Goal: Task Accomplishment & Management: Manage account settings

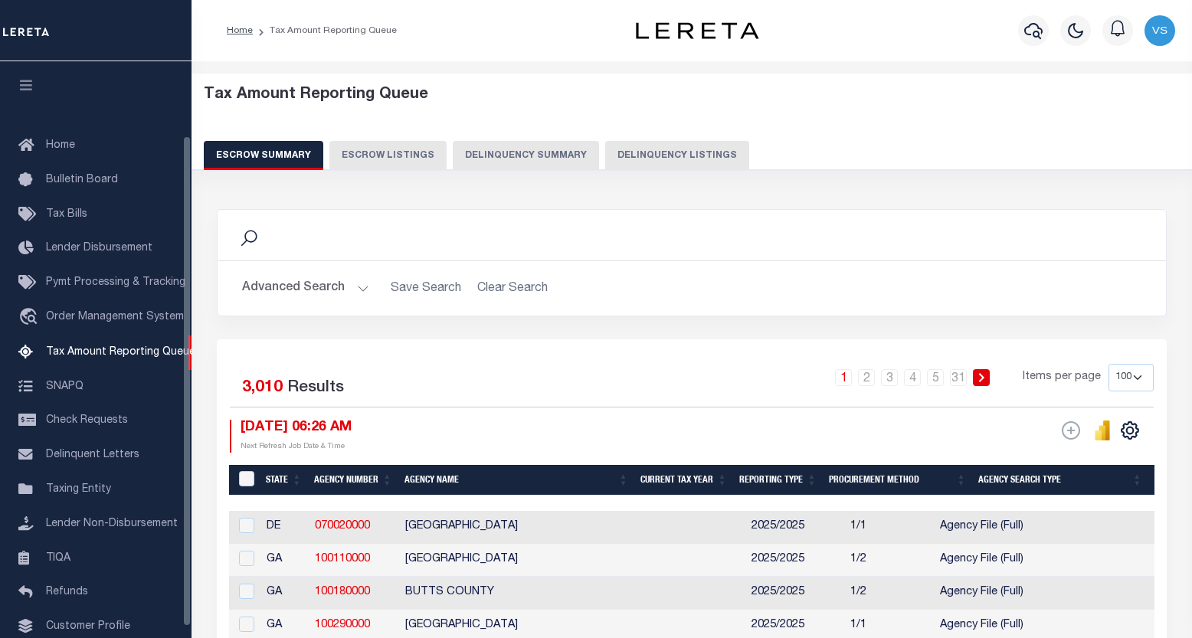
select select "100"
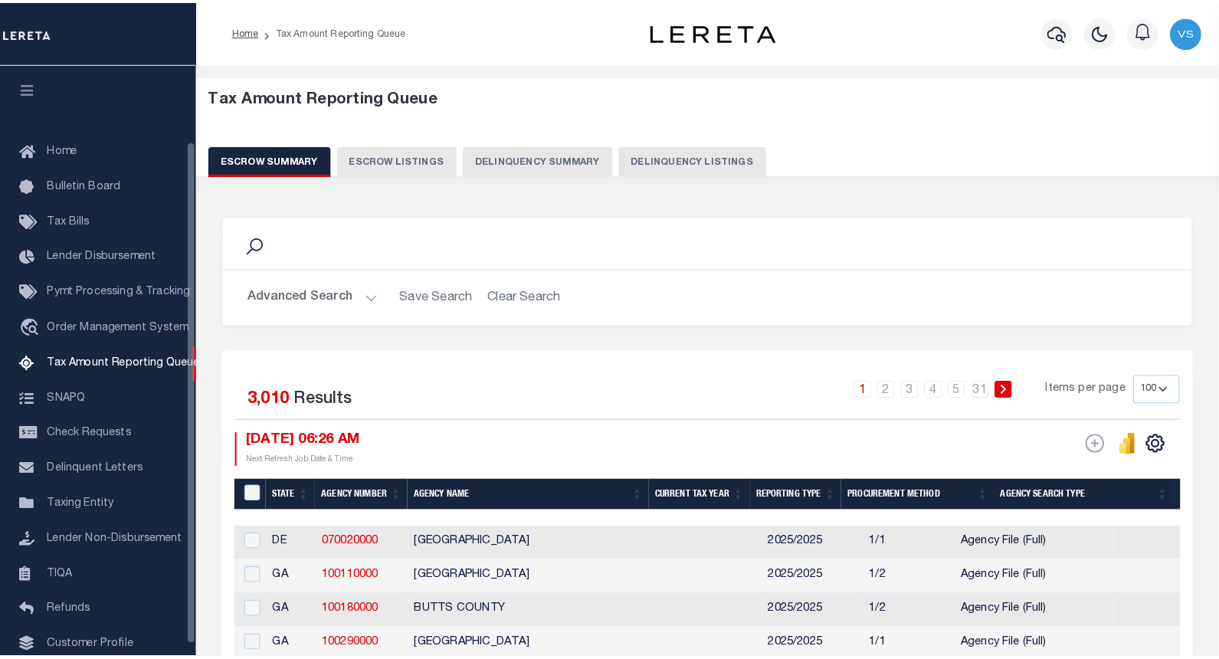
scroll to position [87, 0]
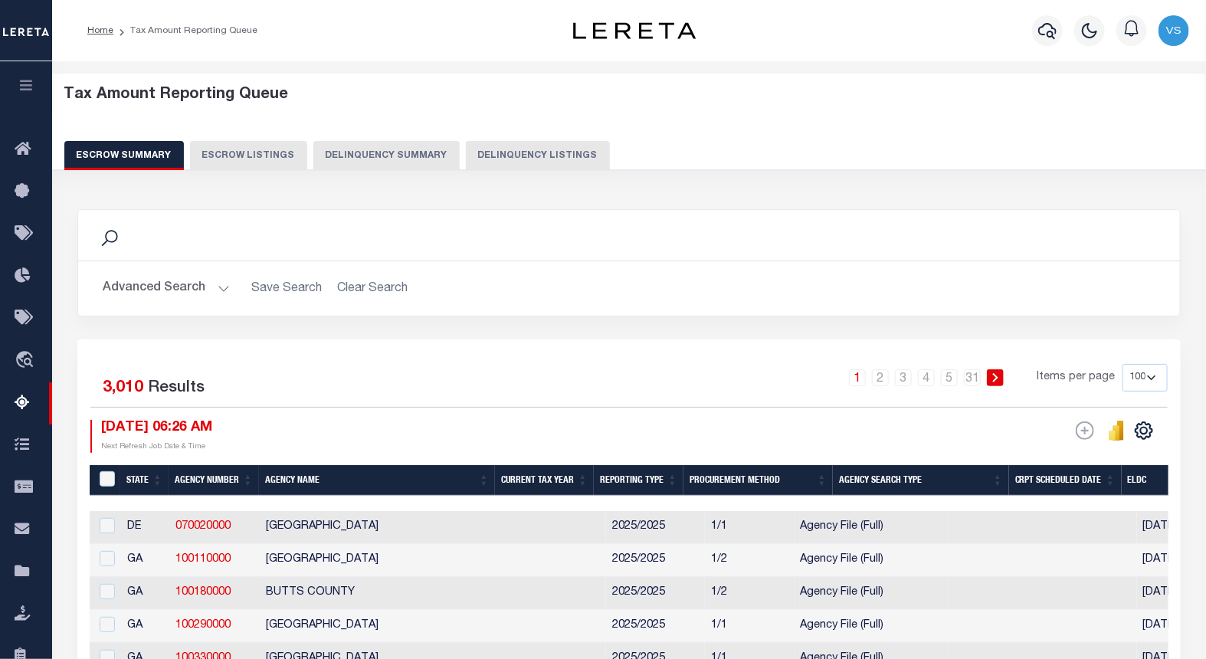
drag, startPoint x: 261, startPoint y: 575, endPoint x: 726, endPoint y: 389, distance: 501.3
click at [736, 389] on div "1 2 3 4 5 … 31 Items per page 10 25 50 100 500" at bounding box center [767, 384] width 802 height 40
click at [1044, 31] on icon "button" at bounding box center [1047, 30] width 18 height 18
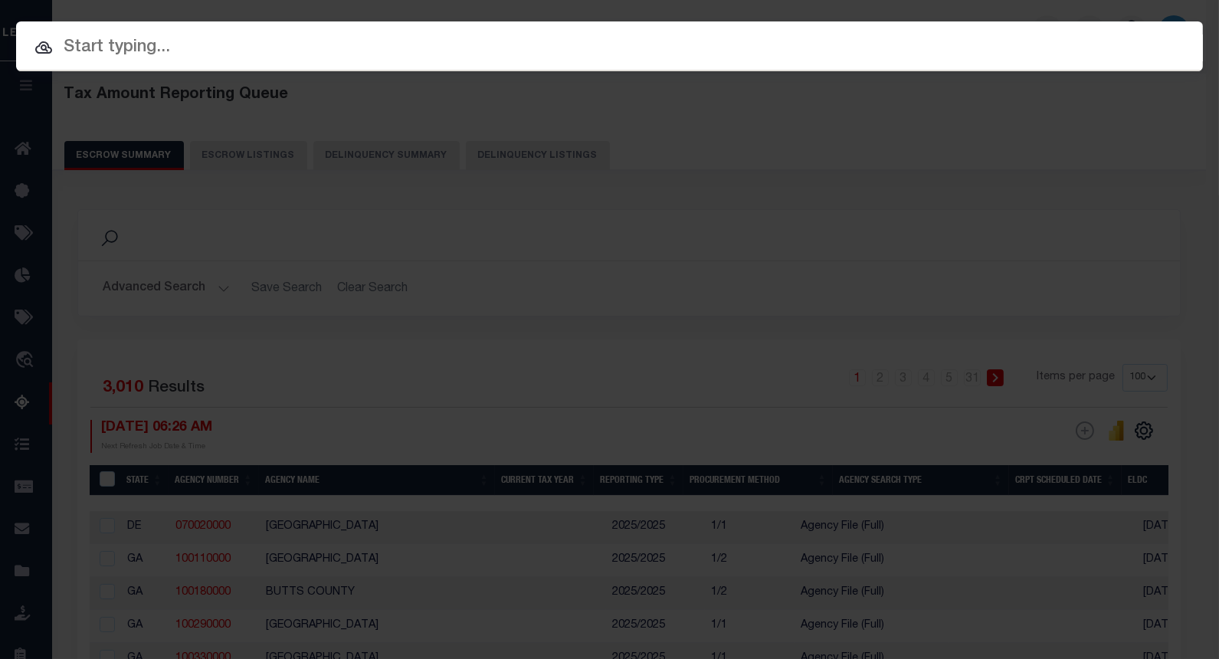
paste input "40004899"
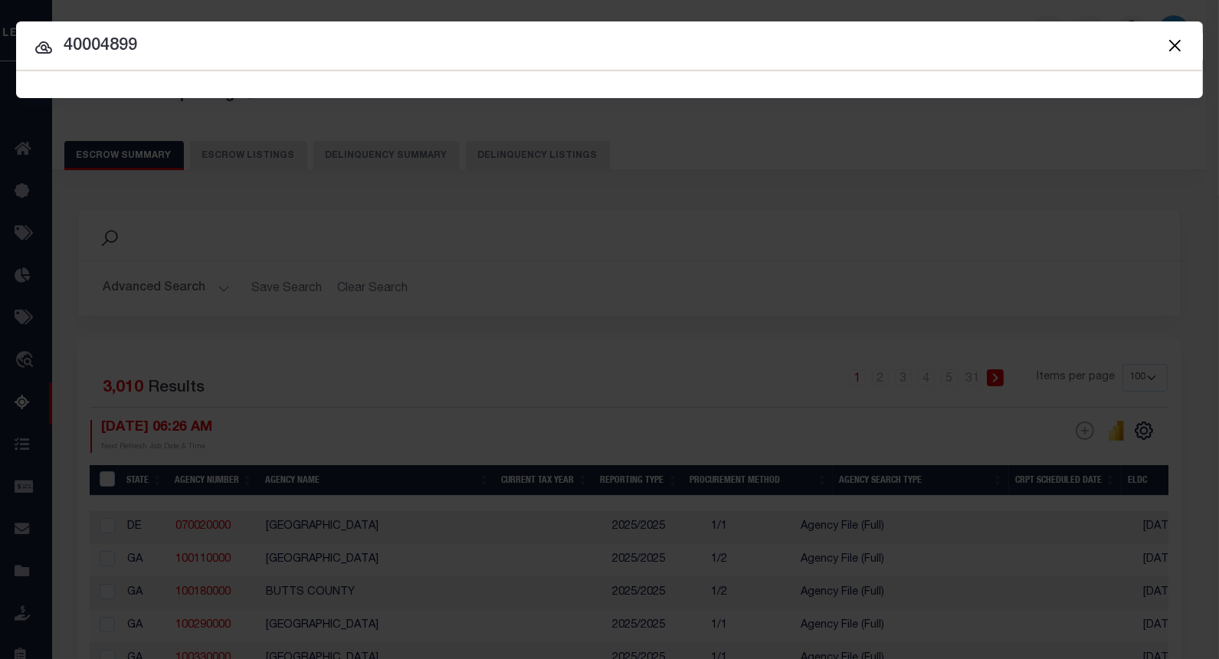
type input "40004899"
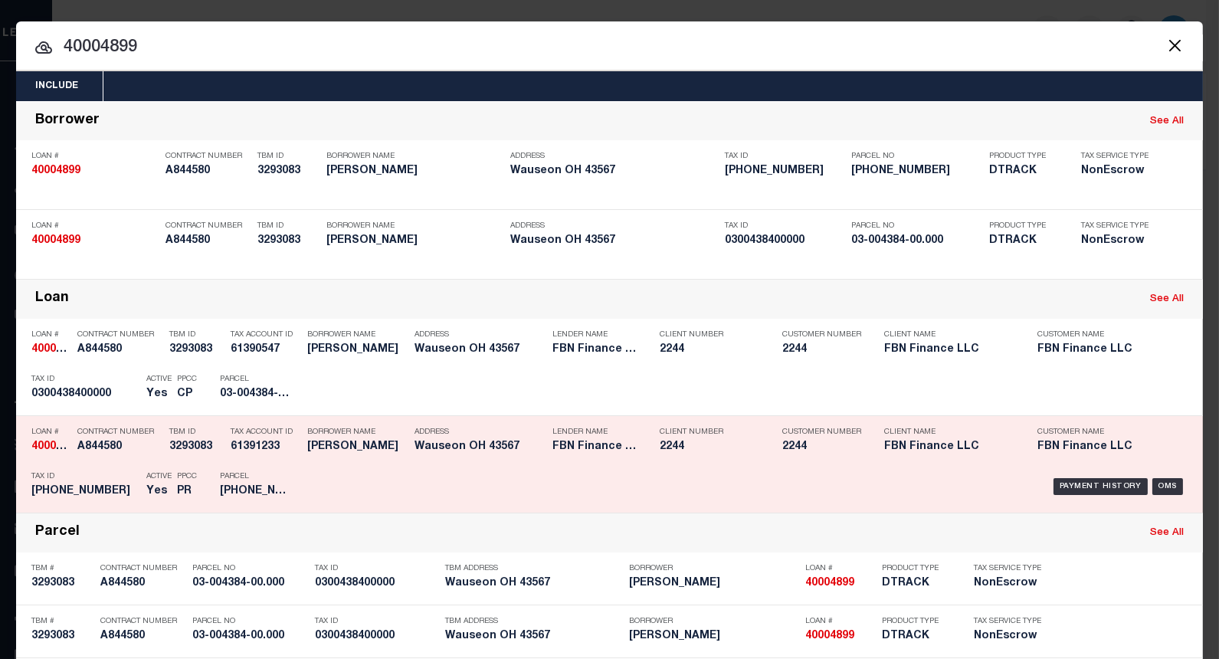
click at [1076, 389] on div "Payment History" at bounding box center [1101, 389] width 94 height 17
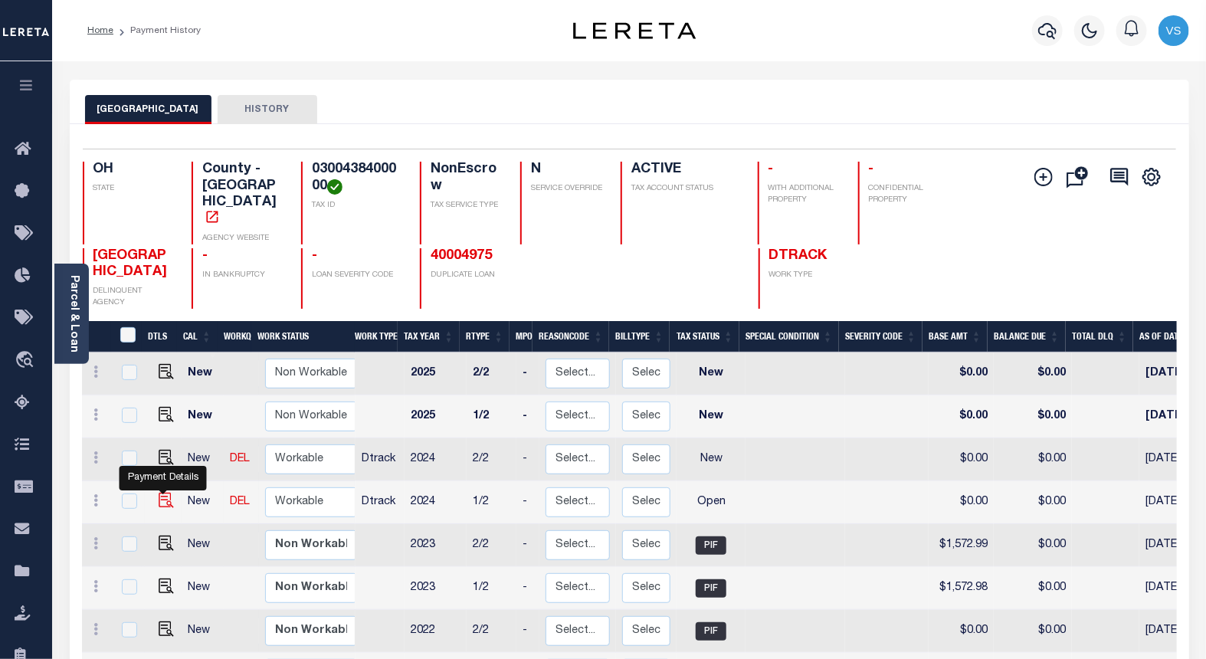
click at [162, 493] on img "" at bounding box center [166, 500] width 15 height 15
checkbox input "true"
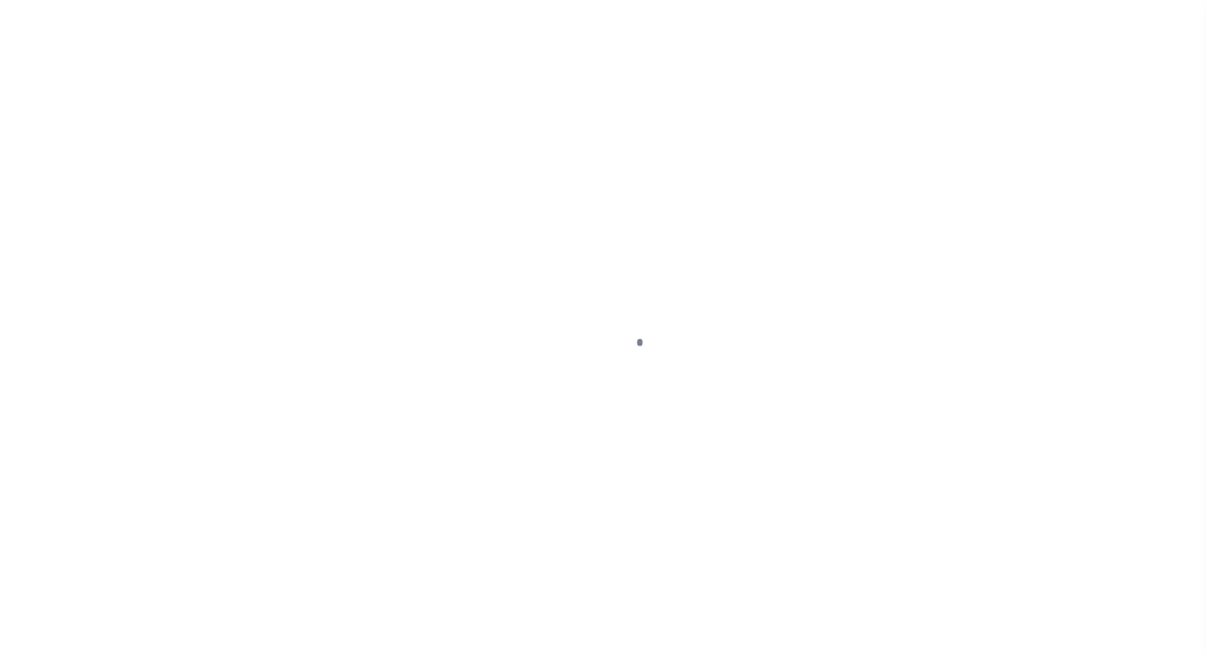
checkbox input "false"
type input "02/06/2025"
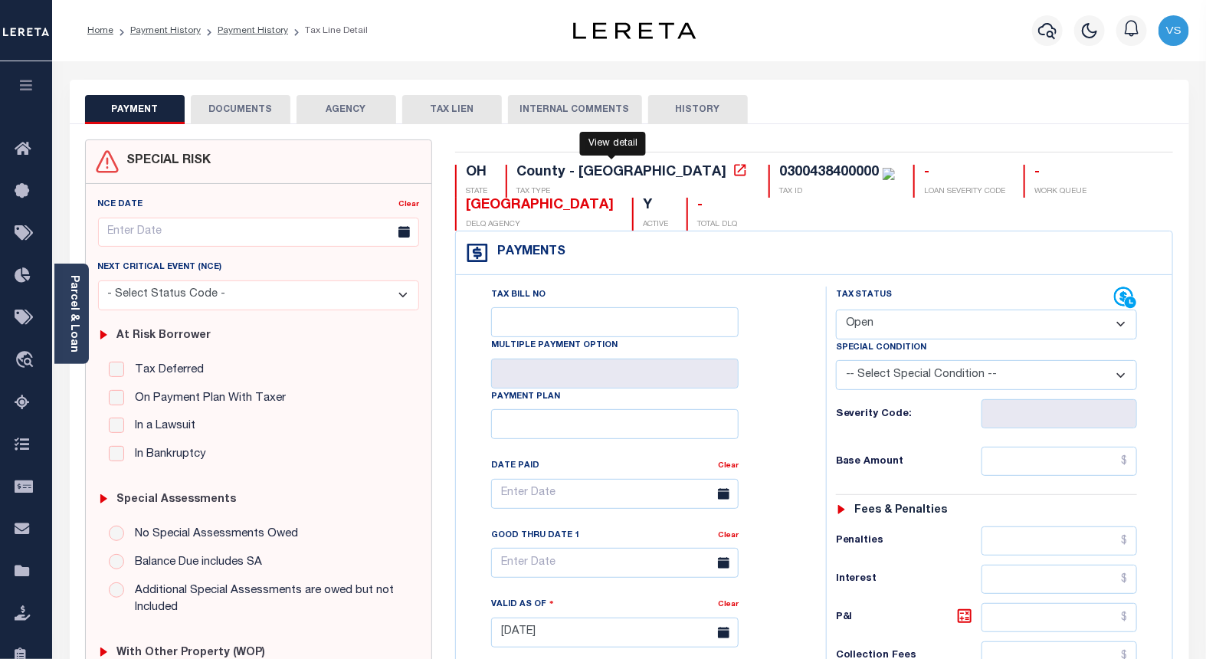
click at [733, 175] on icon at bounding box center [740, 169] width 15 height 15
click at [79, 317] on link "Parcel & Loan" at bounding box center [73, 313] width 11 height 77
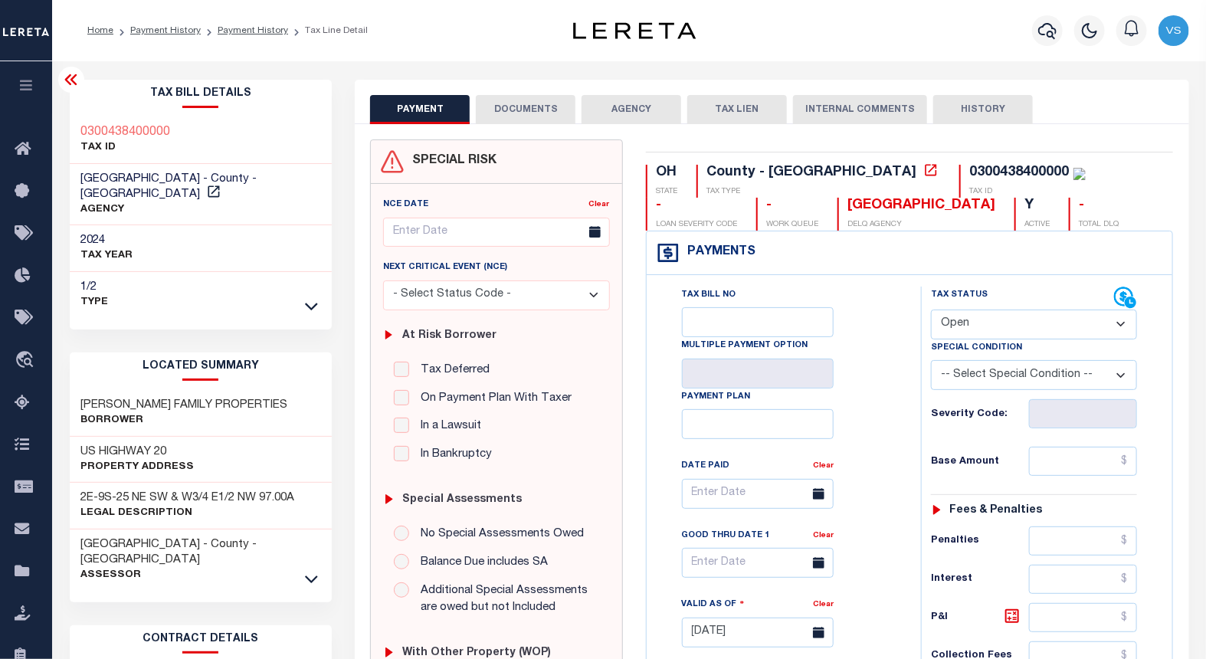
click at [1007, 325] on select "- Select Status Code - Open Due/Unpaid Paid Incomplete No Tax Due Internal Refu…" at bounding box center [1034, 325] width 206 height 30
select select "PYD"
click at [931, 310] on select "- Select Status Code - Open Due/Unpaid Paid Incomplete No Tax Due Internal Refu…" at bounding box center [1034, 325] width 206 height 30
type input "[DATE]"
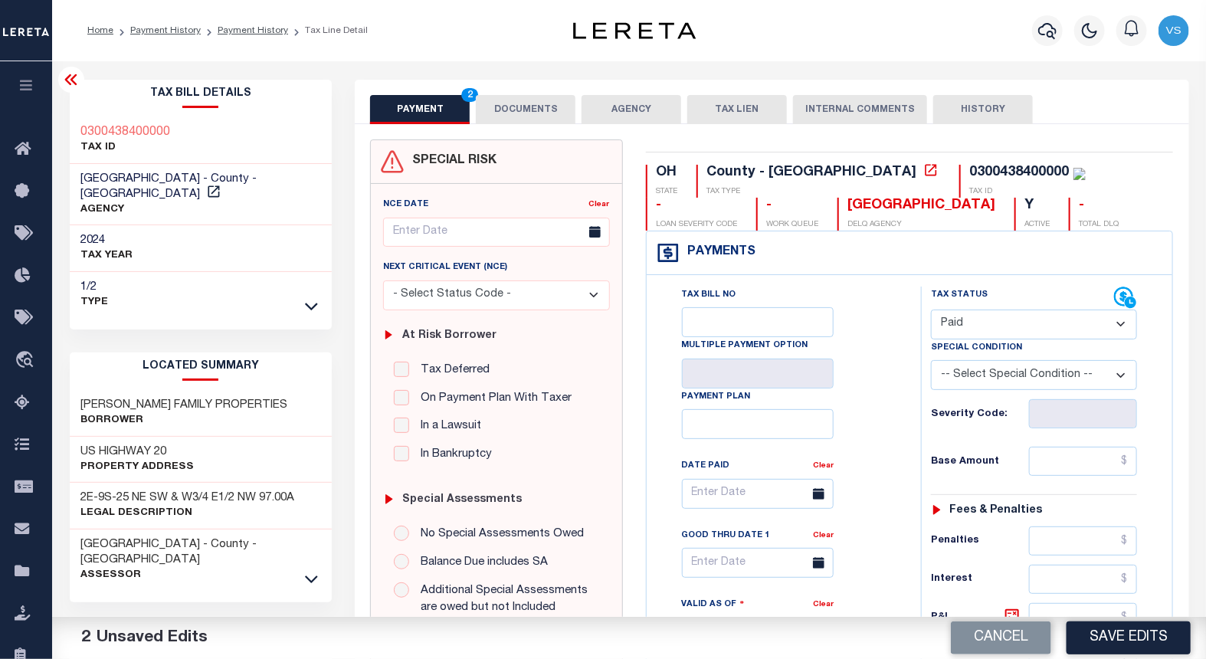
click at [495, 102] on button "DOCUMENTS" at bounding box center [526, 109] width 100 height 29
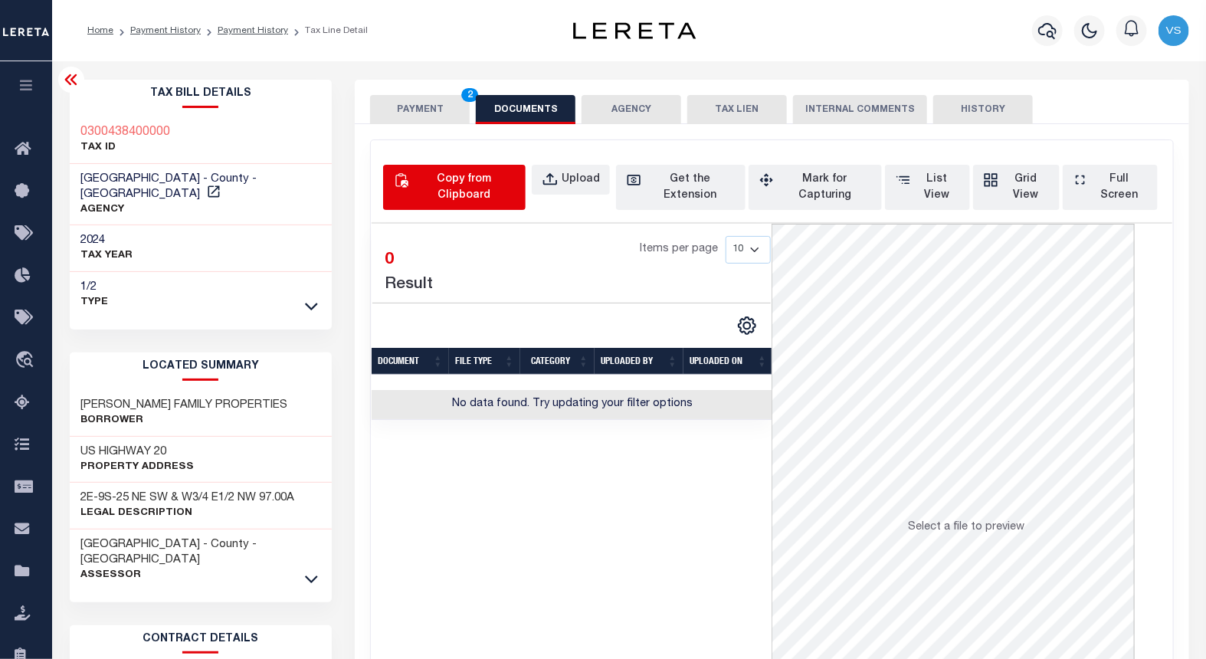
click at [471, 175] on div "Copy from Clipboard" at bounding box center [463, 188] width 103 height 32
select select "POP"
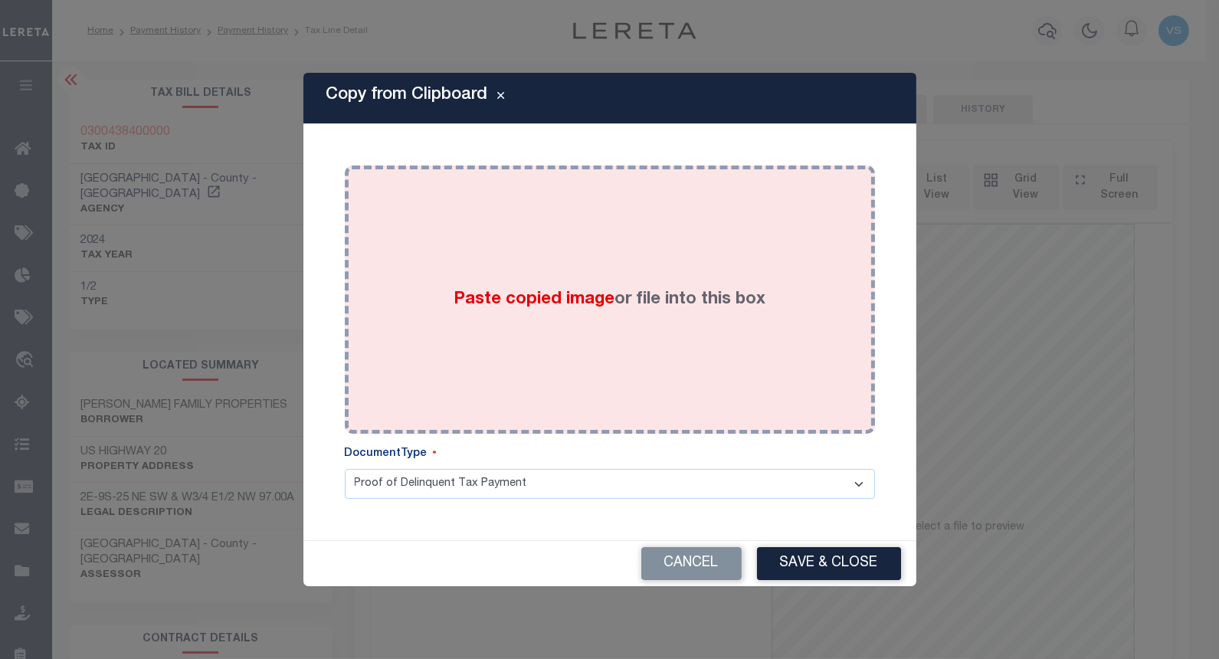
click at [475, 287] on label "Paste copied image or file into this box" at bounding box center [610, 299] width 312 height 25
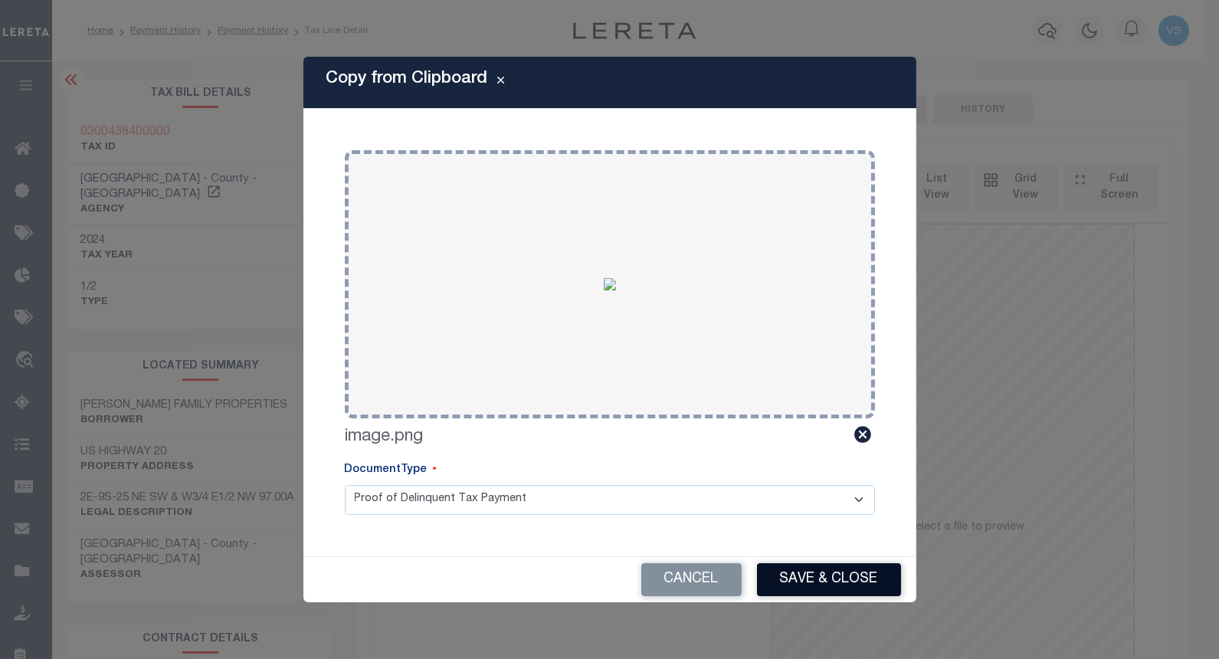
click at [775, 575] on button "Save & Close" at bounding box center [829, 579] width 144 height 33
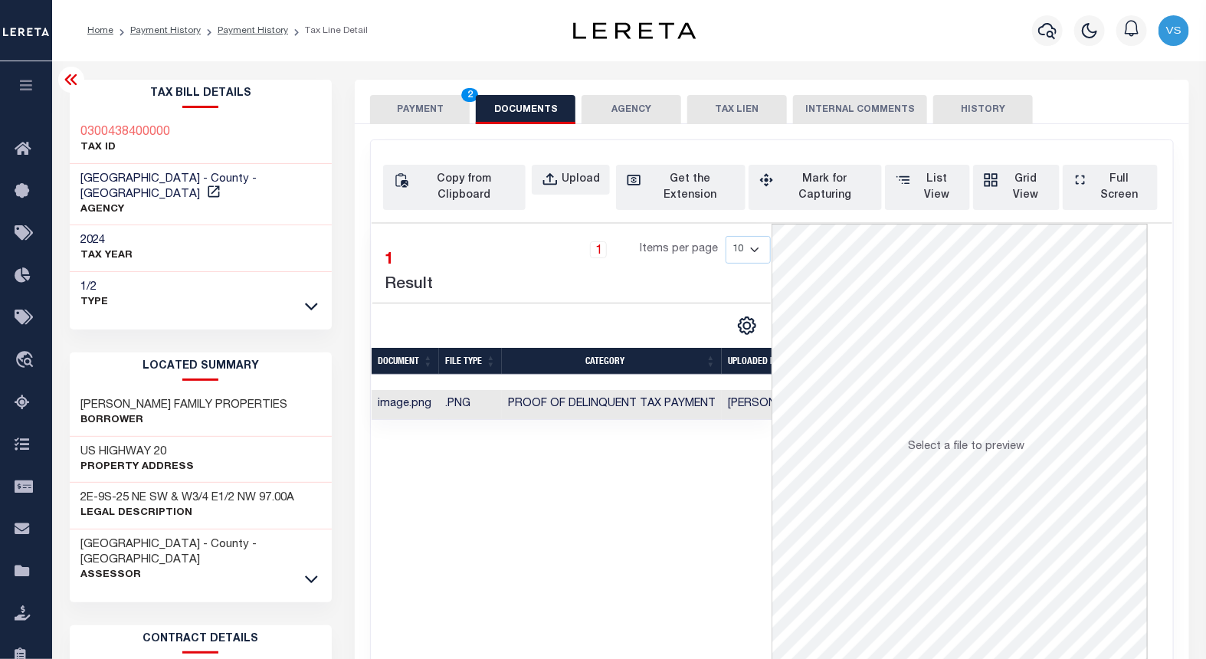
click at [409, 111] on button "PAYMENT 2" at bounding box center [420, 109] width 100 height 29
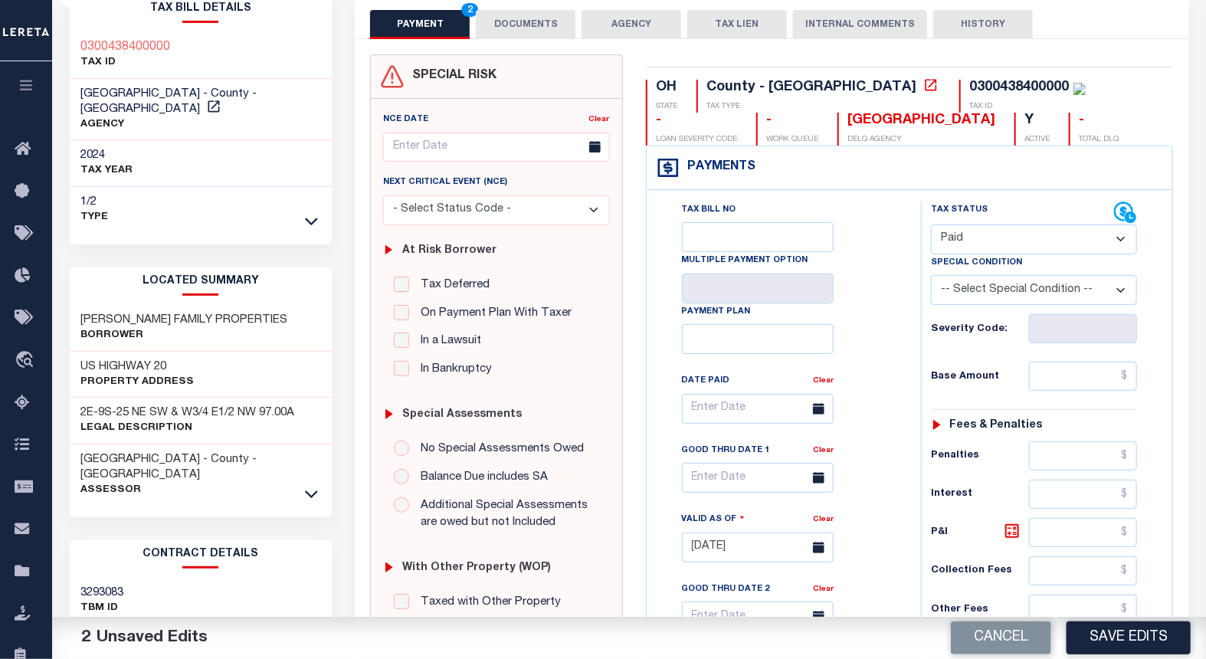
scroll to position [255, 0]
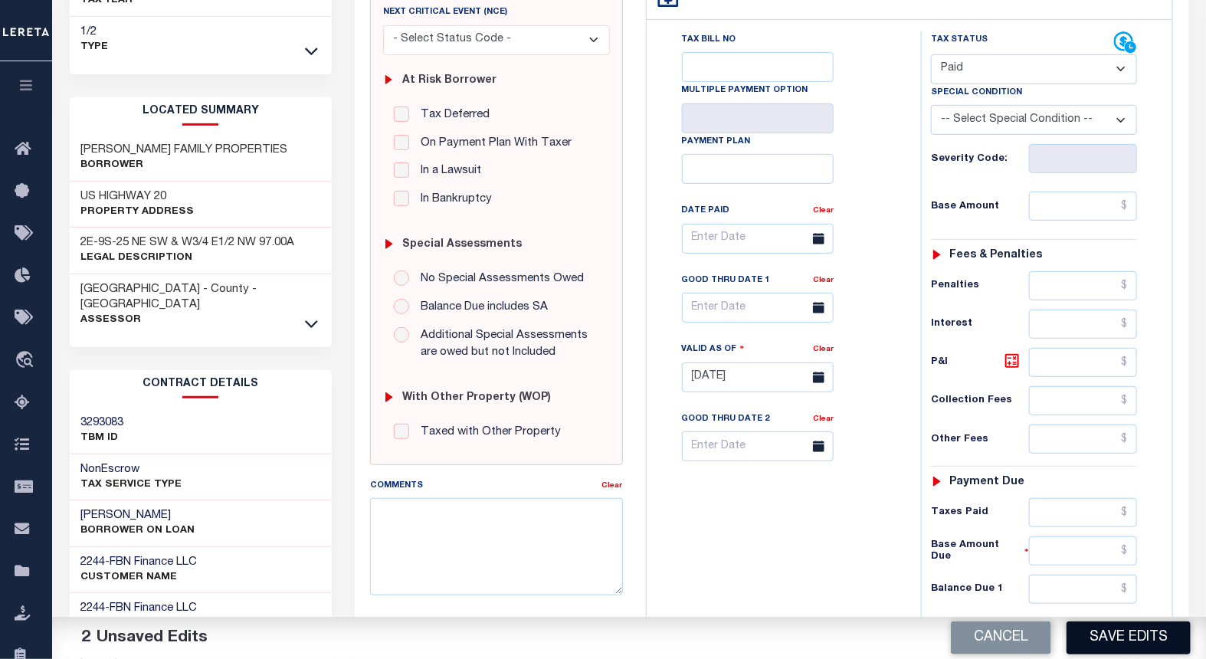
click at [1096, 631] on button "Save Edits" at bounding box center [1129, 637] width 124 height 33
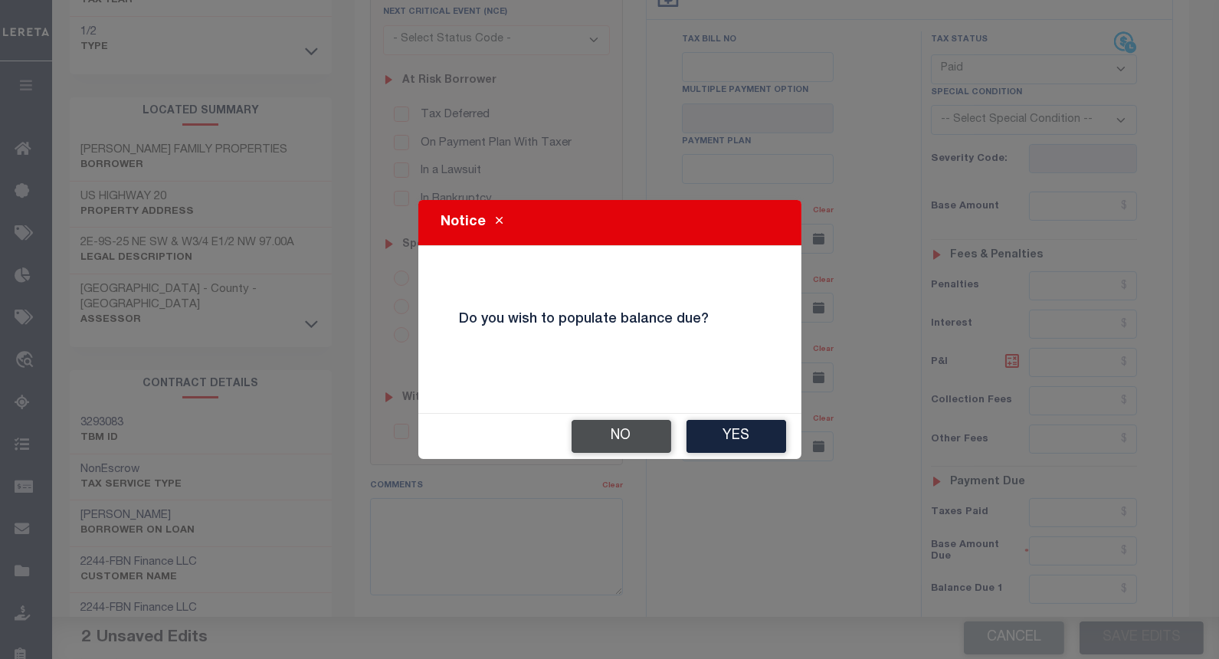
click at [635, 441] on button "No" at bounding box center [622, 436] width 100 height 33
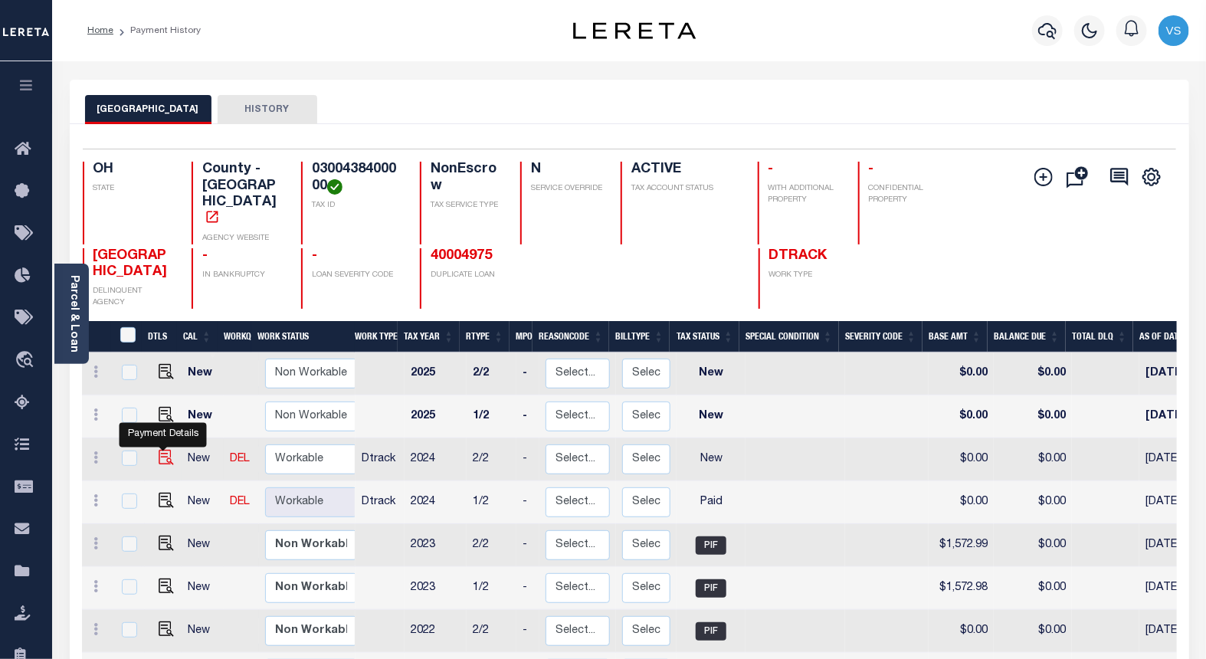
click at [163, 450] on img "" at bounding box center [166, 457] width 15 height 15
checkbox input "true"
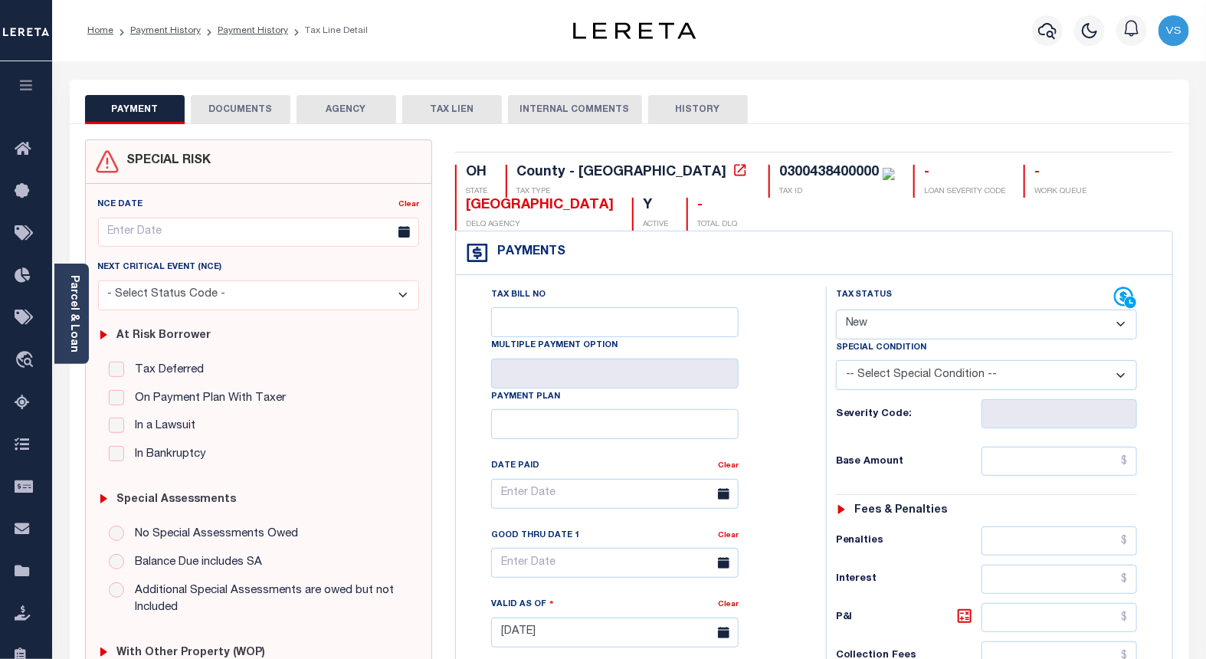
click at [898, 327] on select "- Select Status Code - Open Due/Unpaid Paid Incomplete No Tax Due Internal Refu…" at bounding box center [987, 325] width 302 height 30
select select "PYD"
click at [836, 310] on select "- Select Status Code - Open Due/Unpaid Paid Incomplete No Tax Due Internal Refu…" at bounding box center [987, 325] width 302 height 30
type input "[DATE]"
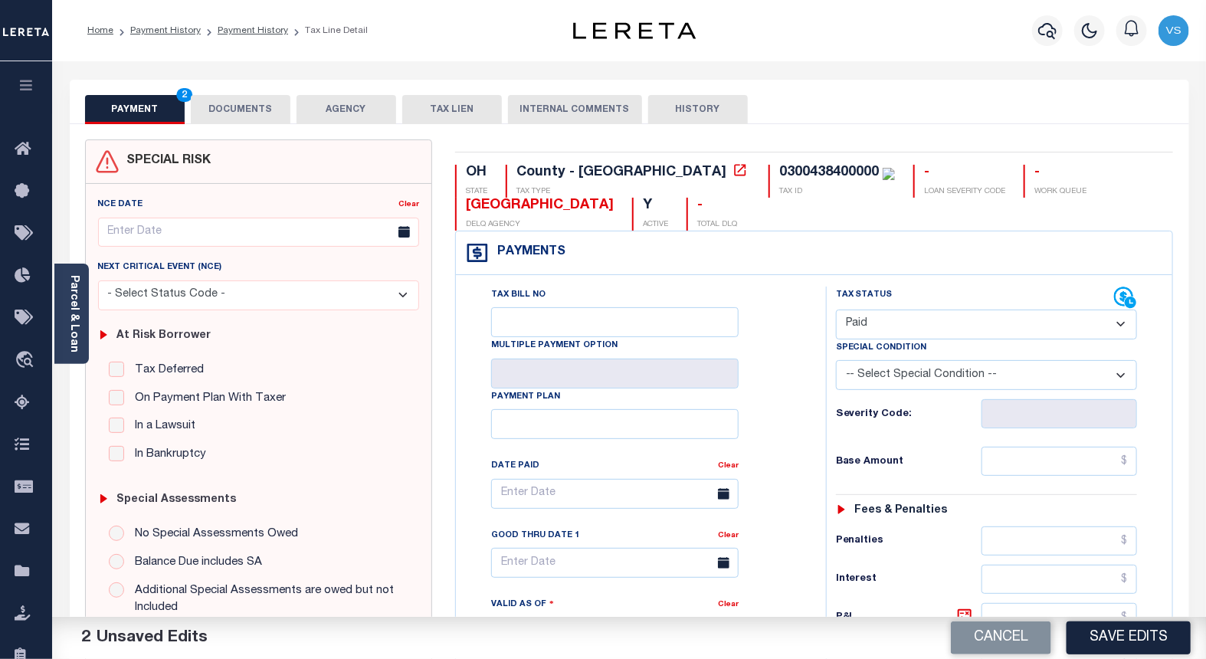
click at [234, 104] on button "DOCUMENTS" at bounding box center [241, 109] width 100 height 29
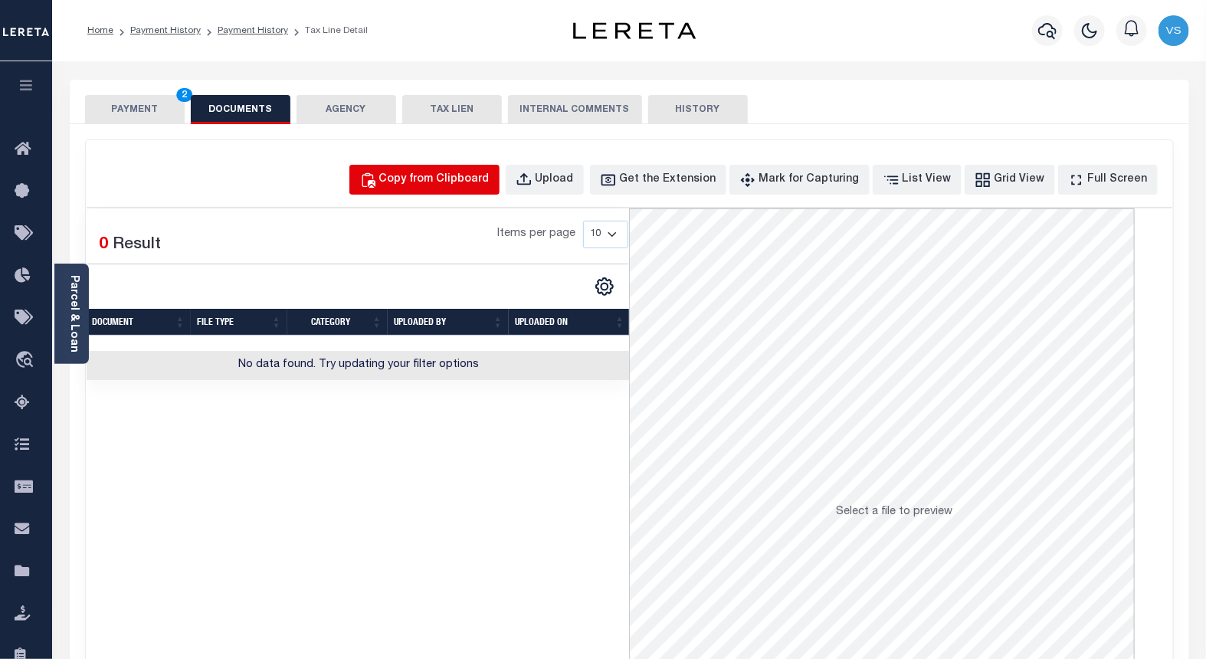
click at [464, 180] on div "Copy from Clipboard" at bounding box center [434, 180] width 110 height 17
select select "POP"
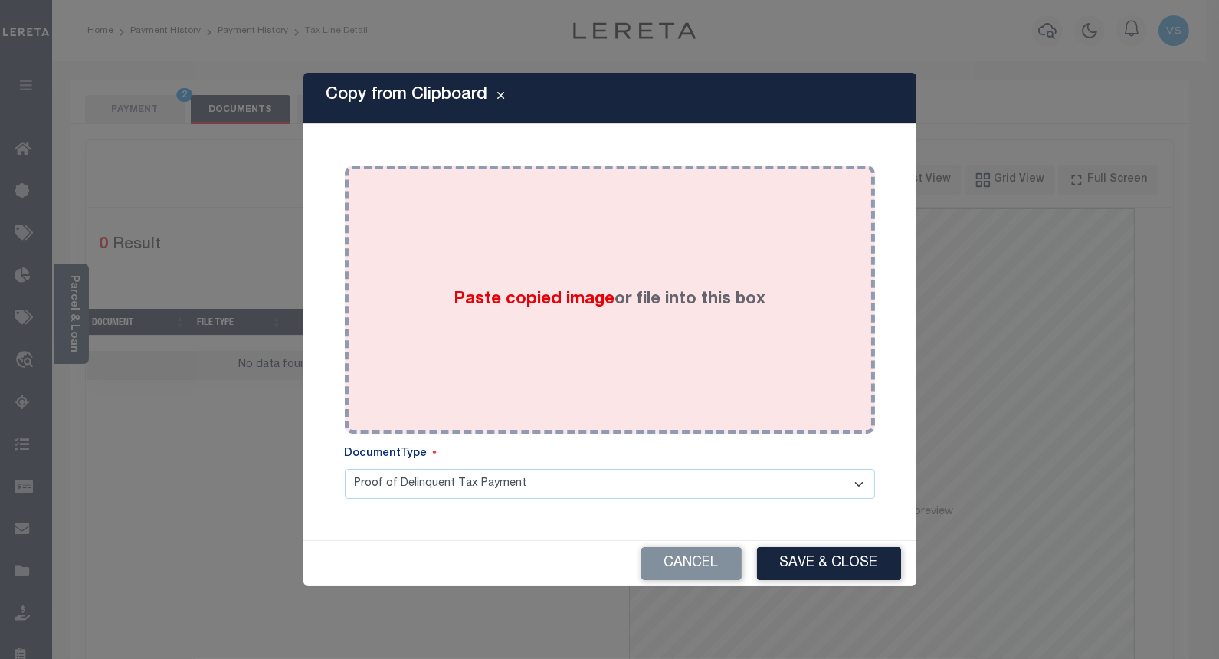
click at [442, 257] on div "Paste copied image or file into this box" at bounding box center [609, 299] width 507 height 245
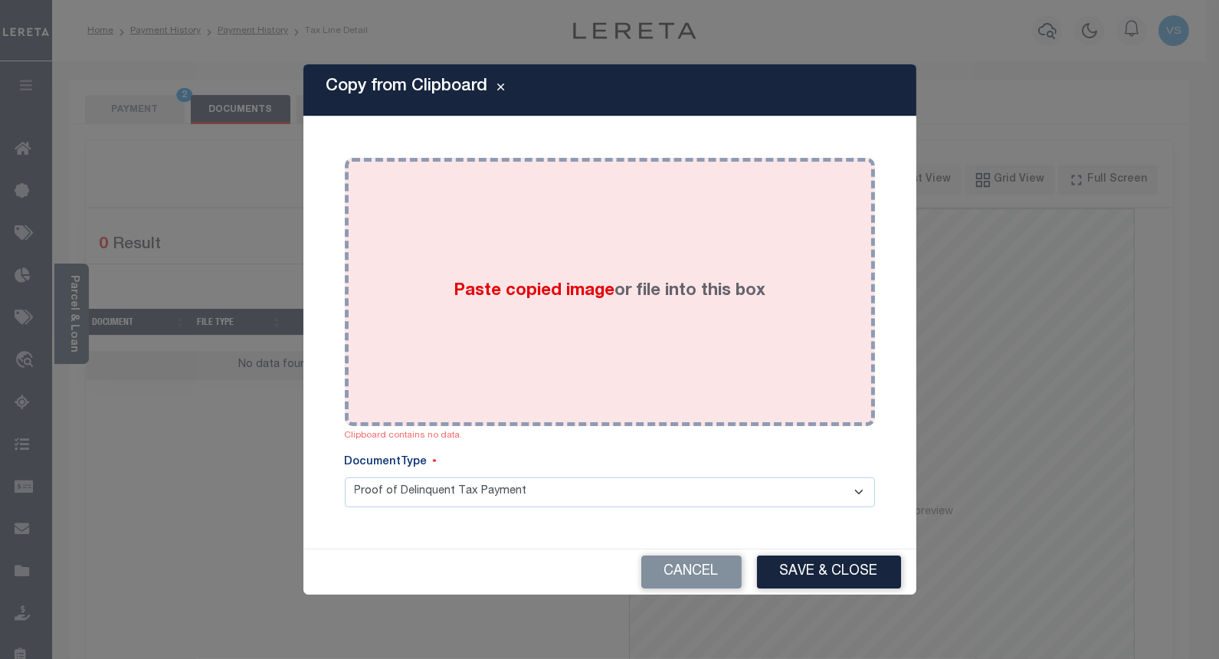
click at [468, 251] on div "Paste copied image or file into this box" at bounding box center [609, 291] width 507 height 245
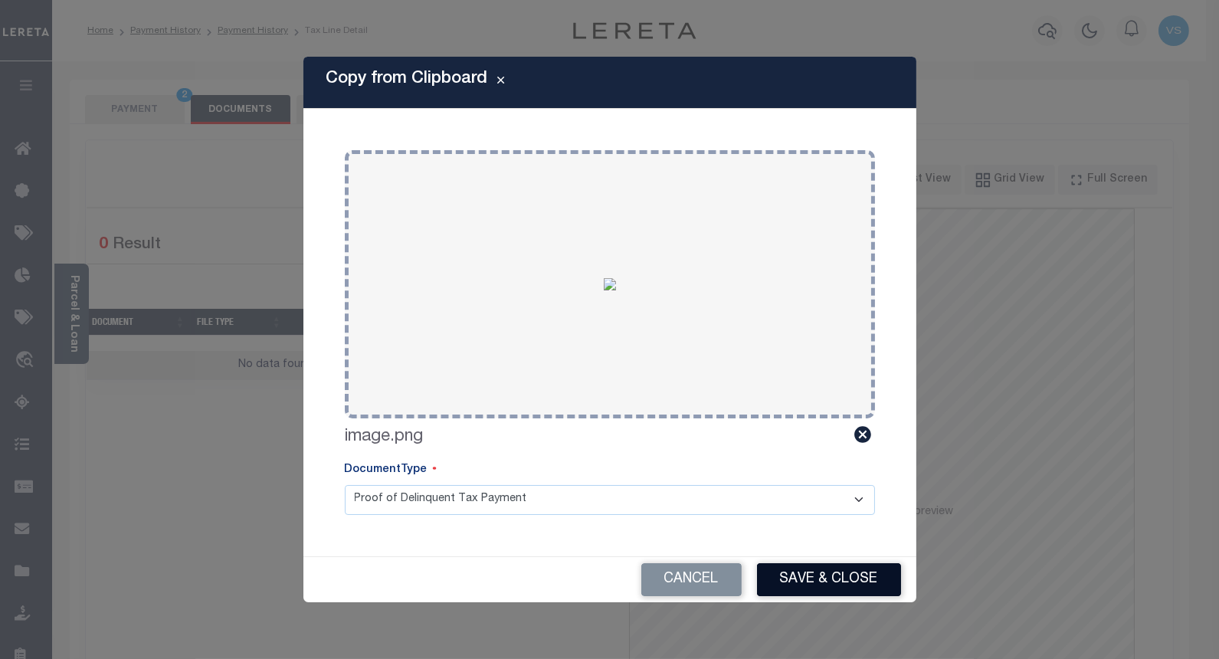
click at [801, 579] on button "Save & Close" at bounding box center [829, 579] width 144 height 33
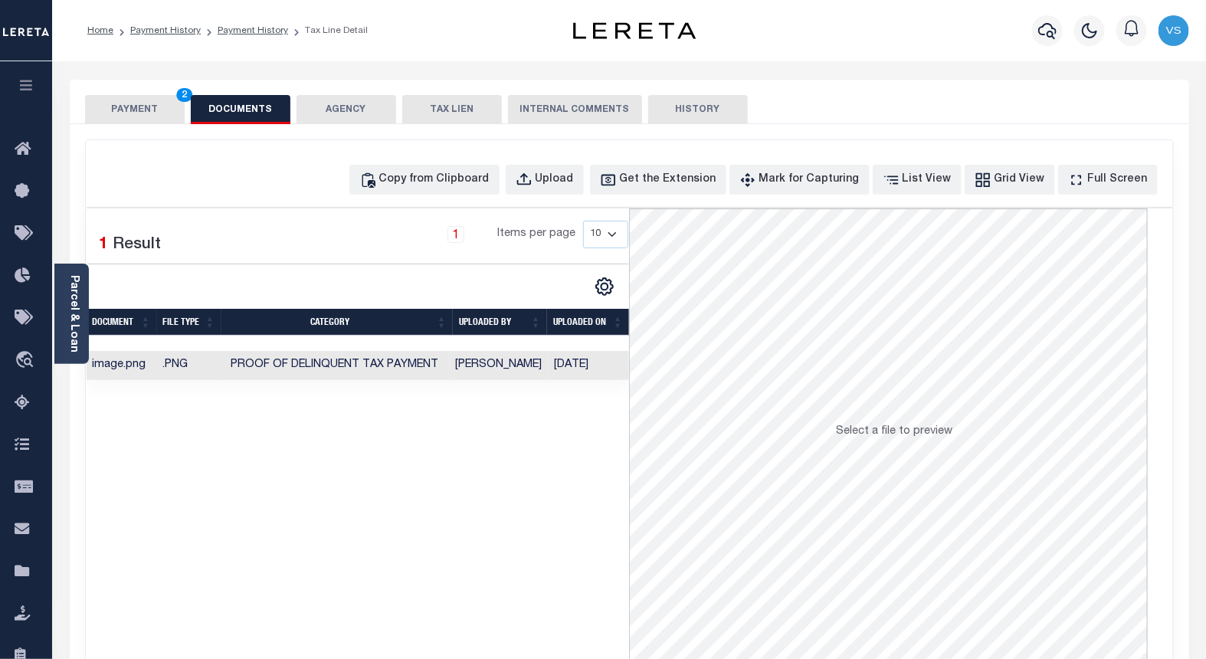
click at [112, 105] on button "PAYMENT 2" at bounding box center [135, 109] width 100 height 29
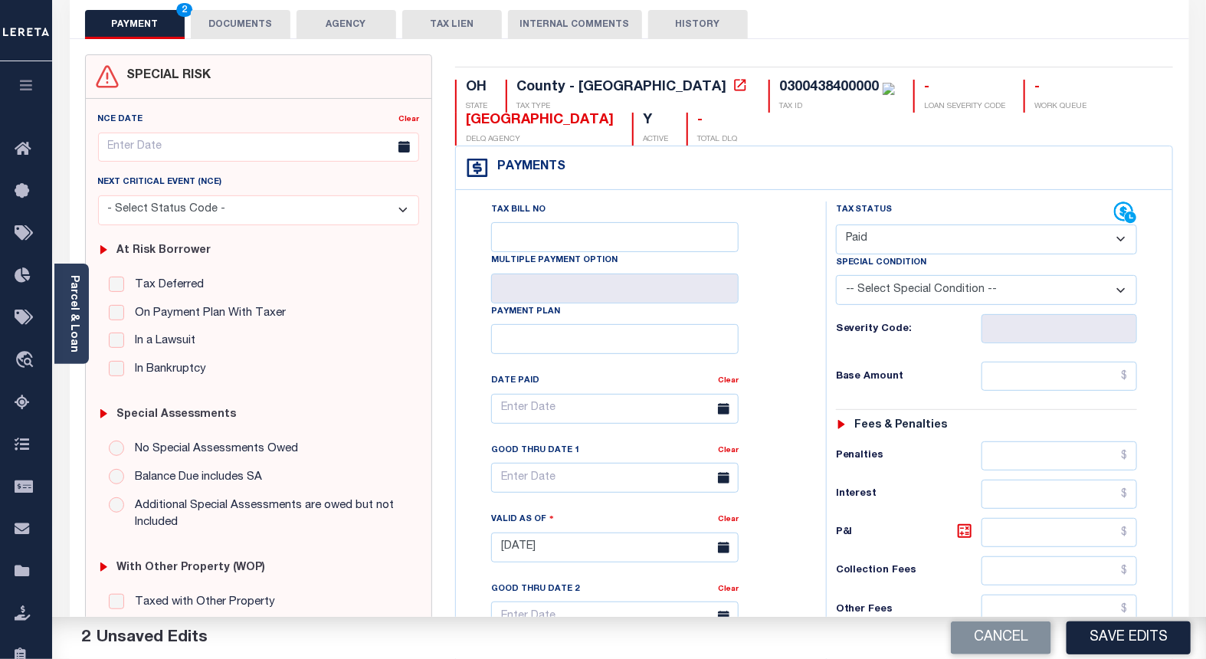
scroll to position [255, 0]
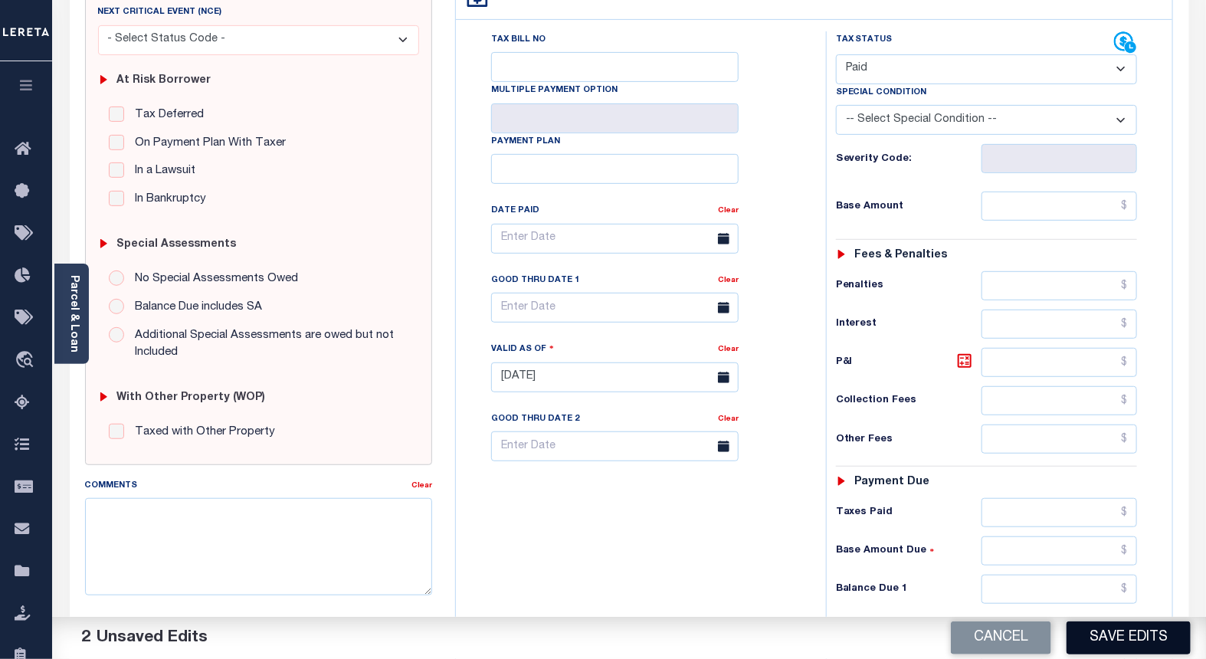
click at [1088, 644] on button "Save Edits" at bounding box center [1129, 637] width 124 height 33
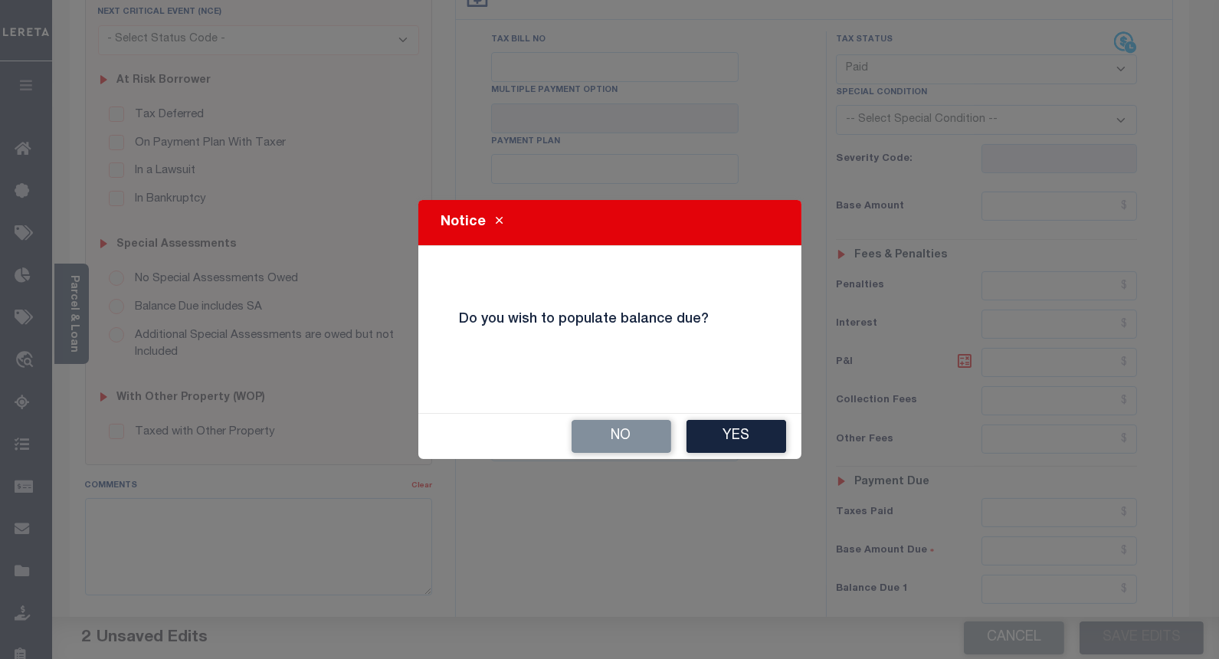
drag, startPoint x: 588, startPoint y: 446, endPoint x: 610, endPoint y: 406, distance: 45.6
click at [589, 445] on button "No" at bounding box center [622, 436] width 100 height 33
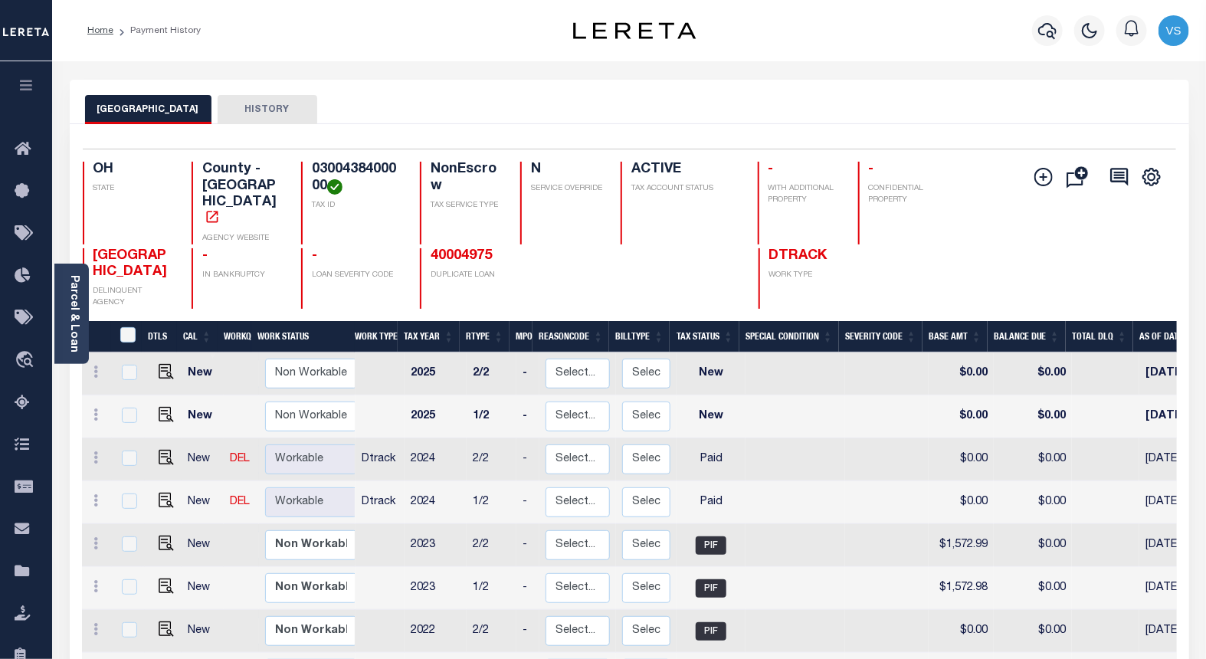
click at [376, 48] on div "Home Payment History Profile" at bounding box center [629, 30] width 1154 height 61
click at [1044, 37] on icon "button" at bounding box center [1047, 30] width 18 height 18
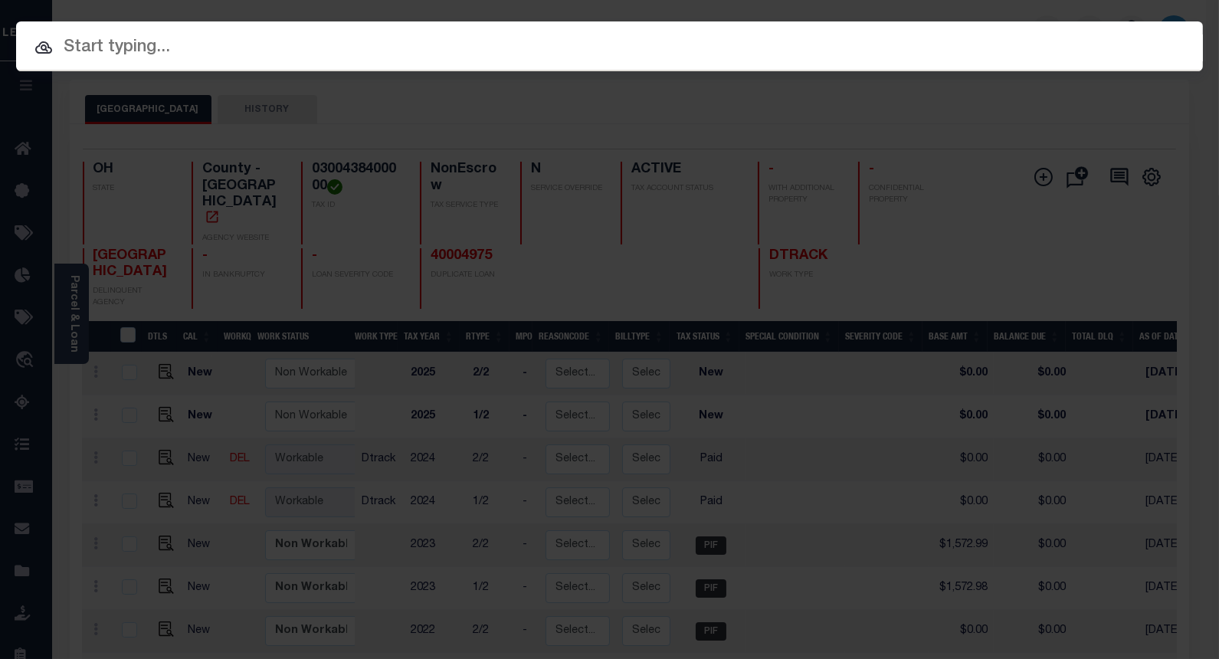
paste input "20060354"
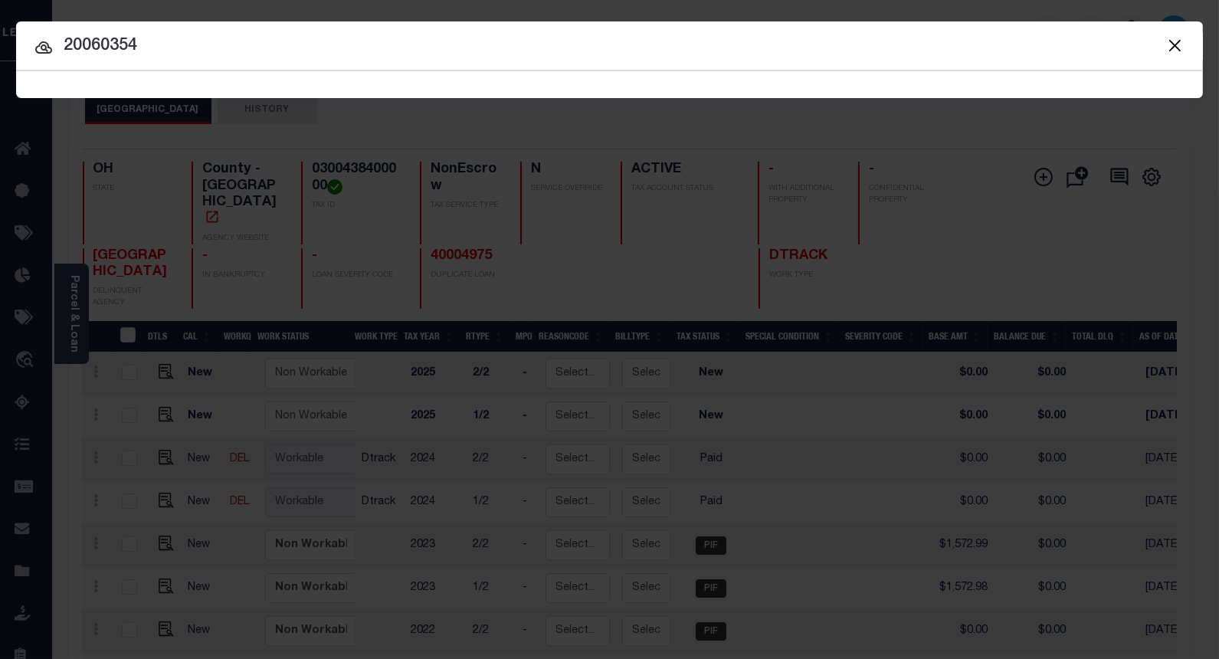
type input "20060354"
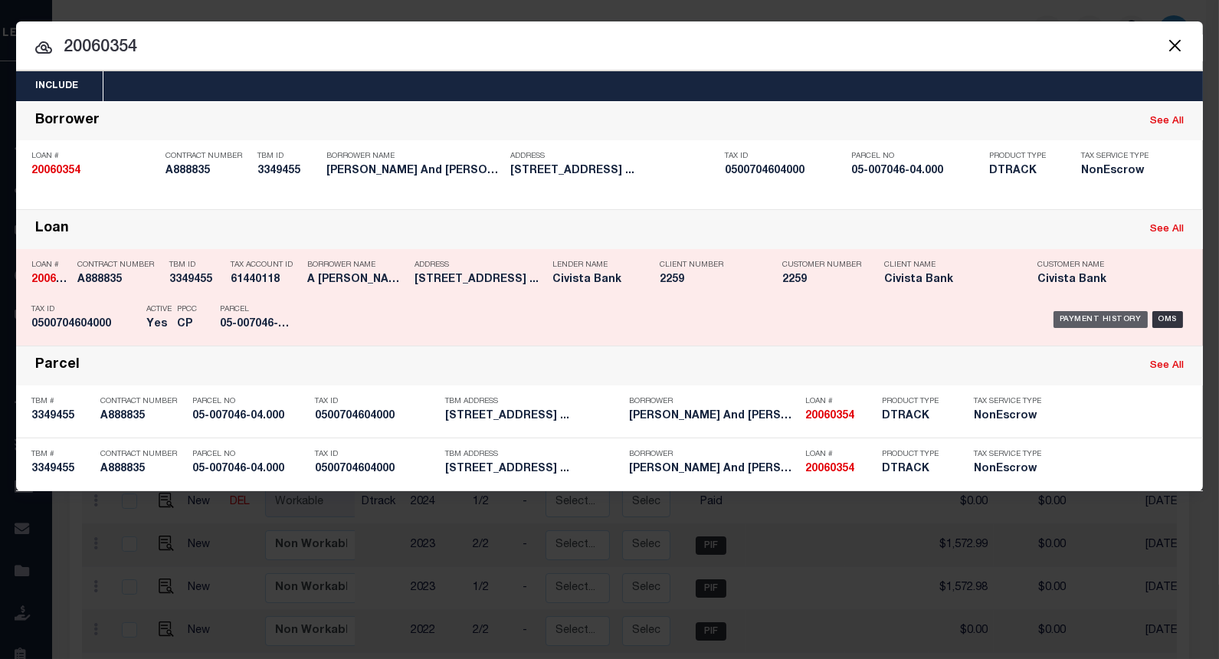
click at [1069, 320] on div "Payment History" at bounding box center [1101, 319] width 94 height 17
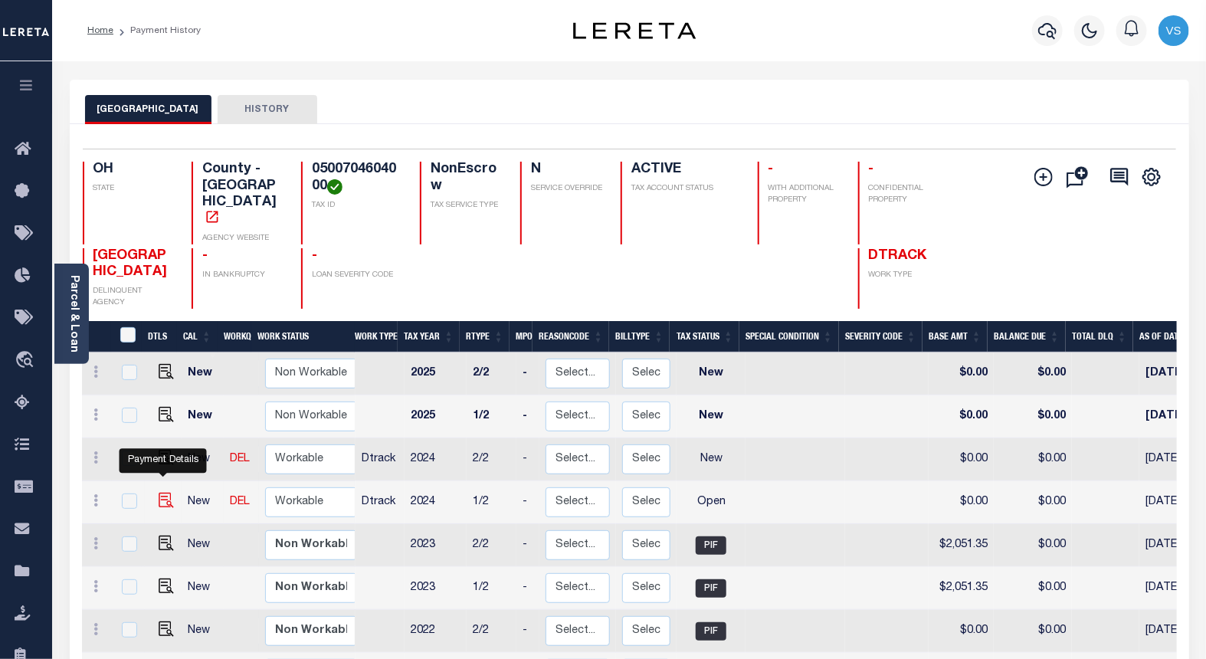
click at [159, 493] on img "" at bounding box center [166, 500] width 15 height 15
checkbox input "true"
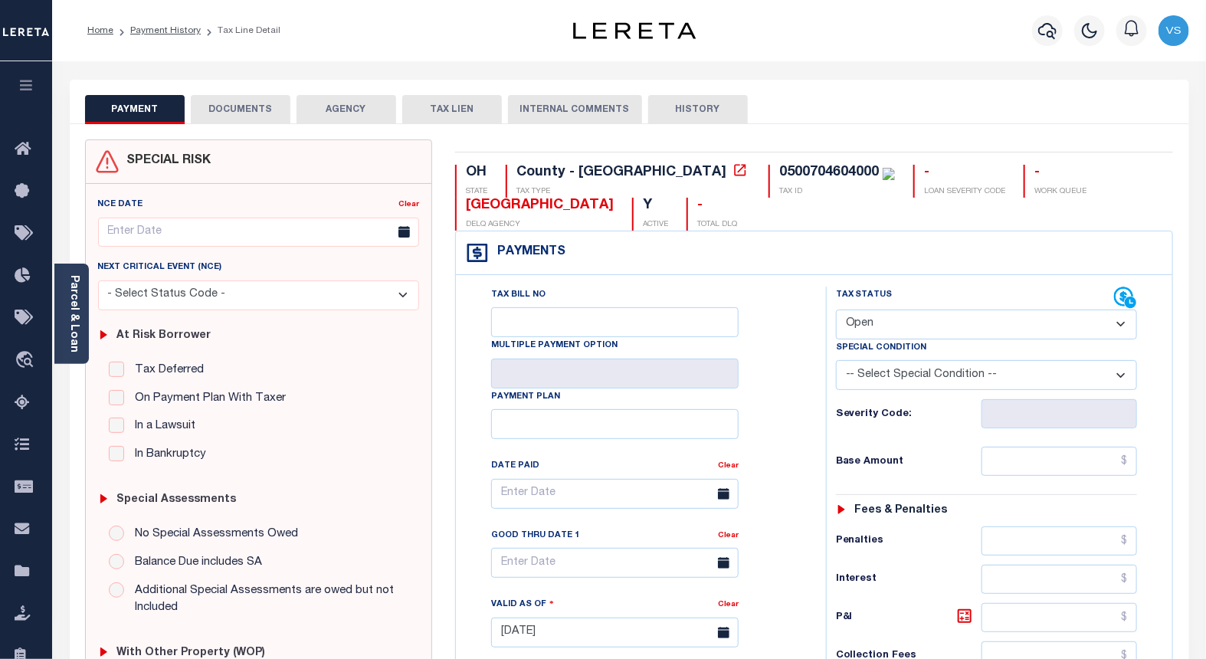
click at [870, 328] on select "- Select Status Code - Open Due/Unpaid Paid Incomplete No Tax Due Internal Refu…" at bounding box center [987, 325] width 302 height 30
select select "PYD"
click at [836, 310] on select "- Select Status Code - Open Due/Unpaid Paid Incomplete No Tax Due Internal Refu…" at bounding box center [987, 325] width 302 height 30
type input "[DATE]"
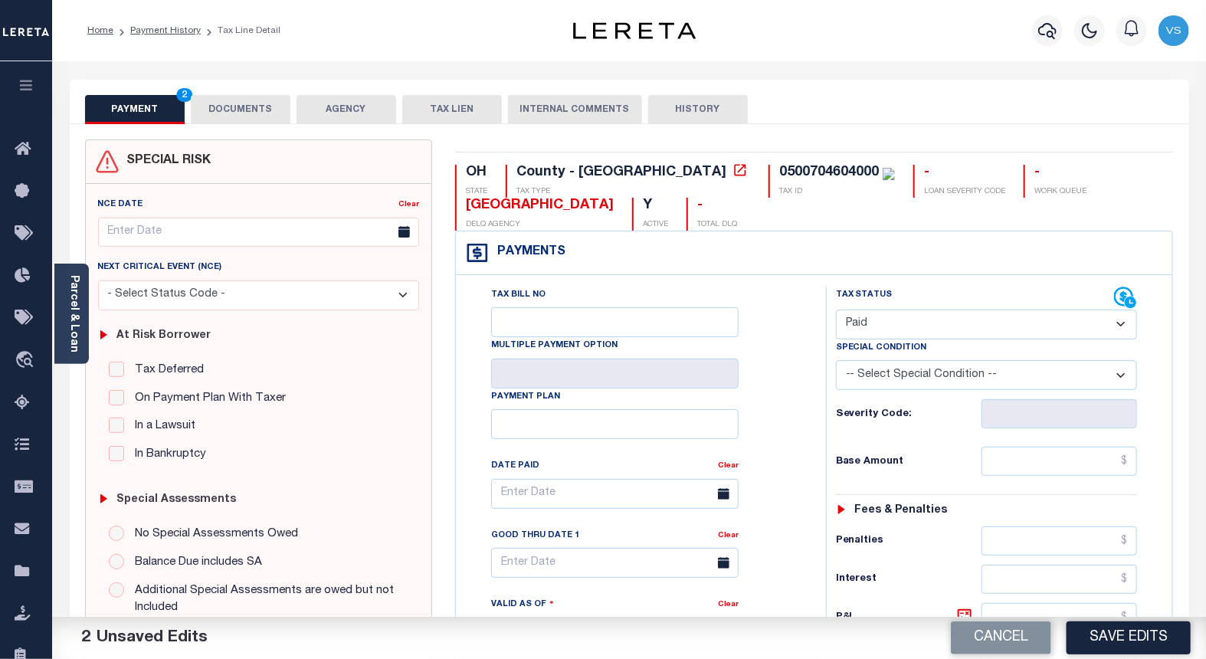
click at [227, 108] on button "DOCUMENTS" at bounding box center [241, 109] width 100 height 29
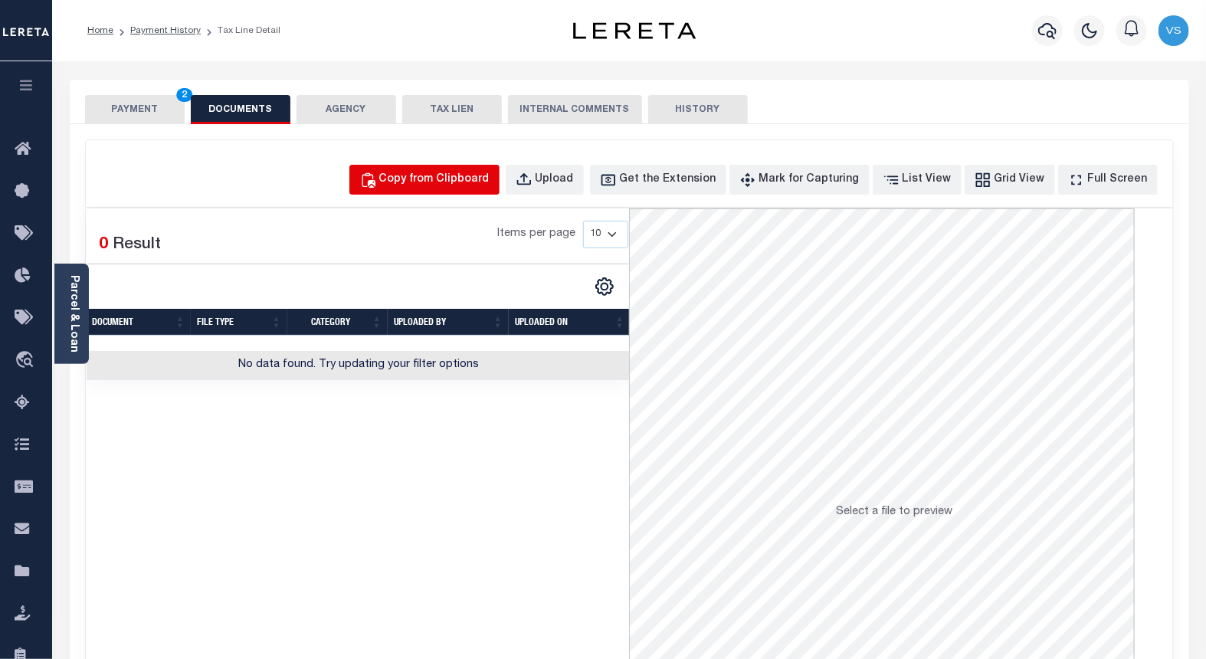
click at [426, 182] on div "Copy from Clipboard" at bounding box center [434, 180] width 110 height 17
select select "POP"
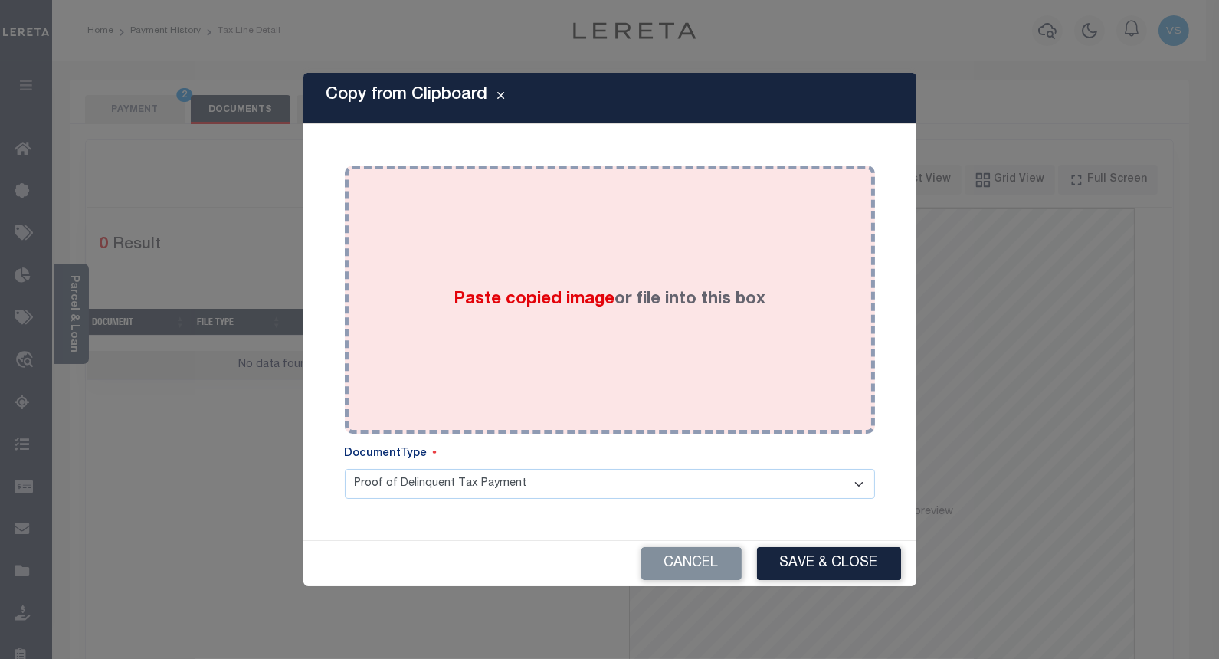
click at [461, 296] on span "Paste copied image" at bounding box center [534, 299] width 161 height 17
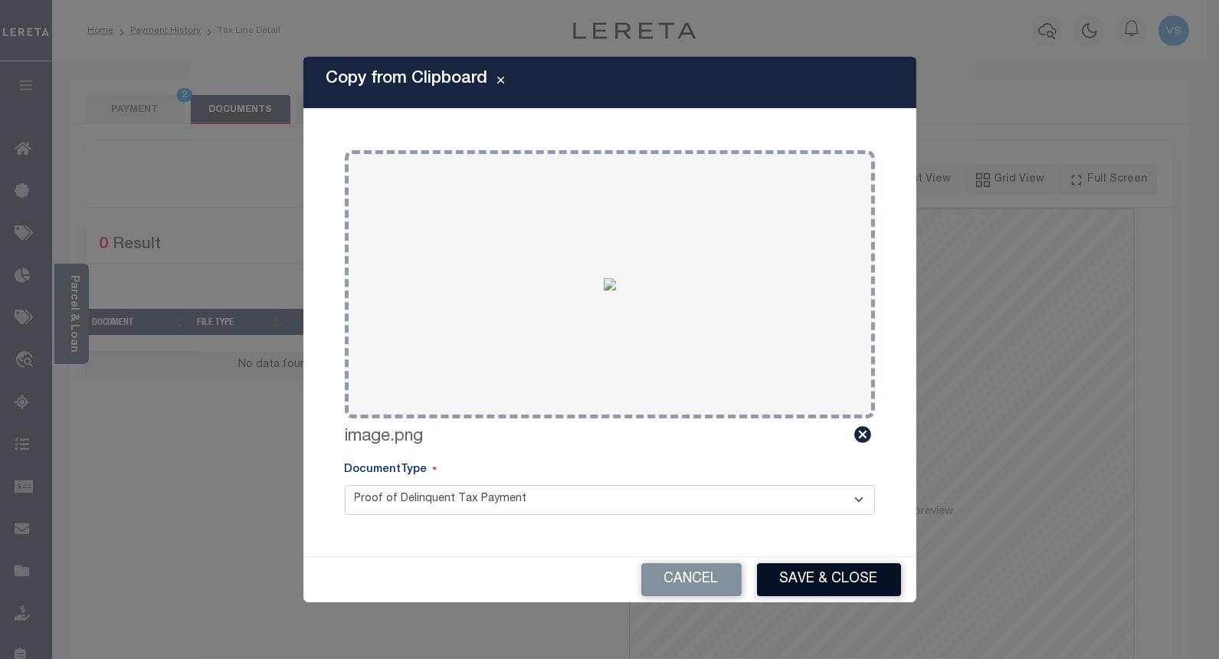
click at [811, 572] on button "Save & Close" at bounding box center [829, 579] width 144 height 33
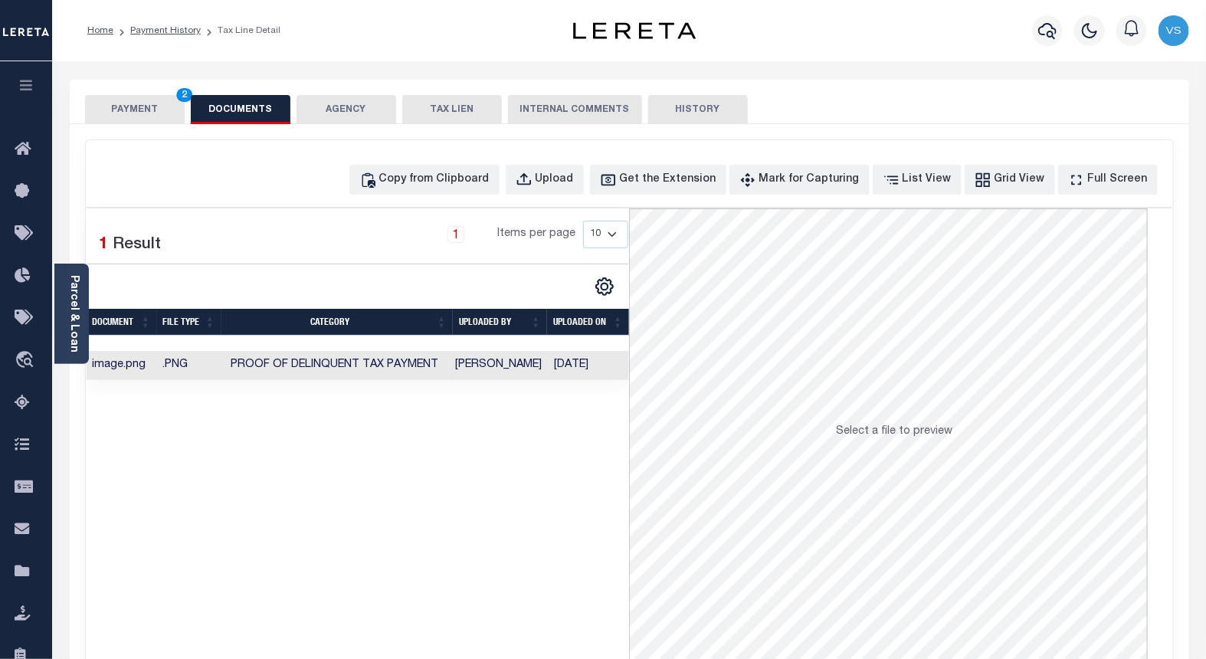
click at [120, 103] on button "PAYMENT 2" at bounding box center [135, 109] width 100 height 29
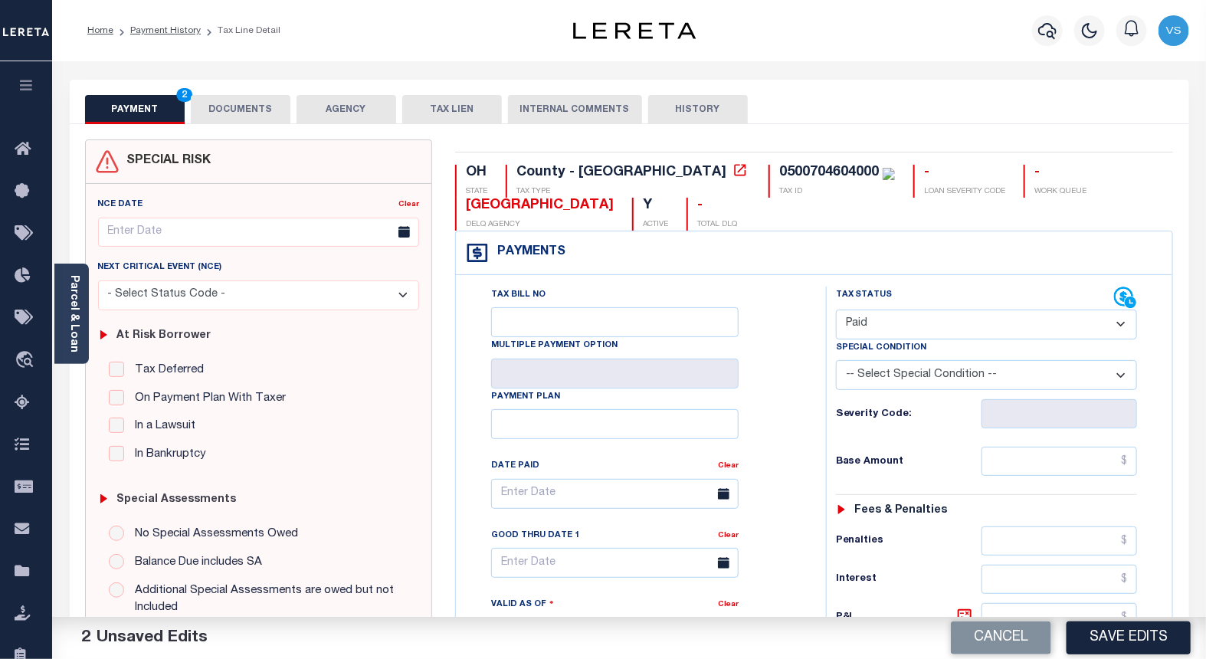
scroll to position [340, 0]
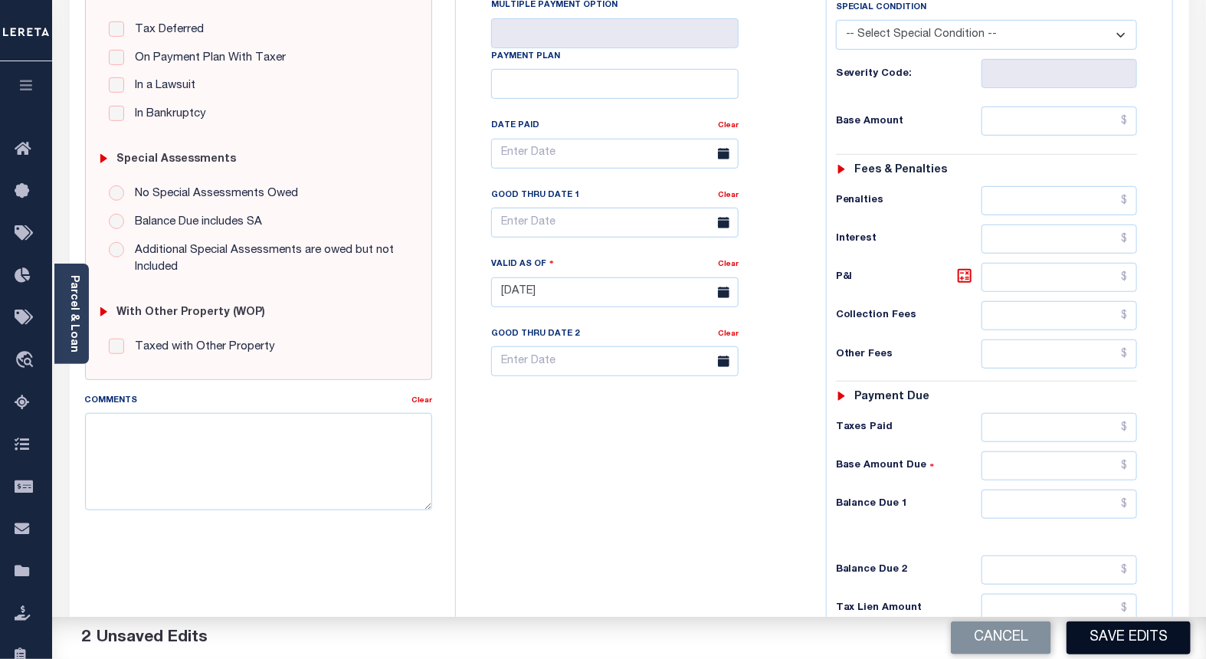
click at [1087, 641] on button "Save Edits" at bounding box center [1129, 637] width 124 height 33
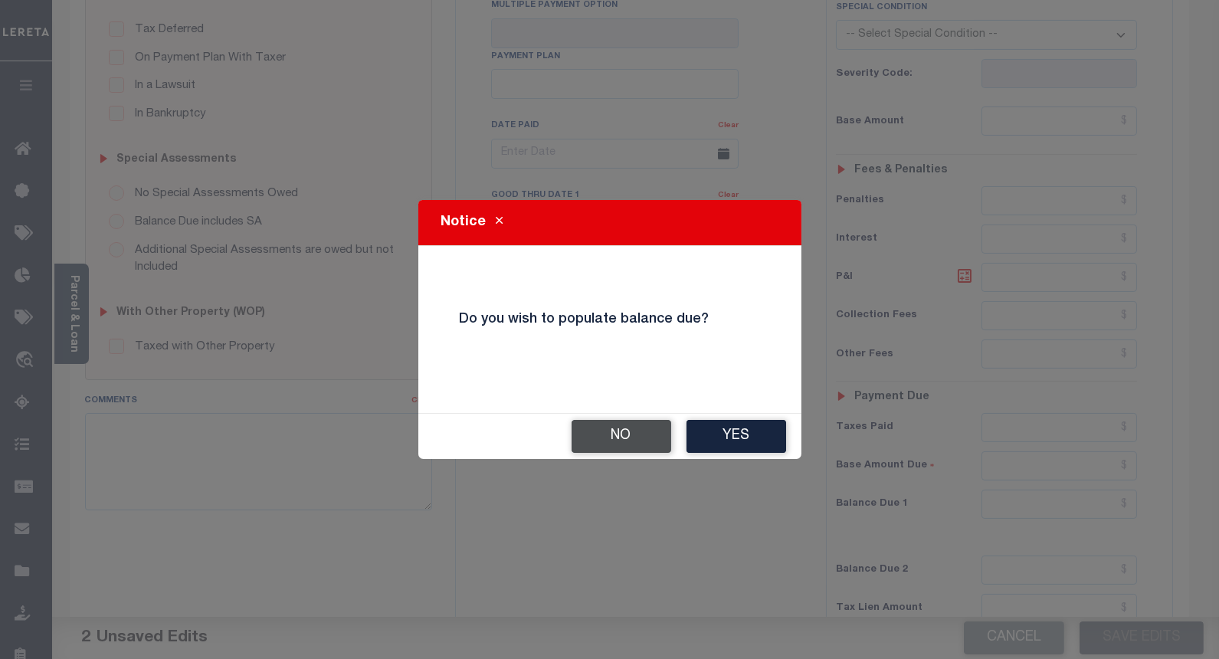
click at [636, 443] on button "No" at bounding box center [622, 436] width 100 height 33
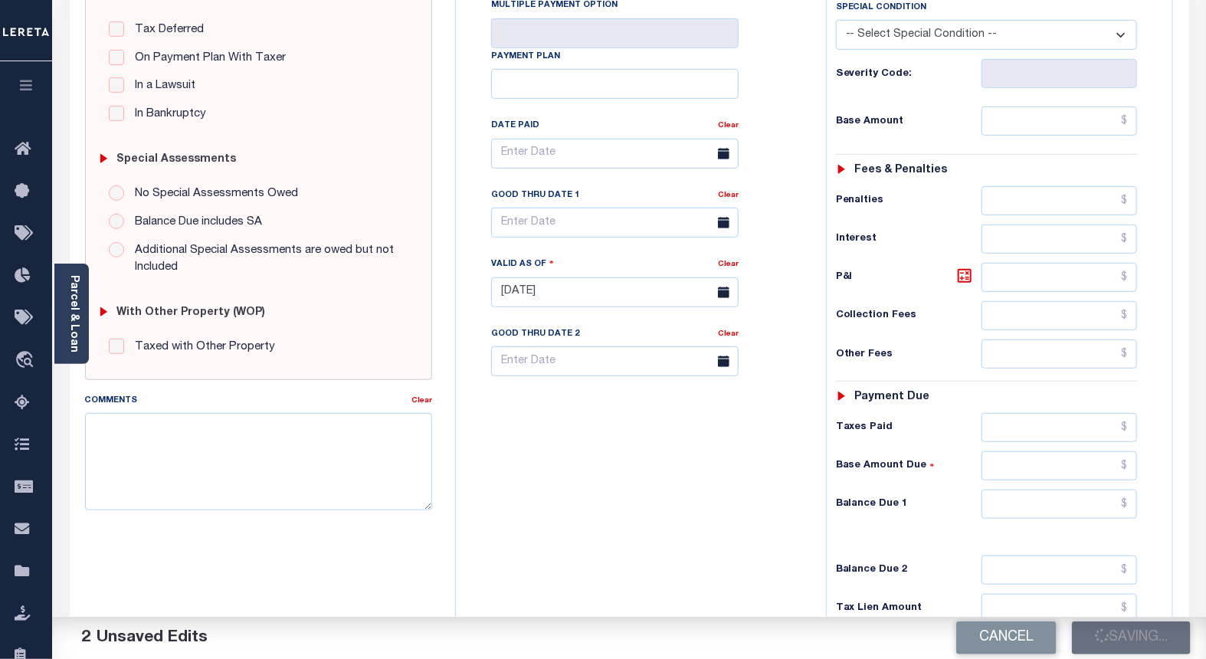
checkbox input "false"
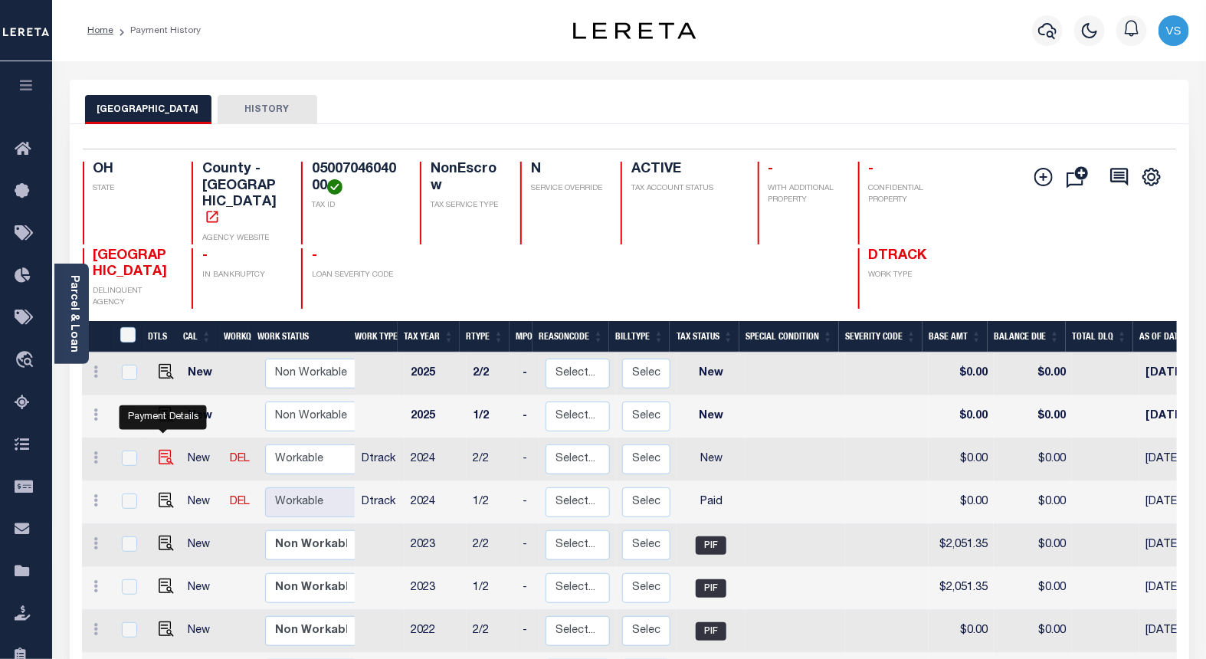
click at [164, 450] on img "" at bounding box center [166, 457] width 15 height 15
checkbox input "true"
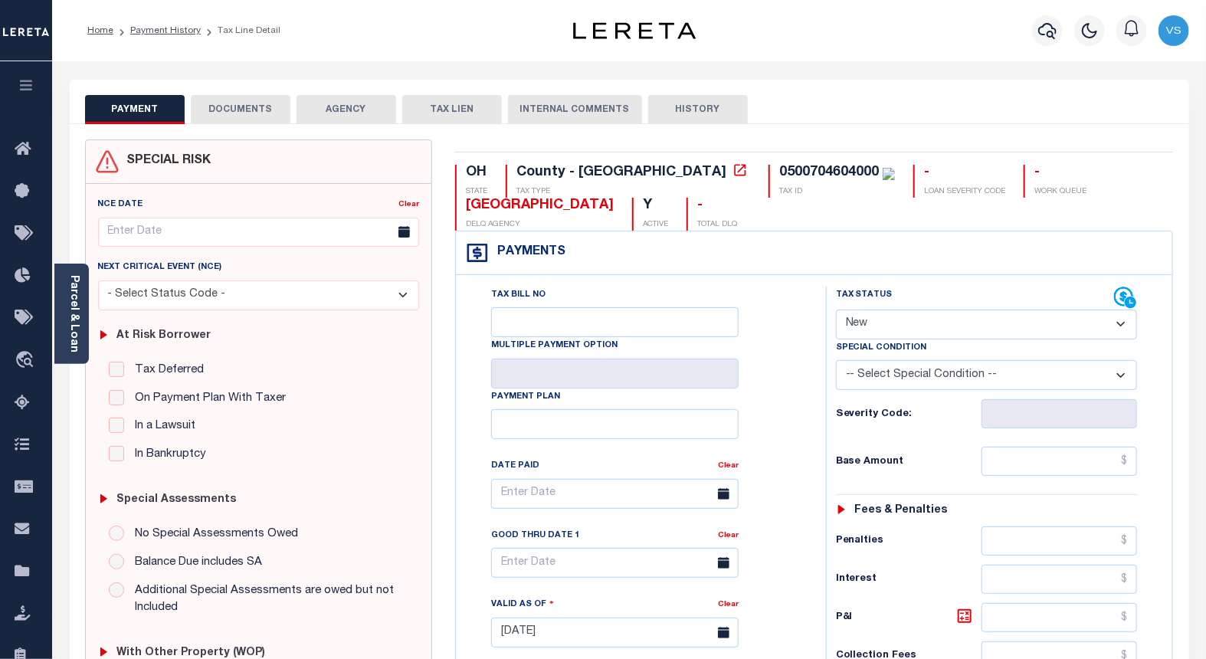
click at [864, 327] on select "- Select Status Code - Open Due/Unpaid Paid Incomplete No Tax Due Internal Refu…" at bounding box center [987, 325] width 302 height 30
select select "PYD"
click at [836, 310] on select "- Select Status Code - Open Due/Unpaid Paid Incomplete No Tax Due Internal Refu…" at bounding box center [987, 325] width 302 height 30
type input "[DATE]"
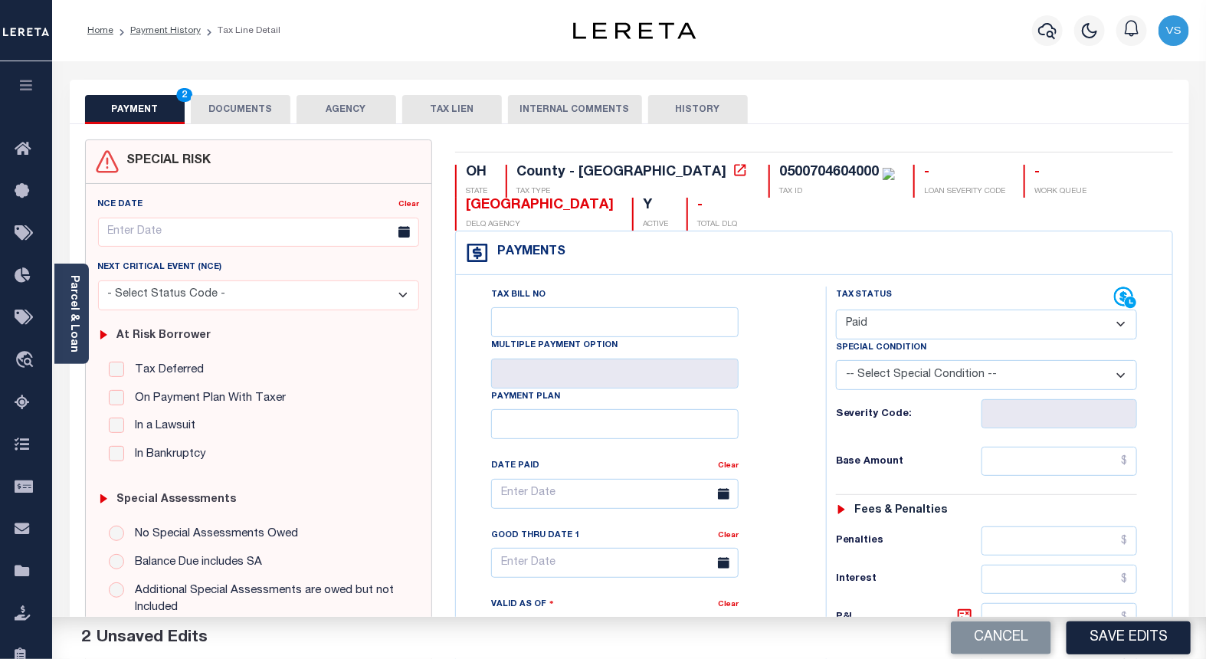
click at [240, 117] on button "DOCUMENTS" at bounding box center [241, 109] width 100 height 29
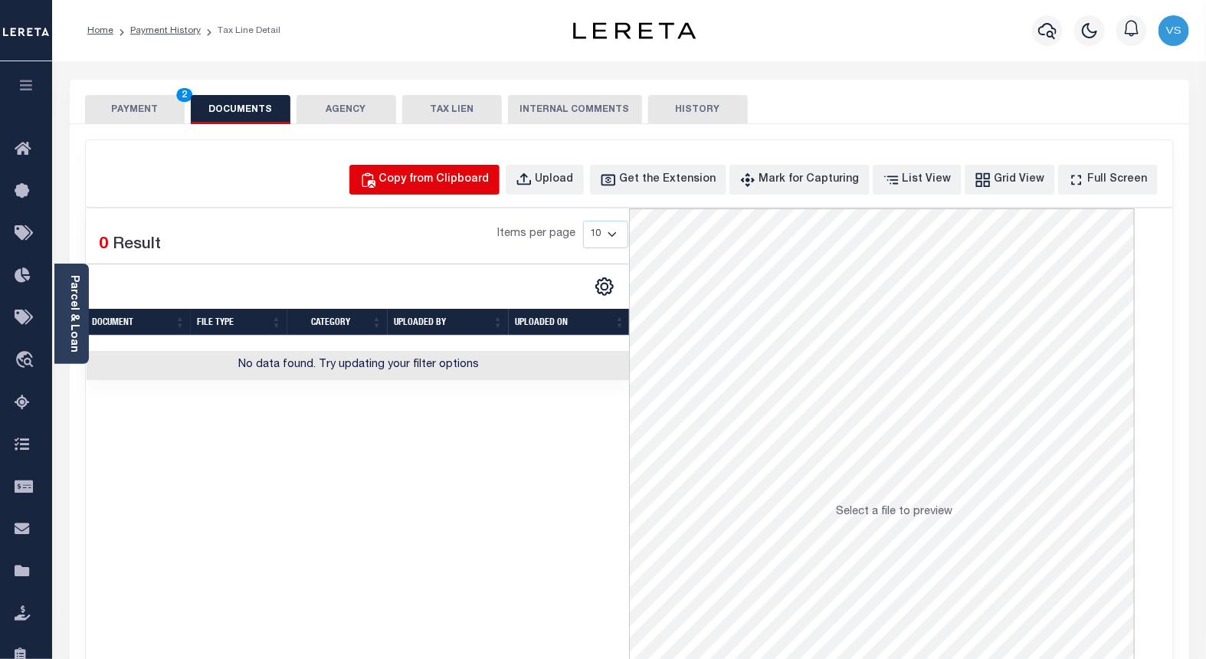
click at [424, 188] on div "Copy from Clipboard" at bounding box center [434, 180] width 110 height 17
select select "POP"
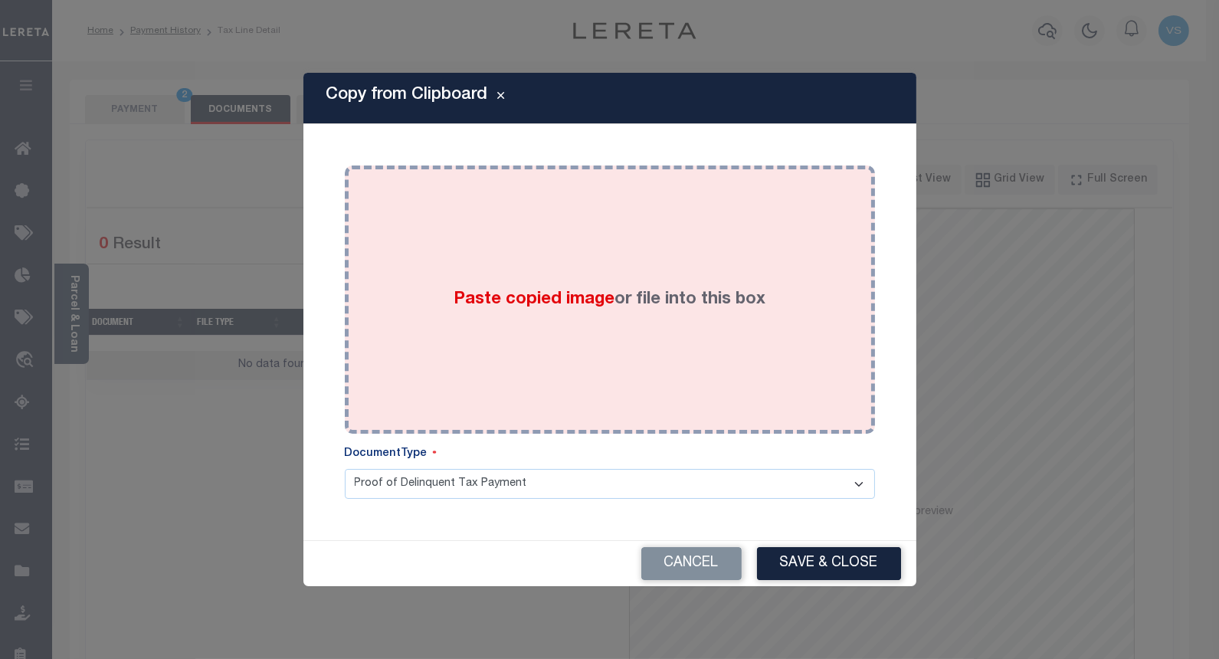
click at [427, 256] on div "Paste copied image or file into this box" at bounding box center [609, 299] width 507 height 245
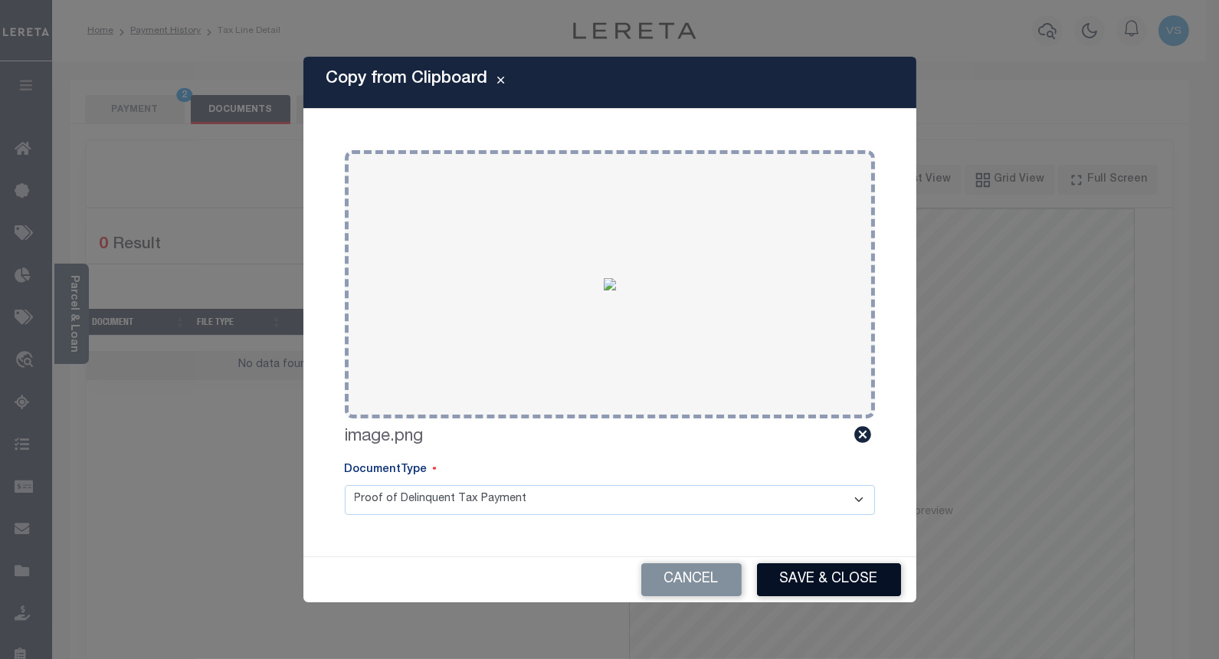
click at [775, 577] on button "Save & Close" at bounding box center [829, 579] width 144 height 33
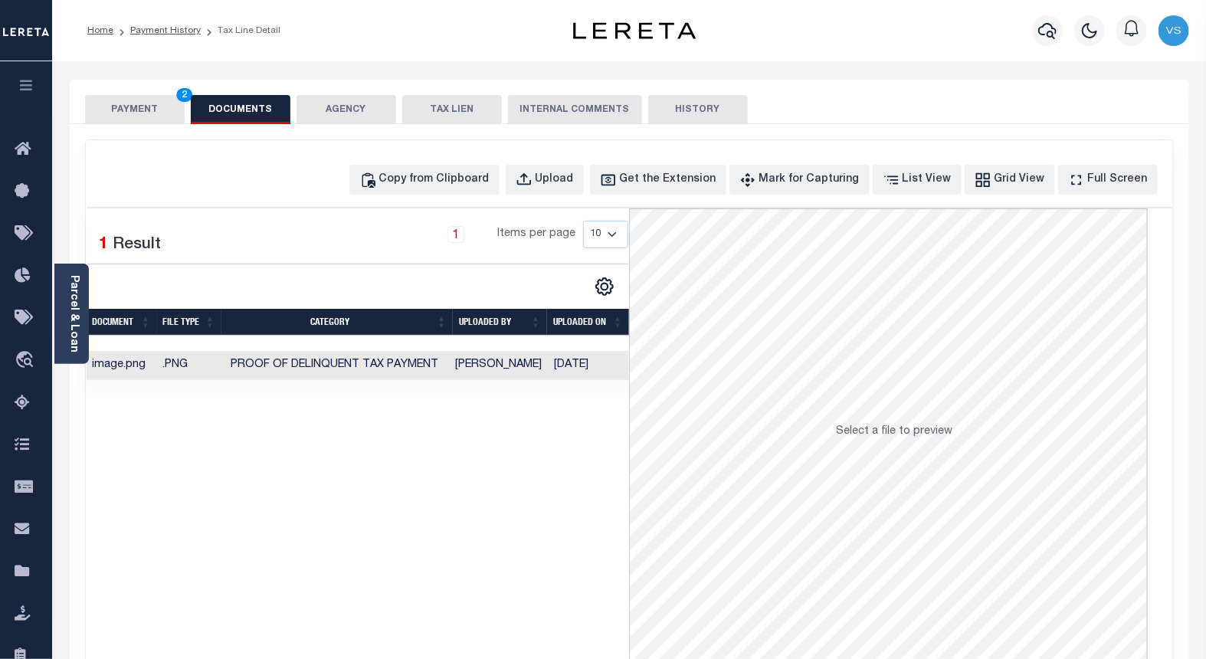
click at [136, 110] on button "PAYMENT 2" at bounding box center [135, 109] width 100 height 29
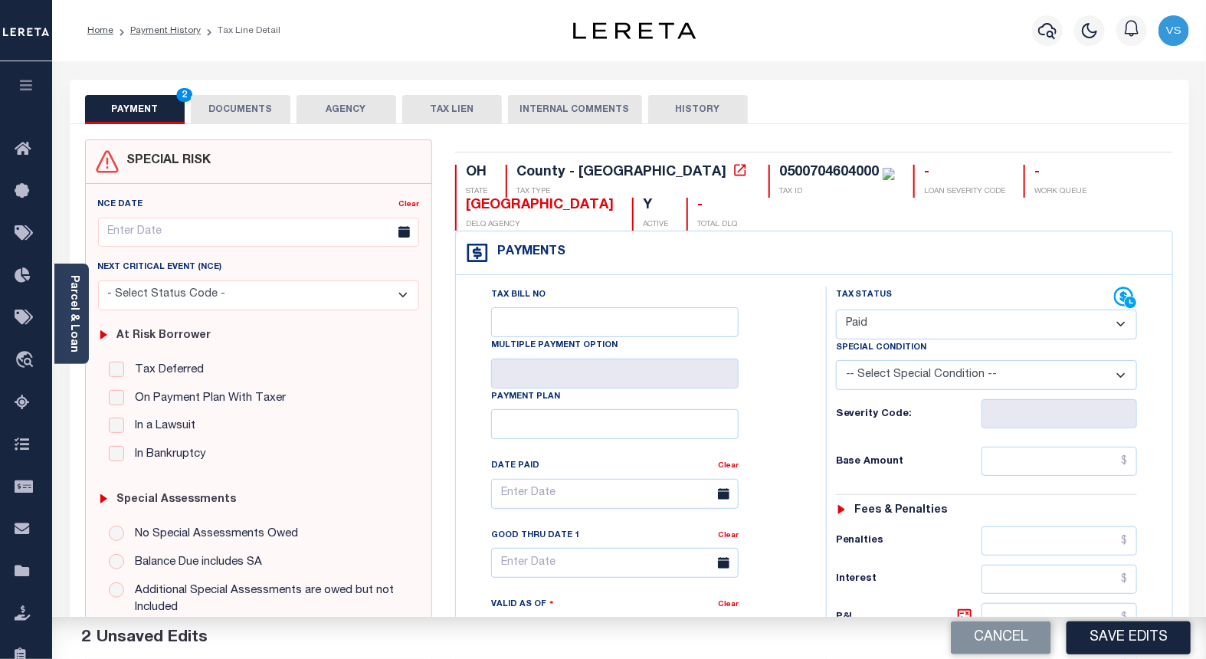
scroll to position [340, 0]
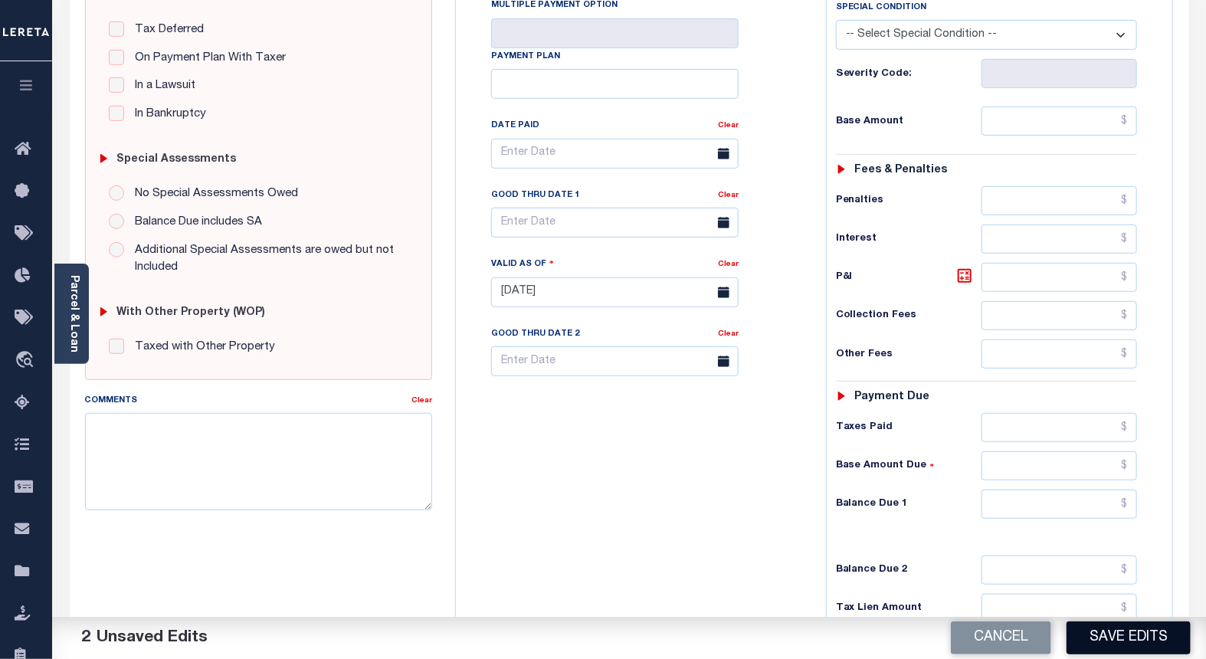
click at [1091, 623] on button "Save Edits" at bounding box center [1129, 637] width 124 height 33
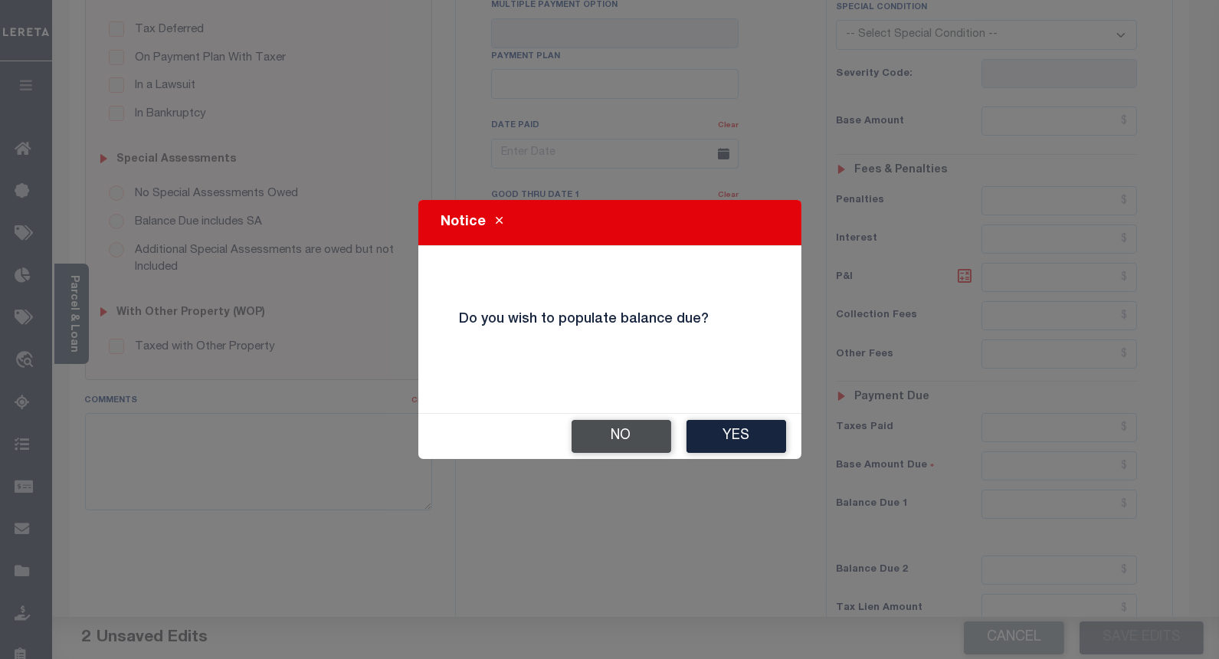
click at [617, 438] on button "No" at bounding box center [622, 436] width 100 height 33
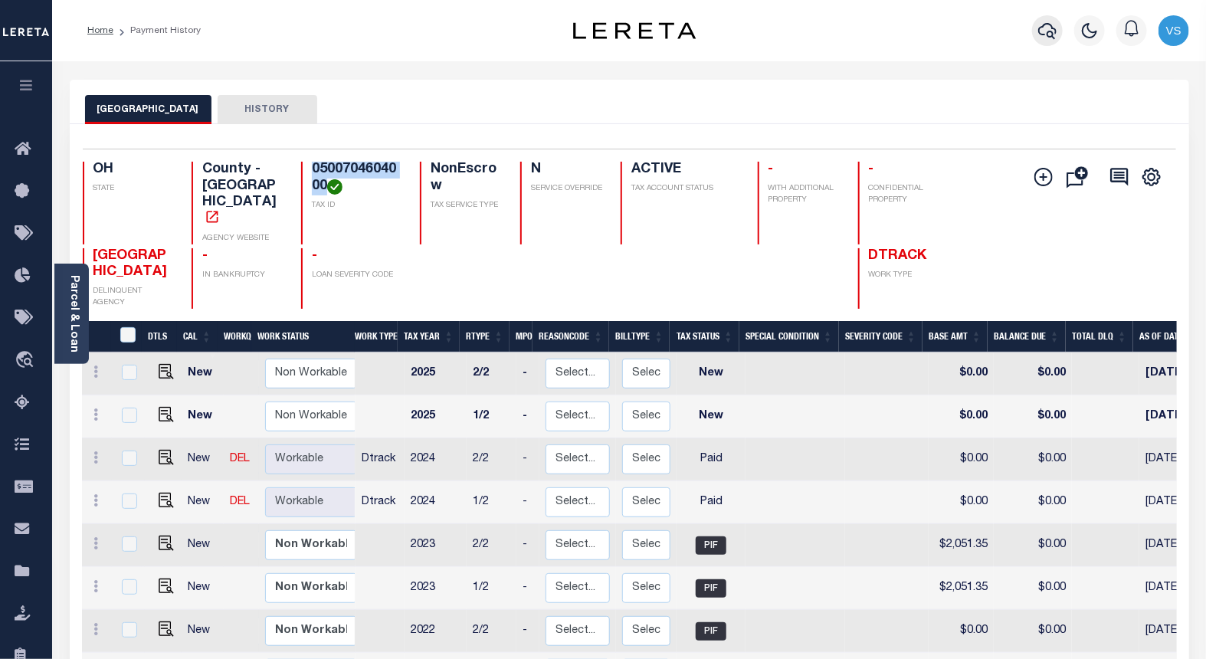
drag, startPoint x: 1054, startPoint y: 31, endPoint x: 912, endPoint y: 105, distance: 159.7
click at [1051, 32] on icon "button" at bounding box center [1047, 30] width 18 height 18
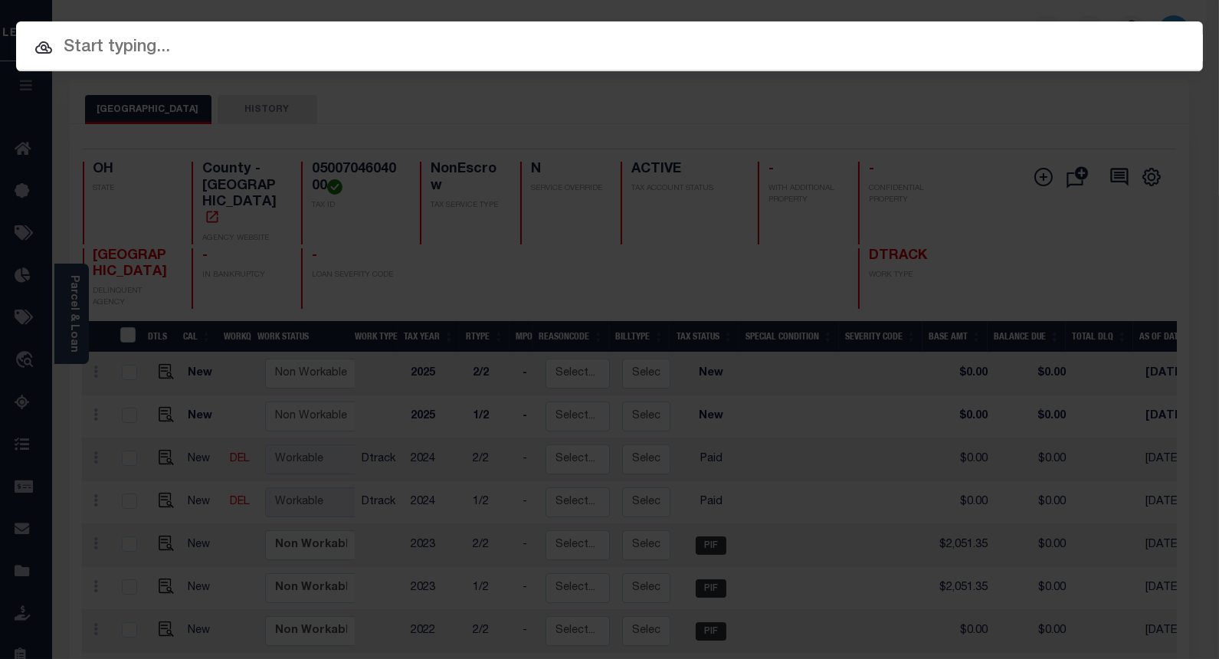
paste input "13423451"
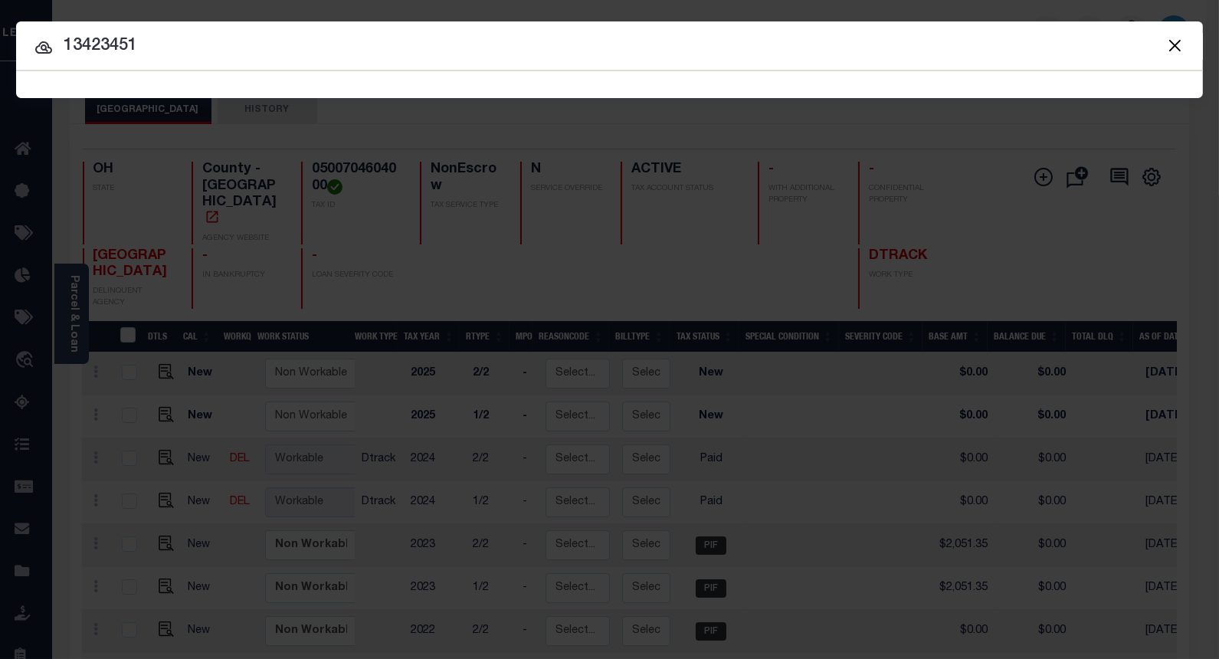
type input "13423451"
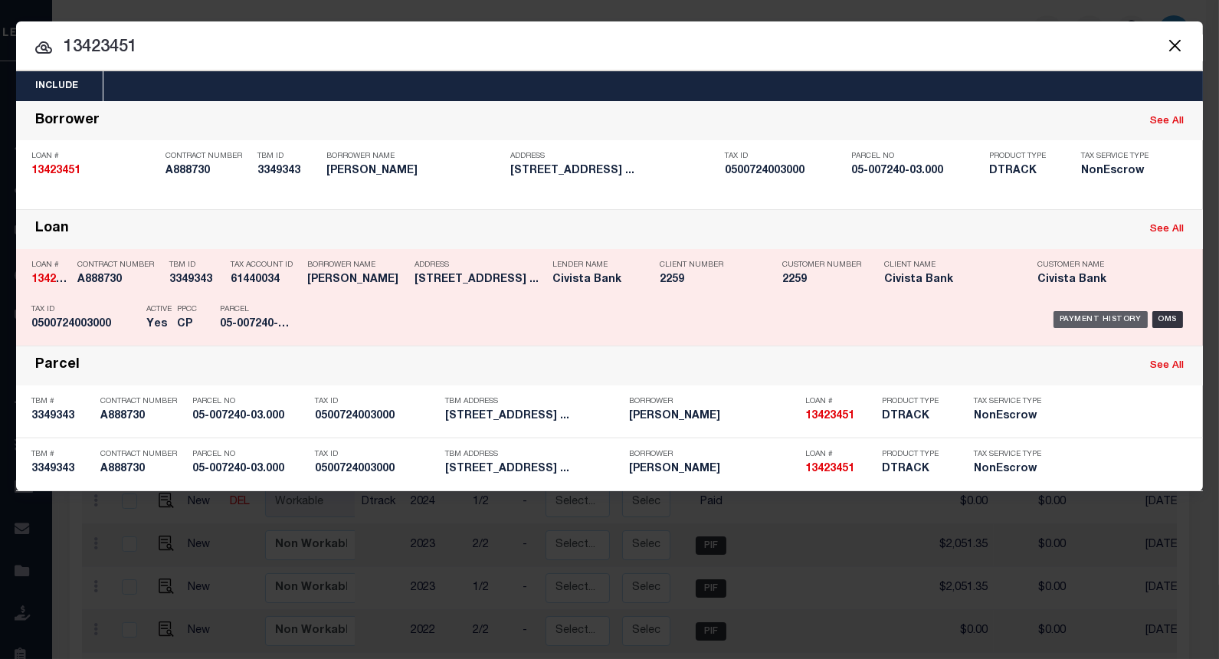
click at [1074, 318] on div "Payment History" at bounding box center [1101, 319] width 94 height 17
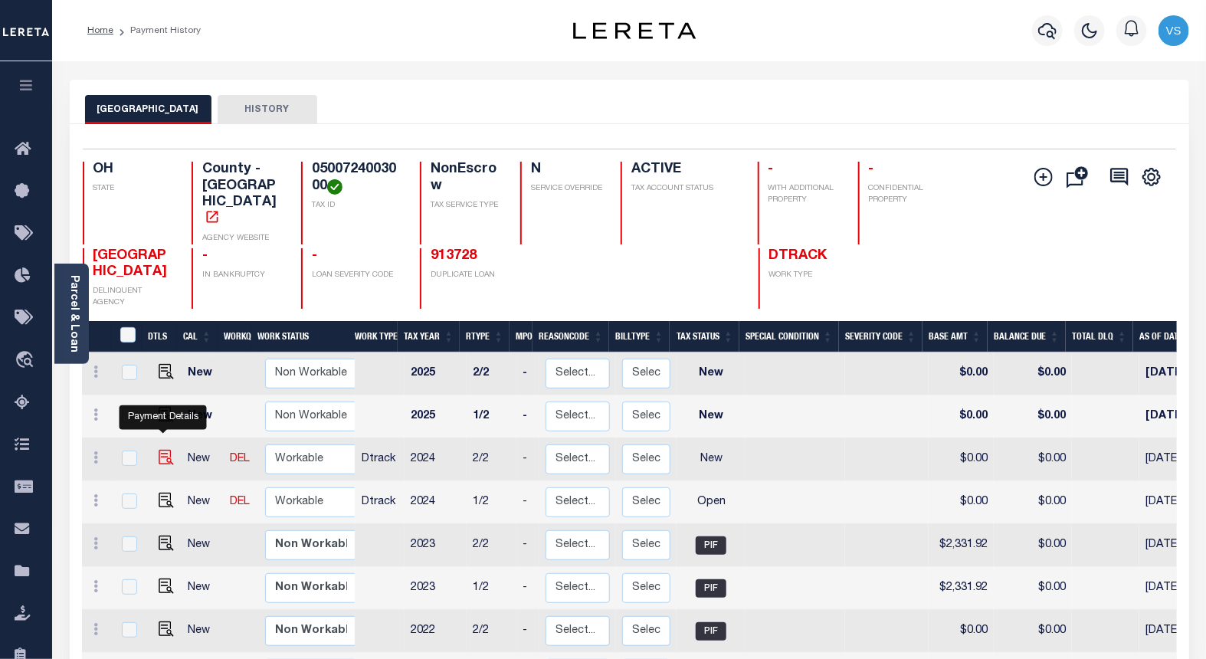
click at [162, 450] on img "" at bounding box center [166, 457] width 15 height 15
checkbox input "true"
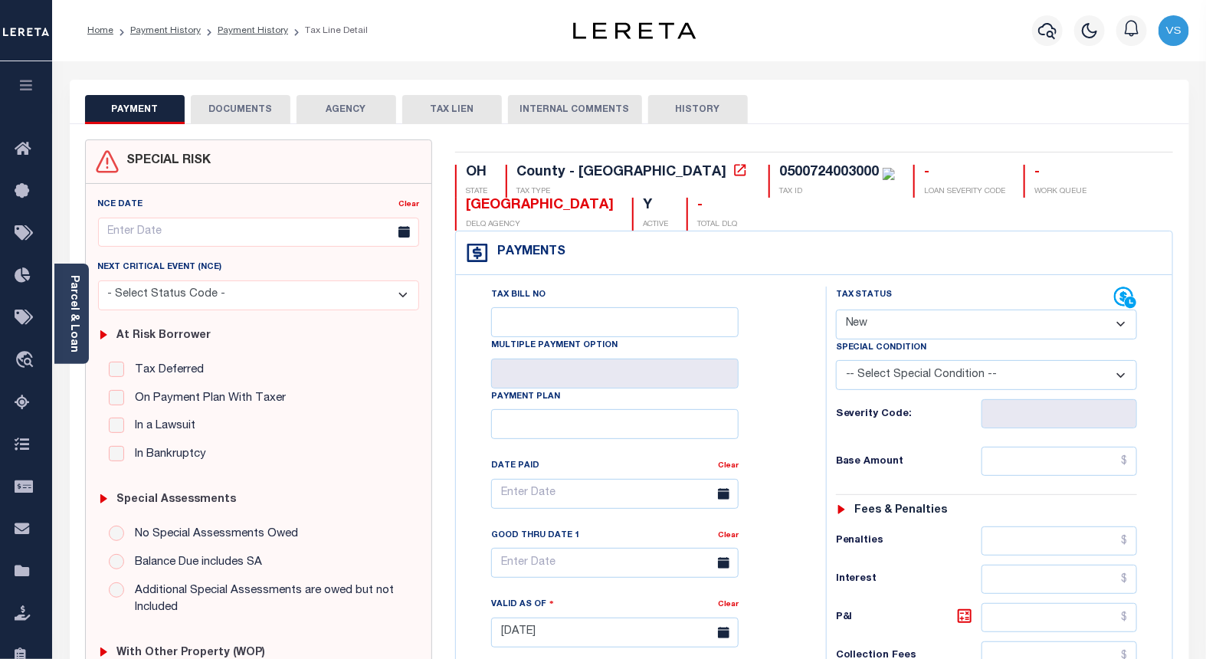
click at [868, 318] on select "- Select Status Code - Open Due/Unpaid Paid Incomplete No Tax Due Internal Refu…" at bounding box center [987, 325] width 302 height 30
select select "PYD"
click at [836, 310] on select "- Select Status Code - Open Due/Unpaid Paid Incomplete No Tax Due Internal Refu…" at bounding box center [987, 325] width 302 height 30
type input "[DATE]"
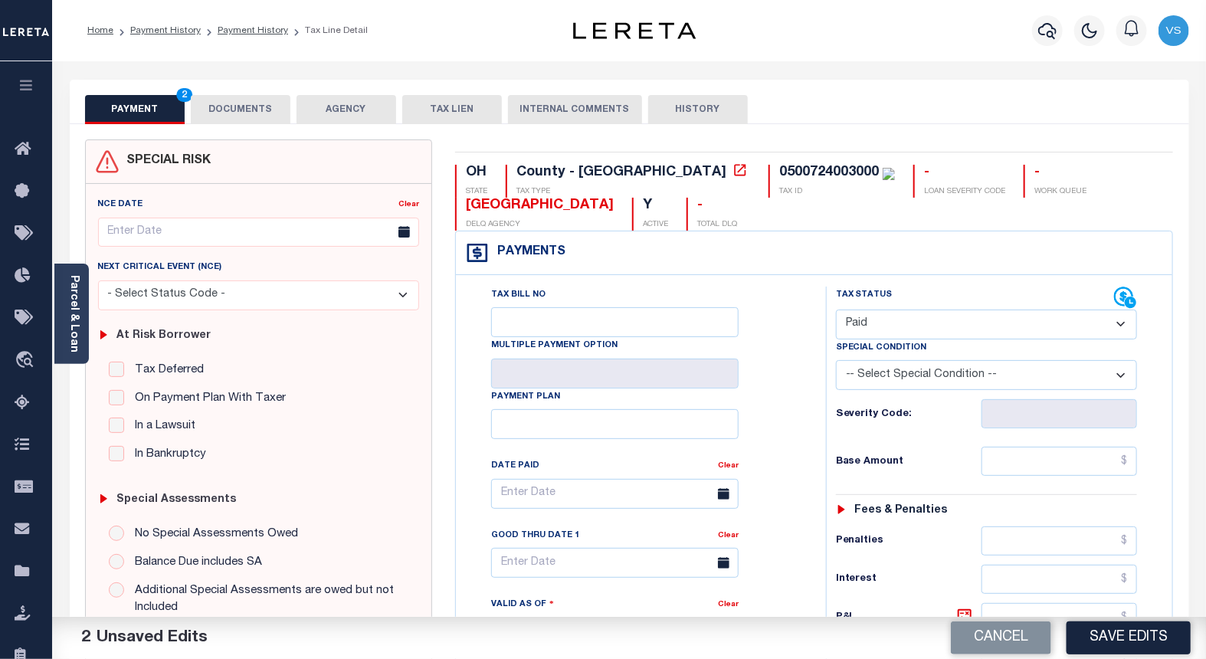
click at [228, 107] on button "DOCUMENTS" at bounding box center [241, 109] width 100 height 29
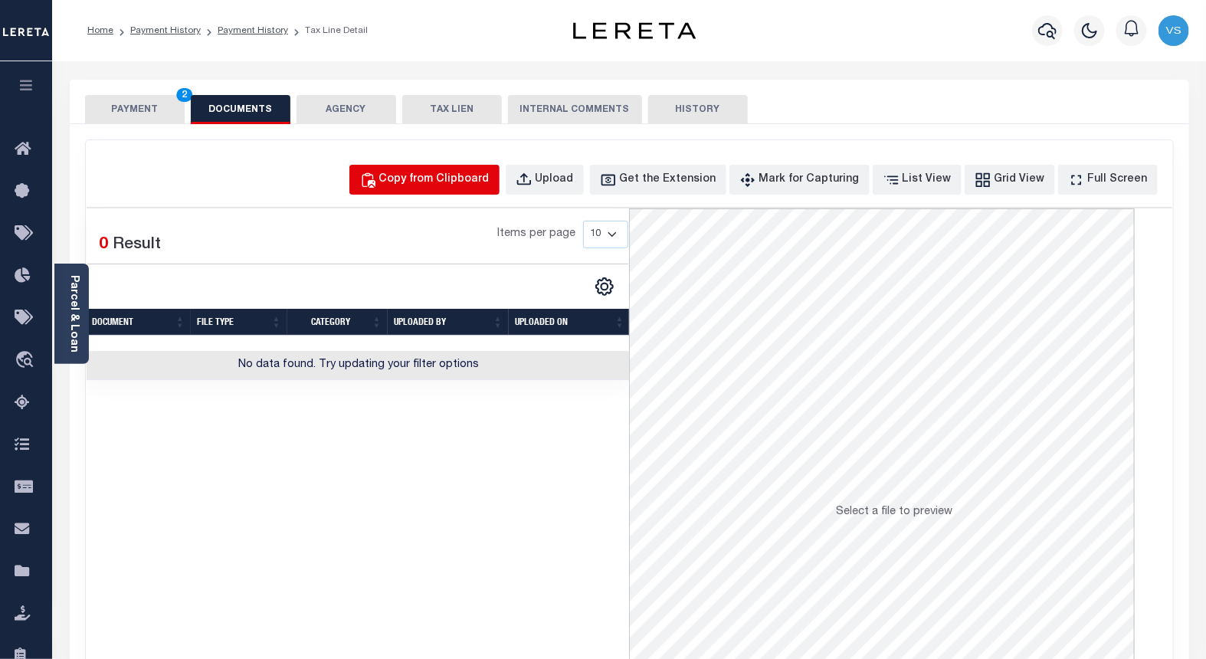
click at [430, 180] on div "Copy from Clipboard" at bounding box center [434, 180] width 110 height 17
select select "POP"
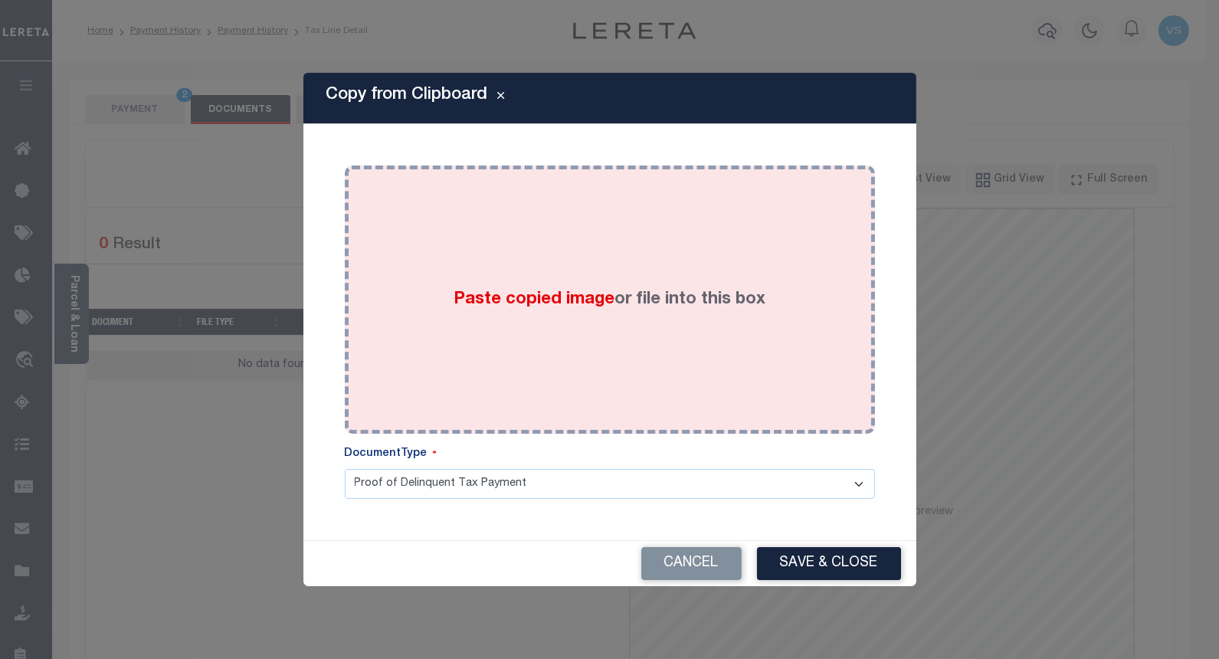
click at [471, 259] on div "Paste copied image or file into this box" at bounding box center [609, 299] width 507 height 245
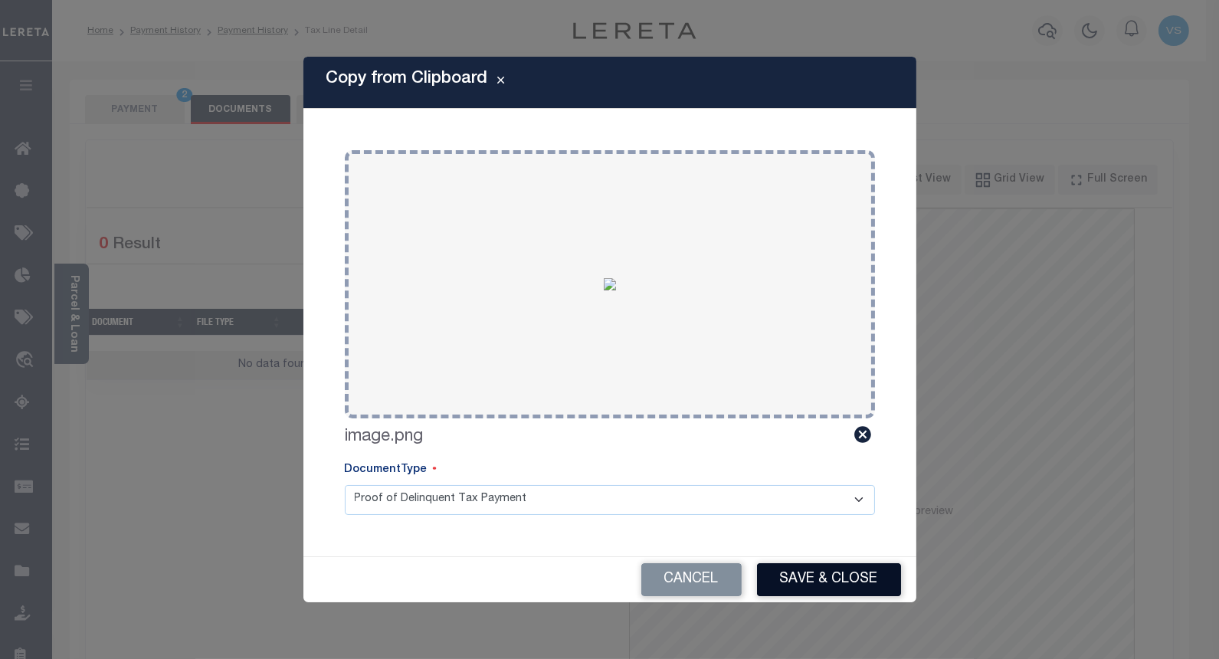
click at [812, 578] on button "Save & Close" at bounding box center [829, 579] width 144 height 33
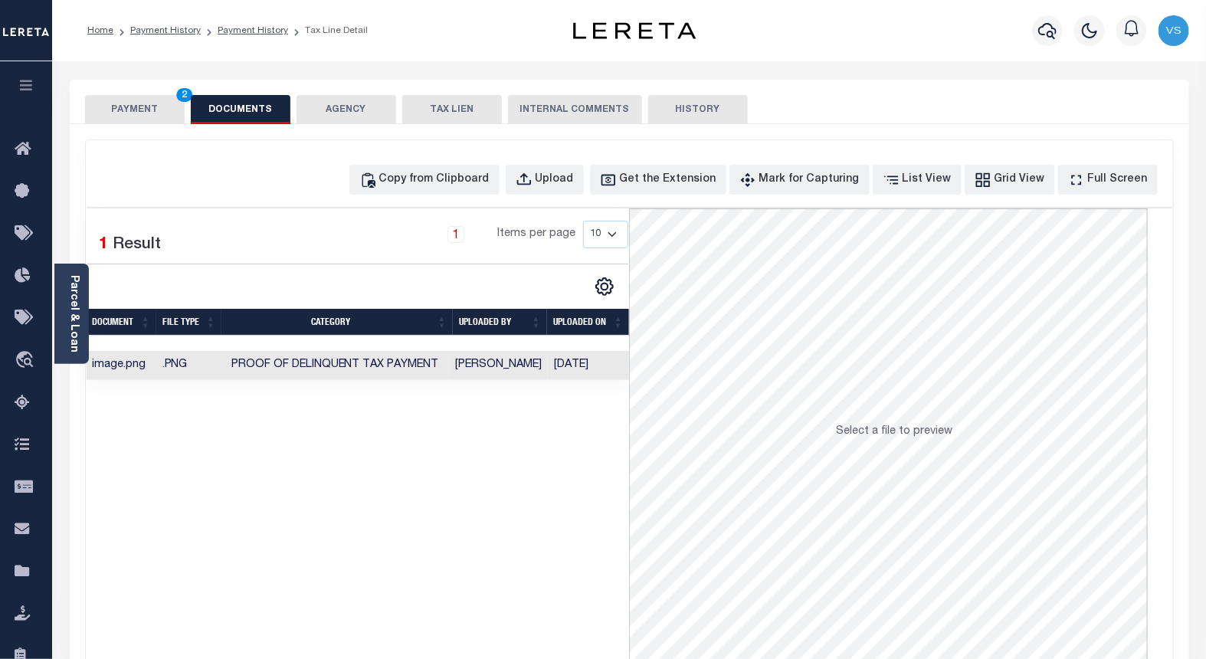
click at [116, 103] on button "PAYMENT 2" at bounding box center [135, 109] width 100 height 29
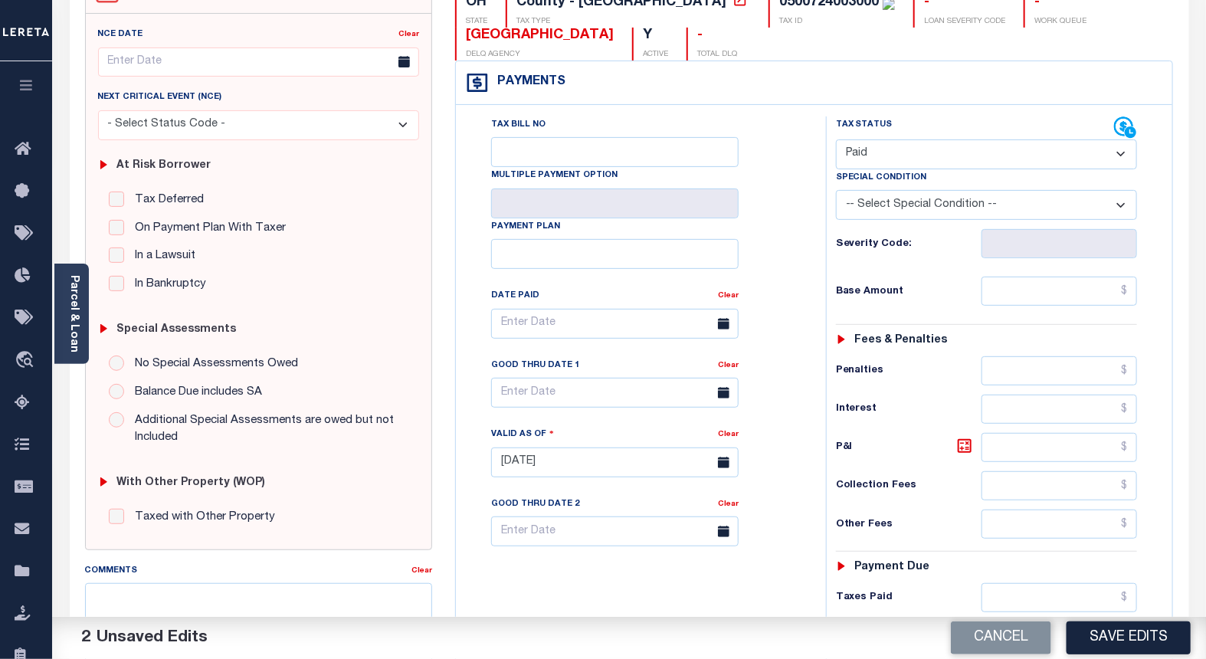
scroll to position [255, 0]
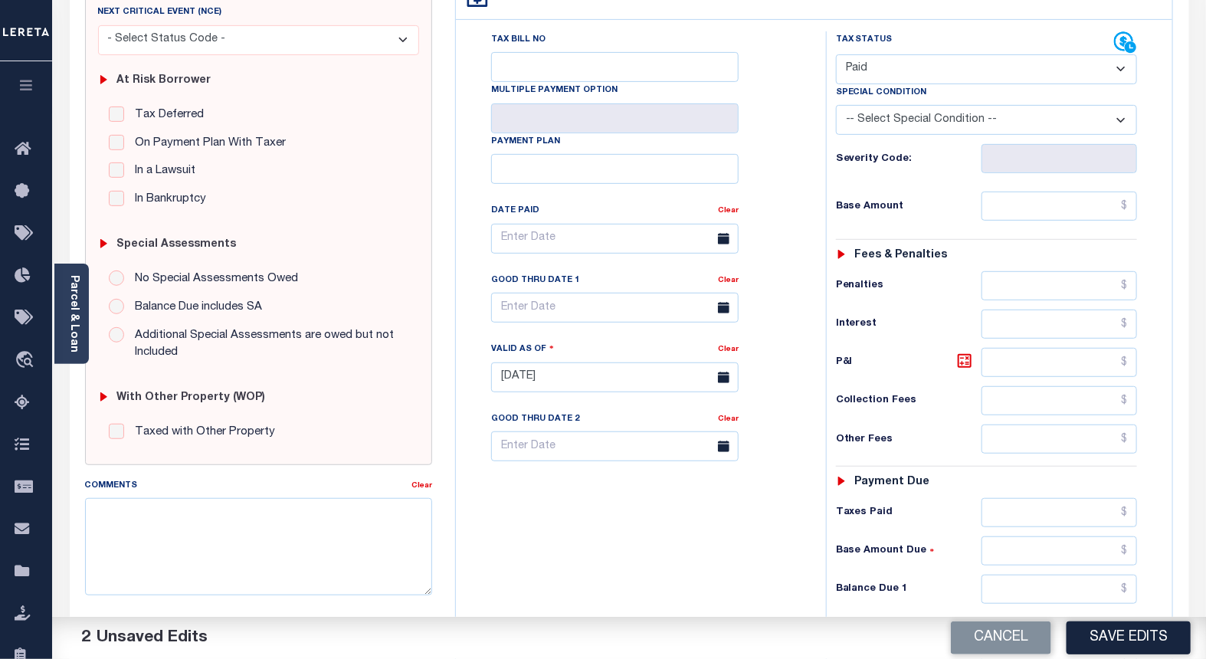
drag, startPoint x: 1096, startPoint y: 634, endPoint x: 1096, endPoint y: 617, distance: 16.9
click at [1096, 632] on button "Save Edits" at bounding box center [1129, 637] width 124 height 33
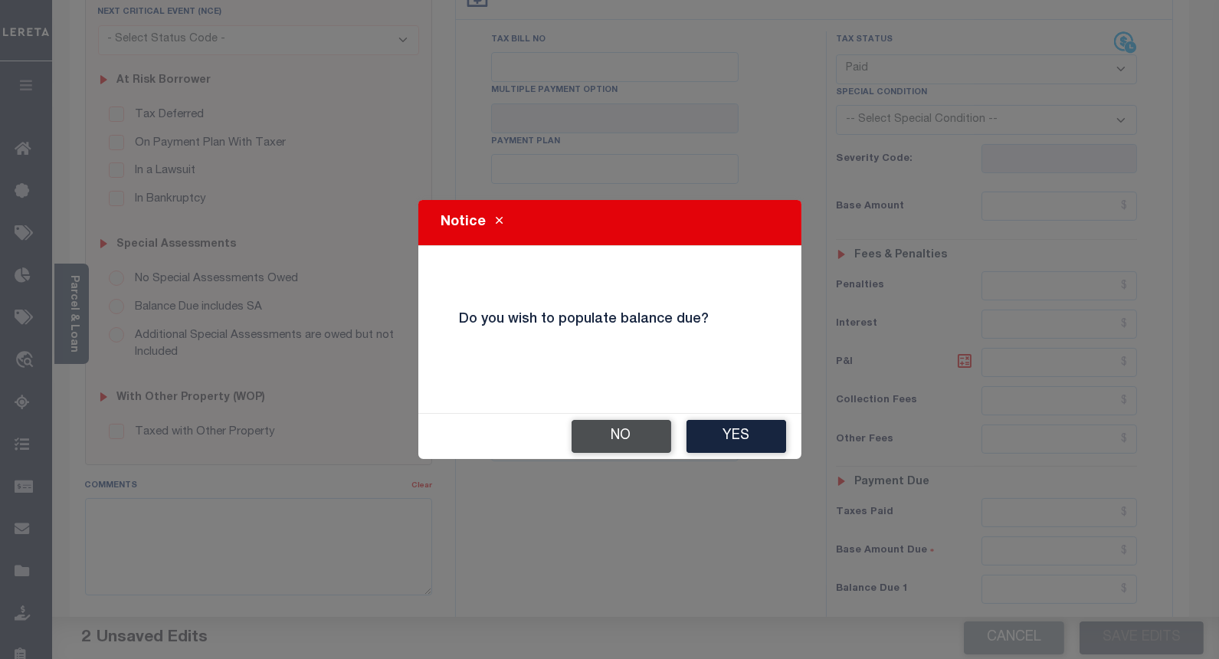
click at [605, 429] on button "No" at bounding box center [622, 436] width 100 height 33
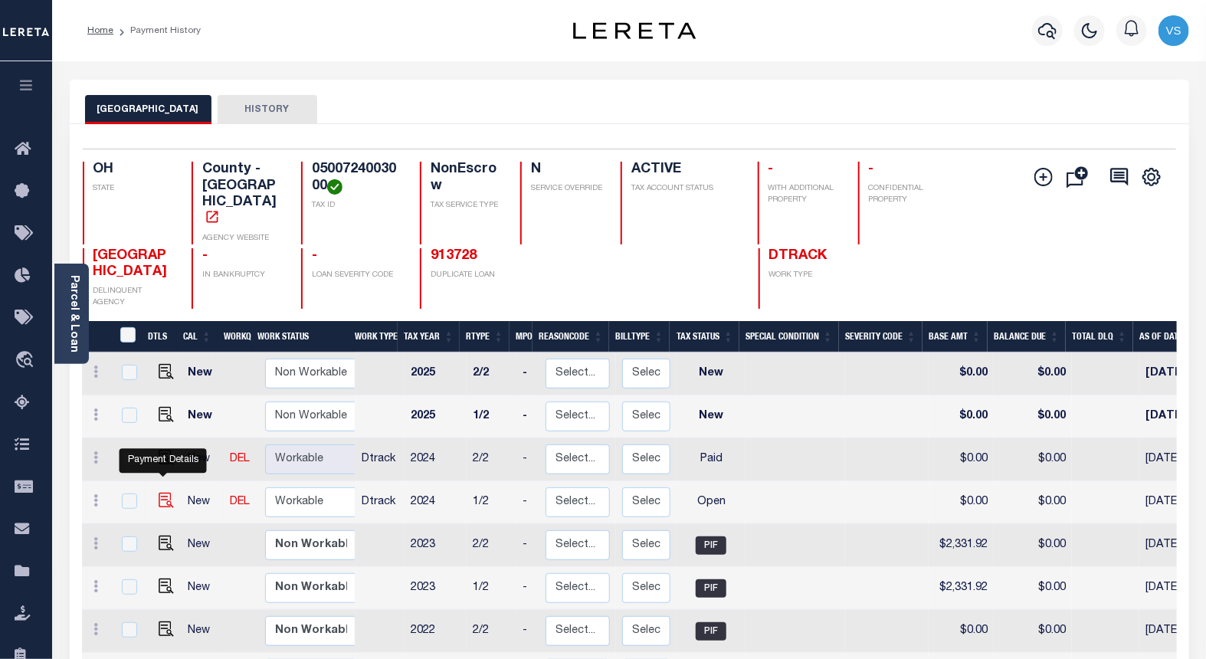
click at [162, 493] on img "" at bounding box center [166, 500] width 15 height 15
checkbox input "true"
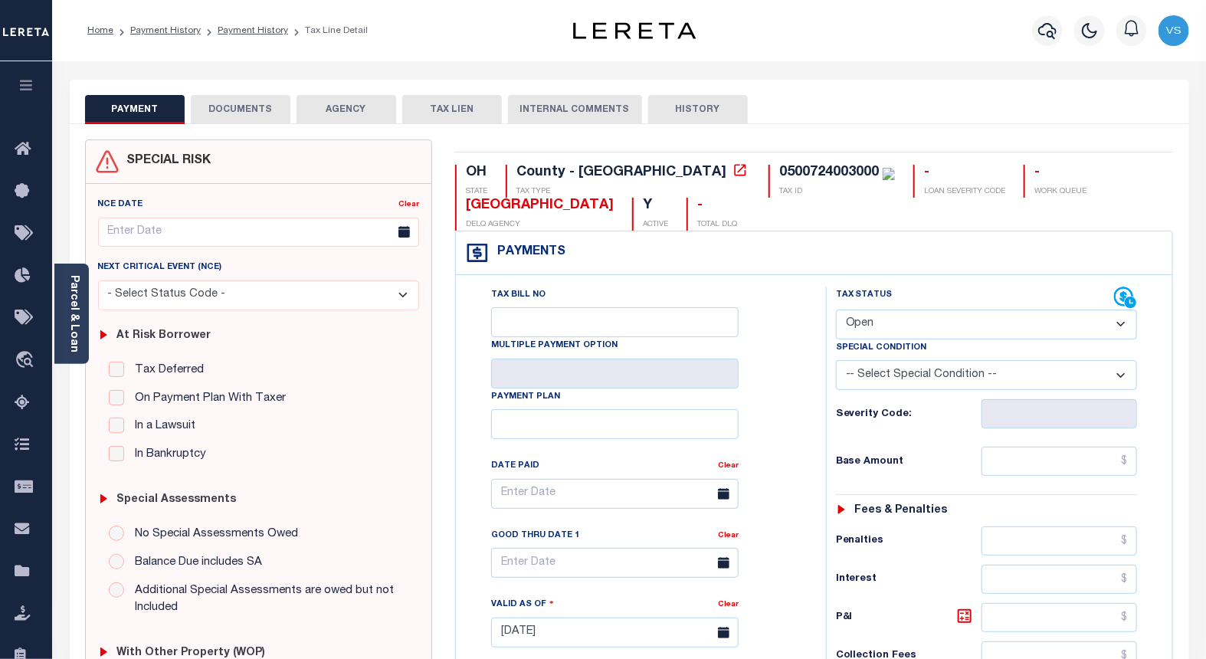
click at [867, 323] on select "- Select Status Code - Open Due/Unpaid Paid Incomplete No Tax Due Internal Refu…" at bounding box center [987, 325] width 302 height 30
select select "PYD"
click at [836, 310] on select "- Select Status Code - Open Due/Unpaid Paid Incomplete No Tax Due Internal Refu…" at bounding box center [987, 325] width 302 height 30
type input "[DATE]"
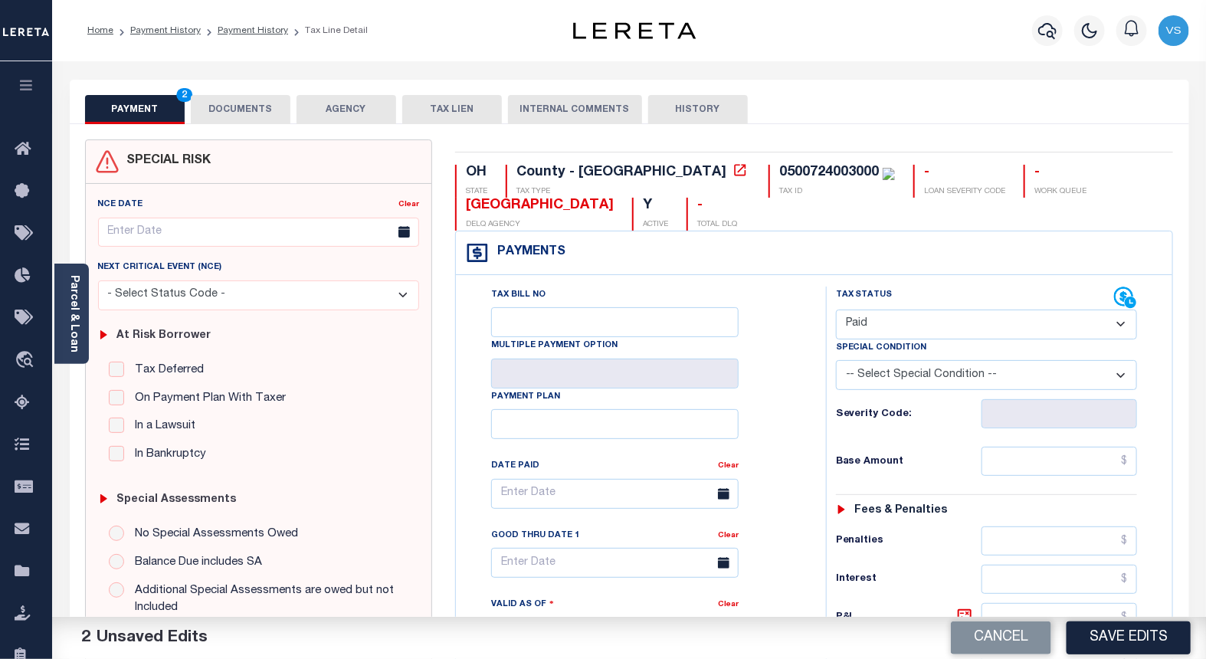
click at [225, 104] on button "DOCUMENTS" at bounding box center [241, 109] width 100 height 29
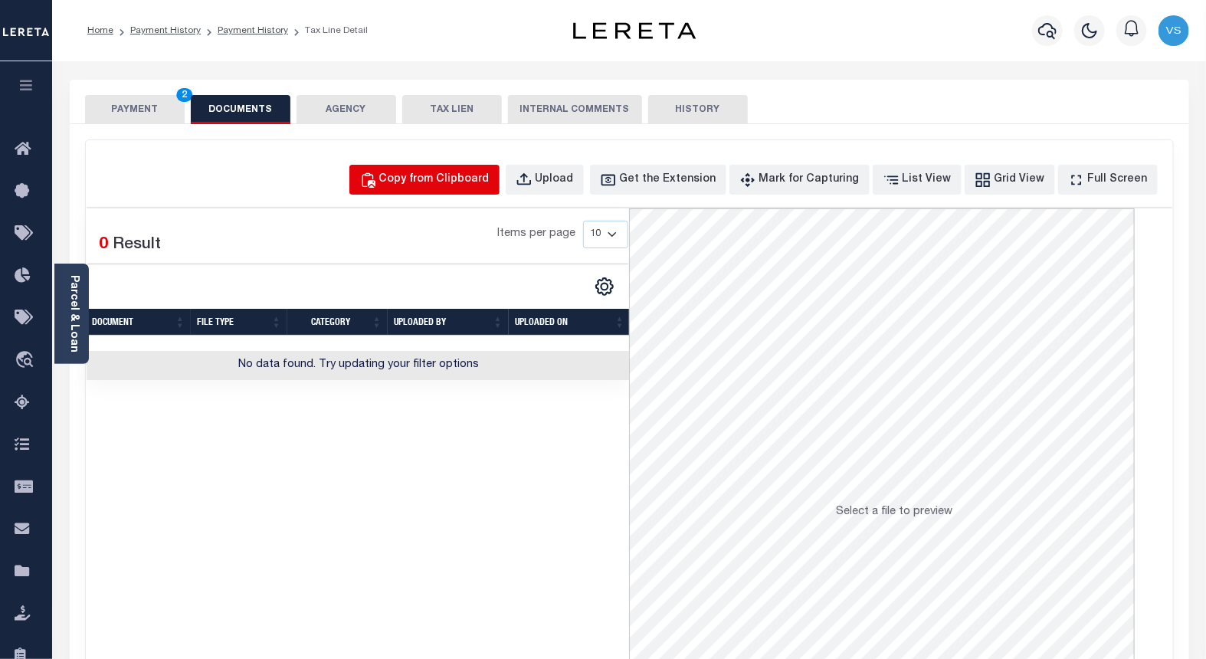
click at [438, 172] on div "Copy from Clipboard" at bounding box center [434, 180] width 110 height 17
select select "POP"
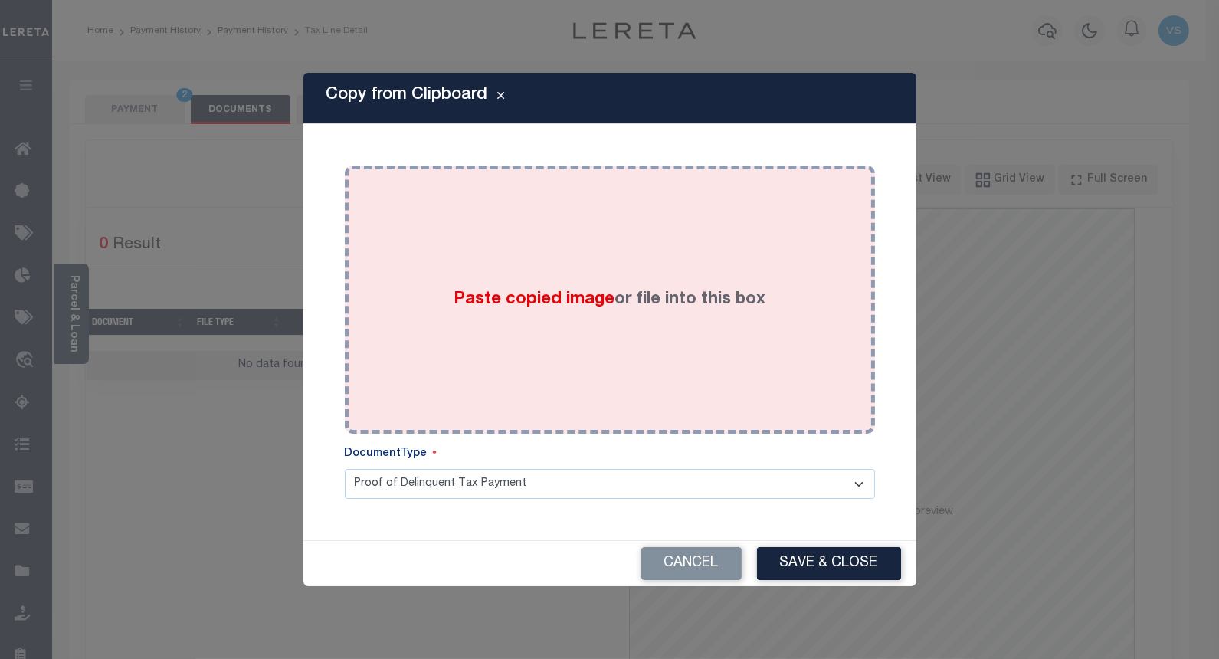
click at [455, 279] on div "Paste copied image or file into this box" at bounding box center [609, 299] width 507 height 245
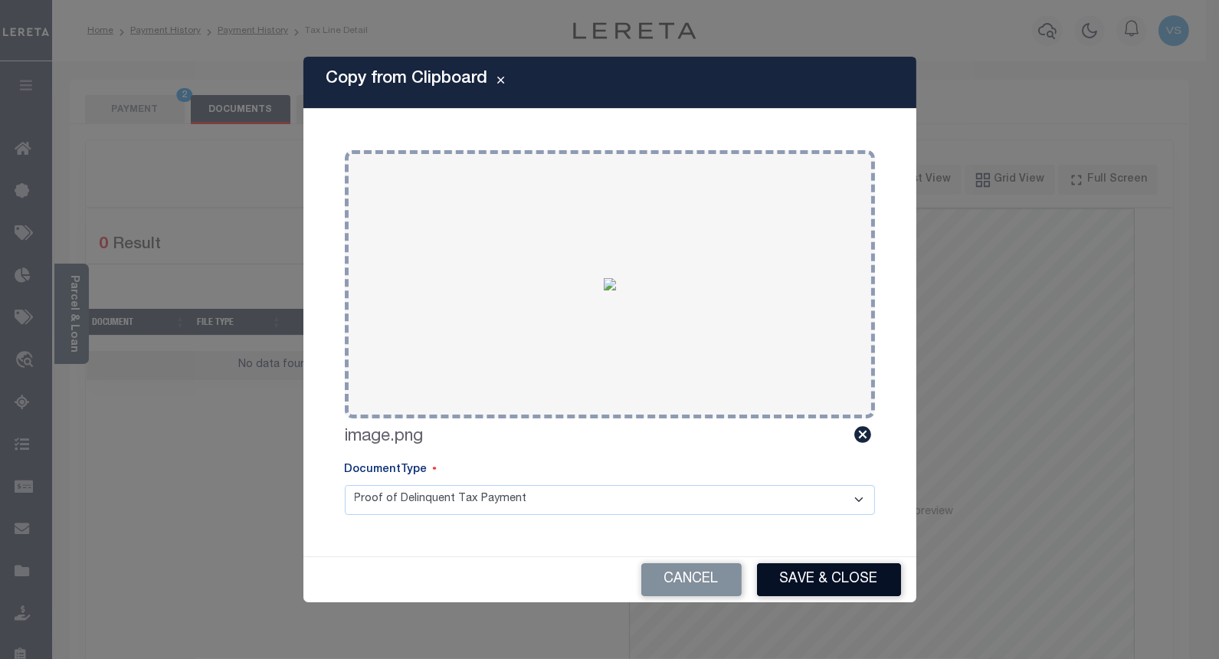
click at [805, 581] on button "Save & Close" at bounding box center [829, 579] width 144 height 33
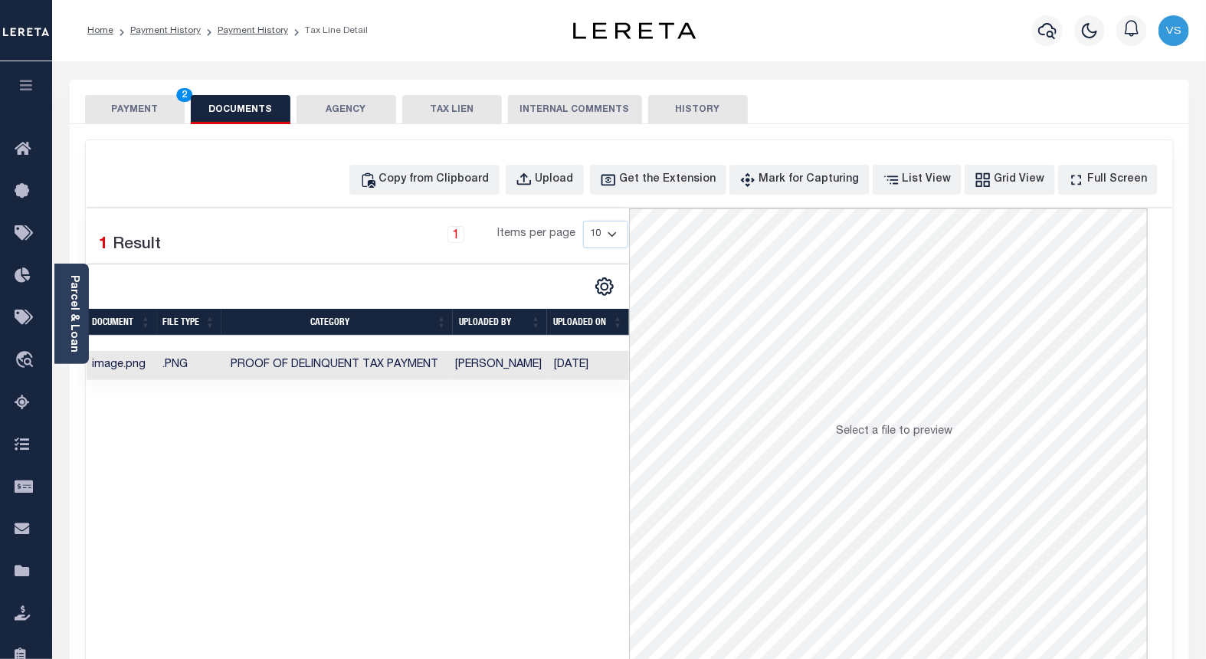
click at [134, 111] on button "PAYMENT 2" at bounding box center [135, 109] width 100 height 29
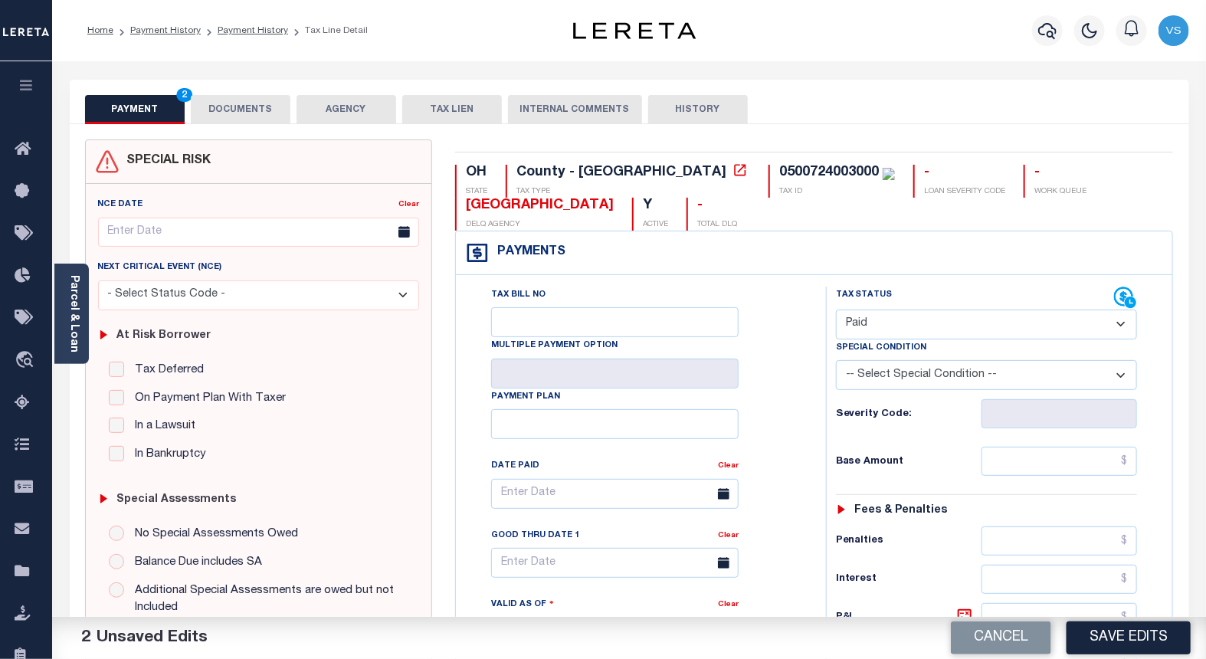
drag, startPoint x: 1090, startPoint y: 641, endPoint x: 1084, endPoint y: 632, distance: 10.9
click at [1090, 641] on button "Save Edits" at bounding box center [1129, 637] width 124 height 33
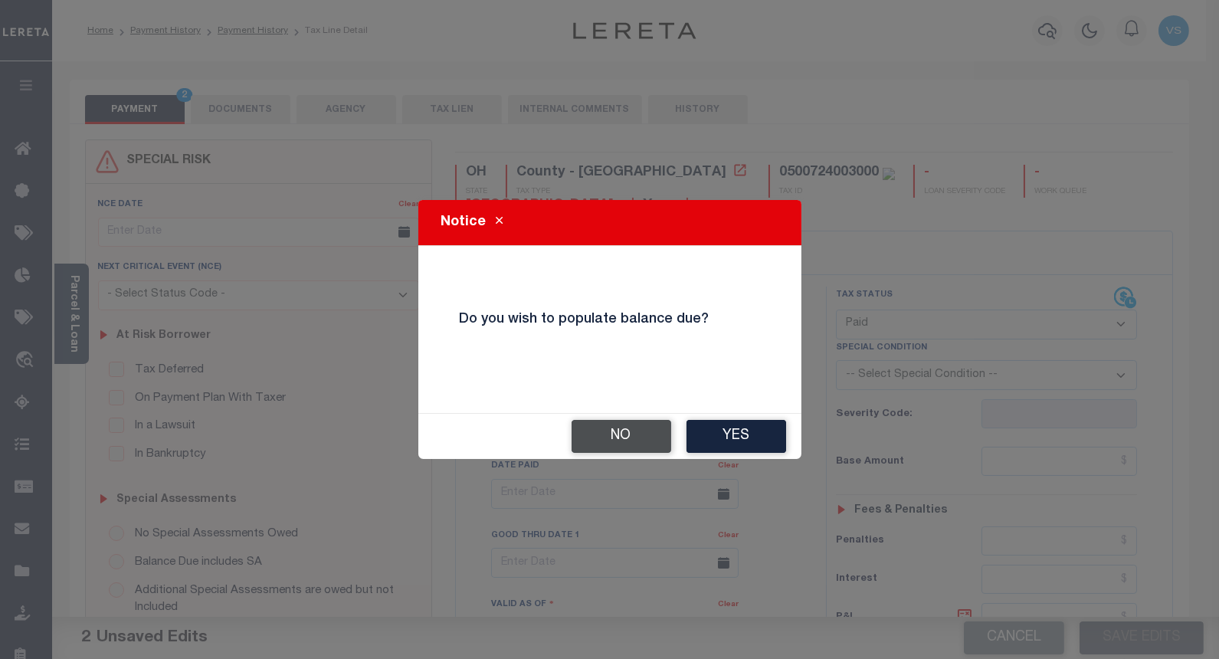
click at [625, 439] on button "No" at bounding box center [622, 436] width 100 height 33
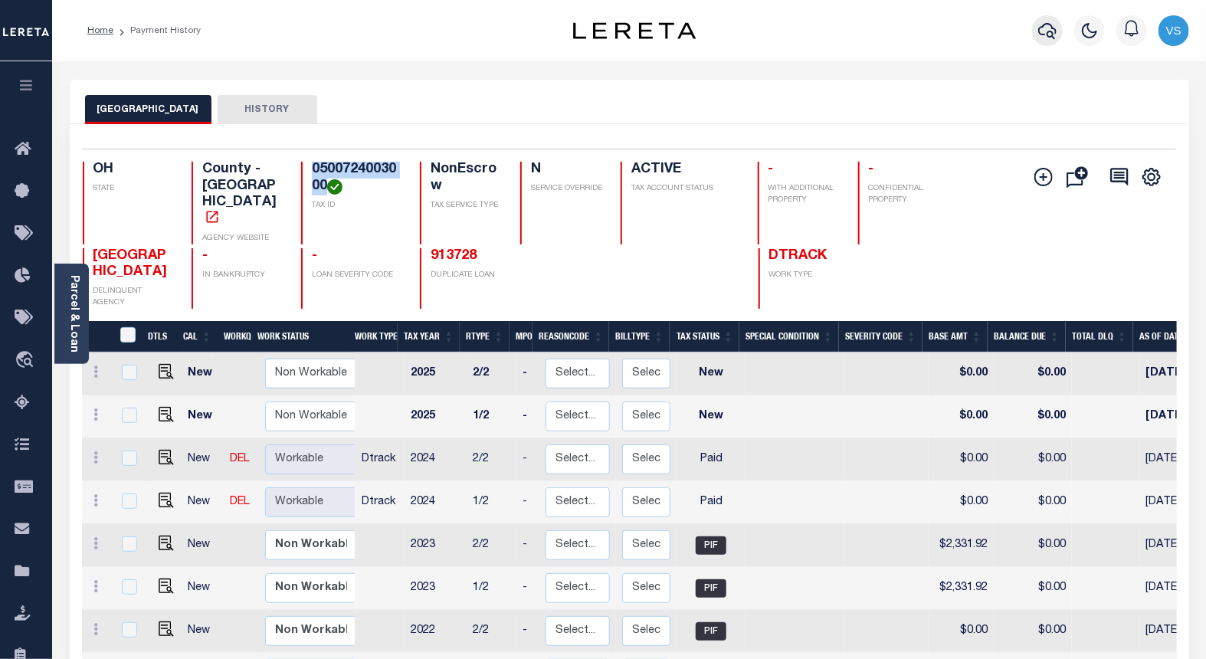
click at [1036, 35] on button "button" at bounding box center [1047, 30] width 31 height 31
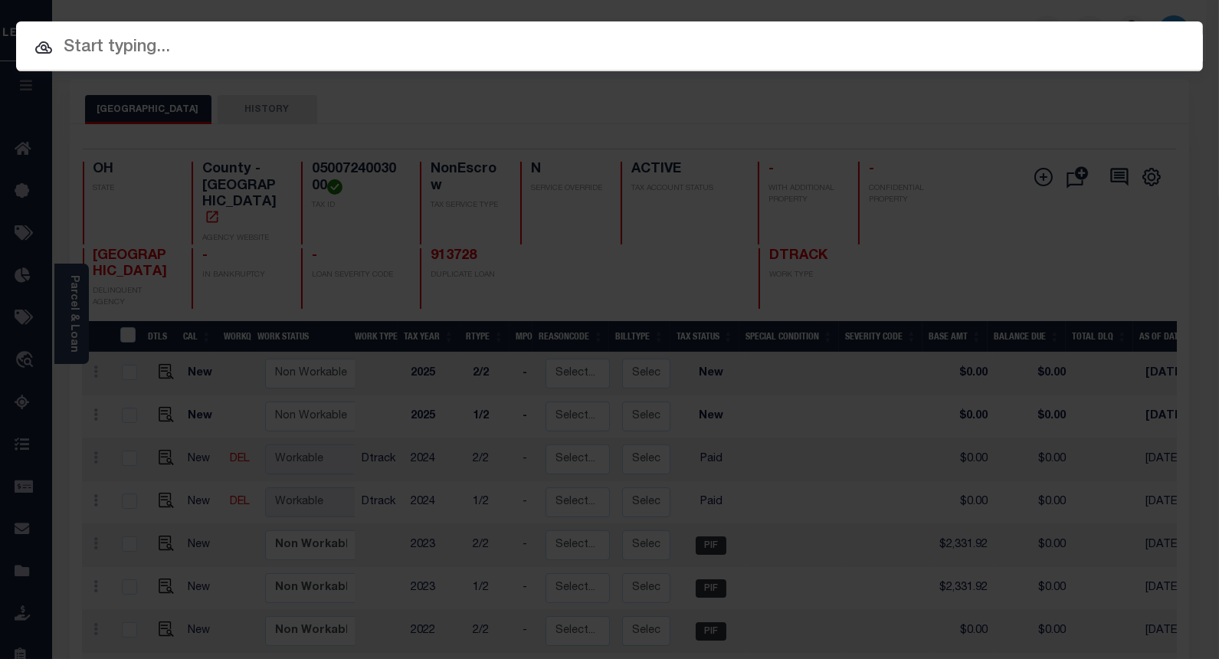
paste input "20170339"
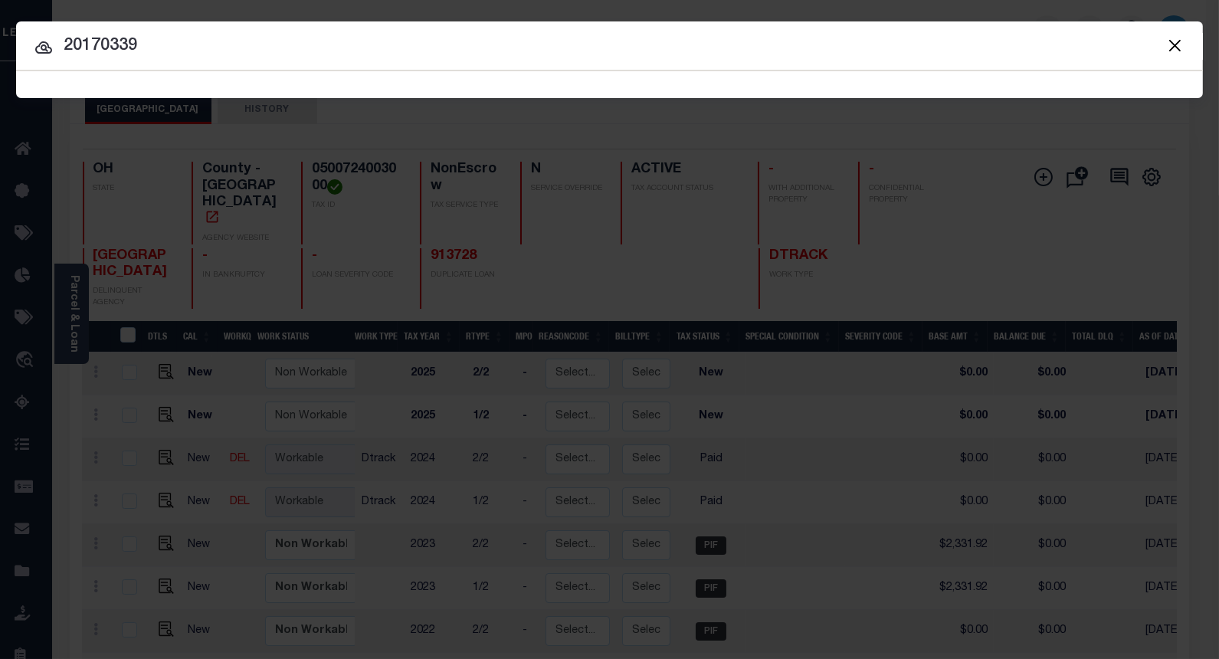
type input "20170339"
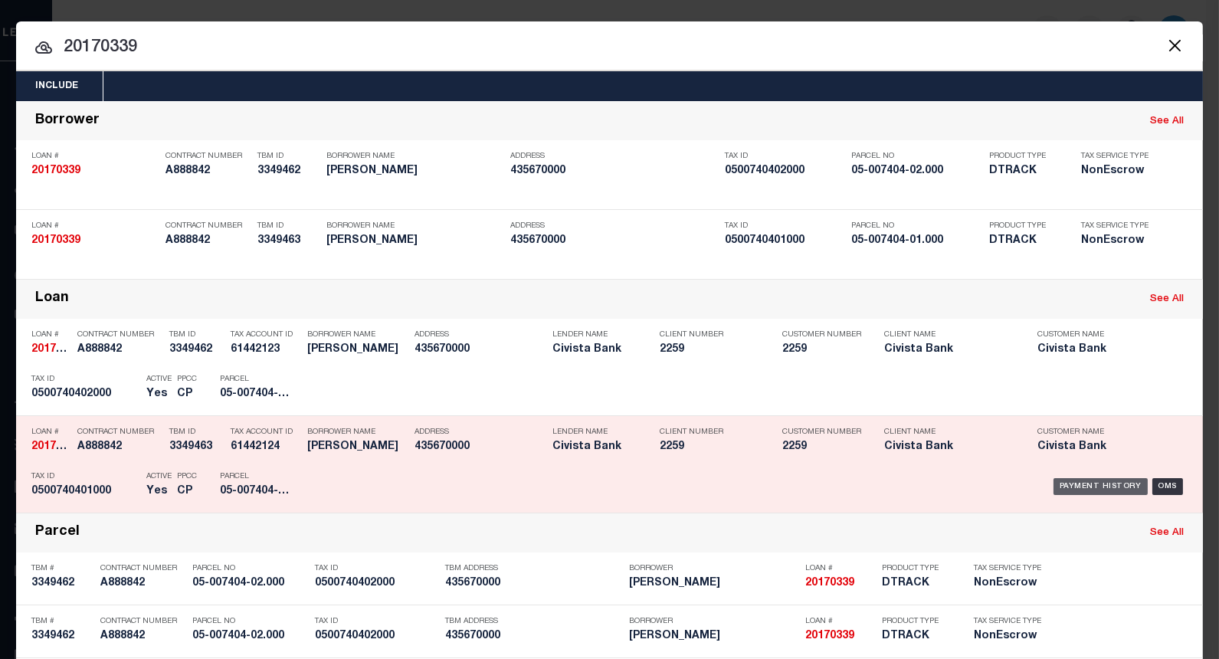
click at [1111, 487] on div "Payment History" at bounding box center [1101, 486] width 94 height 17
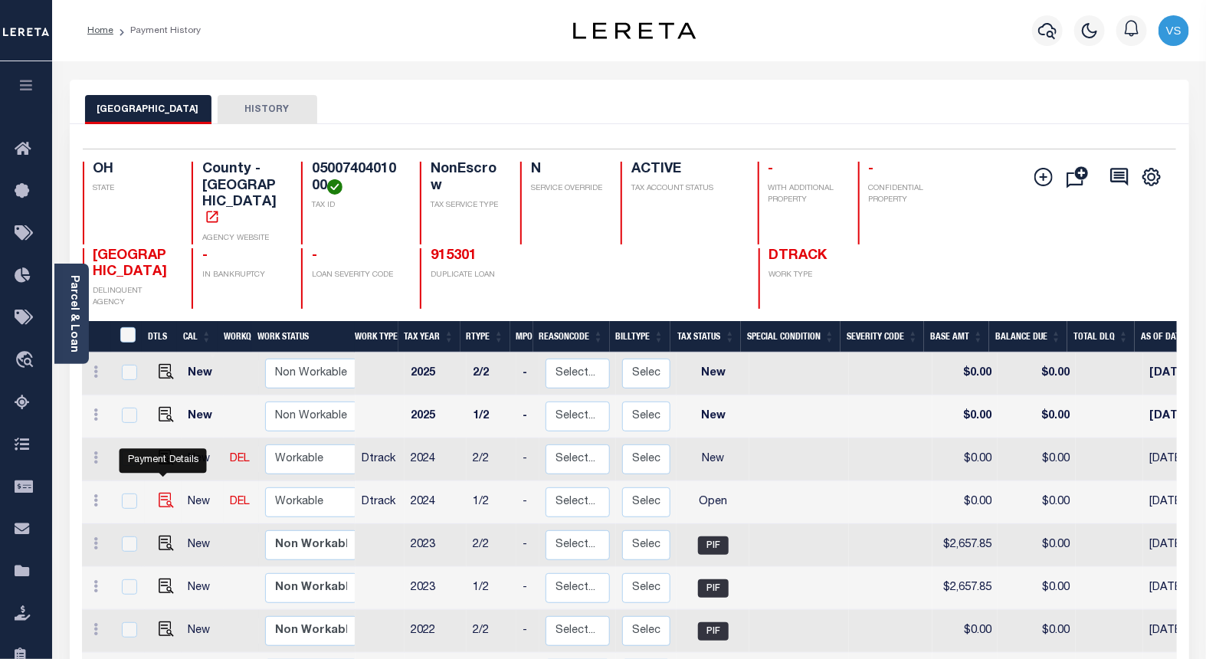
click at [161, 493] on img "" at bounding box center [166, 500] width 15 height 15
checkbox input "true"
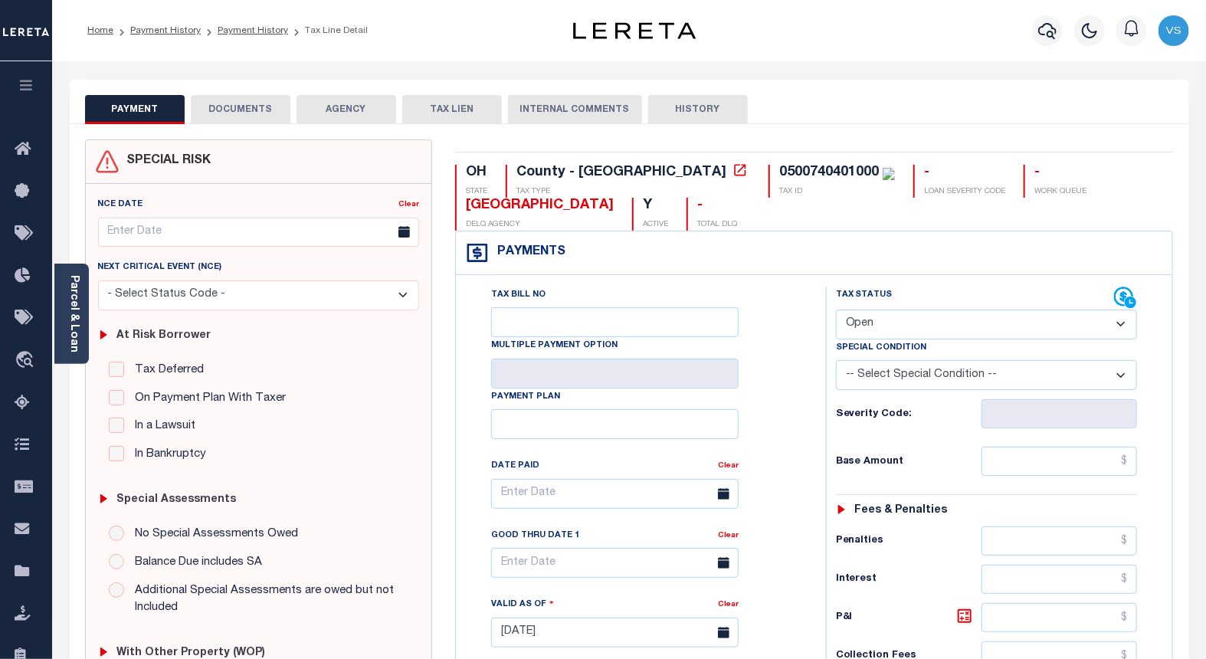
click at [866, 322] on select "- Select Status Code - Open Due/Unpaid Paid Incomplete No Tax Due Internal Refu…" at bounding box center [987, 325] width 302 height 30
select select "PYD"
click at [836, 310] on select "- Select Status Code - Open Due/Unpaid Paid Incomplete No Tax Due Internal Refu…" at bounding box center [987, 325] width 302 height 30
type input "[DATE]"
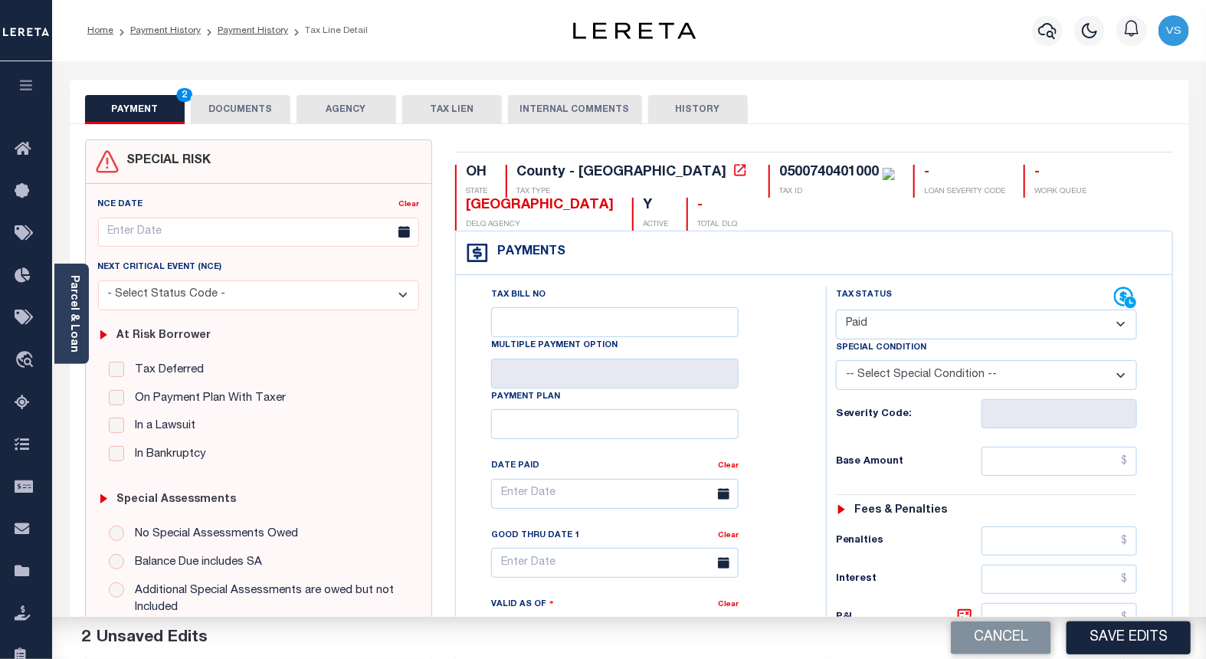
click at [215, 107] on button "DOCUMENTS" at bounding box center [241, 109] width 100 height 29
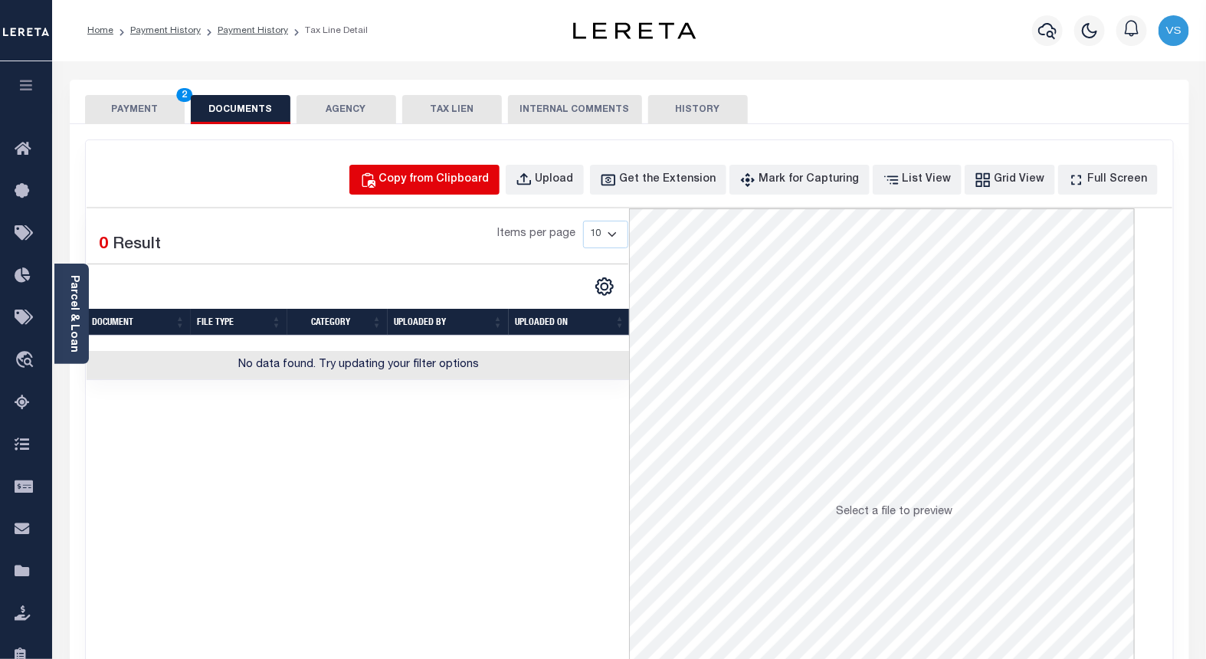
click at [463, 173] on div "Copy from Clipboard" at bounding box center [434, 180] width 110 height 17
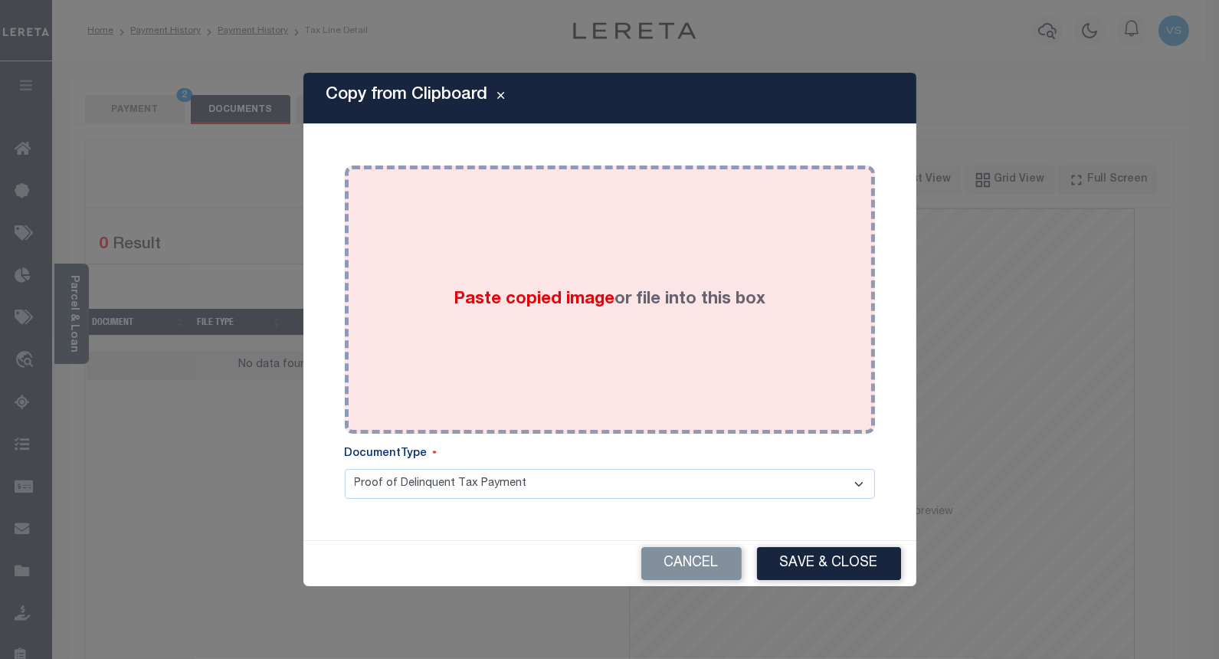
click at [534, 302] on span "Paste copied image" at bounding box center [534, 299] width 161 height 17
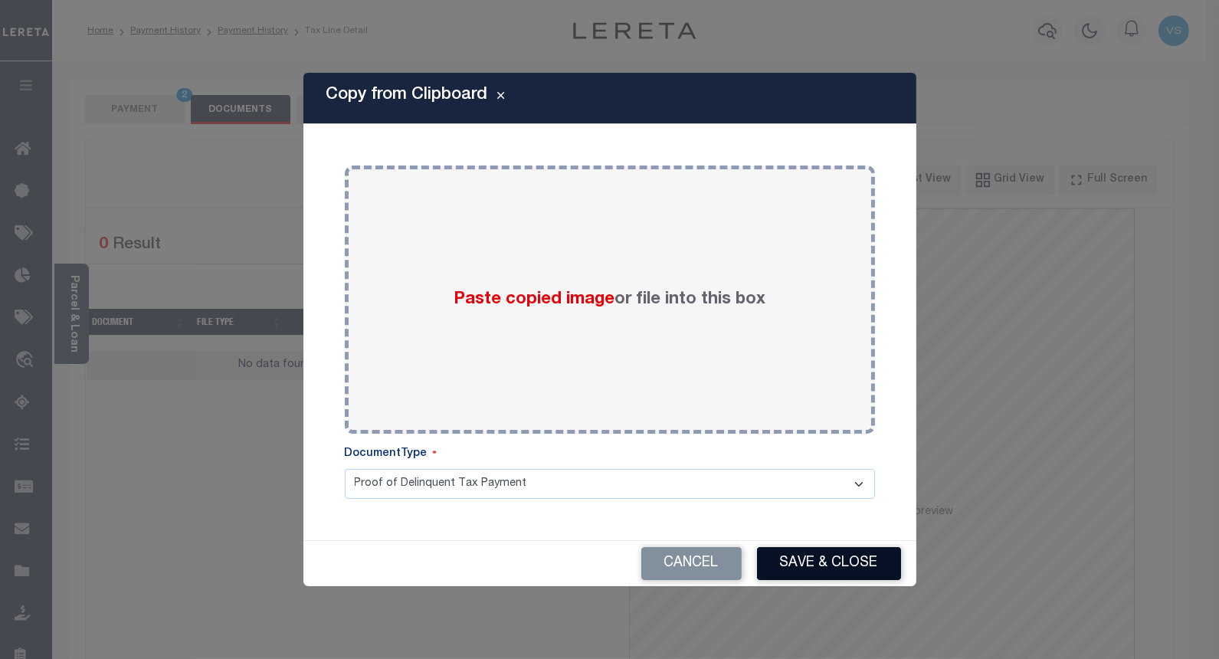
click at [821, 575] on button "Save & Close" at bounding box center [829, 563] width 144 height 33
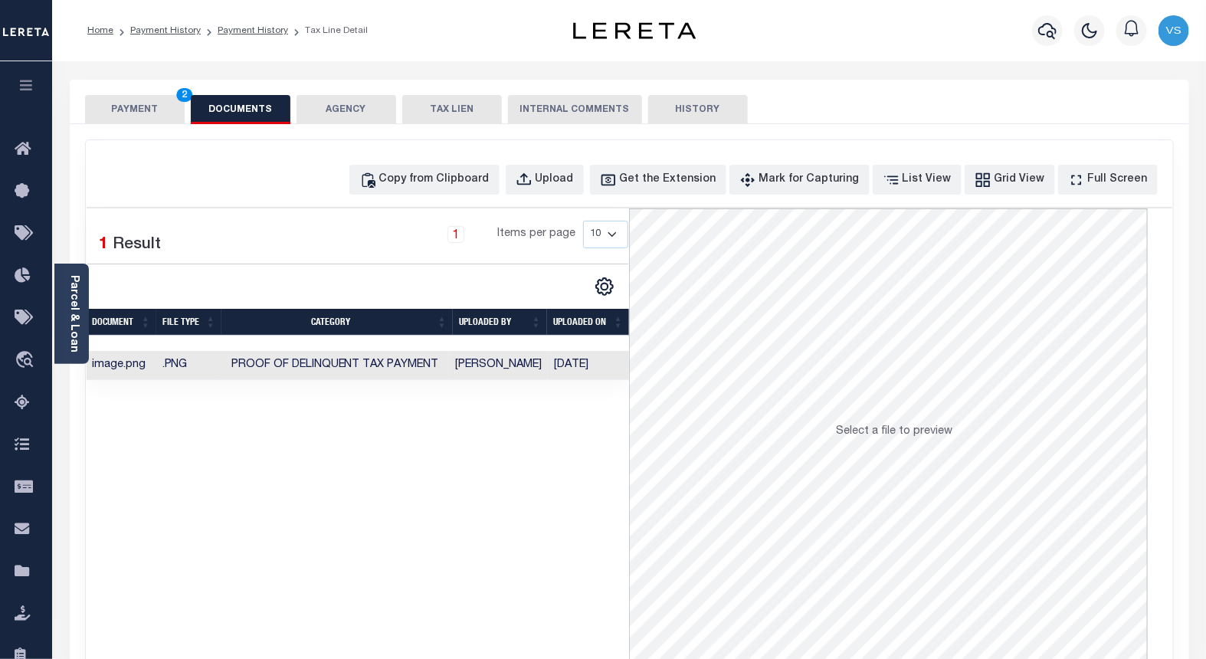
click at [113, 117] on button "PAYMENT 2" at bounding box center [135, 109] width 100 height 29
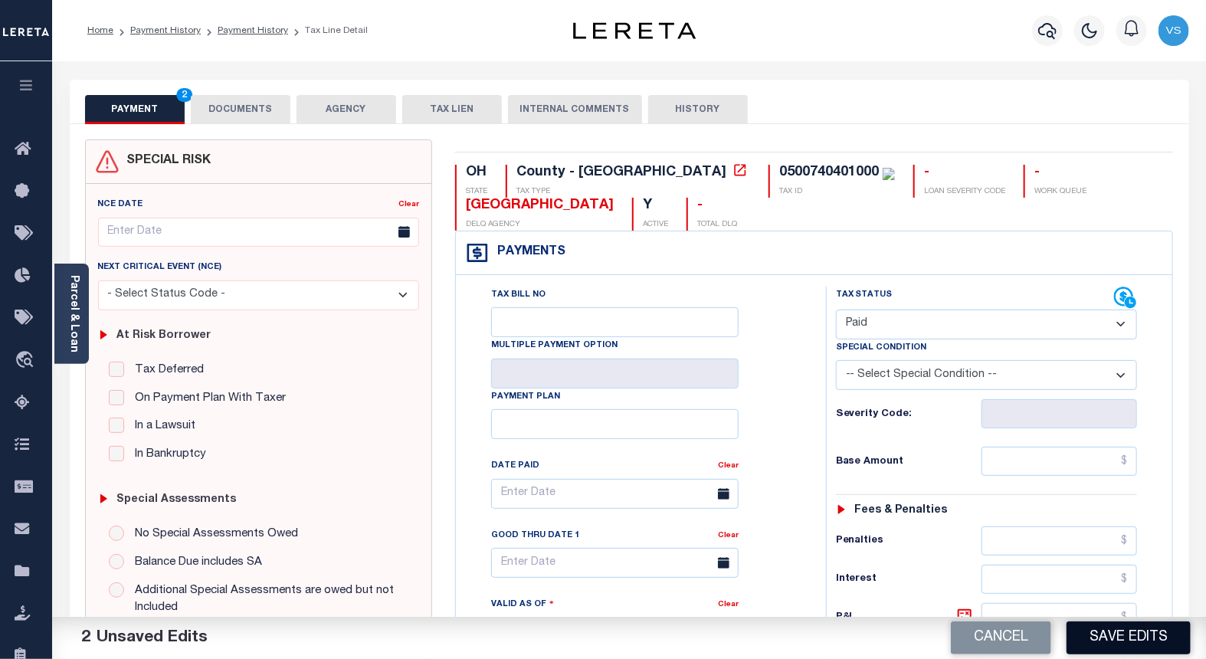
click at [1109, 648] on button "Save Edits" at bounding box center [1129, 637] width 124 height 33
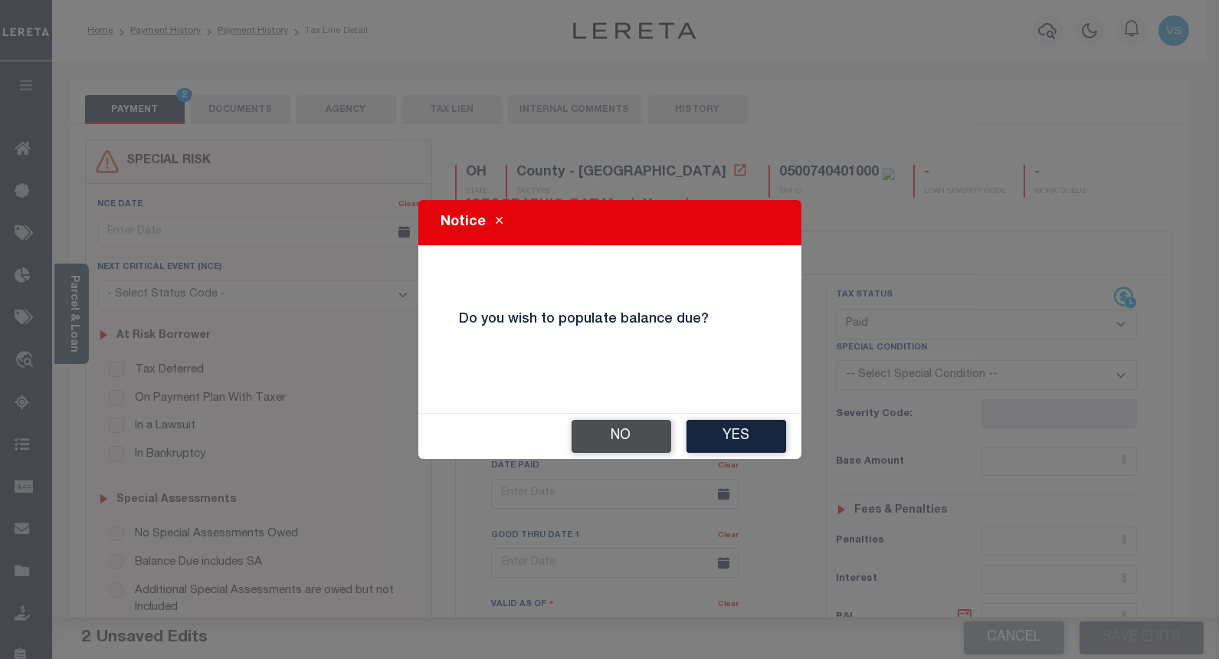
click at [607, 435] on button "No" at bounding box center [622, 436] width 100 height 33
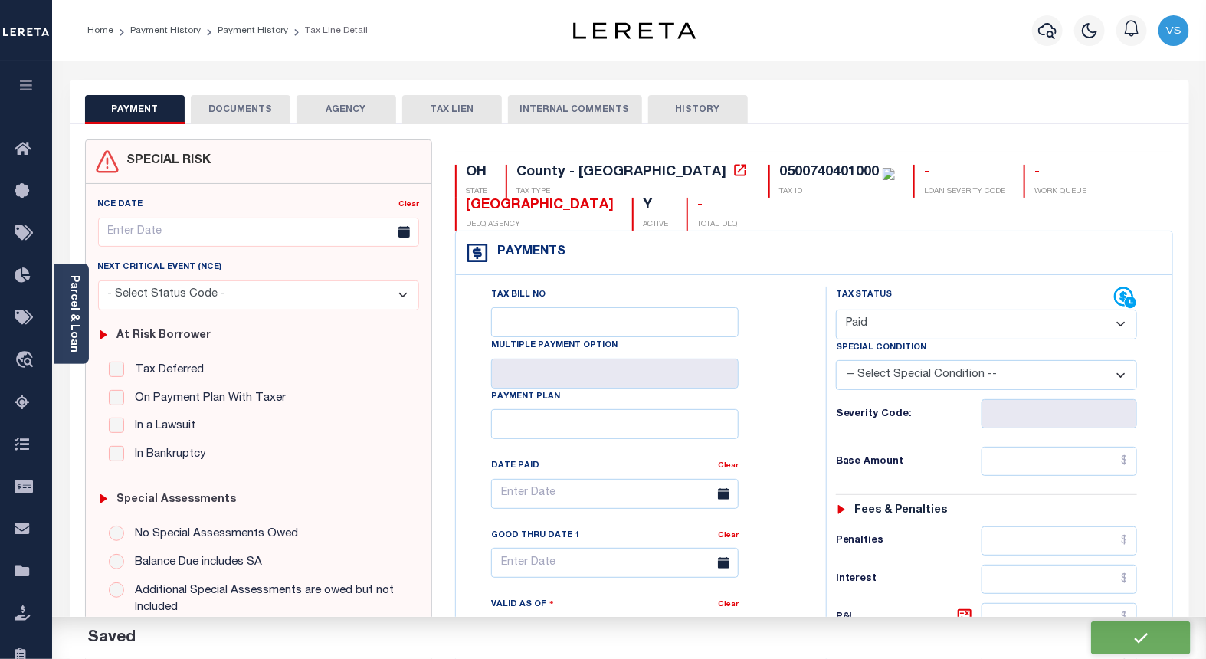
checkbox input "false"
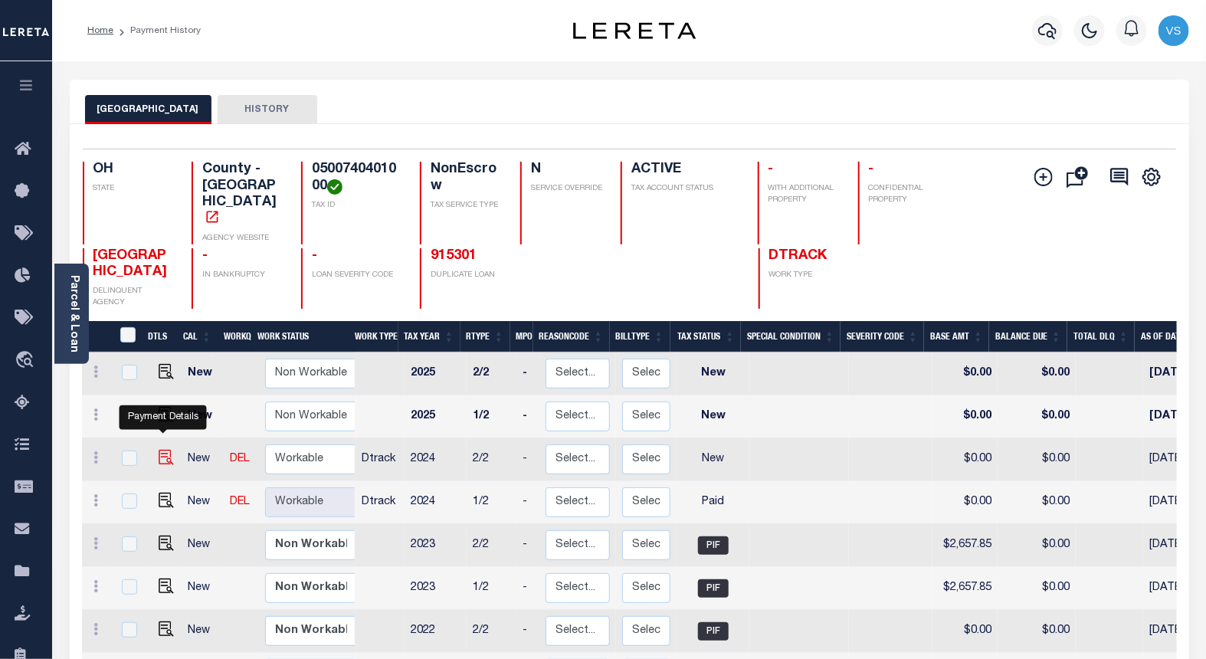
click at [161, 450] on img "" at bounding box center [166, 457] width 15 height 15
checkbox input "true"
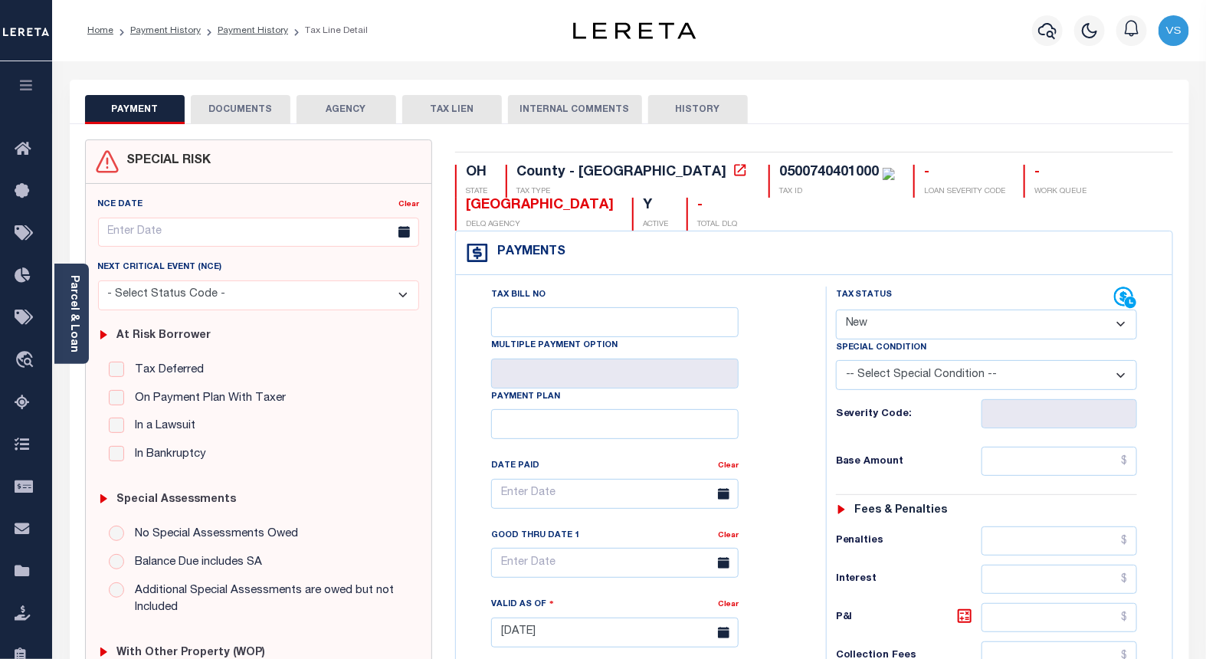
click at [885, 323] on select "- Select Status Code - Open Due/Unpaid Paid Incomplete No Tax Due Internal Refu…" at bounding box center [987, 325] width 302 height 30
select select "PYD"
click at [836, 310] on select "- Select Status Code - Open Due/Unpaid Paid Incomplete No Tax Due Internal Refu…" at bounding box center [987, 325] width 302 height 30
type input "10/10/2025"
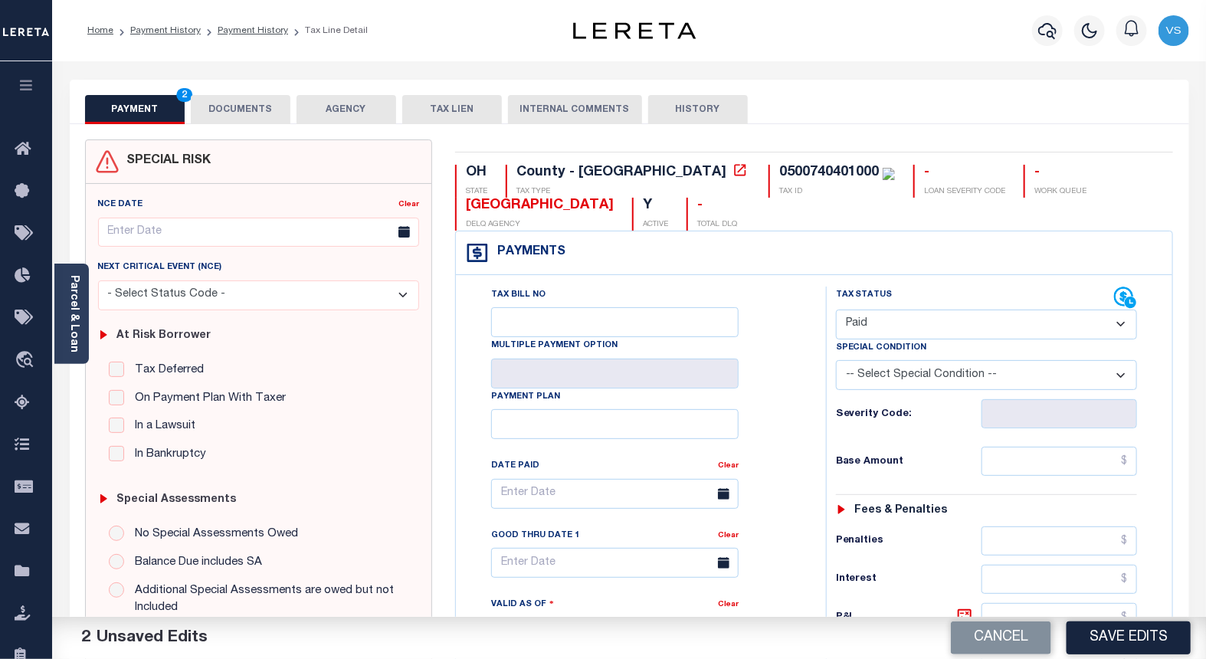
click at [247, 107] on button "DOCUMENTS" at bounding box center [241, 109] width 100 height 29
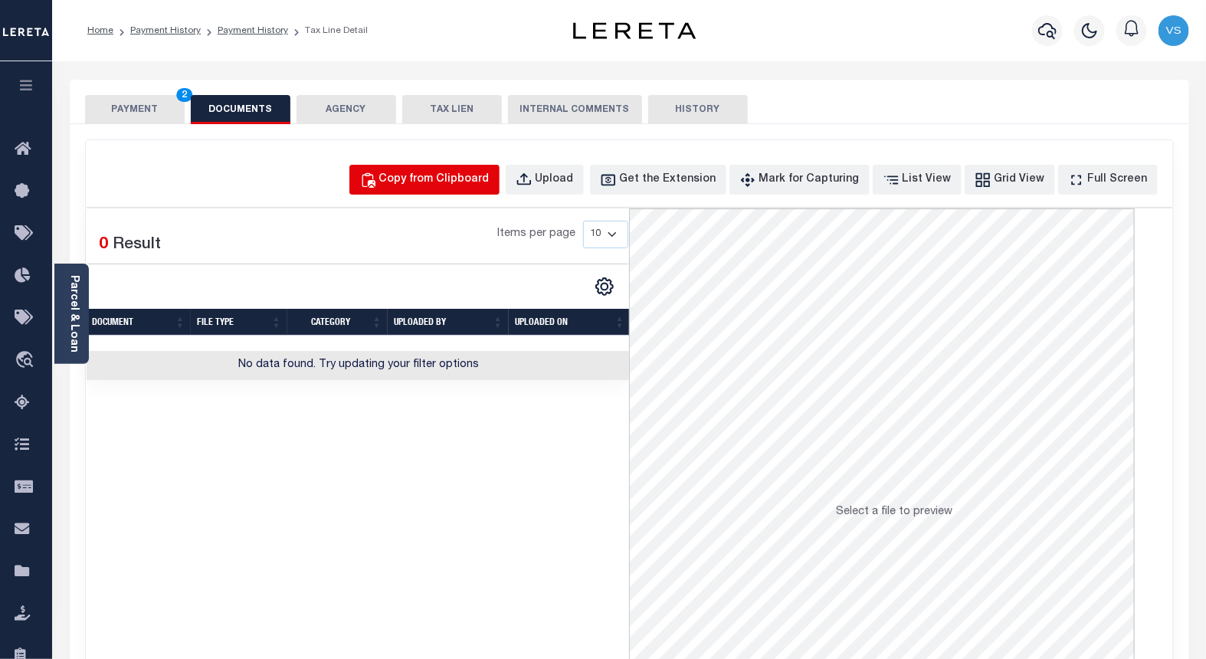
click at [431, 182] on div "Copy from Clipboard" at bounding box center [434, 180] width 110 height 17
select select "POP"
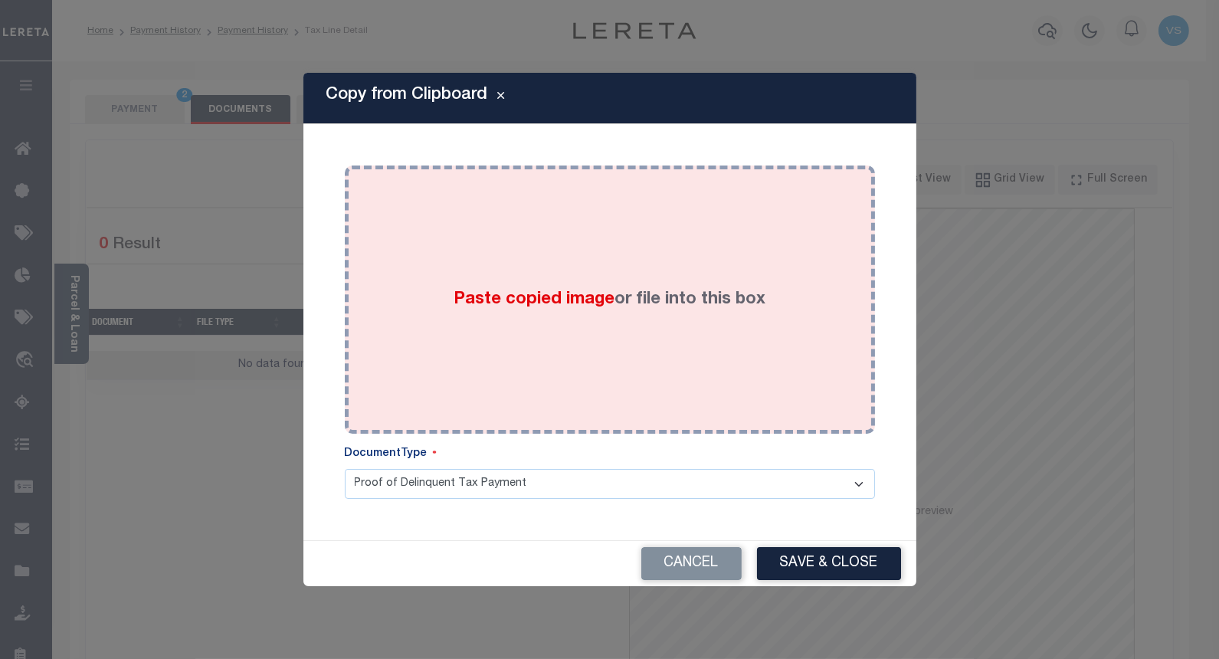
click at [458, 338] on div "Paste copied image or file into this box" at bounding box center [609, 299] width 507 height 245
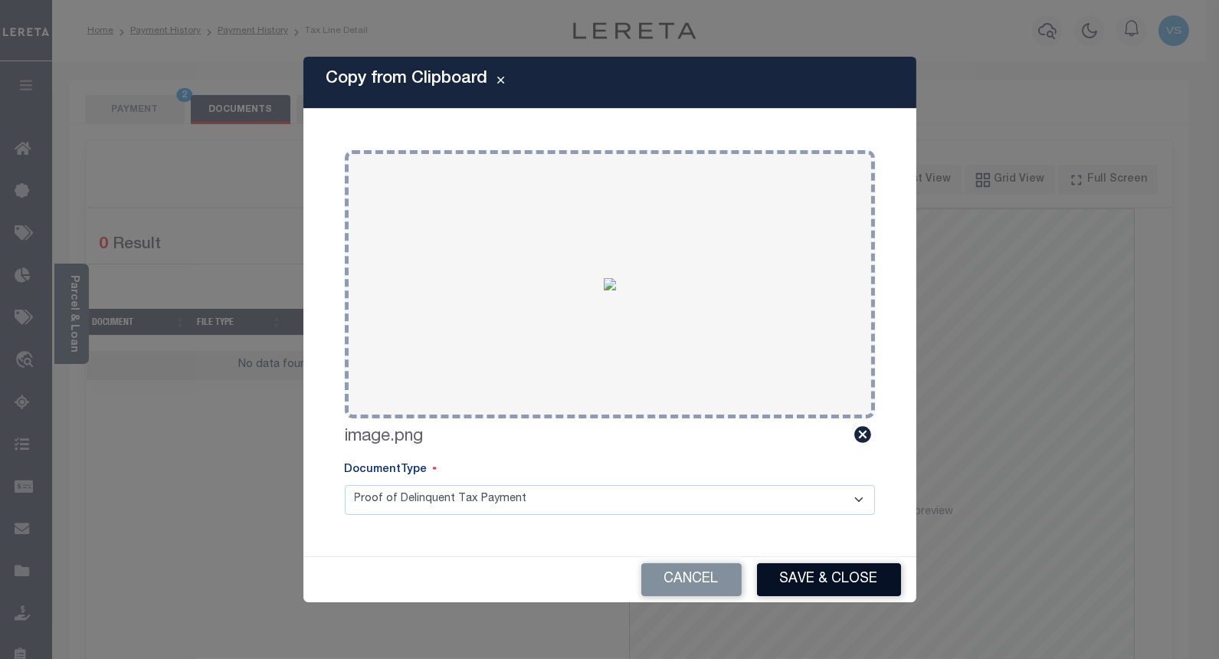
click at [782, 578] on button "Save & Close" at bounding box center [829, 579] width 144 height 33
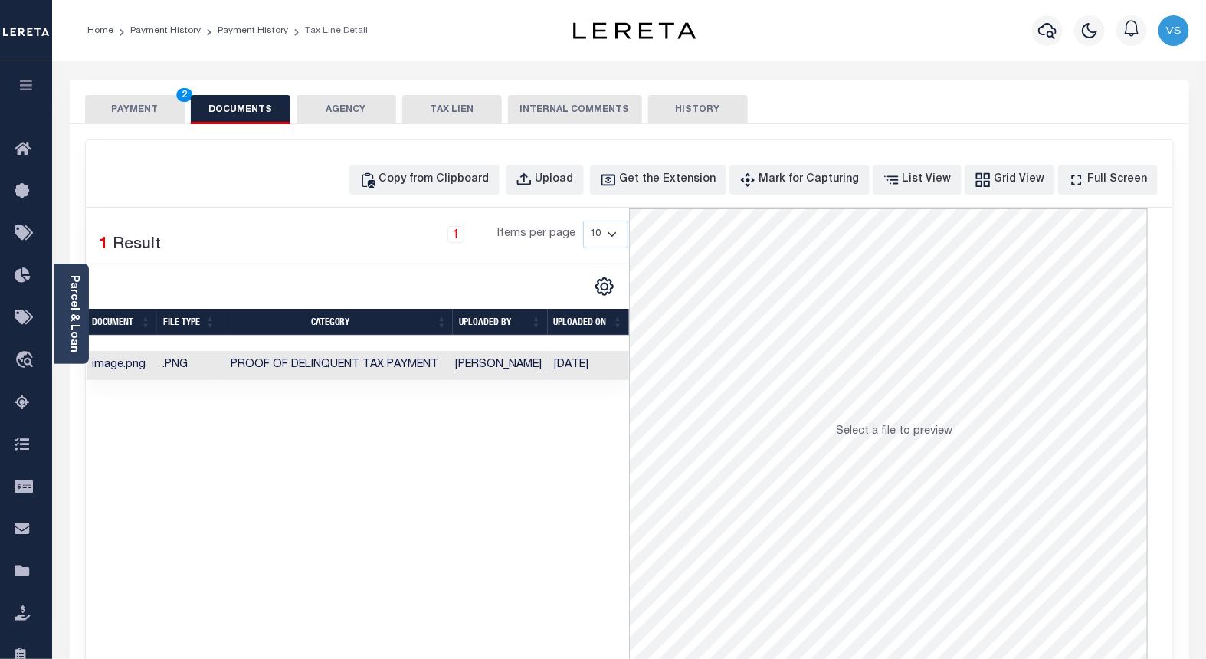
click at [149, 112] on button "PAYMENT 2" at bounding box center [135, 109] width 100 height 29
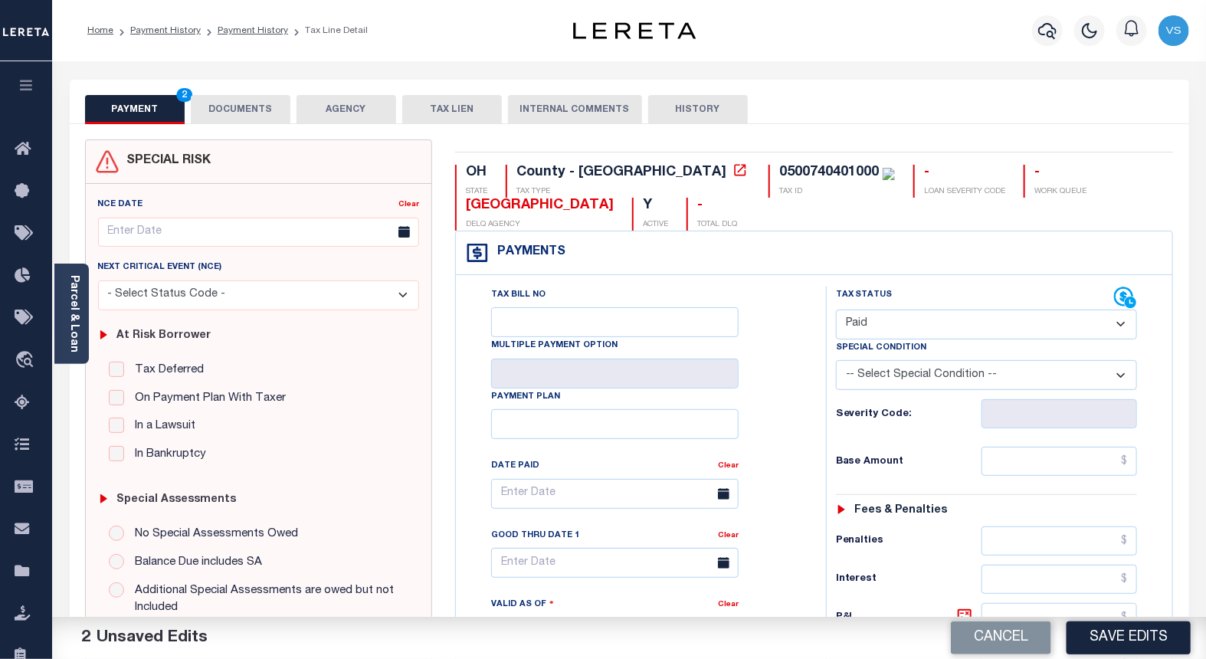
scroll to position [255, 0]
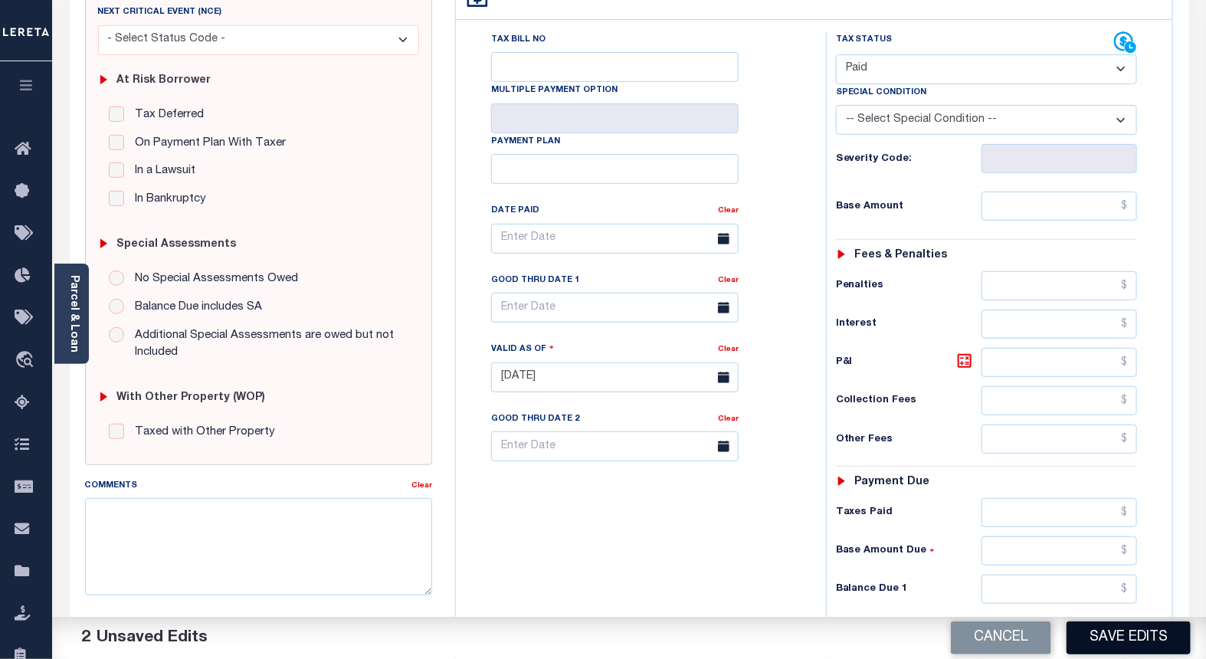
click at [1110, 634] on button "Save Edits" at bounding box center [1129, 637] width 124 height 33
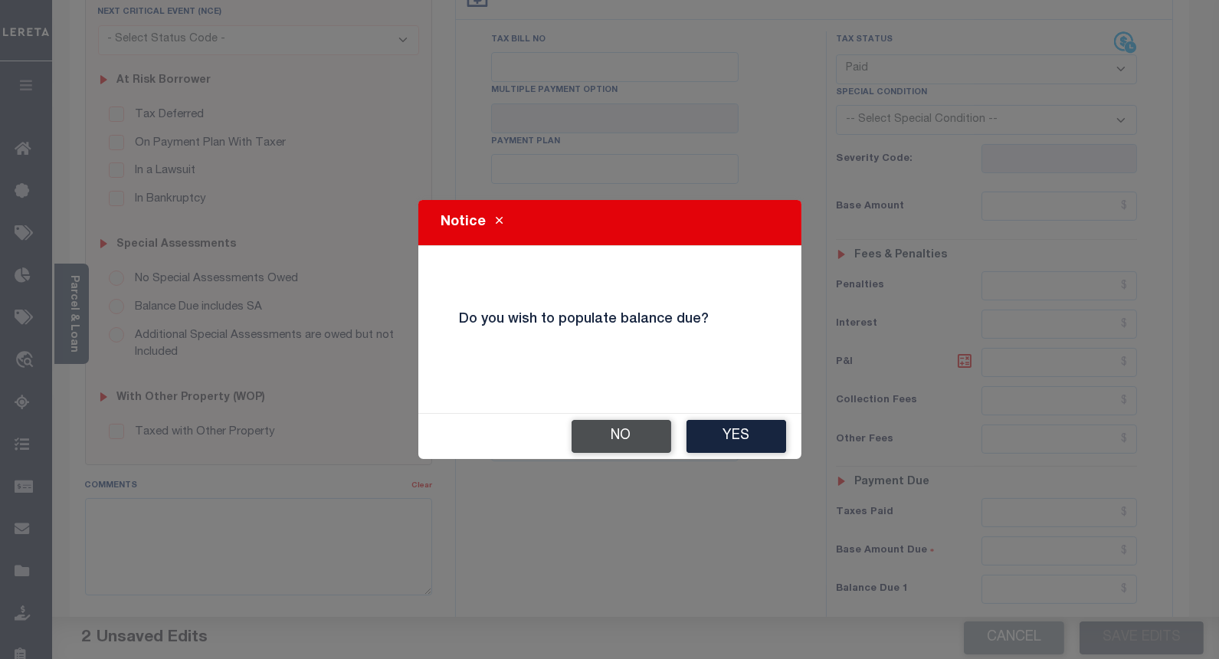
click at [593, 435] on button "No" at bounding box center [622, 436] width 100 height 33
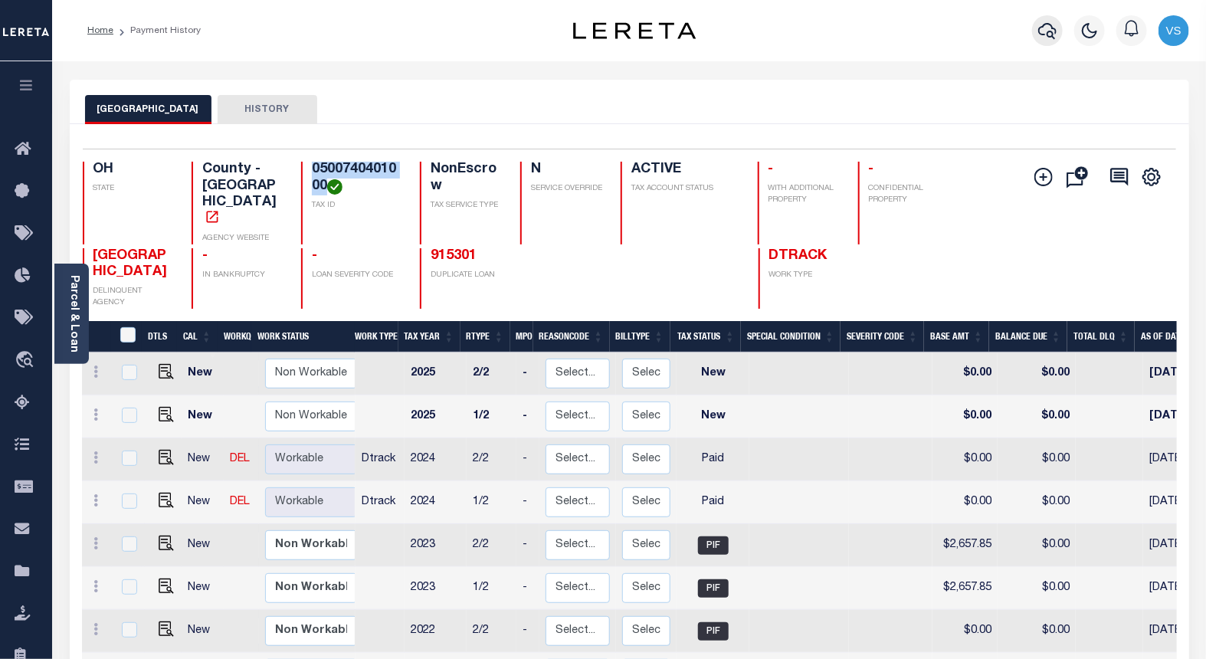
click at [1051, 31] on icon "button" at bounding box center [1047, 31] width 18 height 16
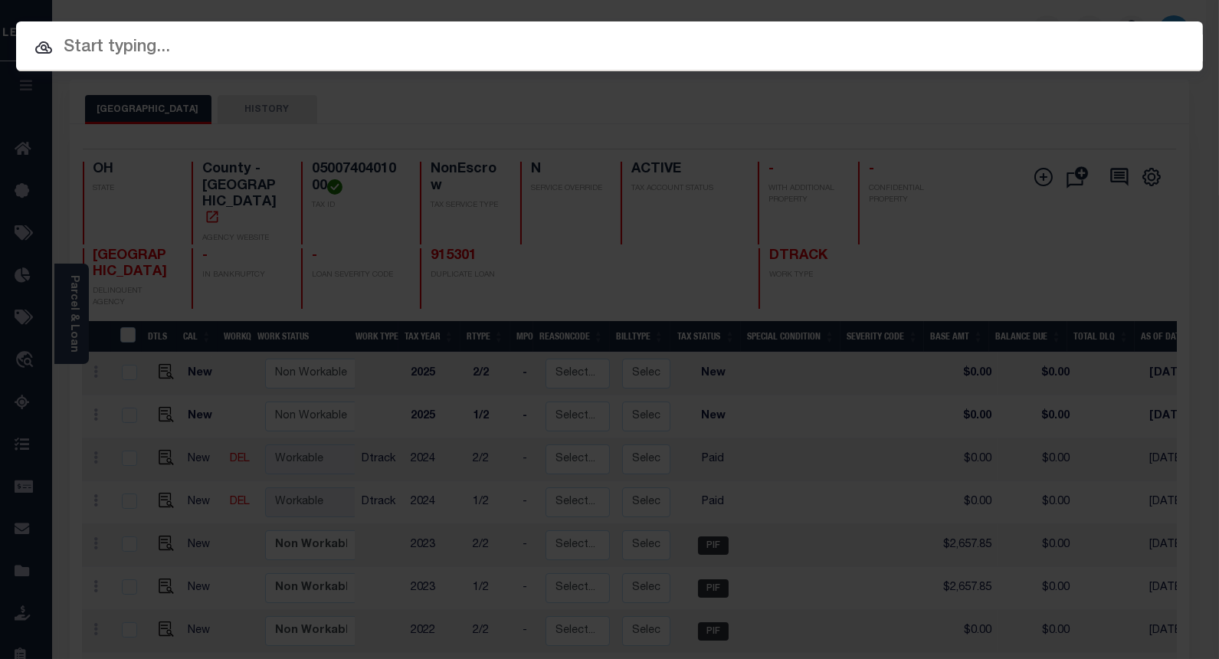
paste input "20170339"
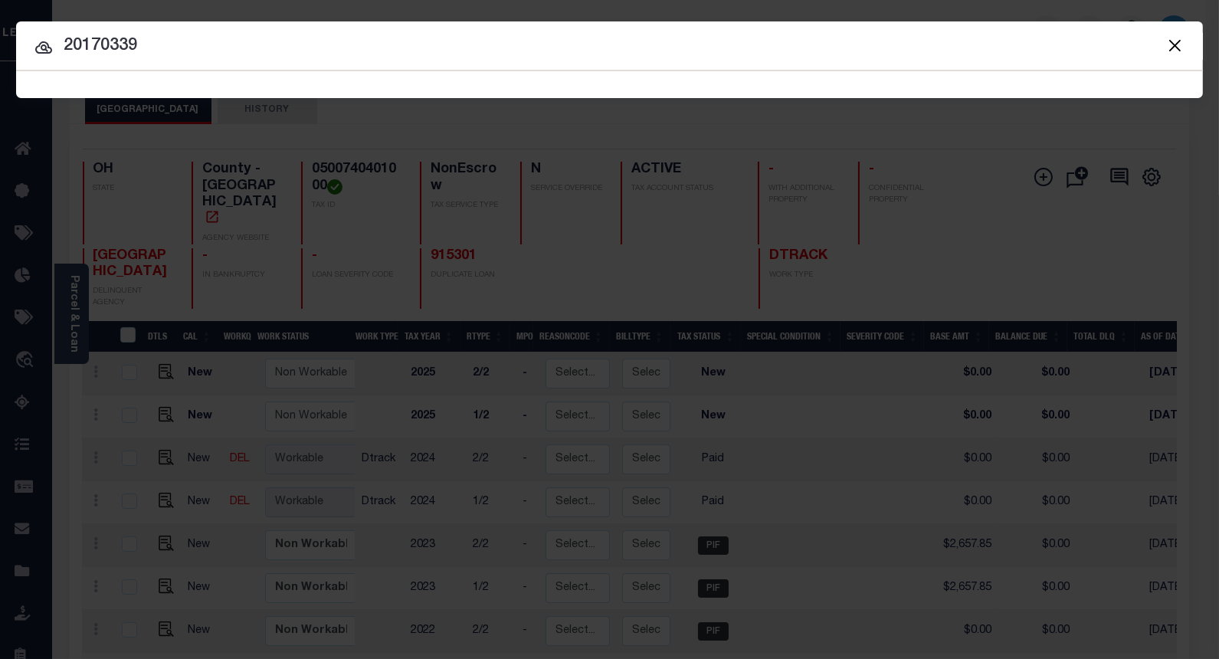
type input "20170339"
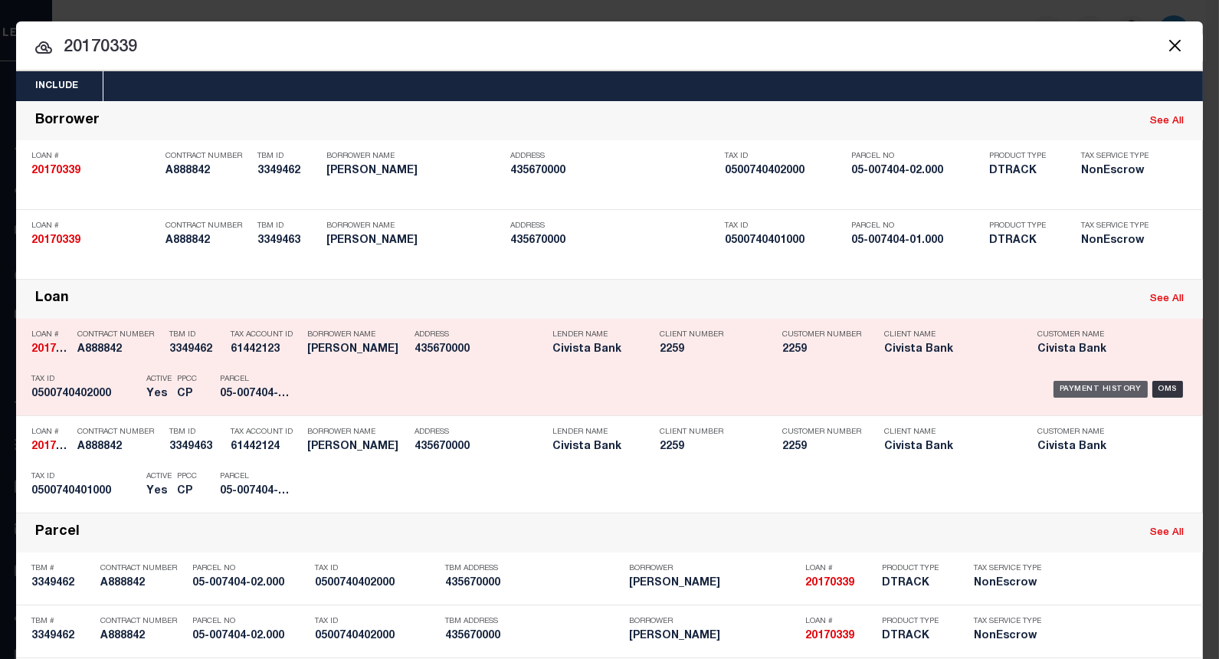
click at [1069, 387] on div "Payment History" at bounding box center [1101, 389] width 94 height 17
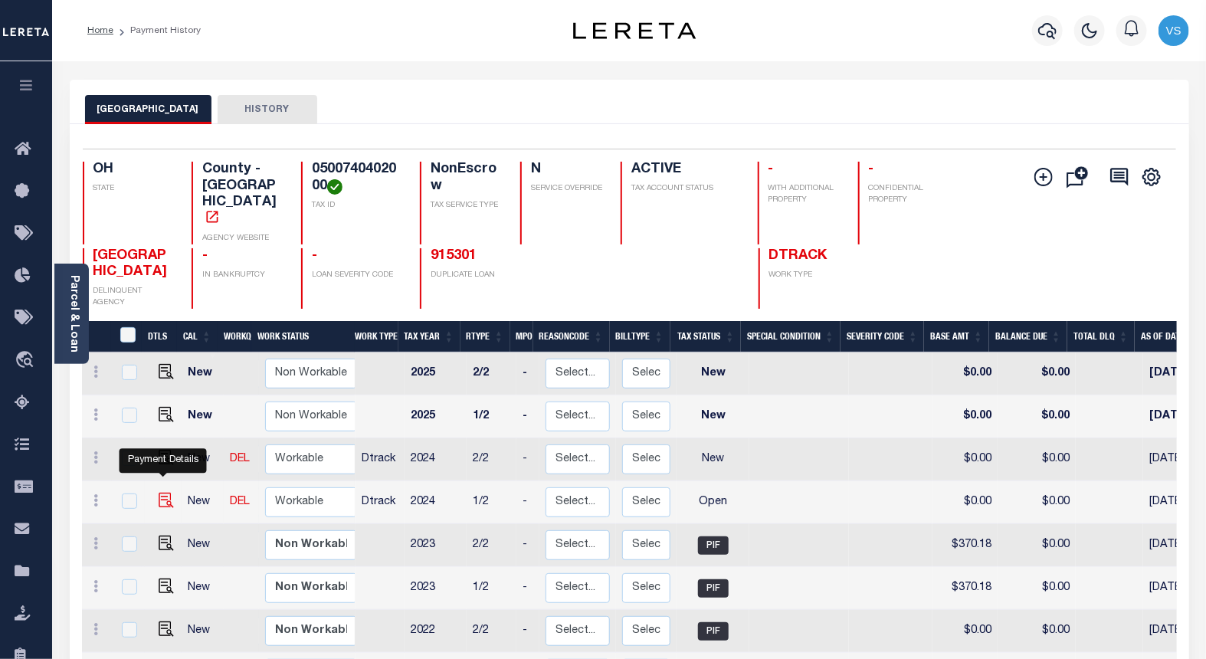
click at [163, 493] on img "" at bounding box center [166, 500] width 15 height 15
checkbox input "true"
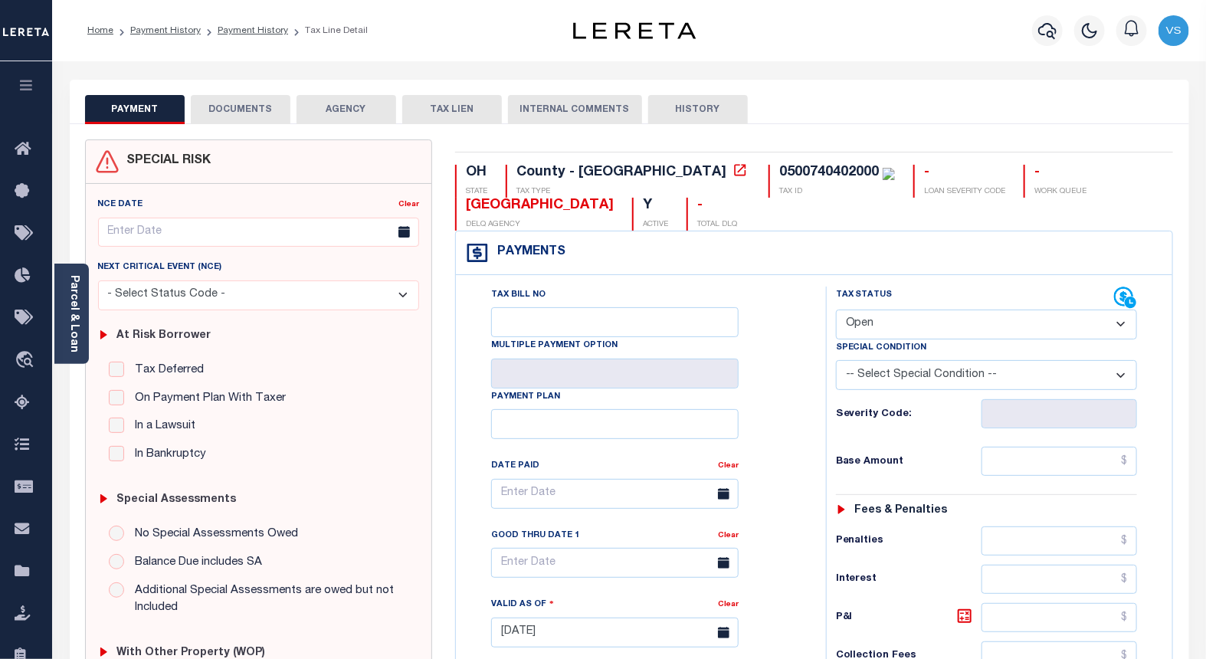
click at [882, 328] on select "- Select Status Code - Open Due/Unpaid Paid Incomplete No Tax Due Internal Refu…" at bounding box center [987, 325] width 302 height 30
select select "PYD"
click at [836, 310] on select "- Select Status Code - Open Due/Unpaid Paid Incomplete No Tax Due Internal Refu…" at bounding box center [987, 325] width 302 height 30
type input "[DATE]"
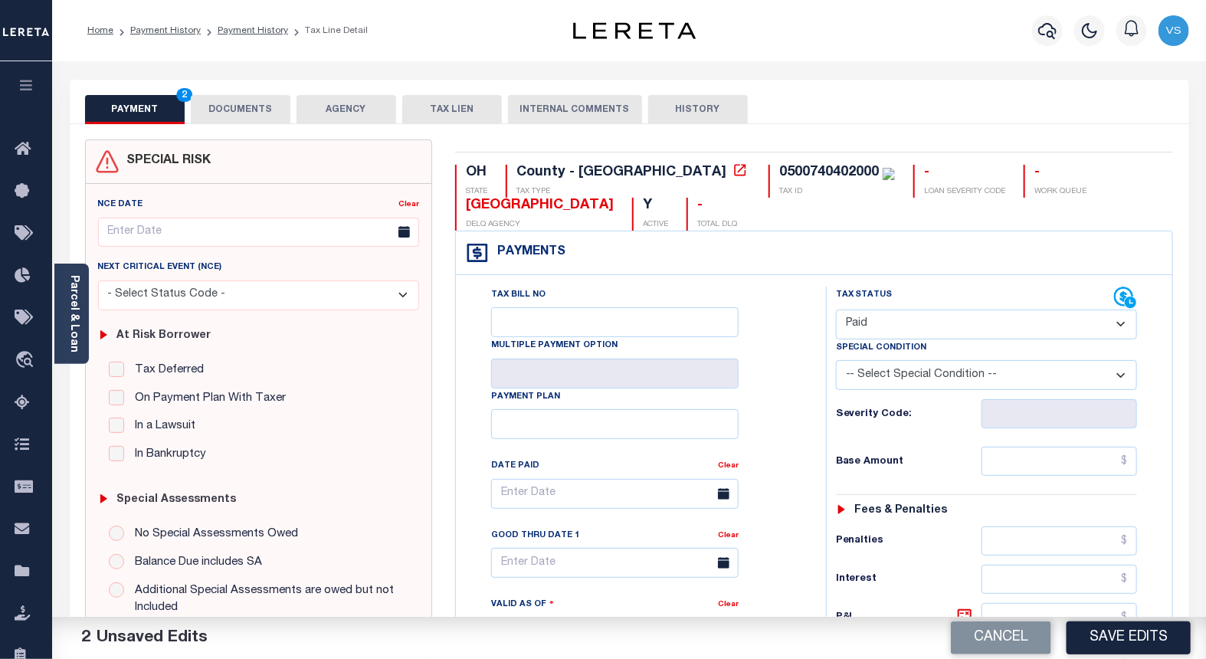
click at [226, 110] on button "DOCUMENTS" at bounding box center [241, 109] width 100 height 29
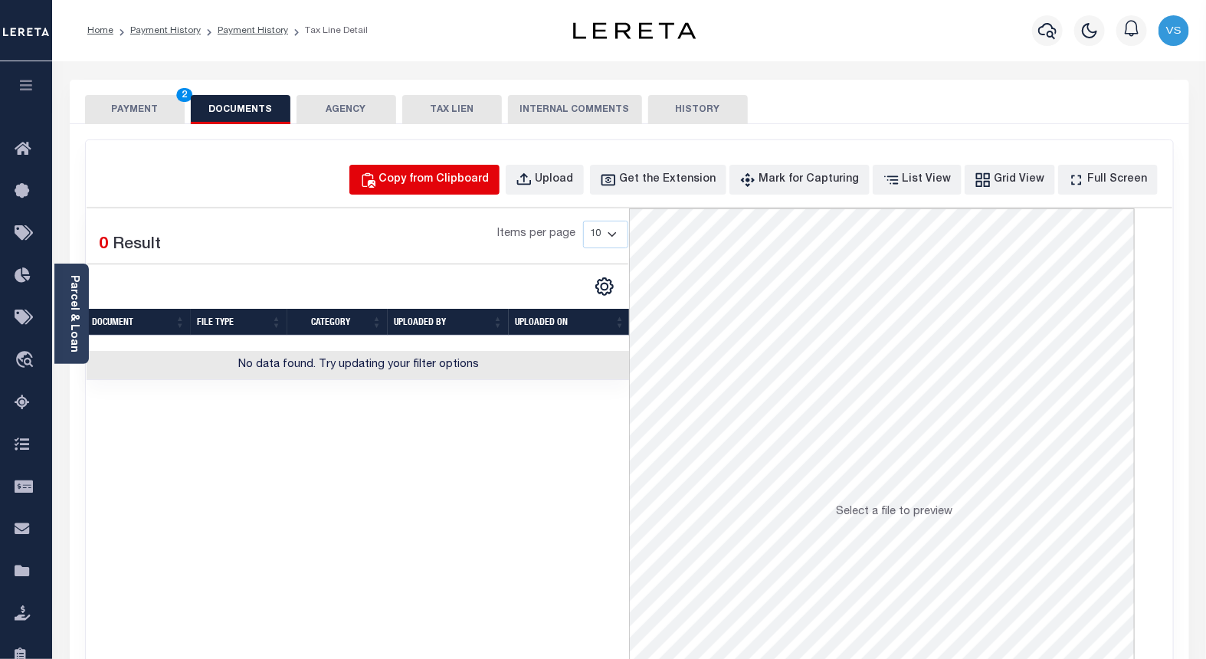
click at [468, 179] on div "Copy from Clipboard" at bounding box center [434, 180] width 110 height 17
select select "POP"
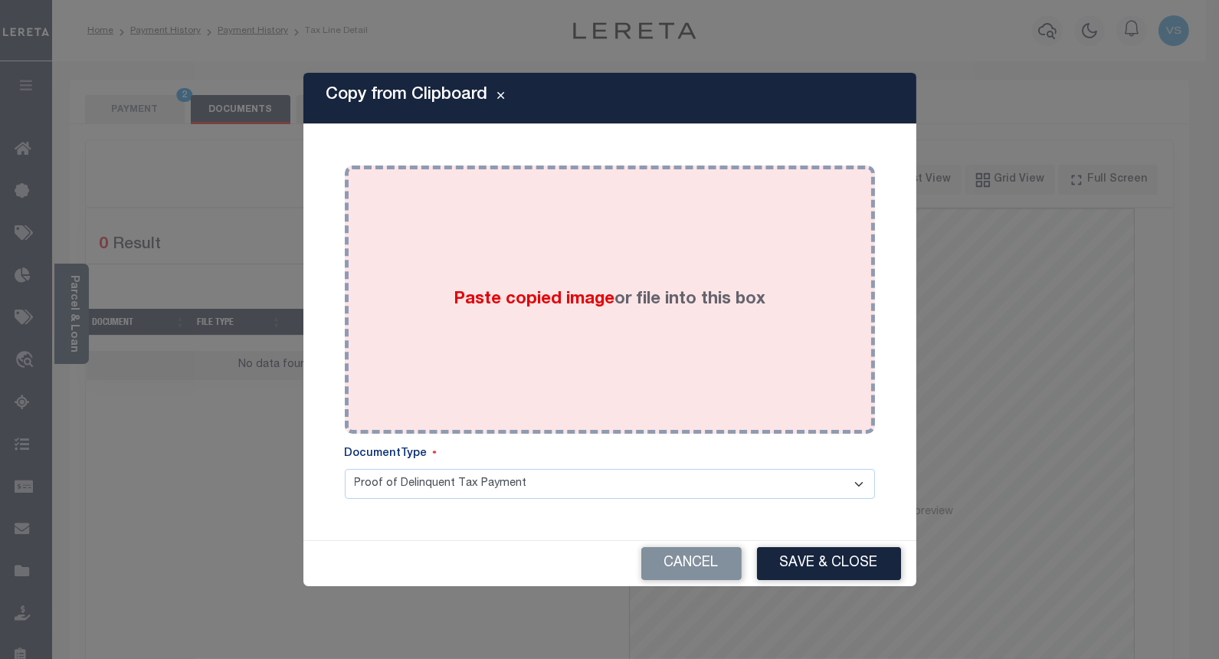
click at [530, 340] on div "Paste copied image or file into this box" at bounding box center [609, 299] width 507 height 245
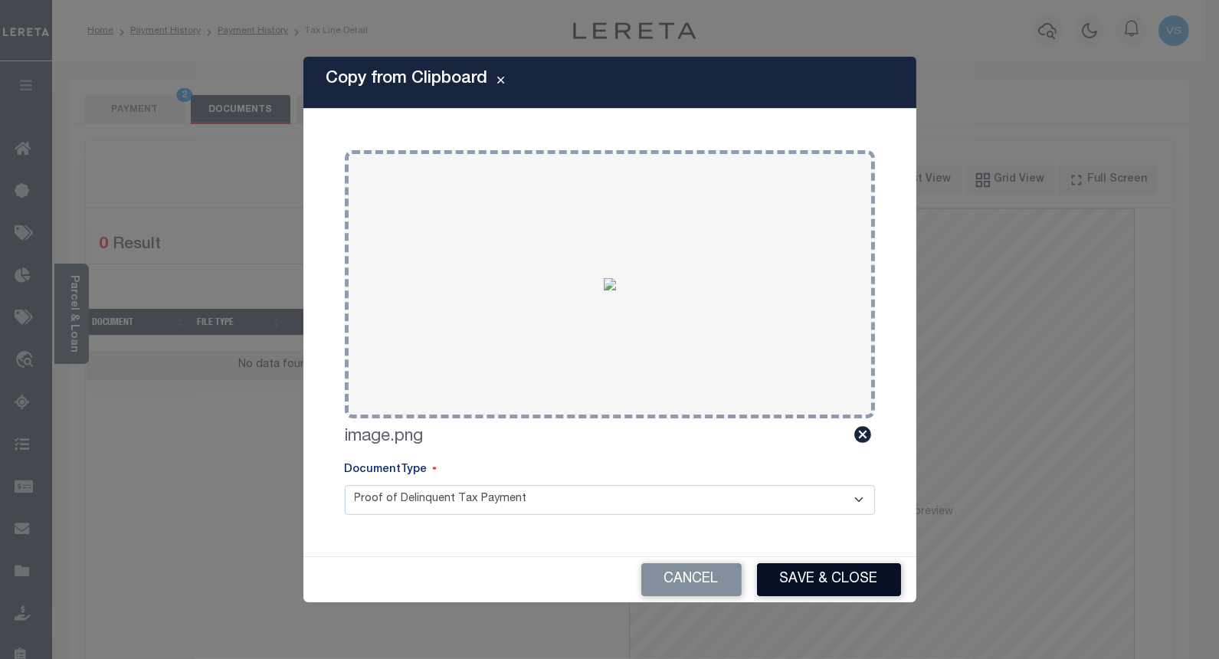
click at [779, 580] on button "Save & Close" at bounding box center [829, 579] width 144 height 33
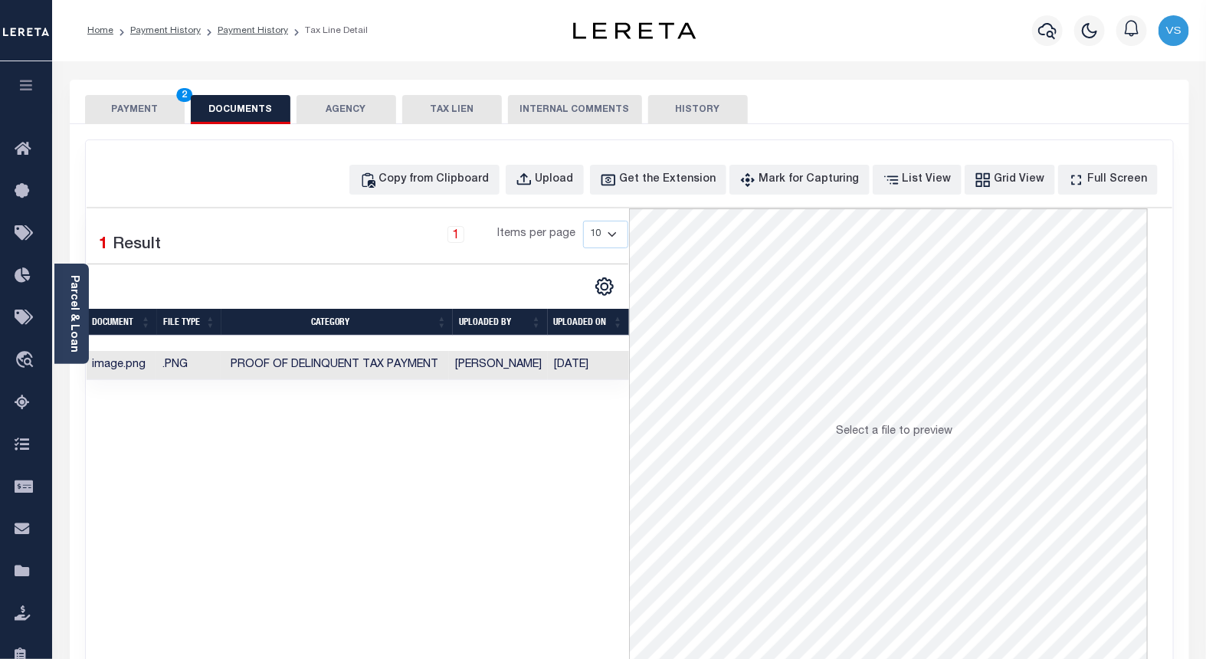
click at [125, 104] on button "PAYMENT 2" at bounding box center [135, 109] width 100 height 29
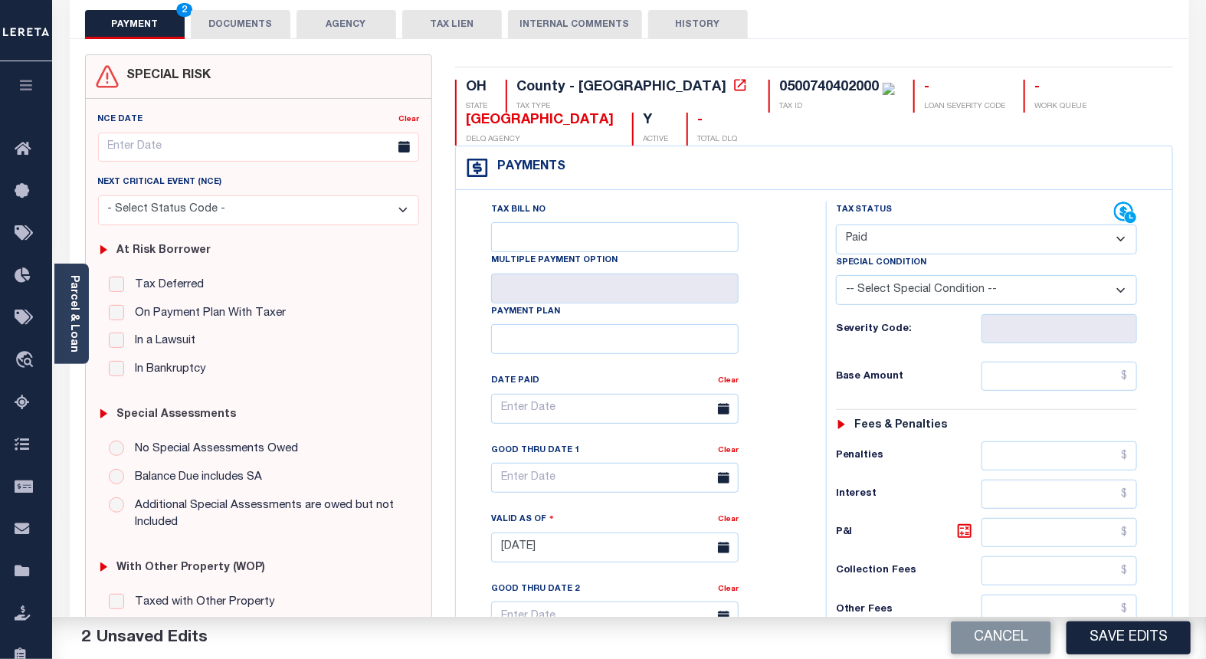
scroll to position [255, 0]
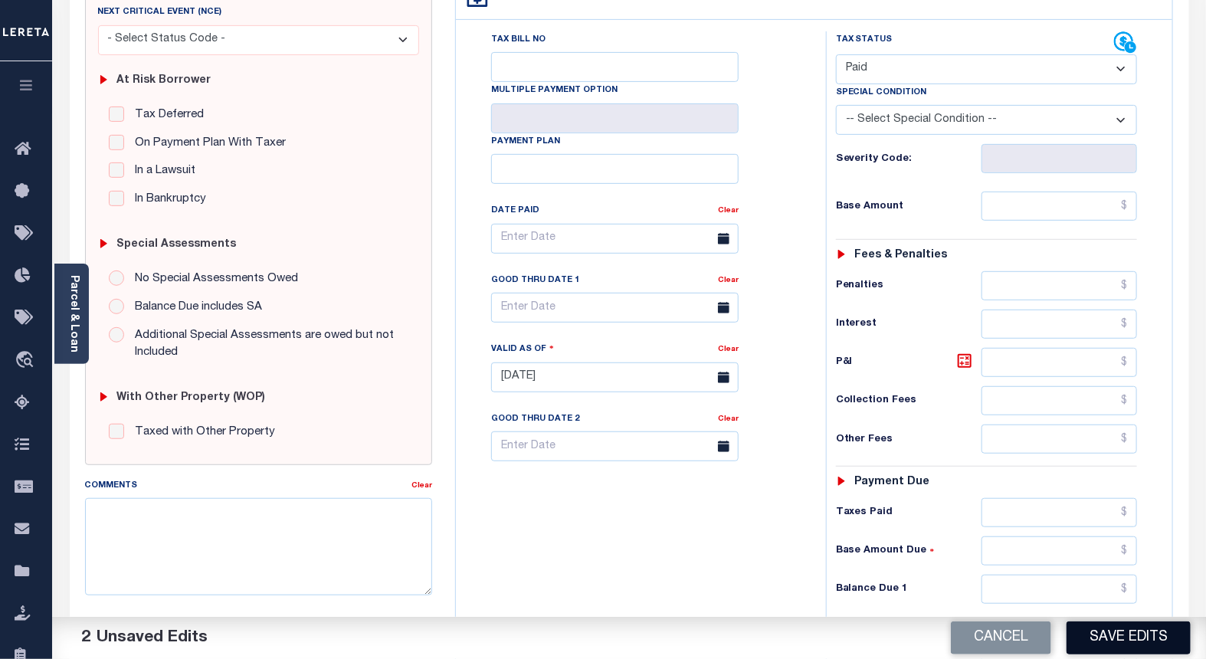
click at [1115, 639] on button "Save Edits" at bounding box center [1129, 637] width 124 height 33
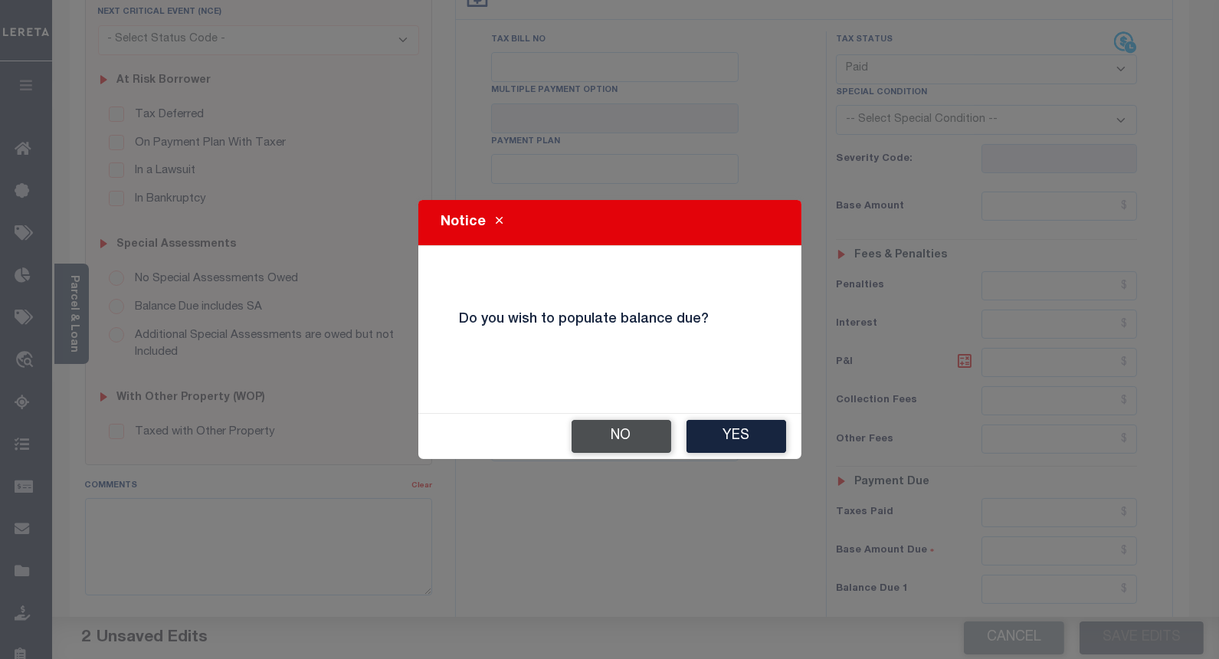
click at [604, 435] on button "No" at bounding box center [622, 436] width 100 height 33
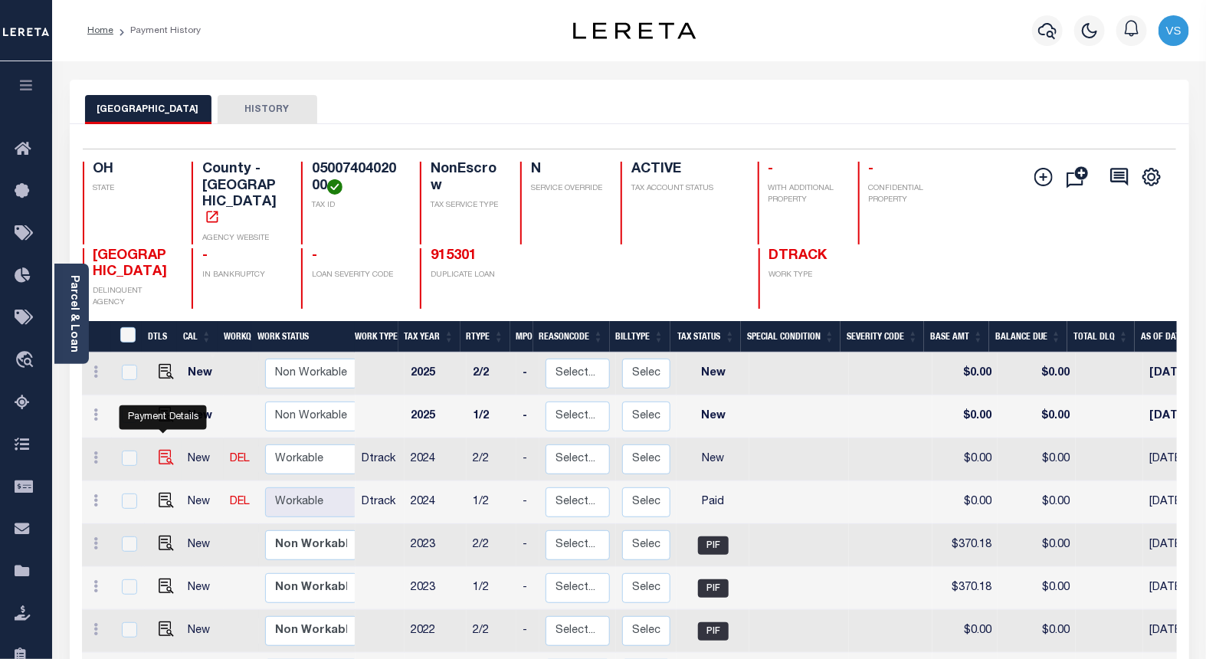
click at [165, 450] on img "" at bounding box center [166, 457] width 15 height 15
checkbox input "true"
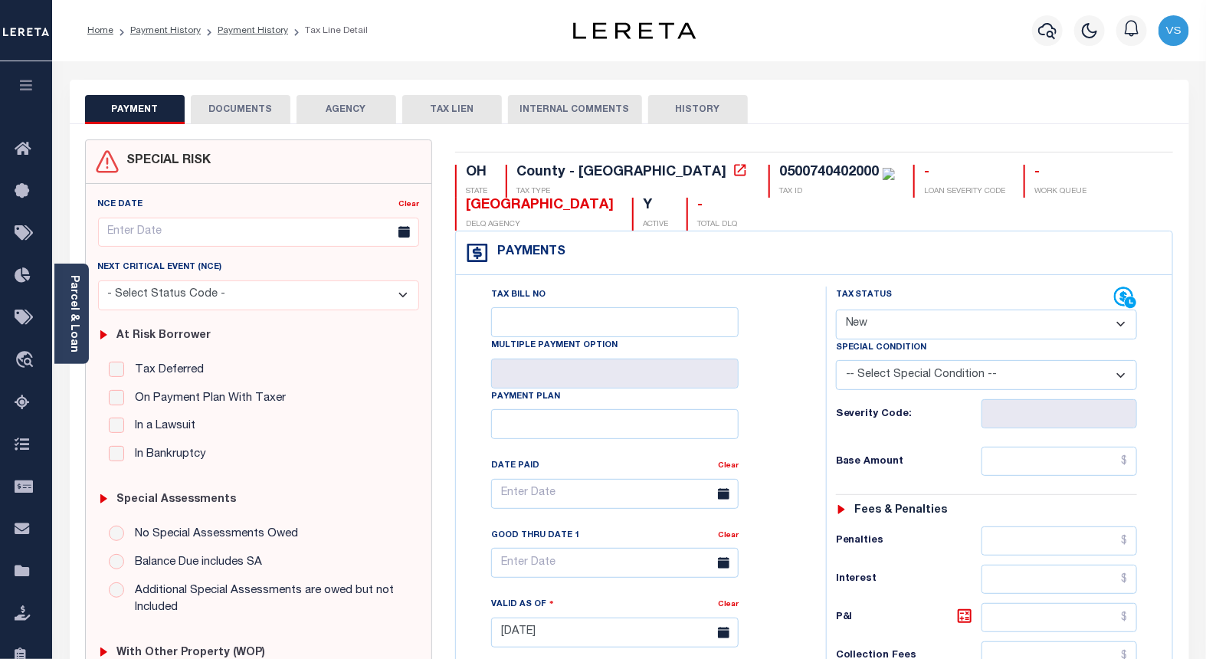
click at [861, 320] on select "- Select Status Code - Open Due/Unpaid Paid Incomplete No Tax Due Internal Refu…" at bounding box center [987, 325] width 302 height 30
select select "PYD"
click at [836, 310] on select "- Select Status Code - Open Due/Unpaid Paid Incomplete No Tax Due Internal Refu…" at bounding box center [987, 325] width 302 height 30
type input "[DATE]"
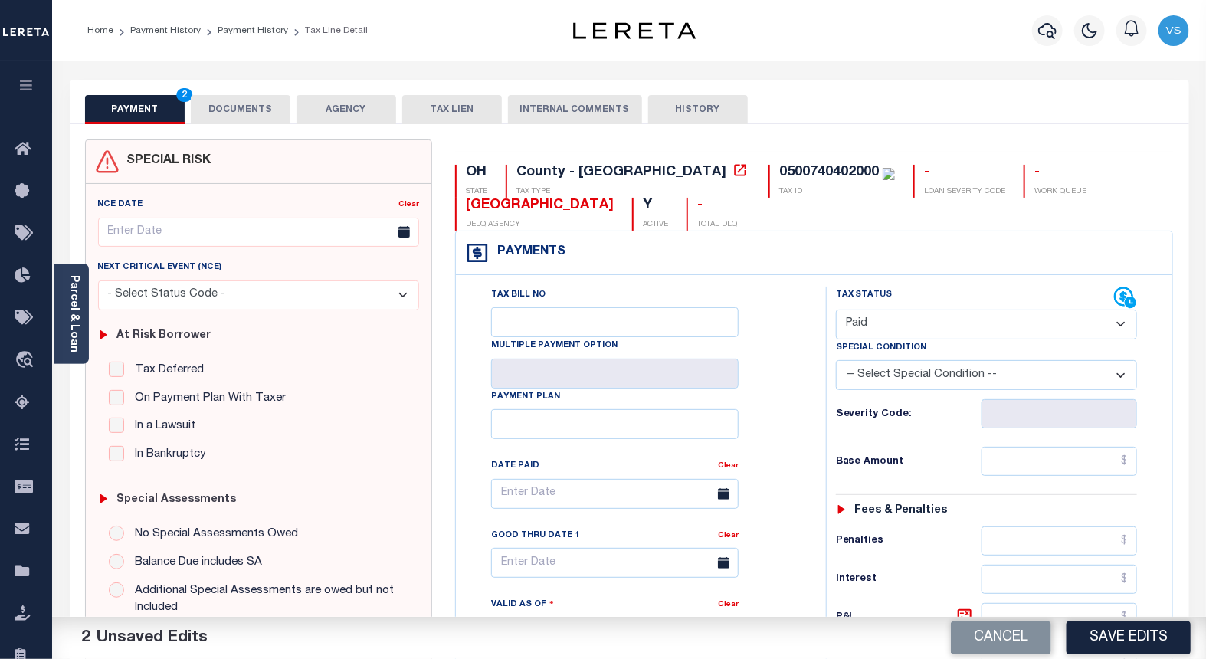
click at [217, 116] on button "DOCUMENTS" at bounding box center [241, 109] width 100 height 29
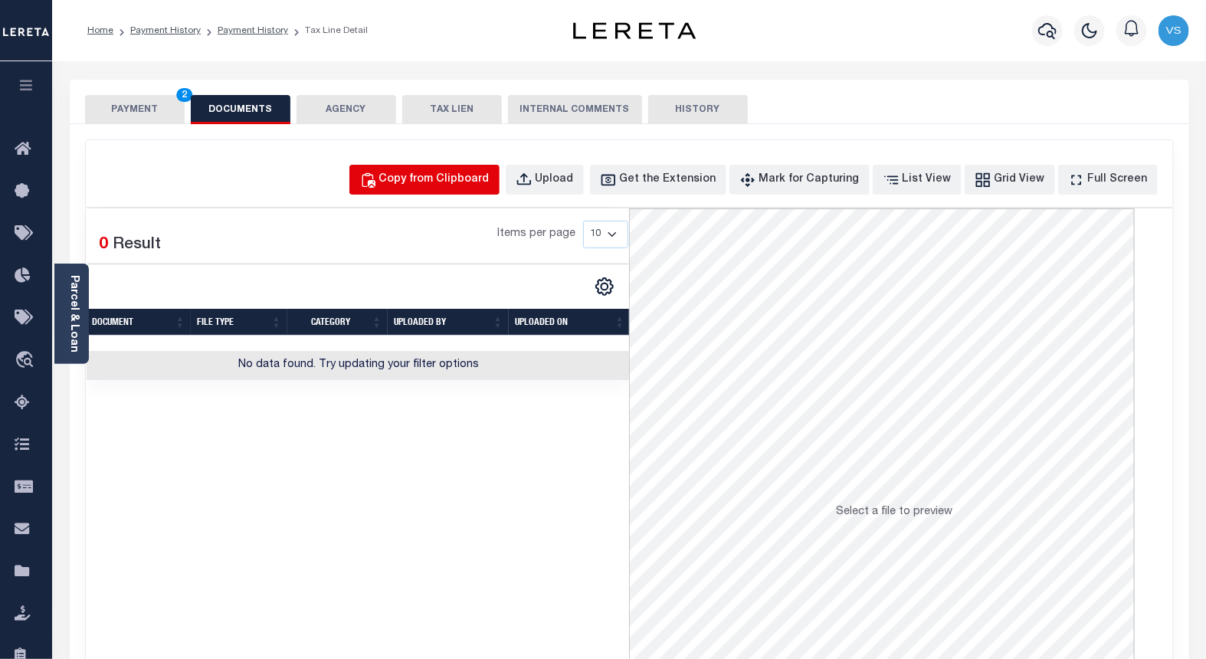
click at [434, 185] on div "Copy from Clipboard" at bounding box center [434, 180] width 110 height 17
select select "POP"
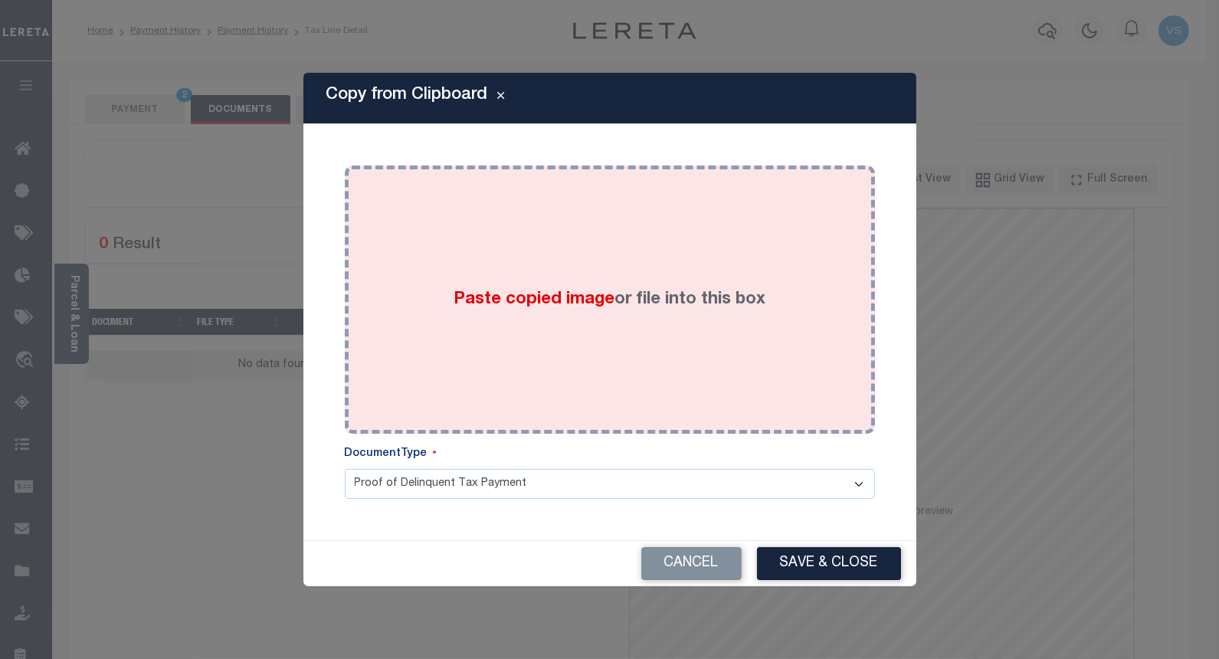
drag, startPoint x: 460, startPoint y: 310, endPoint x: 526, endPoint y: 353, distance: 79.7
click at [462, 310] on div "Paste copied image or file into this box" at bounding box center [609, 299] width 507 height 245
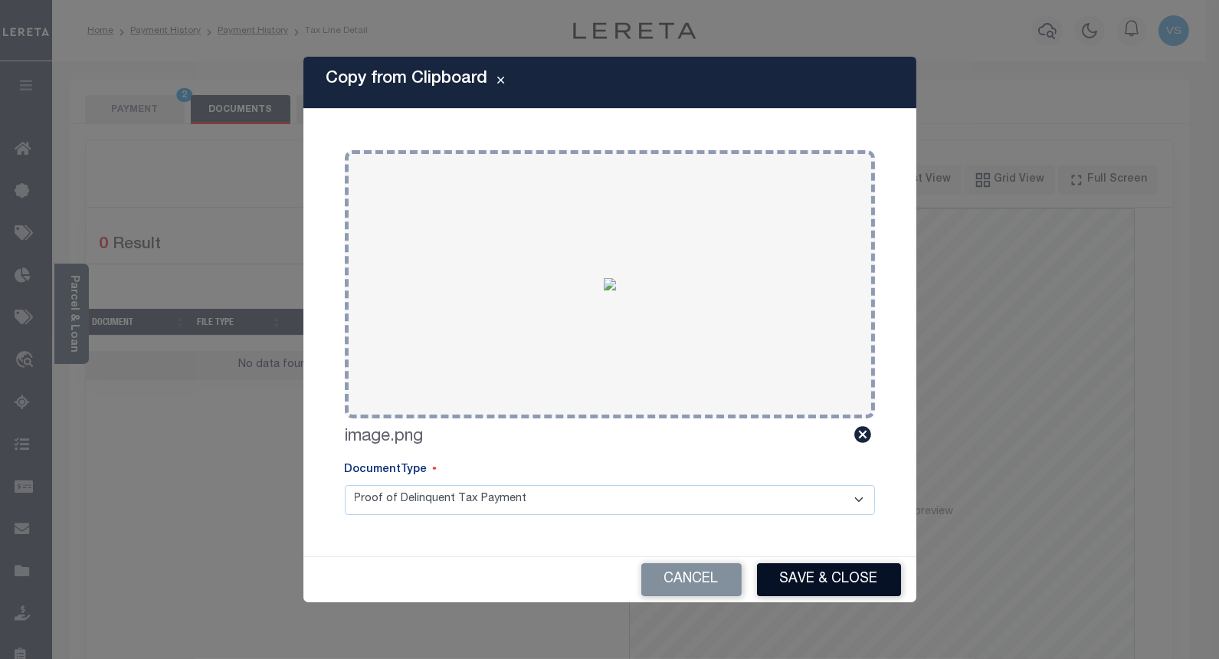
click at [802, 578] on button "Save & Close" at bounding box center [829, 579] width 144 height 33
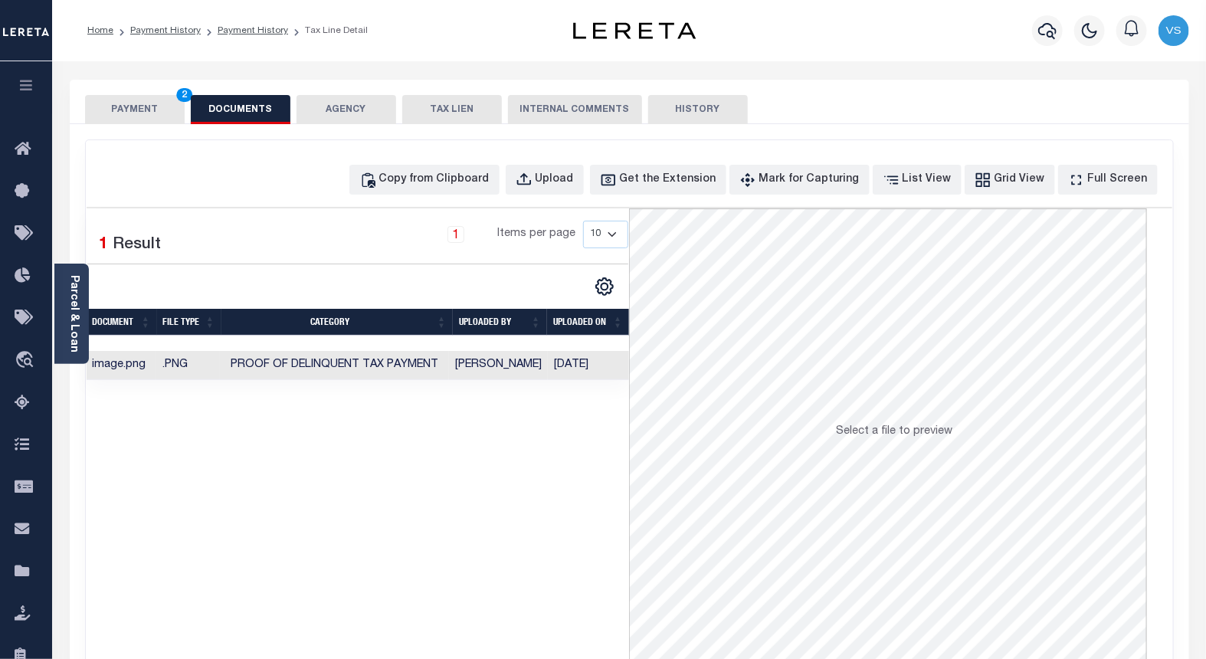
click at [113, 102] on button "PAYMENT 2" at bounding box center [135, 109] width 100 height 29
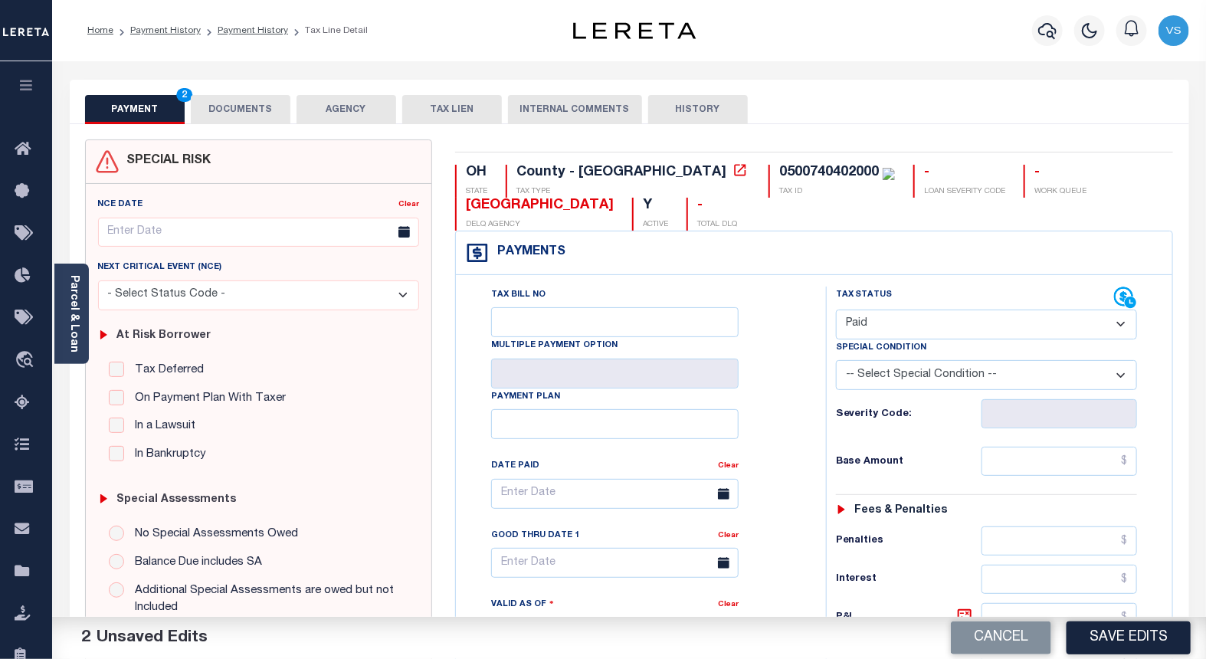
scroll to position [425, 0]
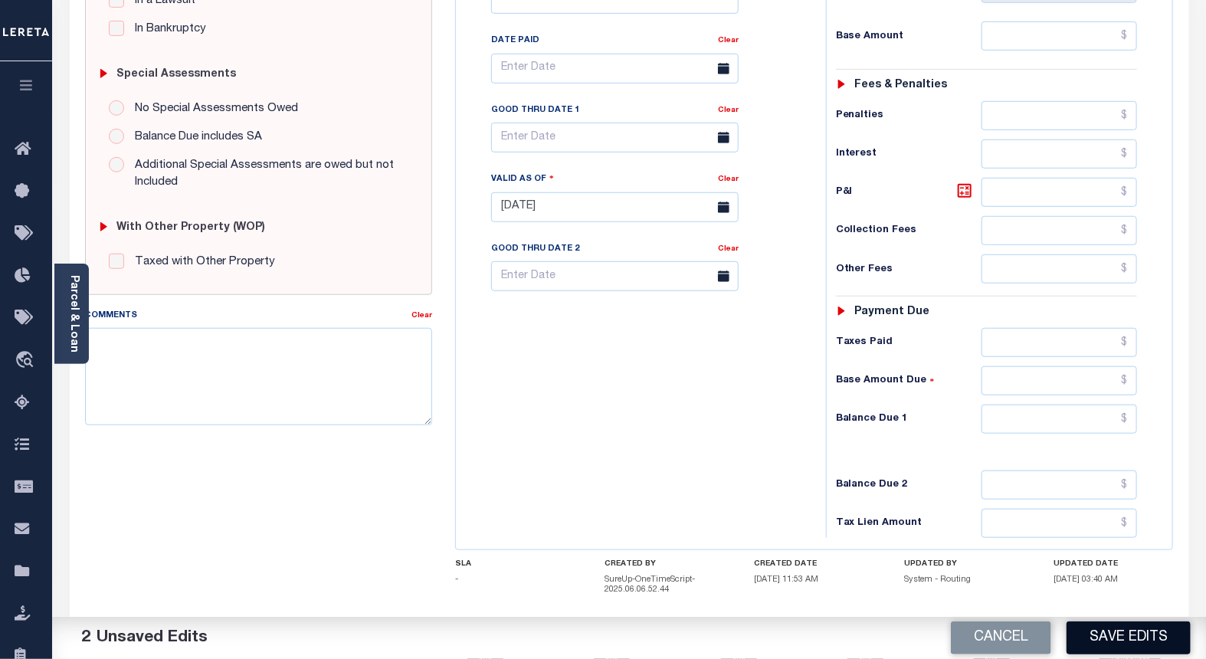
click at [1096, 637] on button "Save Edits" at bounding box center [1129, 637] width 124 height 33
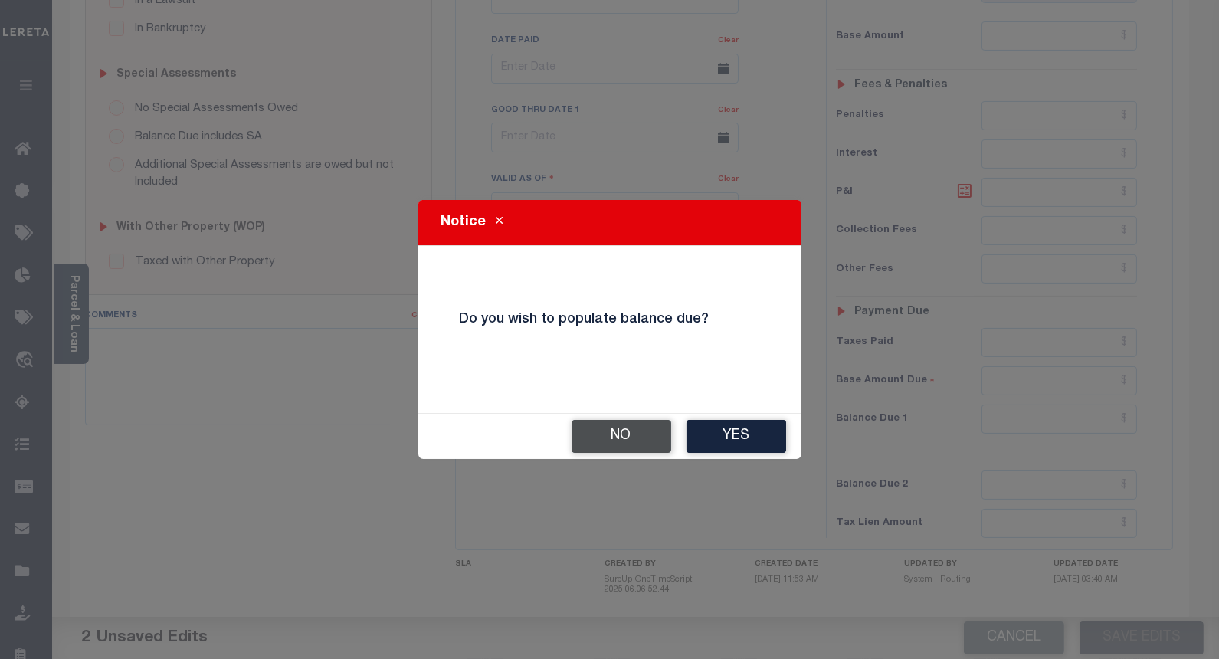
click at [619, 441] on button "No" at bounding box center [622, 436] width 100 height 33
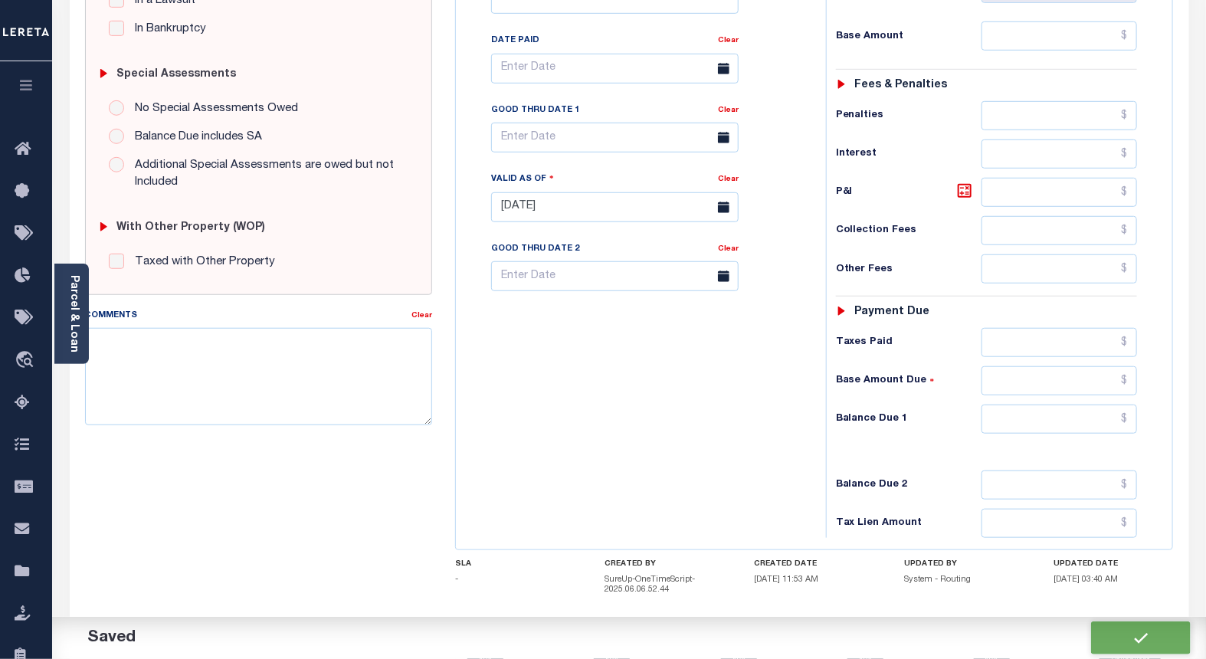
checkbox input "false"
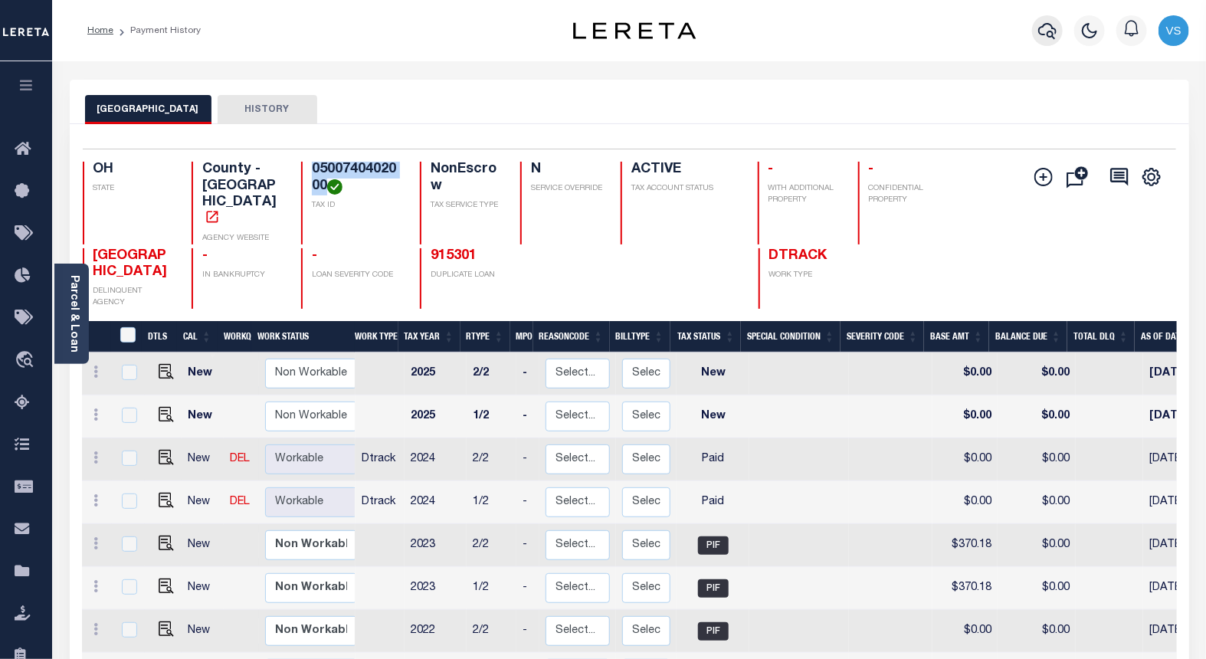
click at [1042, 28] on icon "button" at bounding box center [1047, 31] width 18 height 16
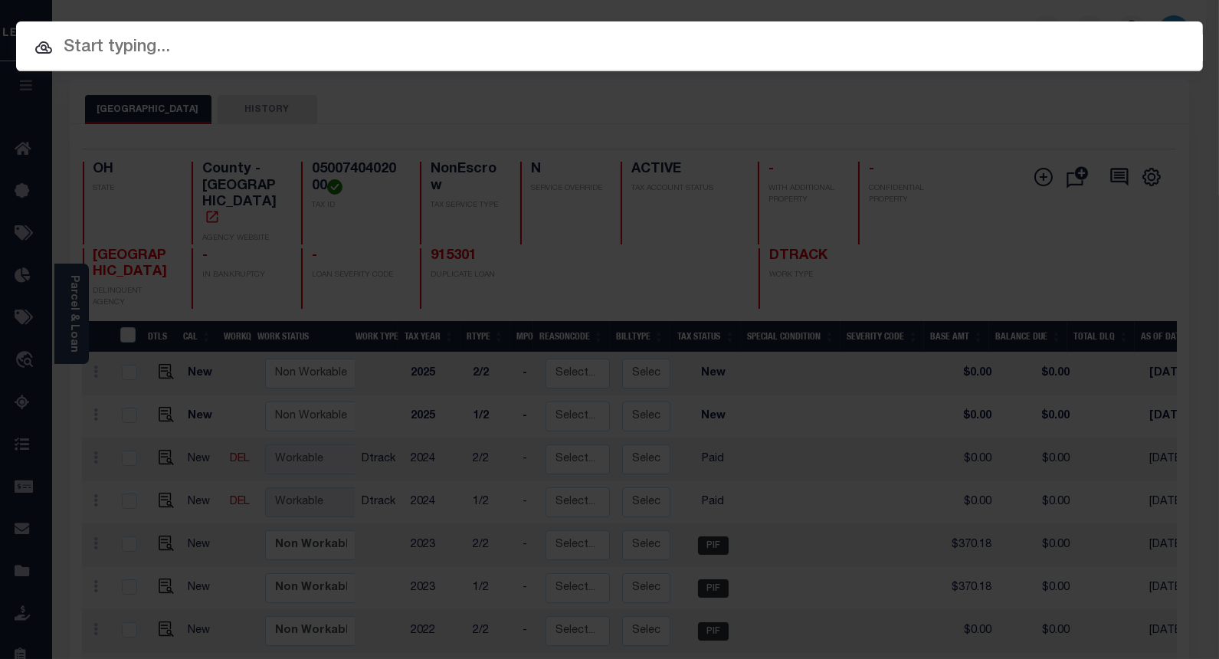
paste input "914696"
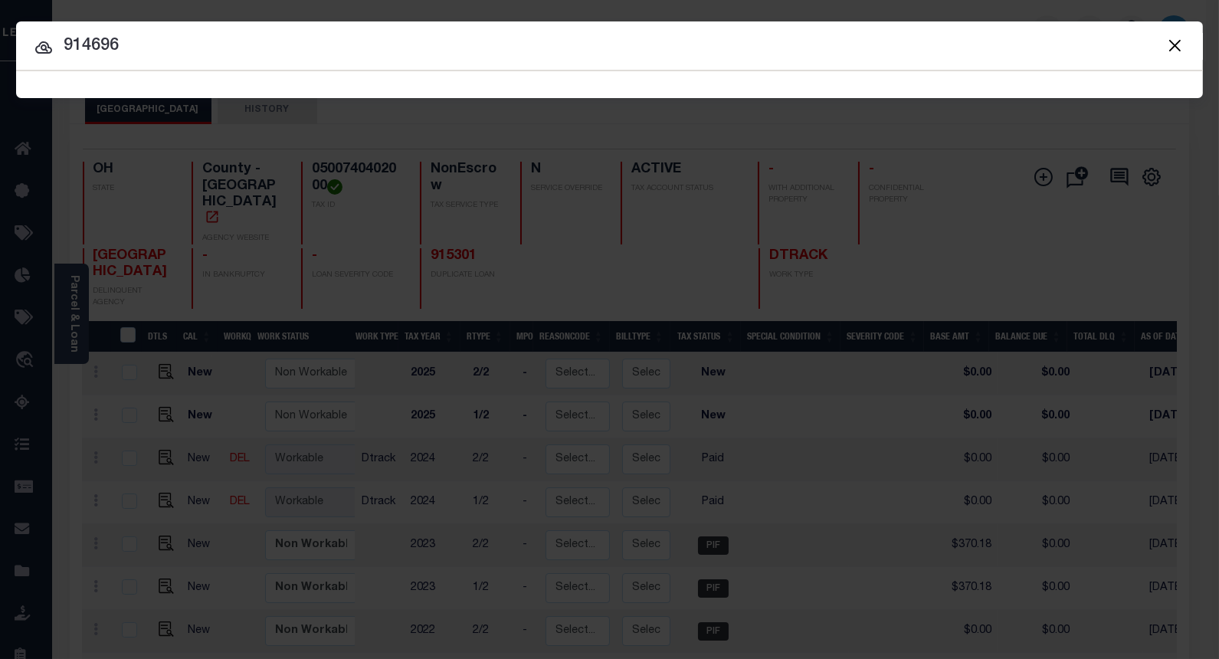
type input "914696"
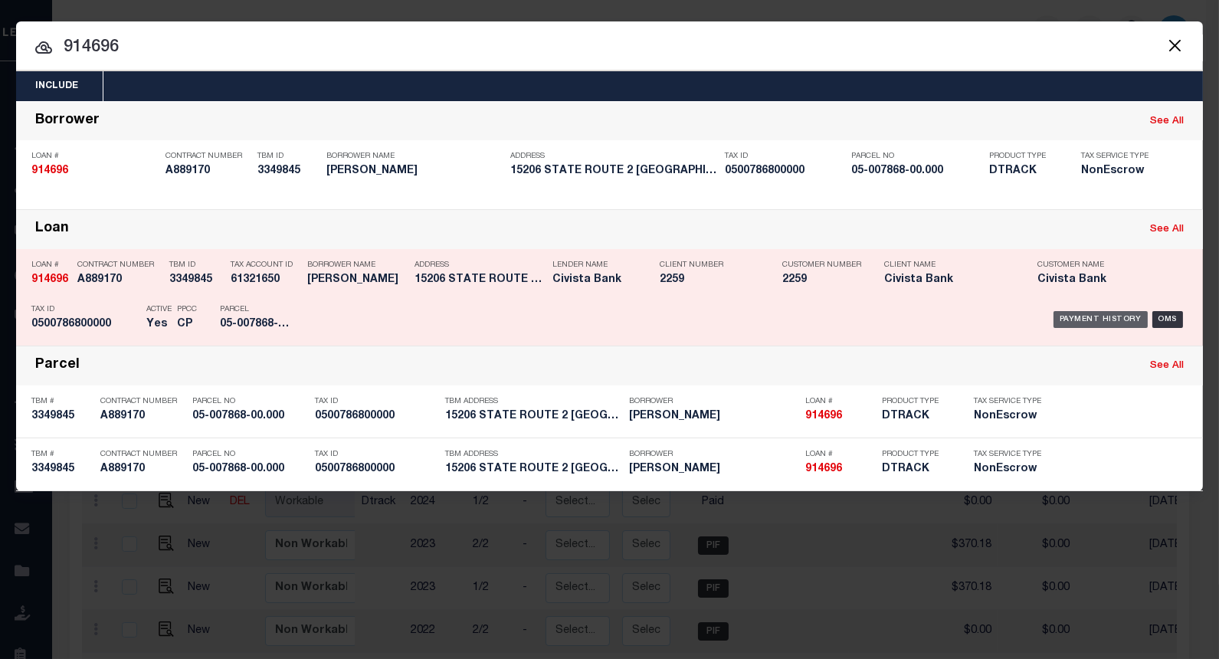
click at [1071, 317] on div "Payment History" at bounding box center [1101, 319] width 94 height 17
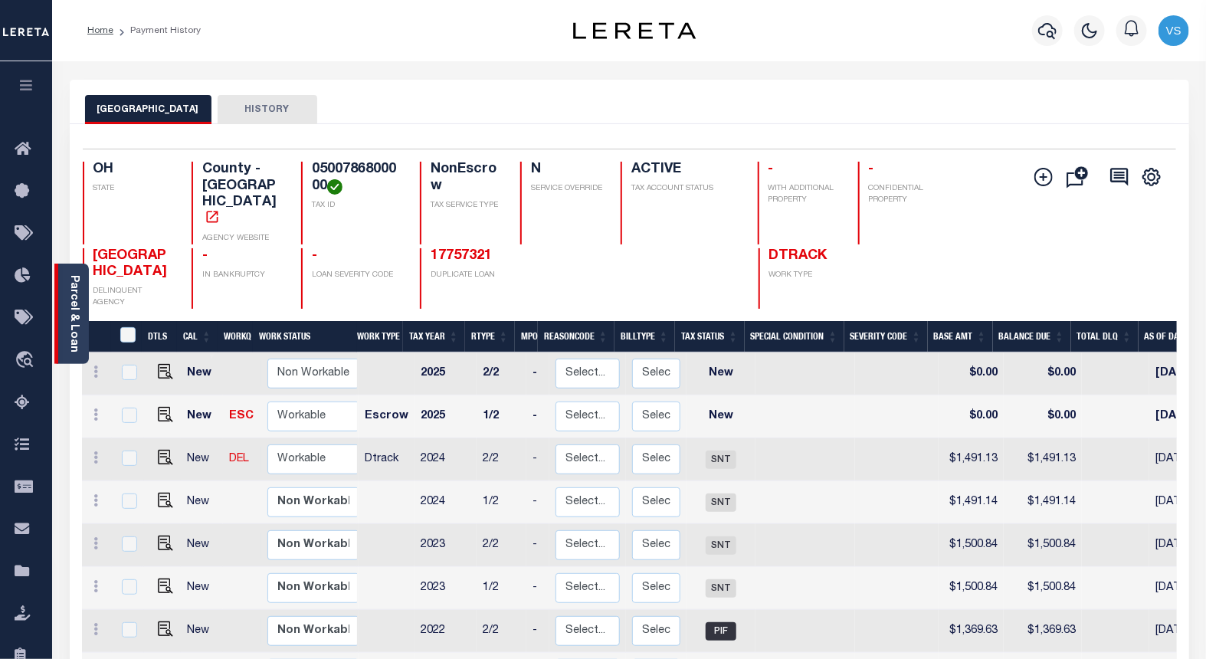
click at [77, 324] on link "Parcel & Loan" at bounding box center [73, 313] width 11 height 77
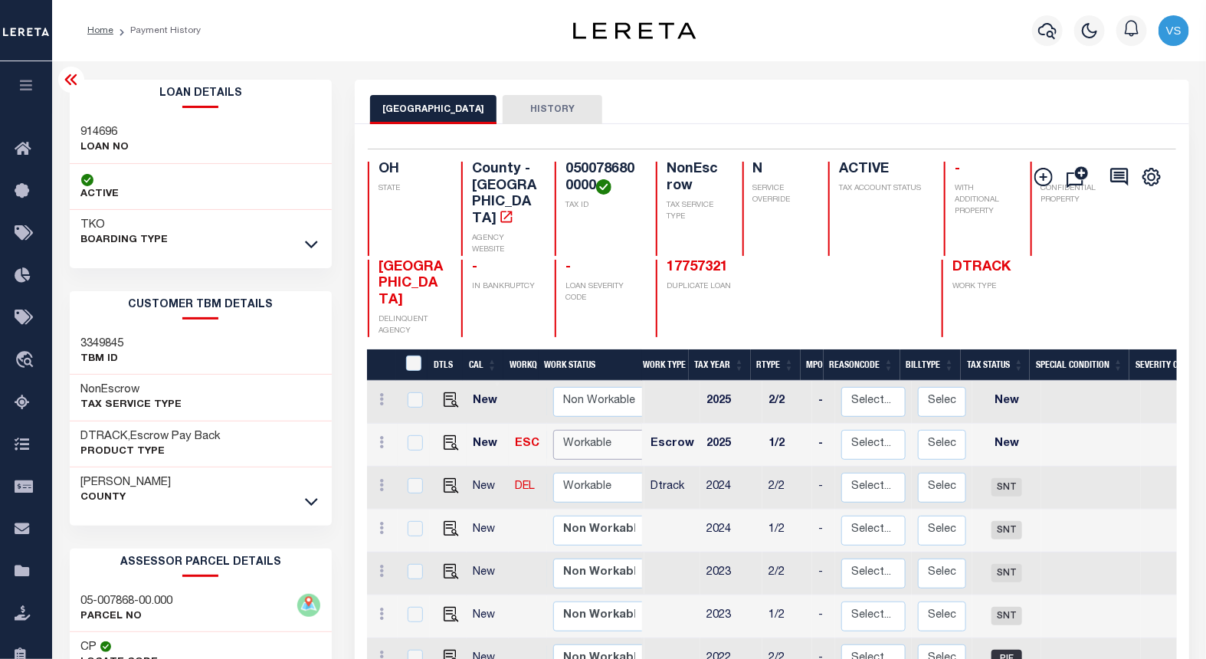
click at [579, 430] on select "Non Workable Workable" at bounding box center [599, 445] width 92 height 30
checkbox input "true"
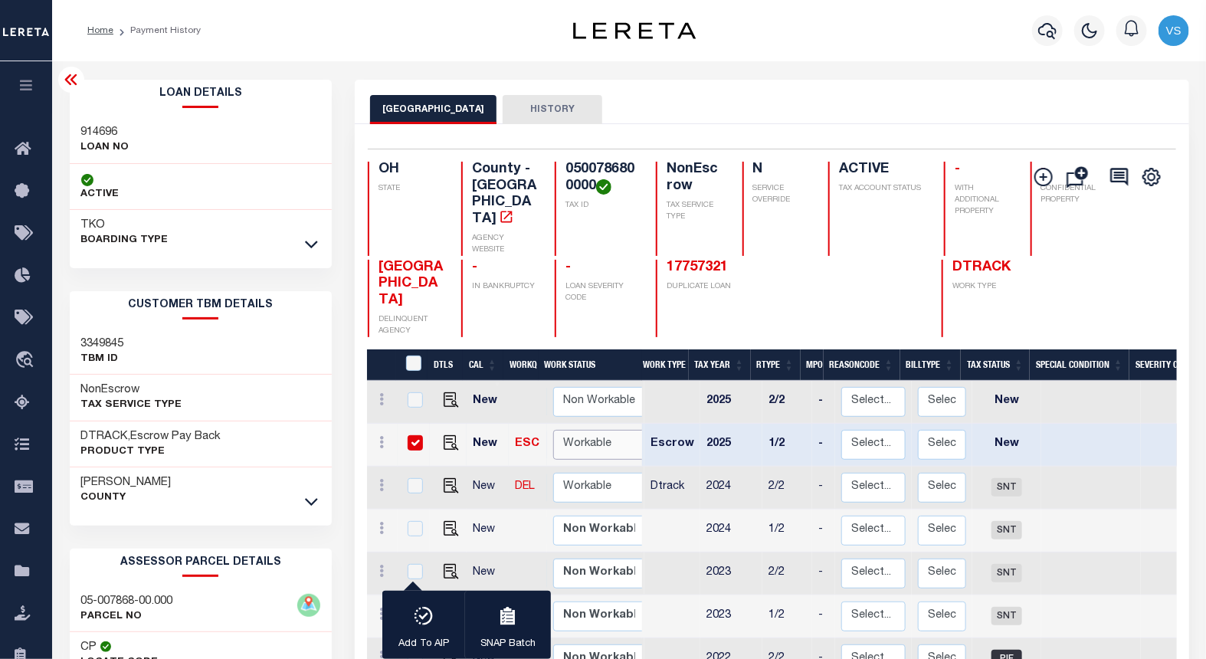
select select "true"
click at [553, 430] on select "Non Workable Workable" at bounding box center [599, 445] width 92 height 30
checkbox input "false"
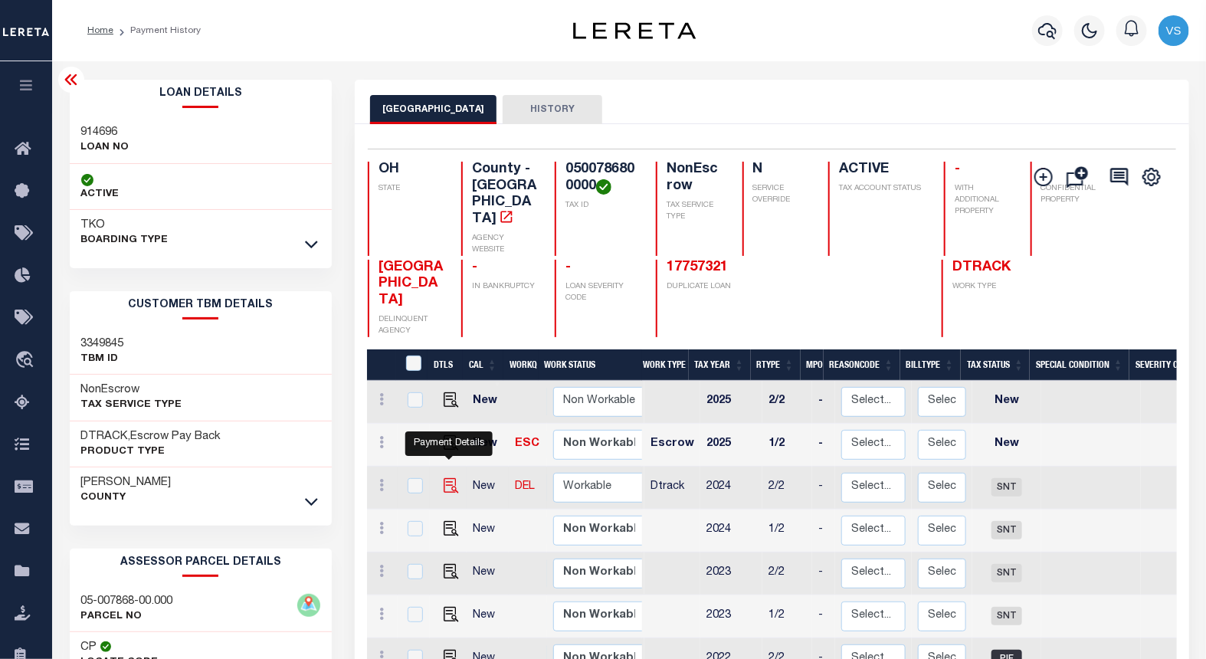
click at [444, 478] on img "" at bounding box center [451, 485] width 15 height 15
checkbox input "true"
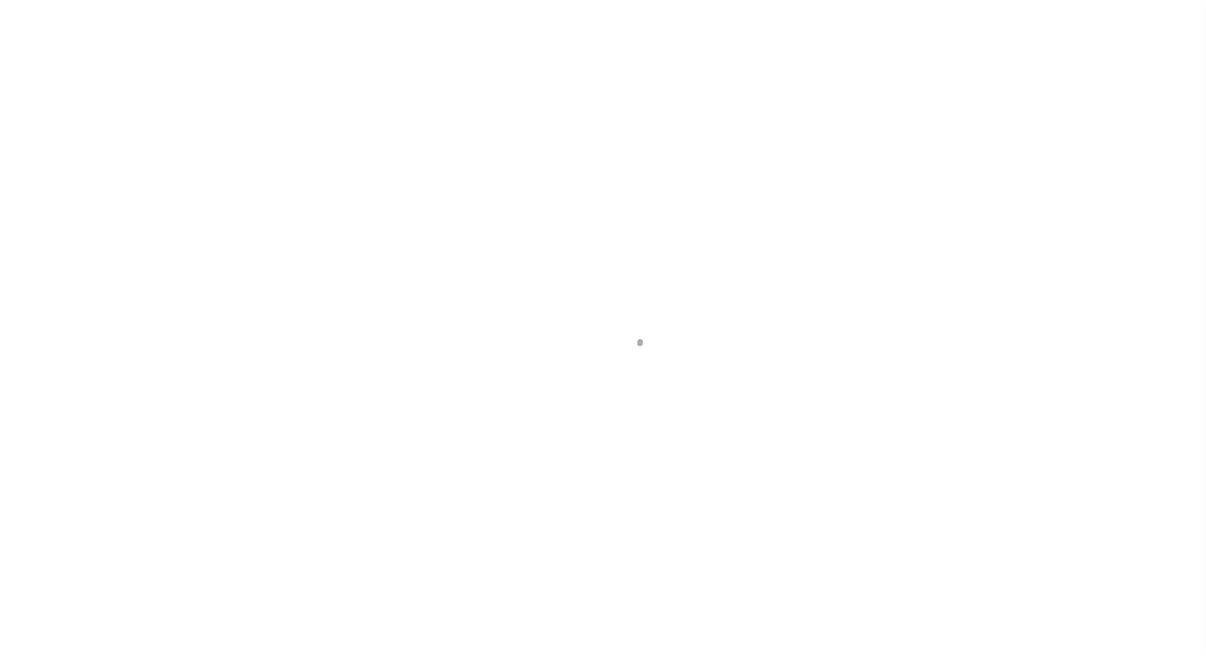
select select "SNT"
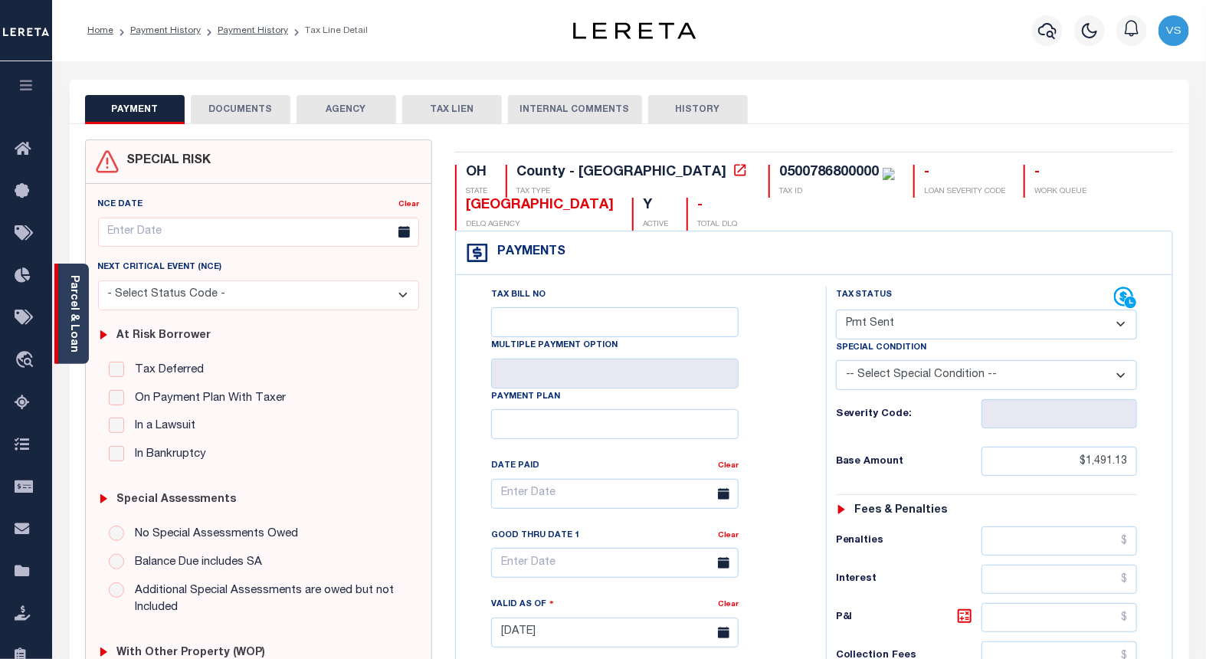
click at [73, 330] on link "Parcel & Loan" at bounding box center [73, 313] width 11 height 77
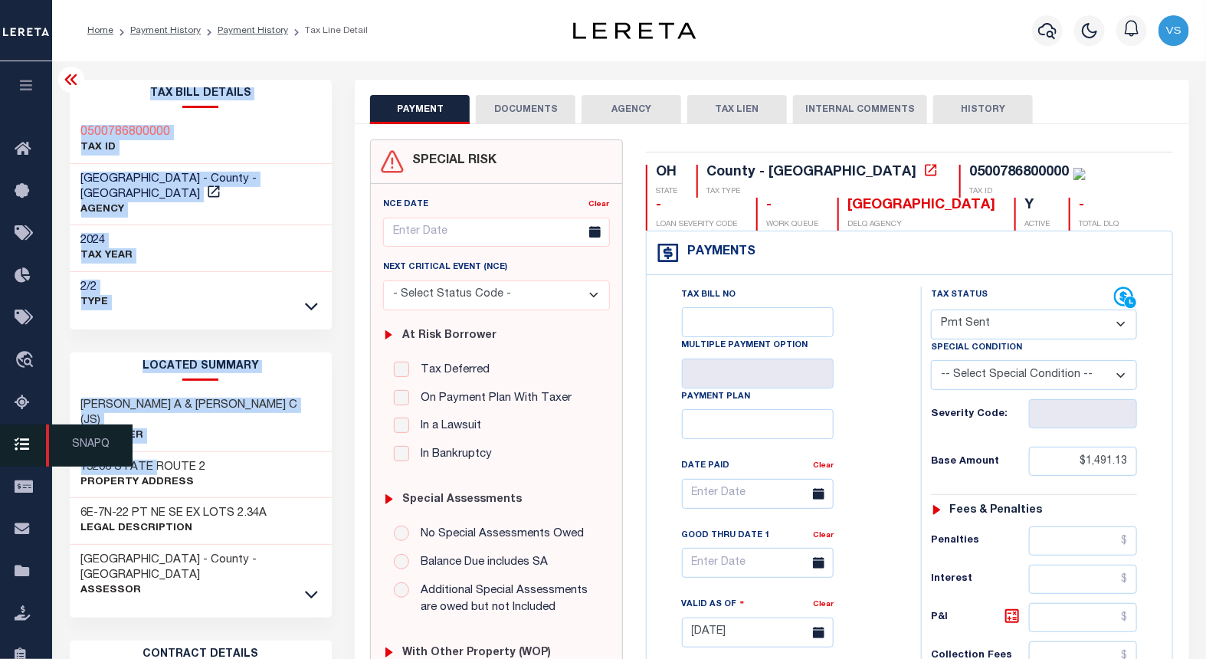
drag, startPoint x: 157, startPoint y: 432, endPoint x: 43, endPoint y: 430, distance: 114.2
click at [43, 430] on div "Home Payment History Payment History Tax Line Detail Profile" at bounding box center [603, 579] width 1206 height 1159
drag, startPoint x: 291, startPoint y: 395, endPoint x: 261, endPoint y: 441, distance: 55.3
click at [291, 398] on h3 "MCCARTHY NICHOLAS A & JENELLE C (JS)" at bounding box center [201, 413] width 240 height 31
click at [176, 412] on div "MCCARTHY NICHOLAS A & JENELLE C (JS) Borrower" at bounding box center [201, 421] width 263 height 62
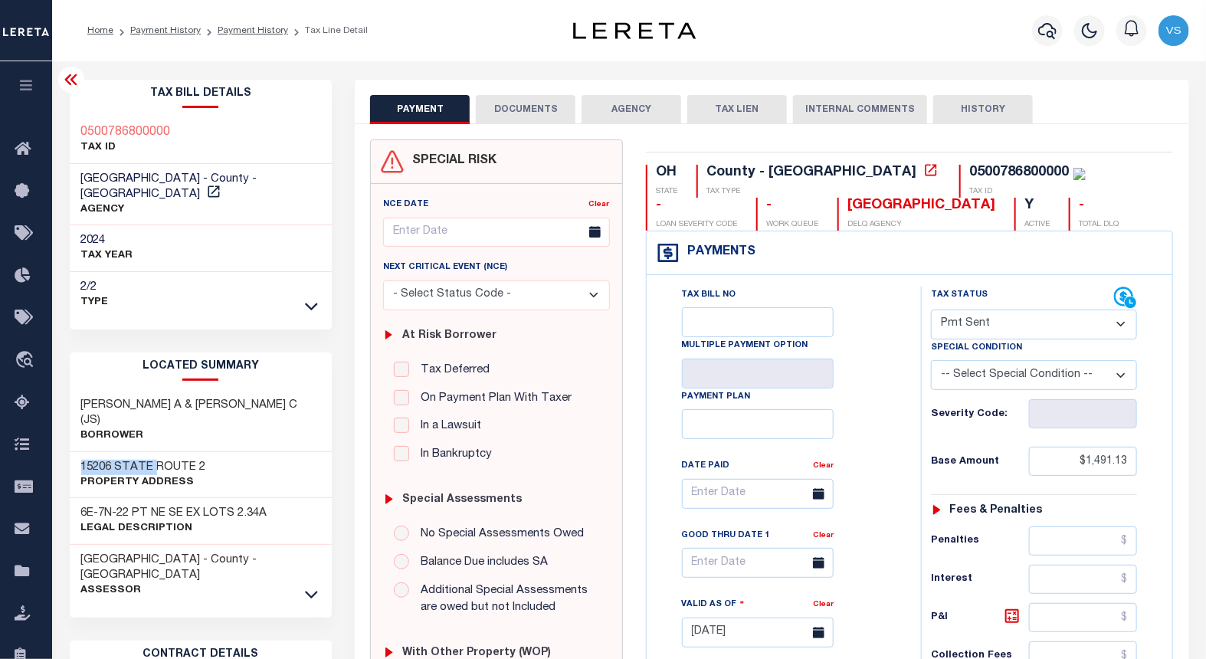
drag, startPoint x: 156, startPoint y: 431, endPoint x: 77, endPoint y: 431, distance: 78.9
click at [77, 452] on div "15206 STATE ROUTE 2 Property Address" at bounding box center [201, 475] width 263 height 47
drag, startPoint x: 530, startPoint y: 105, endPoint x: 526, endPoint y: 130, distance: 25.5
click at [530, 105] on button "DOCUMENTS" at bounding box center [526, 109] width 100 height 29
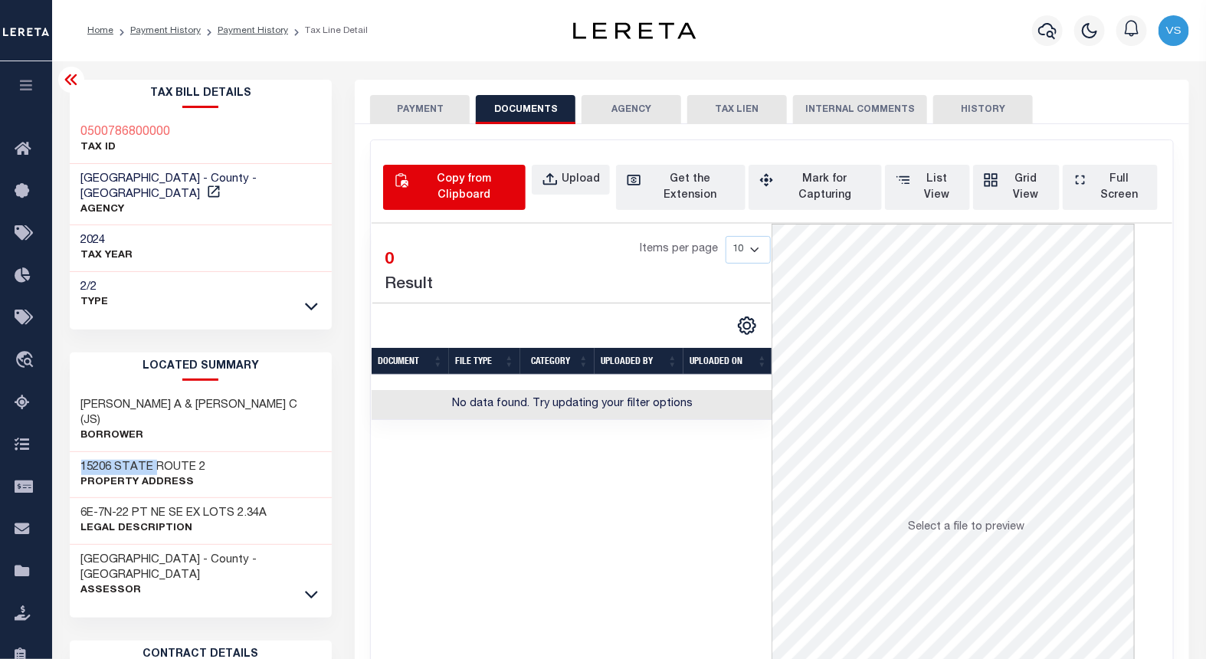
click at [428, 178] on div "Copy from Clipboard" at bounding box center [463, 188] width 103 height 32
select select "POP"
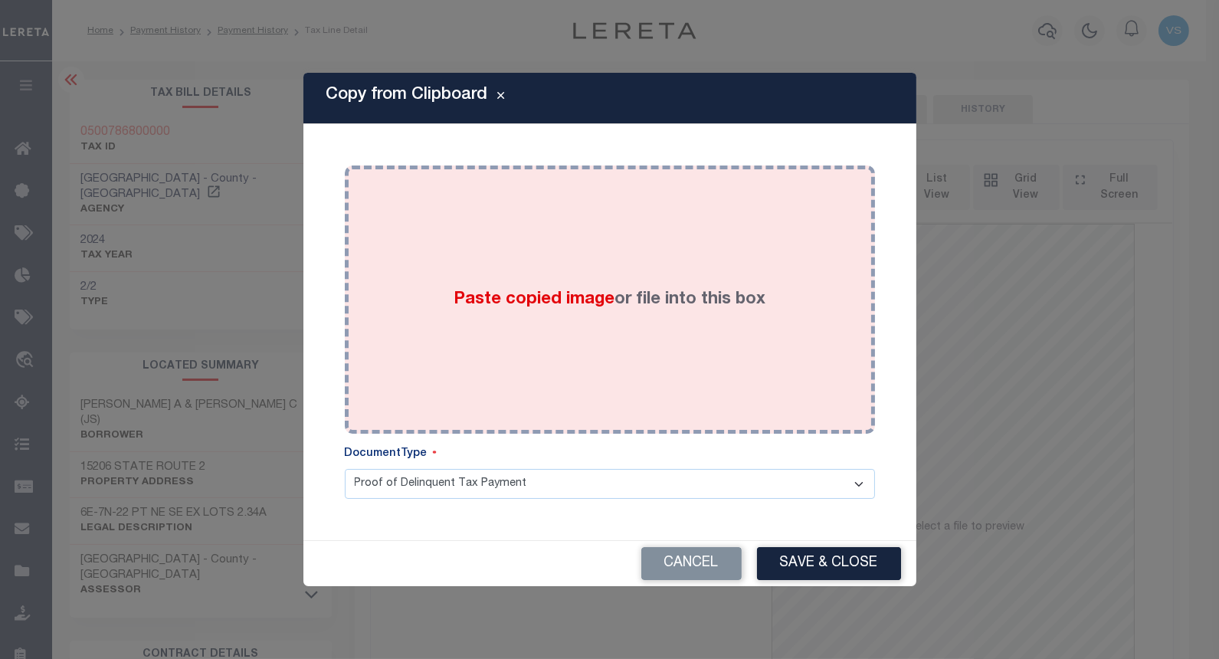
click at [517, 263] on div "Paste copied image or file into this box" at bounding box center [609, 299] width 507 height 245
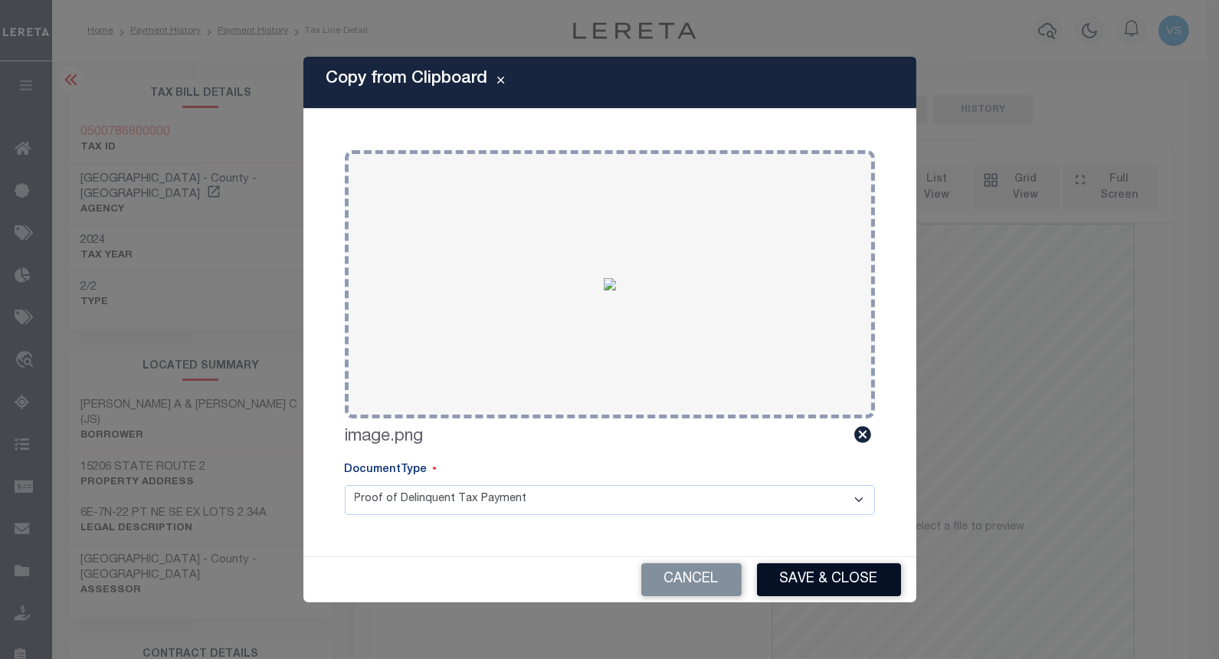
click at [782, 579] on button "Save & Close" at bounding box center [829, 579] width 144 height 33
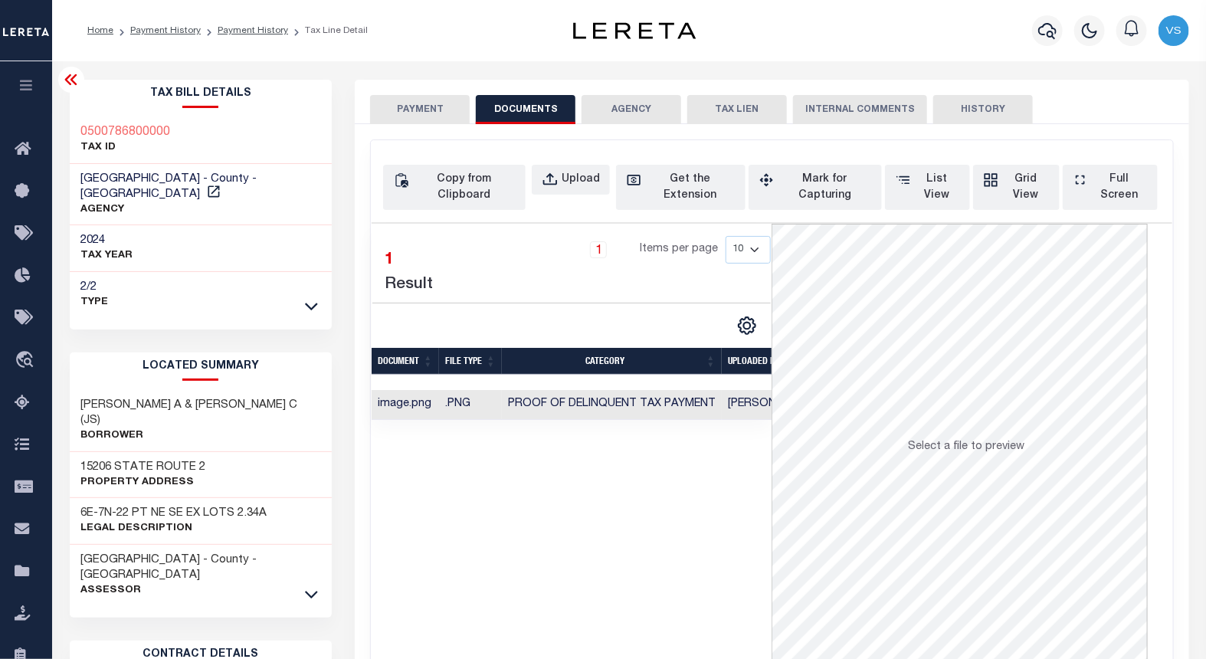
click at [419, 109] on button "PAYMENT" at bounding box center [420, 109] width 100 height 29
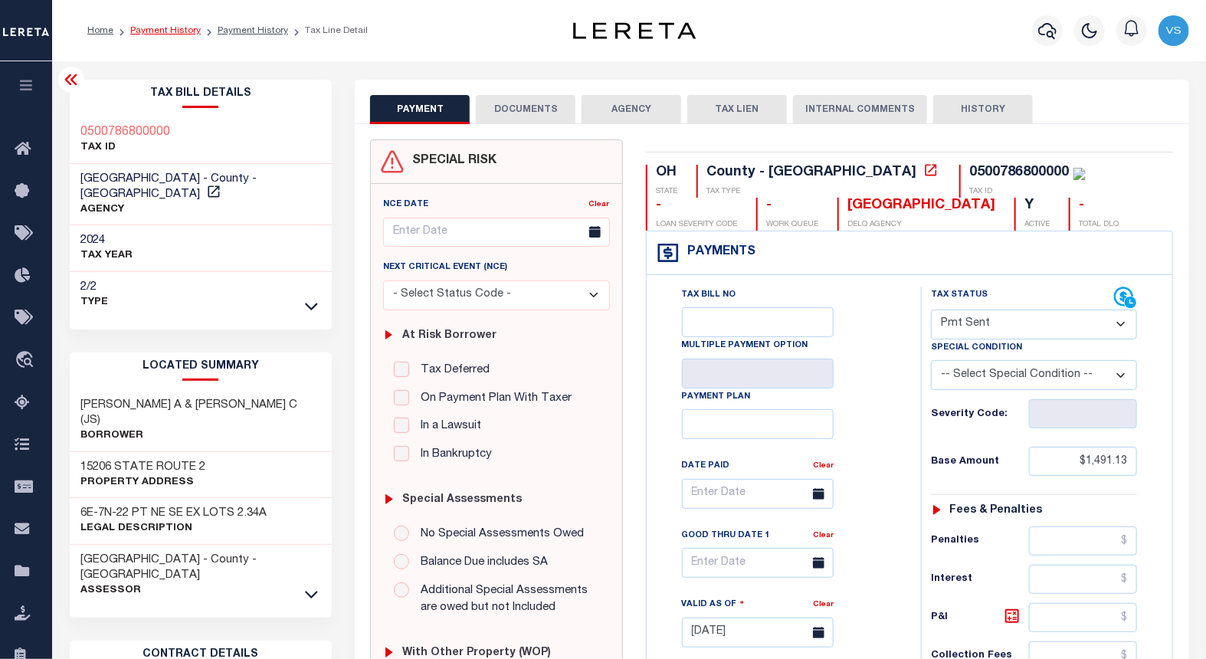
click at [166, 34] on link "Payment History" at bounding box center [165, 30] width 71 height 9
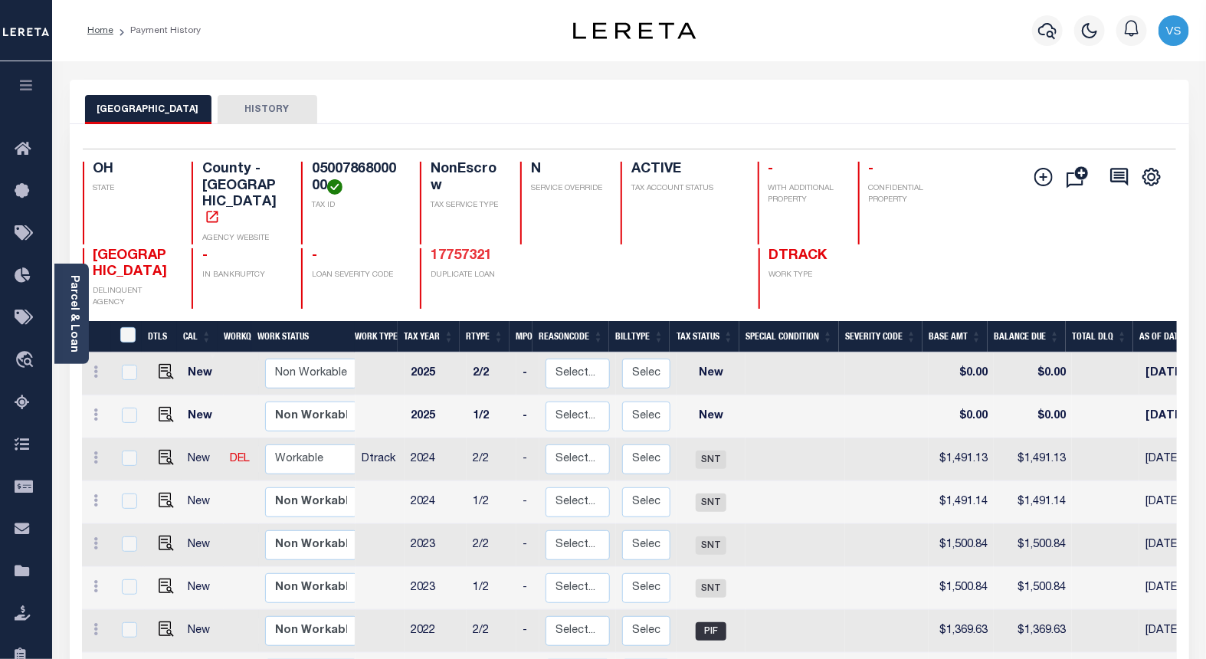
click at [454, 249] on link "17757321" at bounding box center [461, 256] width 61 height 14
drag, startPoint x: 504, startPoint y: 222, endPoint x: 431, endPoint y: 222, distance: 73.6
click at [431, 248] on h4 "17757321" at bounding box center [517, 256] width 172 height 17
copy link "17757321"
drag, startPoint x: 324, startPoint y: 185, endPoint x: 311, endPoint y: 166, distance: 23.8
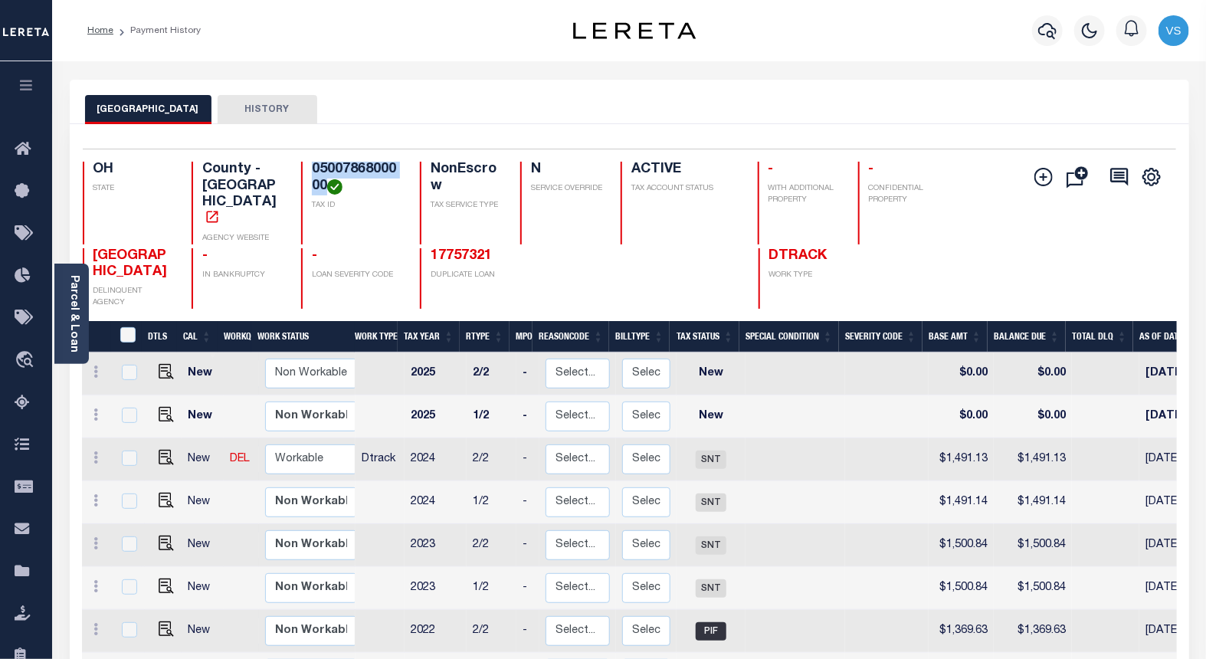
click at [312, 166] on h4 "0500786800000" at bounding box center [357, 178] width 90 height 33
copy h4 "0500786800000"
click at [1038, 32] on icon "button" at bounding box center [1047, 31] width 18 height 16
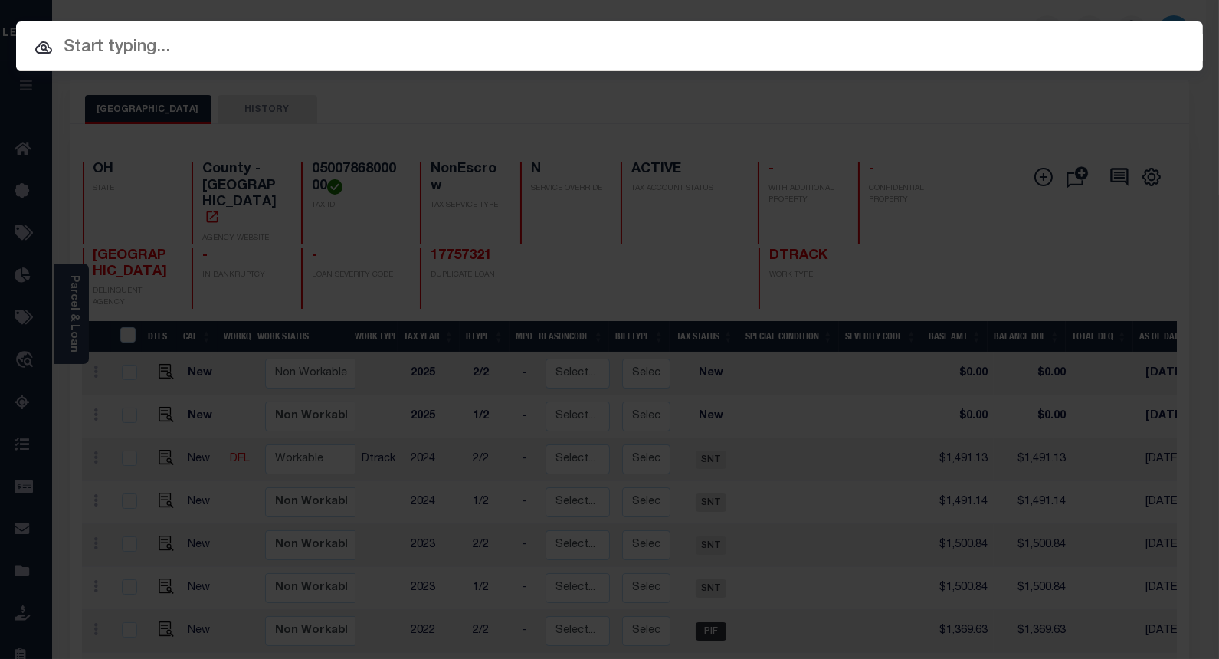
paste input "10023004"
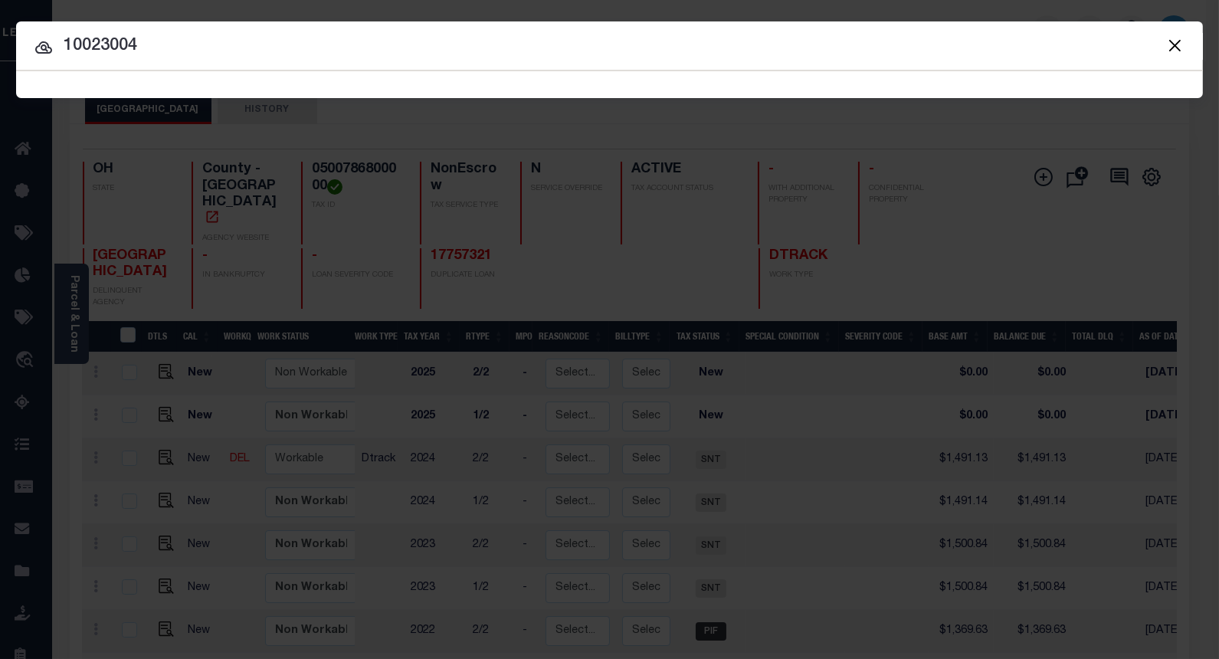
type input "10023004"
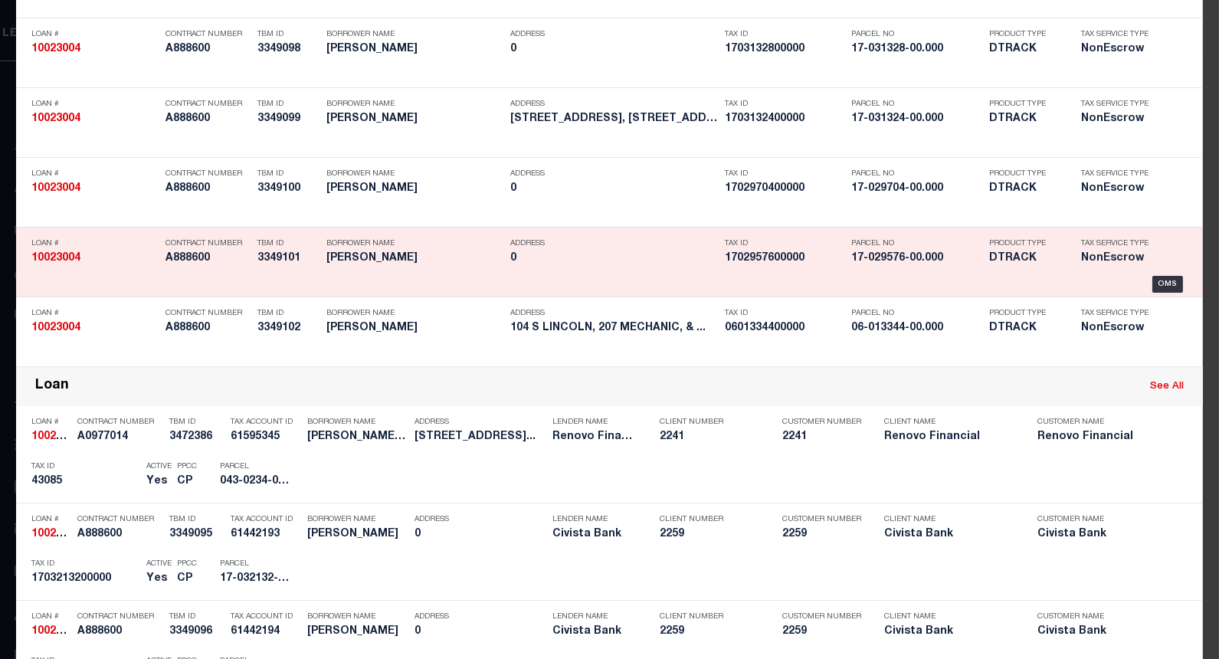
scroll to position [1333, 0]
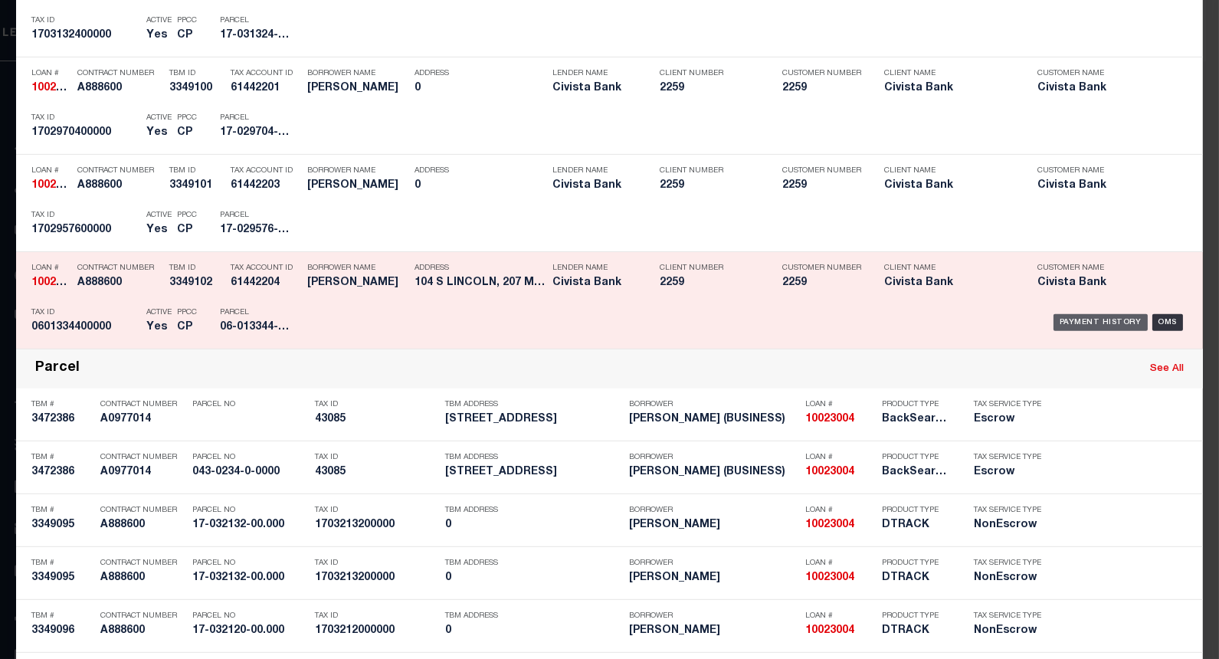
click at [1061, 330] on div "Payment History" at bounding box center [1101, 322] width 94 height 17
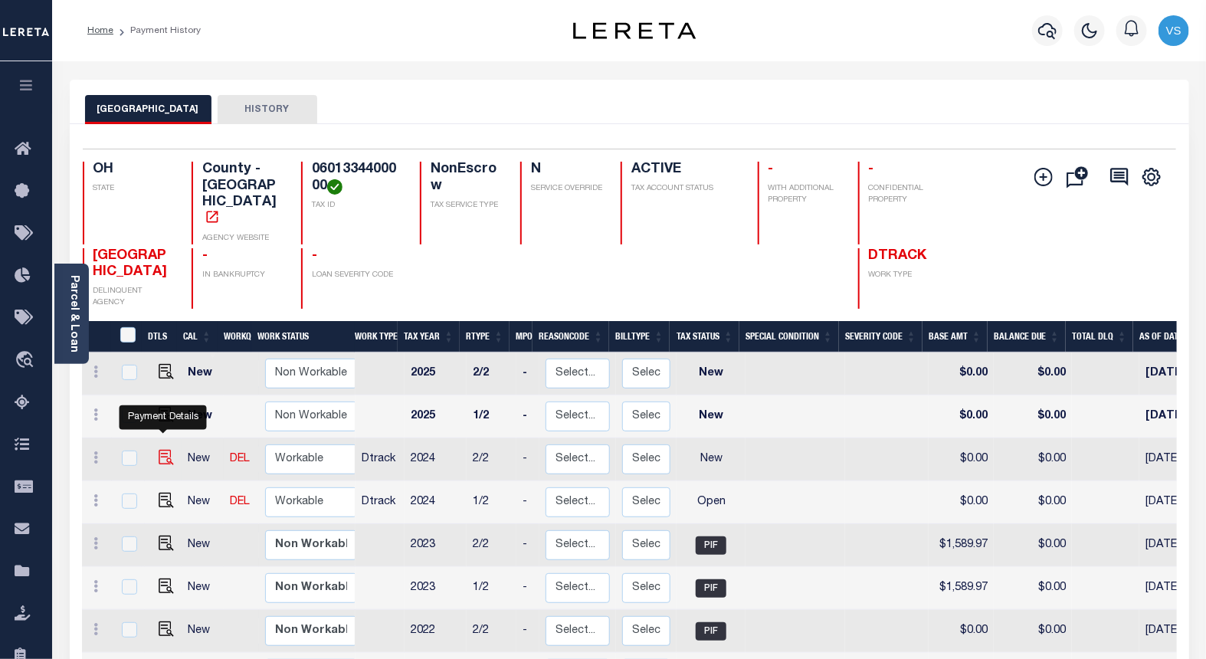
click at [163, 450] on img "" at bounding box center [166, 457] width 15 height 15
checkbox input "true"
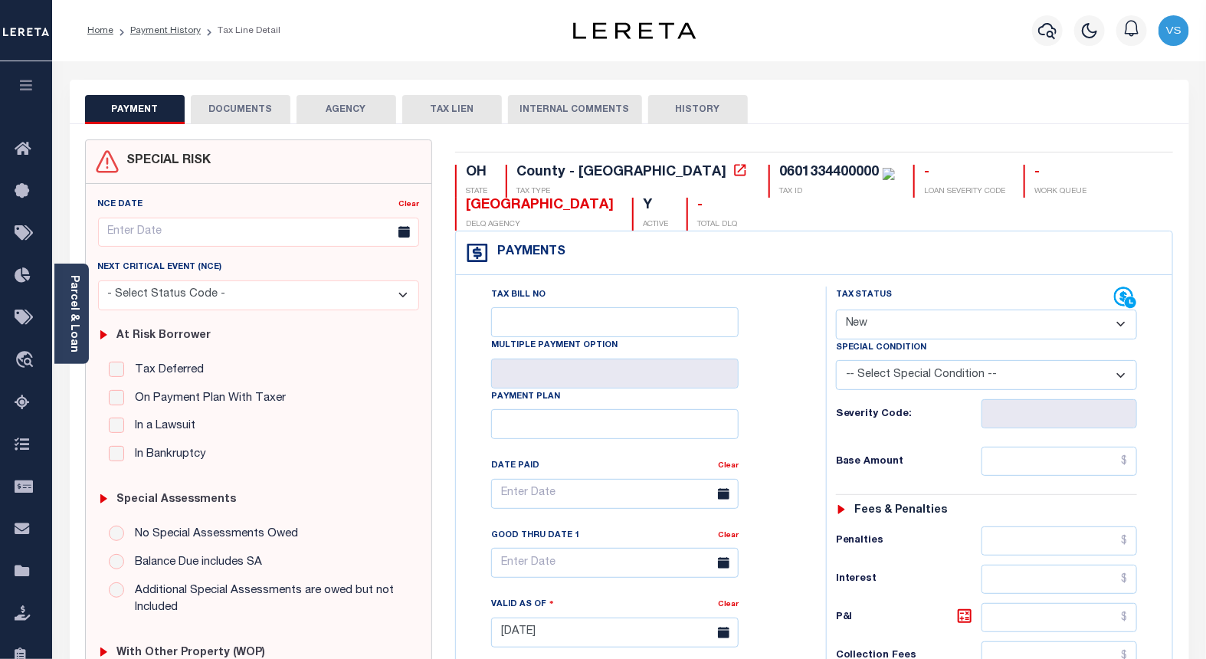
click at [871, 320] on select "- Select Status Code - Open Due/Unpaid Paid Incomplete No Tax Due Internal Refu…" at bounding box center [987, 325] width 302 height 30
select select "PYD"
click at [836, 310] on select "- Select Status Code - Open Due/Unpaid Paid Incomplete No Tax Due Internal Refu…" at bounding box center [987, 325] width 302 height 30
type input "[DATE]"
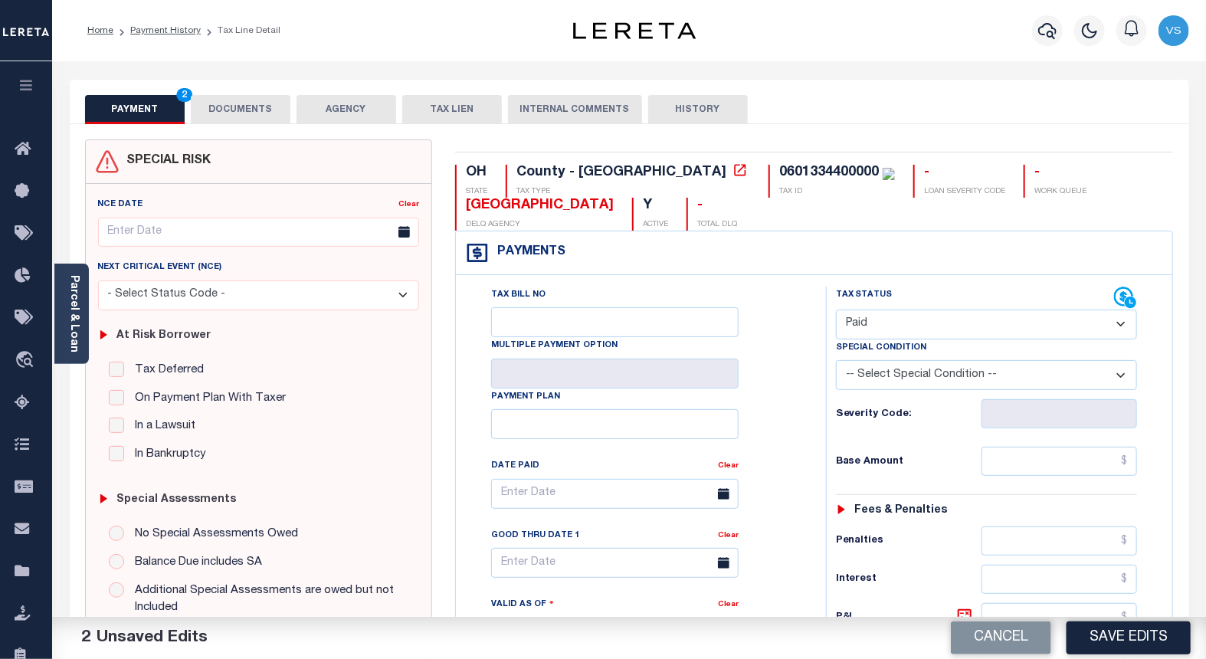
click at [213, 100] on button "DOCUMENTS" at bounding box center [241, 109] width 100 height 29
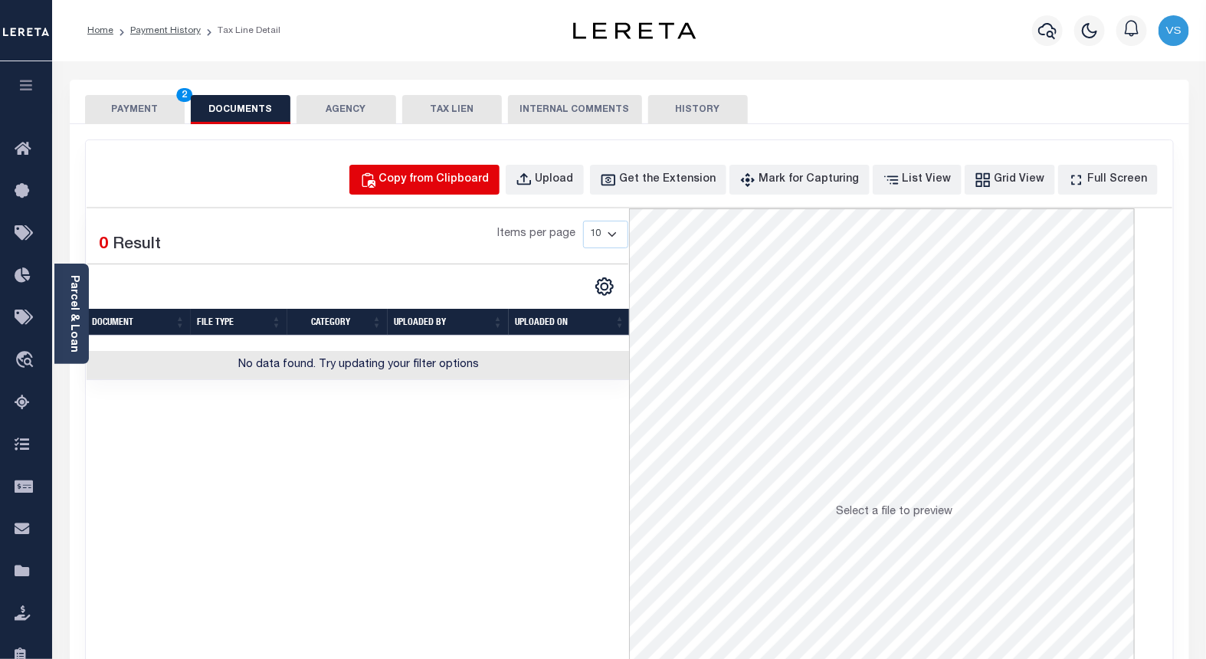
click at [450, 182] on div "Copy from Clipboard" at bounding box center [434, 180] width 110 height 17
select select "POP"
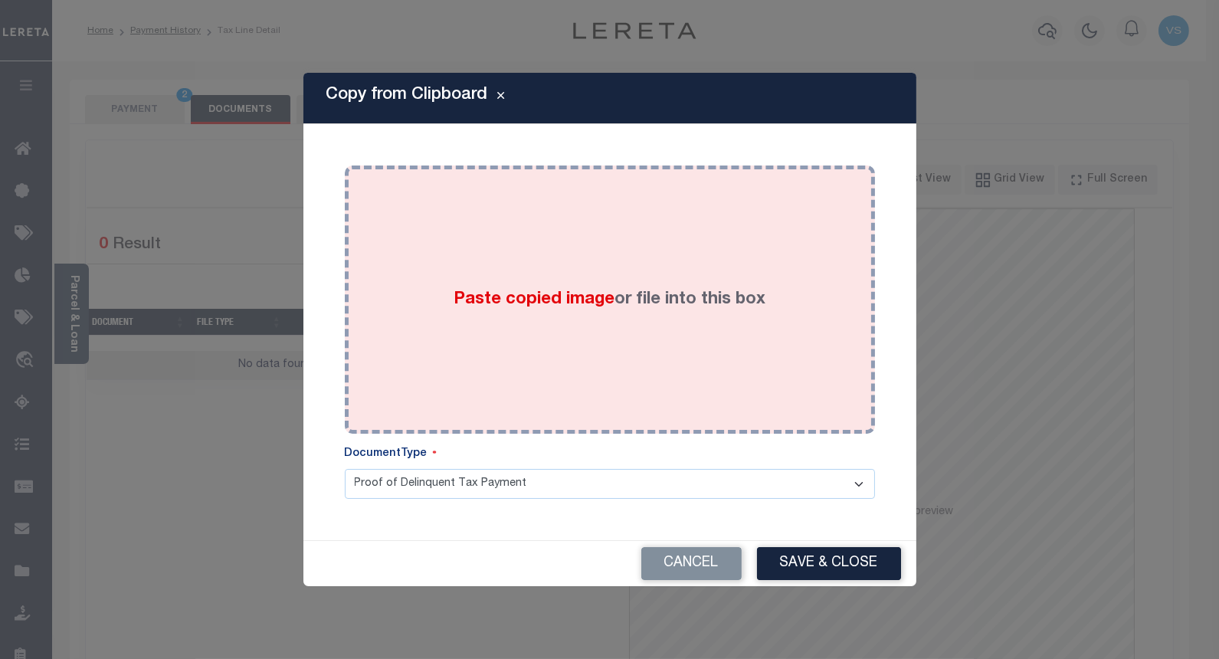
click at [477, 310] on label "Paste copied image or file into this box" at bounding box center [610, 299] width 312 height 25
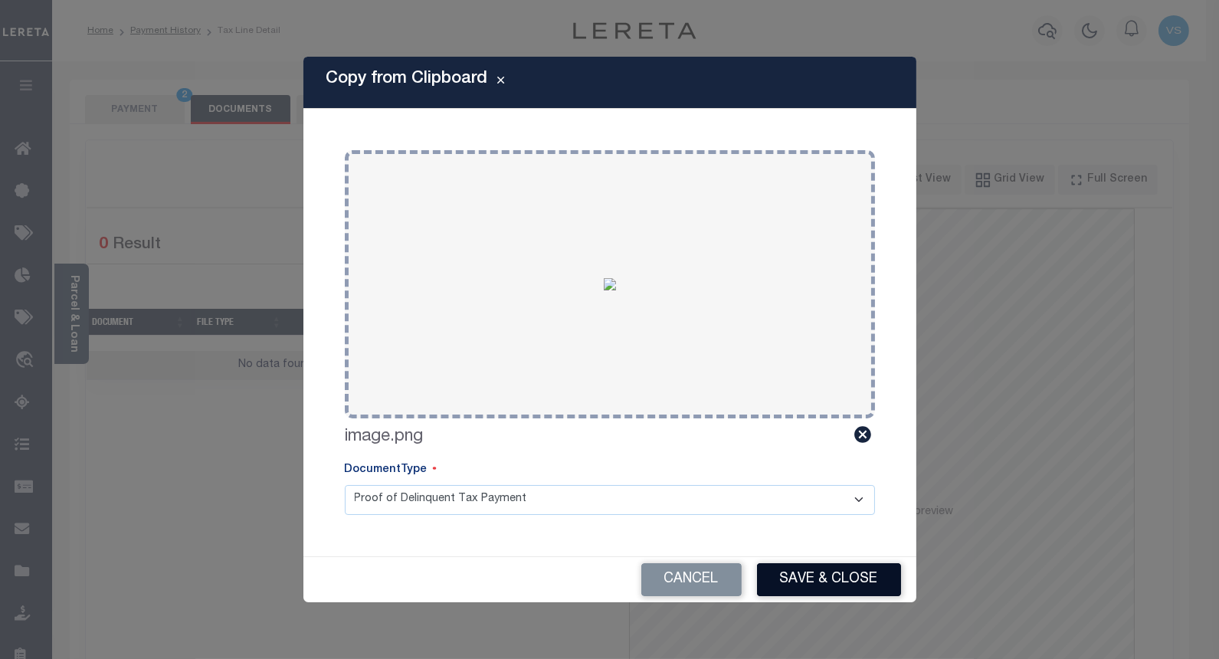
click at [809, 572] on button "Save & Close" at bounding box center [829, 579] width 144 height 33
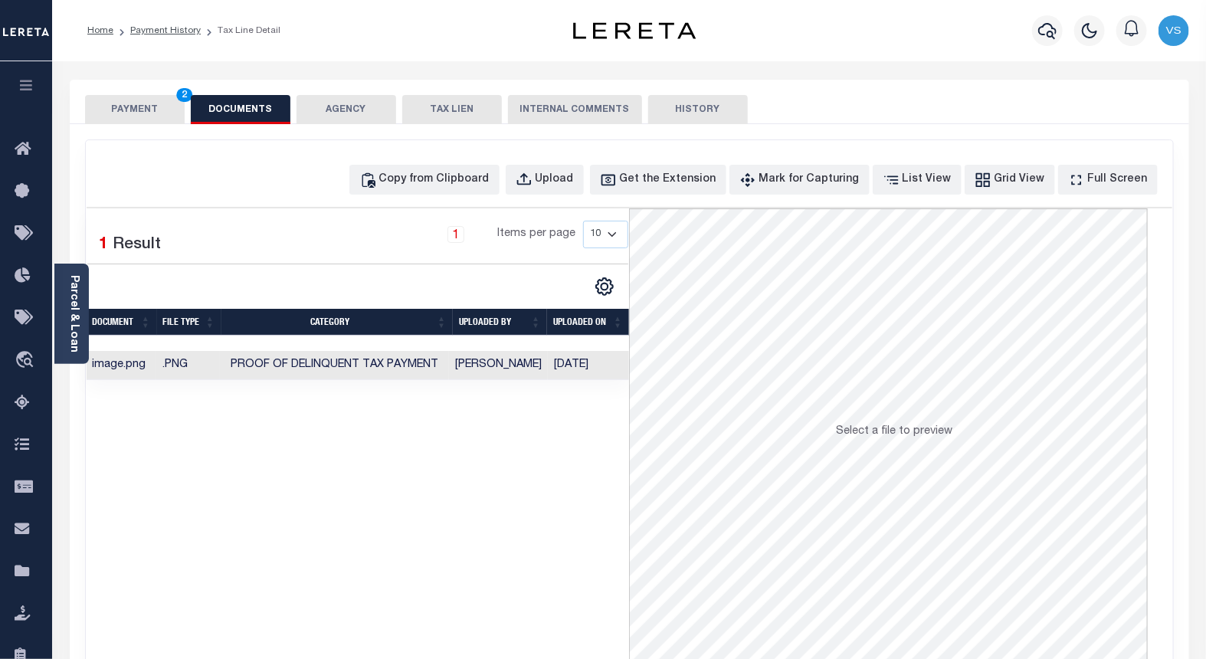
click at [117, 107] on button "PAYMENT 2" at bounding box center [135, 109] width 100 height 29
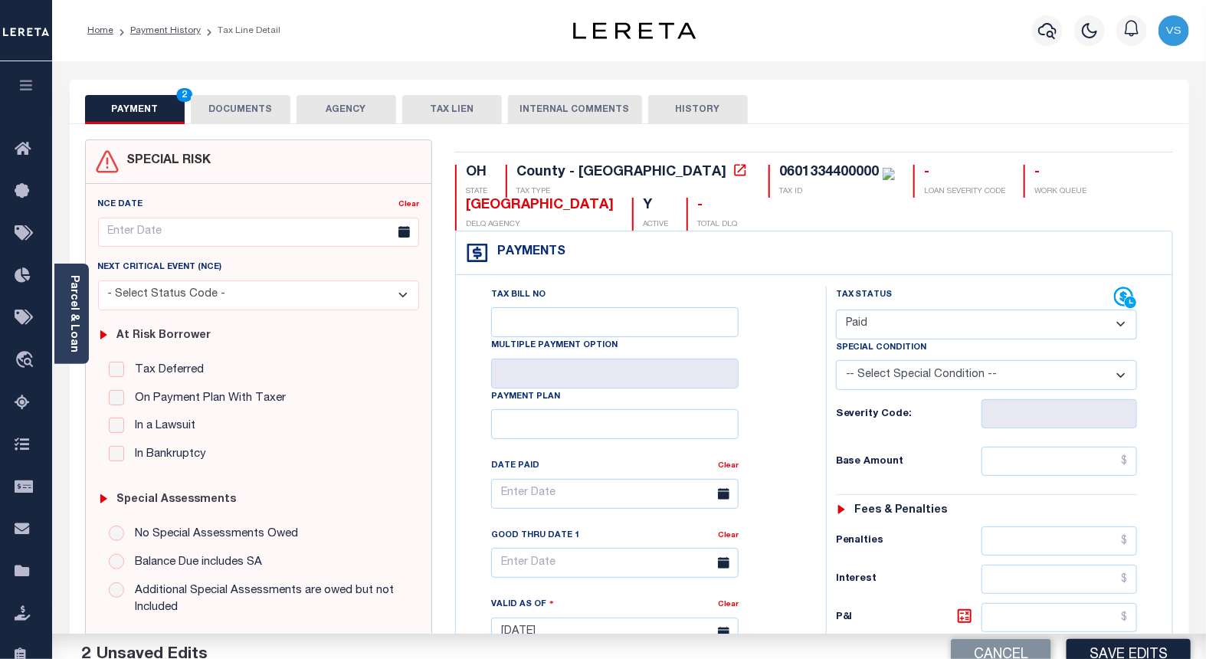
scroll to position [255, 0]
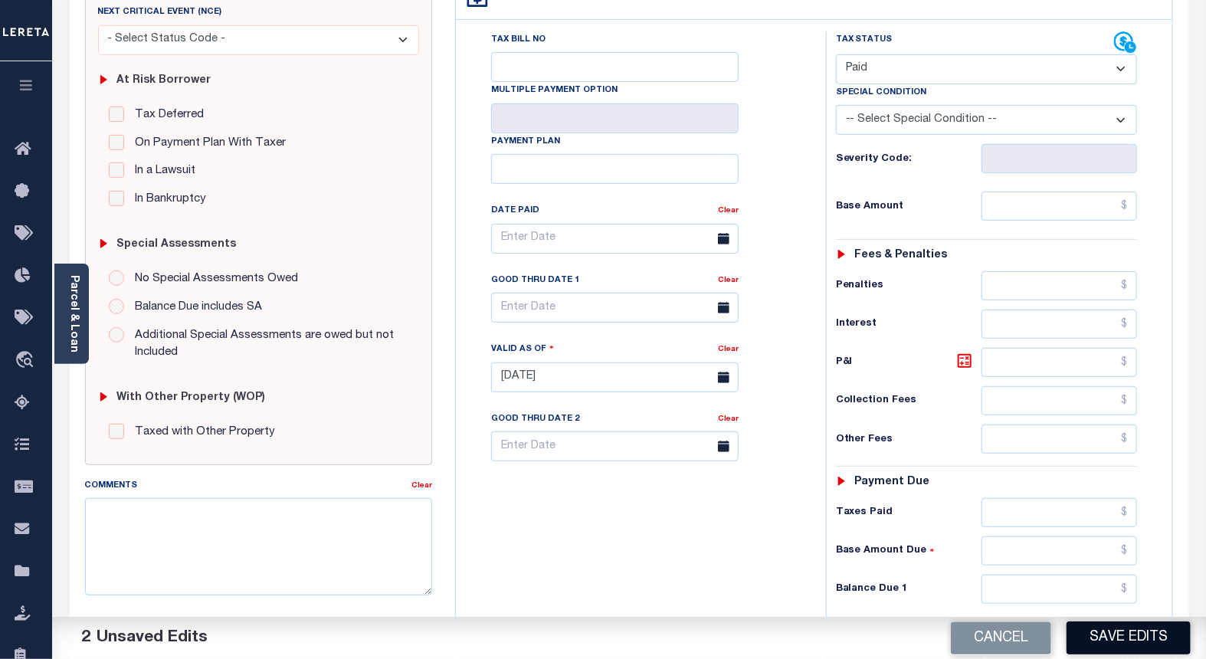
click at [1085, 646] on button "Save Edits" at bounding box center [1129, 637] width 124 height 33
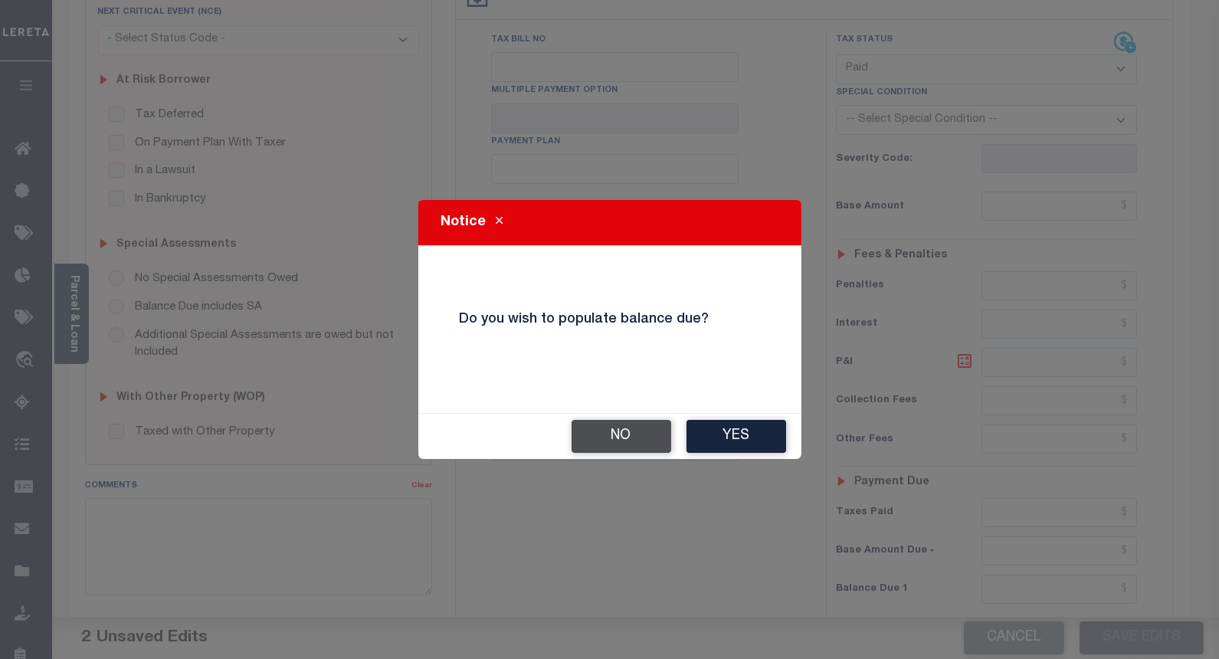
click at [589, 443] on button "No" at bounding box center [622, 436] width 100 height 33
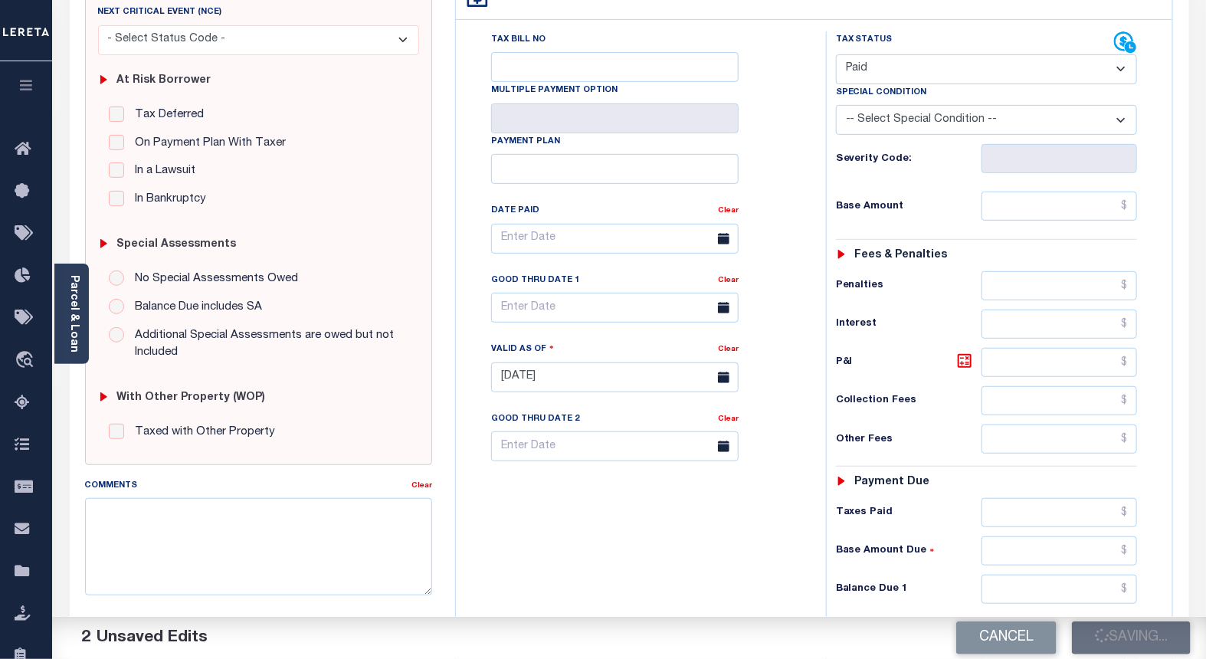
checkbox input "false"
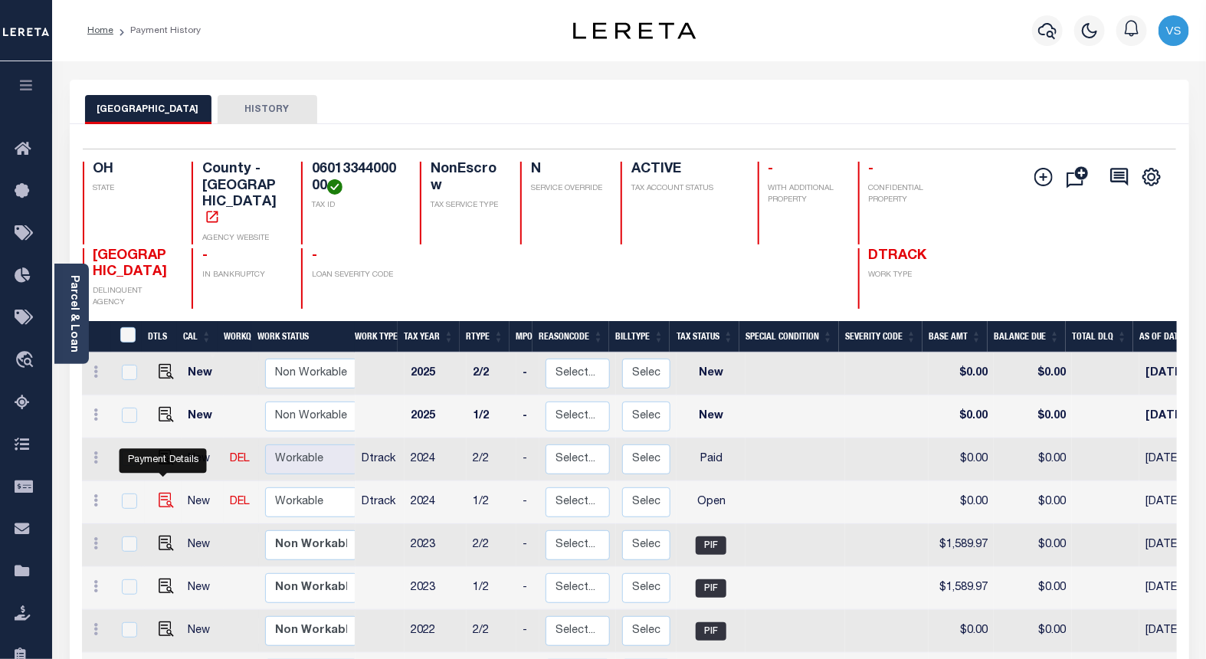
click at [159, 493] on img "" at bounding box center [166, 500] width 15 height 15
checkbox input "true"
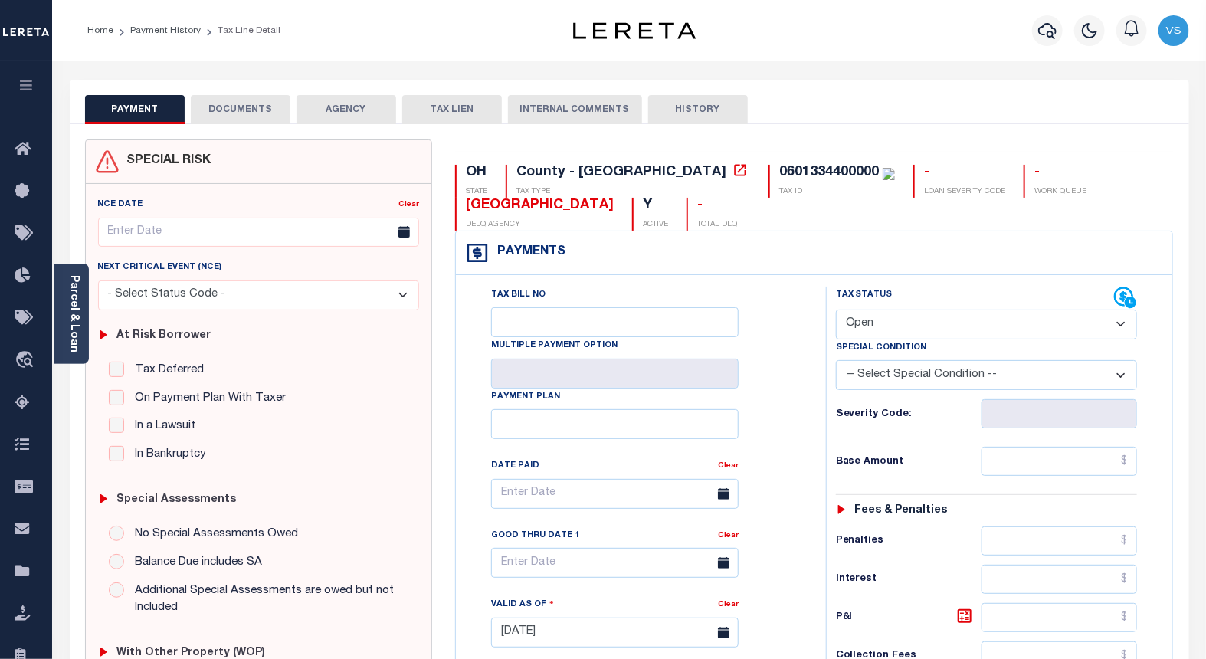
click at [884, 320] on select "- Select Status Code - Open Due/Unpaid Paid Incomplete No Tax Due Internal Refu…" at bounding box center [987, 325] width 302 height 30
select select "PYD"
click at [836, 310] on select "- Select Status Code - Open Due/Unpaid Paid Incomplete No Tax Due Internal Refu…" at bounding box center [987, 325] width 302 height 30
type input "[DATE]"
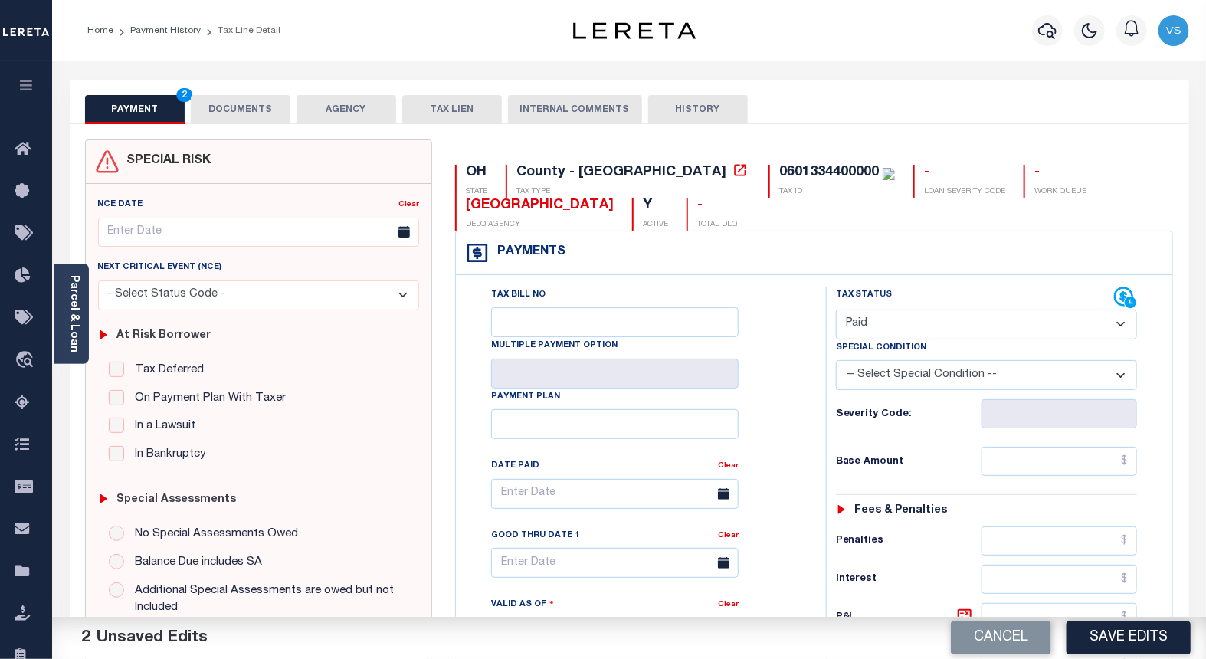
click at [228, 103] on button "DOCUMENTS" at bounding box center [241, 109] width 100 height 29
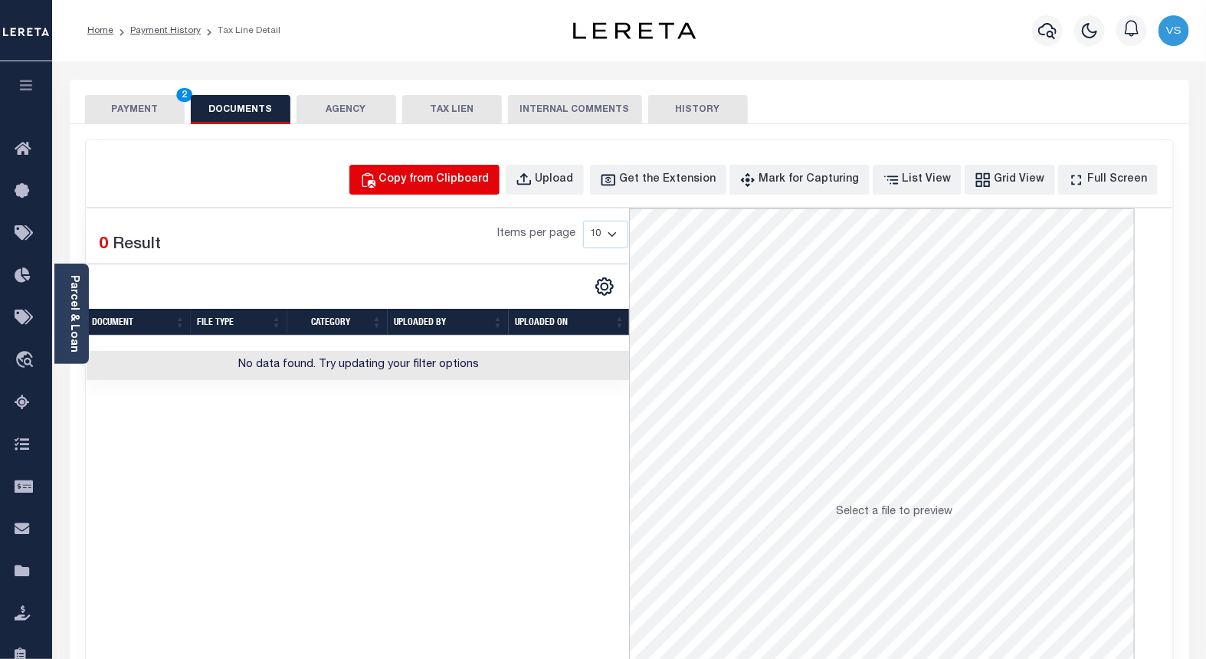
click at [434, 179] on div "Copy from Clipboard" at bounding box center [434, 180] width 110 height 17
select select "POP"
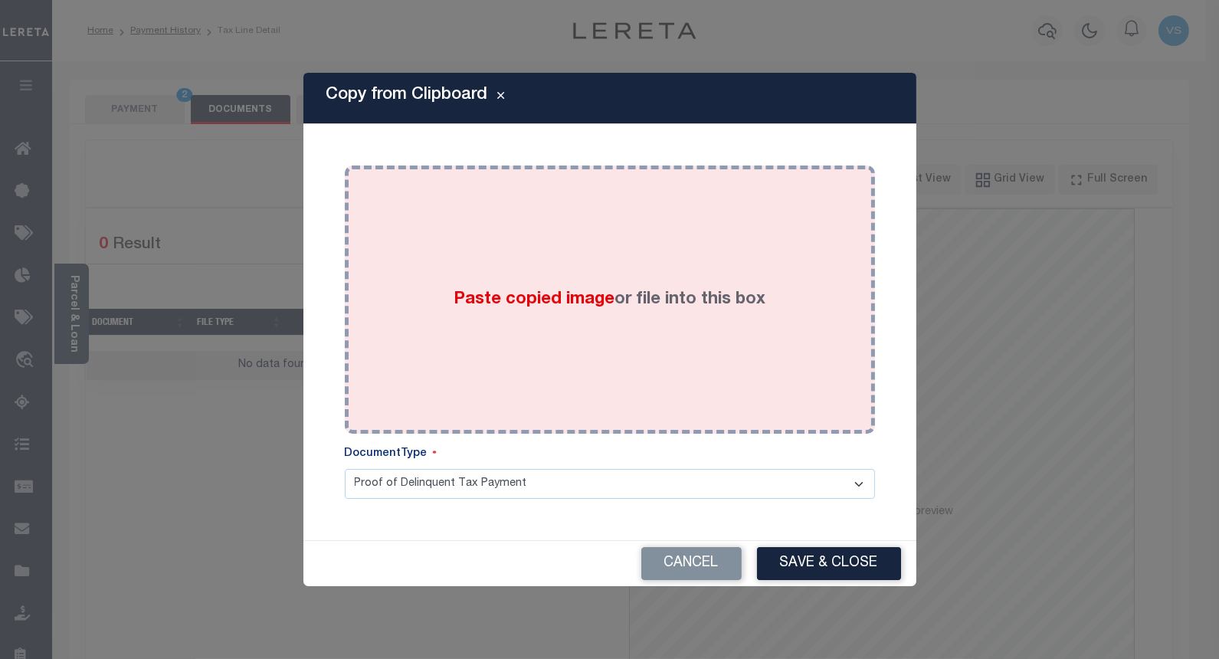
click at [398, 299] on div "Paste copied image or file into this box" at bounding box center [609, 299] width 507 height 245
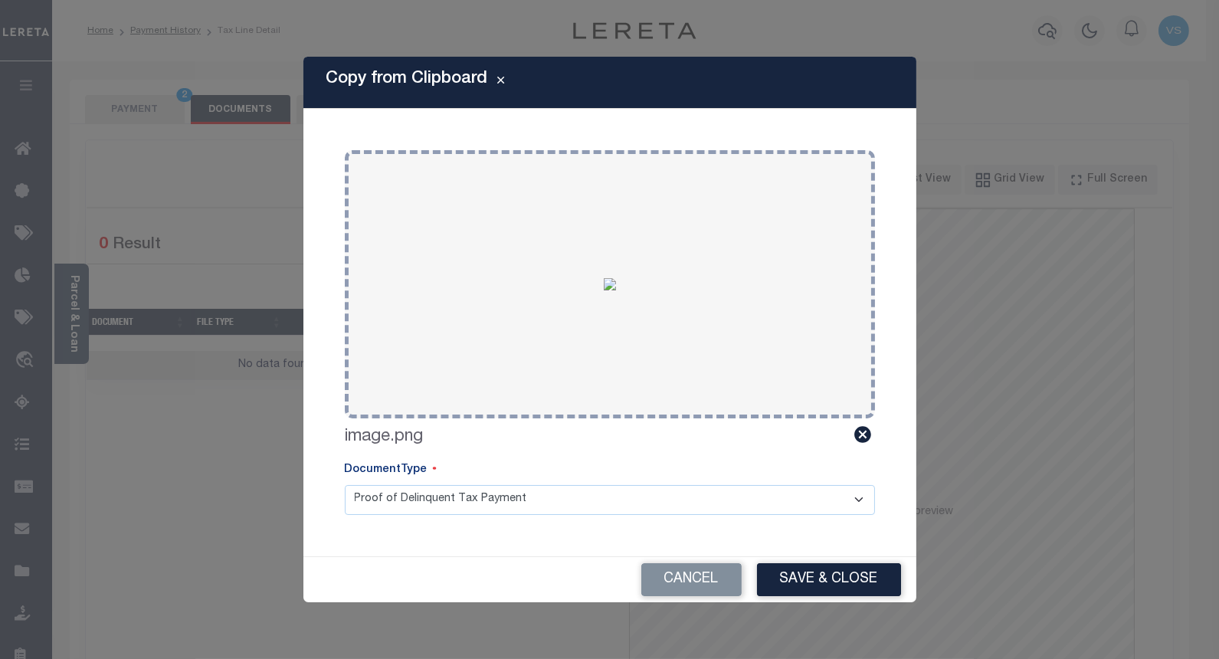
click at [806, 576] on button "Save & Close" at bounding box center [829, 579] width 144 height 33
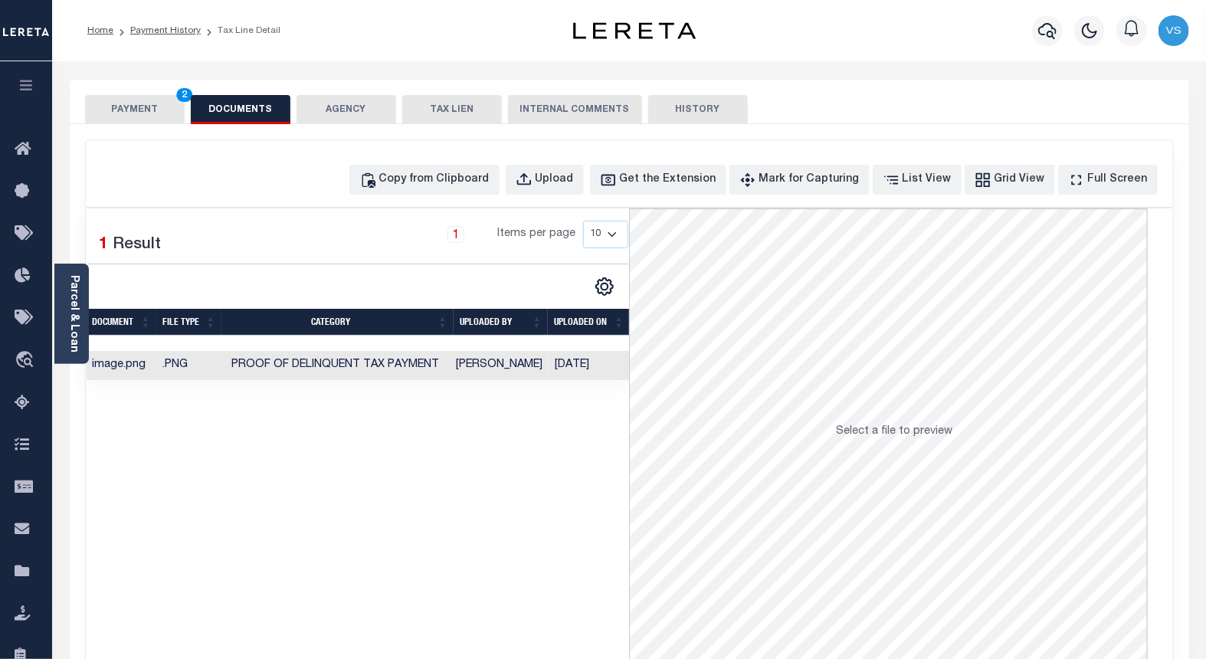
click at [116, 111] on button "PAYMENT 2" at bounding box center [135, 109] width 100 height 29
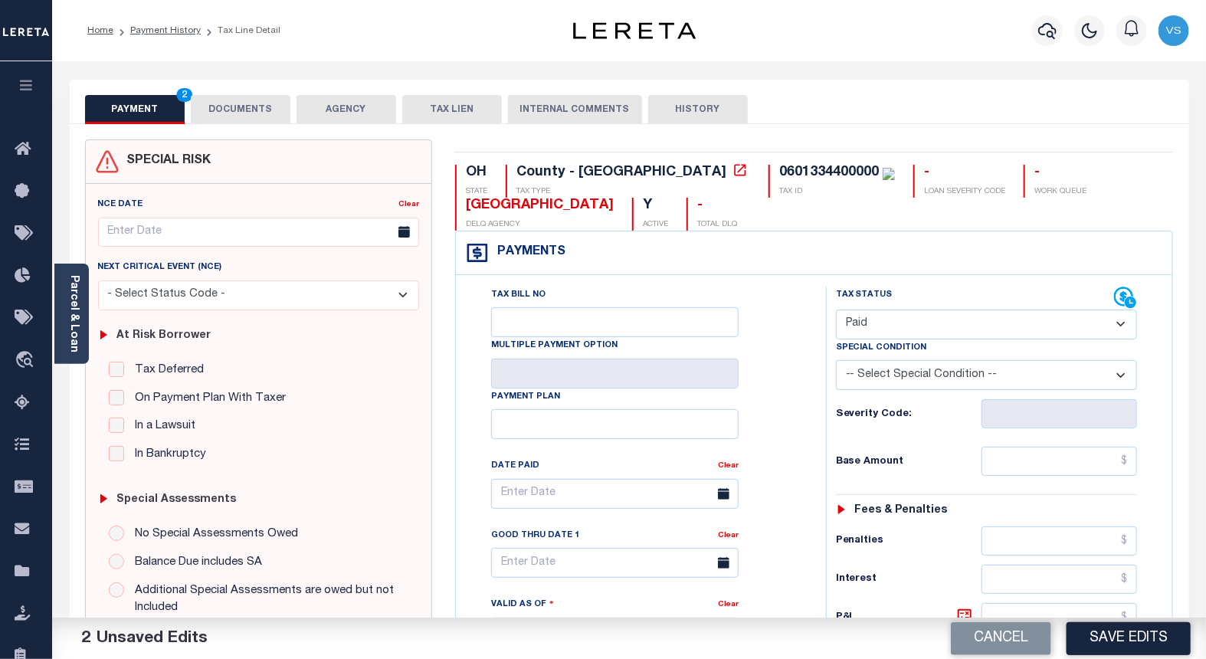
scroll to position [255, 0]
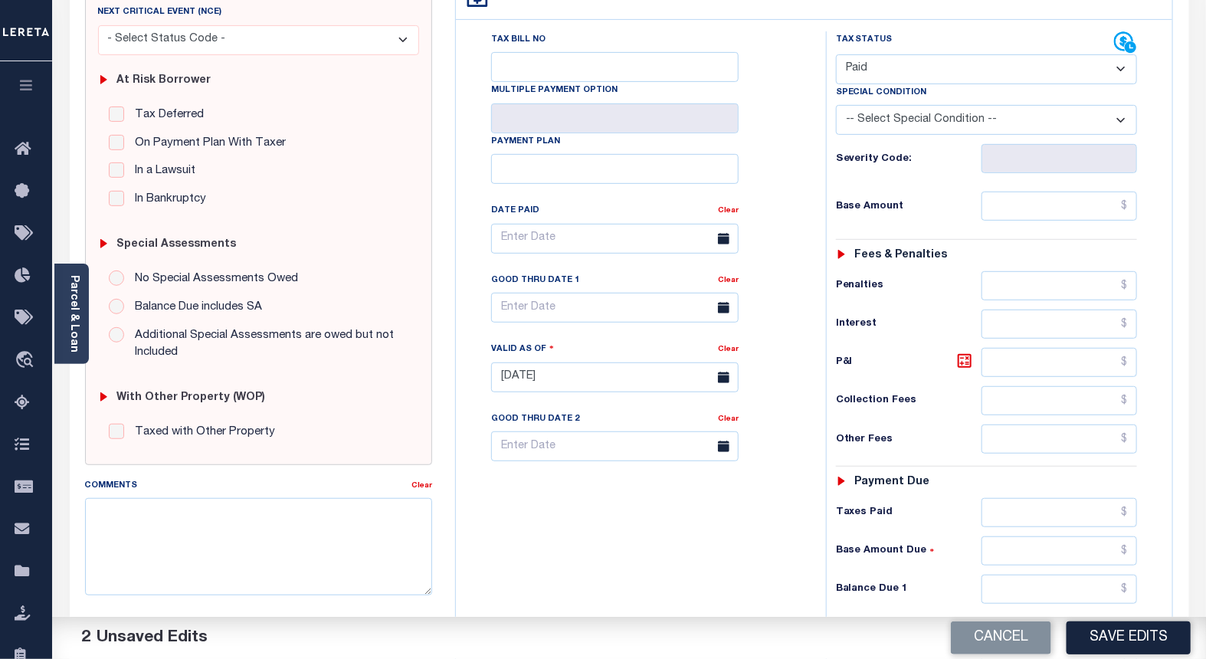
click at [1091, 619] on div "Cancel Save Edits" at bounding box center [917, 638] width 577 height 43
click at [1091, 629] on button "Save Edits" at bounding box center [1129, 637] width 124 height 33
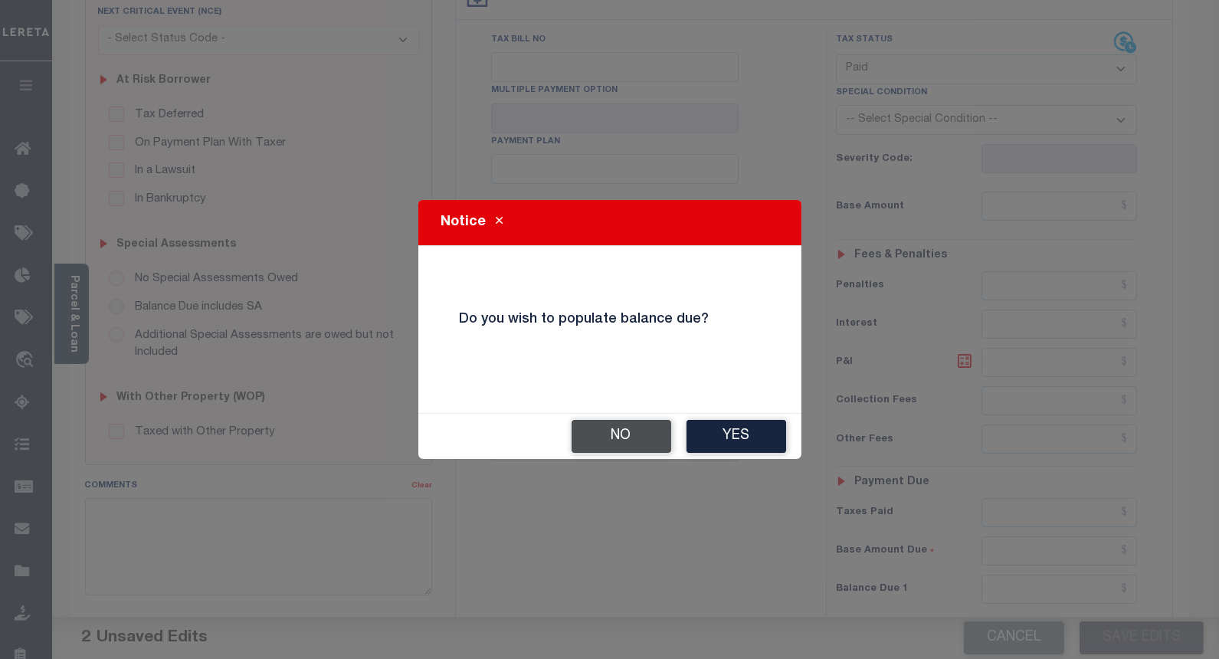
click at [628, 432] on button "No" at bounding box center [622, 436] width 100 height 33
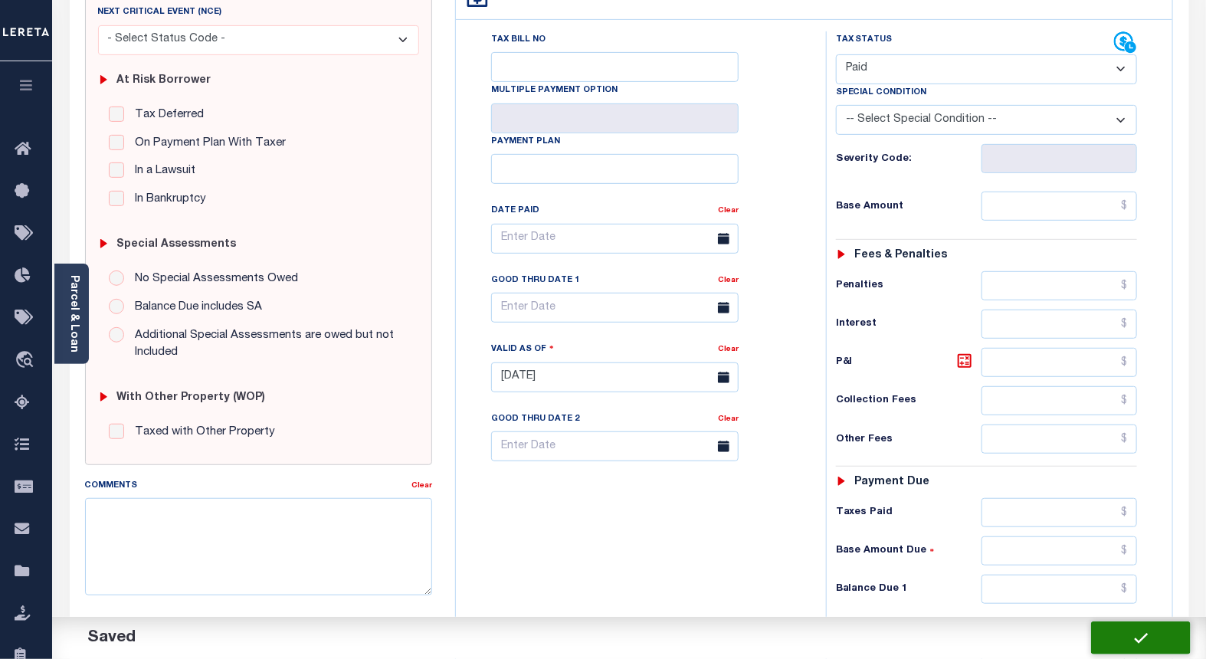
checkbox input "false"
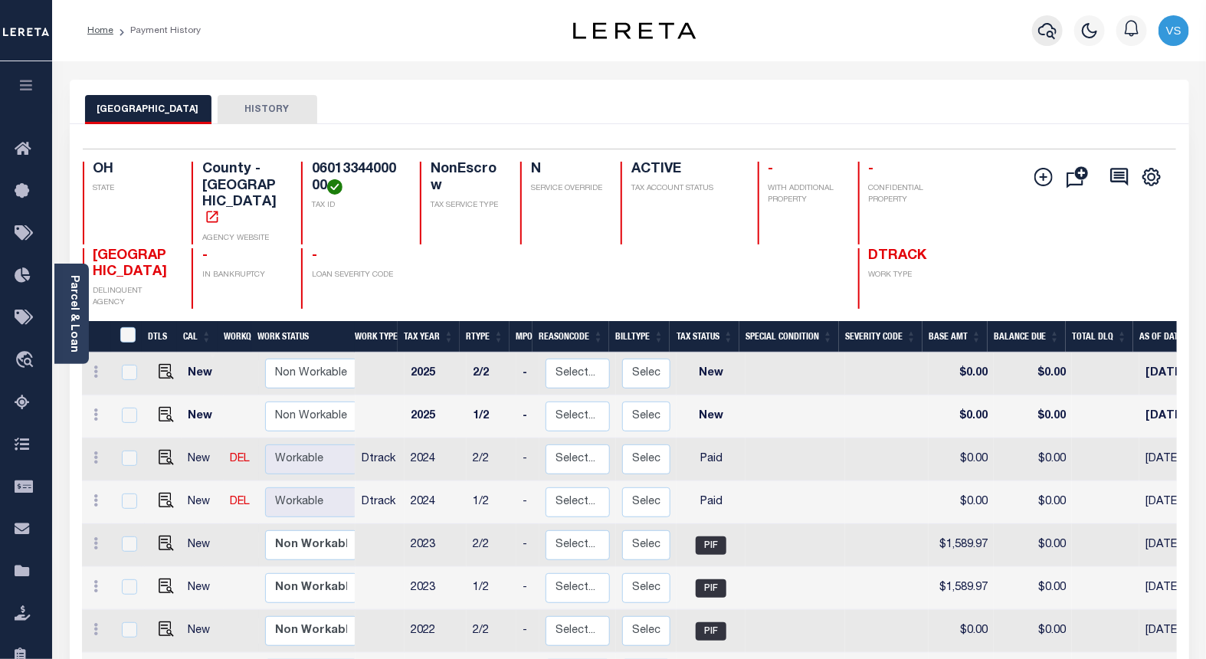
click at [1042, 23] on icon "button" at bounding box center [1047, 30] width 18 height 18
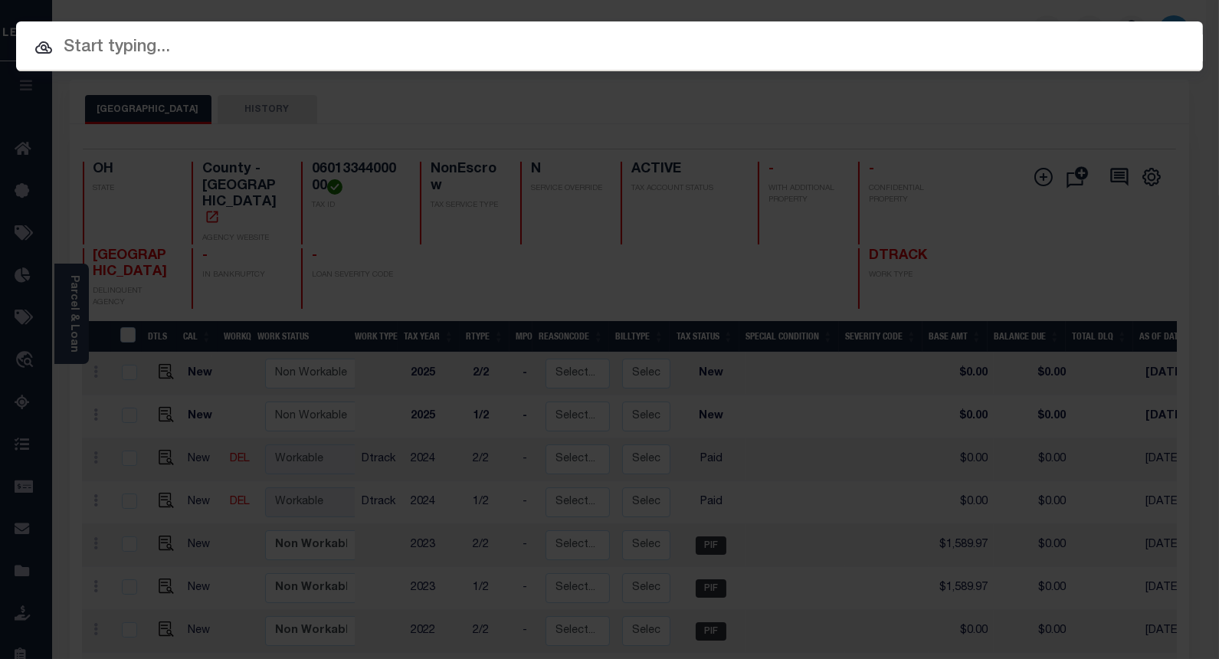
paste input "10023004"
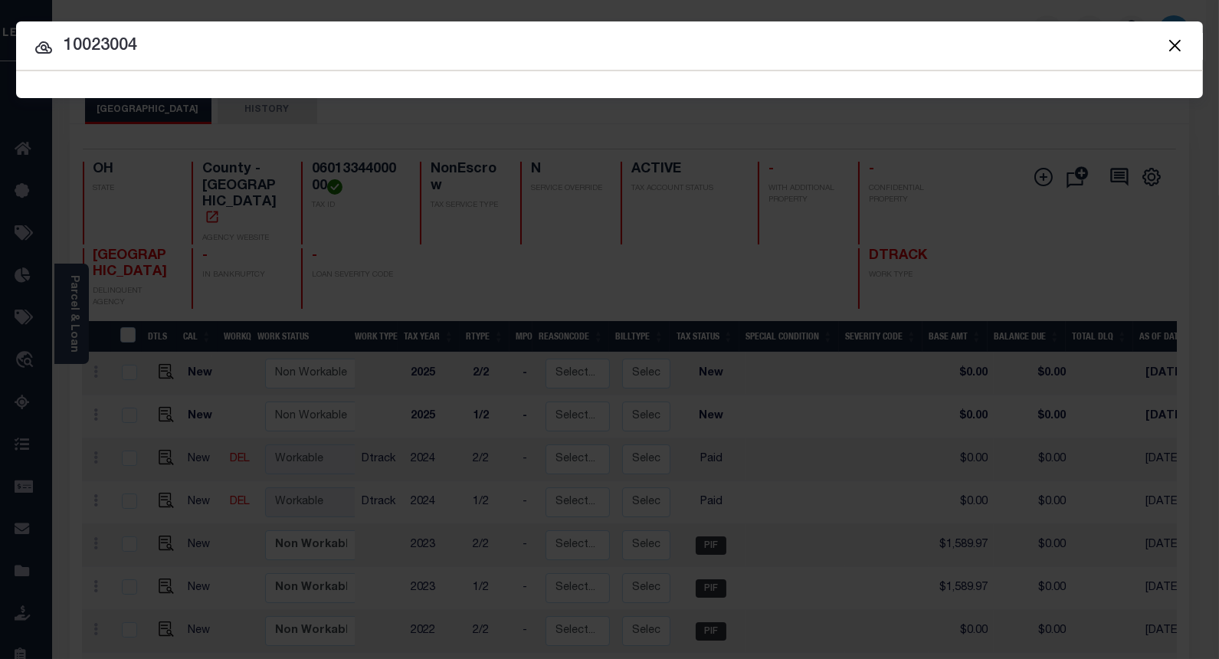
type input "10023004"
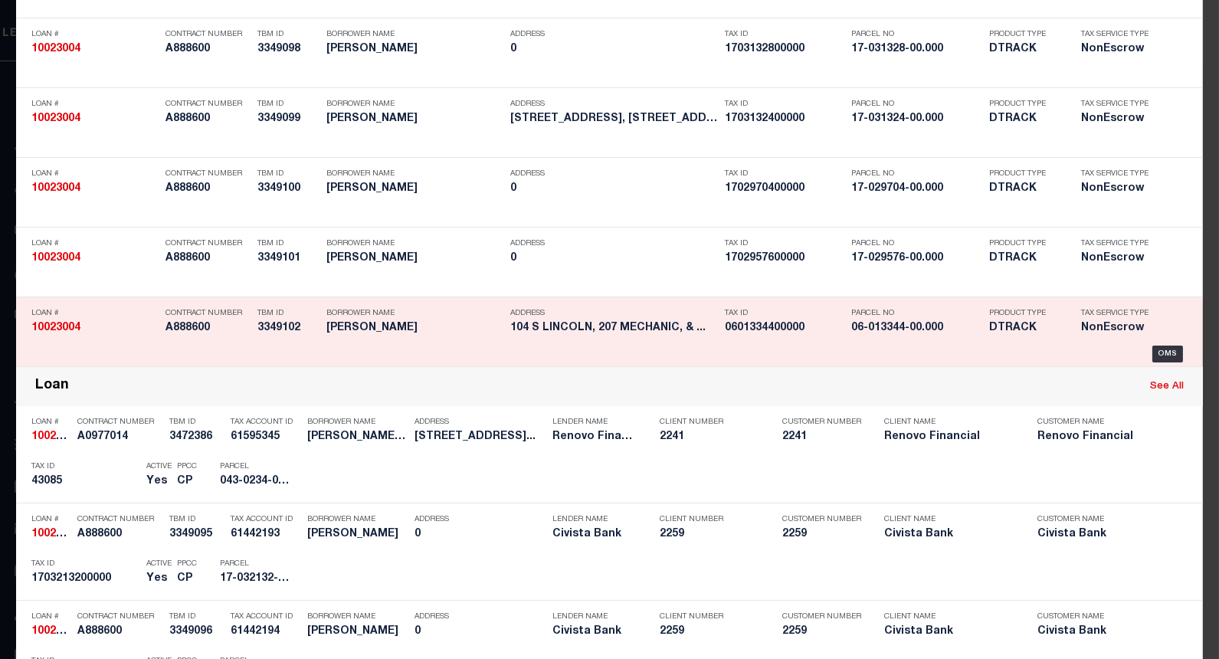
scroll to position [1333, 0]
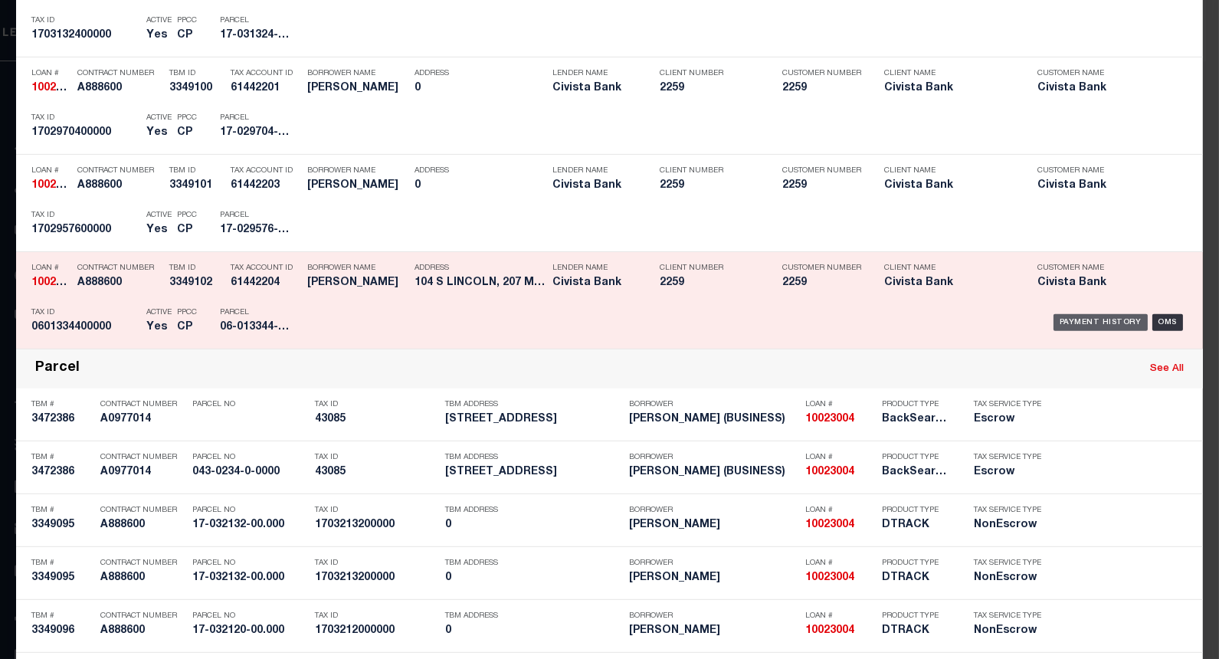
click at [1068, 323] on div "Payment History" at bounding box center [1101, 322] width 94 height 17
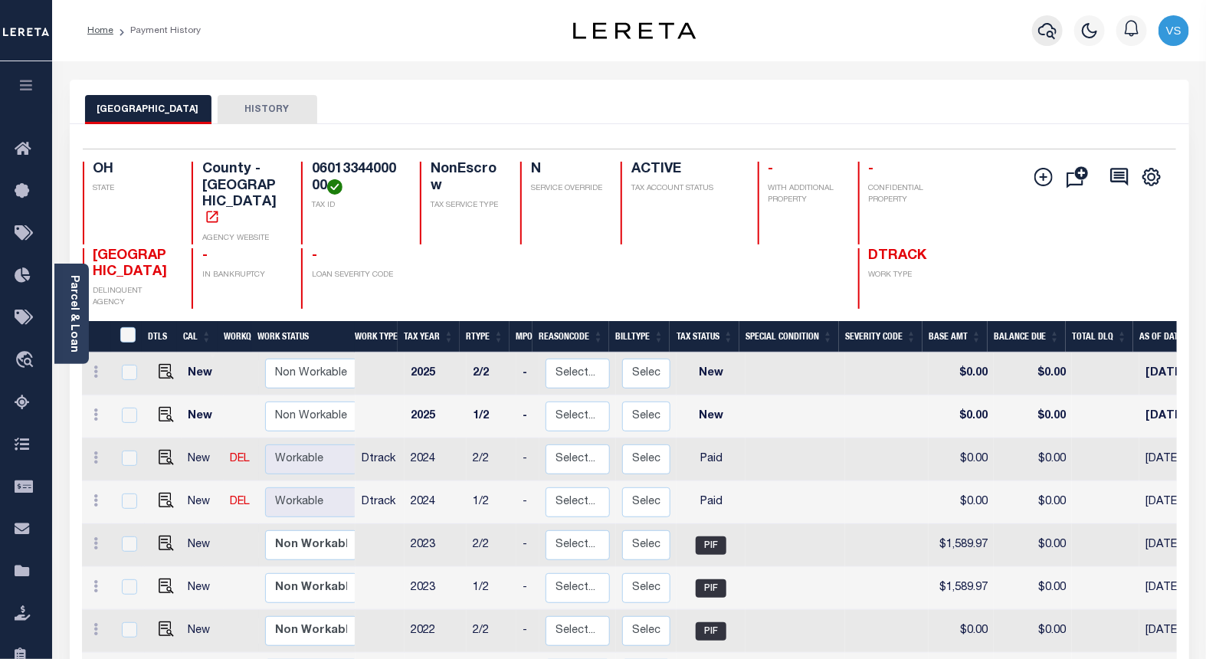
click at [1053, 28] on icon "button" at bounding box center [1047, 31] width 18 height 16
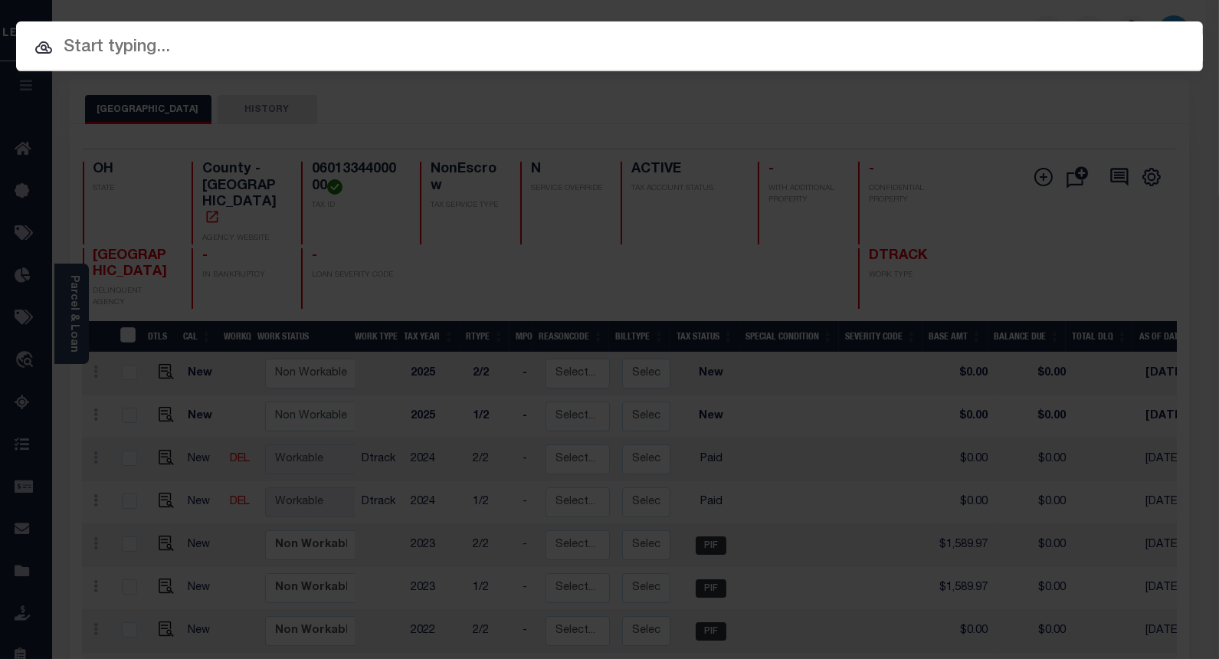
paste input "10026925"
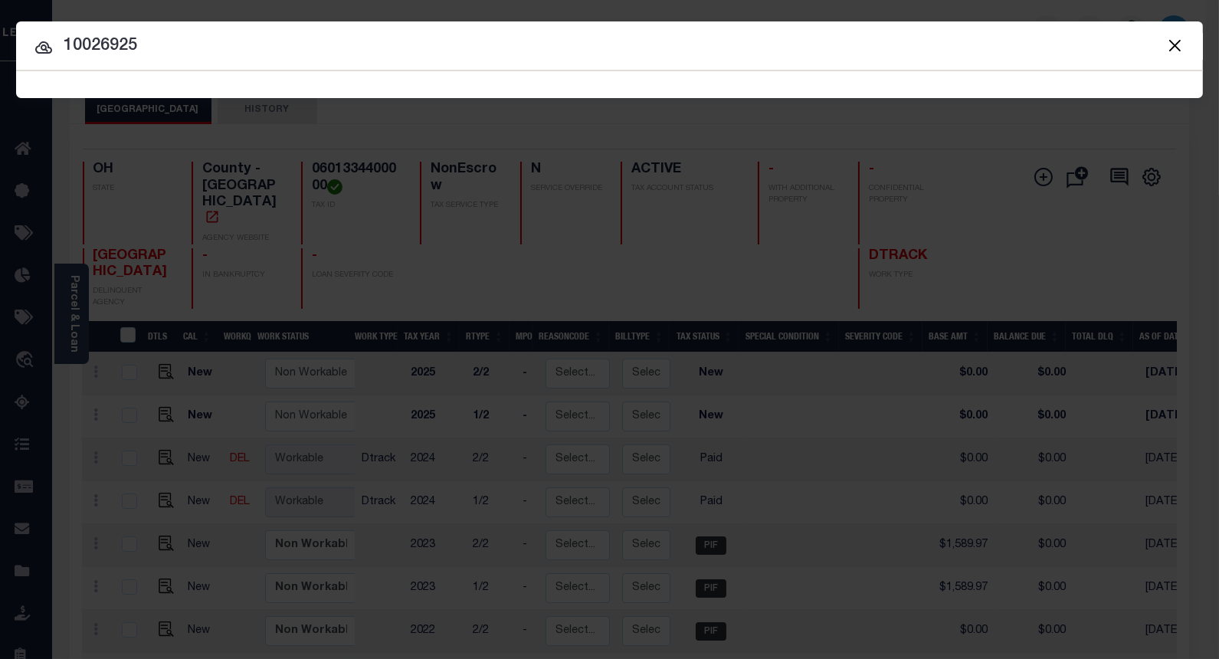
type input "10026925"
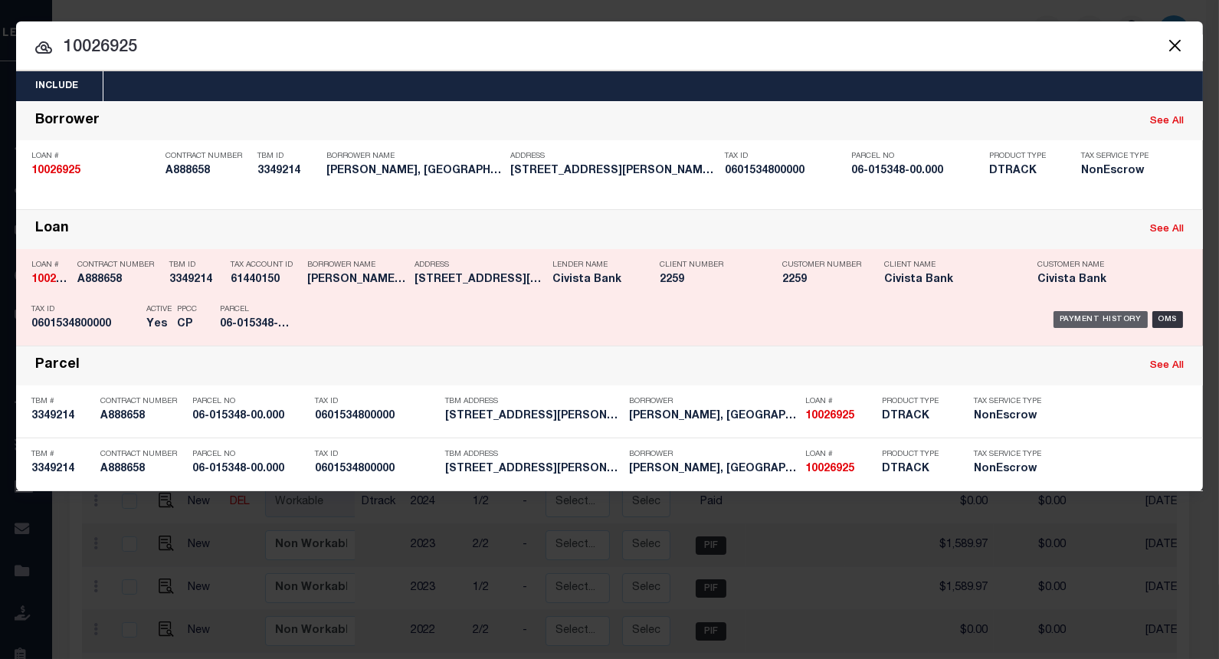
click at [1071, 319] on div "Payment History" at bounding box center [1101, 319] width 94 height 17
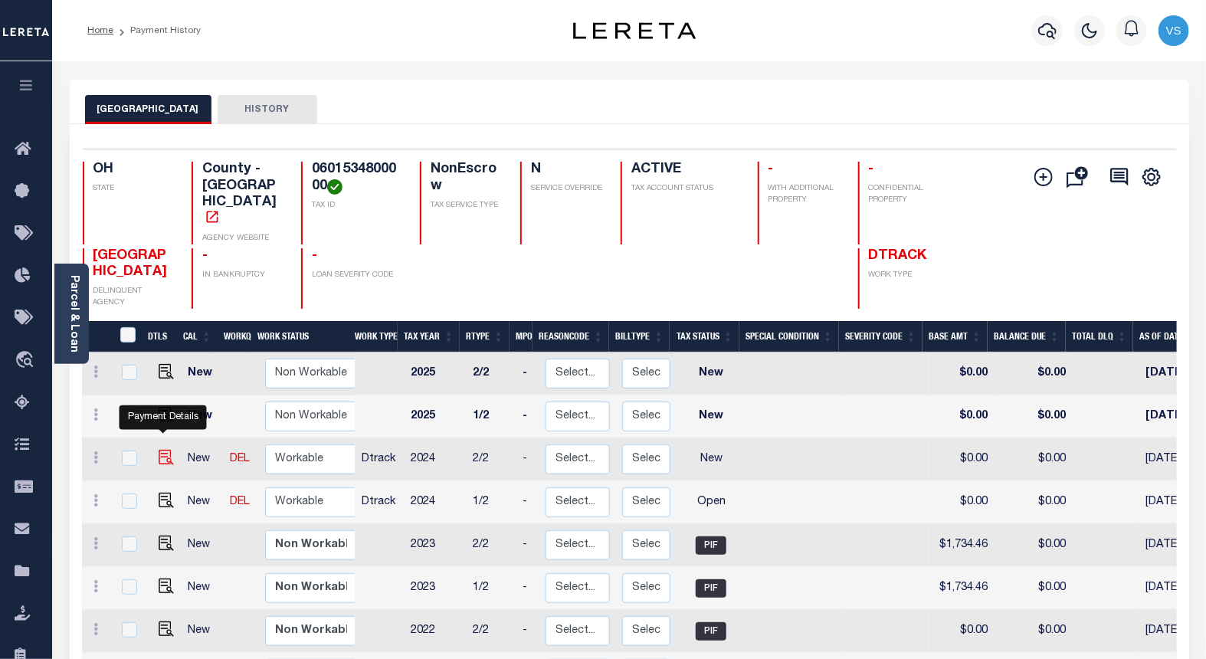
click at [162, 450] on img "" at bounding box center [166, 457] width 15 height 15
checkbox input "true"
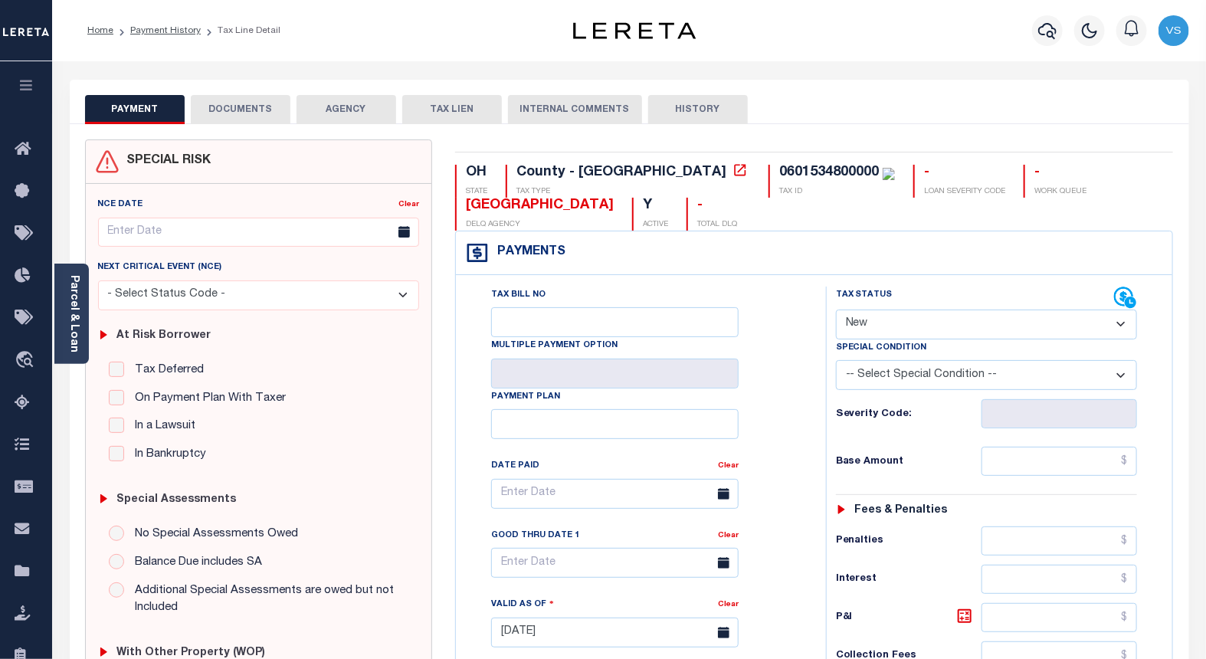
click at [867, 326] on select "- Select Status Code - Open Due/Unpaid Paid Incomplete No Tax Due Internal Refu…" at bounding box center [987, 325] width 302 height 30
select select "PYD"
click at [836, 310] on select "- Select Status Code - Open Due/Unpaid Paid Incomplete No Tax Due Internal Refu…" at bounding box center [987, 325] width 302 height 30
type input "[DATE]"
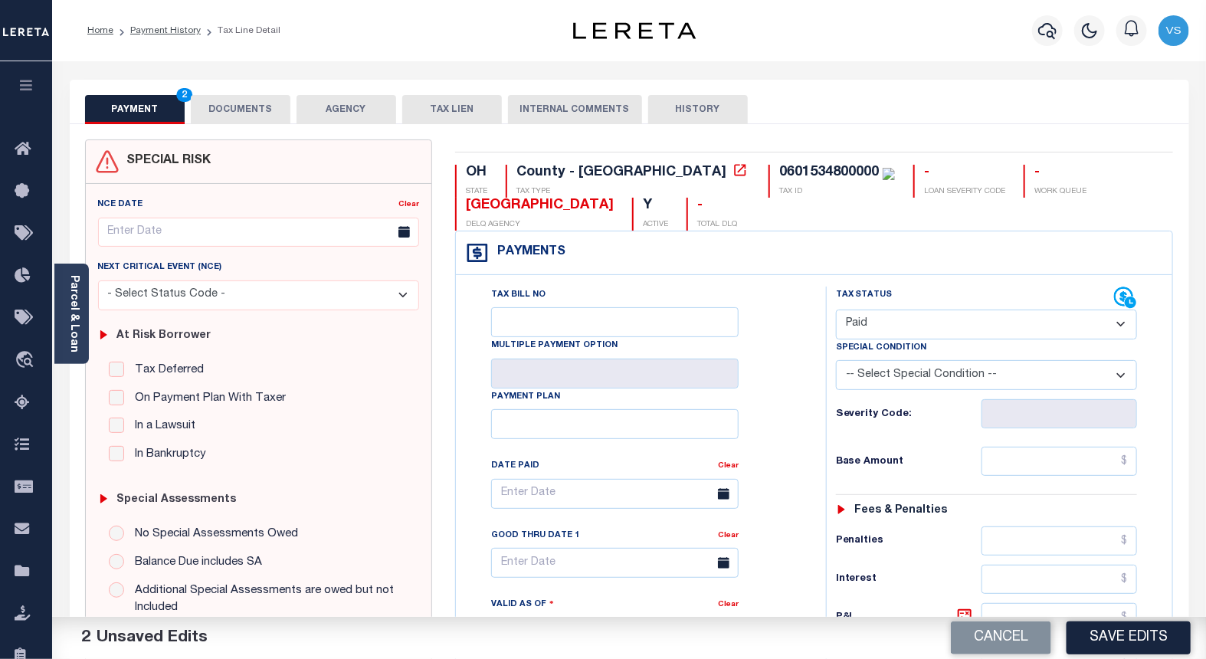
click at [222, 101] on button "DOCUMENTS" at bounding box center [241, 109] width 100 height 29
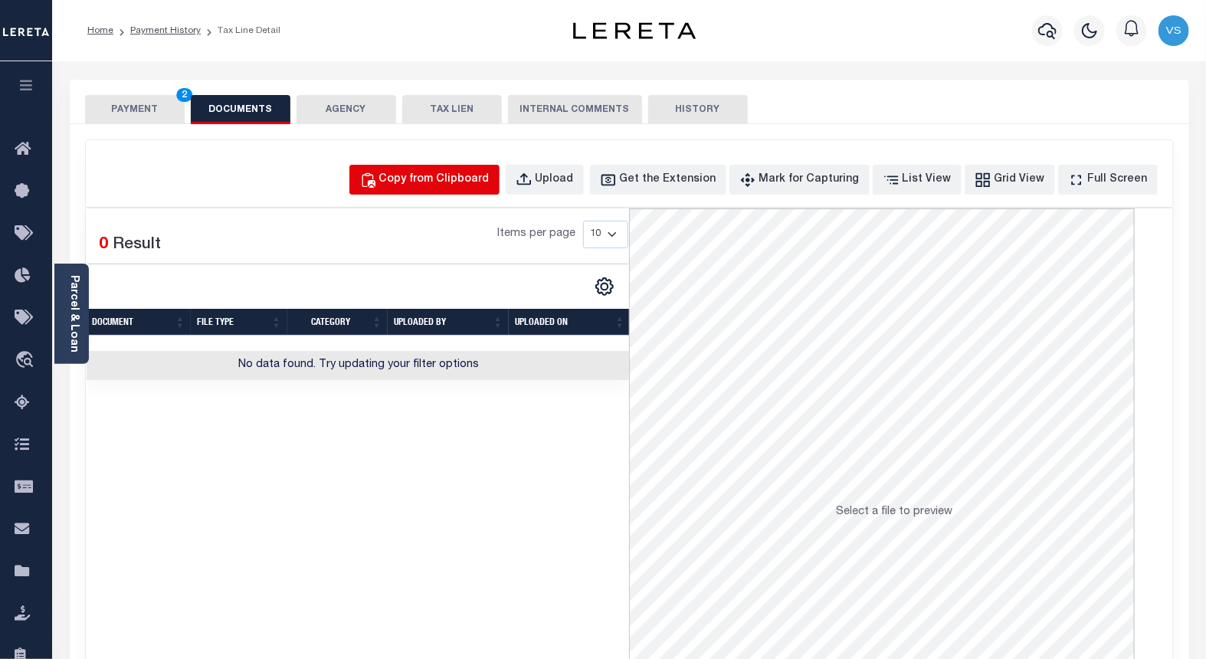
click at [428, 185] on div "Copy from Clipboard" at bounding box center [434, 180] width 110 height 17
select select "POP"
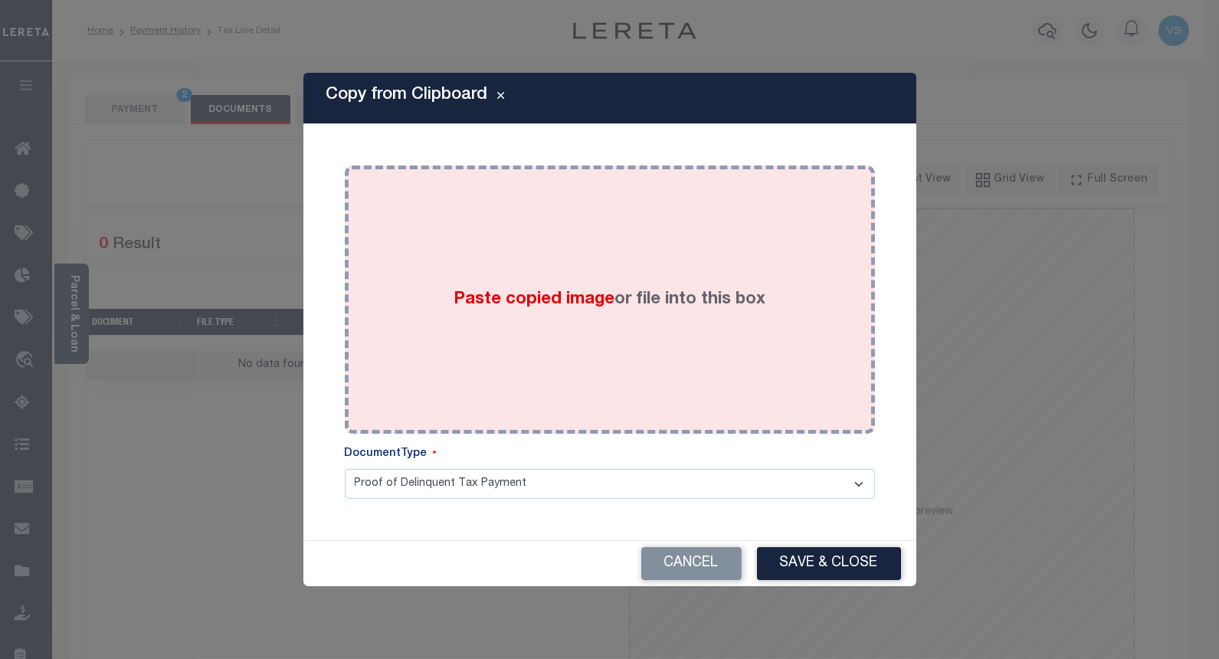
click at [452, 296] on div "Paste copied image or file into this box" at bounding box center [609, 299] width 507 height 245
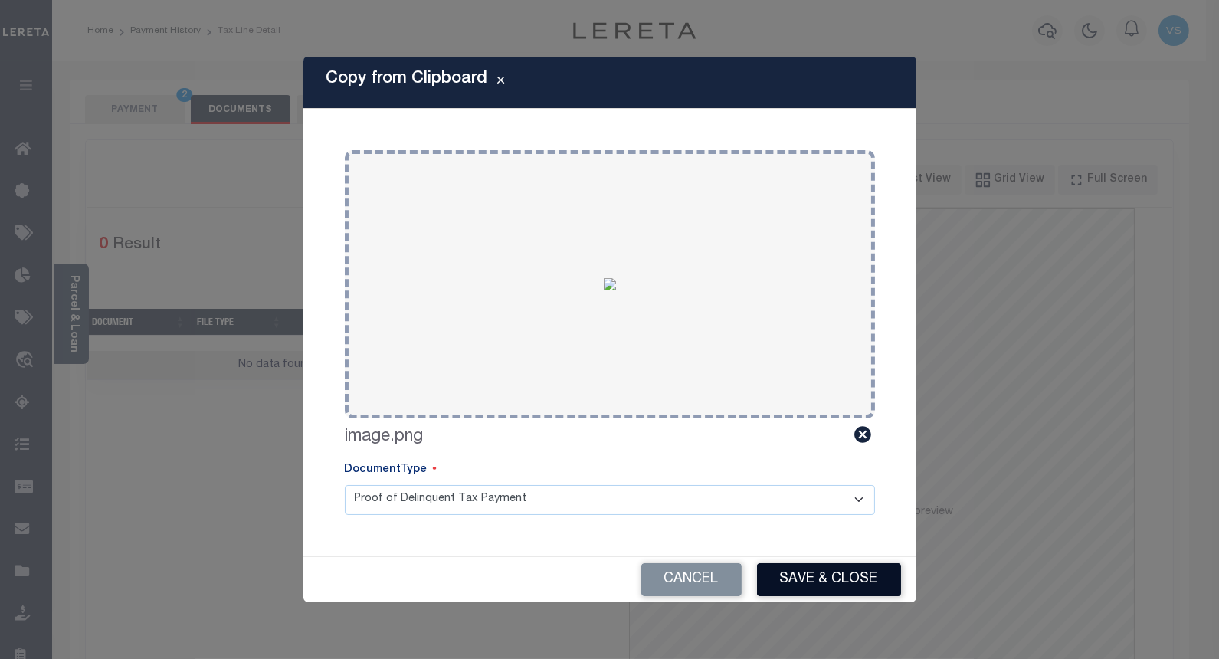
click at [793, 571] on button "Save & Close" at bounding box center [829, 579] width 144 height 33
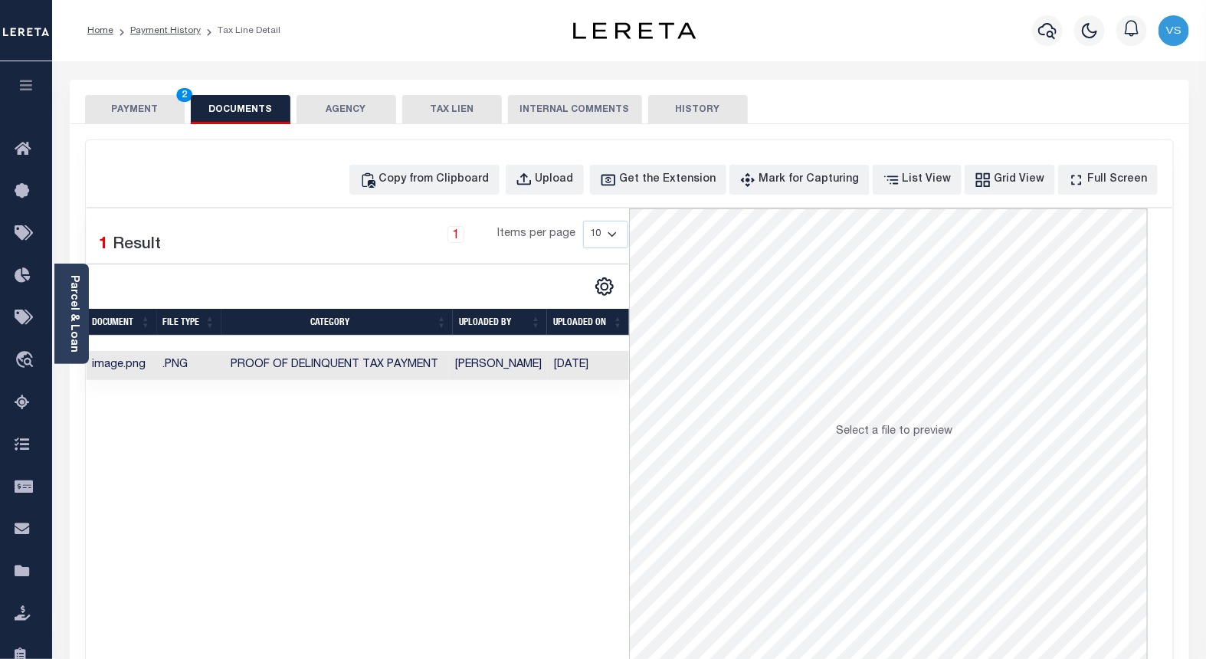
click at [130, 109] on button "PAYMENT 2" at bounding box center [135, 109] width 100 height 29
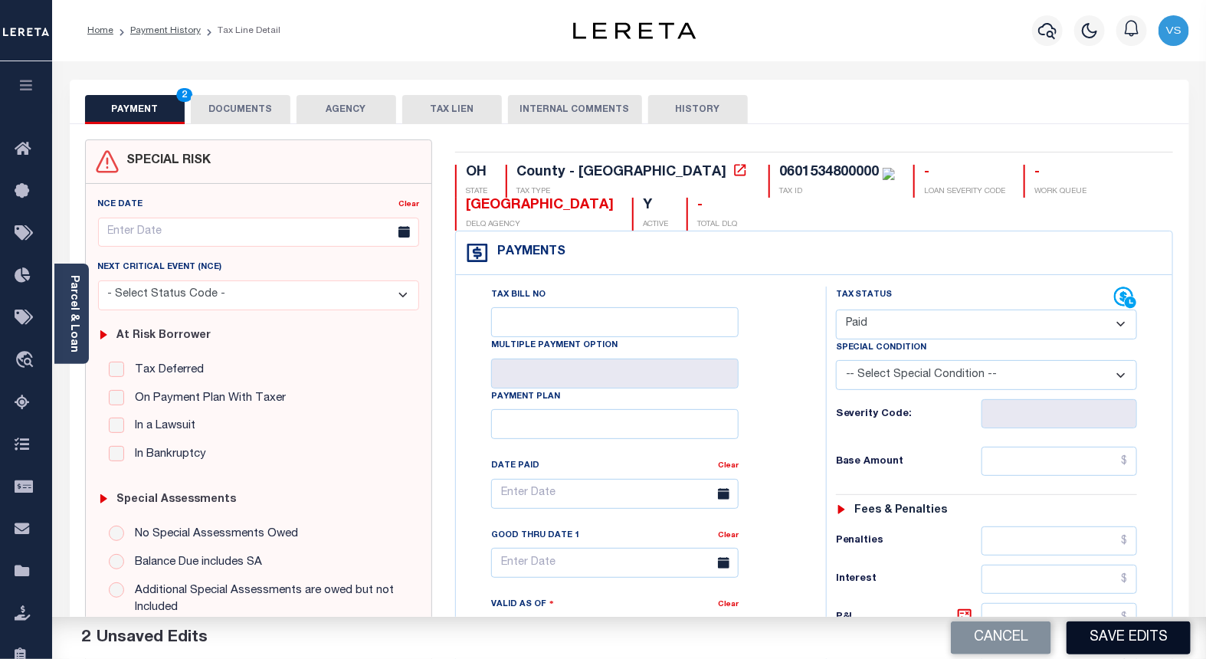
click at [1077, 641] on button "Save Edits" at bounding box center [1129, 637] width 124 height 33
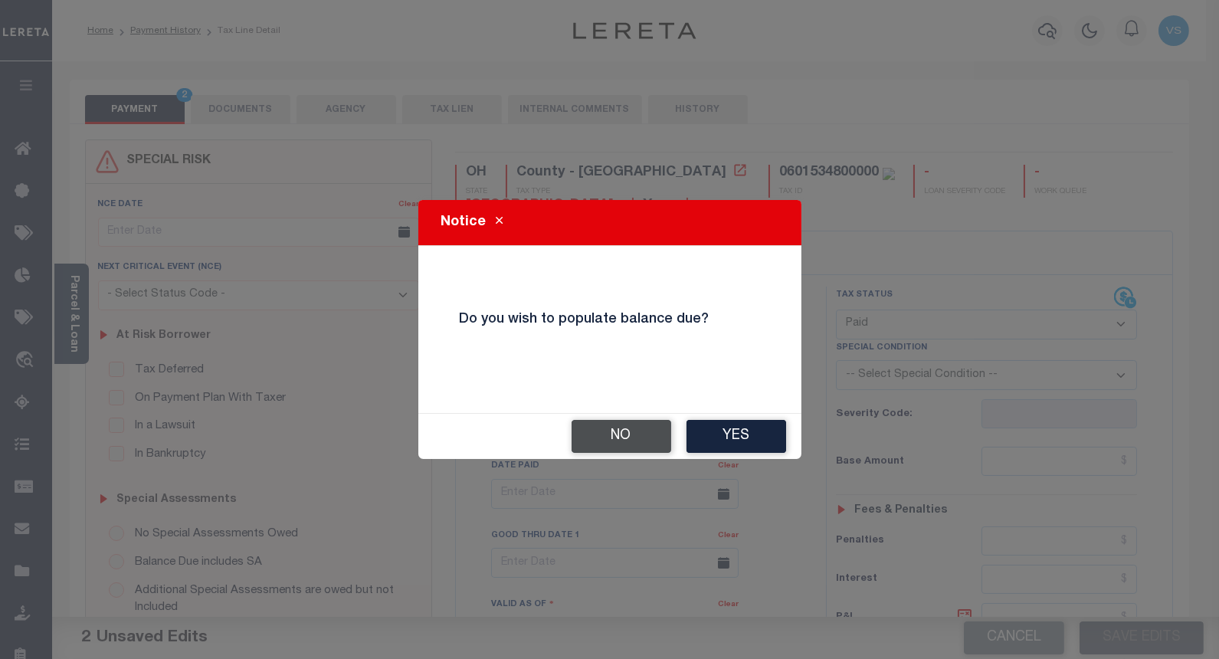
click at [576, 429] on button "No" at bounding box center [622, 436] width 100 height 33
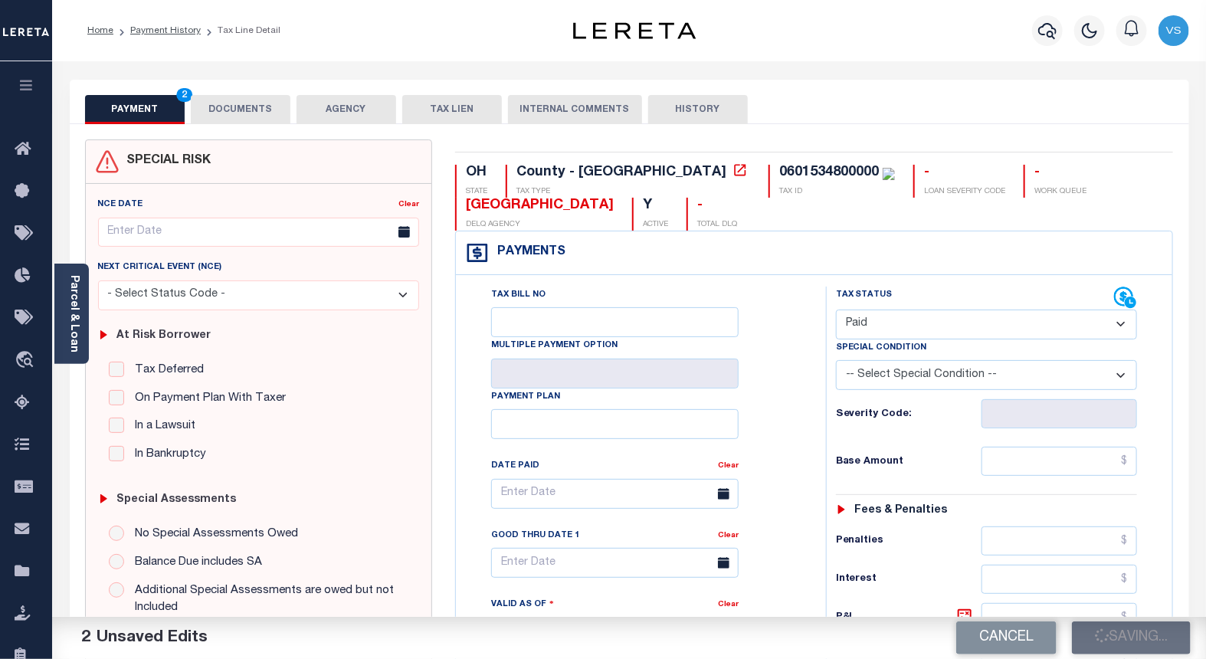
checkbox input "false"
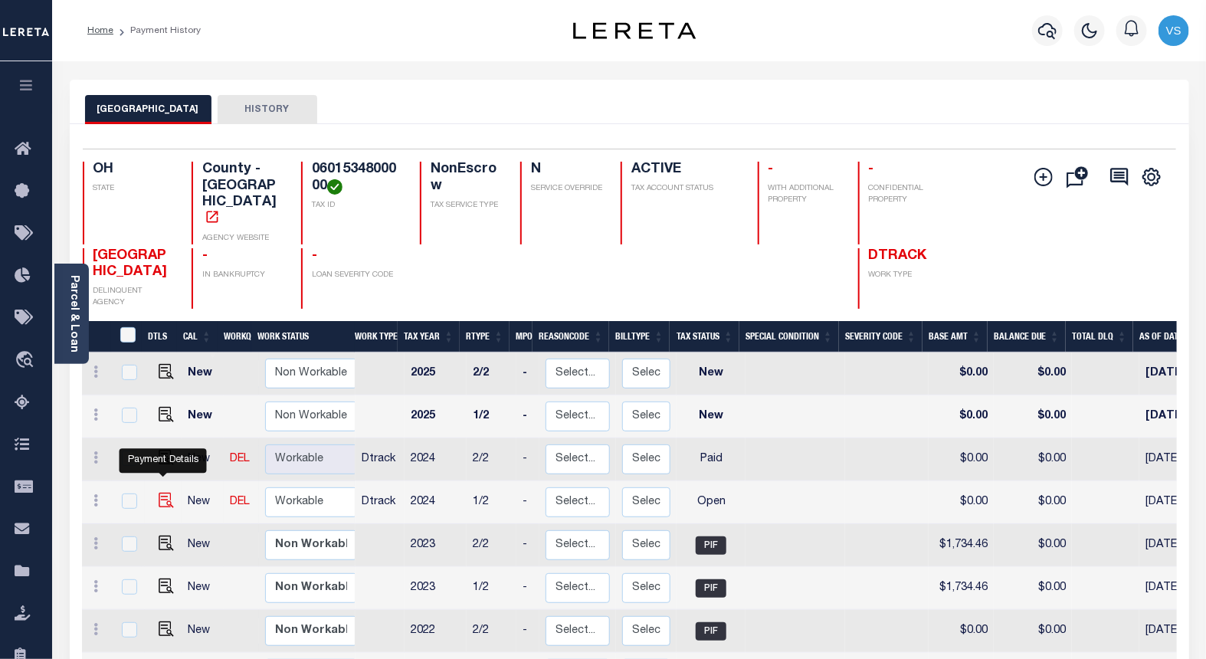
click at [159, 493] on img "" at bounding box center [166, 500] width 15 height 15
checkbox input "true"
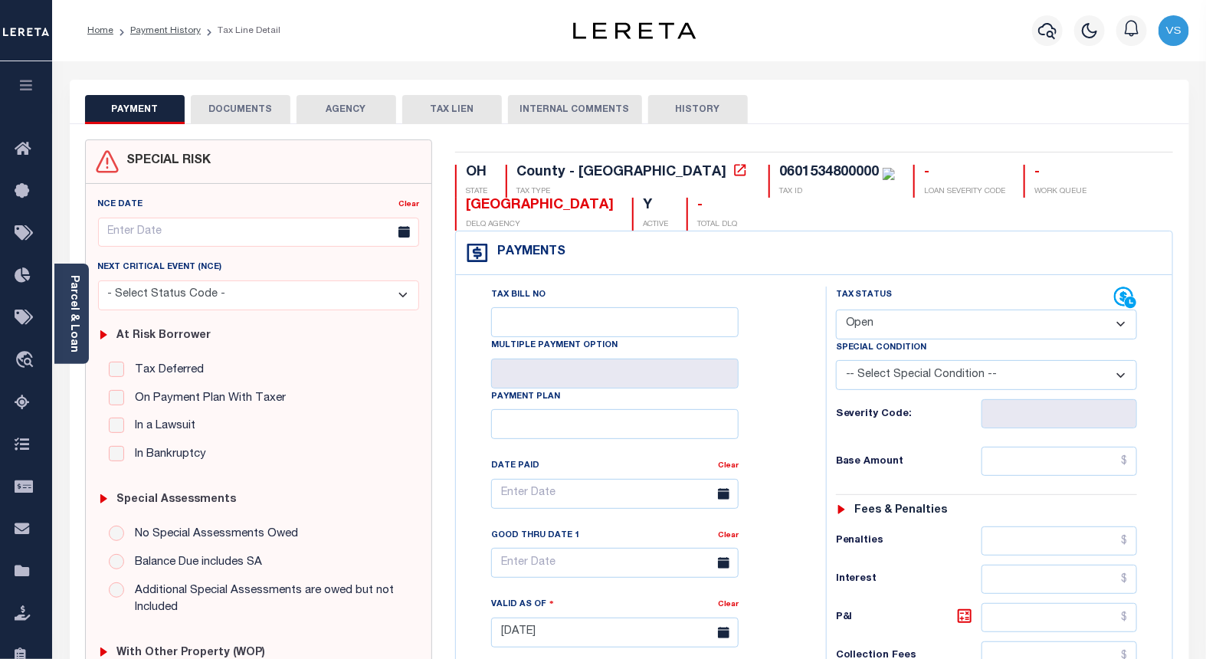
click at [876, 320] on select "- Select Status Code - Open Due/Unpaid Paid Incomplete No Tax Due Internal Refu…" at bounding box center [987, 325] width 302 height 30
select select "PYD"
click at [836, 310] on select "- Select Status Code - Open Due/Unpaid Paid Incomplete No Tax Due Internal Refu…" at bounding box center [987, 325] width 302 height 30
type input "[DATE]"
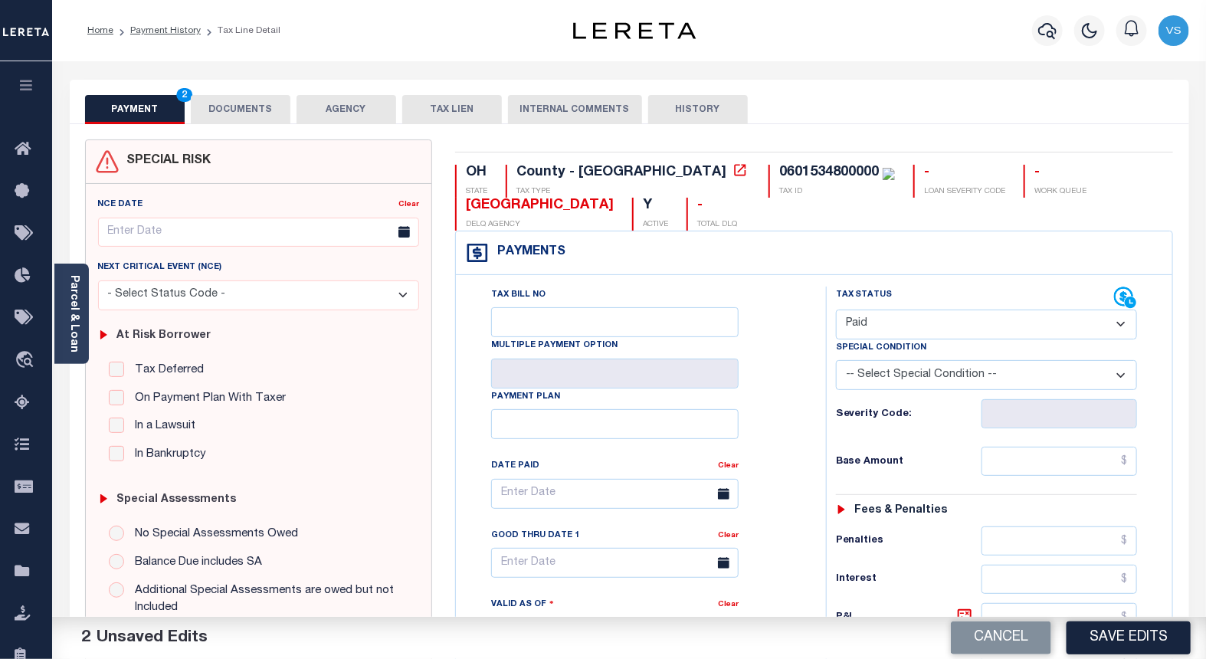
click at [245, 110] on button "DOCUMENTS" at bounding box center [241, 109] width 100 height 29
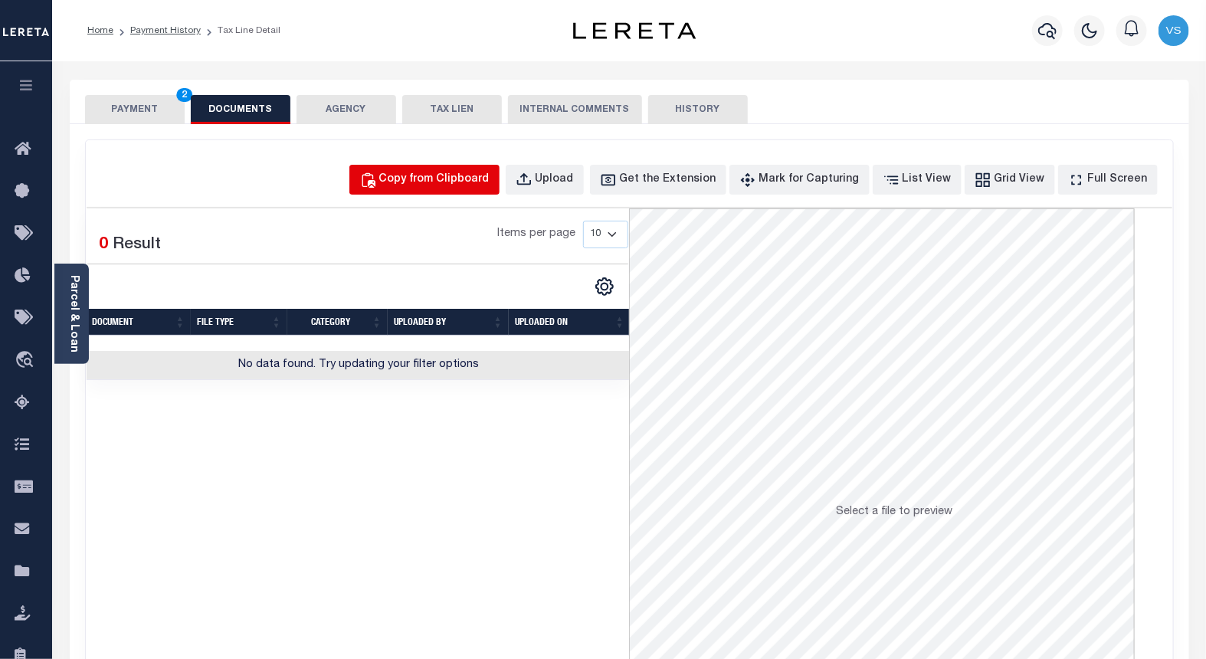
click at [451, 178] on div "Copy from Clipboard" at bounding box center [434, 180] width 110 height 17
select select "POP"
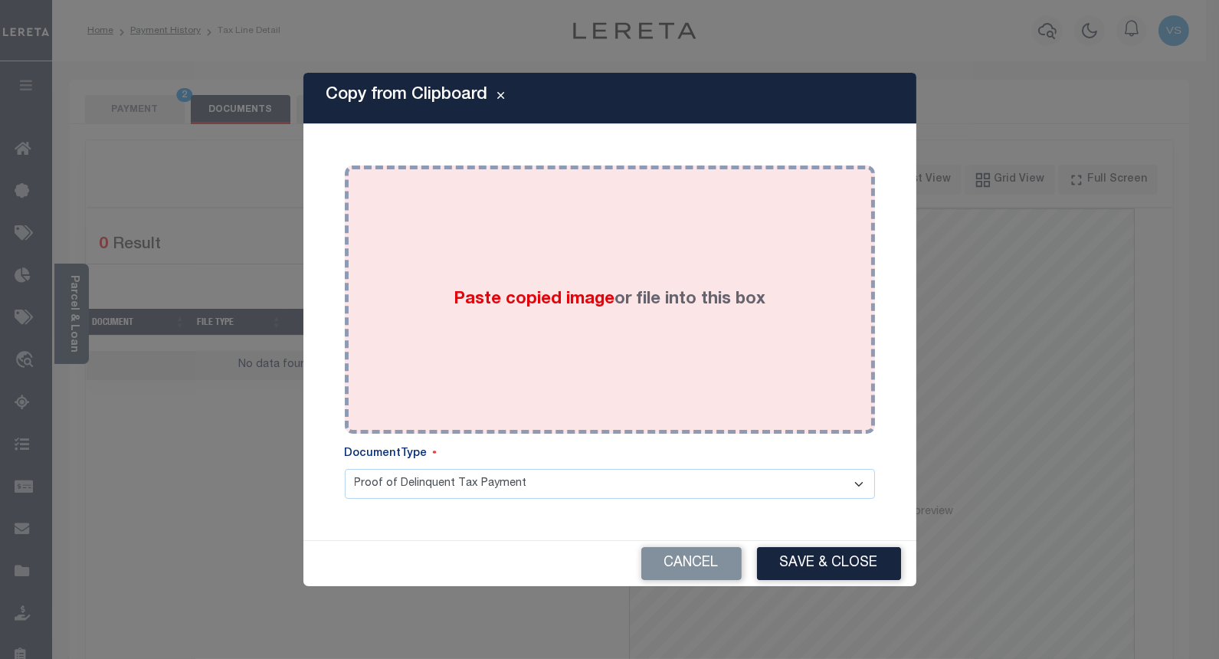
click at [457, 276] on div "Paste copied image or file into this box" at bounding box center [609, 299] width 507 height 245
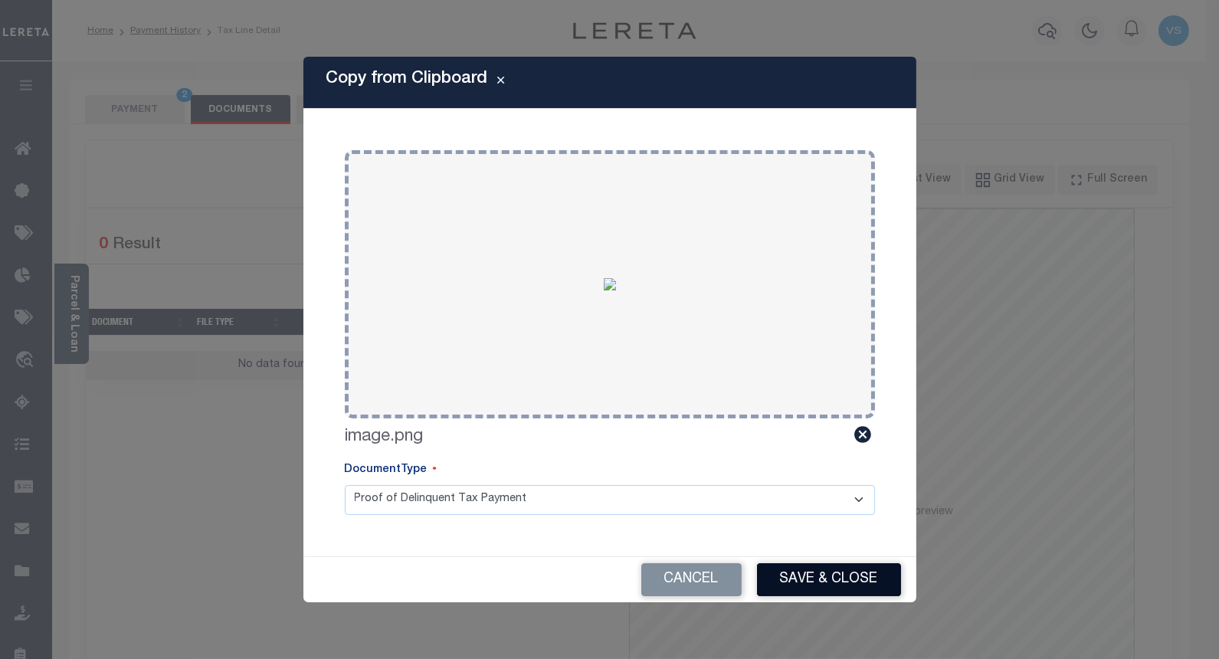
click at [808, 579] on button "Save & Close" at bounding box center [829, 579] width 144 height 33
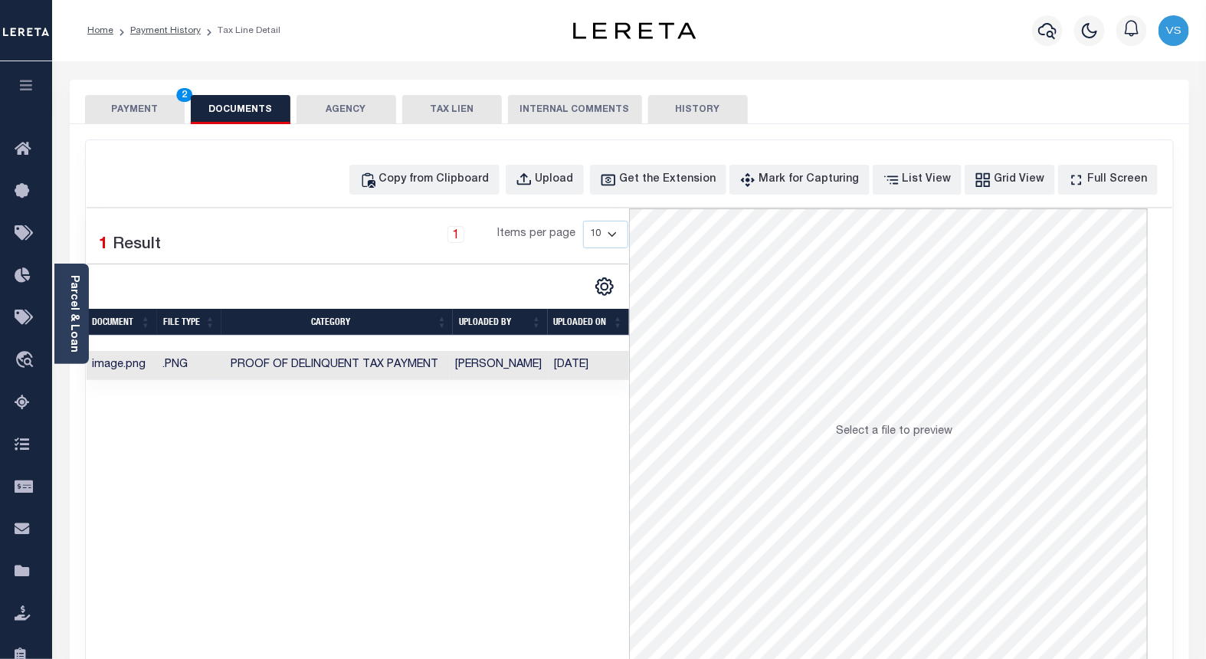
click at [136, 105] on button "PAYMENT 2" at bounding box center [135, 109] width 100 height 29
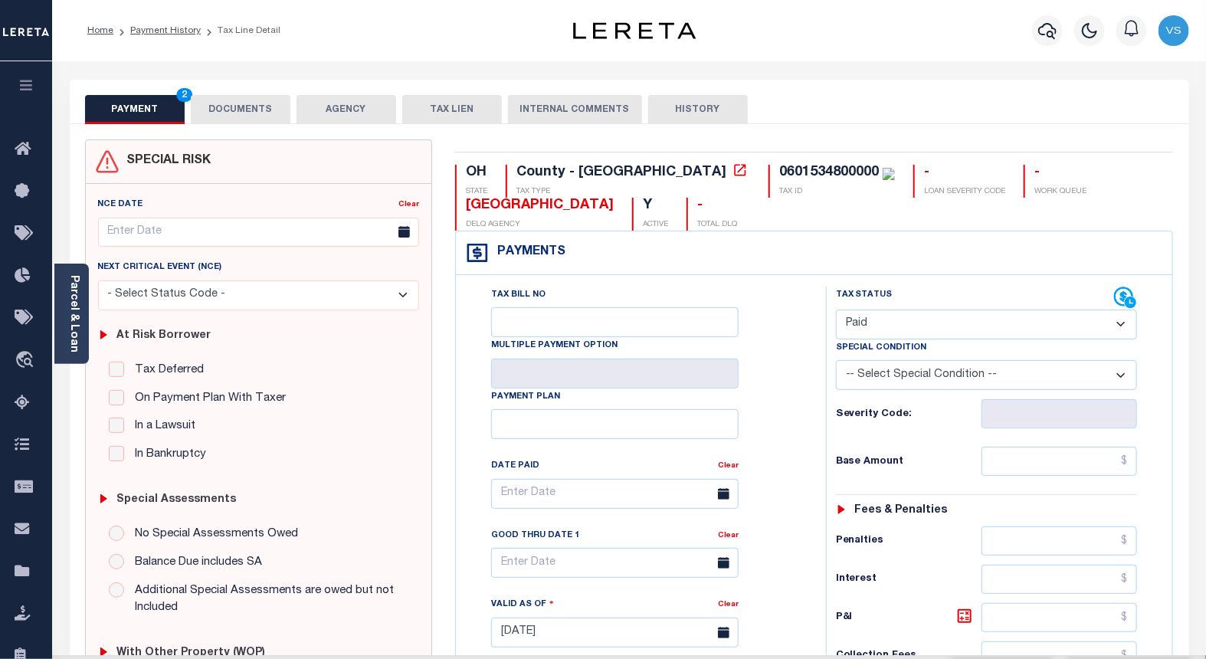
scroll to position [85, 0]
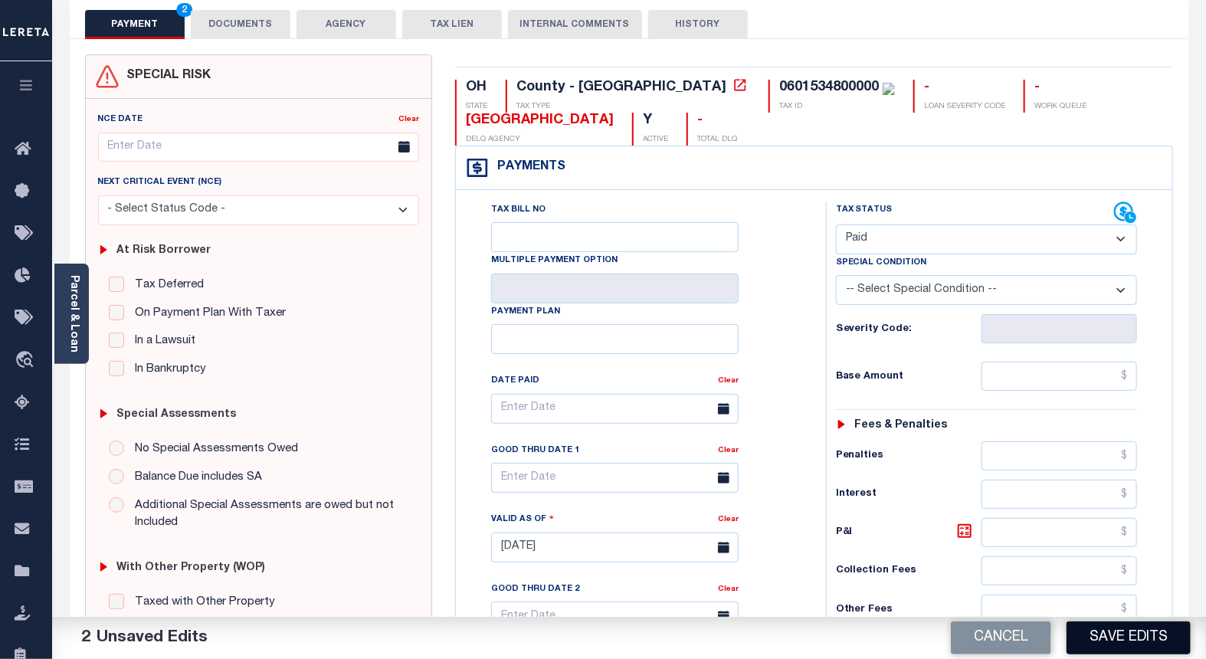
click at [1091, 640] on button "Save Edits" at bounding box center [1129, 637] width 124 height 33
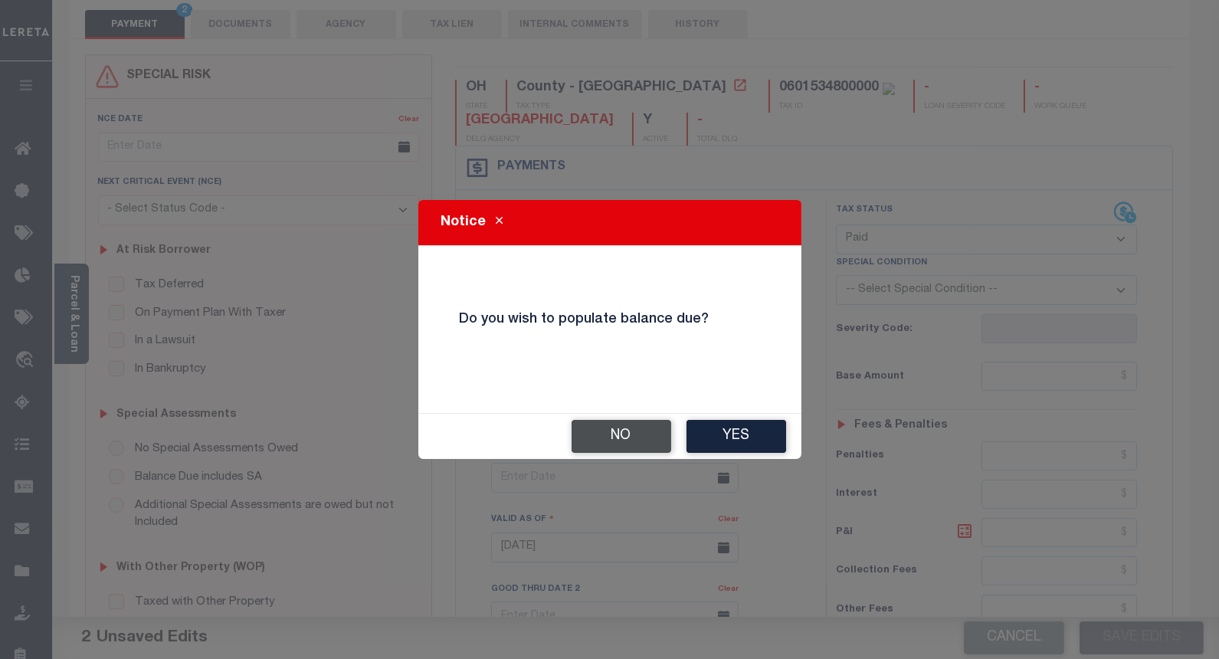
click at [619, 441] on button "No" at bounding box center [622, 436] width 100 height 33
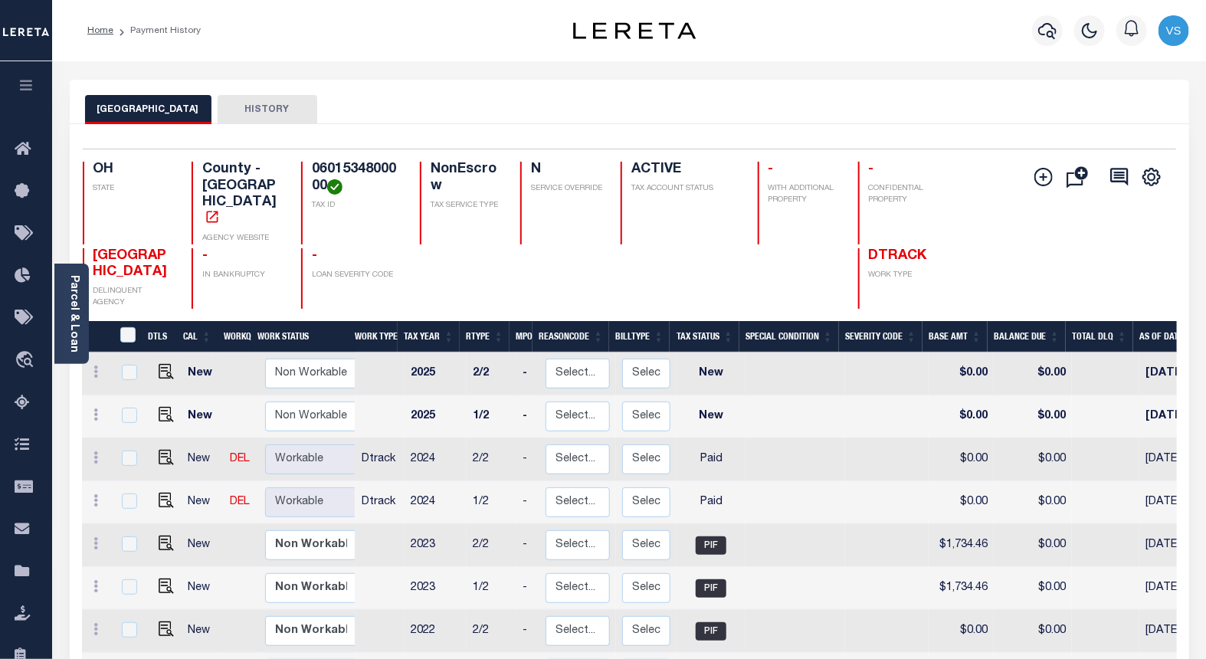
drag, startPoint x: 1043, startPoint y: 31, endPoint x: 1041, endPoint y: 38, distance: 8.0
click at [1044, 31] on icon "button" at bounding box center [1047, 30] width 18 height 18
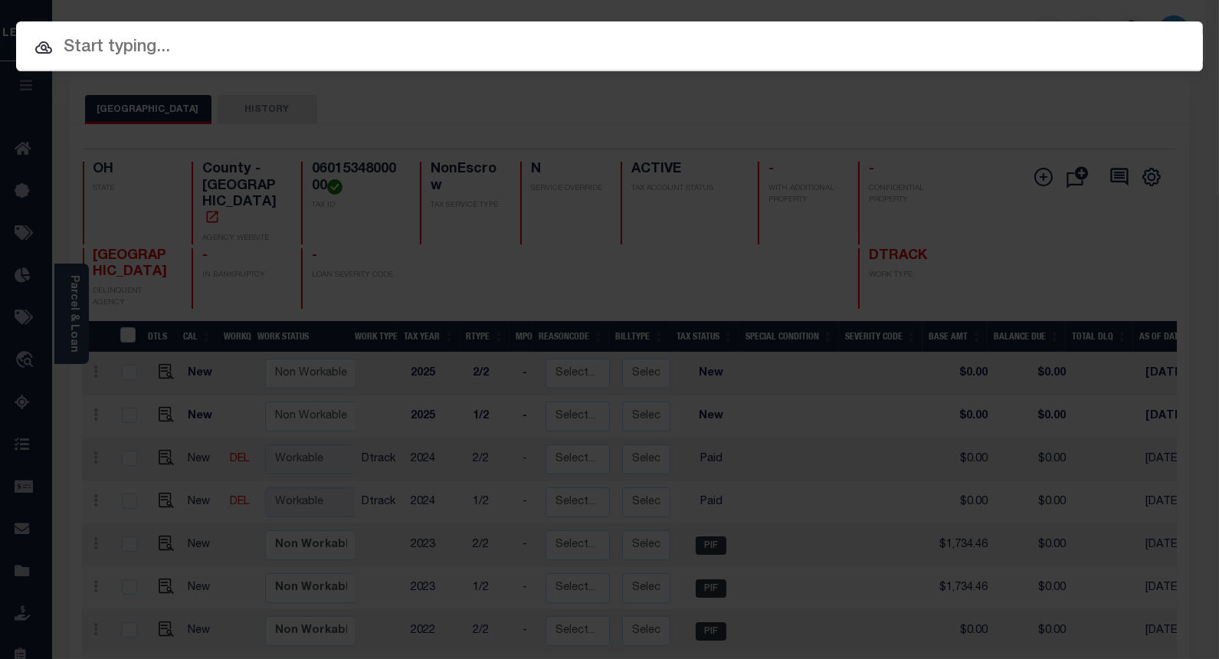
paste input "10052898"
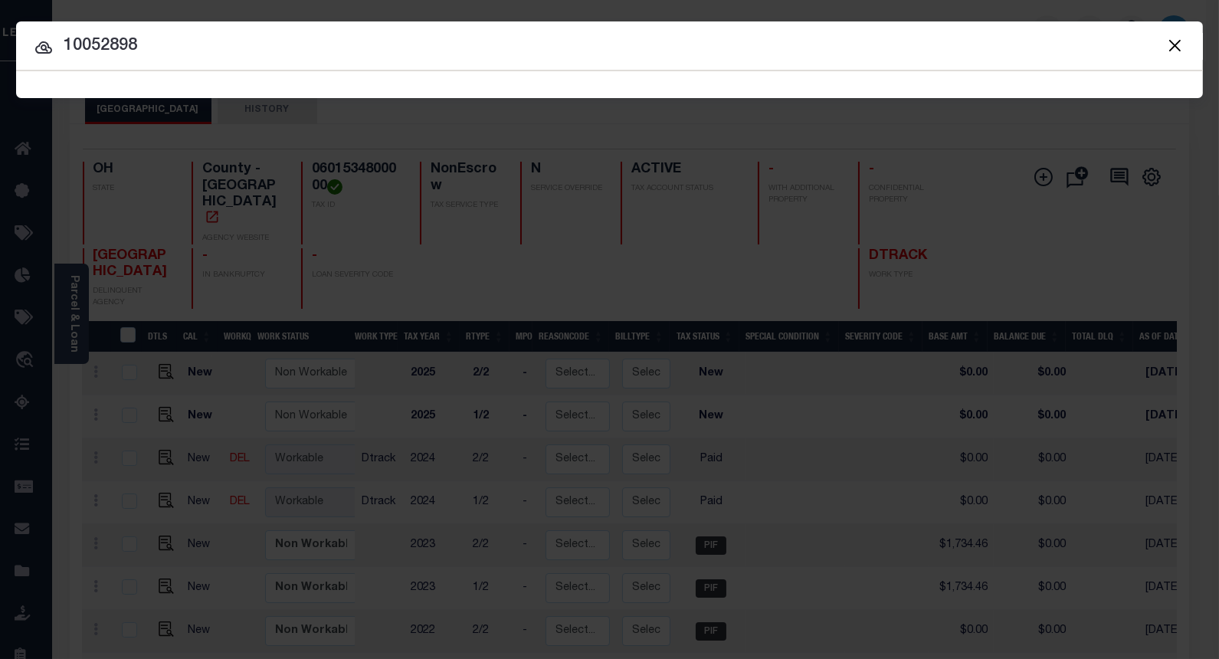
type input "10052898"
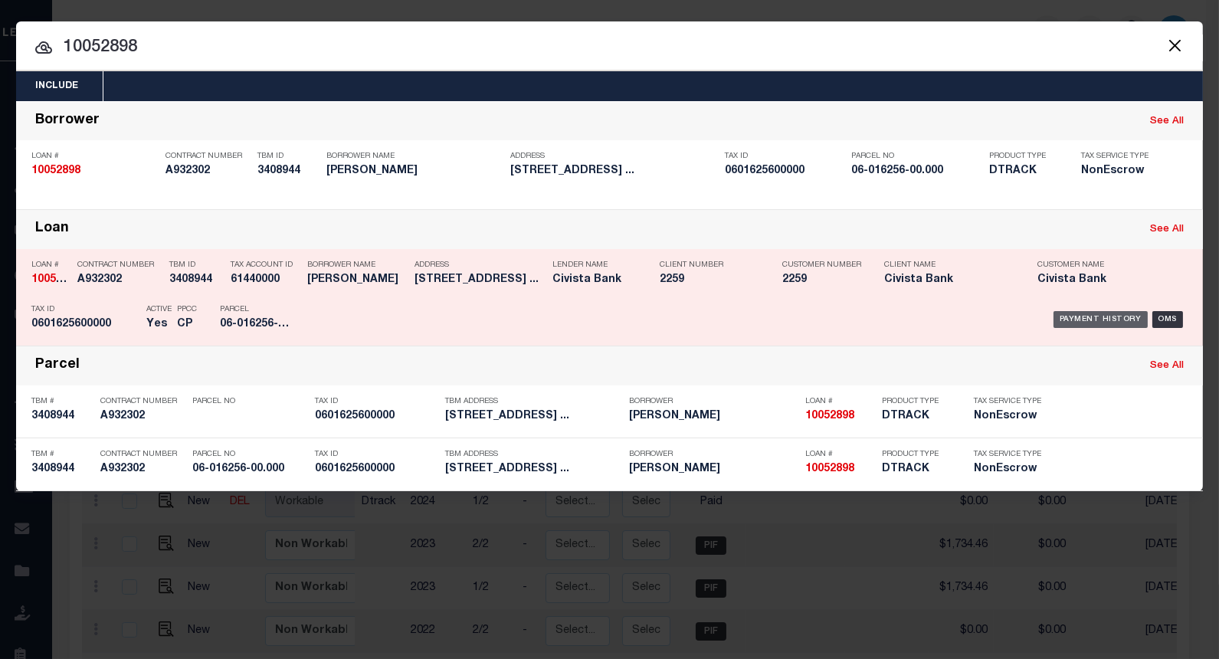
click at [1075, 317] on div "Payment History" at bounding box center [1101, 319] width 94 height 17
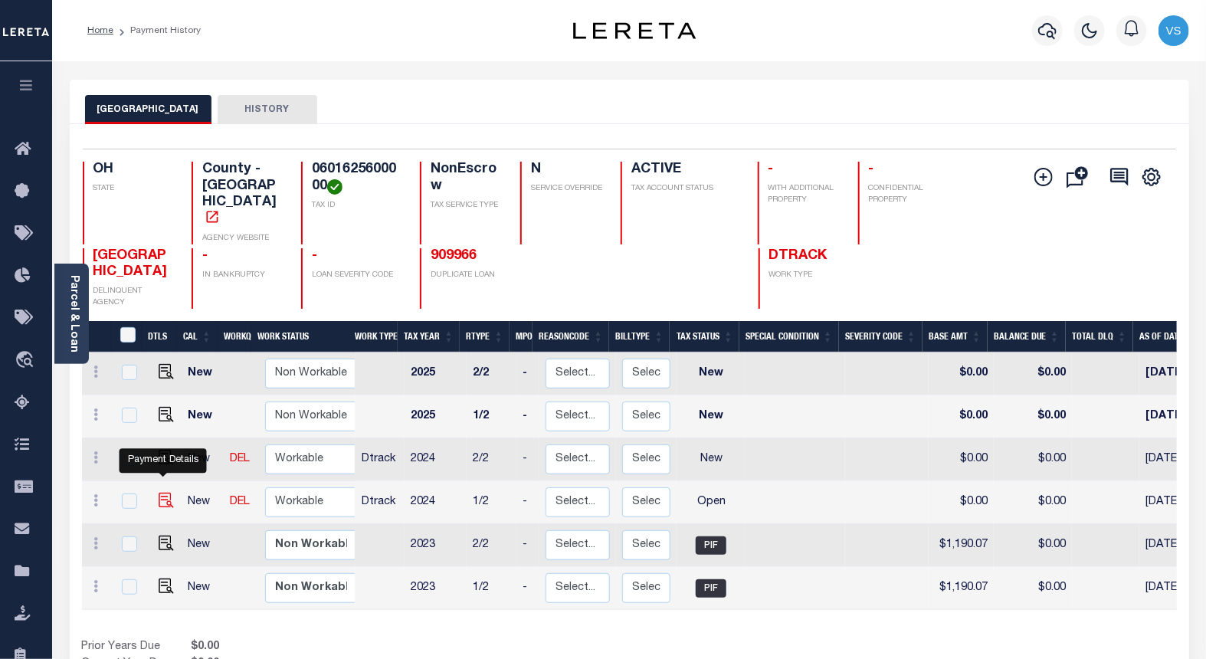
click at [159, 493] on img "" at bounding box center [166, 500] width 15 height 15
checkbox input "true"
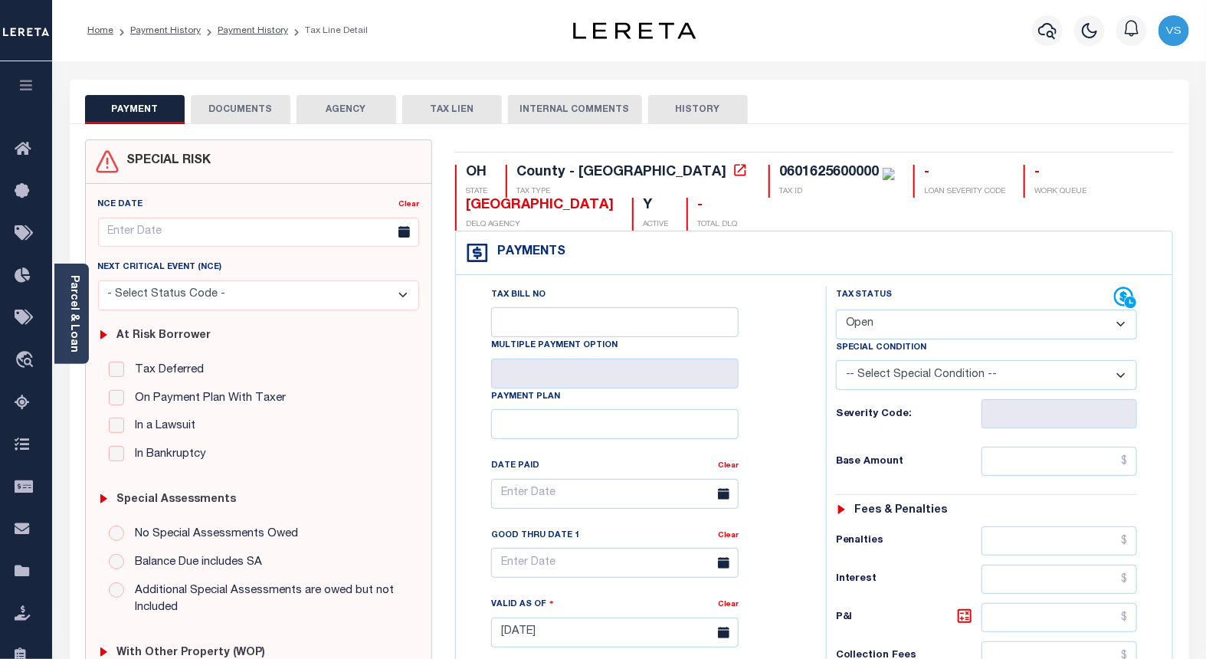
click at [874, 326] on select "- Select Status Code - Open Due/Unpaid Paid Incomplete No Tax Due Internal Refu…" at bounding box center [987, 325] width 302 height 30
select select "PYD"
click at [836, 310] on select "- Select Status Code - Open Due/Unpaid Paid Incomplete No Tax Due Internal Refu…" at bounding box center [987, 325] width 302 height 30
type input "[DATE]"
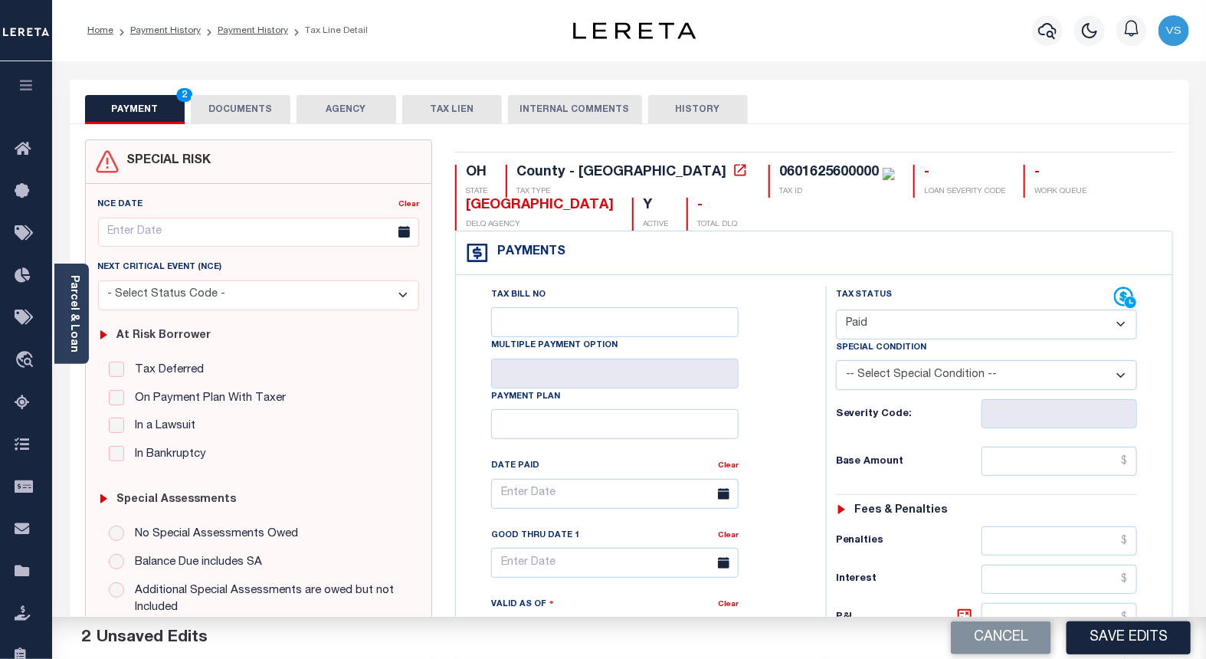
click at [221, 116] on button "DOCUMENTS" at bounding box center [241, 109] width 100 height 29
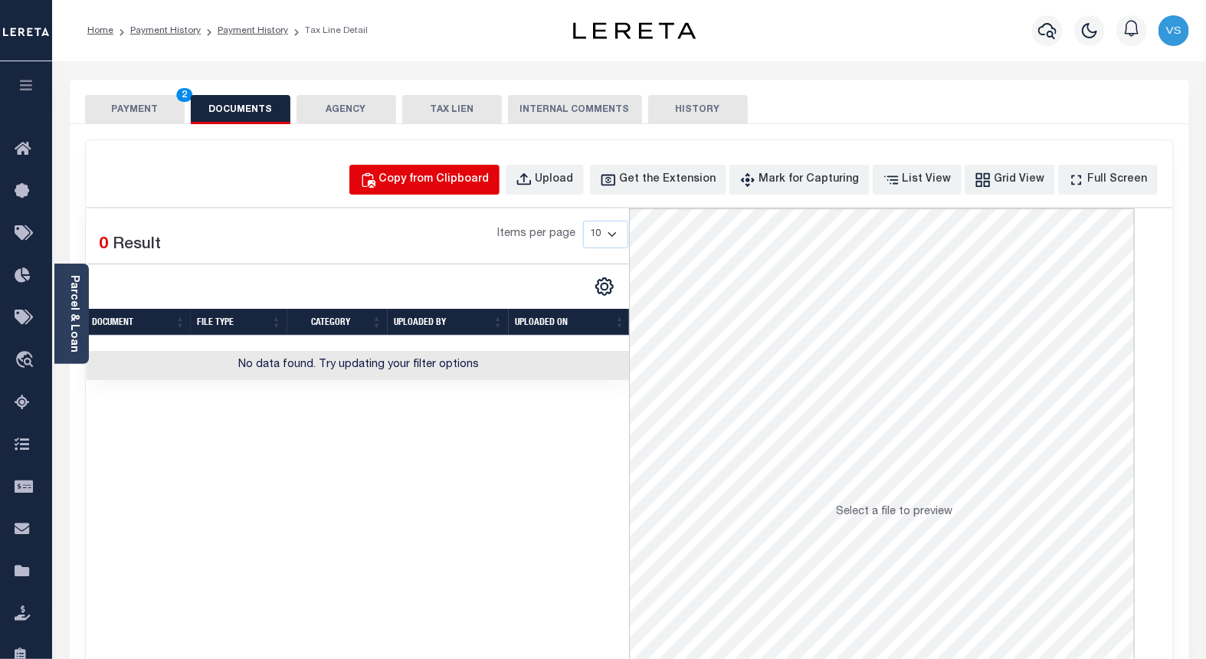
click at [458, 180] on div "Copy from Clipboard" at bounding box center [434, 180] width 110 height 17
select select "POP"
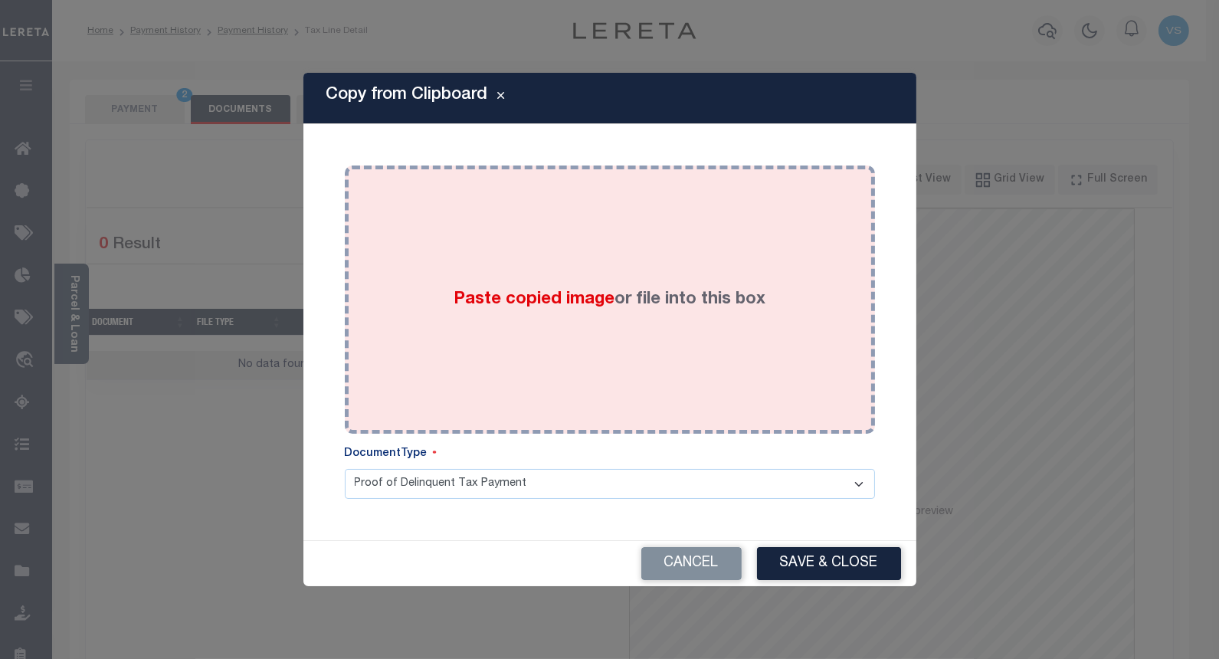
click at [489, 291] on span "Paste copied image" at bounding box center [534, 299] width 161 height 17
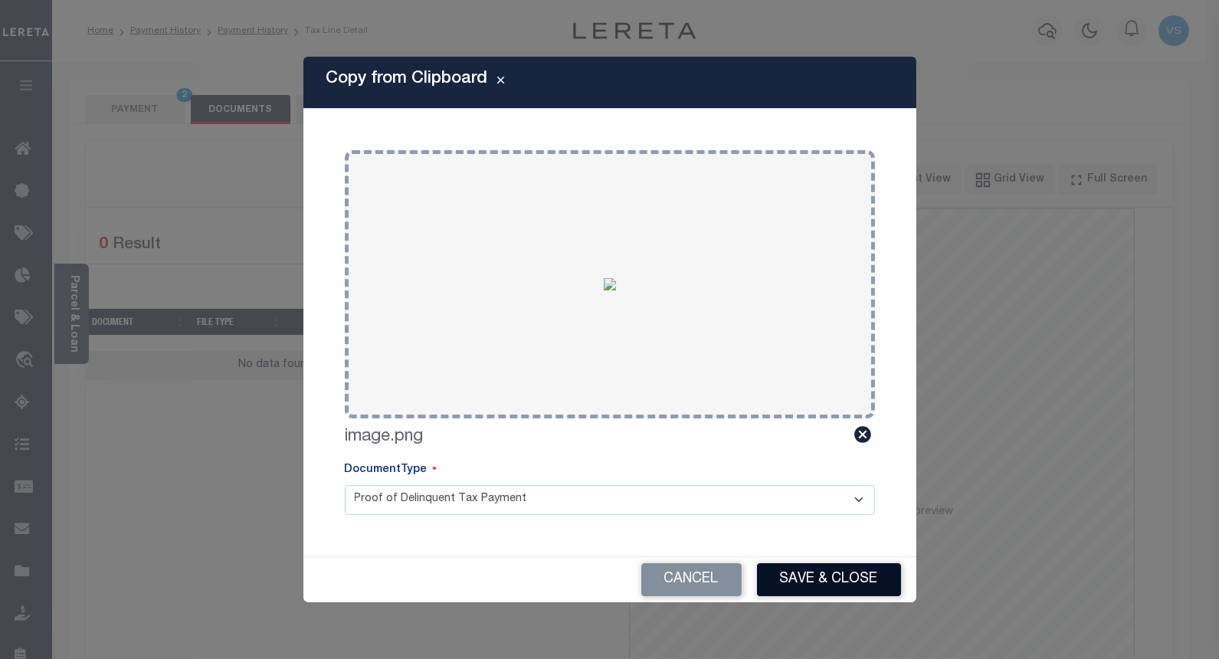
click at [788, 578] on button "Save & Close" at bounding box center [829, 579] width 144 height 33
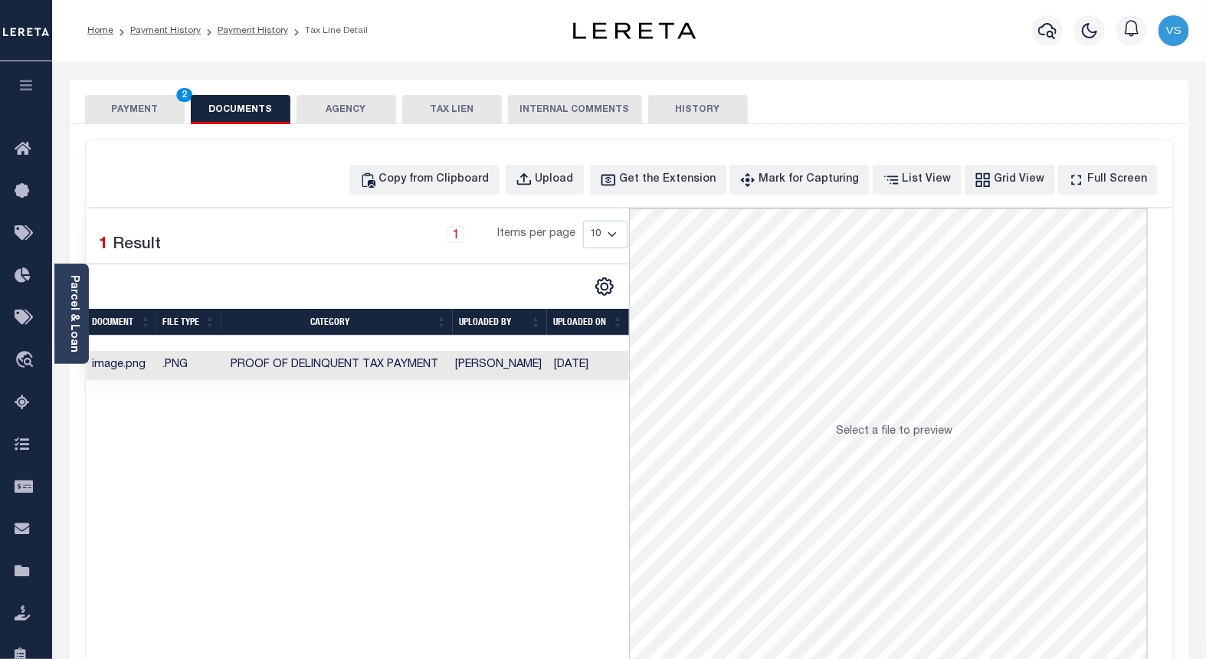
click at [126, 110] on button "PAYMENT 2" at bounding box center [135, 109] width 100 height 29
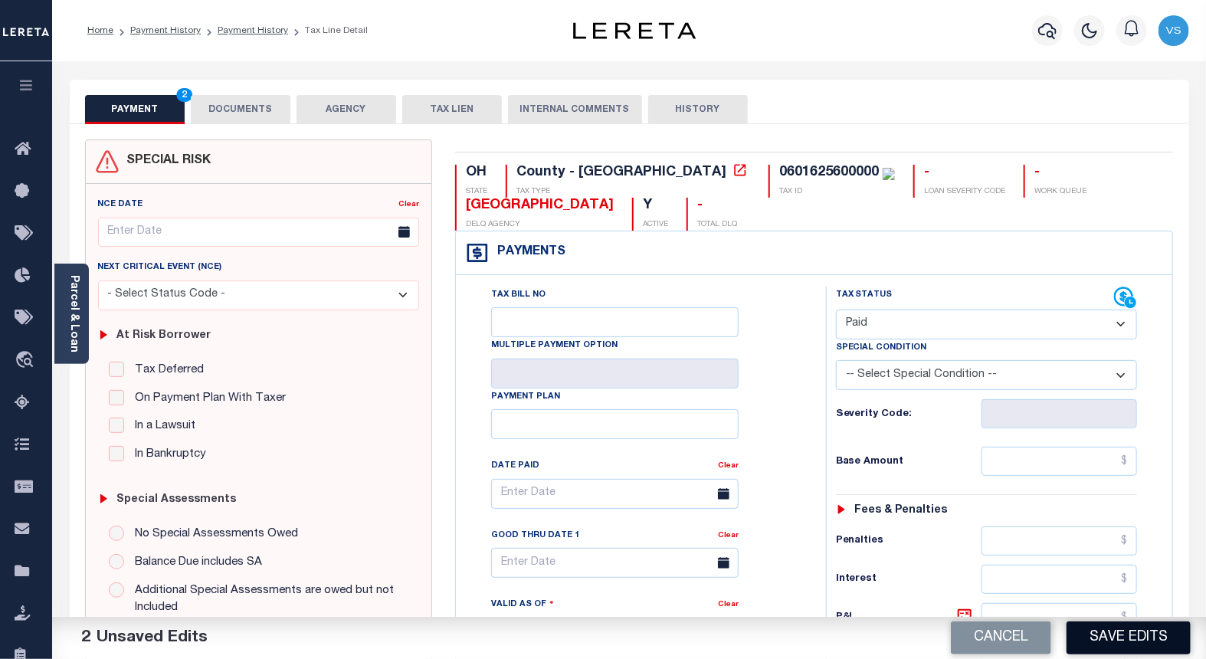
click at [1099, 635] on button "Save Edits" at bounding box center [1129, 637] width 124 height 33
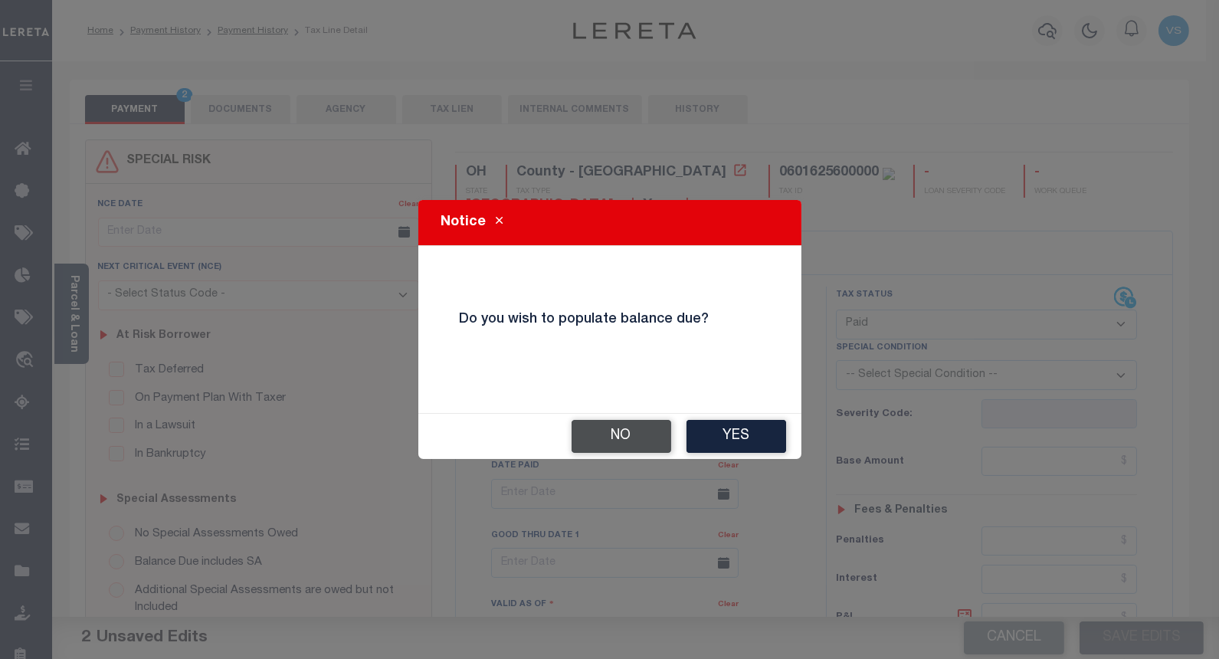
click at [605, 437] on button "No" at bounding box center [622, 436] width 100 height 33
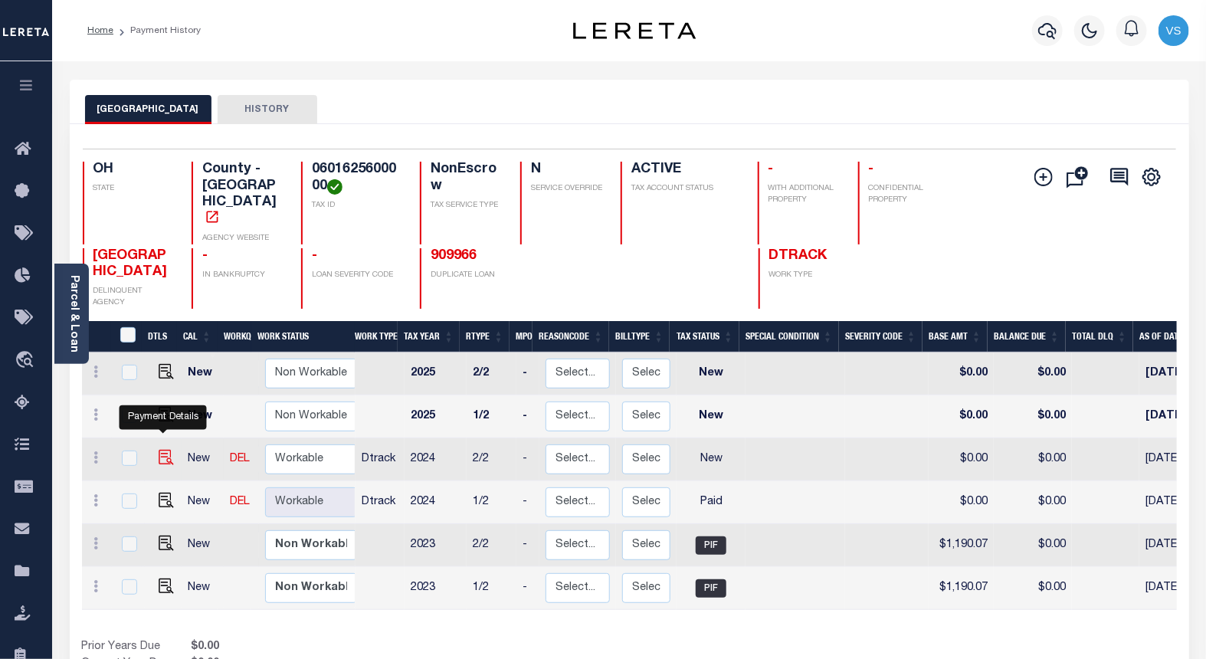
click at [161, 450] on img "" at bounding box center [166, 457] width 15 height 15
checkbox input "true"
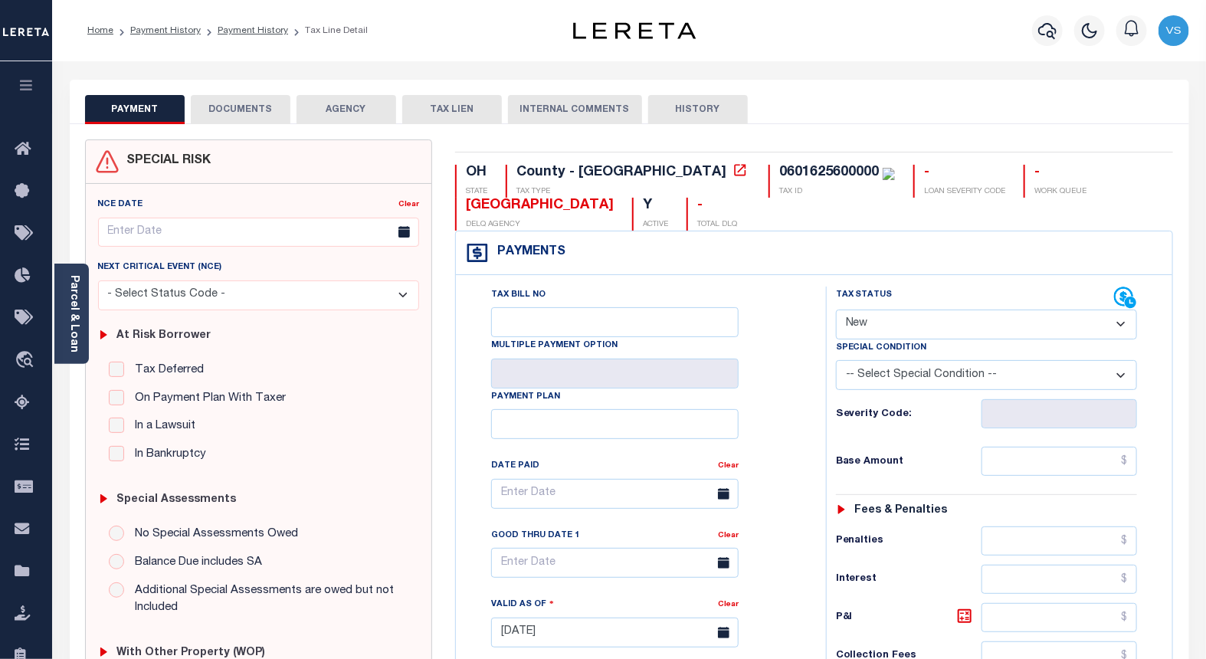
click at [858, 325] on select "- Select Status Code - Open Due/Unpaid Paid Incomplete No Tax Due Internal Refu…" at bounding box center [987, 325] width 302 height 30
select select "PYD"
click at [836, 310] on select "- Select Status Code - Open Due/Unpaid Paid Incomplete No Tax Due Internal Refu…" at bounding box center [987, 325] width 302 height 30
type input "[DATE]"
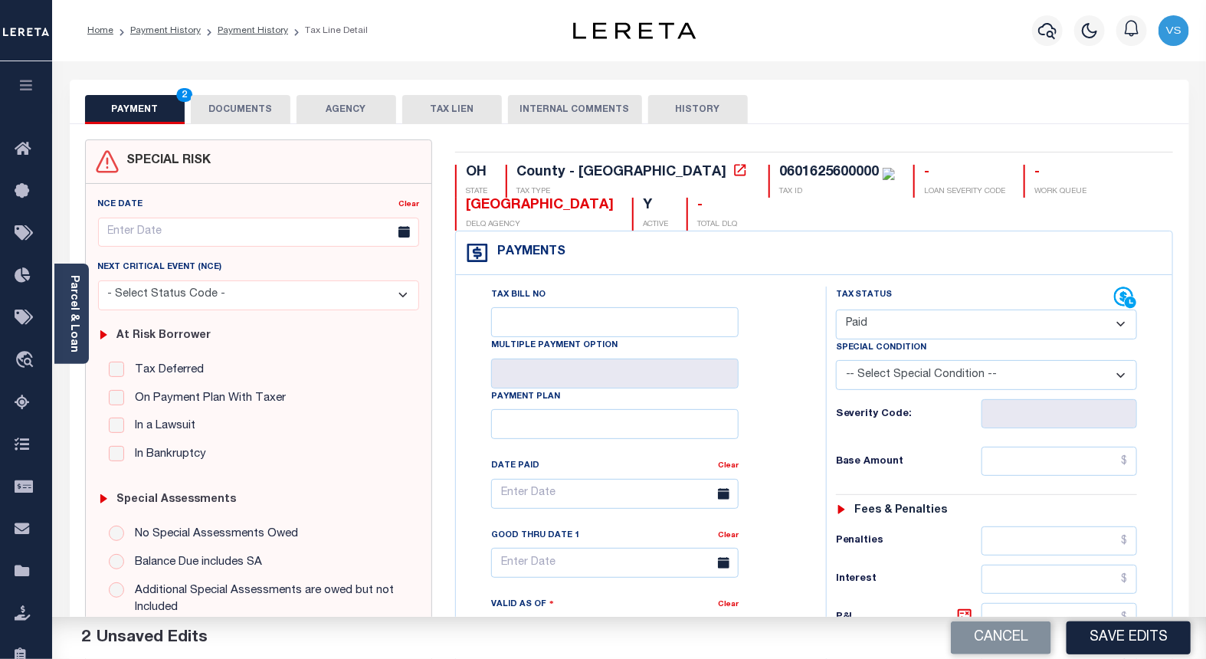
click at [243, 102] on button "DOCUMENTS" at bounding box center [241, 109] width 100 height 29
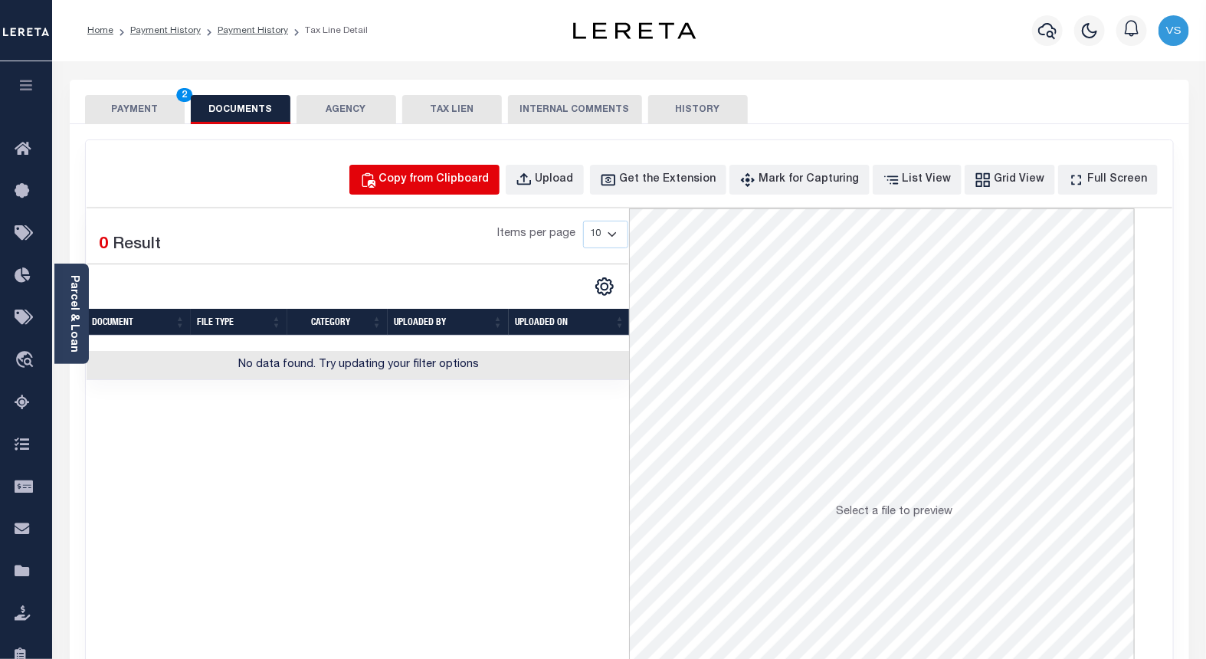
click at [454, 179] on div "Copy from Clipboard" at bounding box center [434, 180] width 110 height 17
select select "POP"
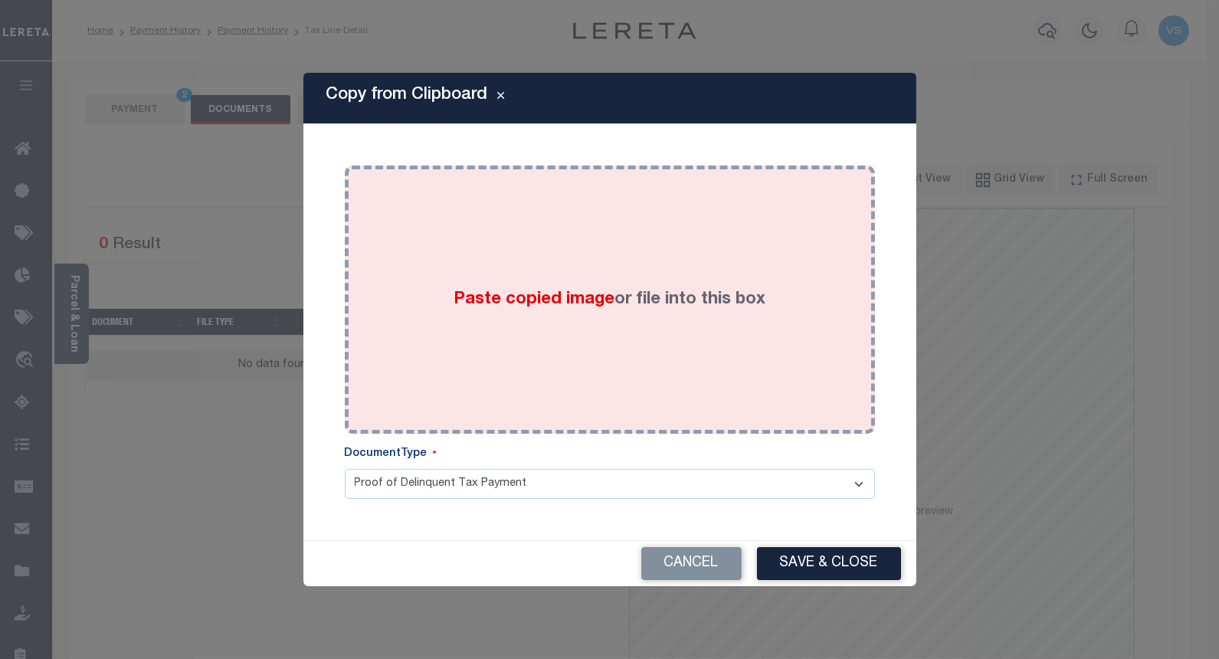
click at [498, 310] on label "Paste copied image or file into this box" at bounding box center [610, 299] width 312 height 25
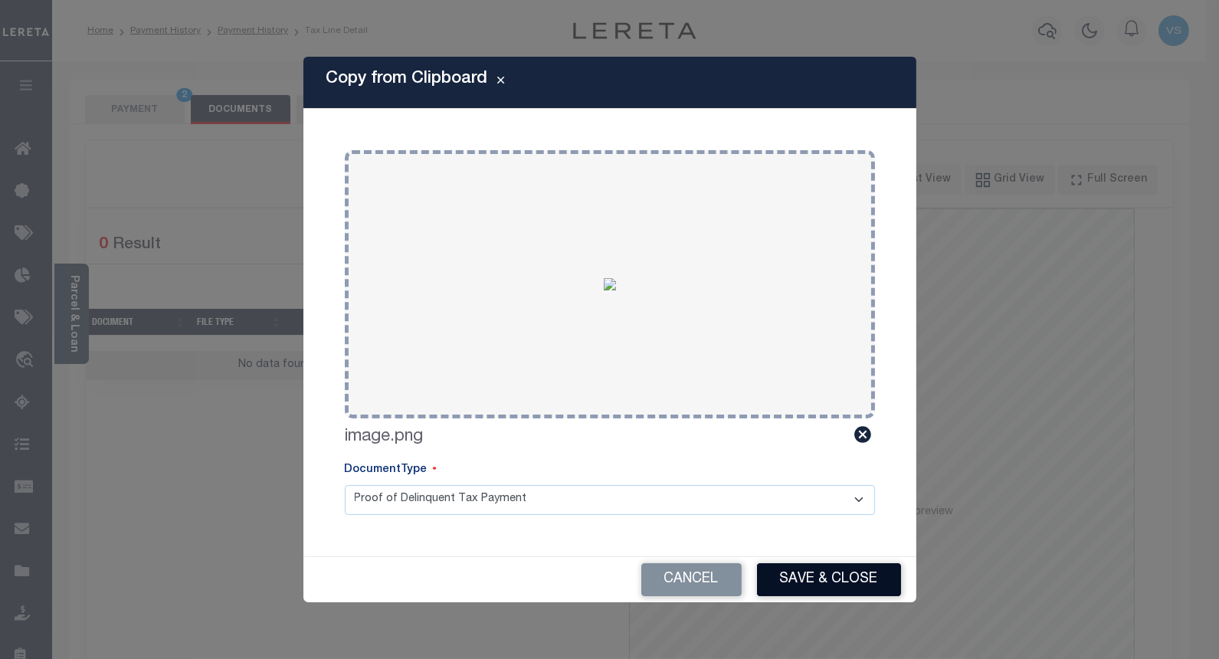
click at [802, 578] on button "Save & Close" at bounding box center [829, 579] width 144 height 33
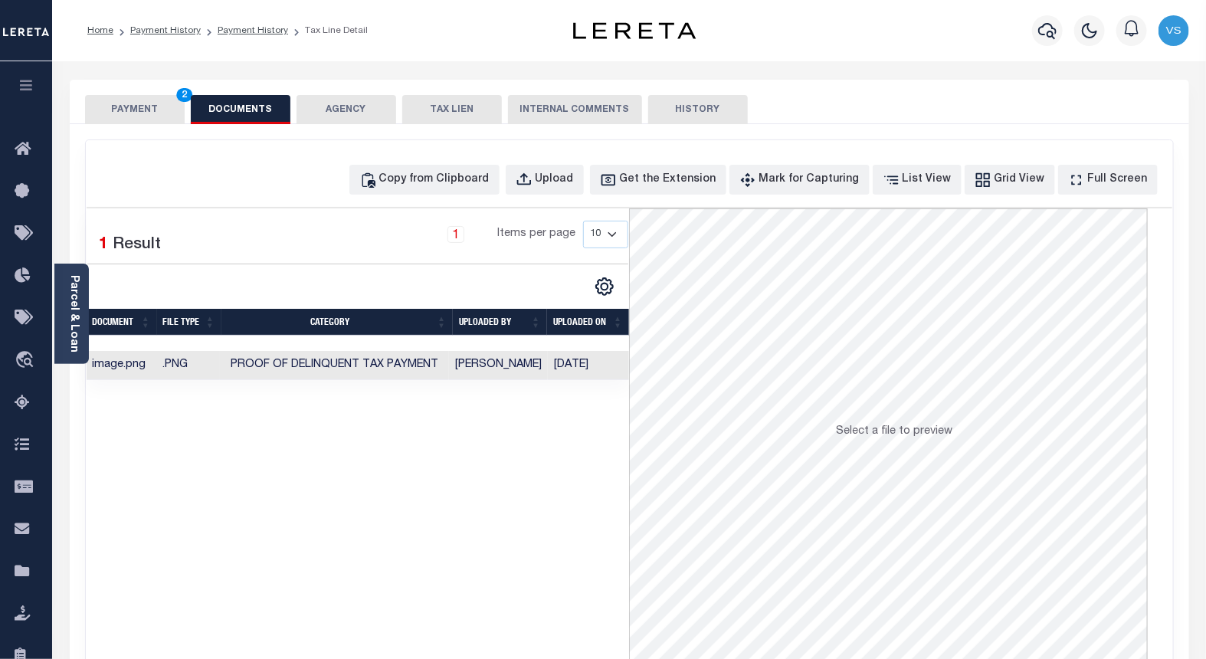
click at [156, 104] on button "PAYMENT 2" at bounding box center [135, 109] width 100 height 29
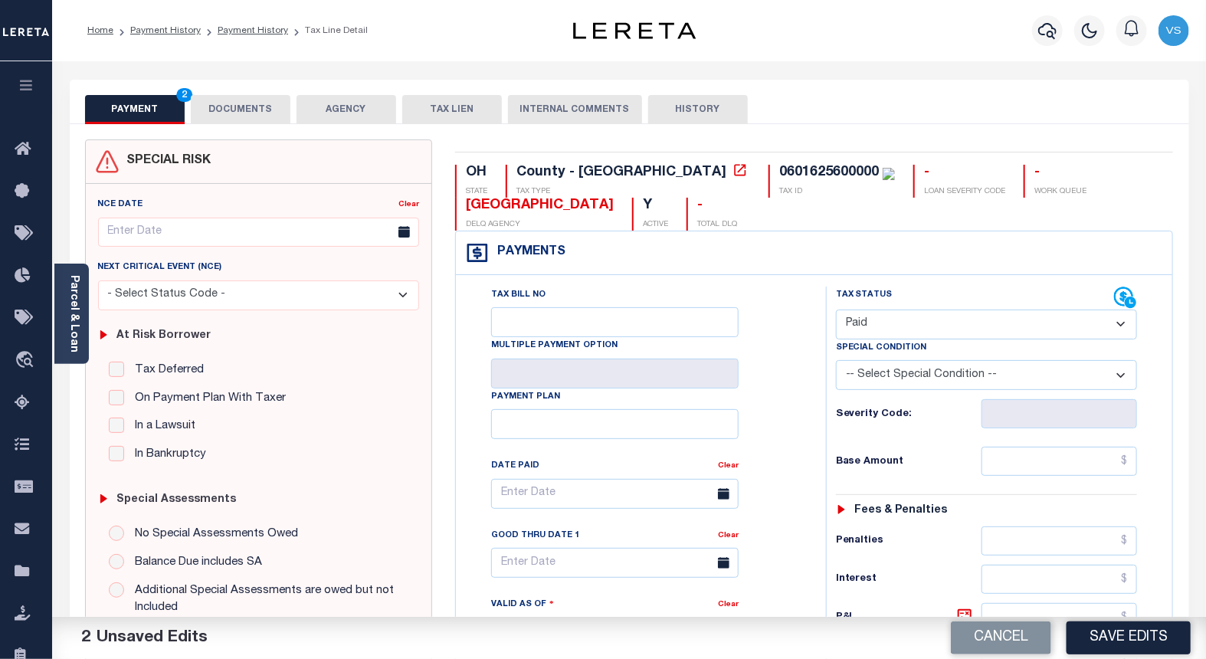
scroll to position [255, 0]
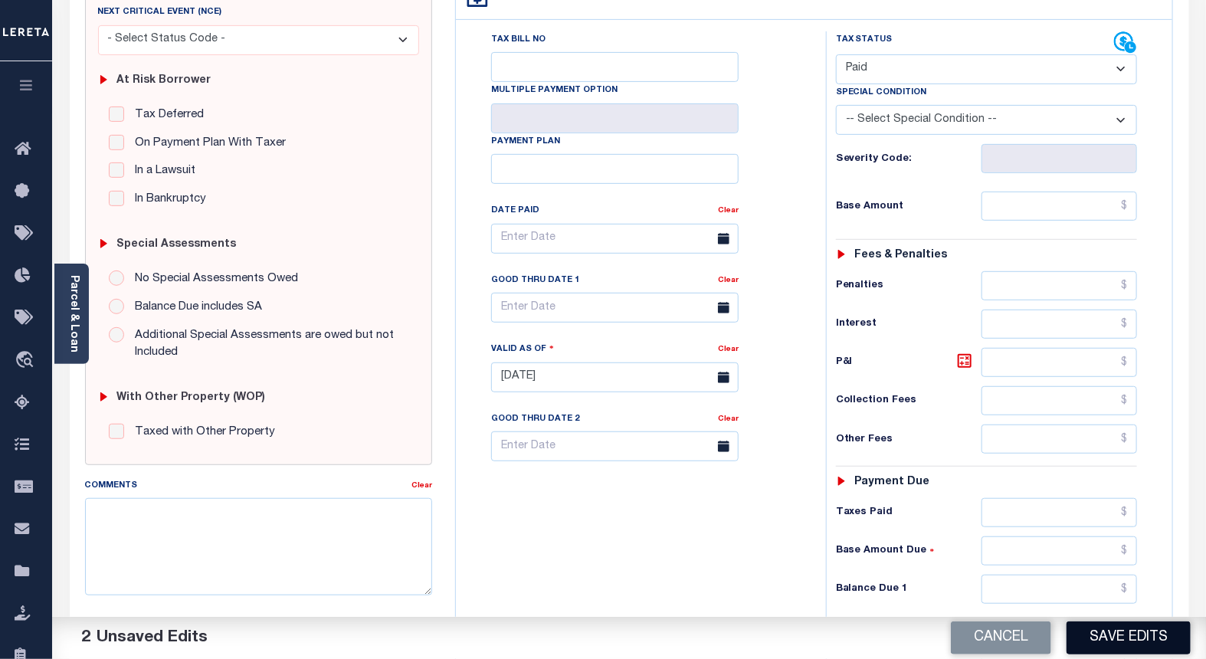
click at [1105, 629] on button "Save Edits" at bounding box center [1129, 637] width 124 height 33
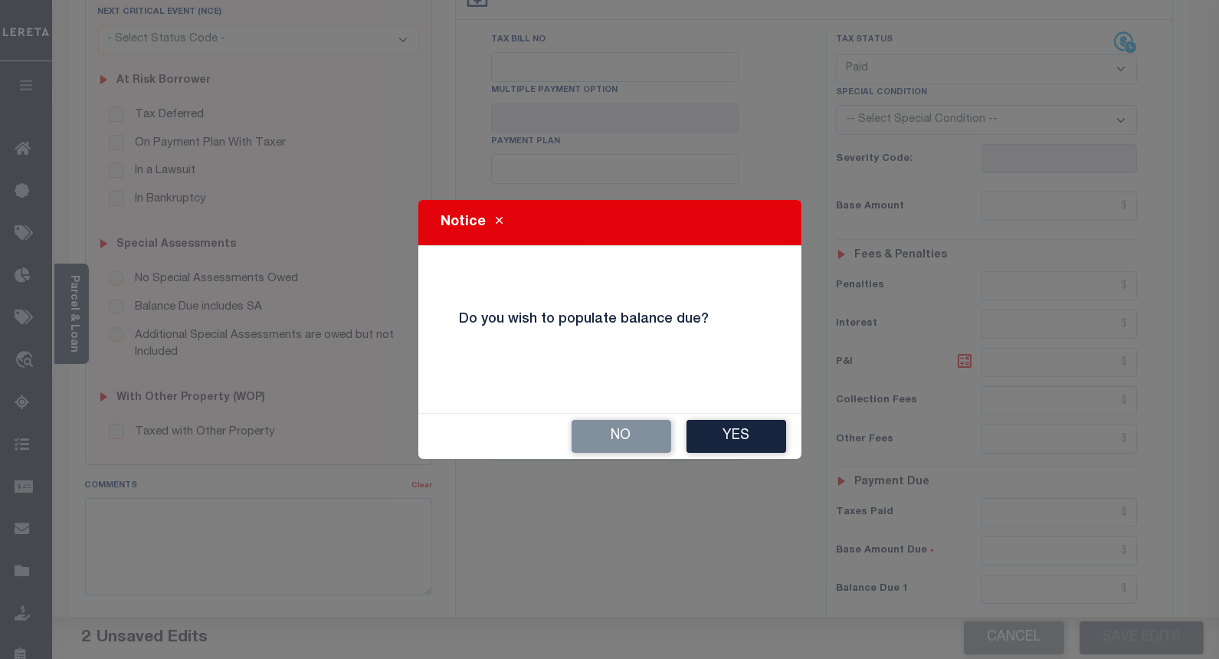
click at [611, 435] on button "No" at bounding box center [622, 436] width 100 height 33
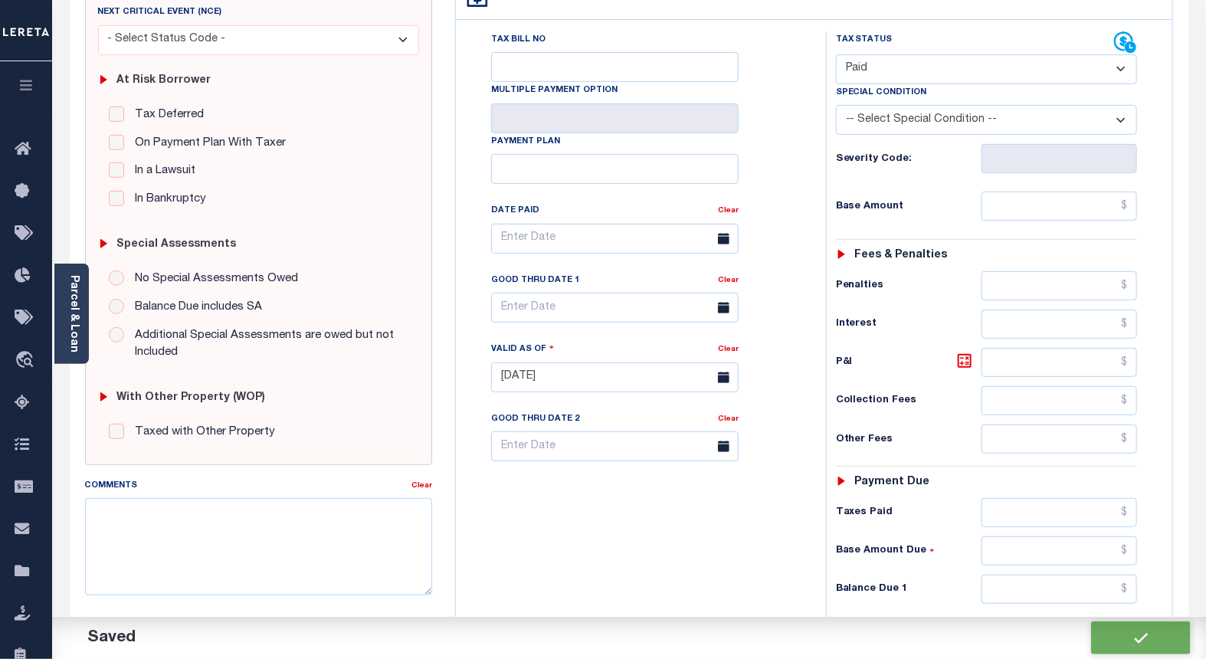
checkbox input "false"
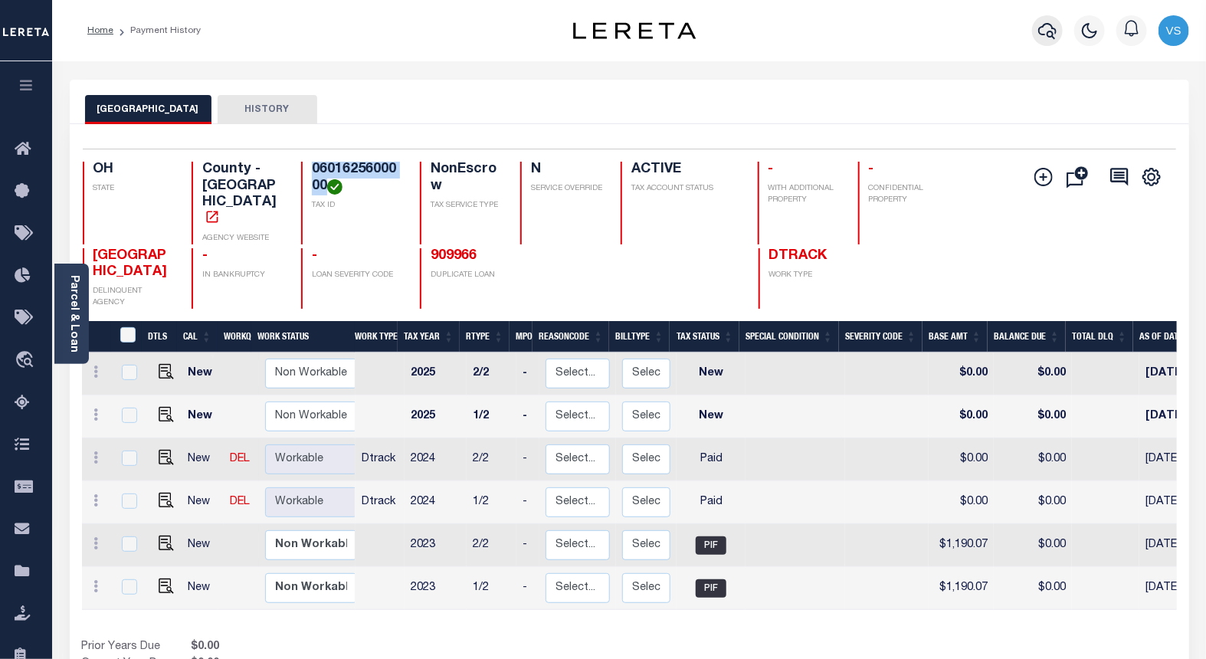
click at [1037, 28] on button "button" at bounding box center [1047, 30] width 31 height 31
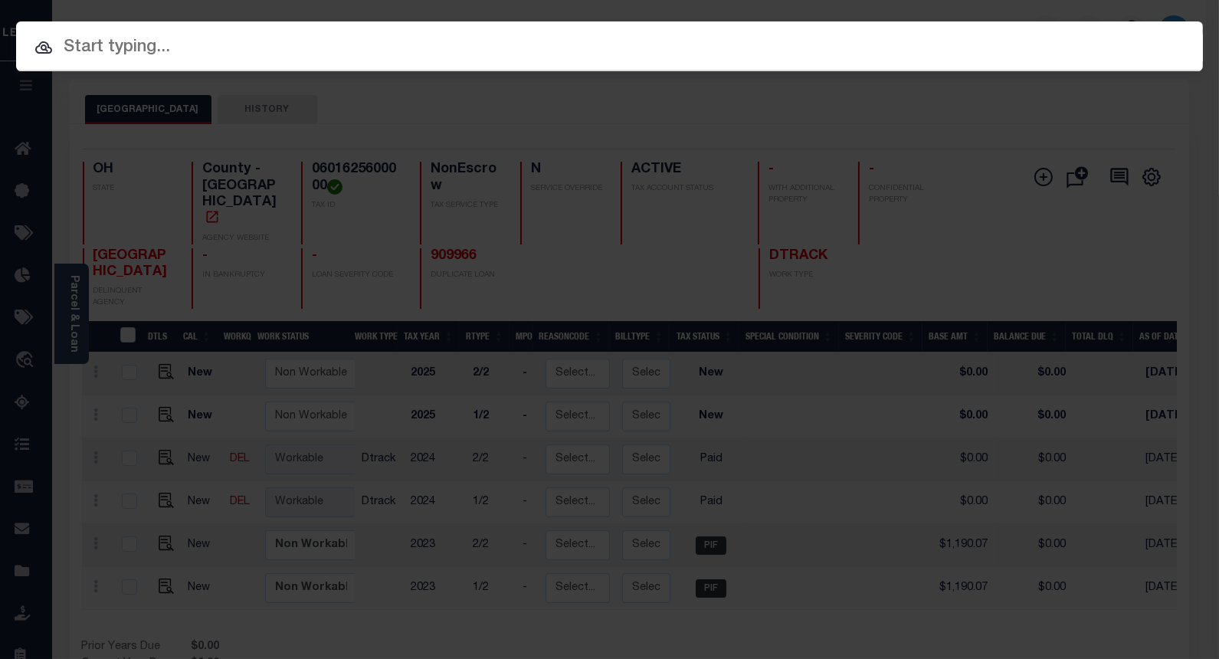
paste input "40002388"
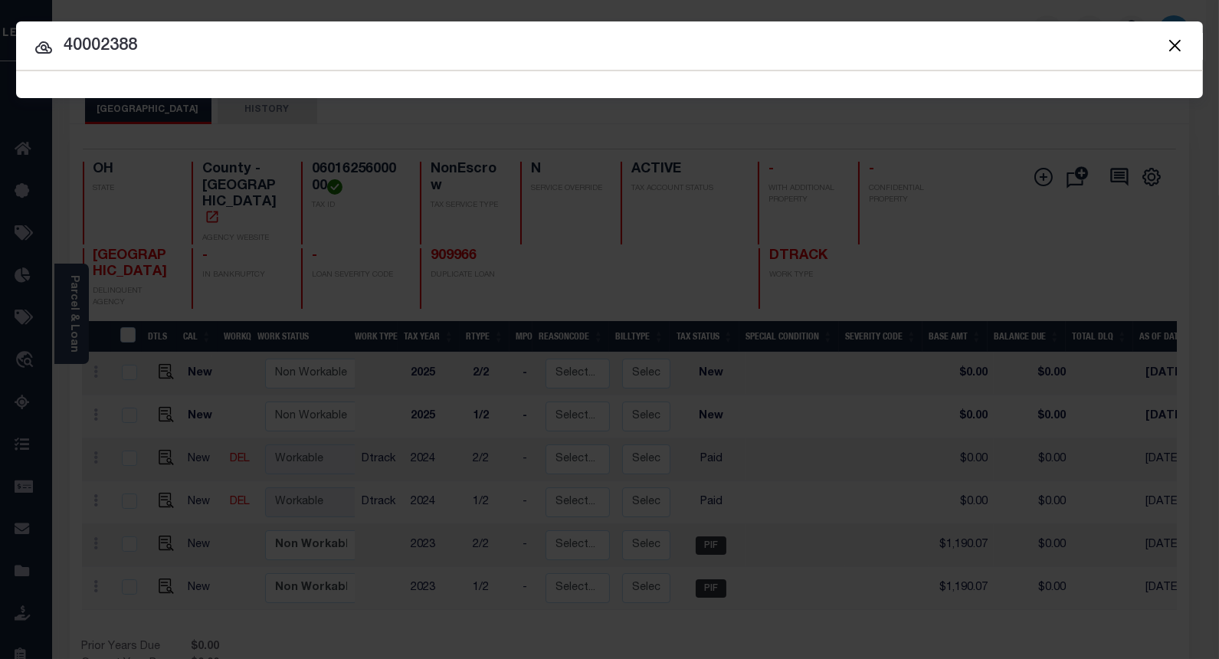
type input "40002388"
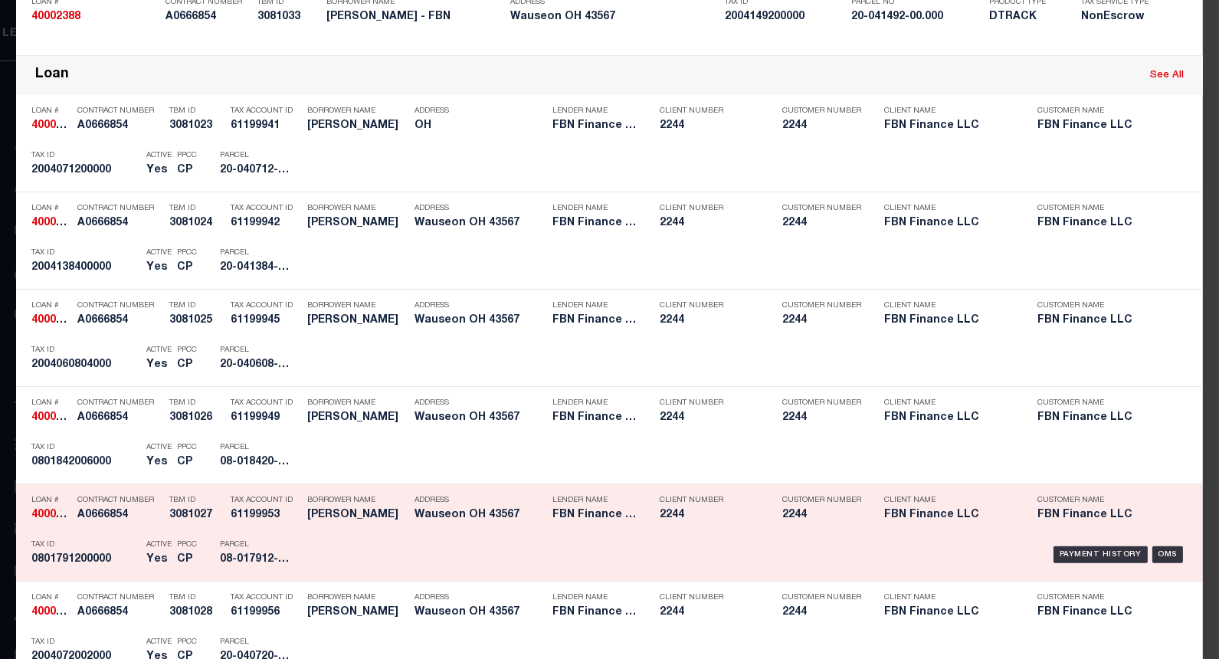
scroll to position [1021, 0]
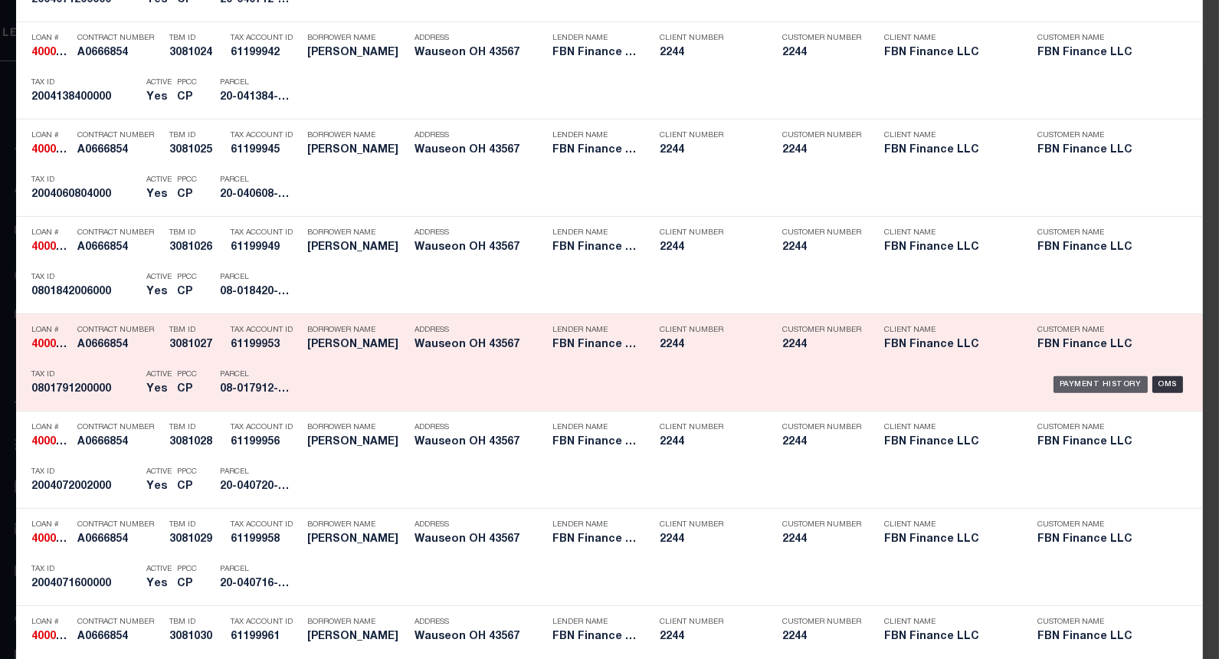
click at [1082, 379] on div "Payment History" at bounding box center [1101, 384] width 94 height 17
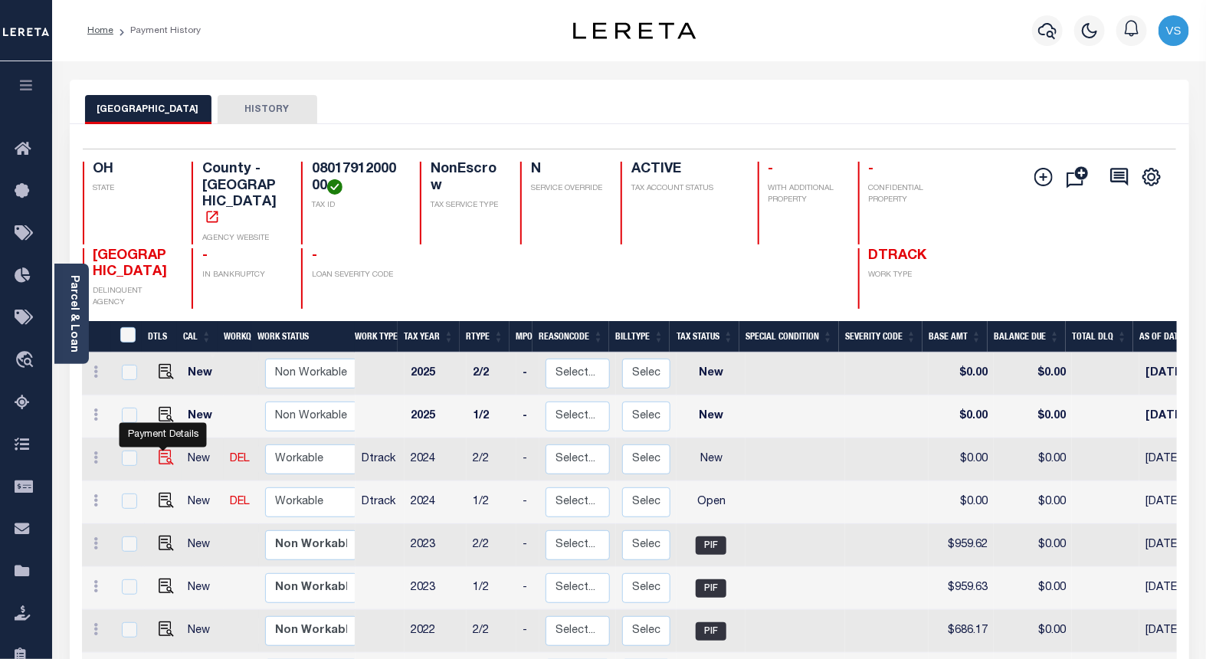
click at [159, 450] on img "" at bounding box center [166, 457] width 15 height 15
checkbox input "true"
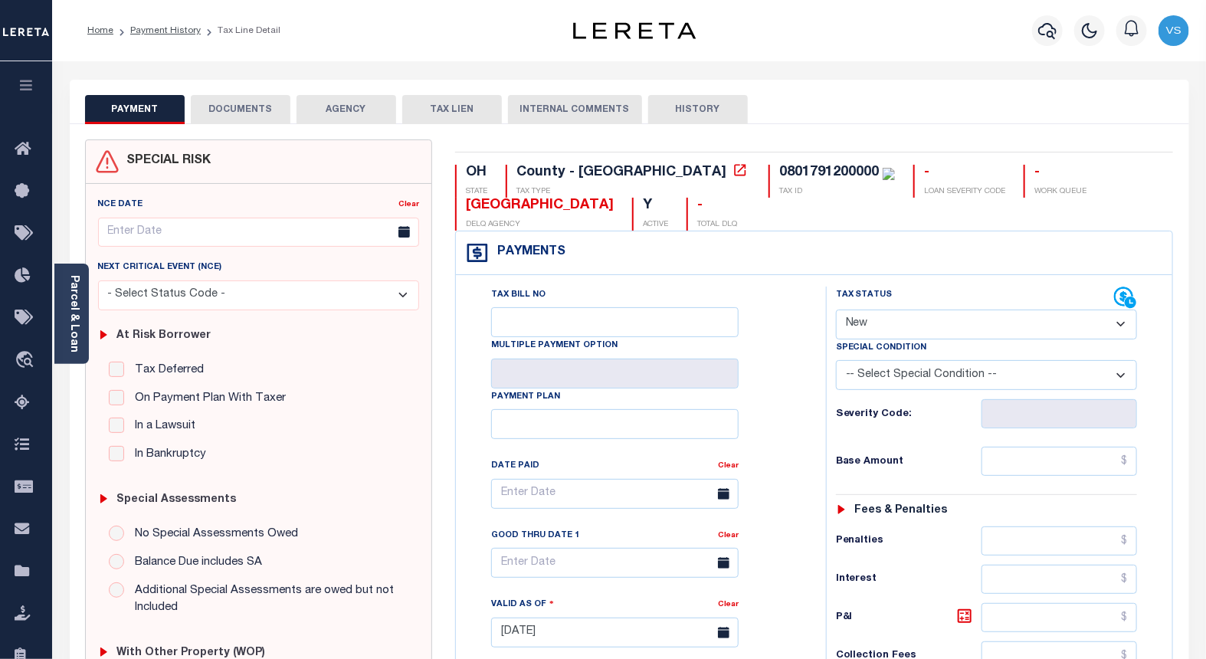
drag, startPoint x: 855, startPoint y: 325, endPoint x: 858, endPoint y: 342, distance: 17.1
click at [855, 325] on select "- Select Status Code - Open Due/Unpaid Paid Incomplete No Tax Due Internal Refu…" at bounding box center [987, 325] width 302 height 30
select select "PYD"
click at [836, 310] on select "- Select Status Code - Open Due/Unpaid Paid Incomplete No Tax Due Internal Refu…" at bounding box center [987, 325] width 302 height 30
type input "[DATE]"
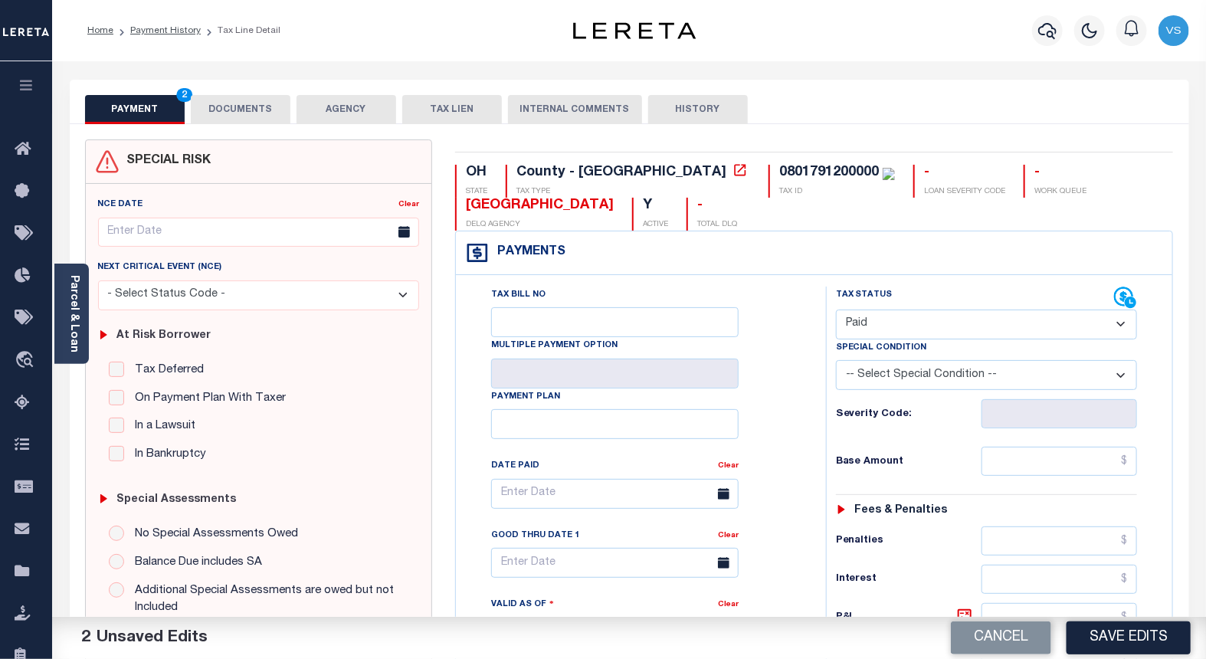
click at [223, 113] on button "DOCUMENTS" at bounding box center [241, 109] width 100 height 29
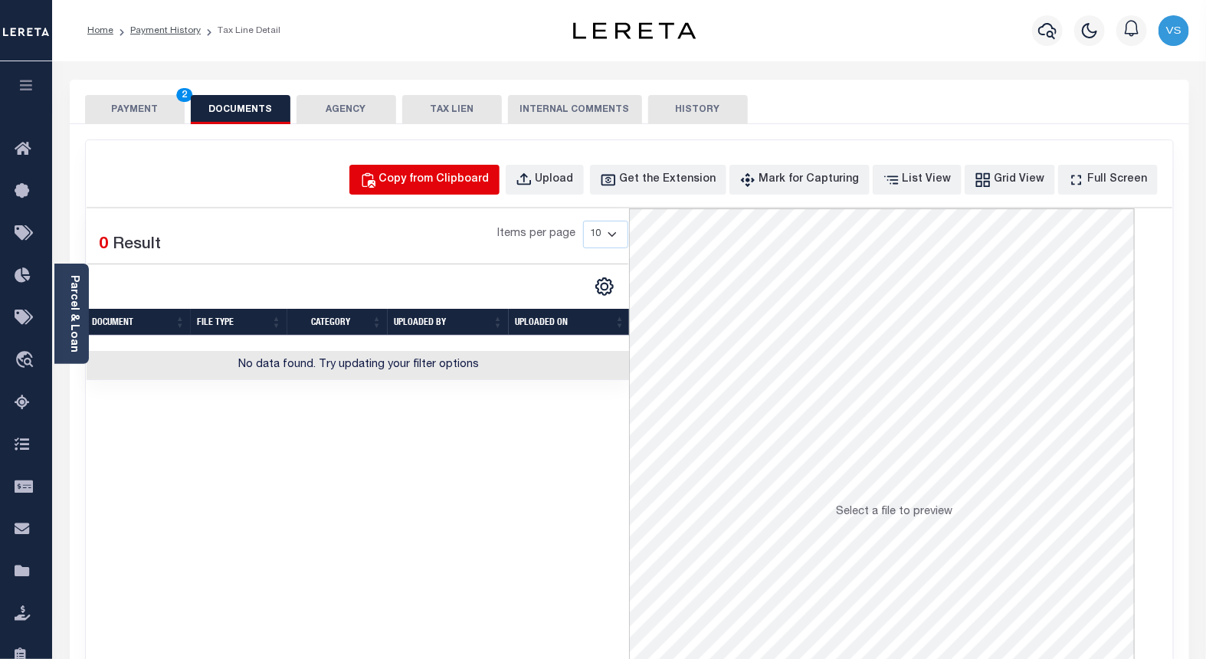
click at [480, 186] on div "Copy from Clipboard" at bounding box center [434, 180] width 110 height 17
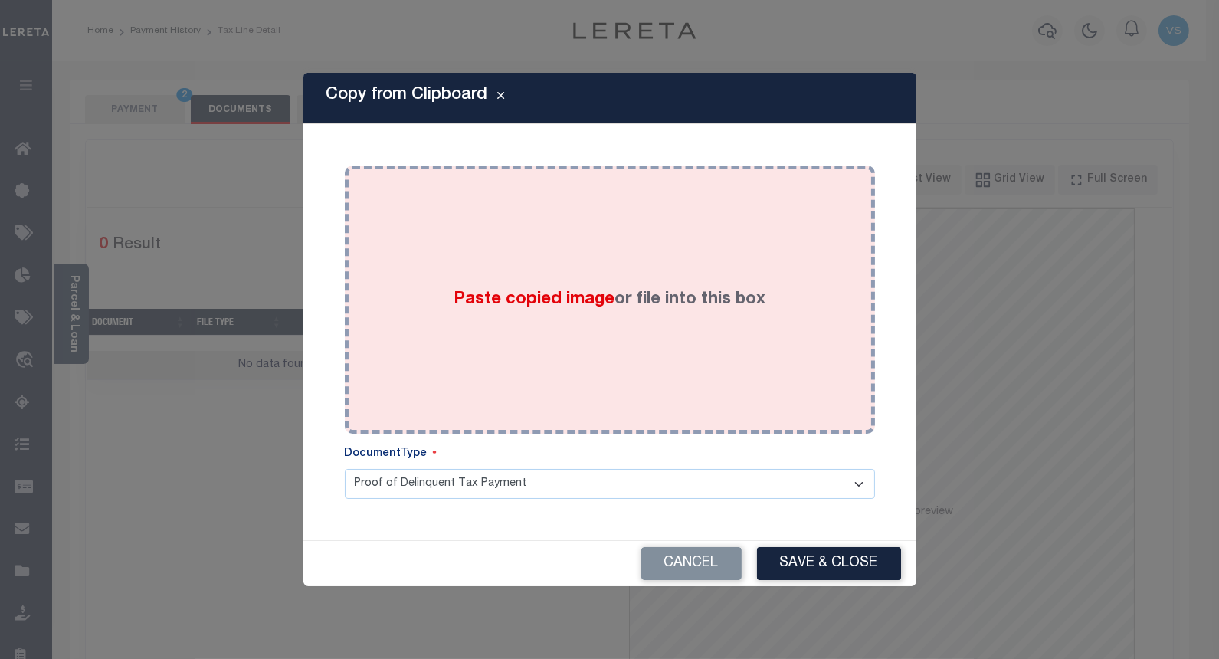
click at [484, 273] on div "Paste copied image or file into this box" at bounding box center [609, 299] width 507 height 245
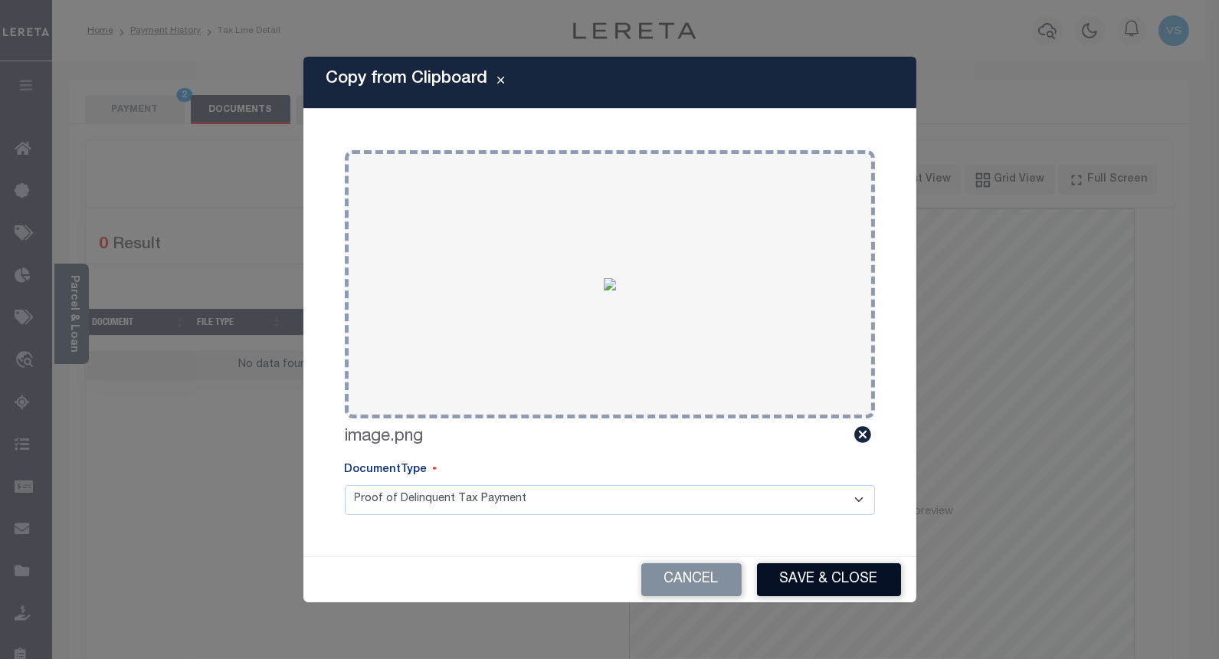
click at [792, 570] on button "Save & Close" at bounding box center [829, 579] width 144 height 33
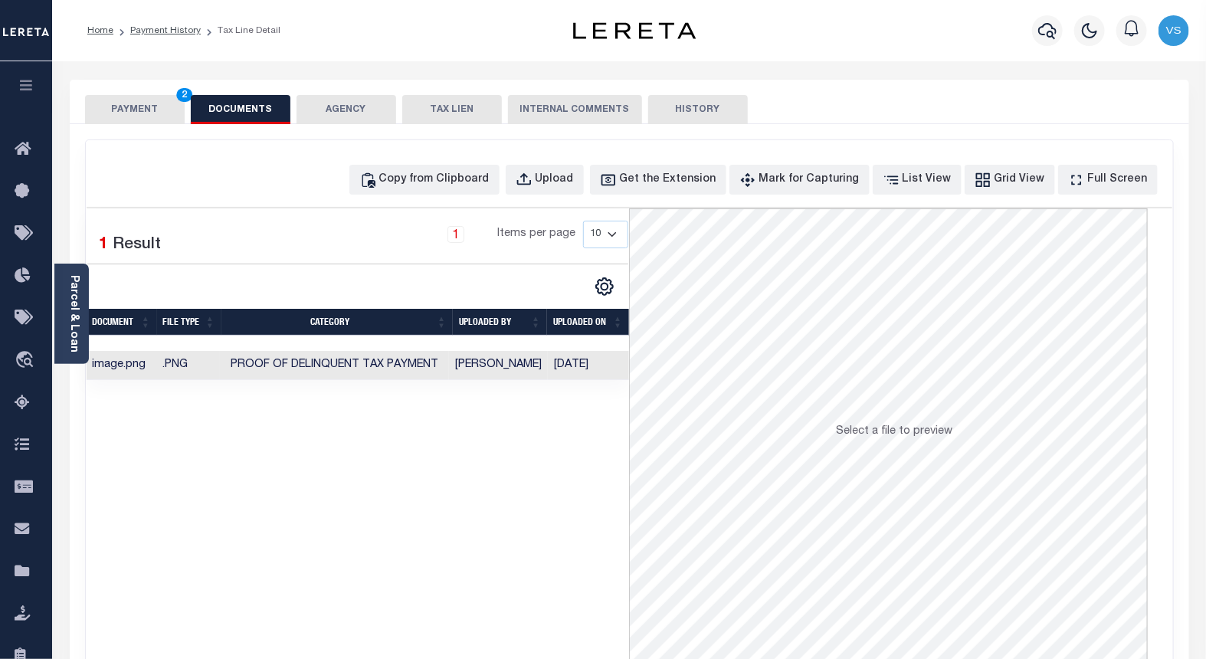
click at [128, 102] on button "PAYMENT 2" at bounding box center [135, 109] width 100 height 29
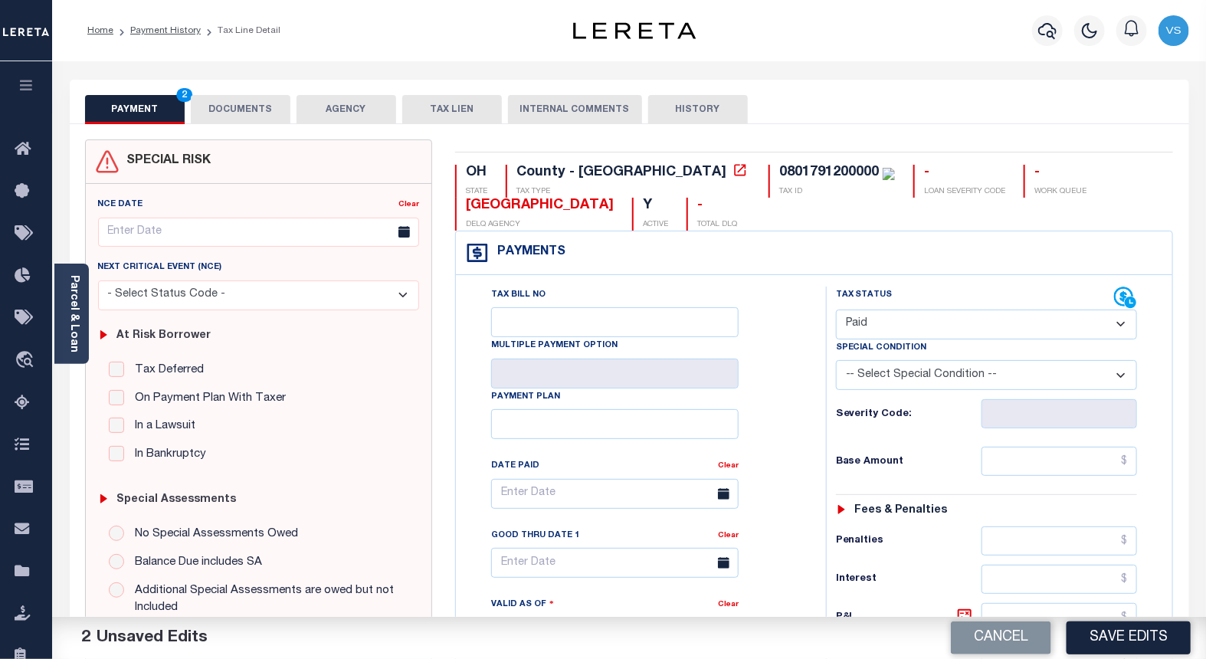
scroll to position [170, 0]
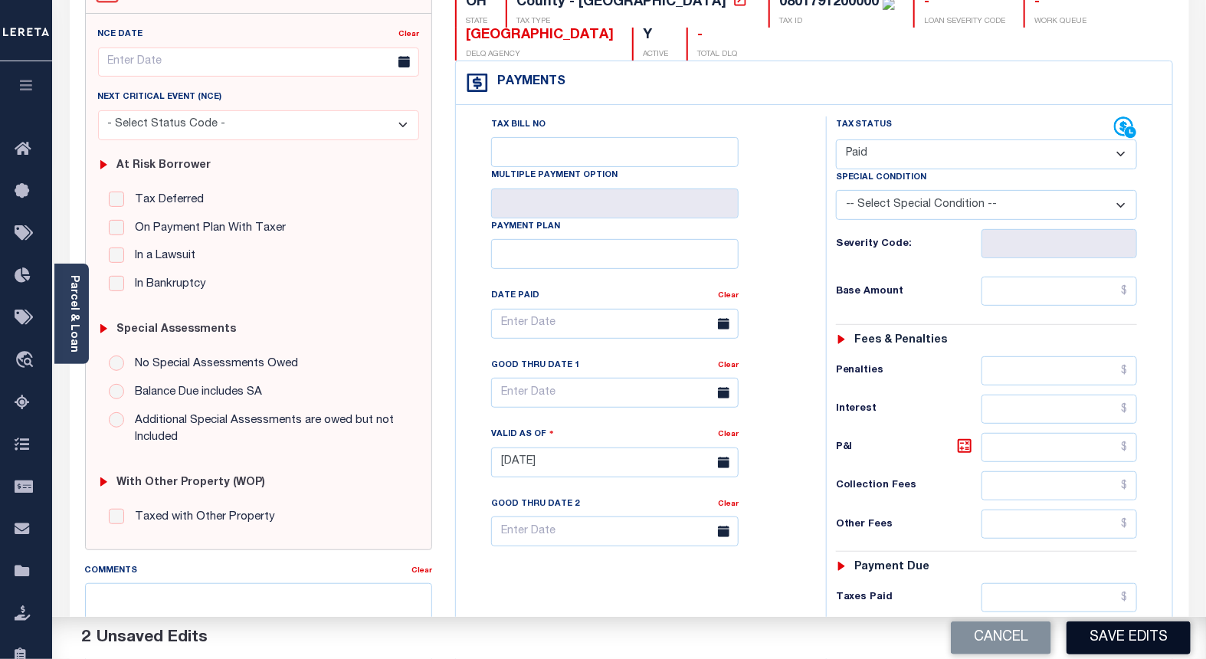
click at [1088, 631] on button "Save Edits" at bounding box center [1129, 637] width 124 height 33
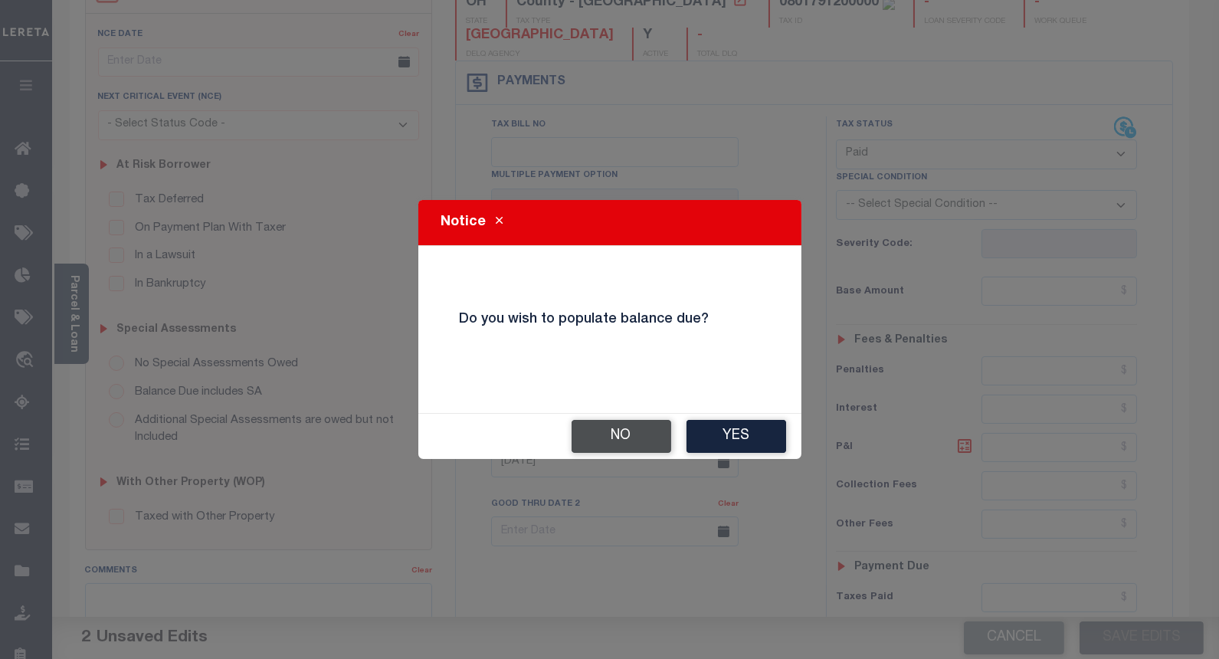
click at [585, 430] on button "No" at bounding box center [622, 436] width 100 height 33
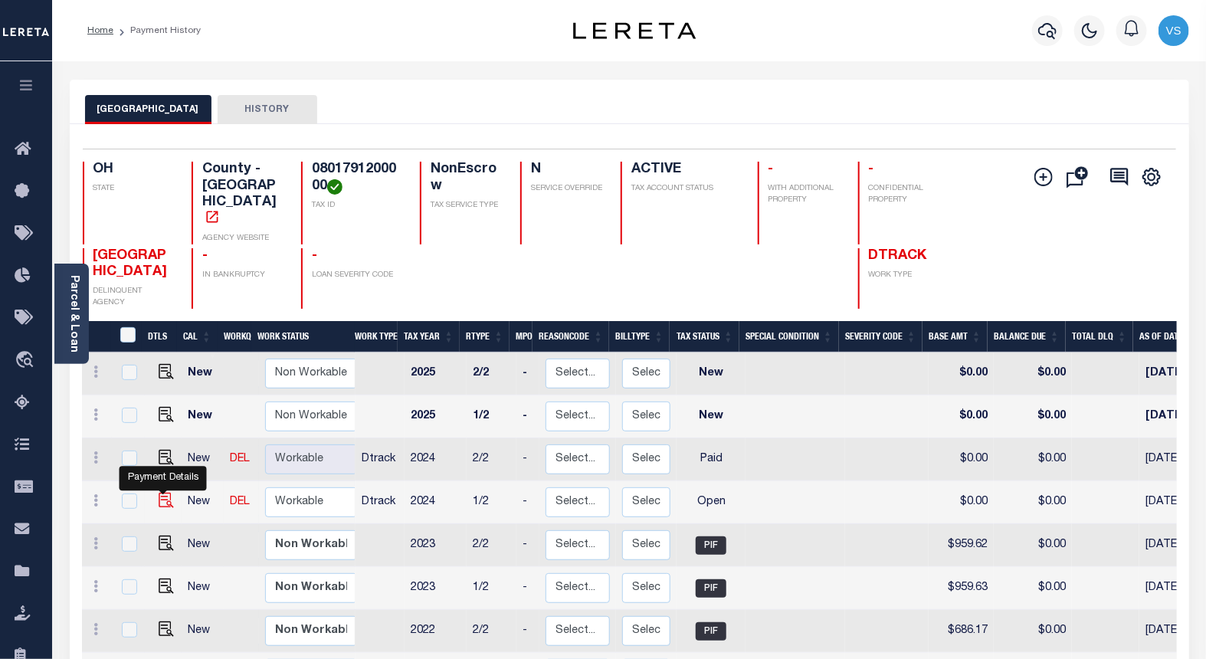
click at [159, 493] on img "" at bounding box center [166, 500] width 15 height 15
checkbox input "true"
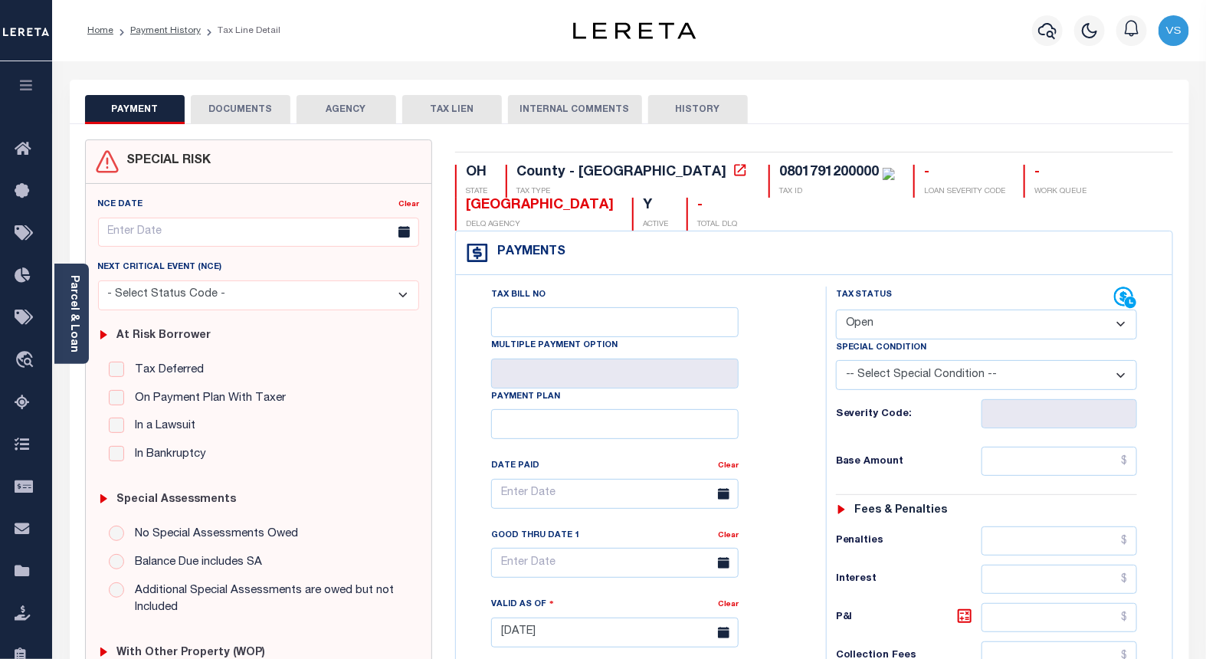
click at [848, 319] on select "- Select Status Code - Open Due/Unpaid Paid Incomplete No Tax Due Internal Refu…" at bounding box center [987, 325] width 302 height 30
select select "PYD"
click at [836, 310] on select "- Select Status Code - Open Due/Unpaid Paid Incomplete No Tax Due Internal Refu…" at bounding box center [987, 325] width 302 height 30
type input "[DATE]"
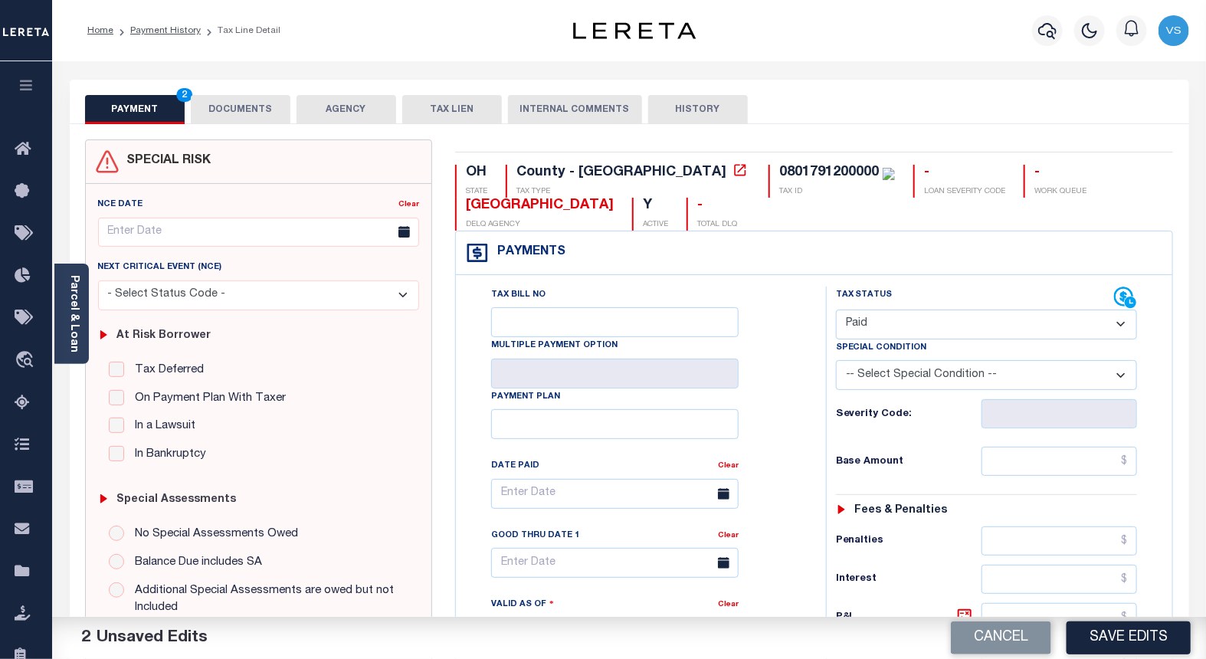
click at [227, 110] on button "DOCUMENTS" at bounding box center [241, 109] width 100 height 29
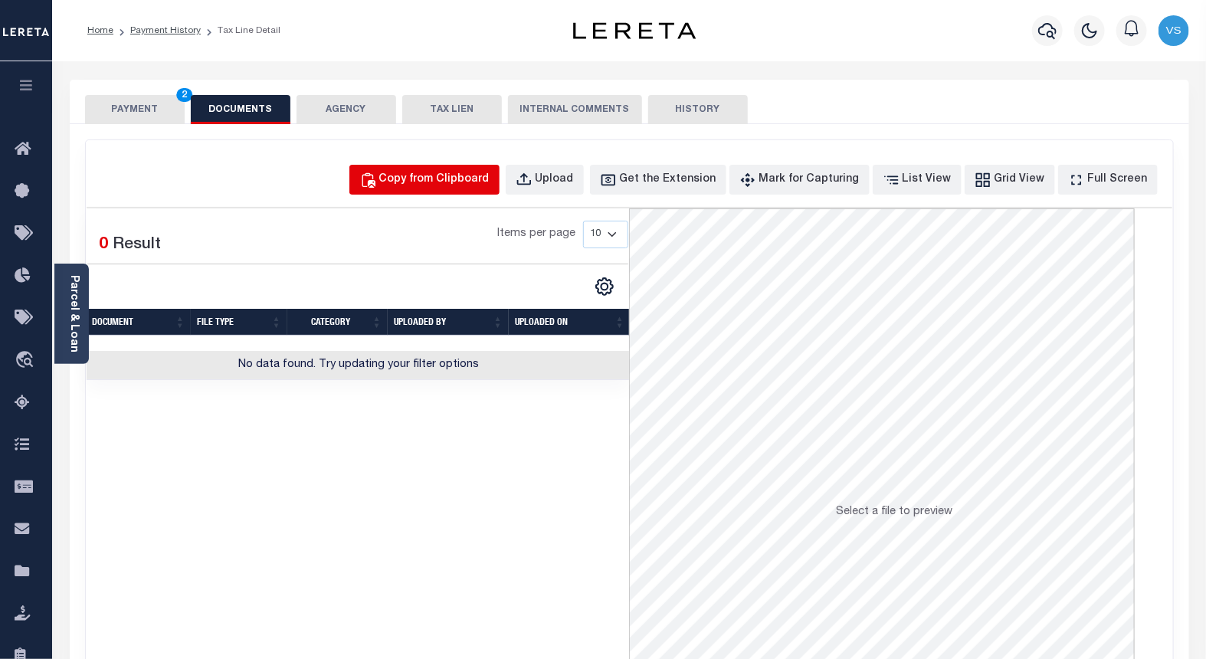
click at [464, 181] on div "Copy from Clipboard" at bounding box center [434, 180] width 110 height 17
select select "POP"
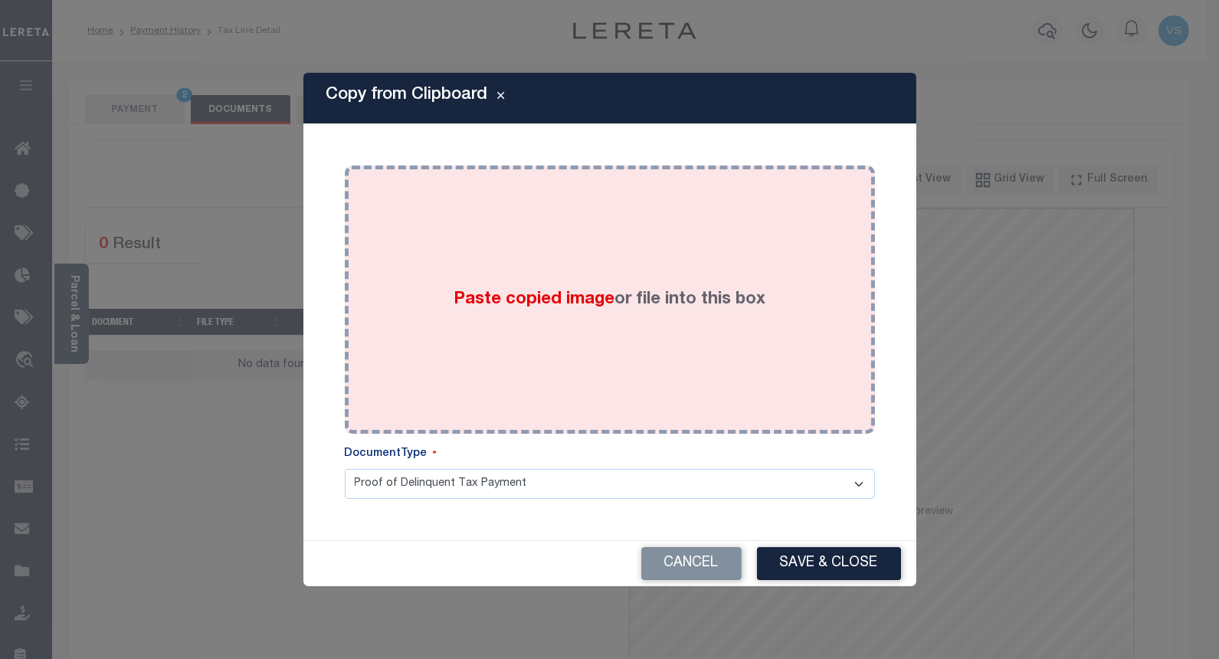
click at [477, 257] on div "Paste copied image or file into this box" at bounding box center [609, 299] width 507 height 245
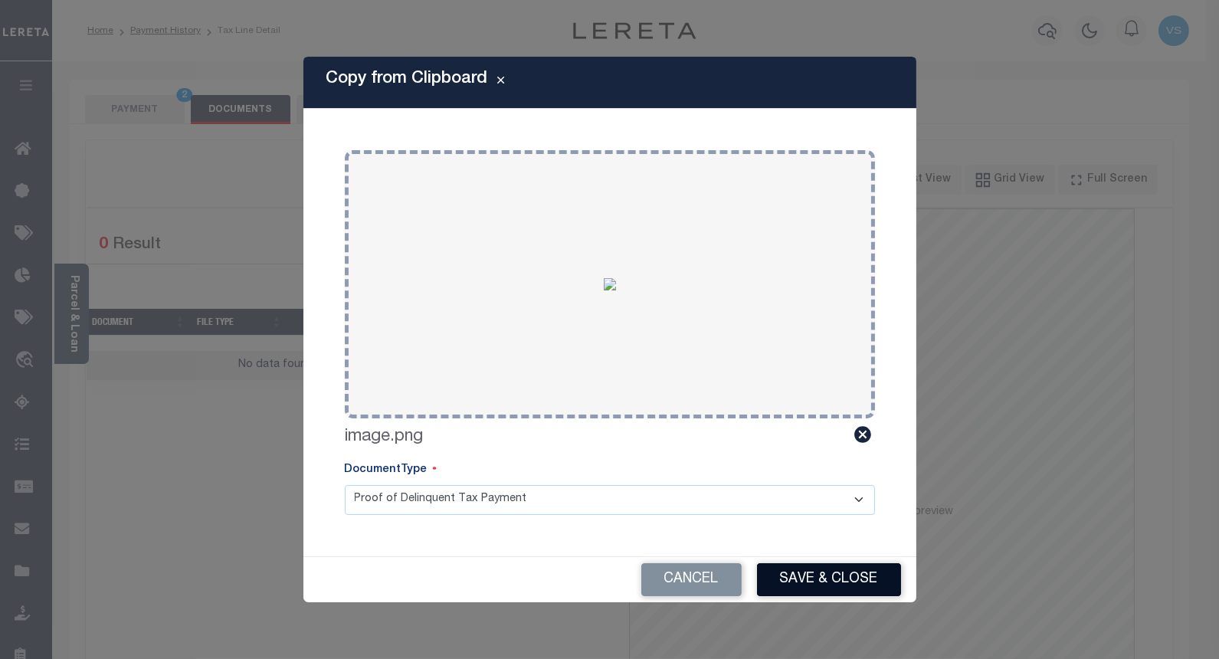
click at [788, 575] on button "Save & Close" at bounding box center [829, 579] width 144 height 33
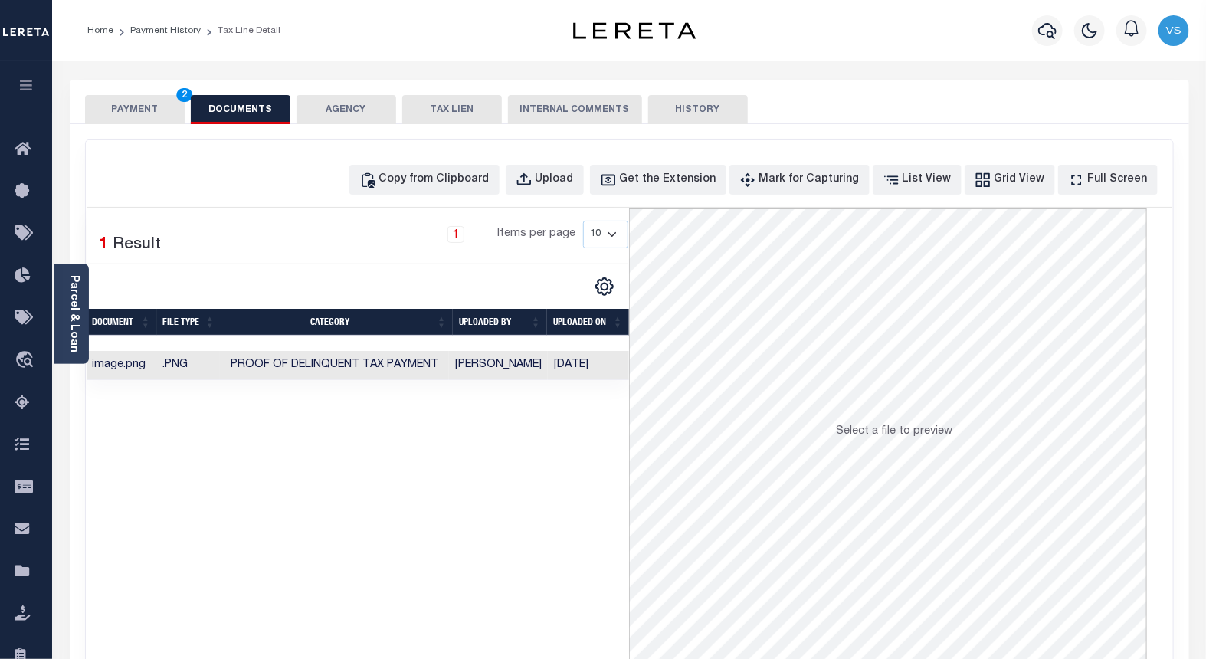
click at [142, 115] on button "PAYMENT 2" at bounding box center [135, 109] width 100 height 29
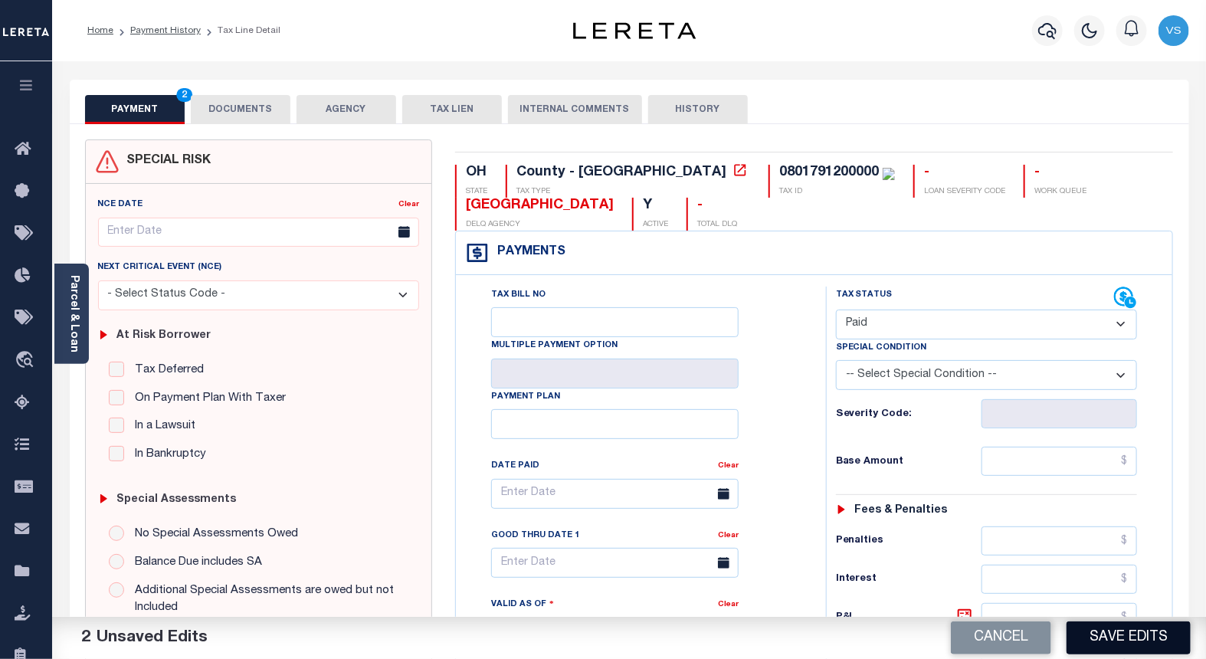
click at [1090, 640] on button "Save Edits" at bounding box center [1129, 637] width 124 height 33
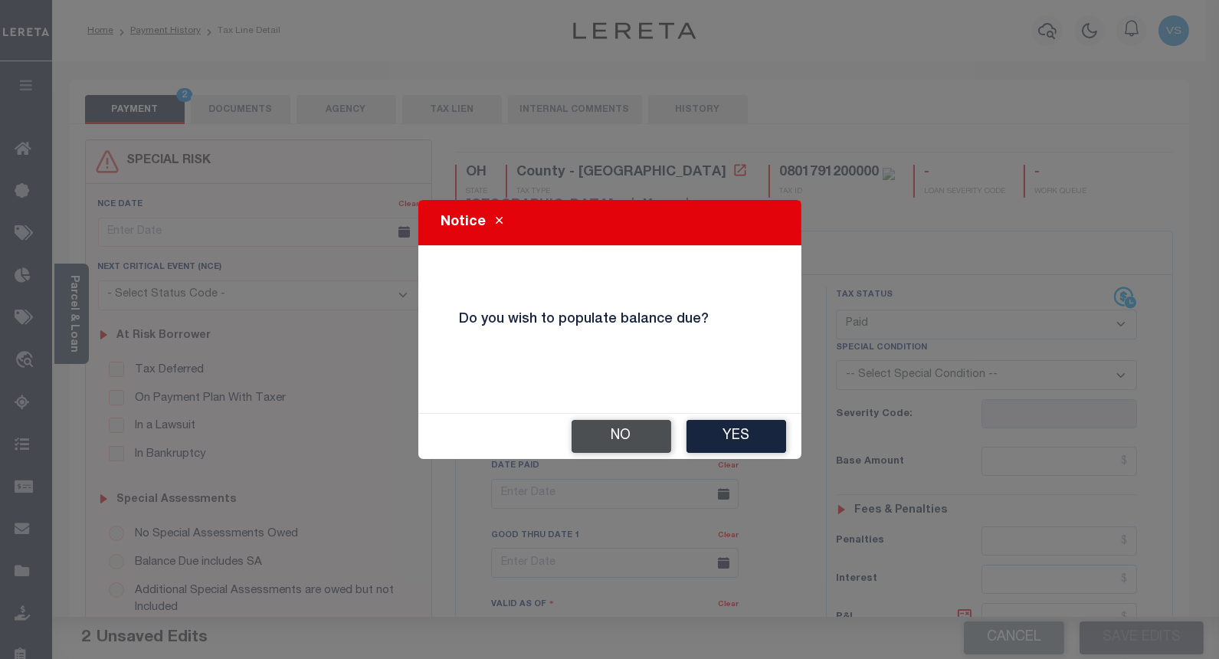
click at [608, 443] on button "No" at bounding box center [622, 436] width 100 height 33
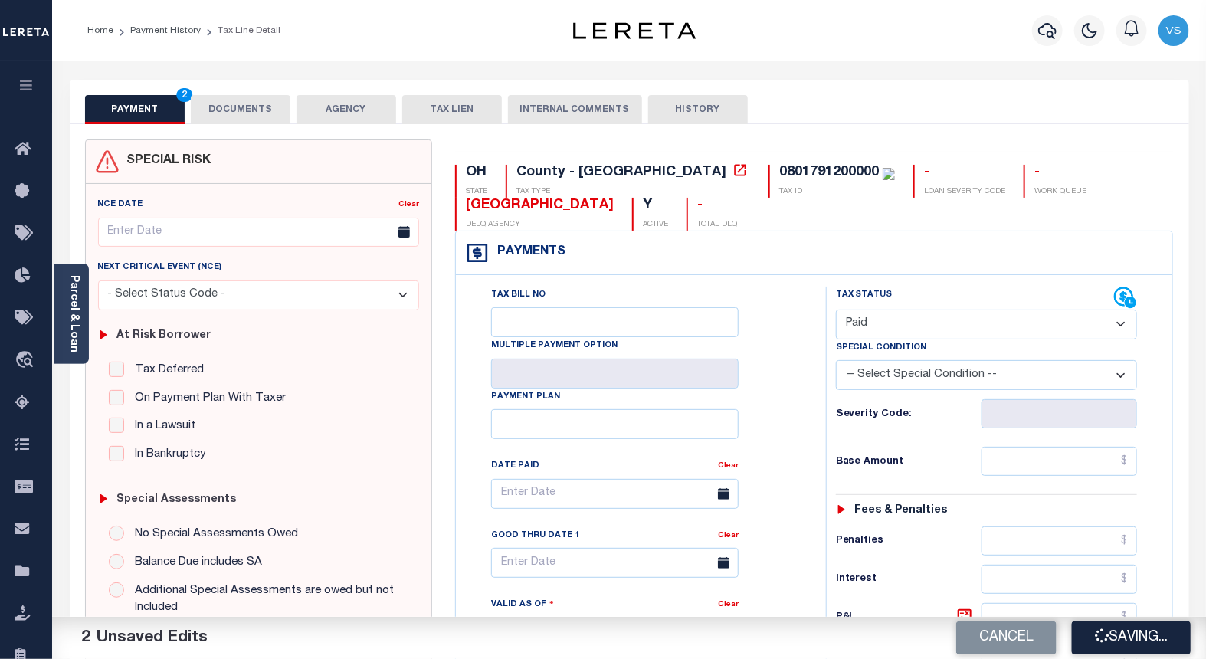
checkbox input "false"
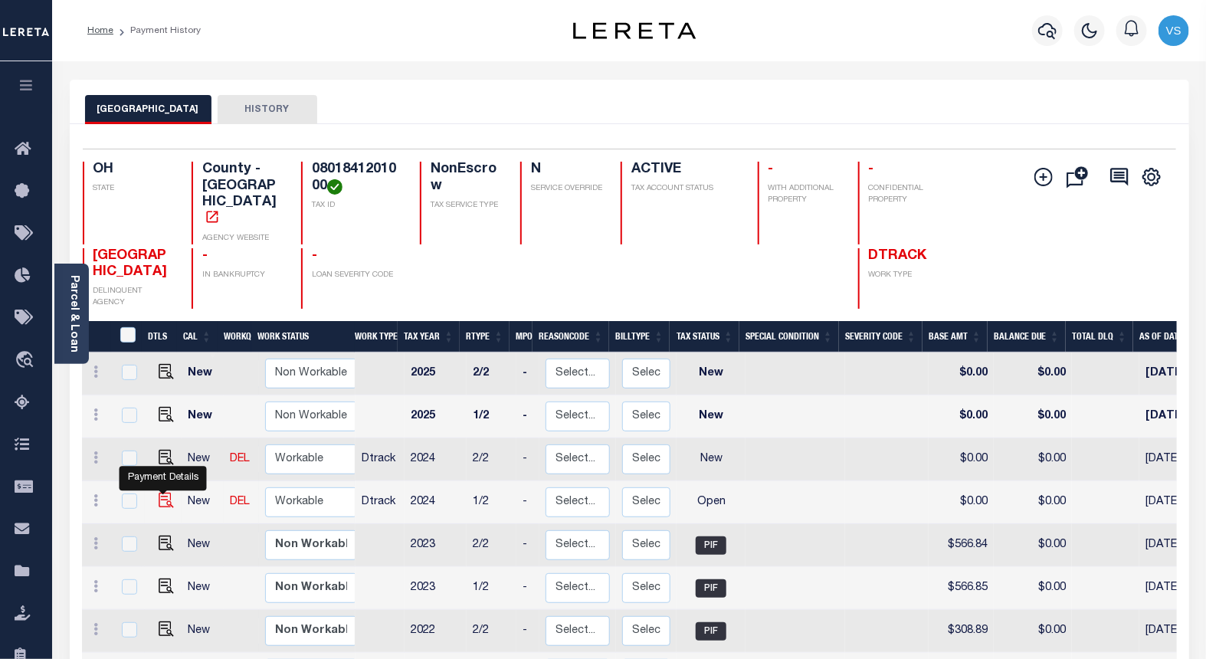
click at [159, 493] on img "" at bounding box center [166, 500] width 15 height 15
checkbox input "true"
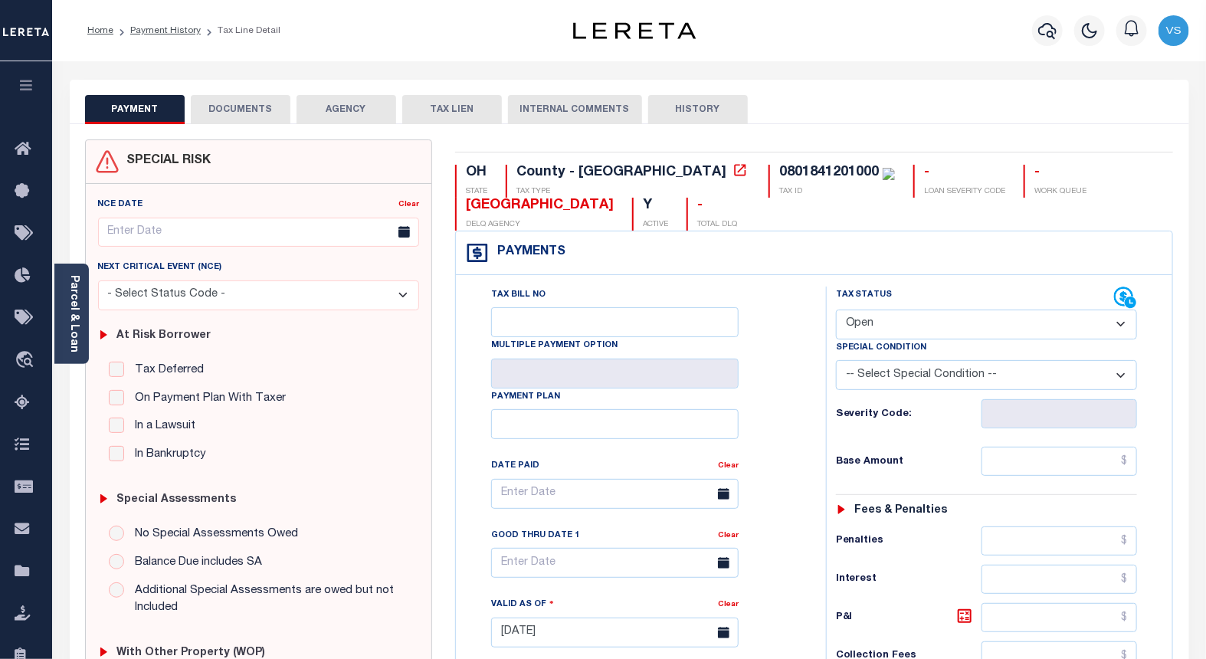
click at [864, 330] on select "- Select Status Code - Open Due/Unpaid Paid Incomplete No Tax Due Internal Refu…" at bounding box center [987, 325] width 302 height 30
select select "PYD"
click at [836, 310] on select "- Select Status Code - Open Due/Unpaid Paid Incomplete No Tax Due Internal Refu…" at bounding box center [987, 325] width 302 height 30
type input "[DATE]"
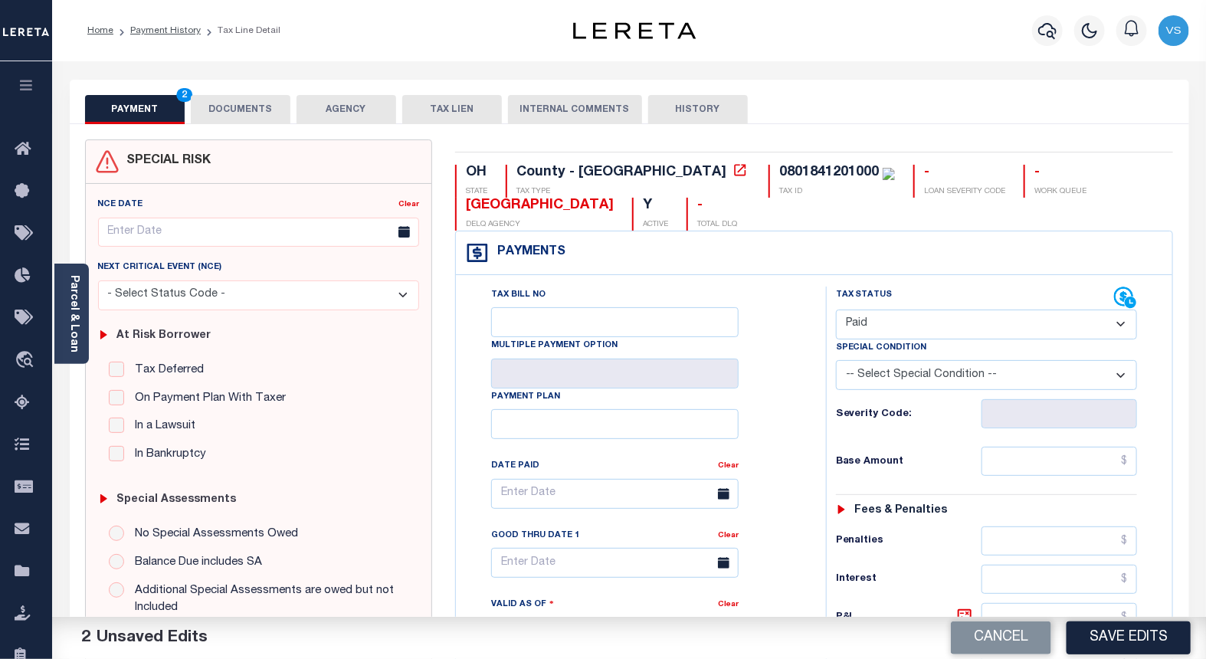
click at [255, 113] on button "DOCUMENTS" at bounding box center [241, 109] width 100 height 29
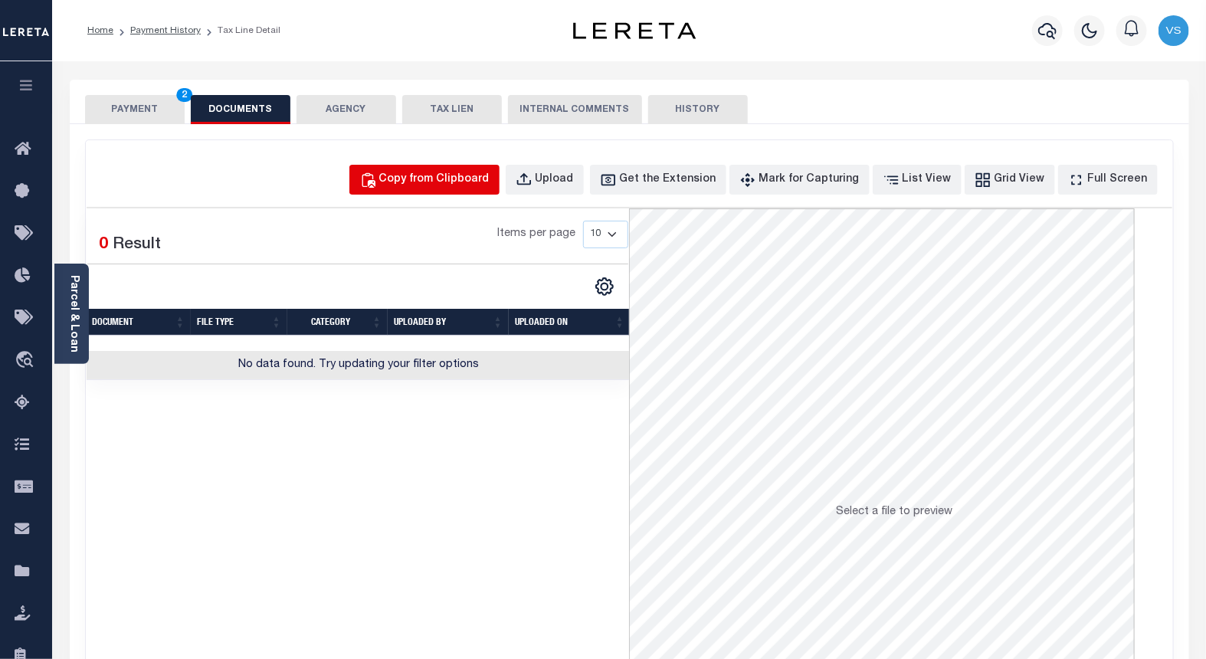
click at [442, 176] on div "Copy from Clipboard" at bounding box center [434, 180] width 110 height 17
select select "POP"
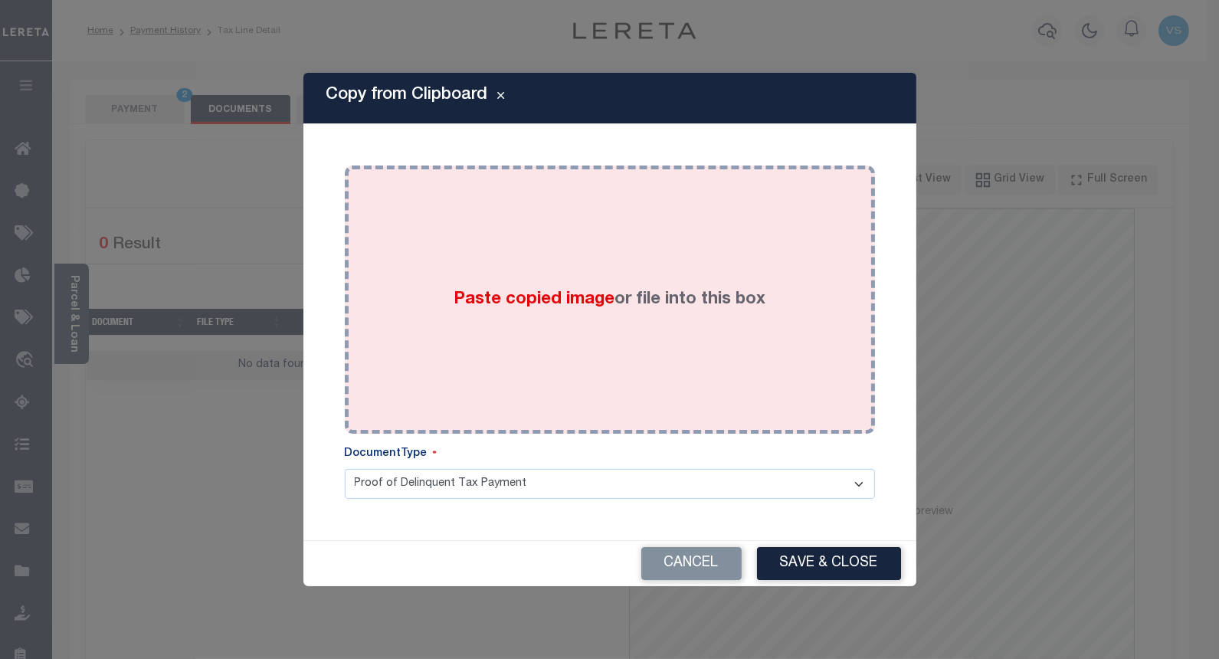
click at [460, 274] on div "Paste copied image or file into this box" at bounding box center [609, 299] width 507 height 245
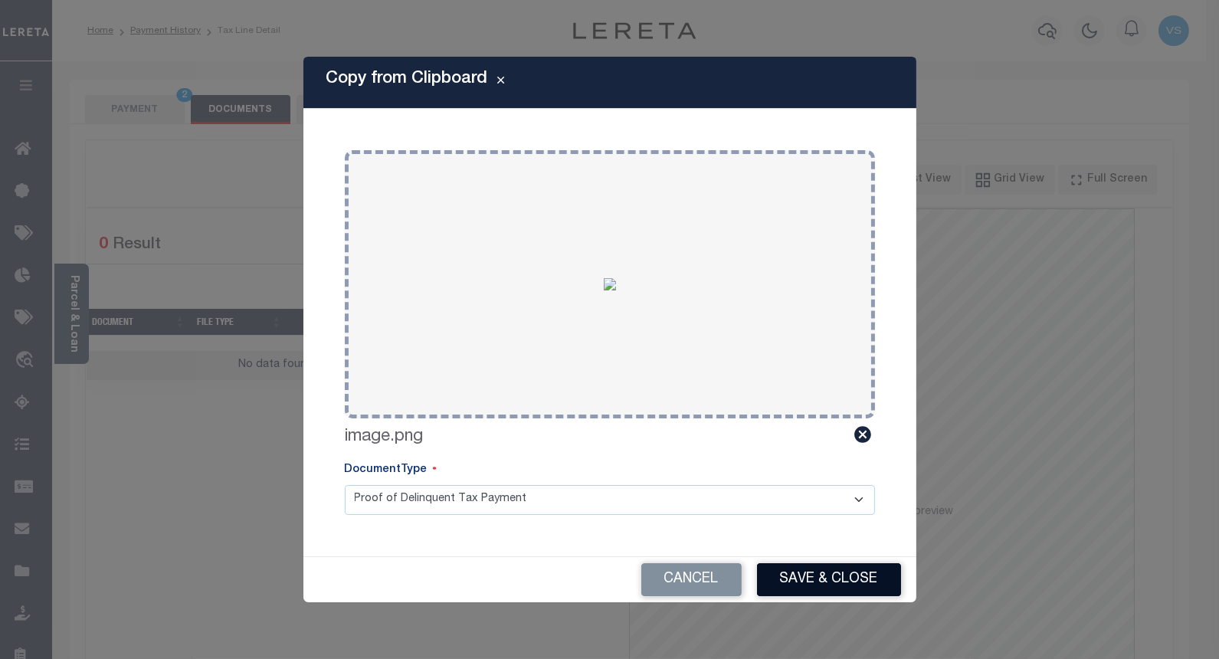
click at [816, 580] on button "Save & Close" at bounding box center [829, 579] width 144 height 33
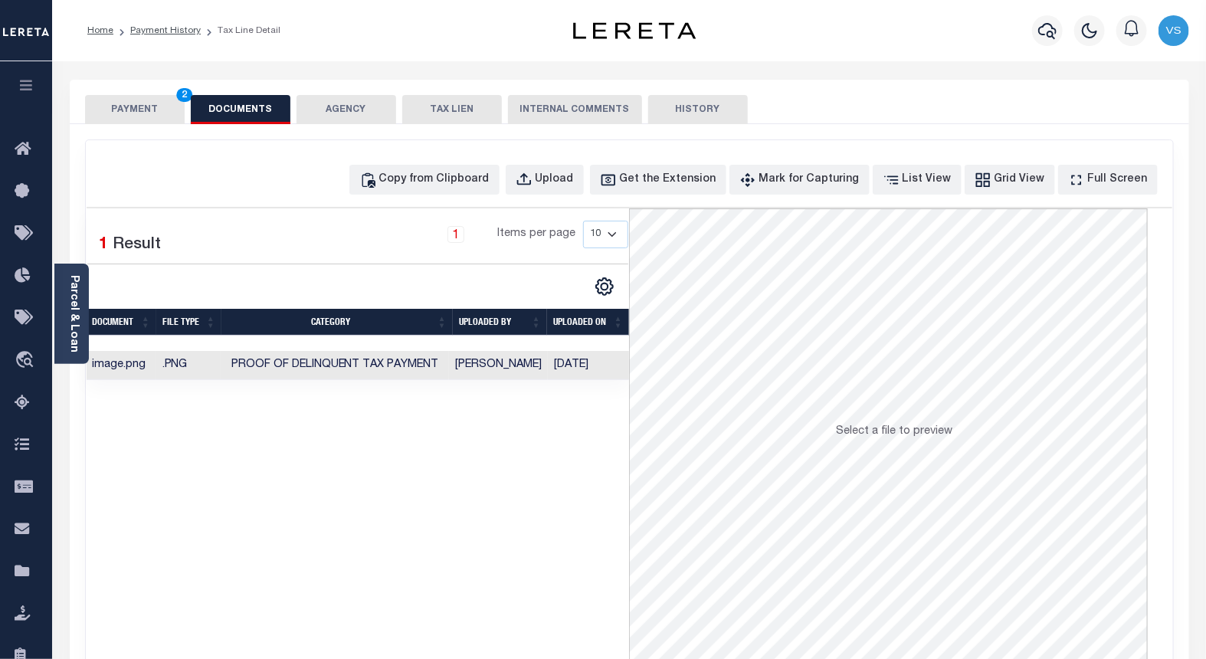
click at [130, 115] on button "PAYMENT 2" at bounding box center [135, 109] width 100 height 29
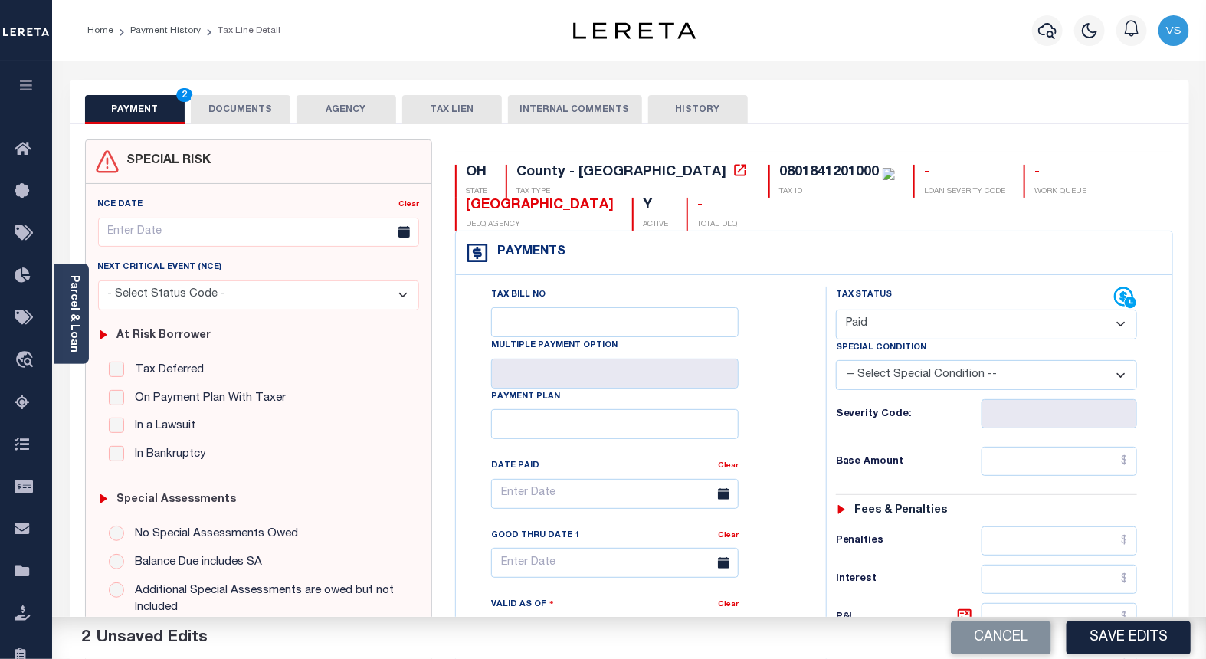
scroll to position [170, 0]
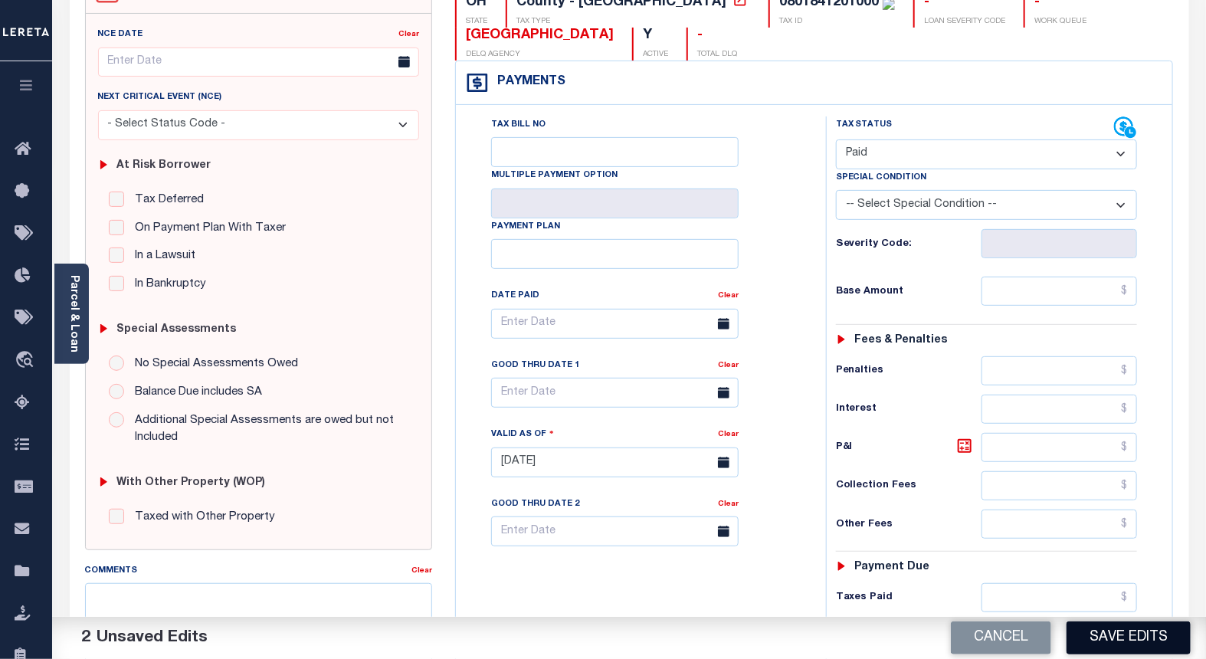
click at [1112, 635] on button "Save Edits" at bounding box center [1129, 637] width 124 height 33
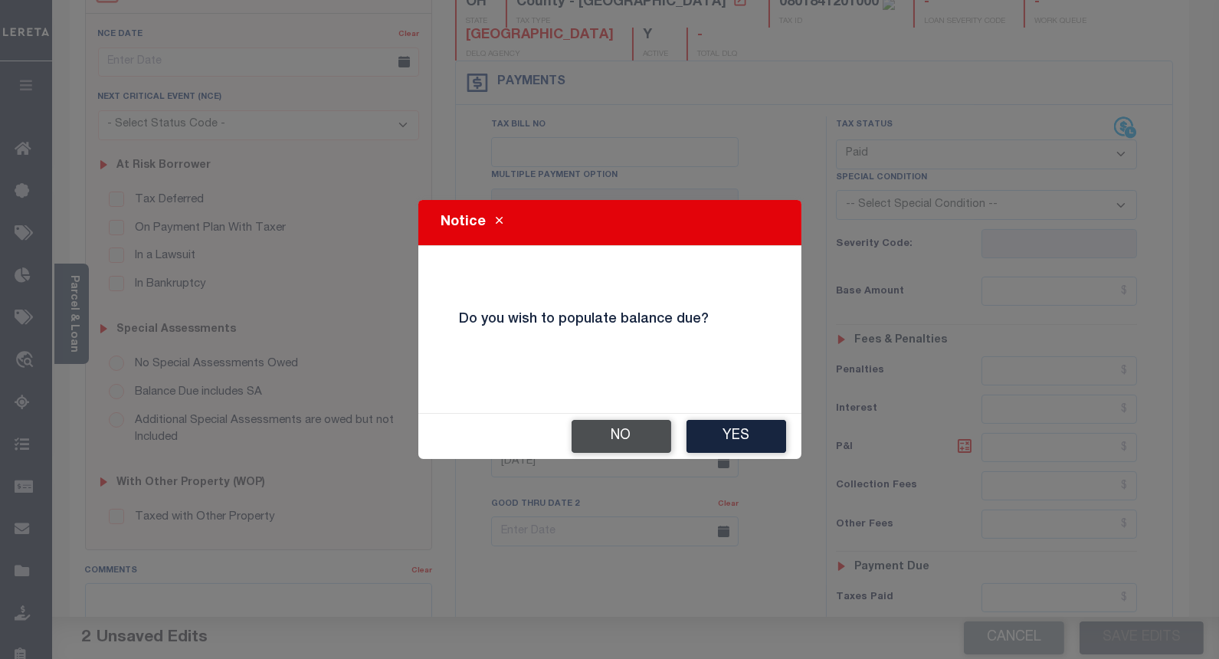
click at [611, 432] on button "No" at bounding box center [622, 436] width 100 height 33
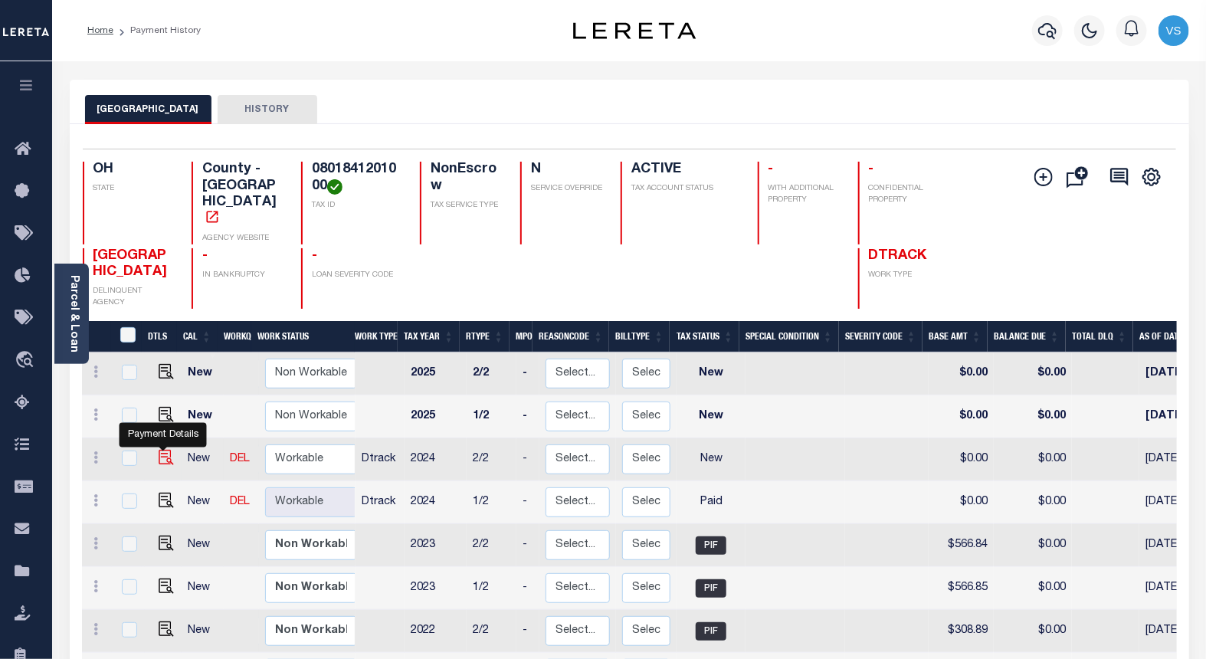
click at [159, 450] on img "" at bounding box center [166, 457] width 15 height 15
checkbox input "true"
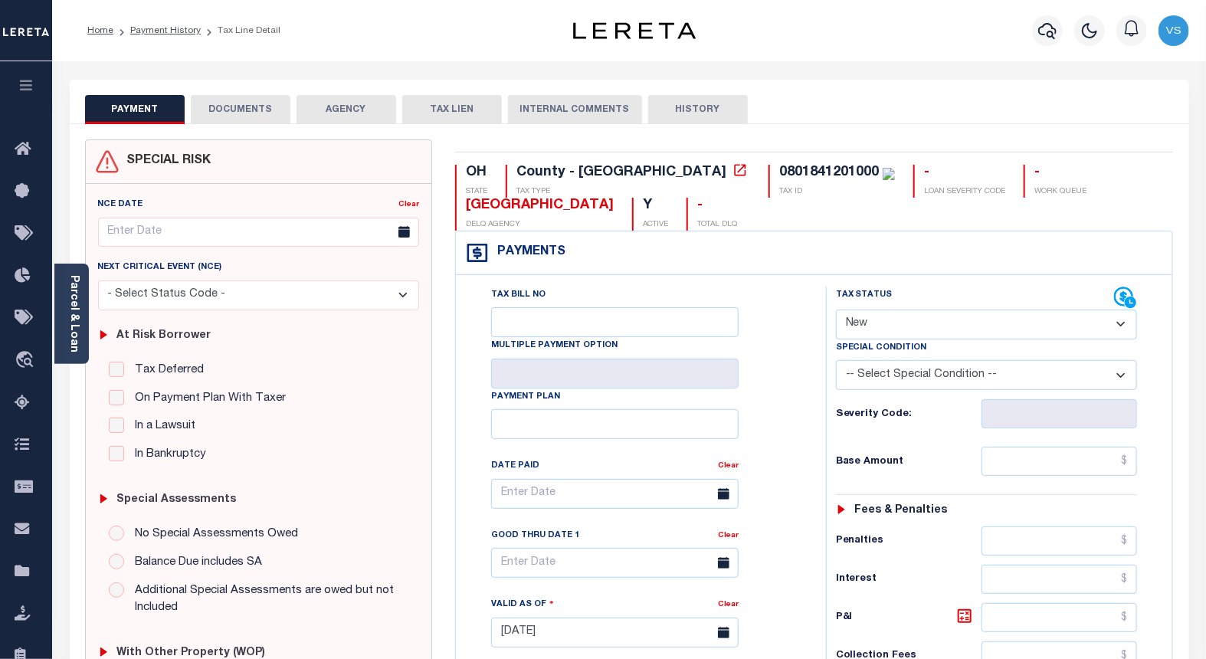
click at [864, 327] on select "- Select Status Code - Open Due/Unpaid Paid Incomplete No Tax Due Internal Refu…" at bounding box center [987, 325] width 302 height 30
select select "PYD"
click at [836, 310] on select "- Select Status Code - Open Due/Unpaid Paid Incomplete No Tax Due Internal Refu…" at bounding box center [987, 325] width 302 height 30
type input "[DATE]"
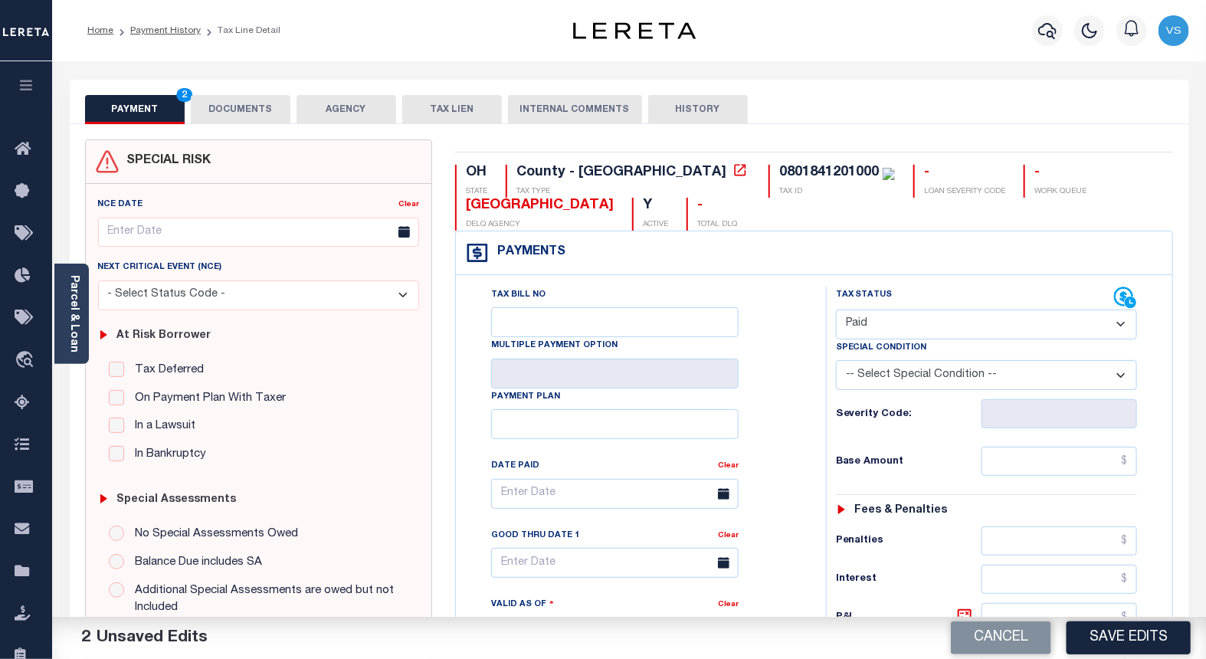
click at [241, 115] on button "DOCUMENTS" at bounding box center [241, 109] width 100 height 29
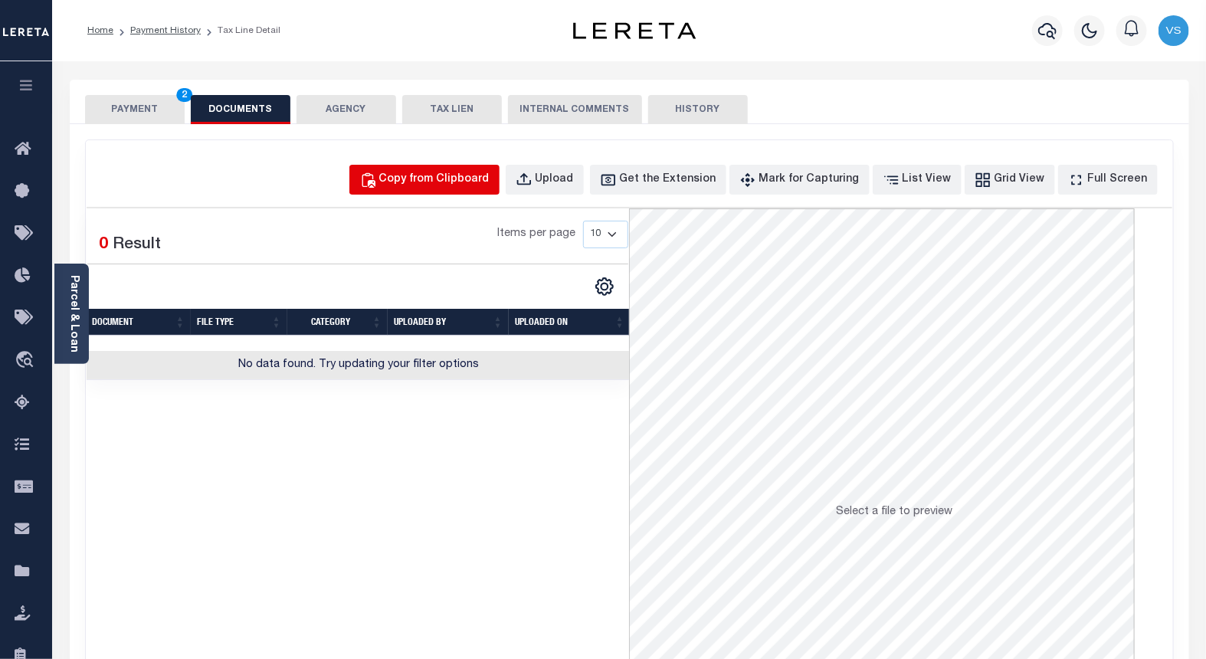
click at [416, 181] on div "Copy from Clipboard" at bounding box center [434, 180] width 110 height 17
select select "POP"
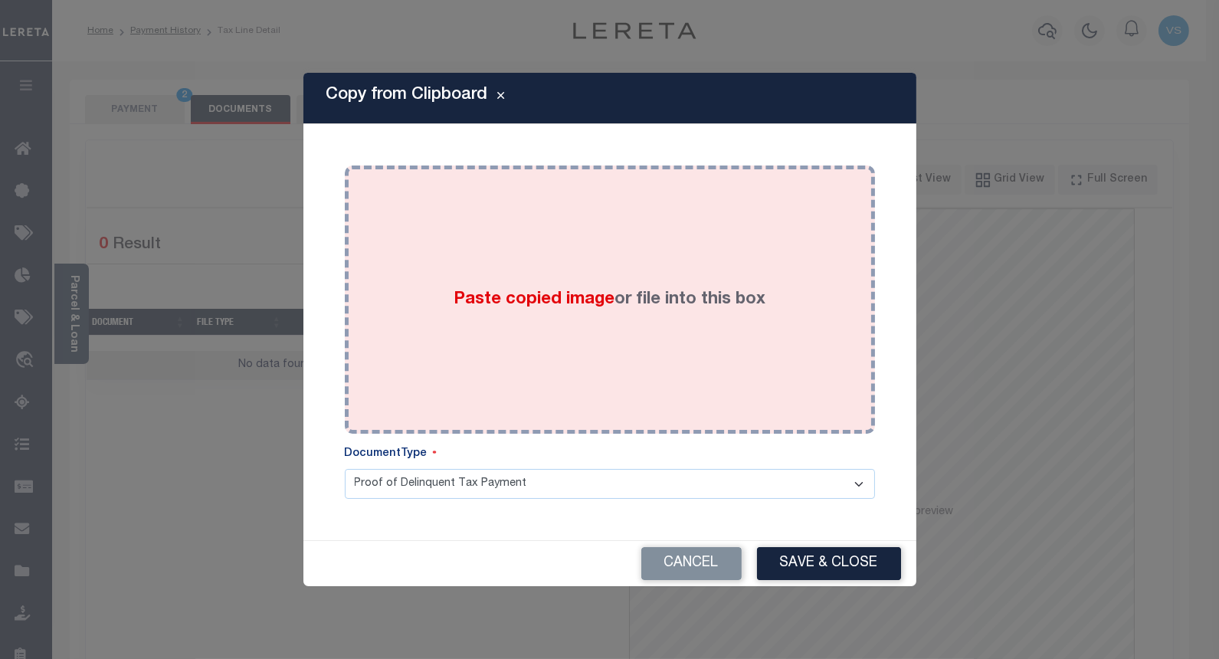
click at [487, 310] on label "Paste copied image or file into this box" at bounding box center [610, 299] width 312 height 25
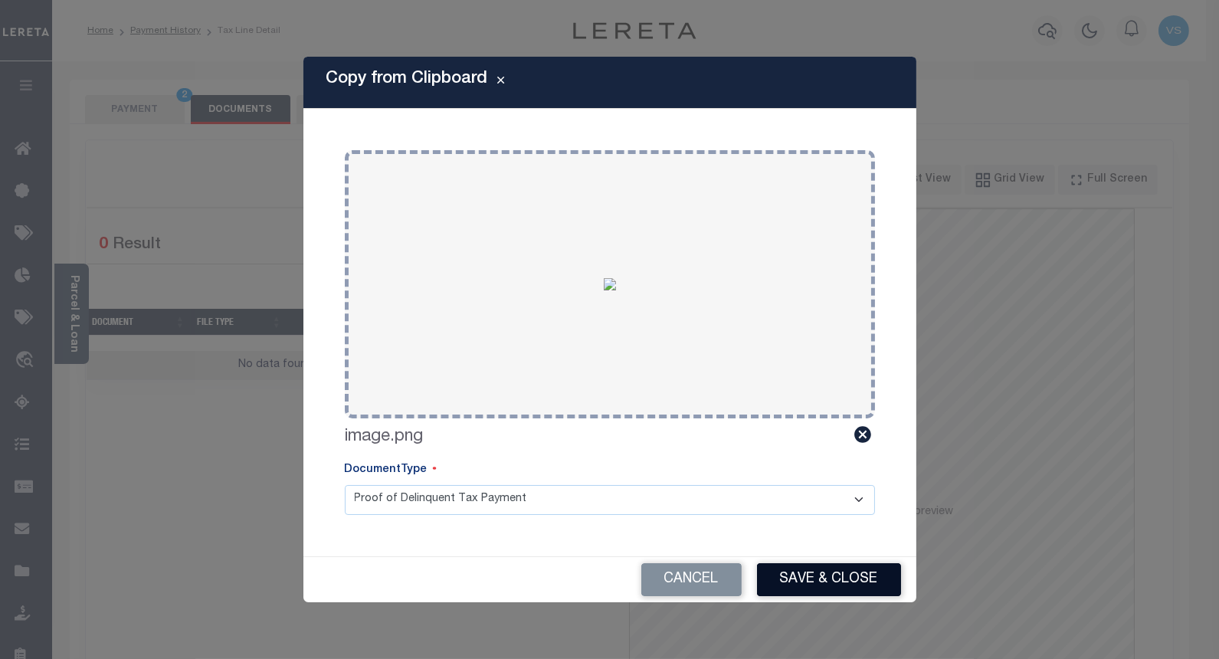
click at [803, 586] on button "Save & Close" at bounding box center [829, 579] width 144 height 33
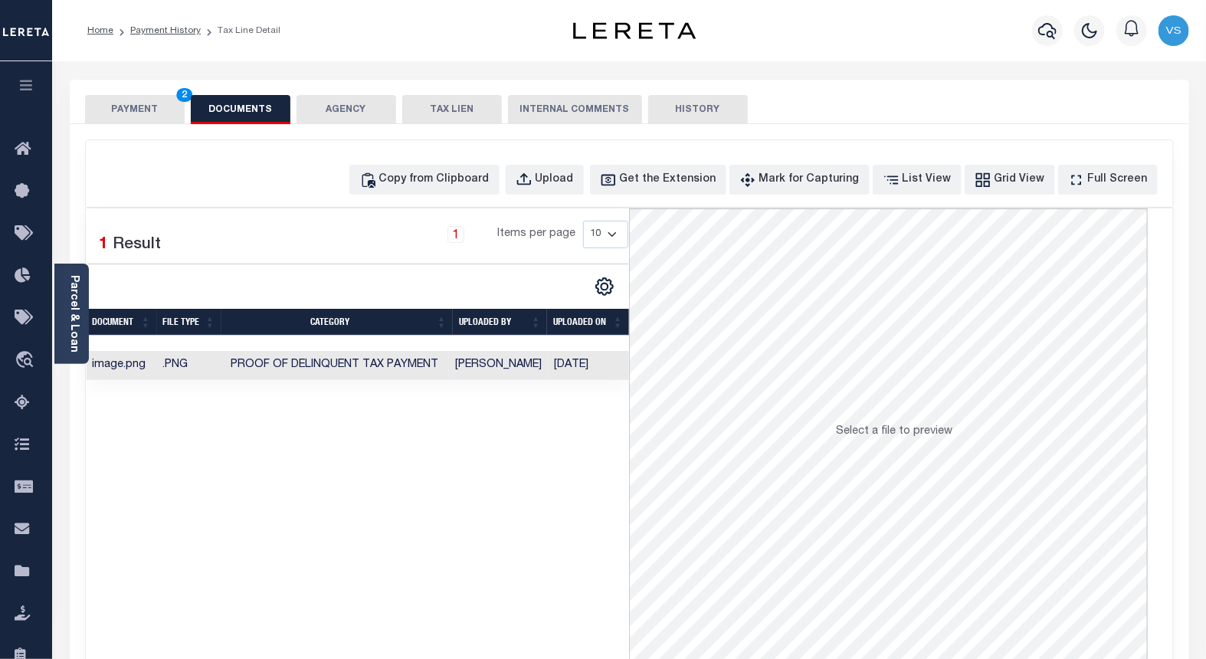
click at [130, 113] on button "PAYMENT 2" at bounding box center [135, 109] width 100 height 29
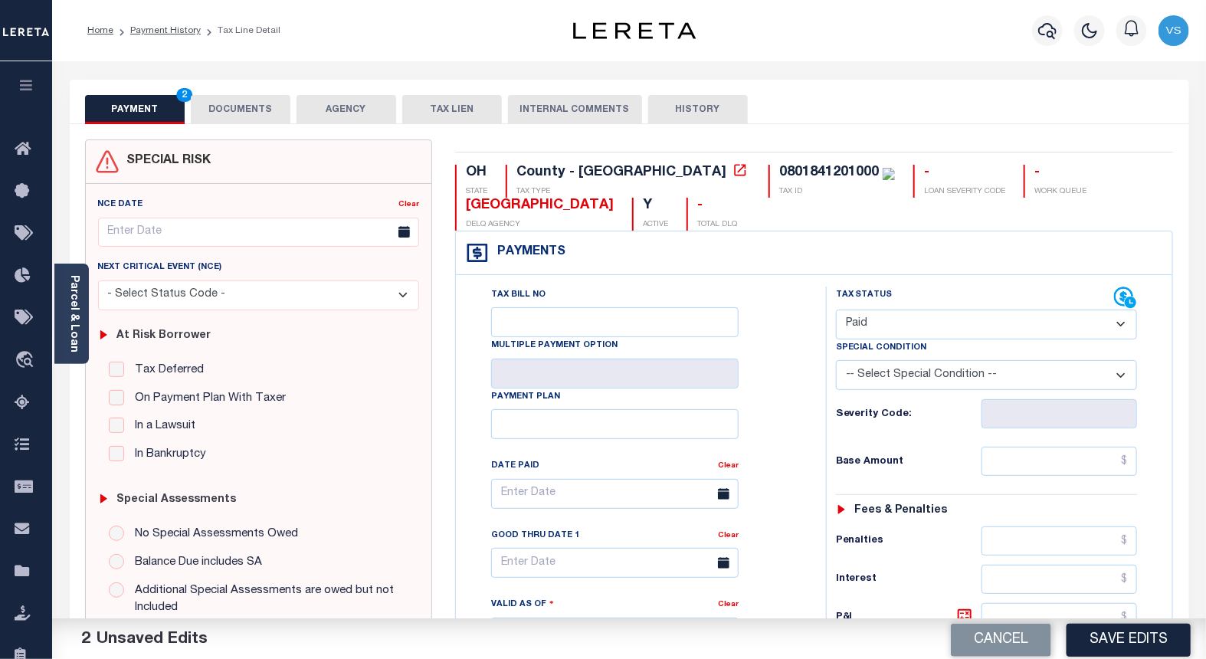
scroll to position [255, 0]
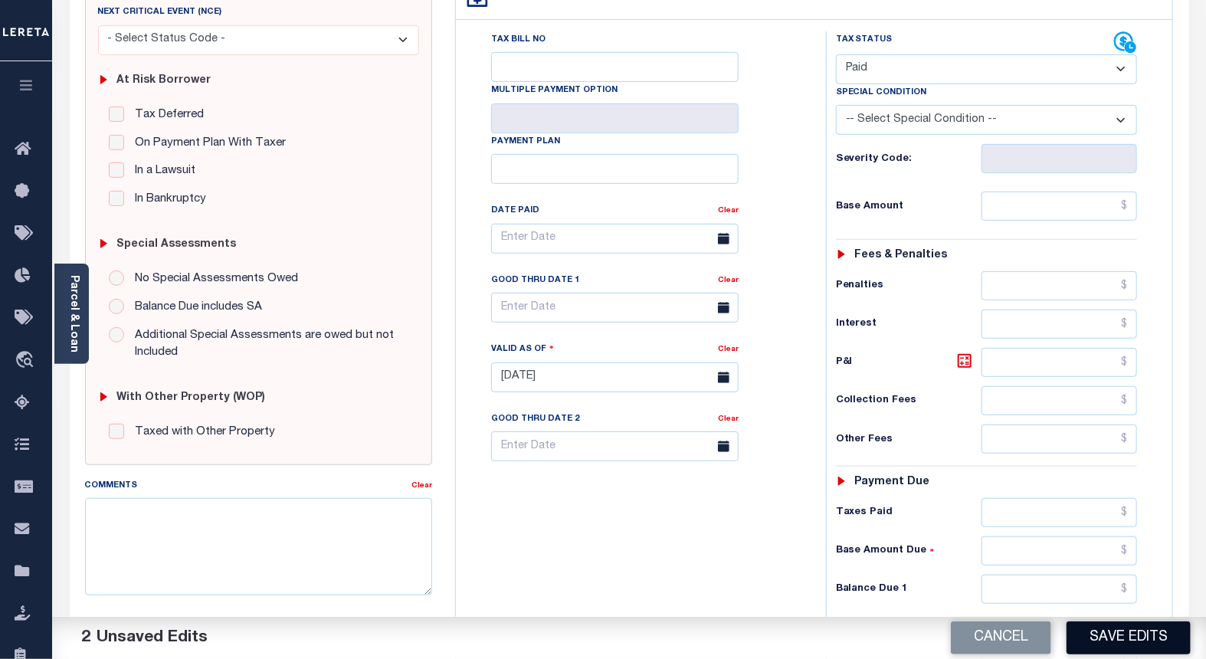
click at [1084, 637] on button "Save Edits" at bounding box center [1129, 637] width 124 height 33
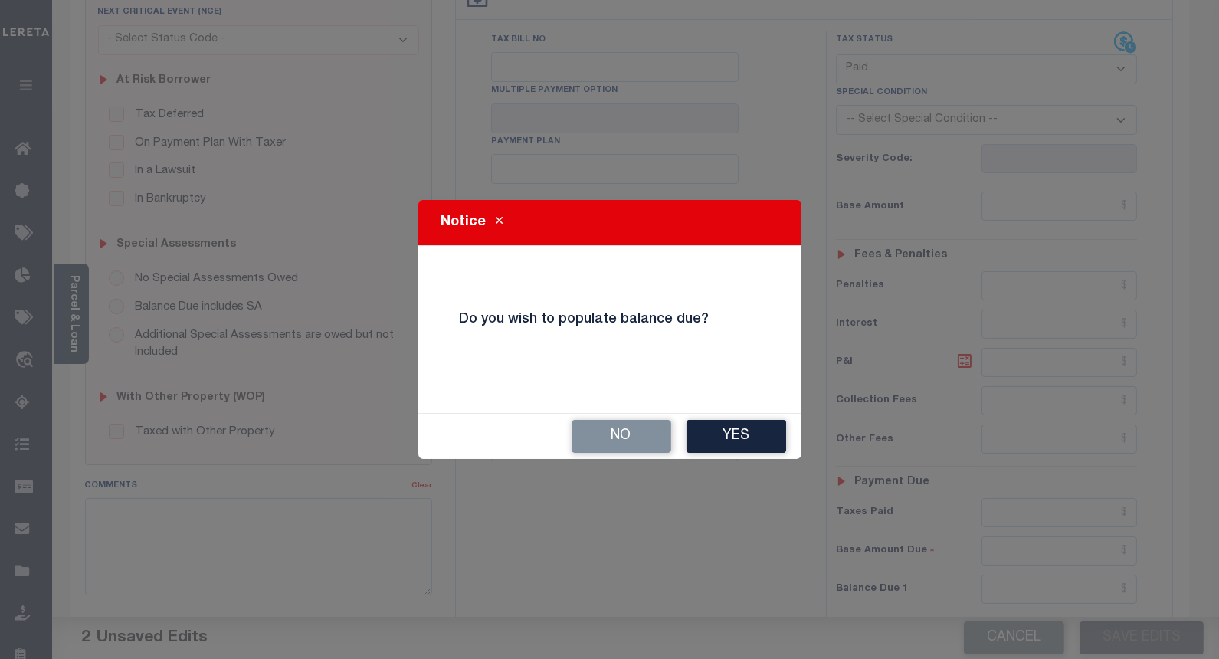
click at [618, 434] on button "No" at bounding box center [622, 436] width 100 height 33
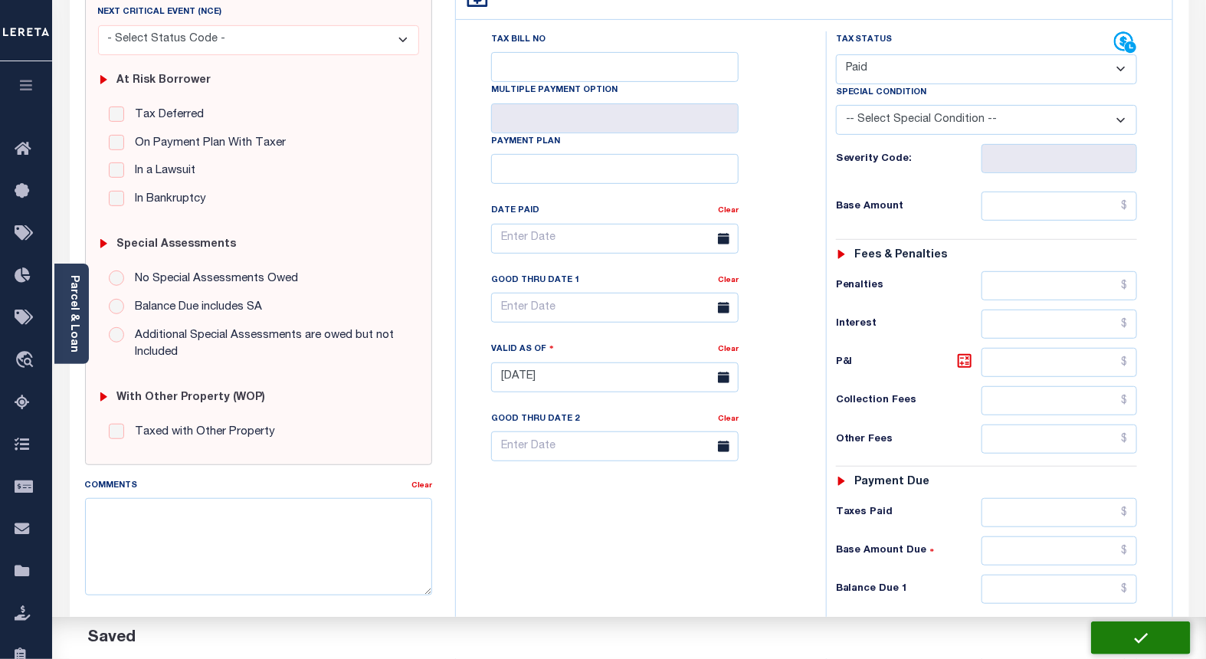
checkbox input "false"
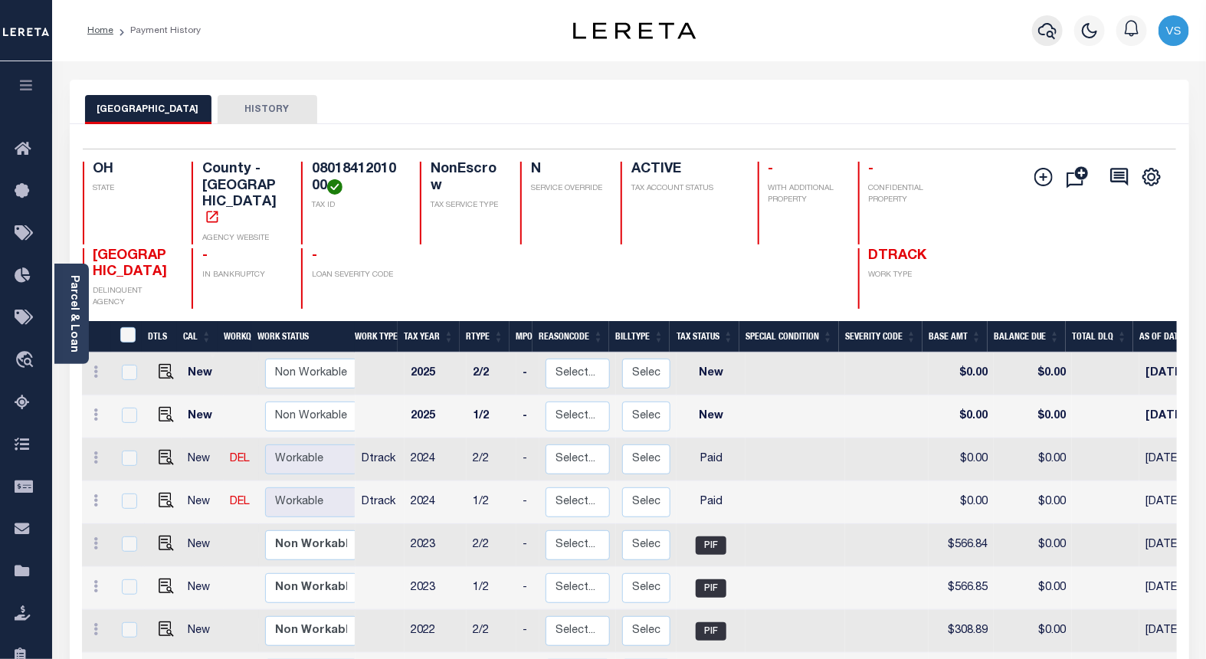
click at [1047, 33] on icon "button" at bounding box center [1047, 31] width 18 height 16
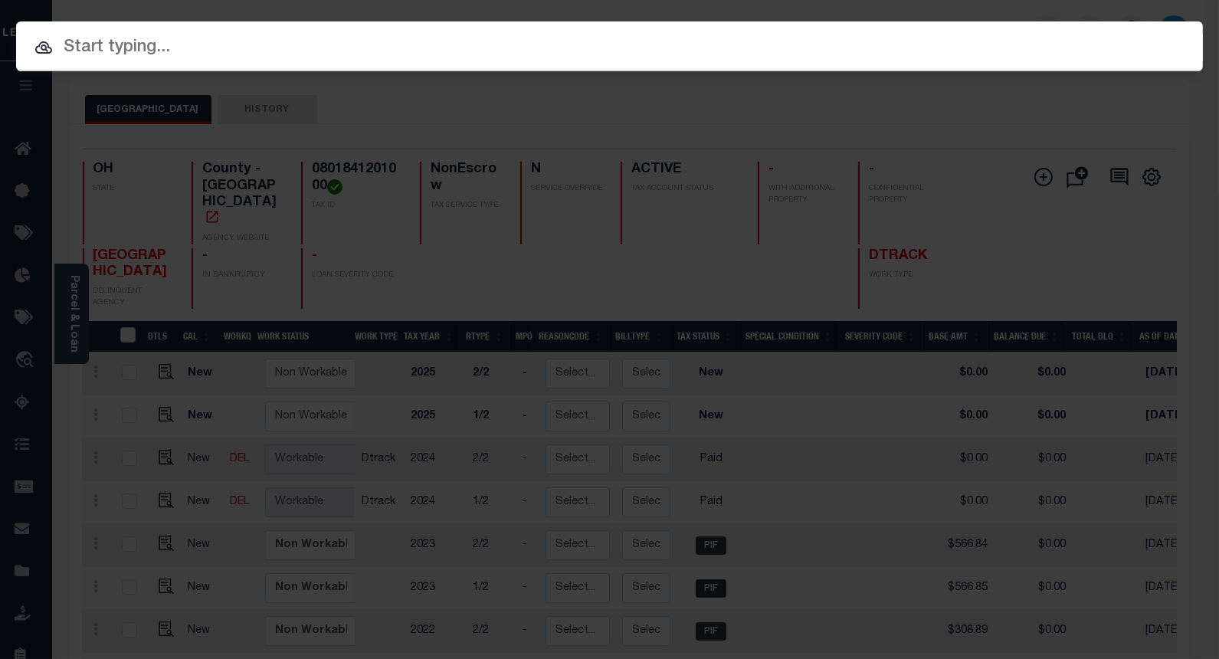
paste input "22104072"
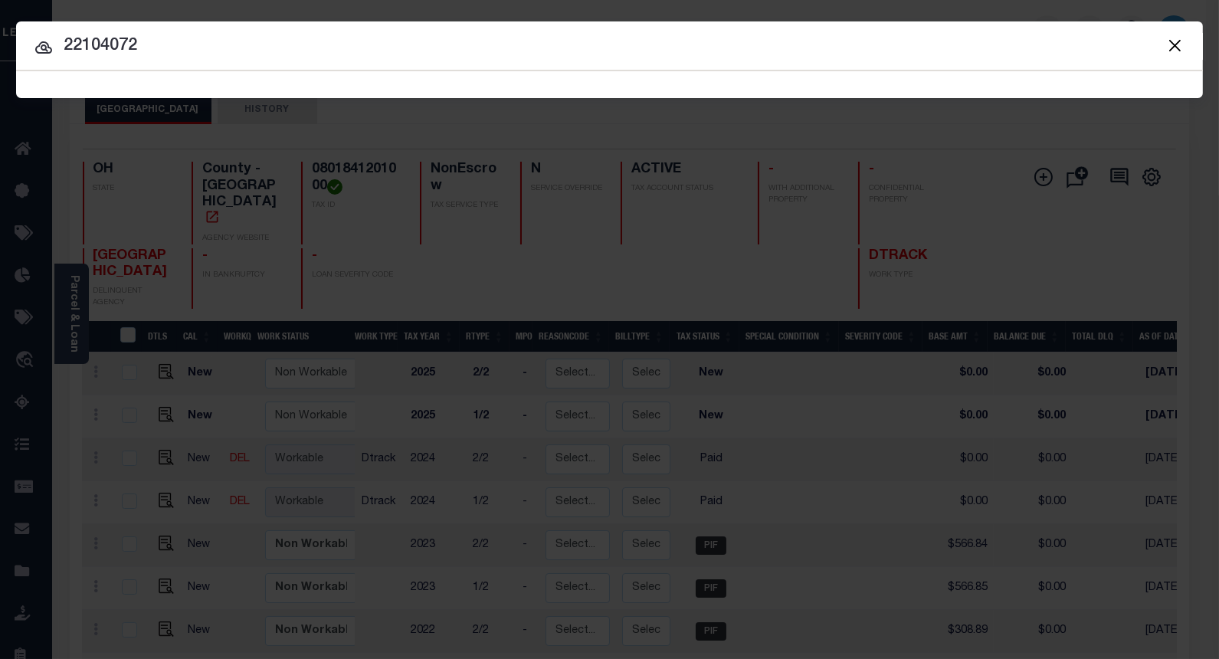
type input "22104072"
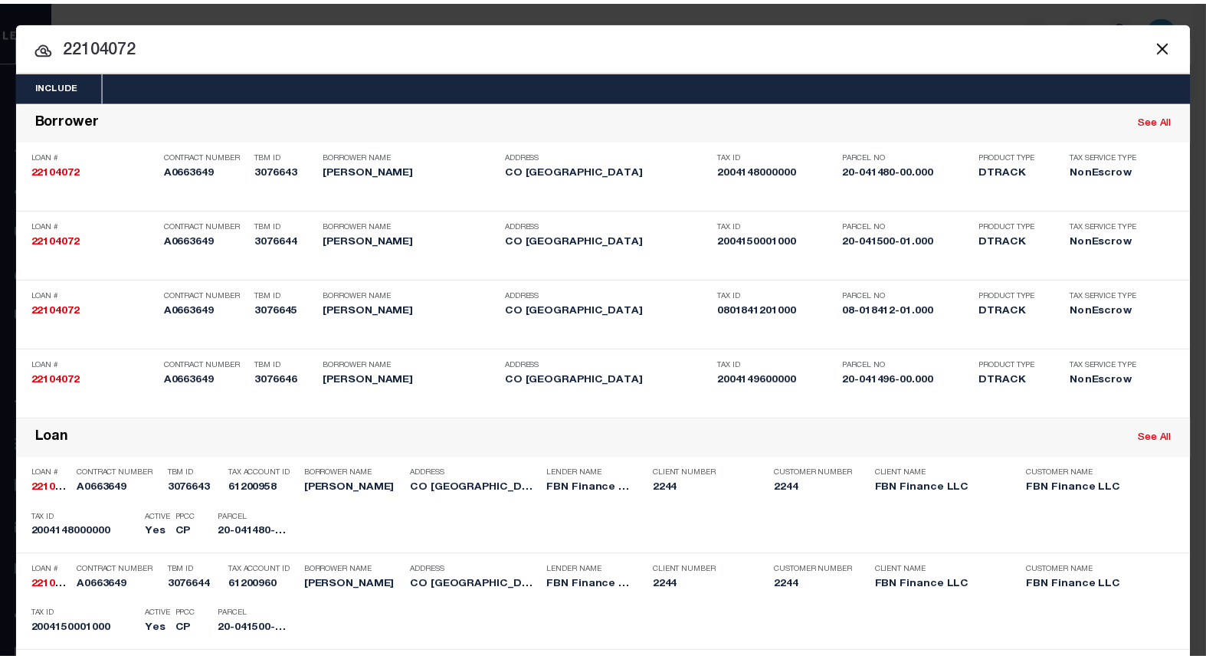
scroll to position [425, 0]
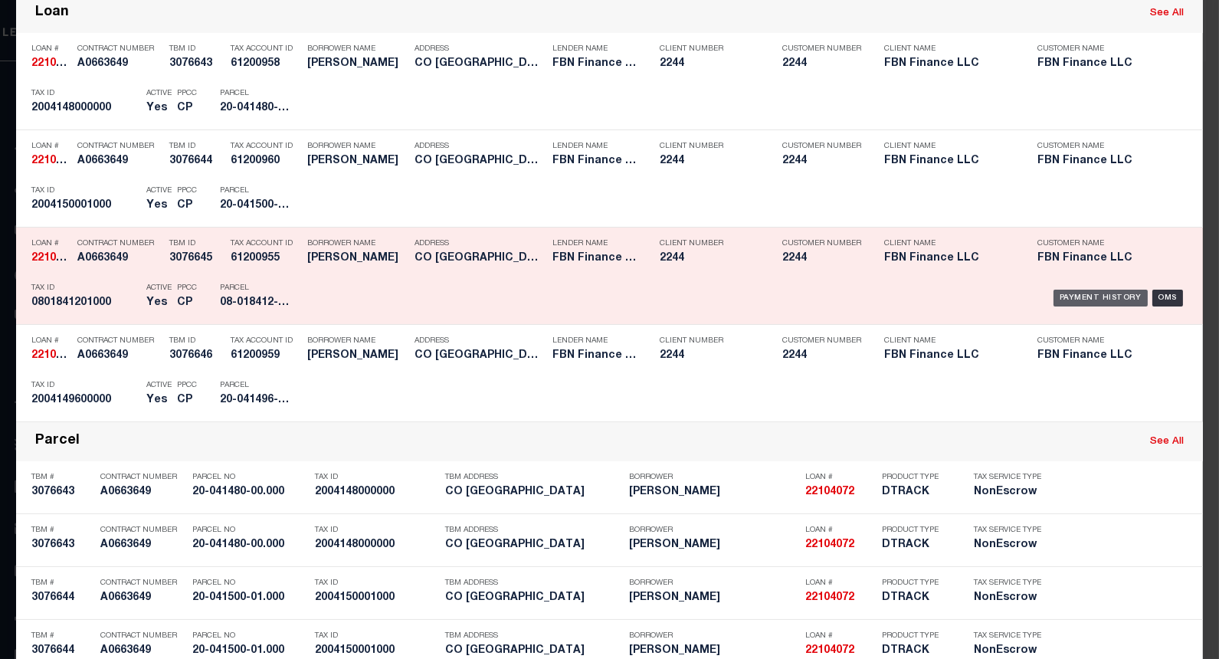
click at [1067, 300] on div "Payment History" at bounding box center [1101, 298] width 94 height 17
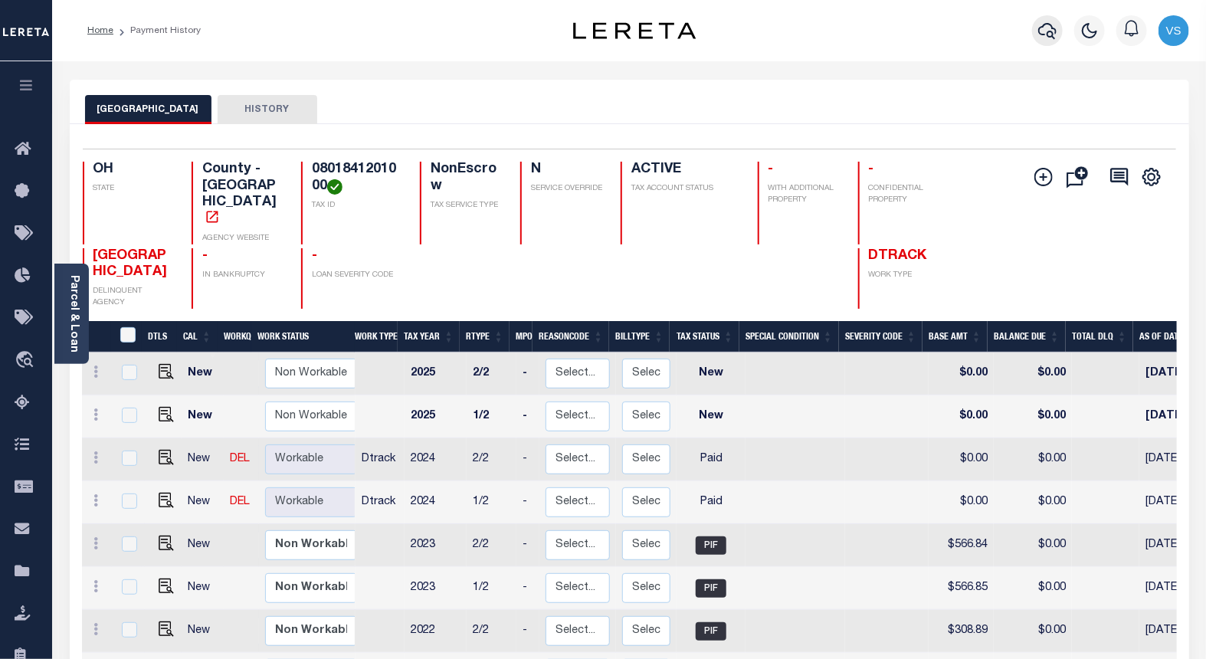
click at [1051, 25] on icon "button" at bounding box center [1047, 31] width 18 height 16
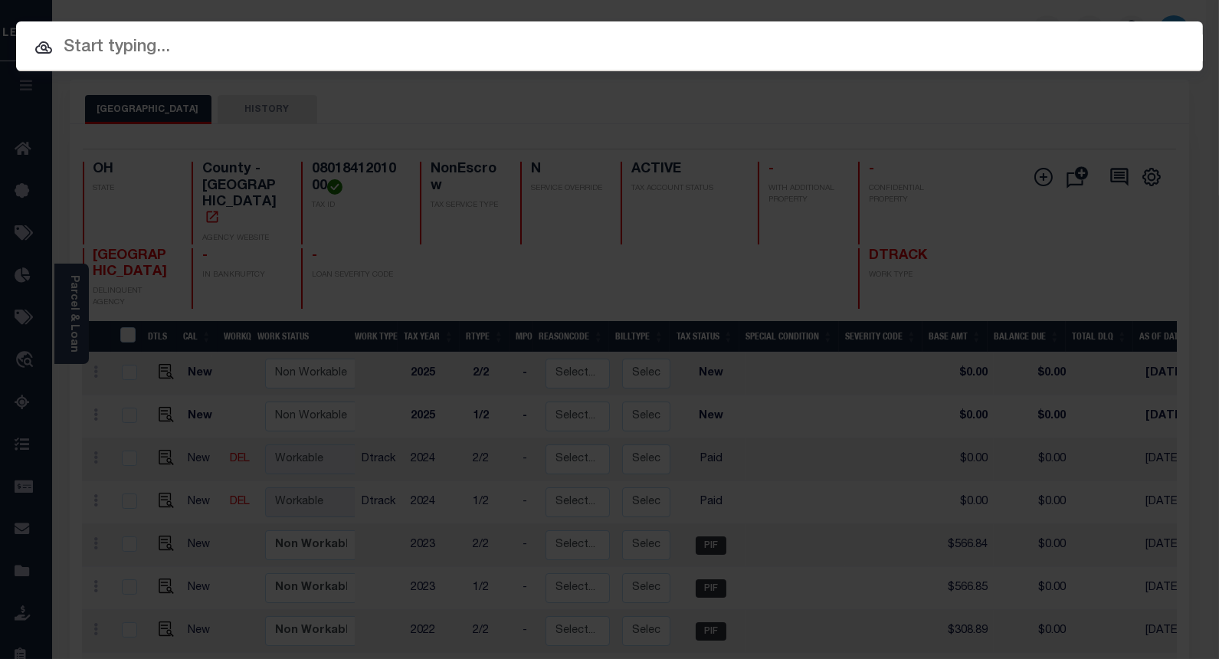
paste input "40002388"
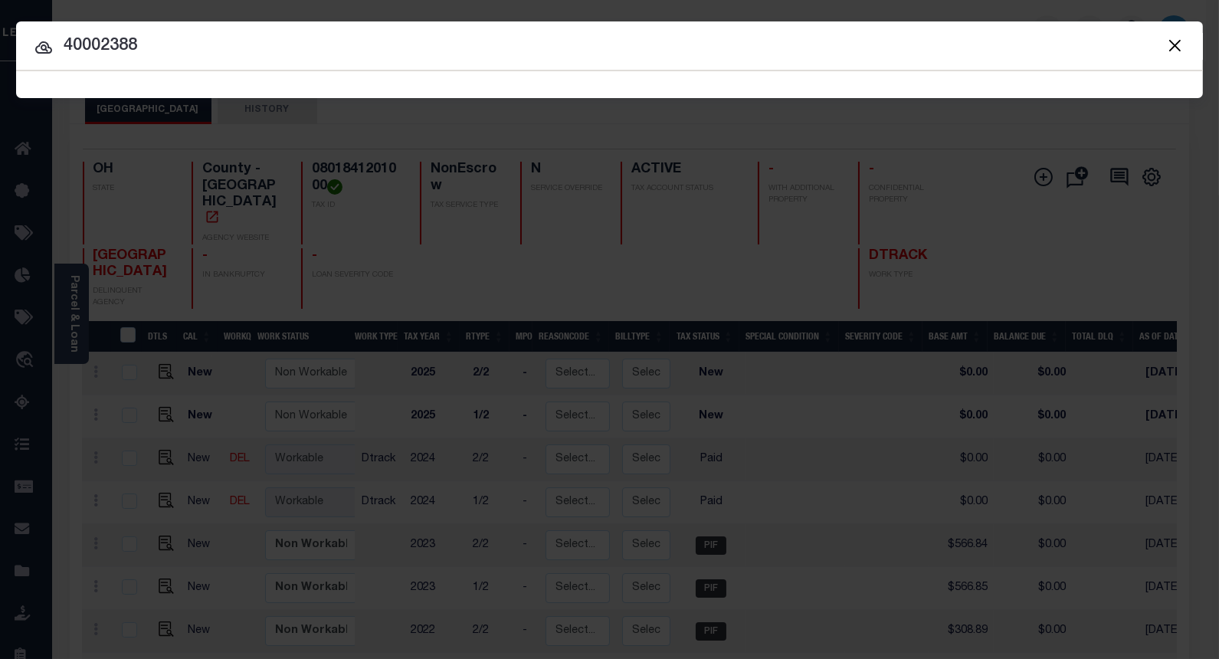
type input "40002388"
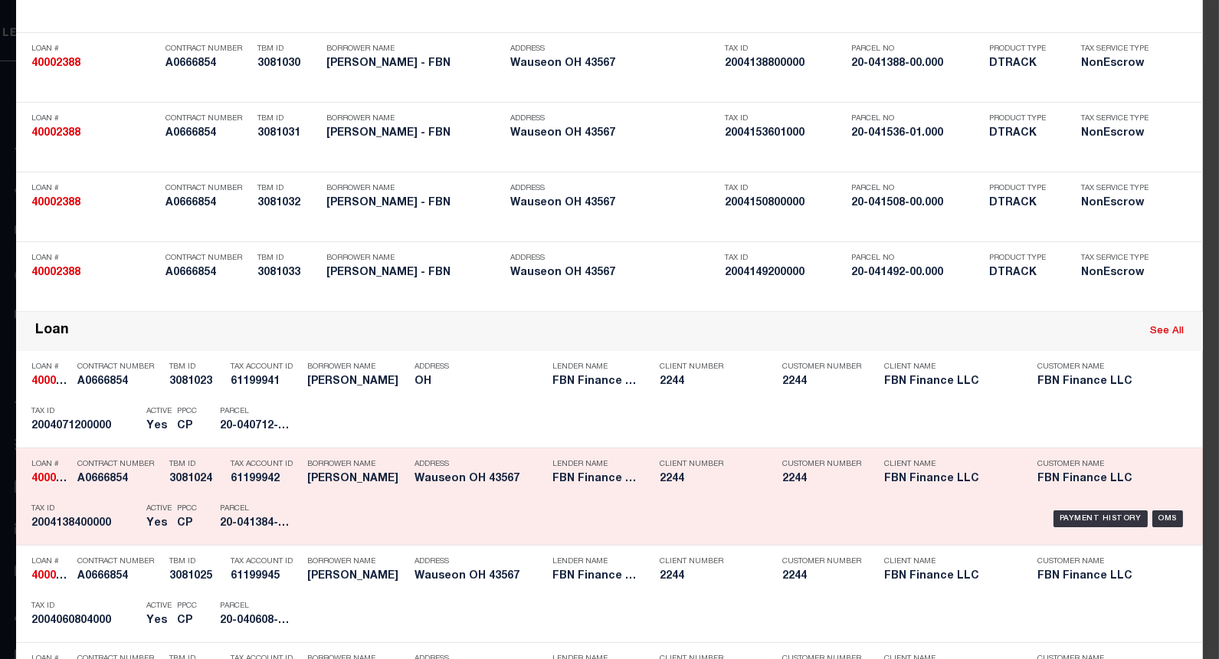
scroll to position [851, 0]
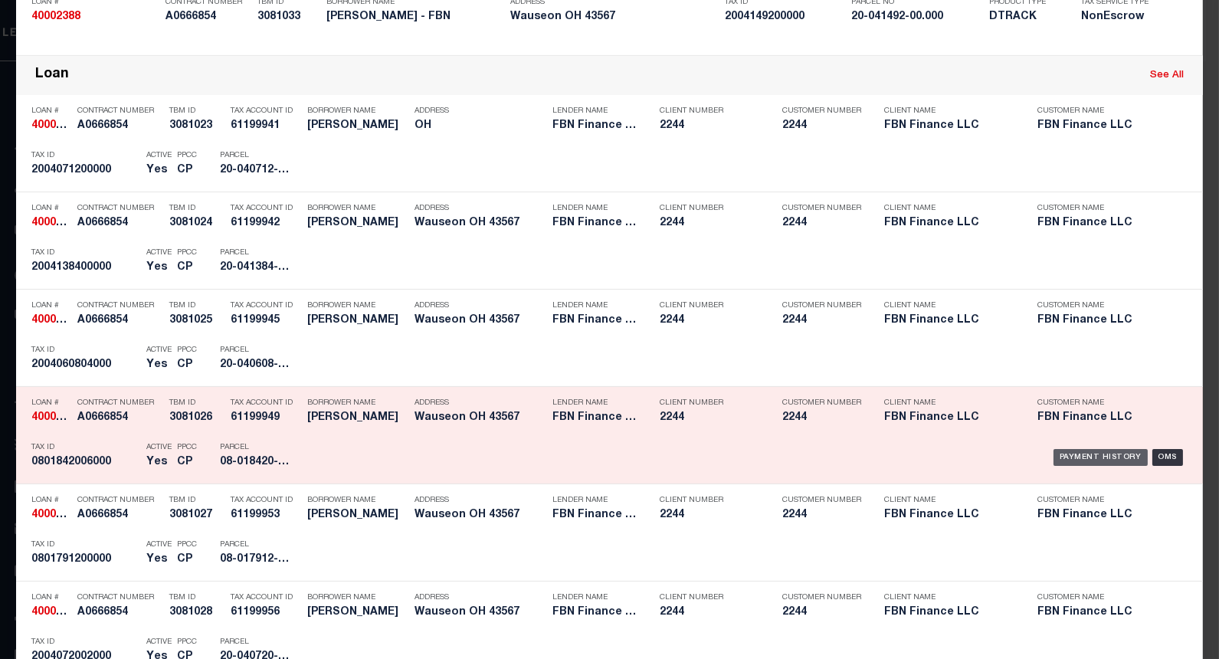
click at [1077, 457] on div "Payment History" at bounding box center [1101, 457] width 94 height 17
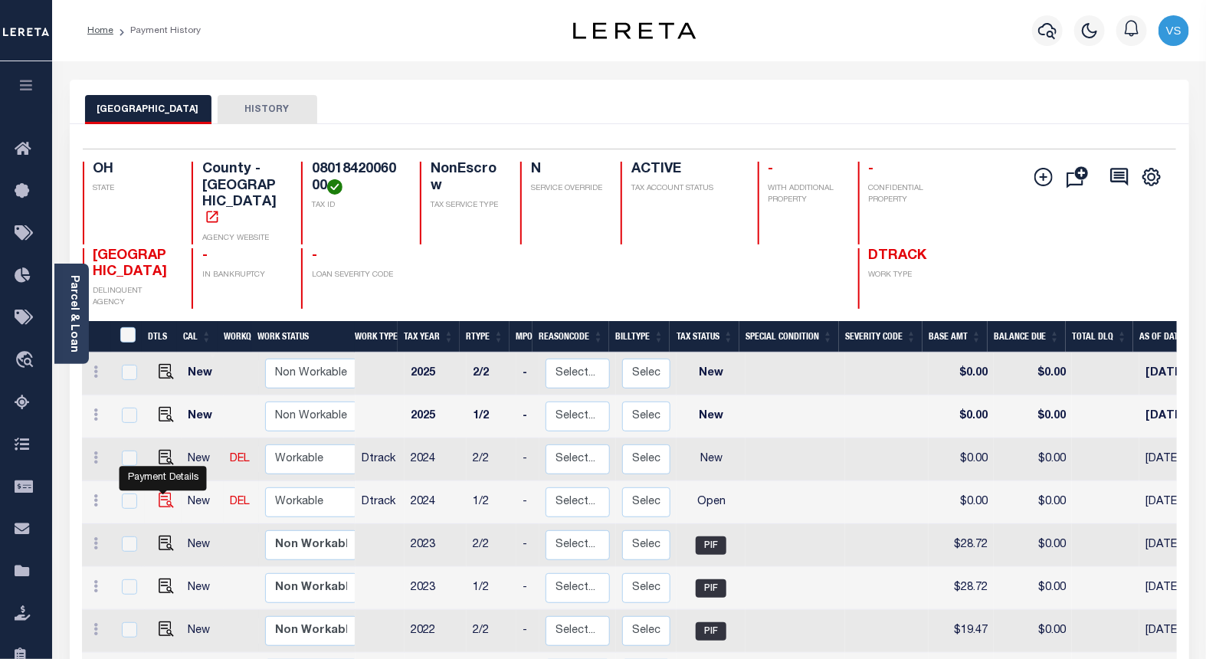
click at [159, 493] on img "" at bounding box center [166, 500] width 15 height 15
checkbox input "true"
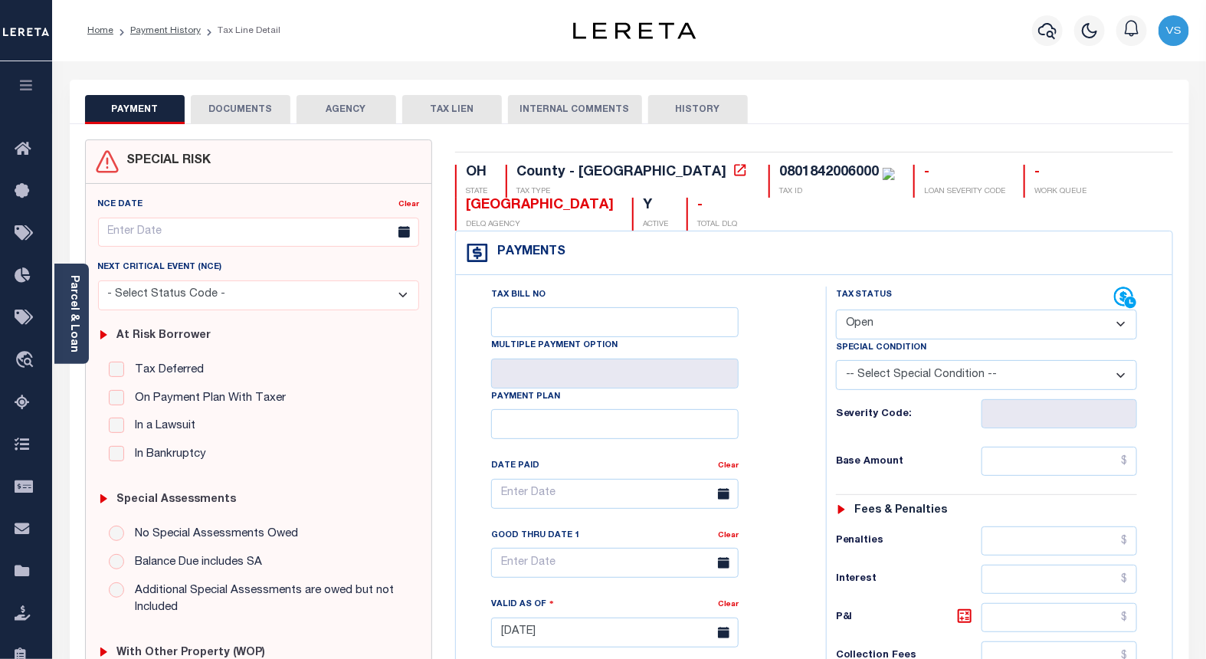
click at [853, 323] on select "- Select Status Code - Open Due/Unpaid Paid Incomplete No Tax Due Internal Refu…" at bounding box center [987, 325] width 302 height 30
select select "PYD"
click at [836, 310] on select "- Select Status Code - Open Due/Unpaid Paid Incomplete No Tax Due Internal Refu…" at bounding box center [987, 325] width 302 height 30
type input "[DATE]"
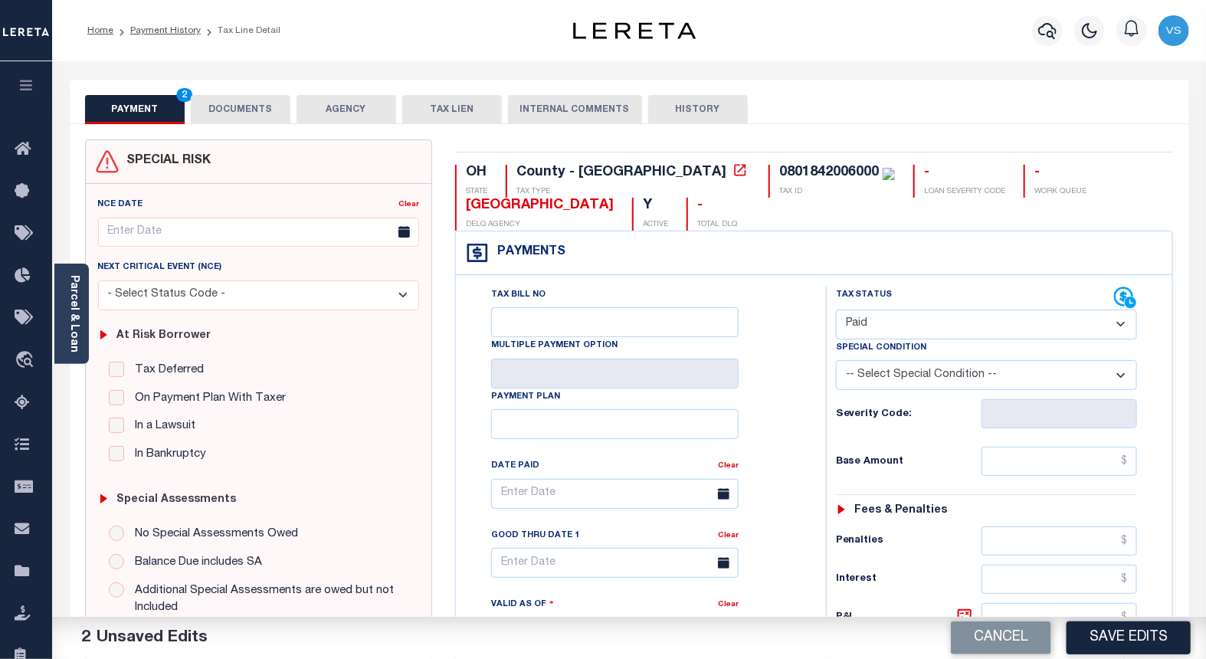
click at [217, 110] on button "DOCUMENTS" at bounding box center [241, 109] width 100 height 29
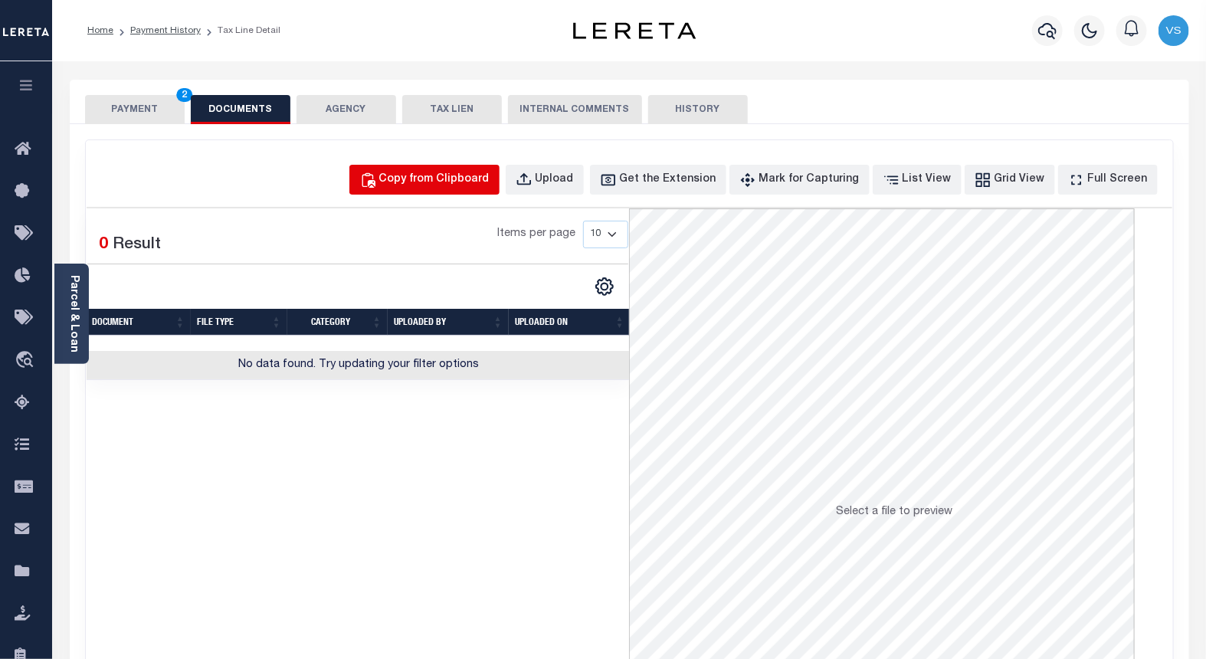
click at [477, 173] on div "Copy from Clipboard" at bounding box center [434, 180] width 110 height 17
select select "POP"
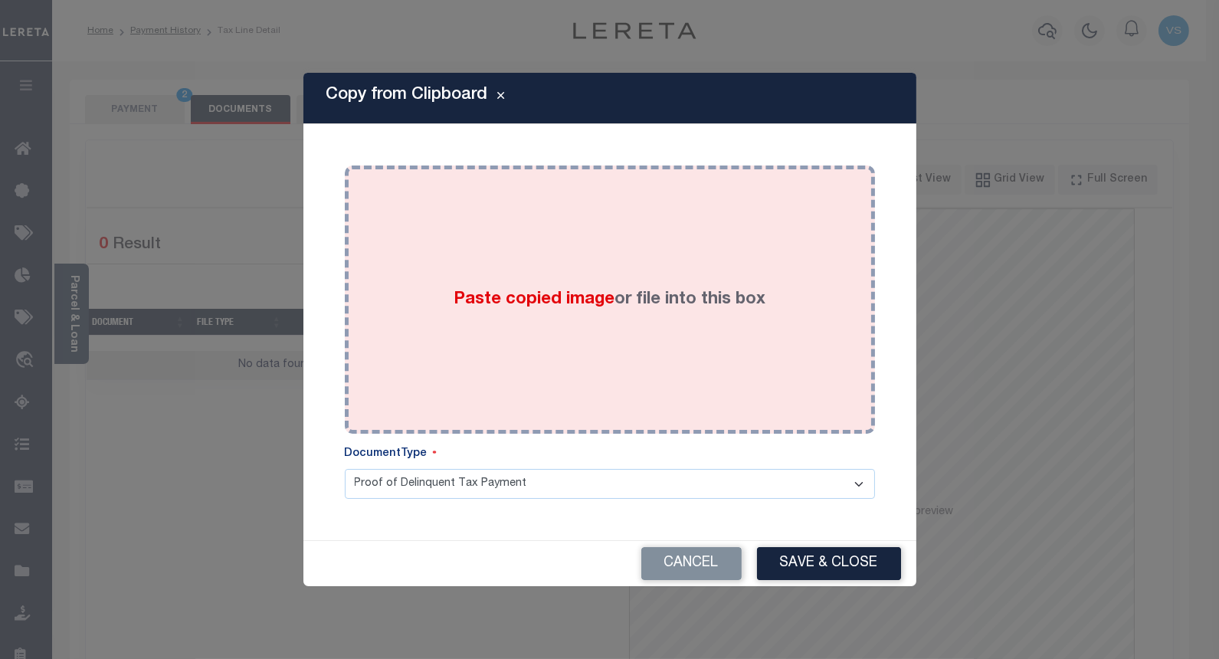
click at [501, 300] on span "Paste copied image" at bounding box center [534, 299] width 161 height 17
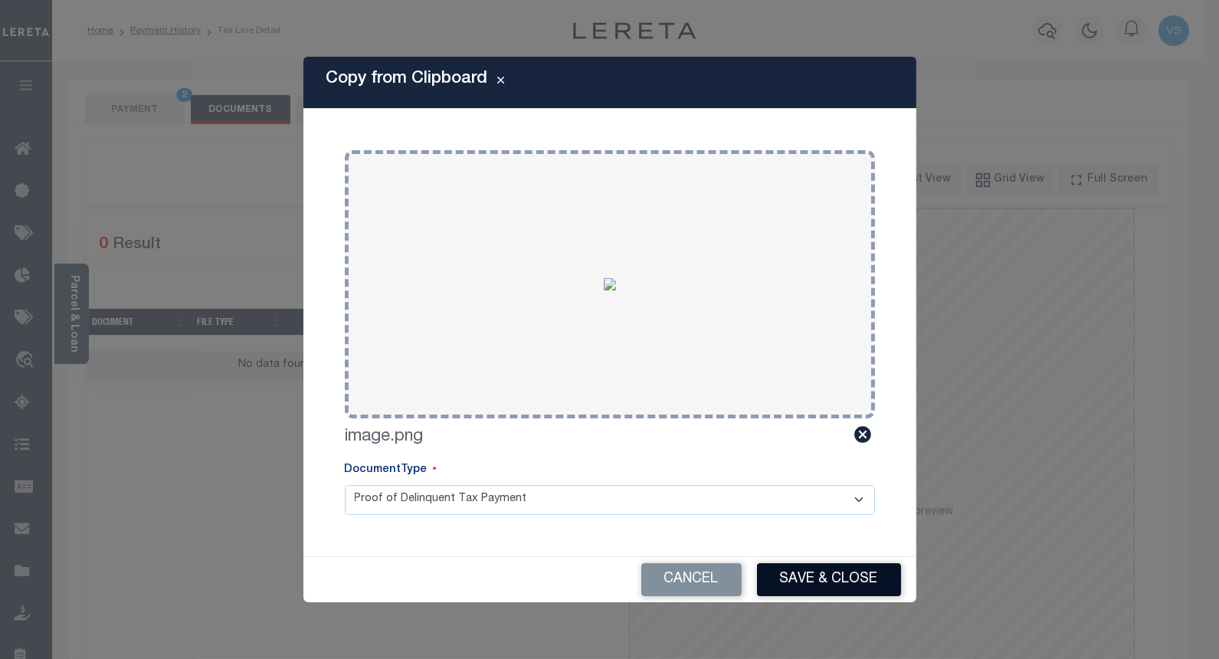
click at [800, 576] on button "Save & Close" at bounding box center [829, 579] width 144 height 33
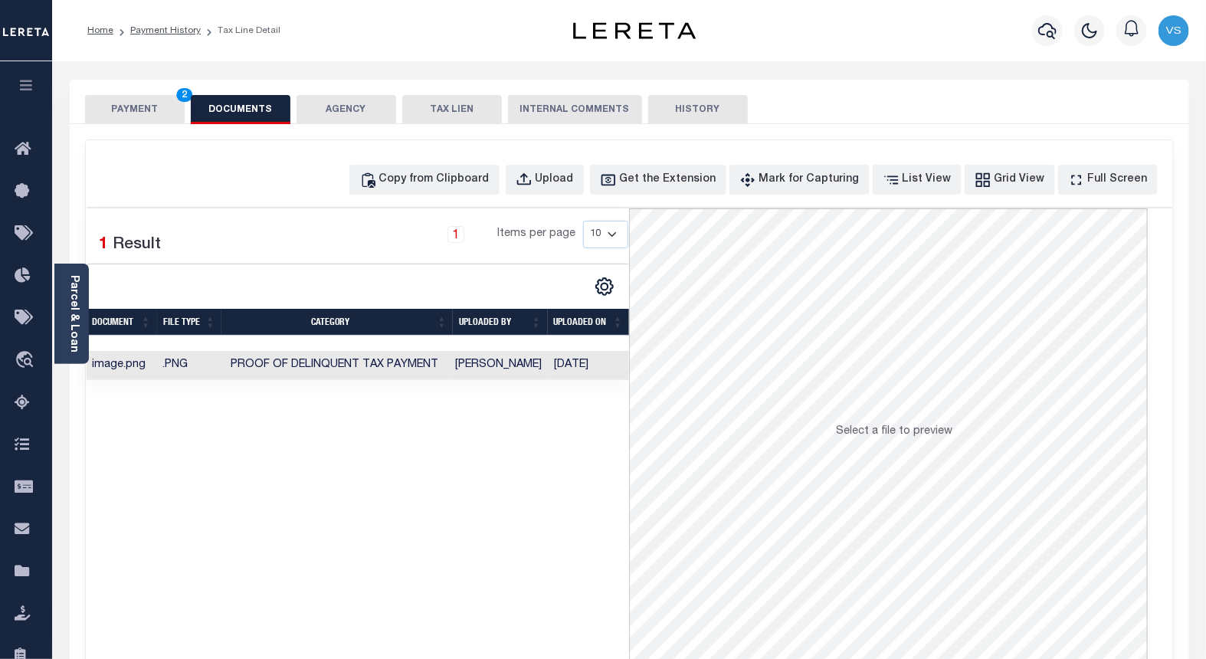
click at [117, 115] on button "PAYMENT 2" at bounding box center [135, 109] width 100 height 29
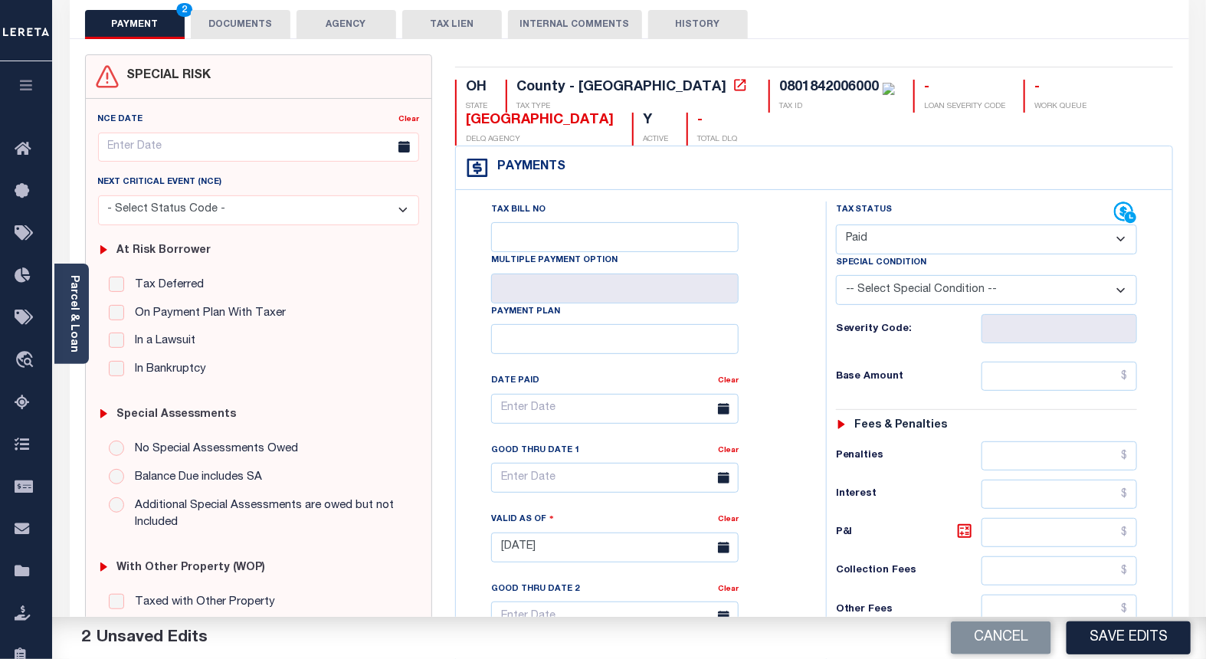
scroll to position [170, 0]
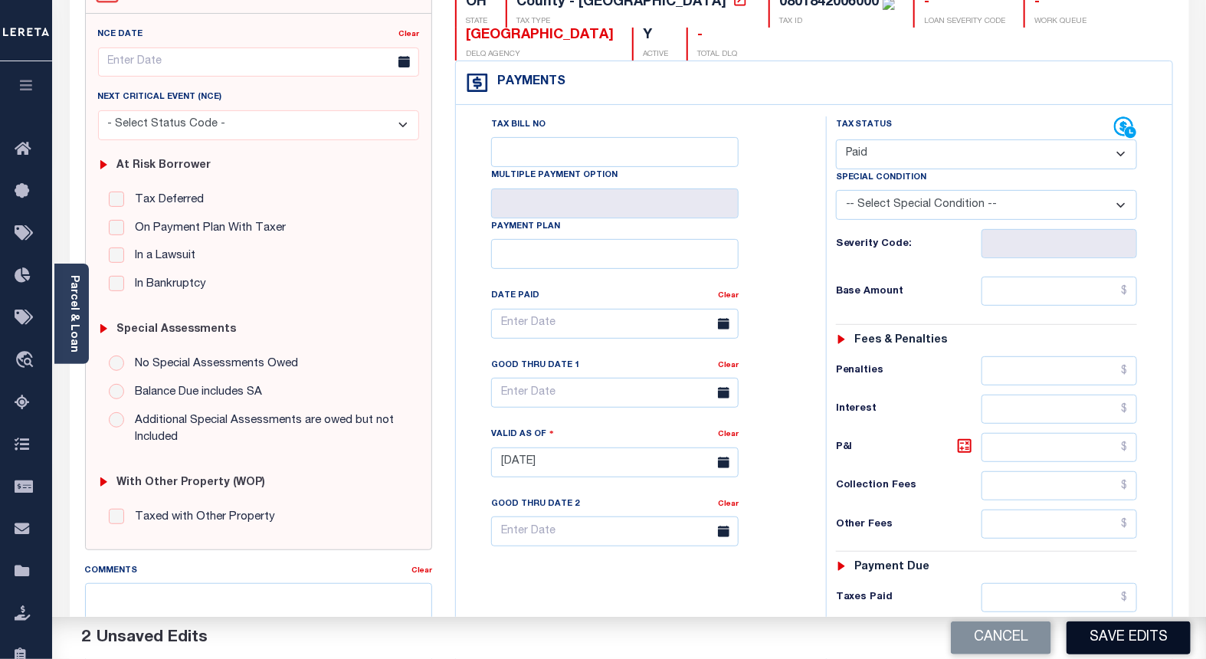
click at [1074, 631] on button "Save Edits" at bounding box center [1129, 637] width 124 height 33
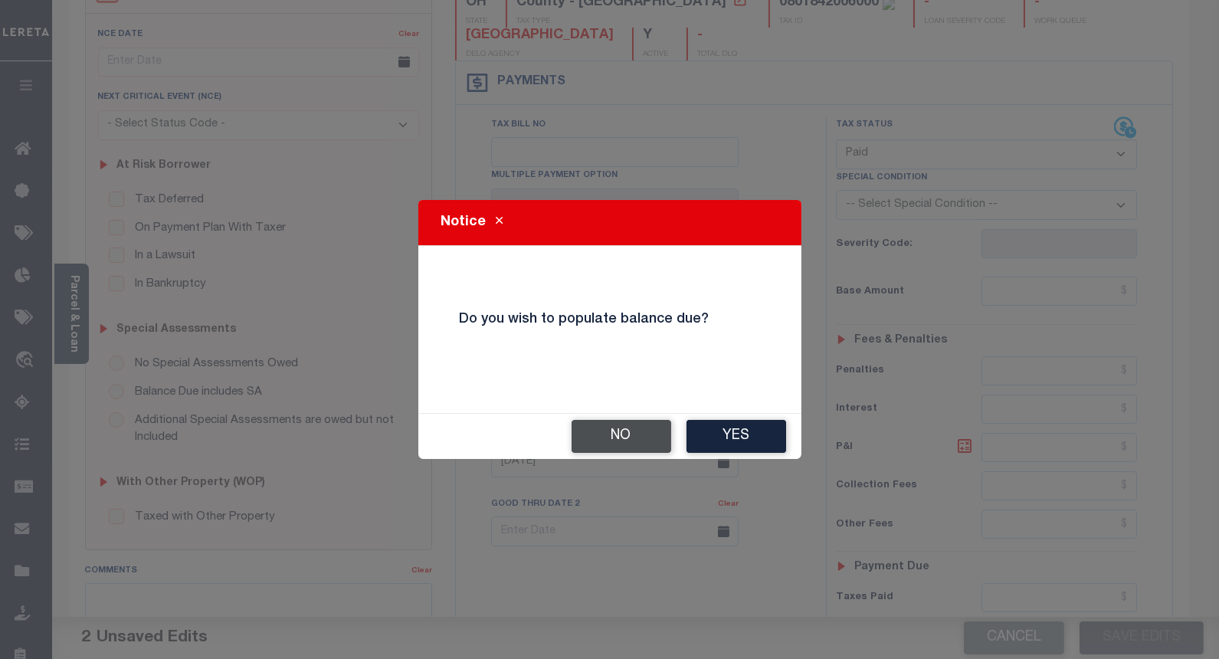
click at [609, 441] on button "No" at bounding box center [622, 436] width 100 height 33
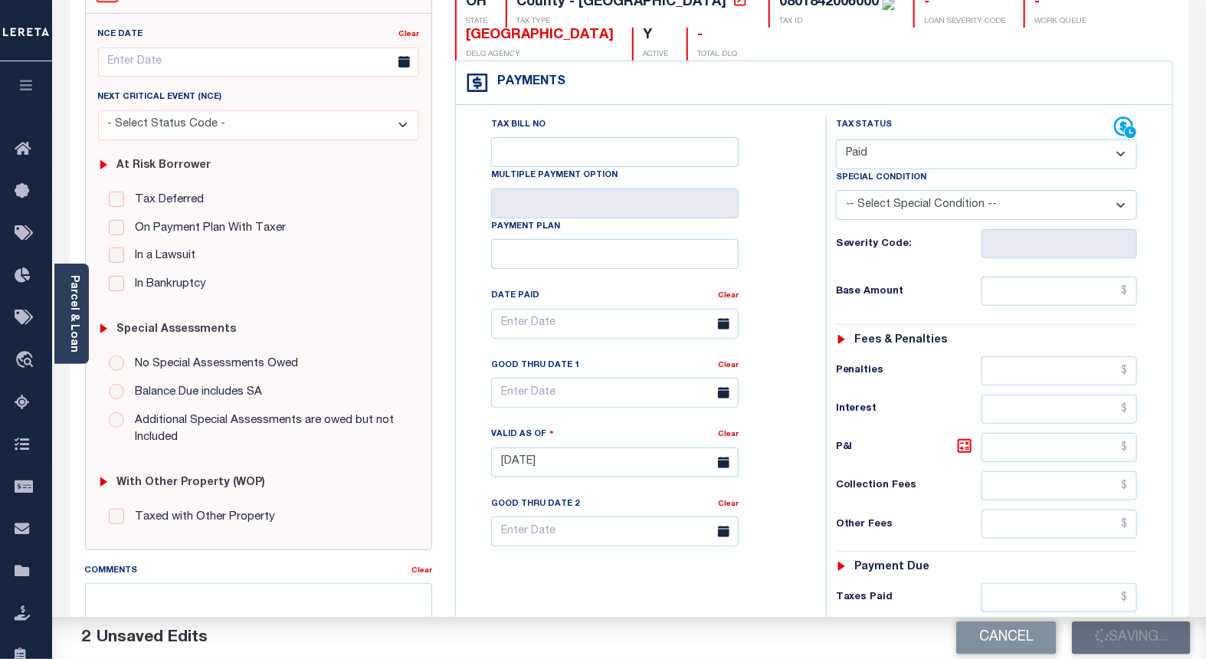
checkbox input "false"
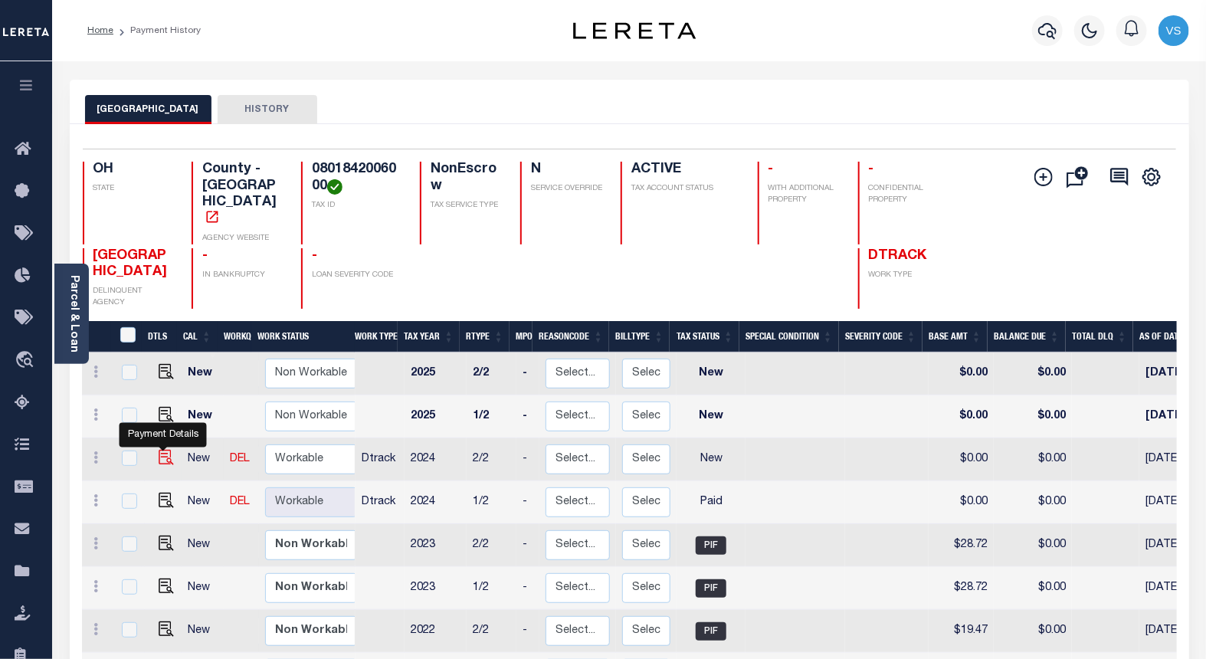
click at [163, 450] on img "" at bounding box center [166, 457] width 15 height 15
checkbox input "true"
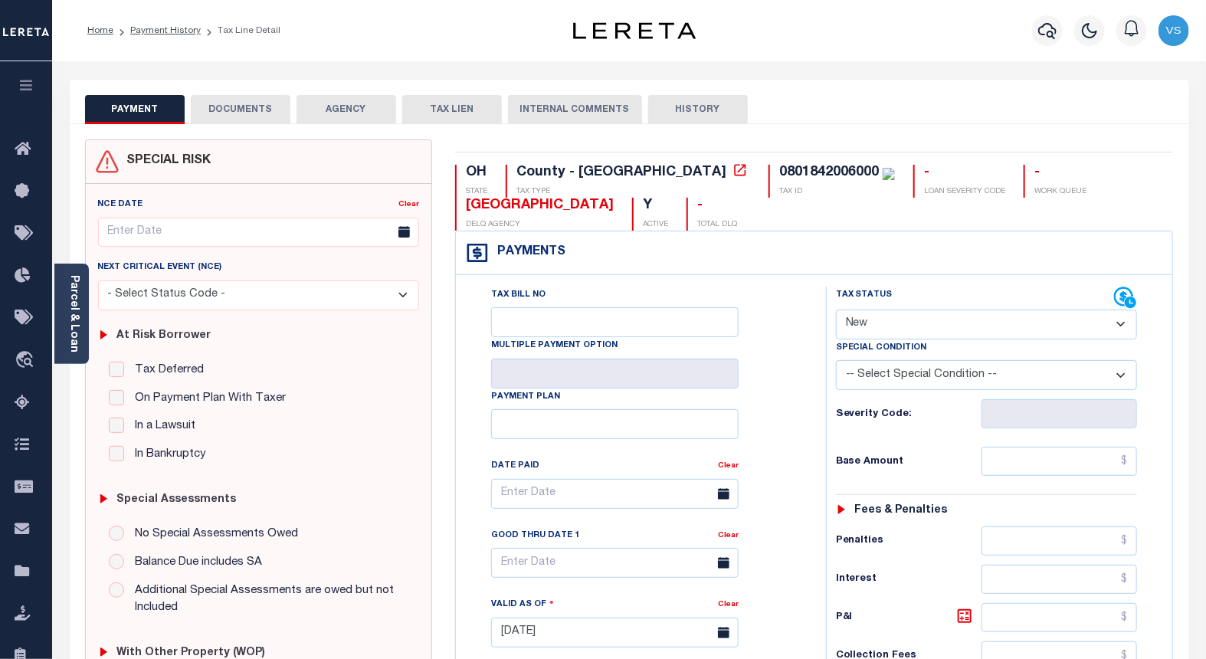
click at [868, 322] on select "- Select Status Code - Open Due/Unpaid Paid Incomplete No Tax Due Internal Refu…" at bounding box center [987, 325] width 302 height 30
select select "PYD"
click at [836, 310] on select "- Select Status Code - Open Due/Unpaid Paid Incomplete No Tax Due Internal Refu…" at bounding box center [987, 325] width 302 height 30
type input "[DATE]"
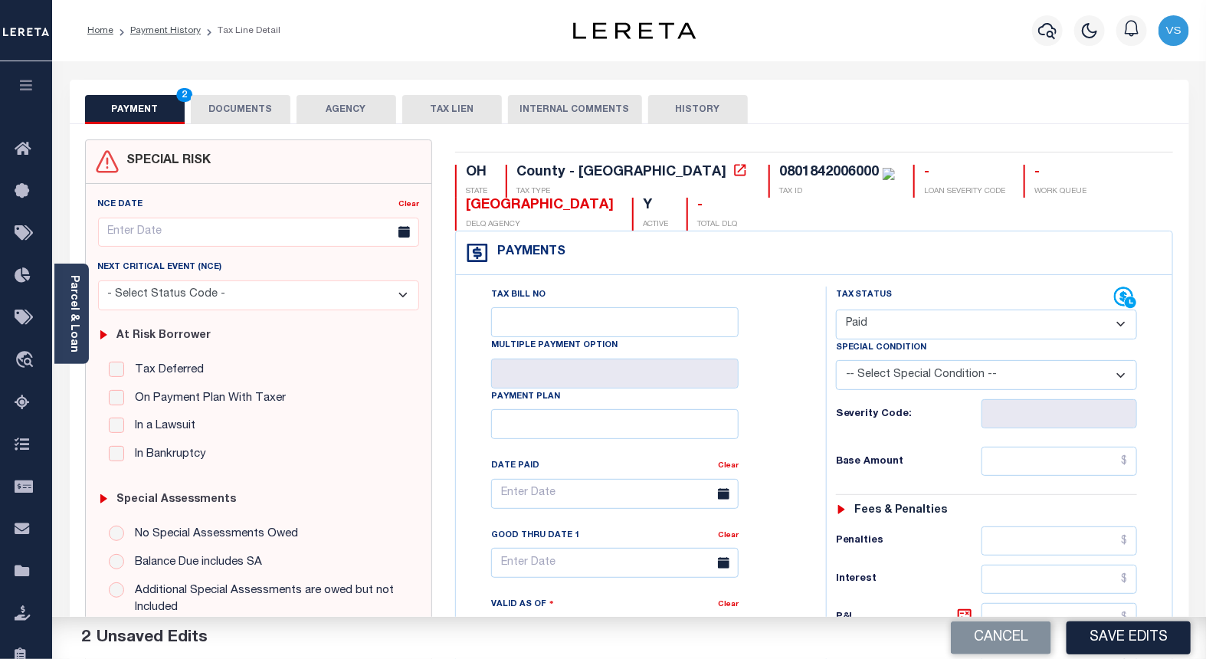
click at [239, 103] on button "DOCUMENTS" at bounding box center [241, 109] width 100 height 29
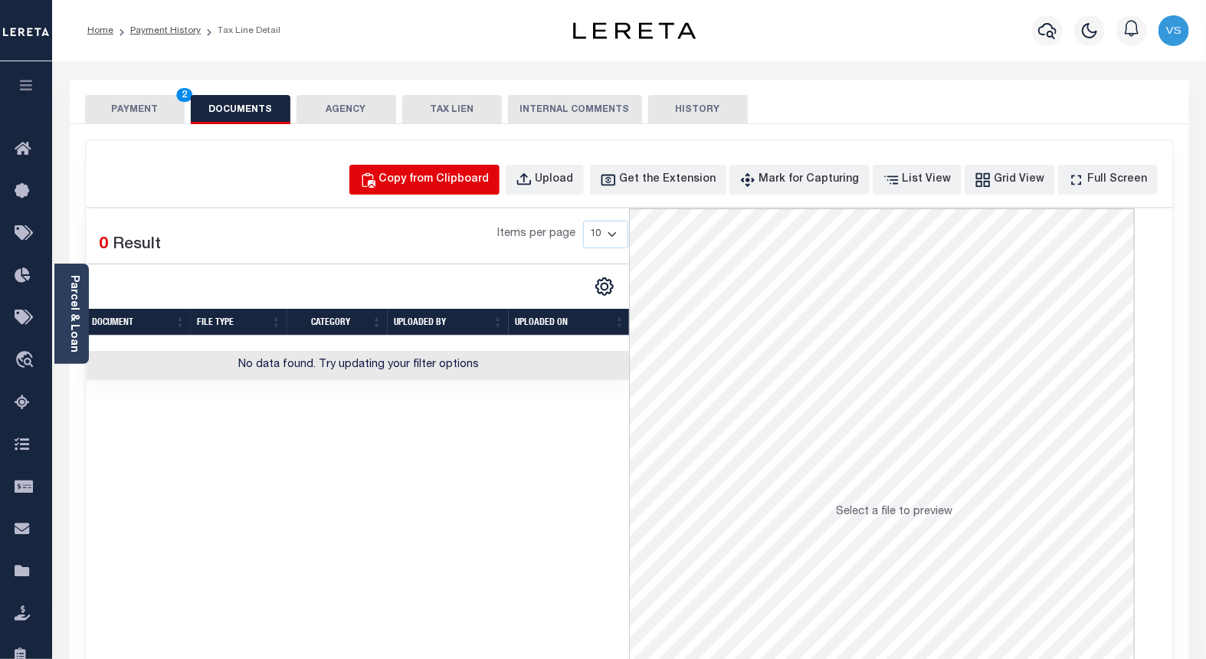
click at [438, 182] on div "Copy from Clipboard" at bounding box center [434, 180] width 110 height 17
select select "POP"
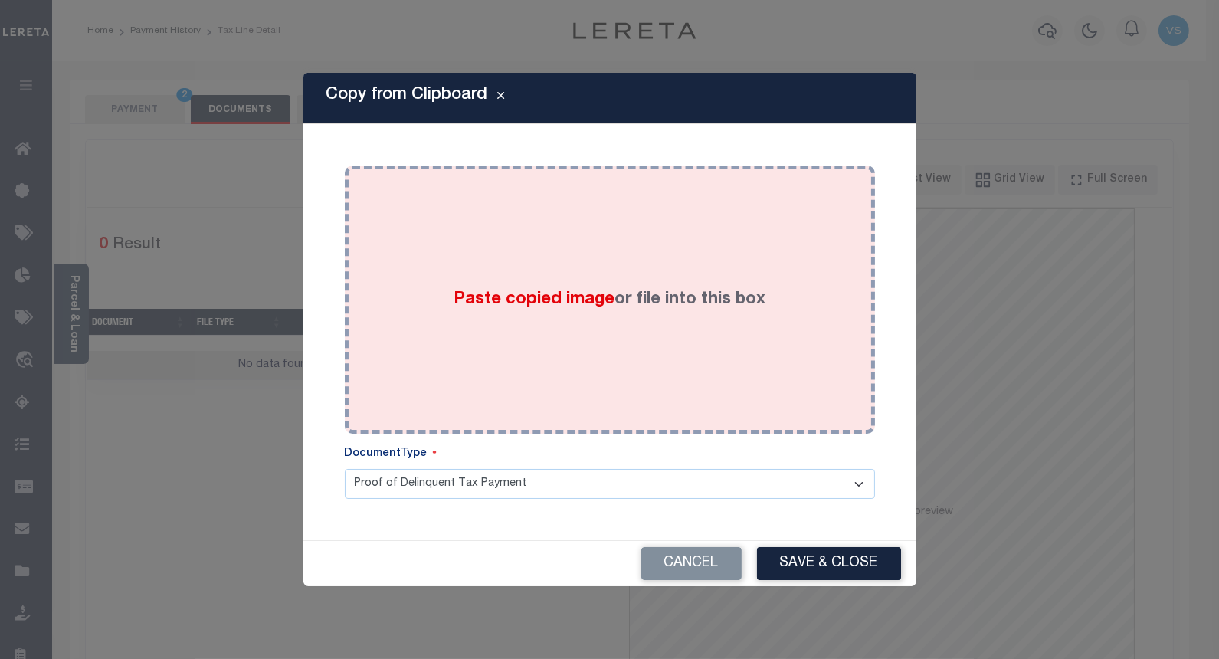
click at [457, 305] on span "Paste copied image" at bounding box center [534, 299] width 161 height 17
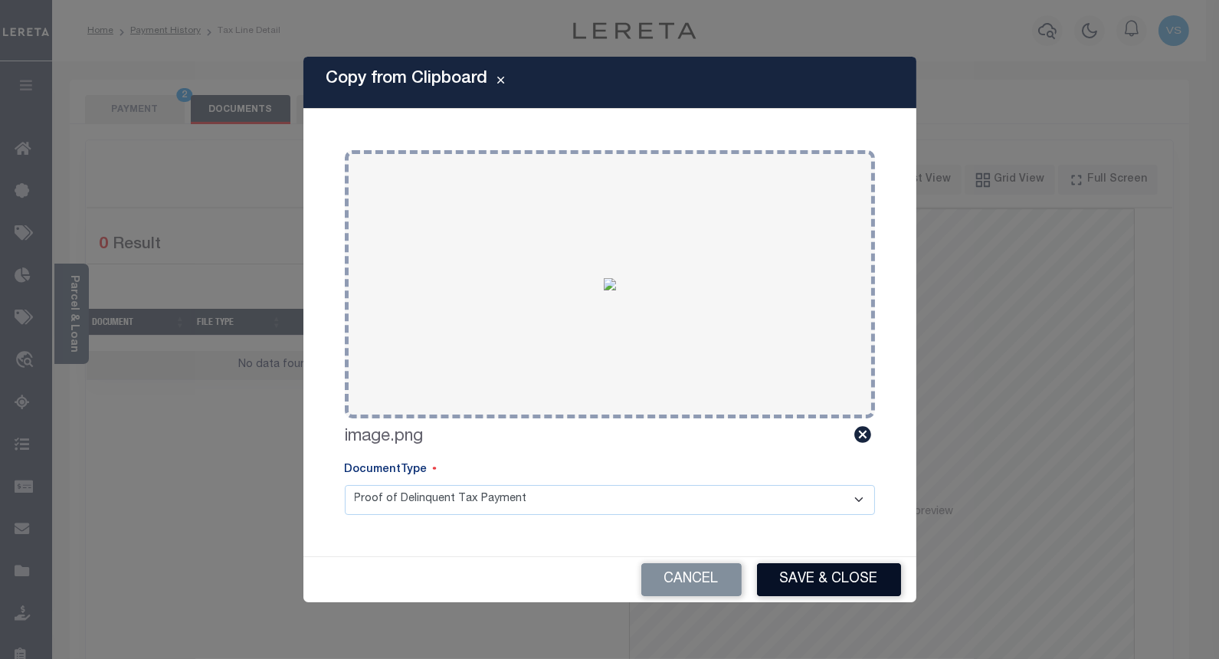
click at [779, 585] on button "Save & Close" at bounding box center [829, 579] width 144 height 33
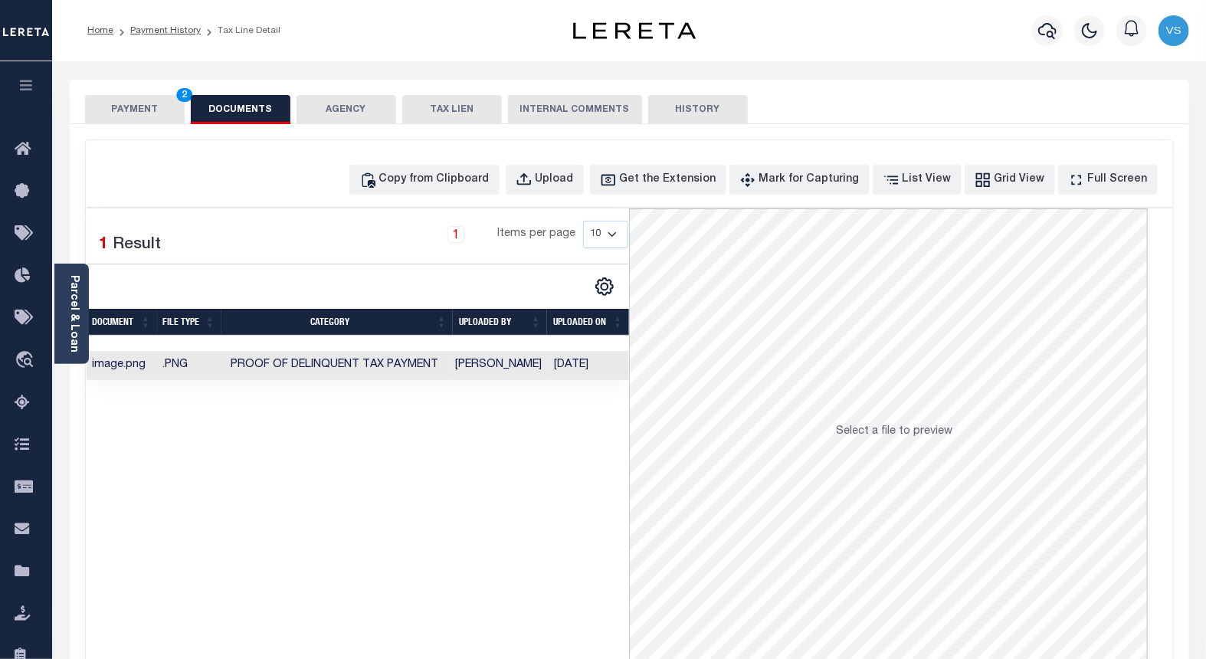
click at [123, 102] on button "PAYMENT 2" at bounding box center [135, 109] width 100 height 29
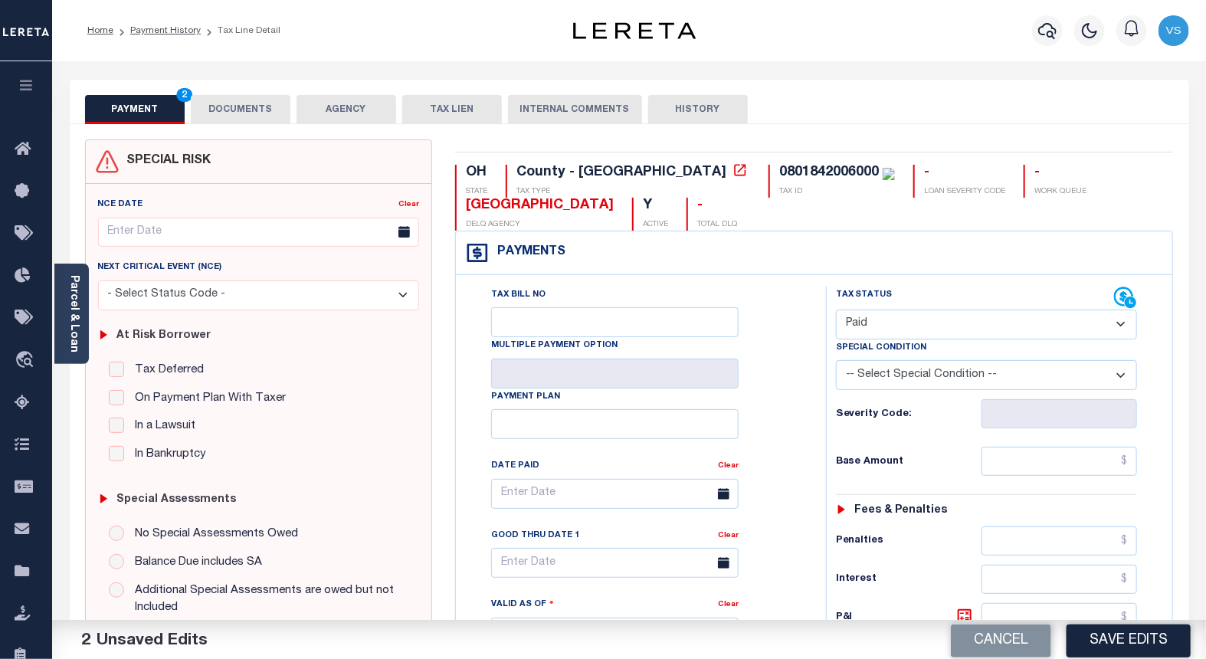
scroll to position [255, 0]
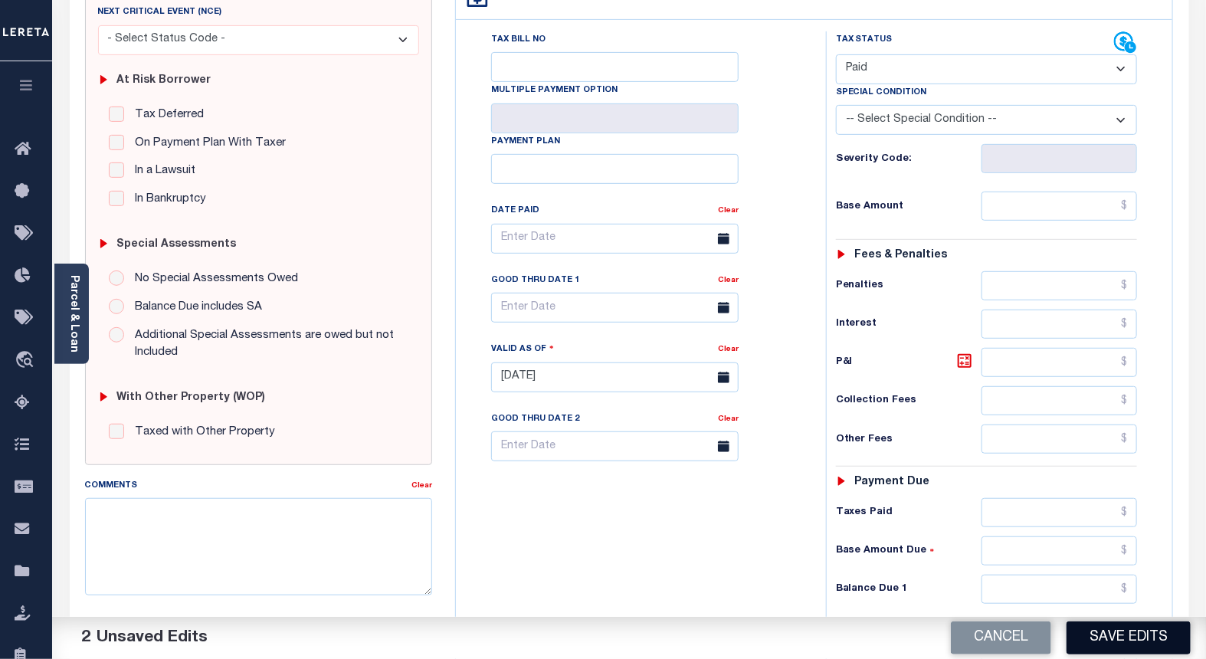
click at [1098, 632] on button "Save Edits" at bounding box center [1129, 637] width 124 height 33
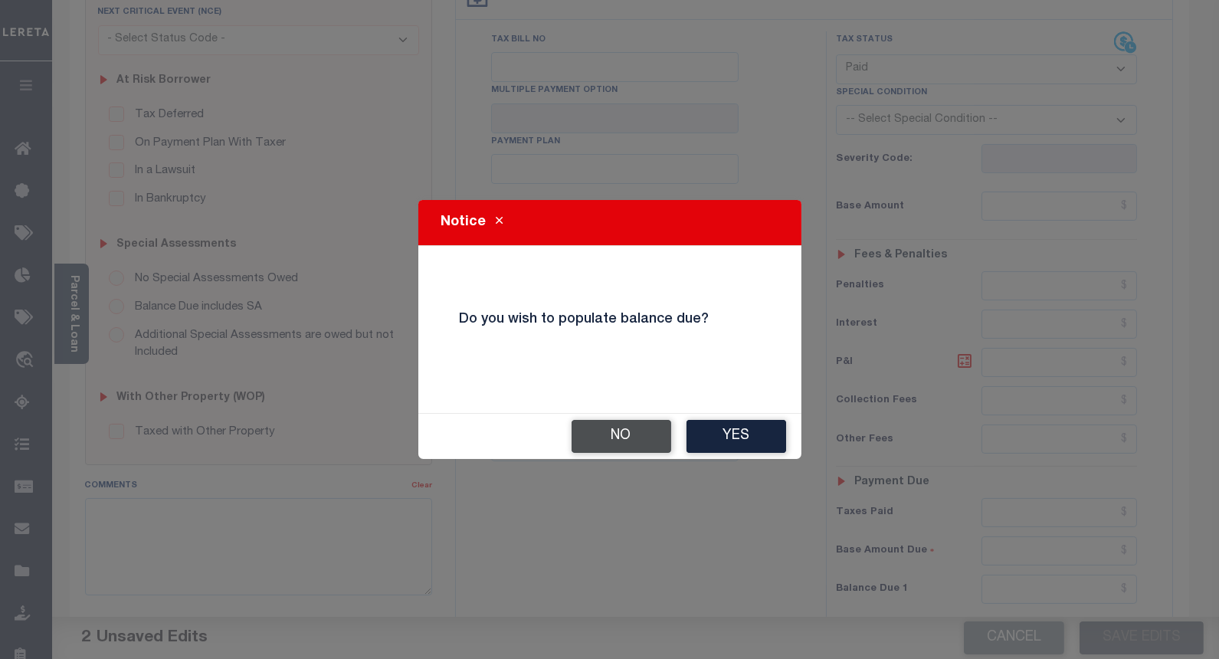
click at [632, 434] on button "No" at bounding box center [622, 436] width 100 height 33
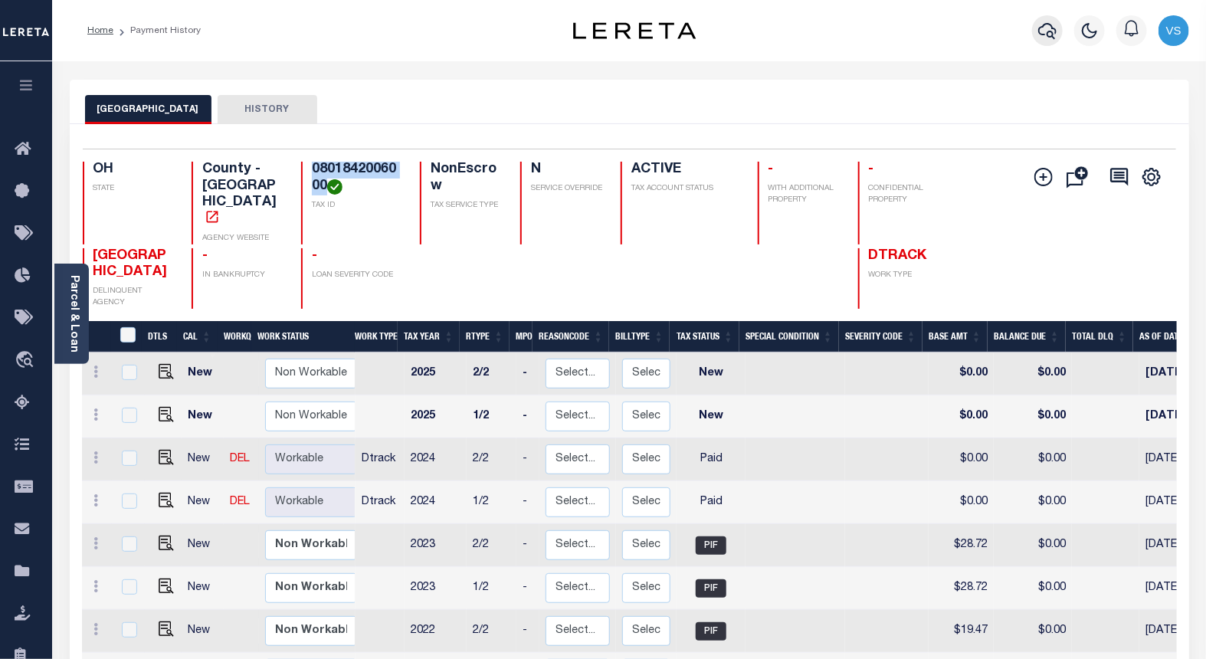
click at [1058, 34] on button "button" at bounding box center [1047, 30] width 31 height 31
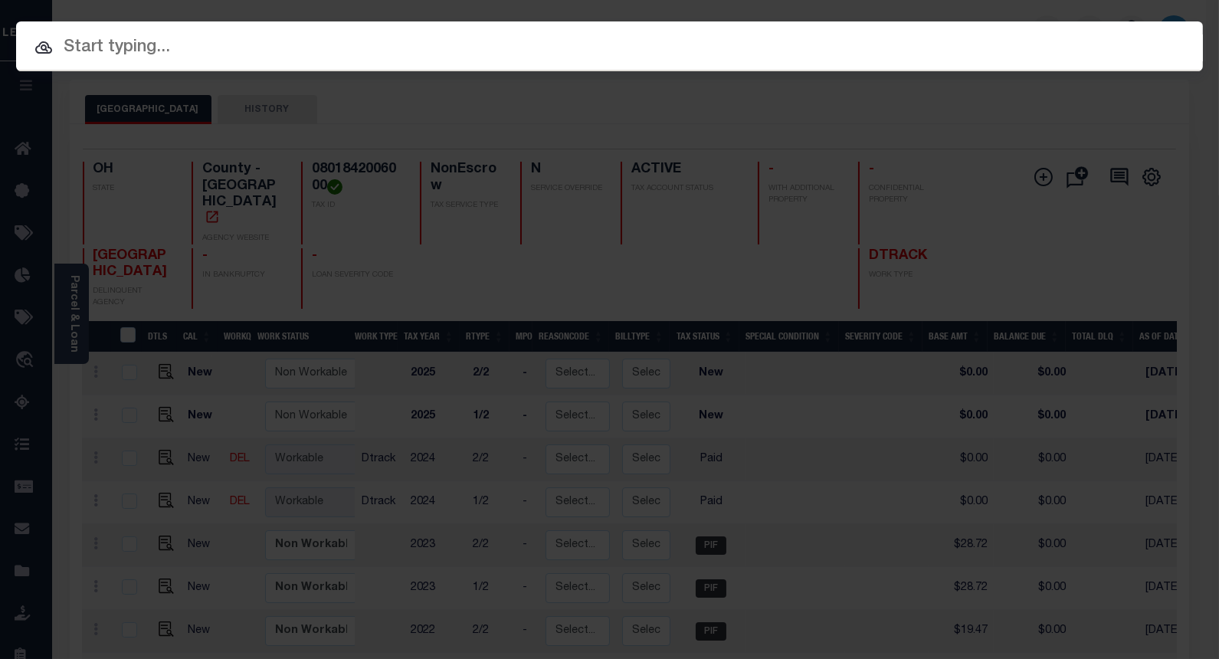
paste input "10053610"
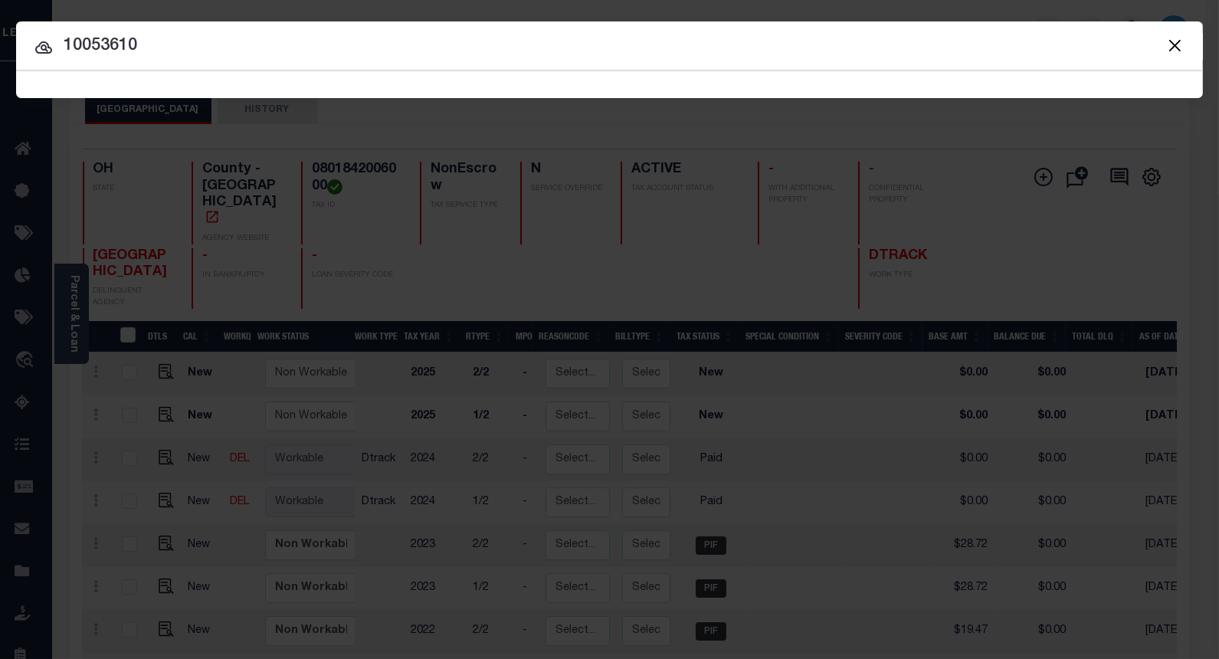
type input "10053610"
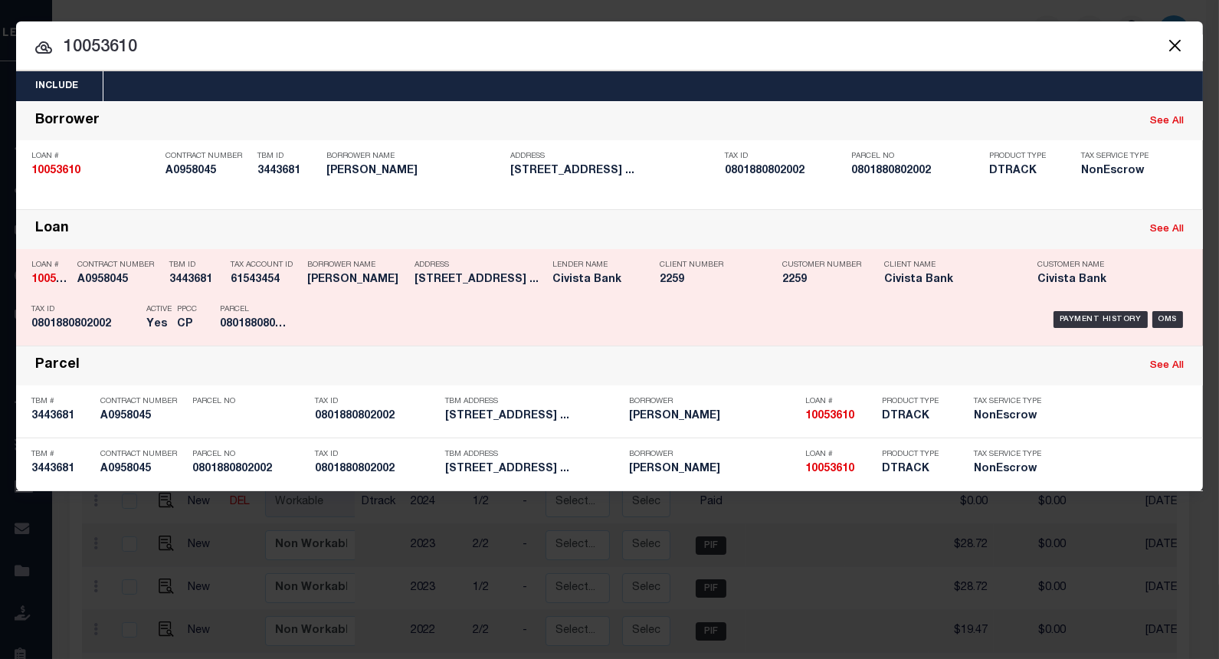
click at [1077, 310] on div "Payment History OMS" at bounding box center [750, 319] width 876 height 44
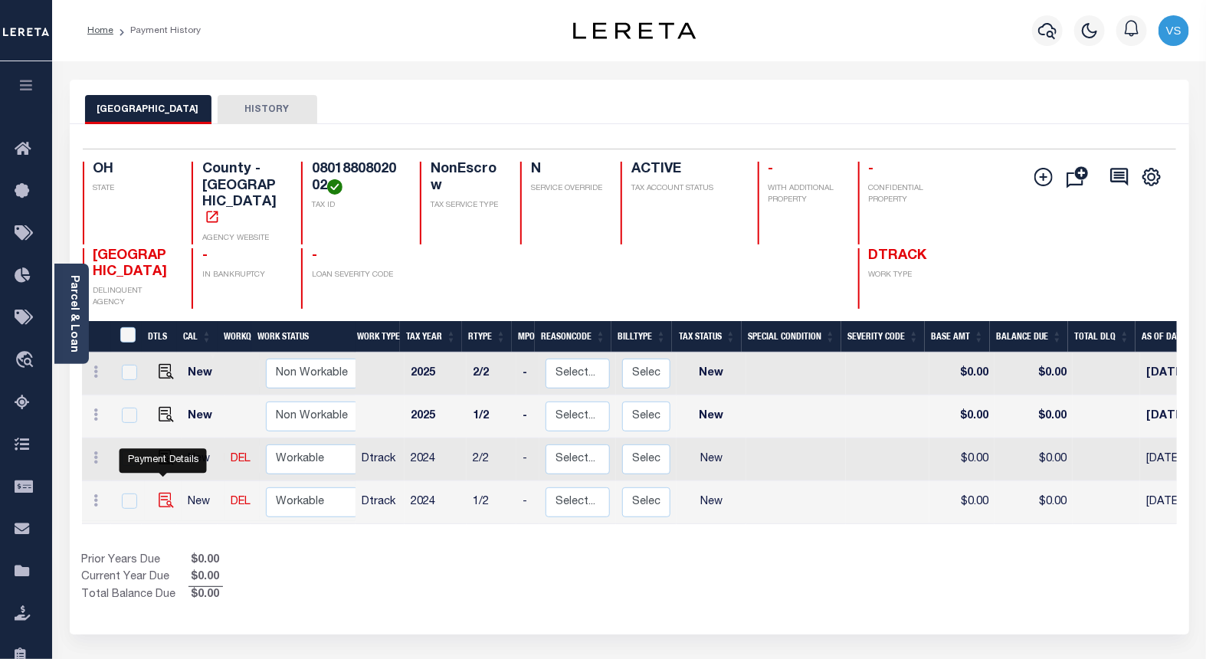
click at [164, 493] on img "" at bounding box center [166, 500] width 15 height 15
checkbox input "true"
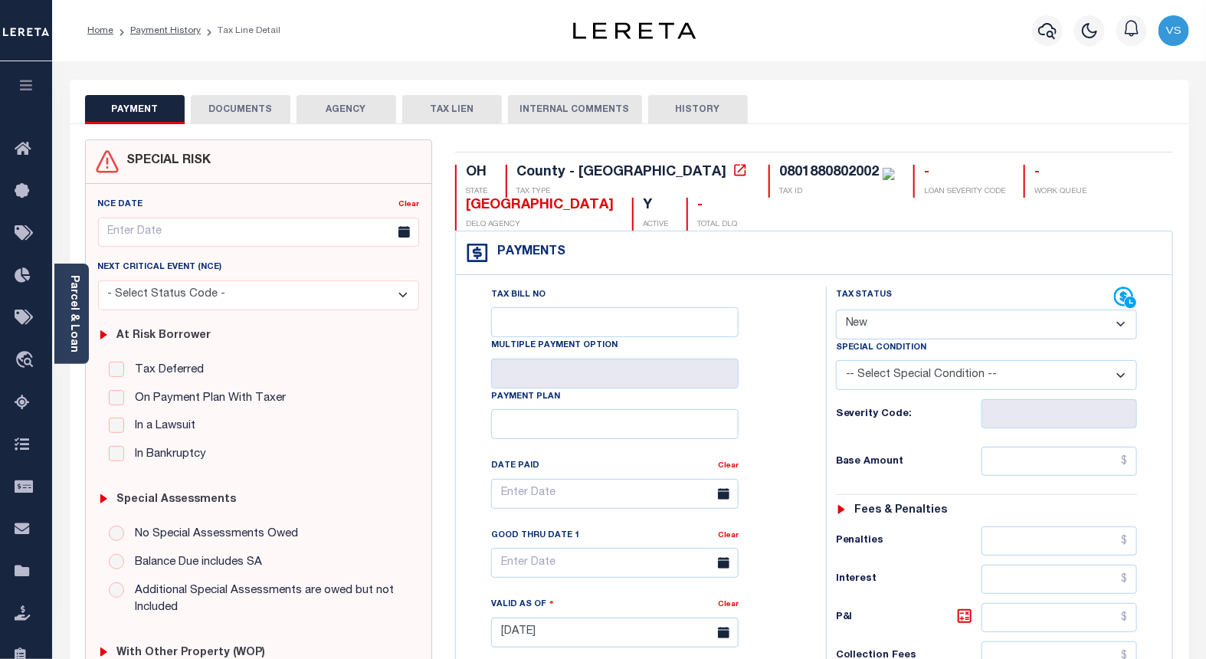
click at [862, 320] on select "- Select Status Code - Open Due/Unpaid Paid Incomplete No Tax Due Internal Refu…" at bounding box center [987, 325] width 302 height 30
select select "PYD"
click at [836, 310] on select "- Select Status Code - Open Due/Unpaid Paid Incomplete No Tax Due Internal Refu…" at bounding box center [987, 325] width 302 height 30
type input "[DATE]"
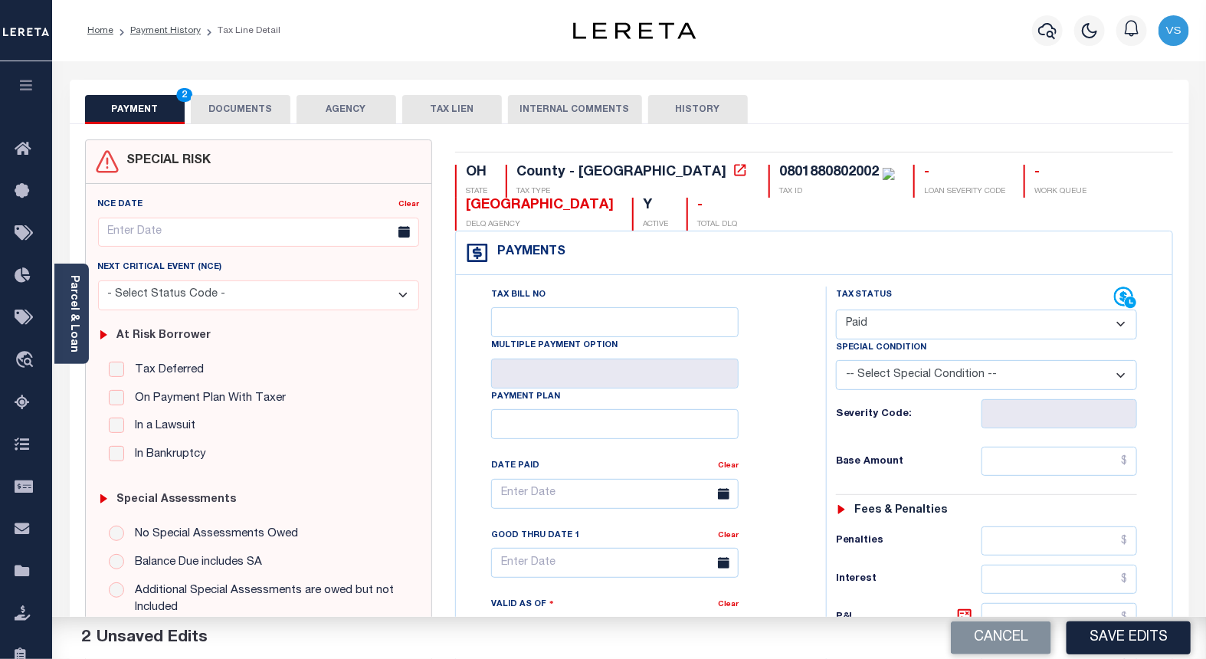
click at [263, 111] on button "DOCUMENTS" at bounding box center [241, 109] width 100 height 29
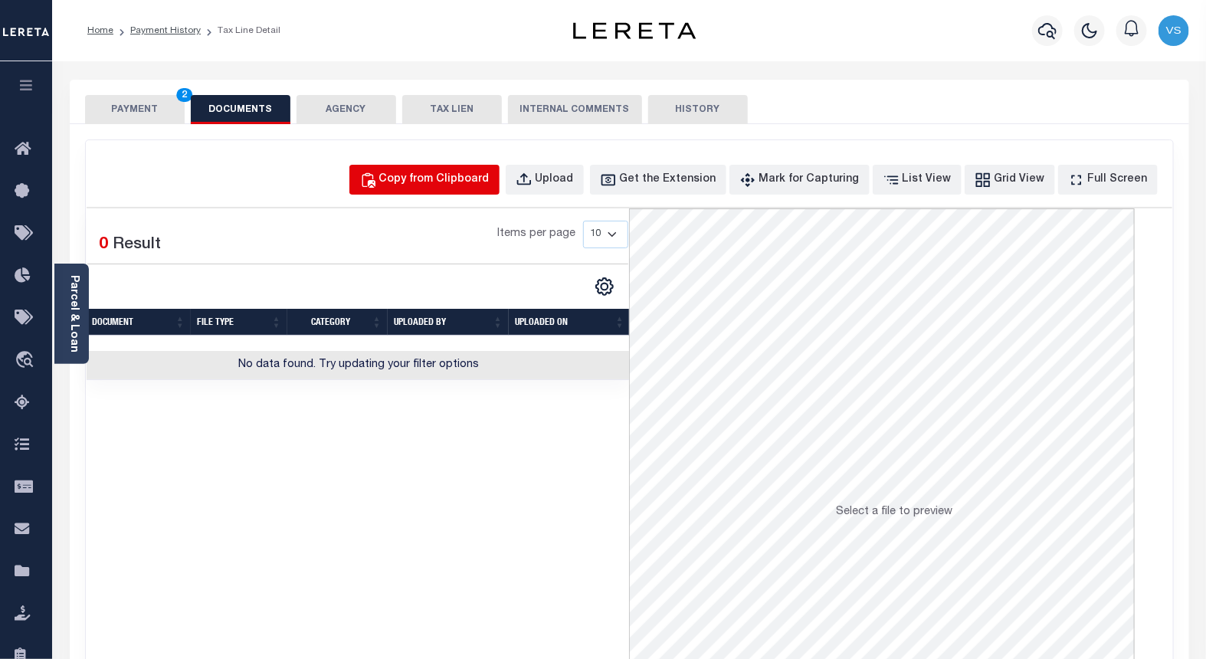
click at [437, 185] on div "Copy from Clipboard" at bounding box center [434, 180] width 110 height 17
select select "POP"
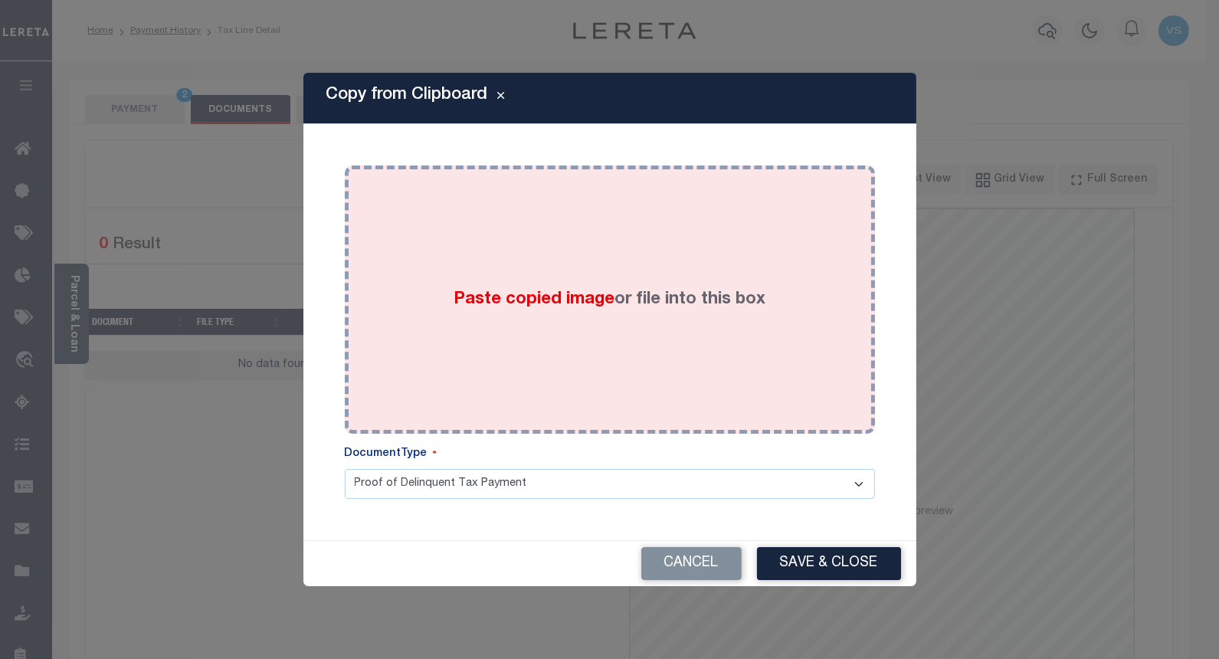
click at [464, 323] on div "Paste copied image or file into this box" at bounding box center [609, 299] width 507 height 245
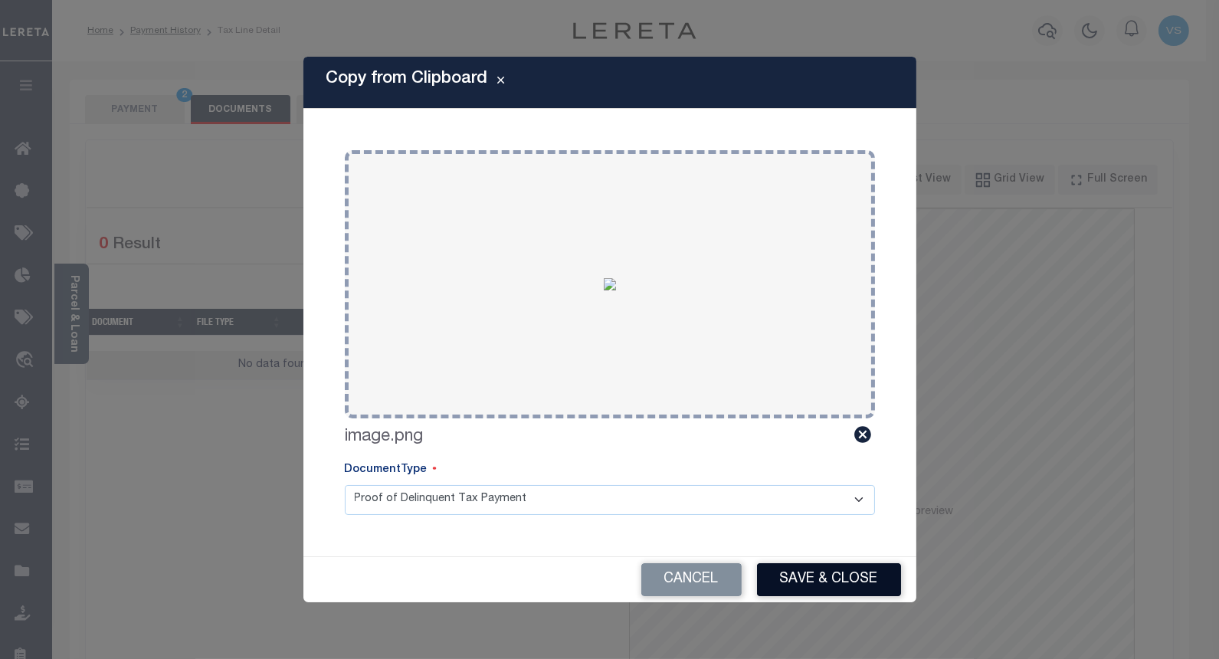
click at [789, 569] on button "Save & Close" at bounding box center [829, 579] width 144 height 33
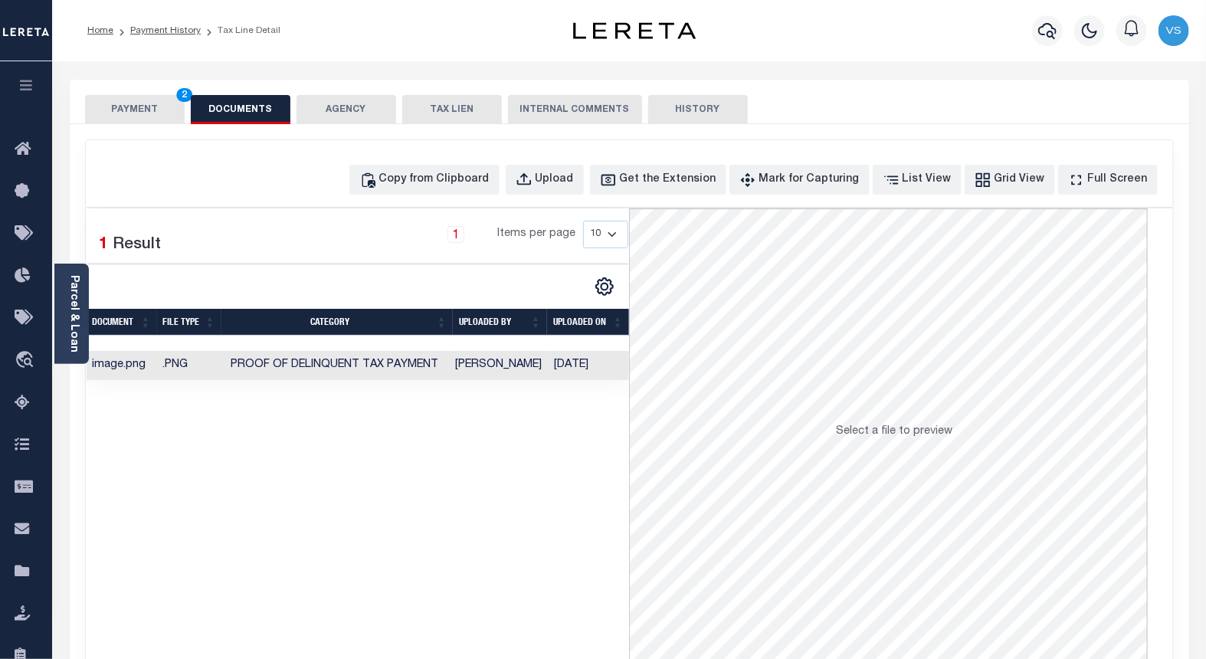
click at [140, 108] on button "PAYMENT 2" at bounding box center [135, 109] width 100 height 29
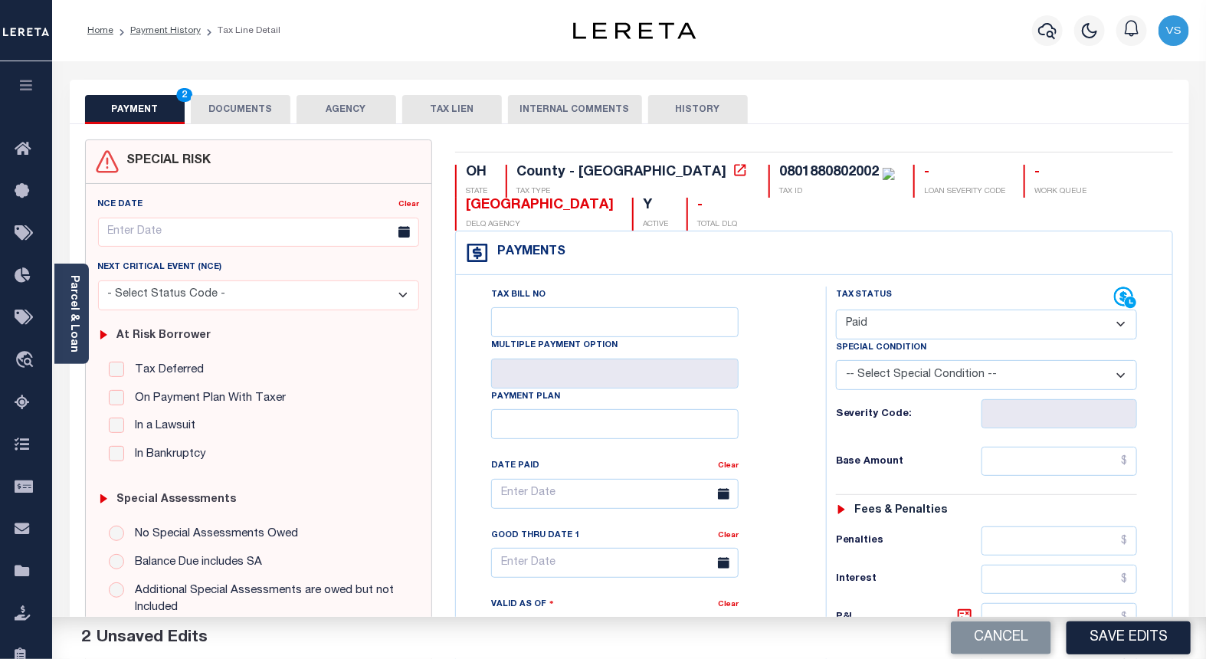
scroll to position [170, 0]
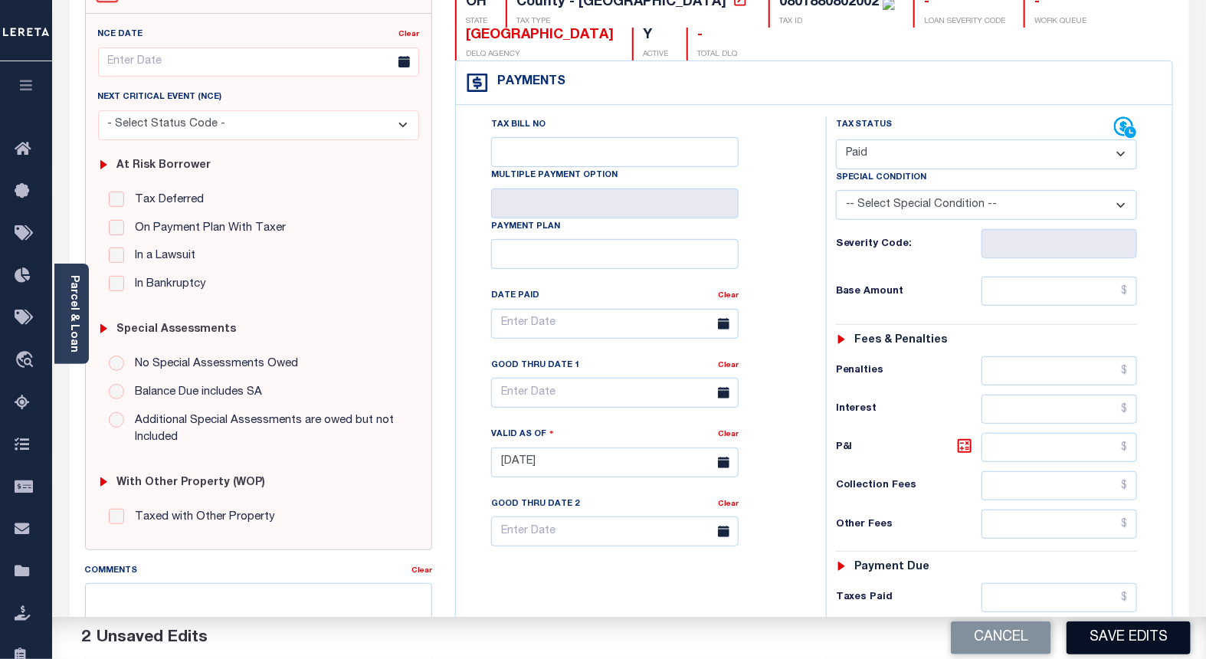
click at [1084, 624] on button "Save Edits" at bounding box center [1129, 637] width 124 height 33
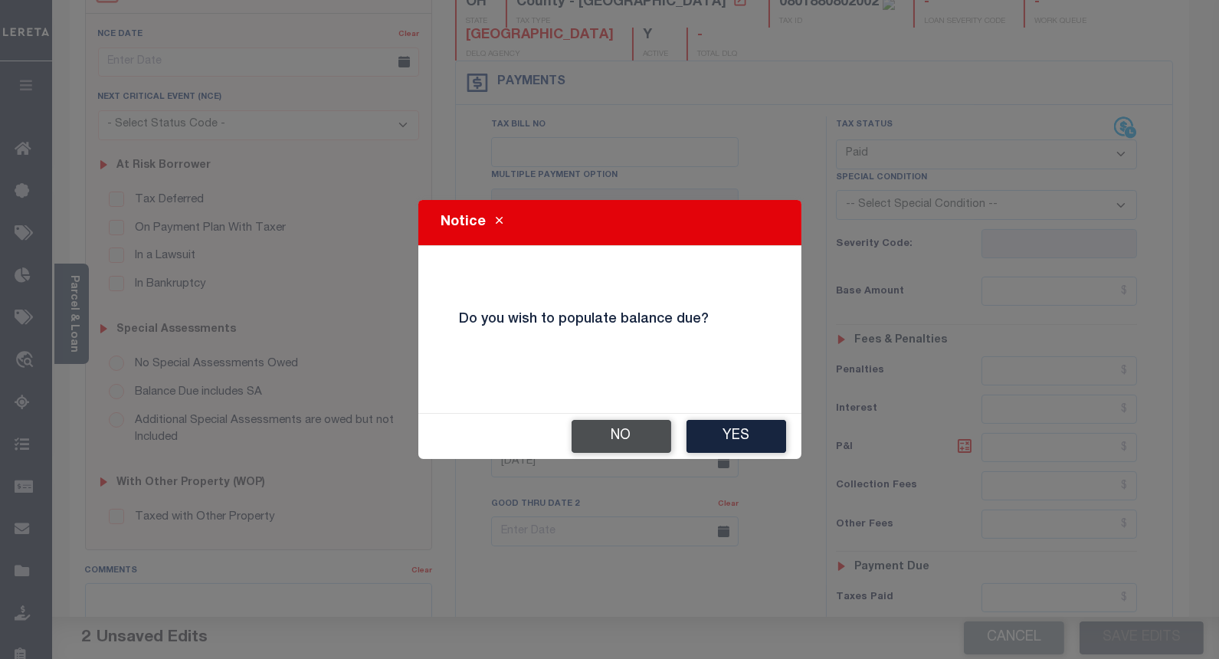
click at [623, 434] on button "No" at bounding box center [622, 436] width 100 height 33
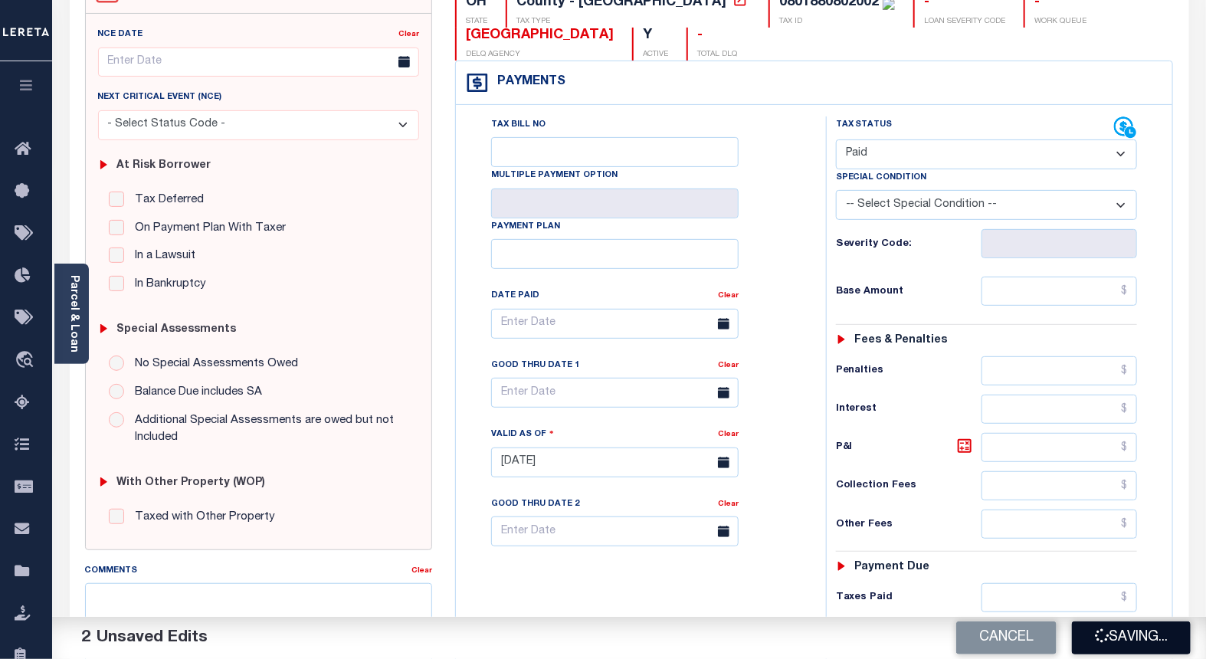
click at [1110, 631] on button "Saving..." at bounding box center [1131, 637] width 119 height 33
checkbox input "false"
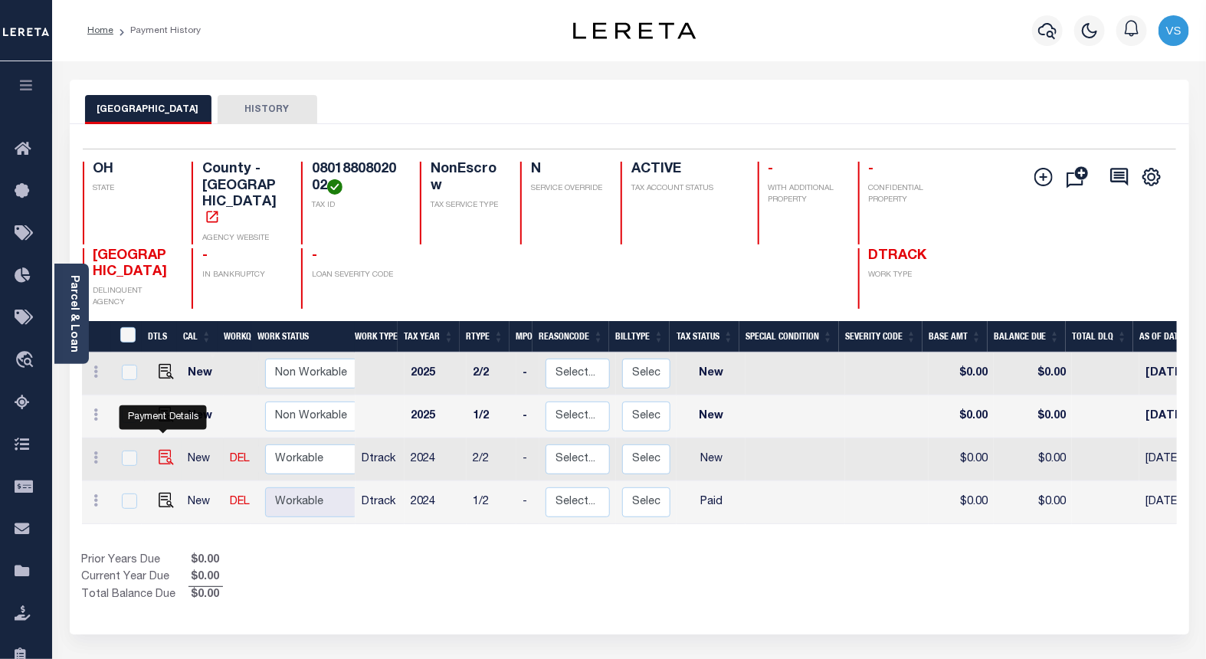
click at [159, 450] on img "" at bounding box center [166, 457] width 15 height 15
checkbox input "true"
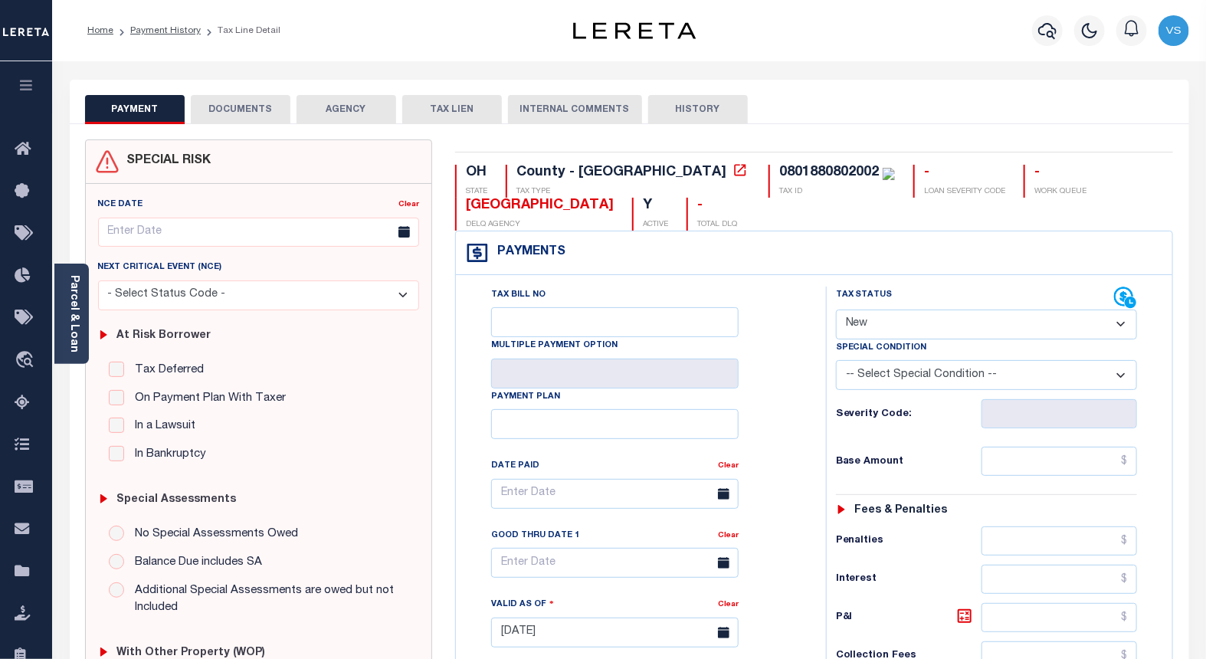
click at [852, 326] on select "- Select Status Code - Open Due/Unpaid Paid Incomplete No Tax Due Internal Refu…" at bounding box center [987, 325] width 302 height 30
select select "PYD"
click at [836, 310] on select "- Select Status Code - Open Due/Unpaid Paid Incomplete No Tax Due Internal Refu…" at bounding box center [987, 325] width 302 height 30
type input "[DATE]"
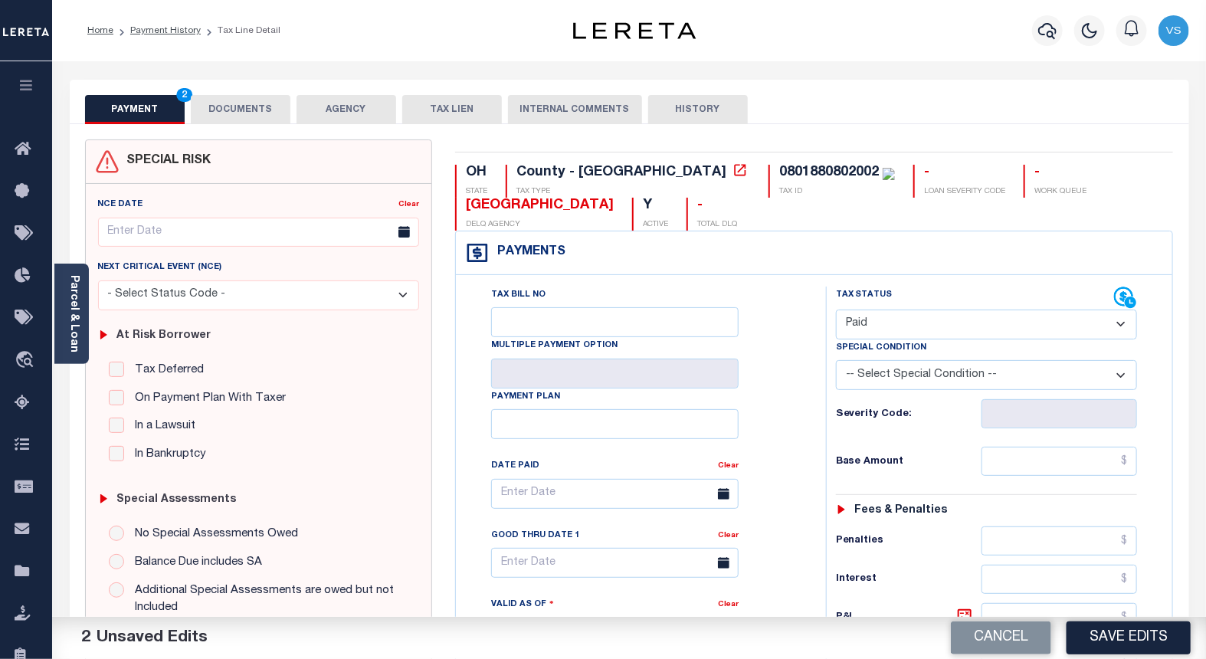
click at [216, 111] on button "DOCUMENTS" at bounding box center [241, 109] width 100 height 29
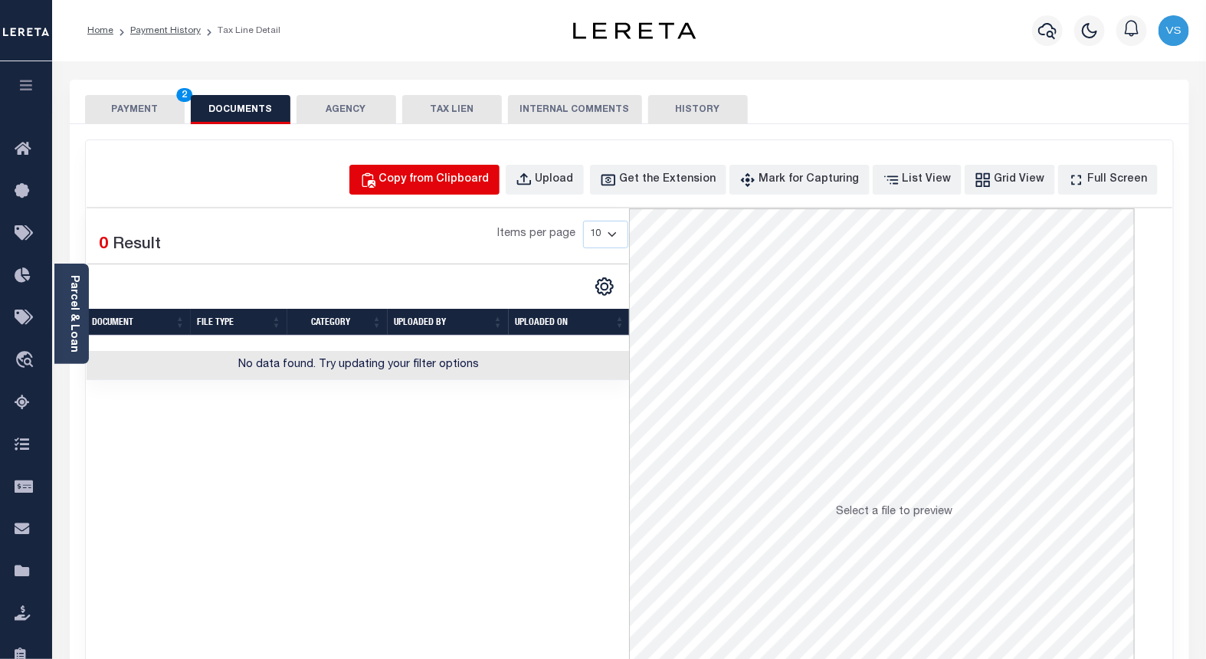
click at [467, 181] on div "Copy from Clipboard" at bounding box center [434, 180] width 110 height 17
select select "POP"
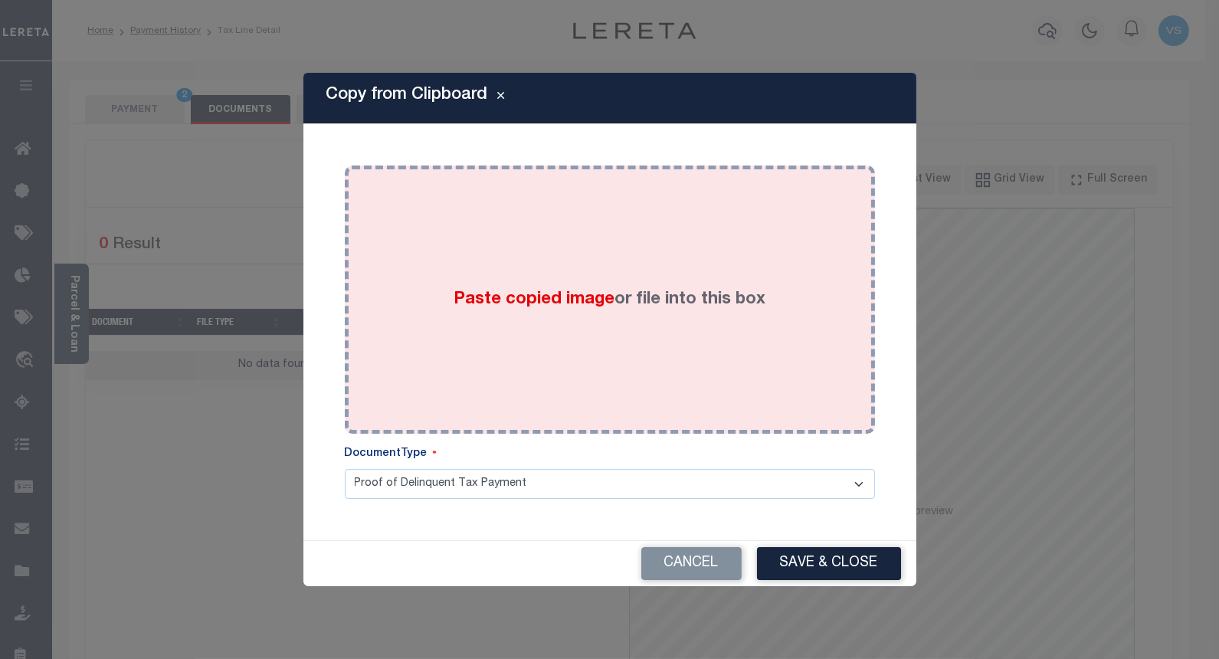
click at [471, 253] on div "Paste copied image or file into this box" at bounding box center [609, 299] width 507 height 245
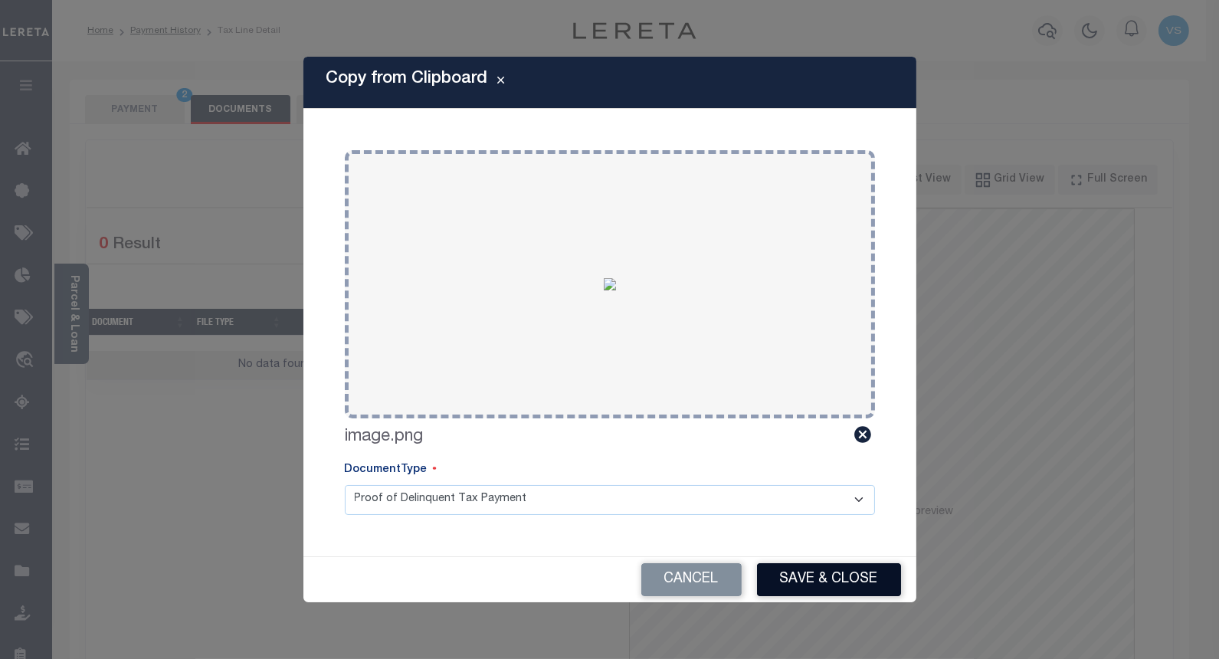
click at [821, 573] on button "Save & Close" at bounding box center [829, 579] width 144 height 33
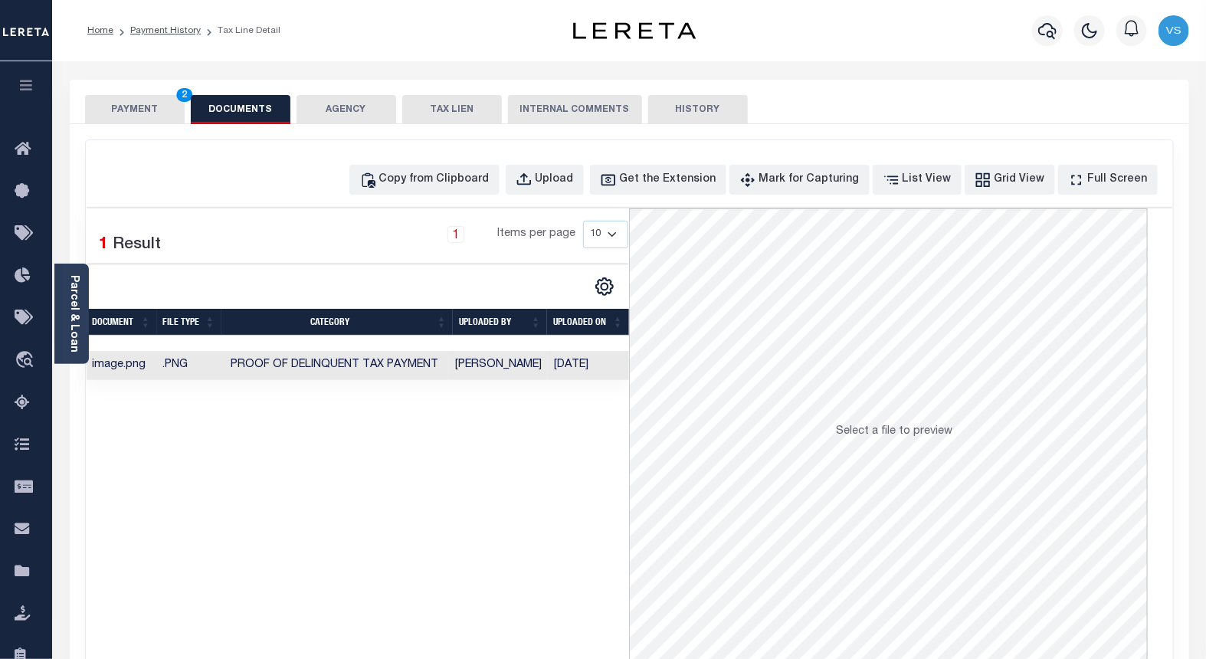
click at [130, 103] on button "PAYMENT 2" at bounding box center [135, 109] width 100 height 29
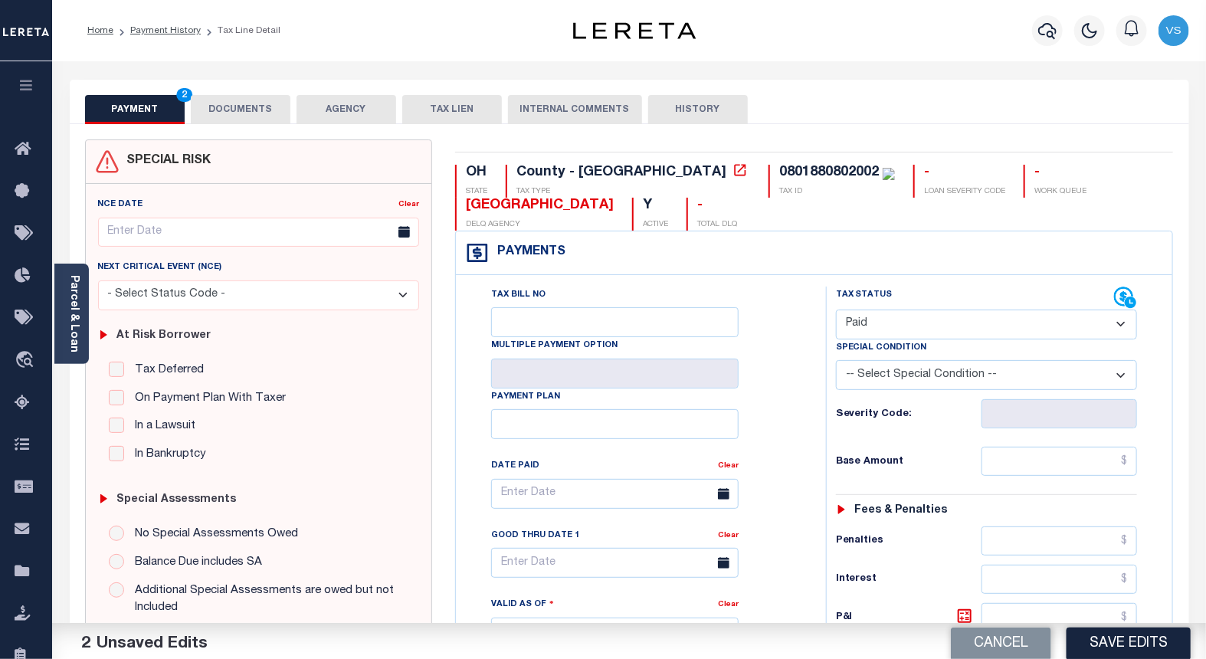
scroll to position [255, 0]
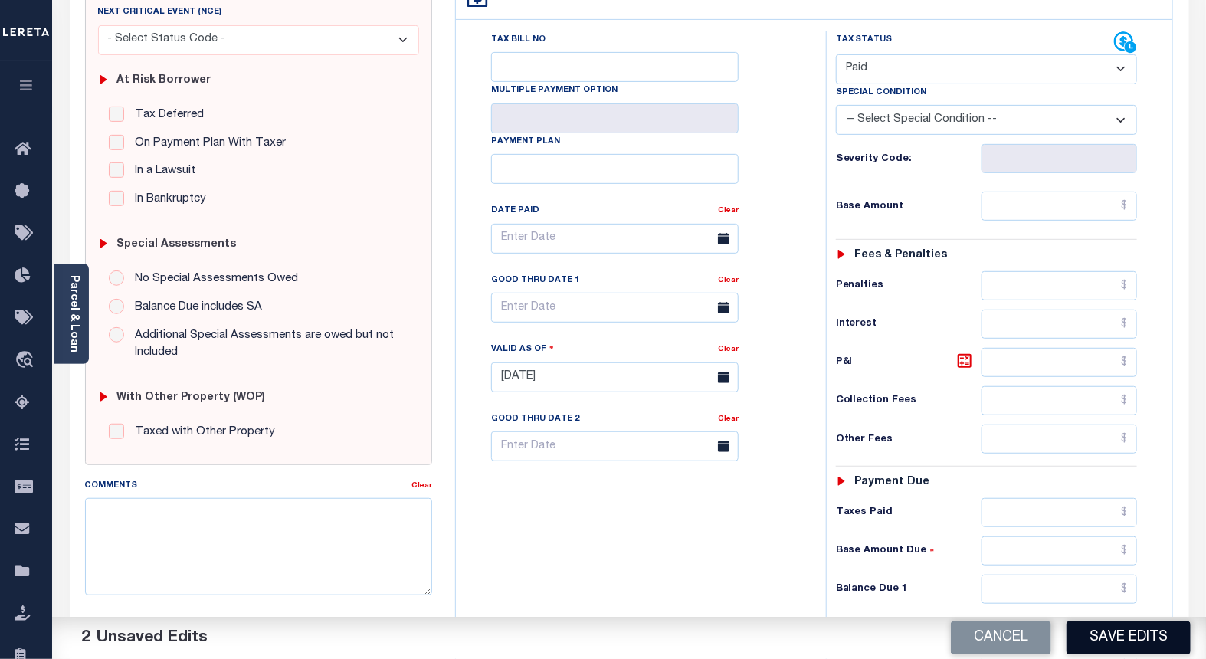
click at [1099, 644] on button "Save Edits" at bounding box center [1129, 637] width 124 height 33
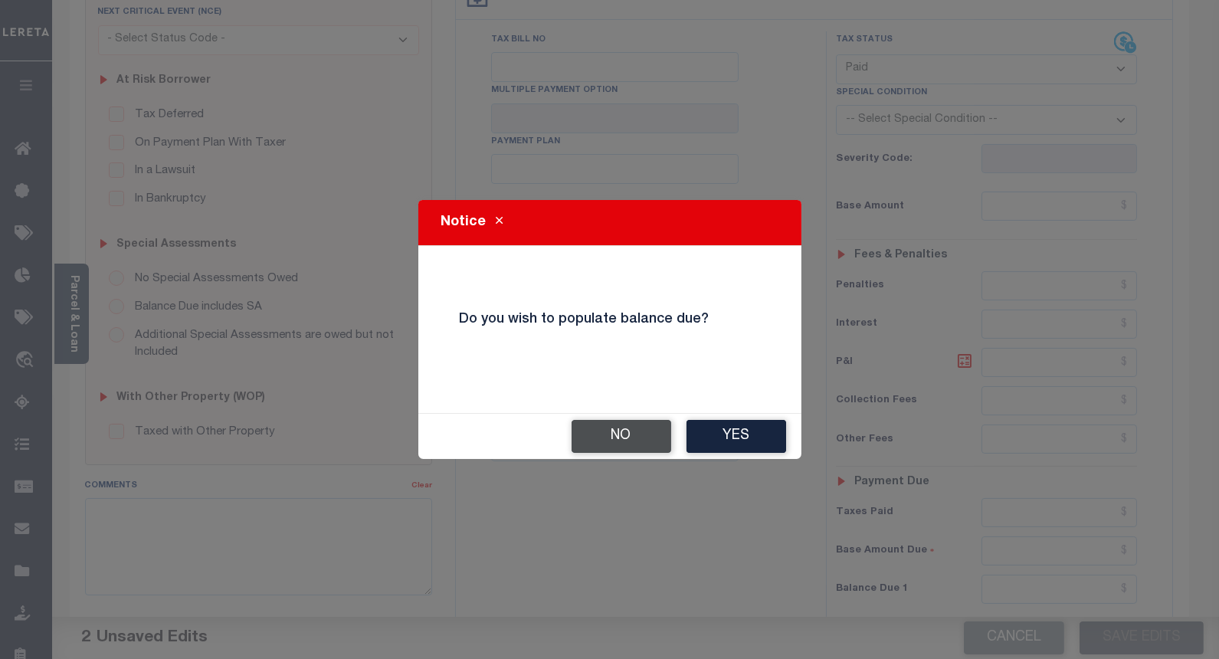
click at [609, 437] on button "No" at bounding box center [622, 436] width 100 height 33
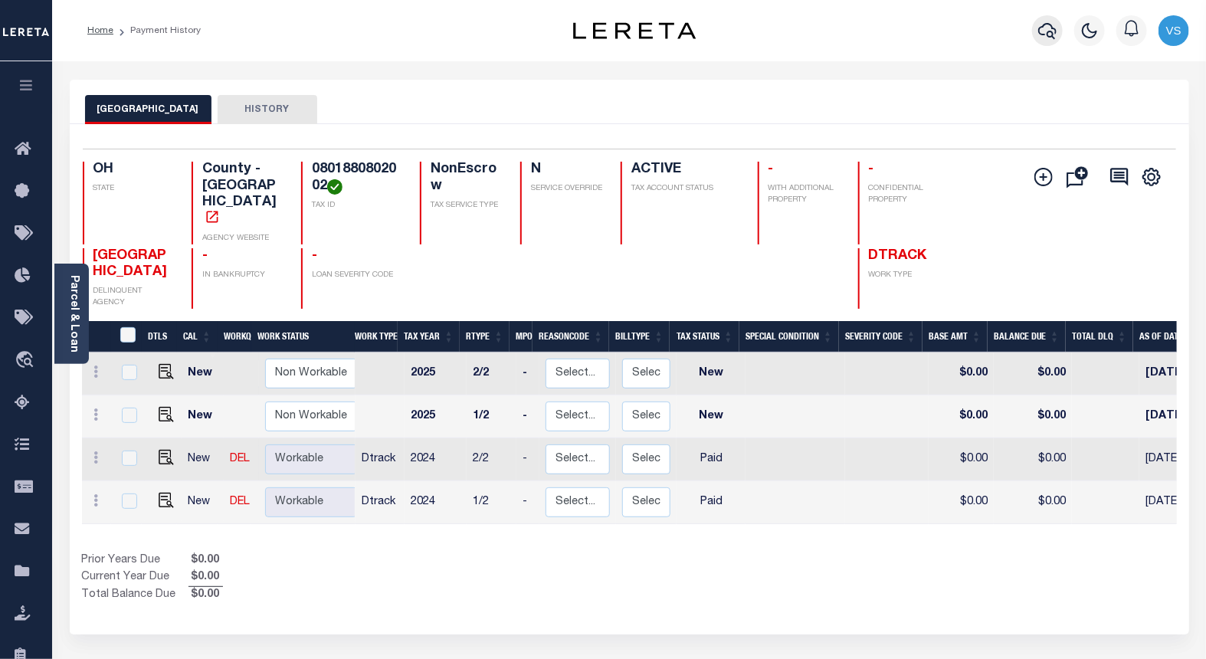
click at [1040, 29] on icon "button" at bounding box center [1047, 30] width 18 height 18
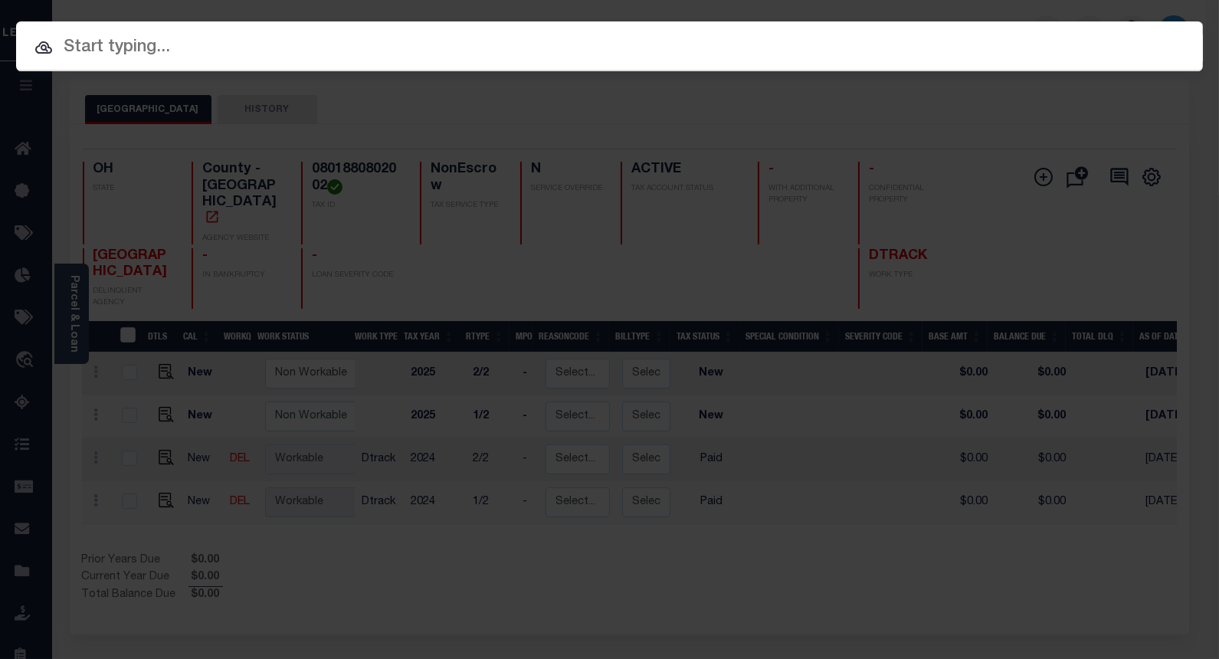
paste input "10048962"
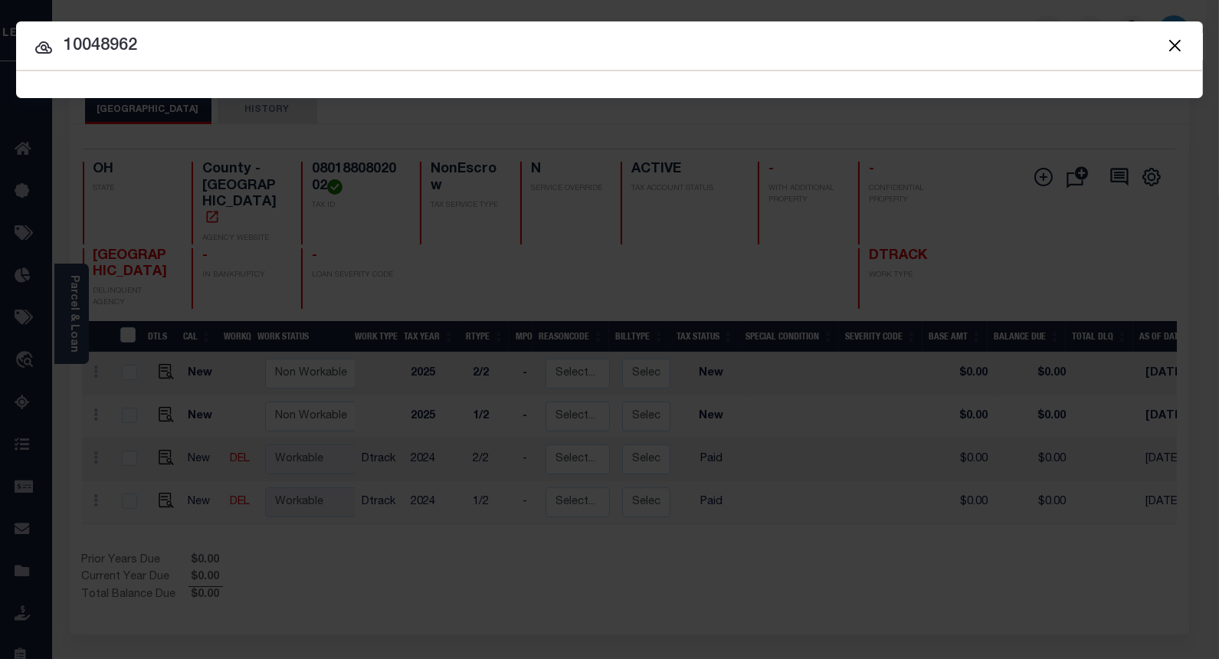
type input "10048962"
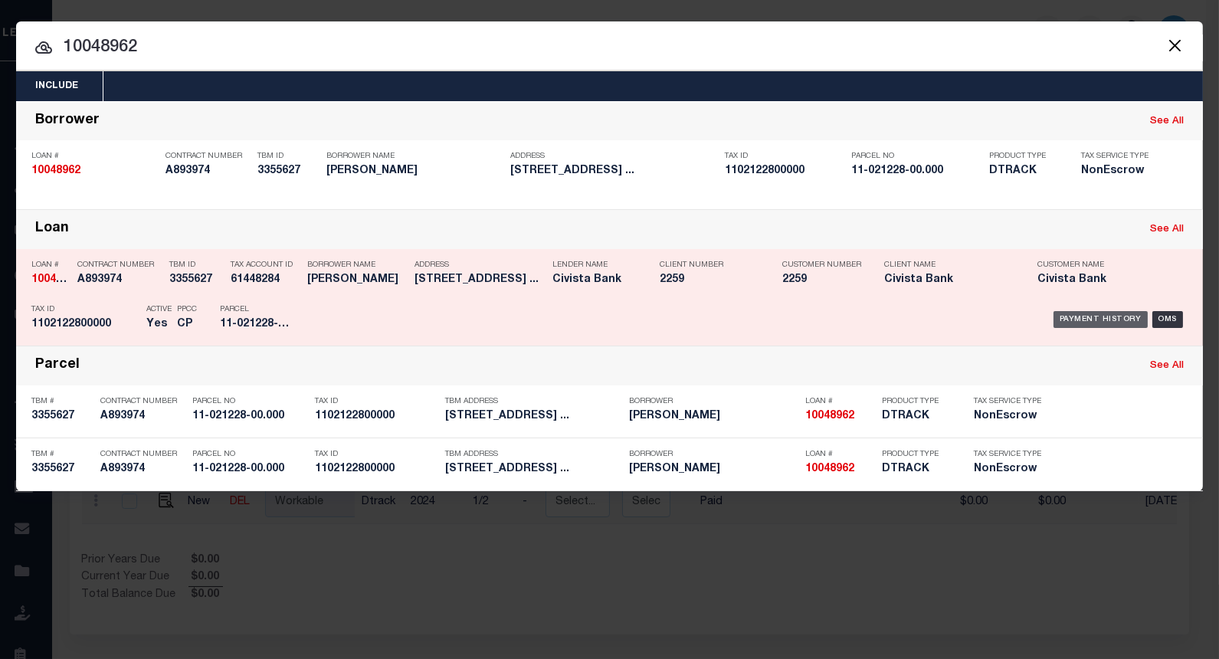
click at [1083, 312] on div "Payment History" at bounding box center [1101, 319] width 94 height 17
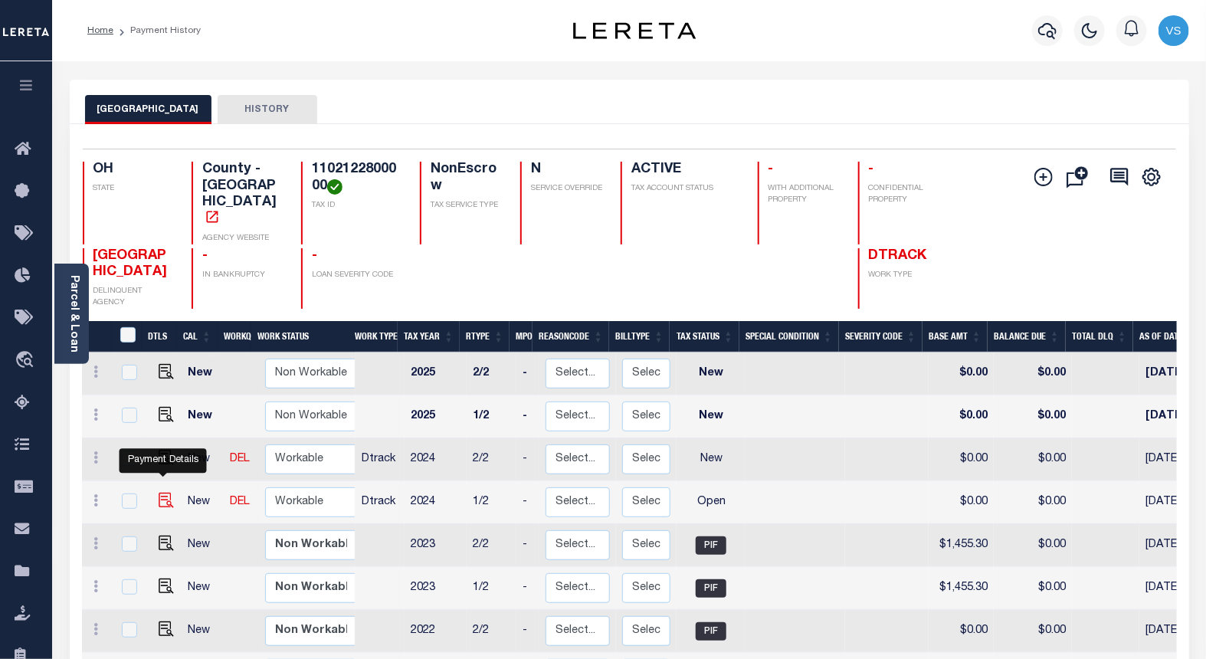
click at [159, 493] on img "" at bounding box center [166, 500] width 15 height 15
checkbox input "true"
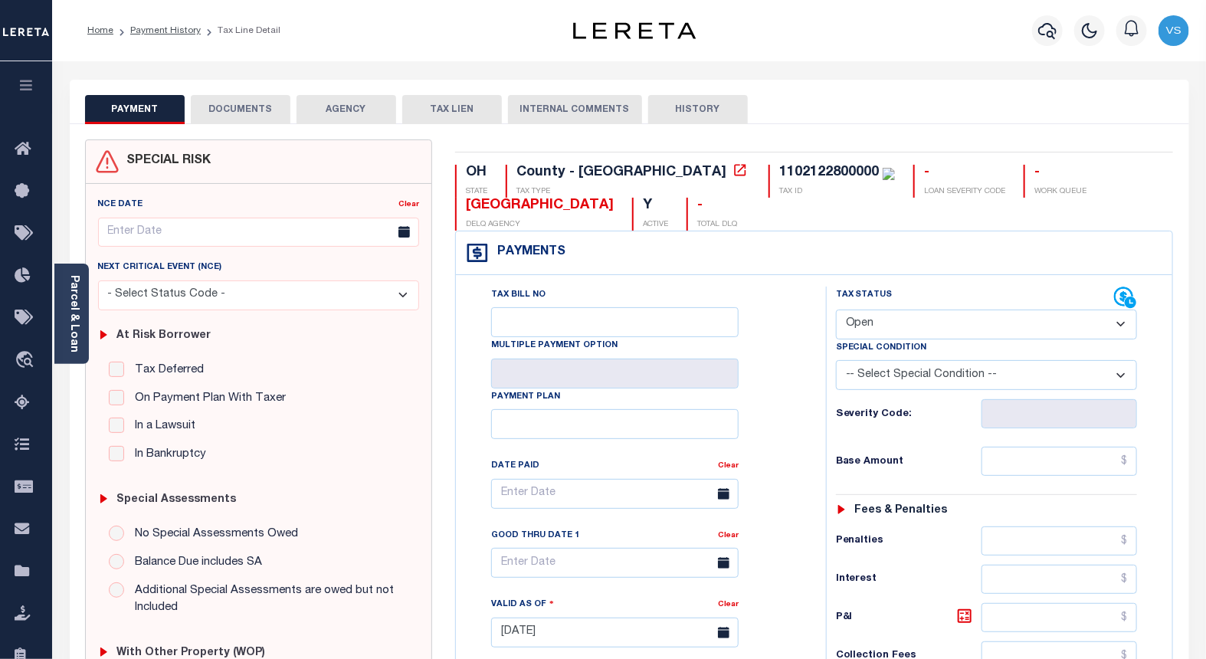
click at [875, 328] on select "- Select Status Code - Open Due/Unpaid Paid Incomplete No Tax Due Internal Refu…" at bounding box center [987, 325] width 302 height 30
select select "PYD"
click at [836, 310] on select "- Select Status Code - Open Due/Unpaid Paid Incomplete No Tax Due Internal Refu…" at bounding box center [987, 325] width 302 height 30
type input "[DATE]"
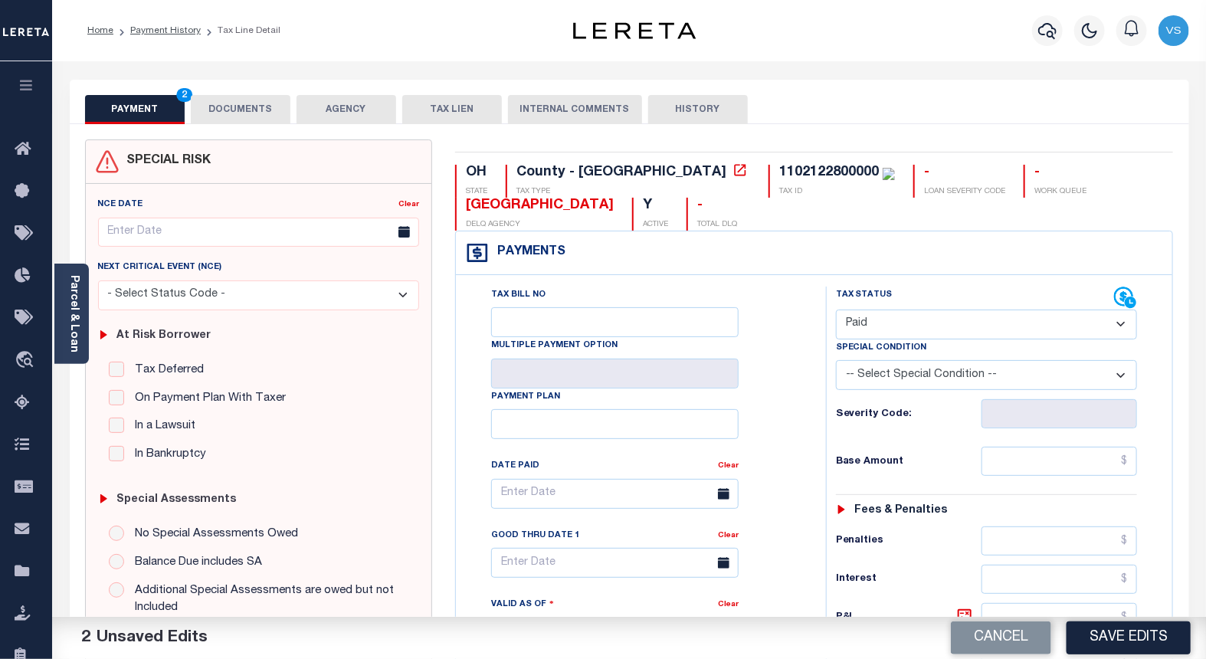
click at [248, 110] on button "DOCUMENTS" at bounding box center [241, 109] width 100 height 29
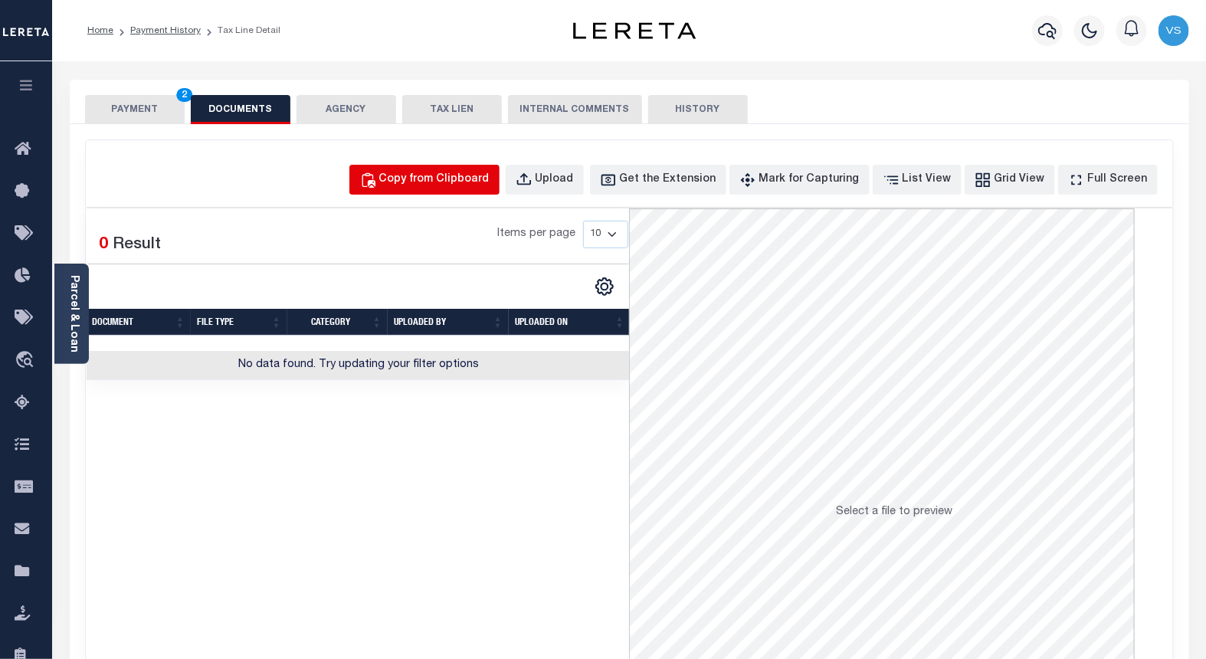
click at [449, 182] on div "Copy from Clipboard" at bounding box center [434, 180] width 110 height 17
select select "POP"
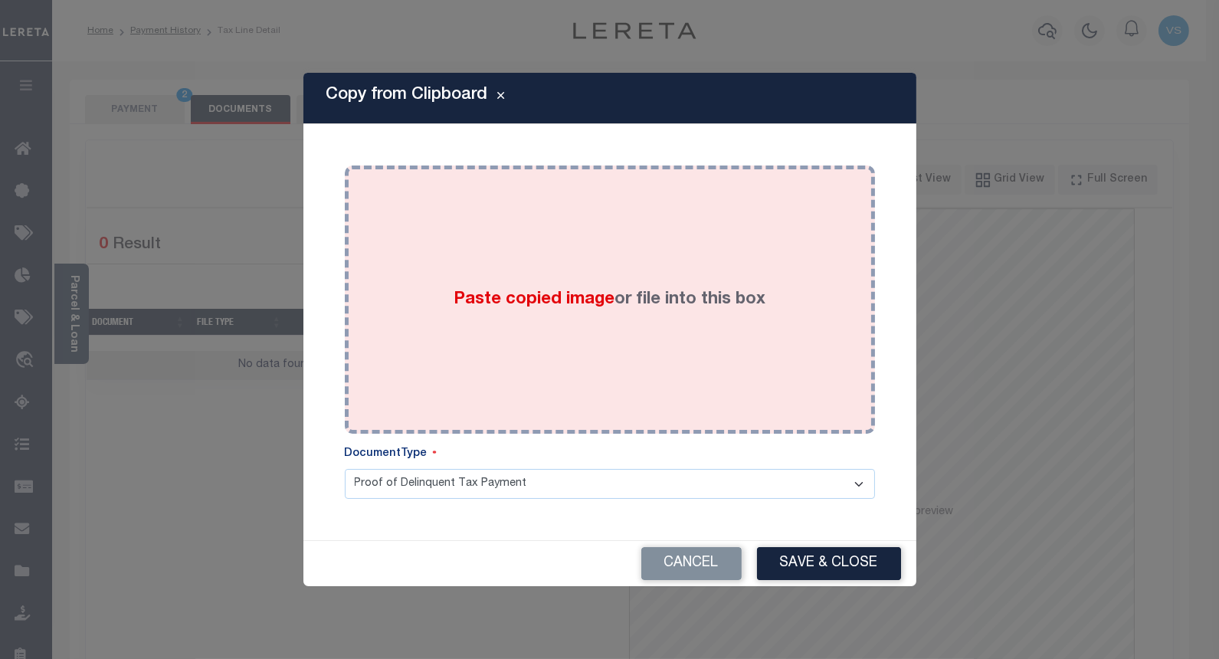
click at [500, 317] on div "Paste copied image or file into this box" at bounding box center [609, 299] width 507 height 245
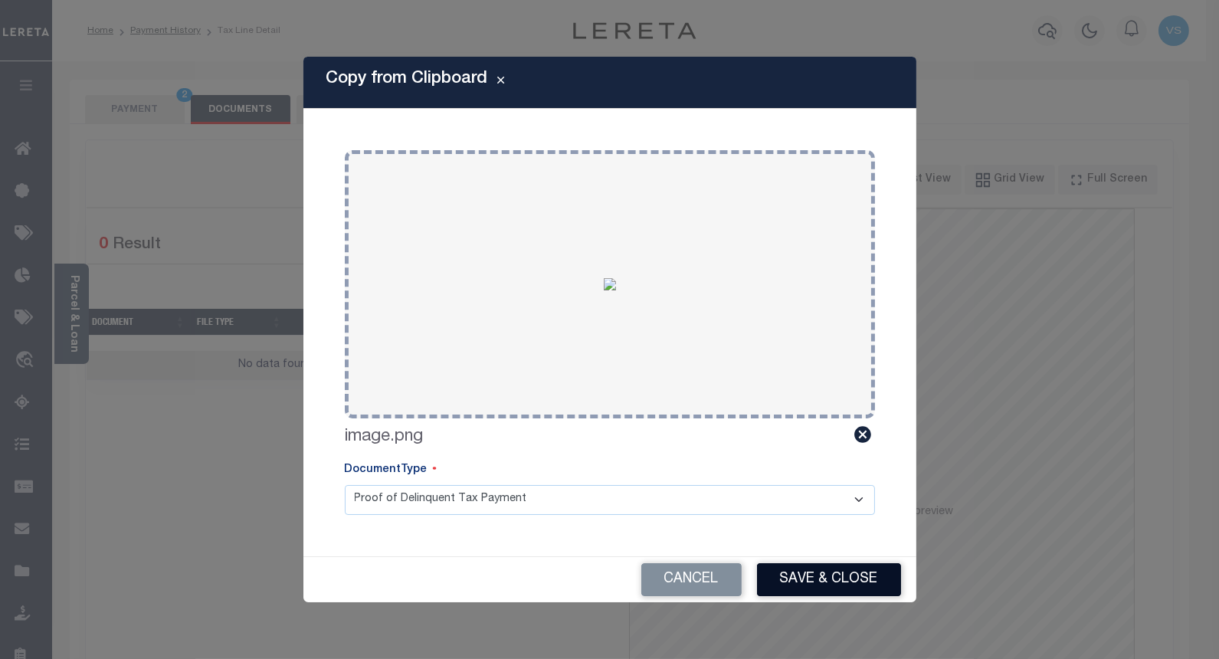
click at [825, 579] on button "Save & Close" at bounding box center [829, 579] width 144 height 33
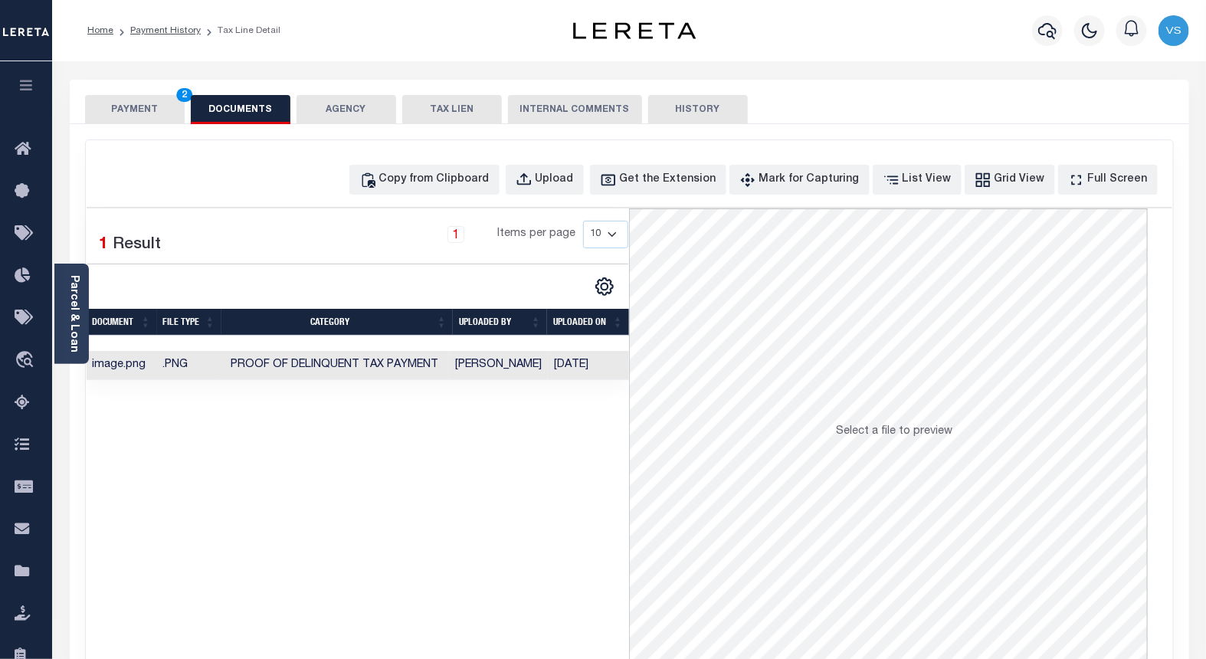
click at [120, 108] on button "PAYMENT 2" at bounding box center [135, 109] width 100 height 29
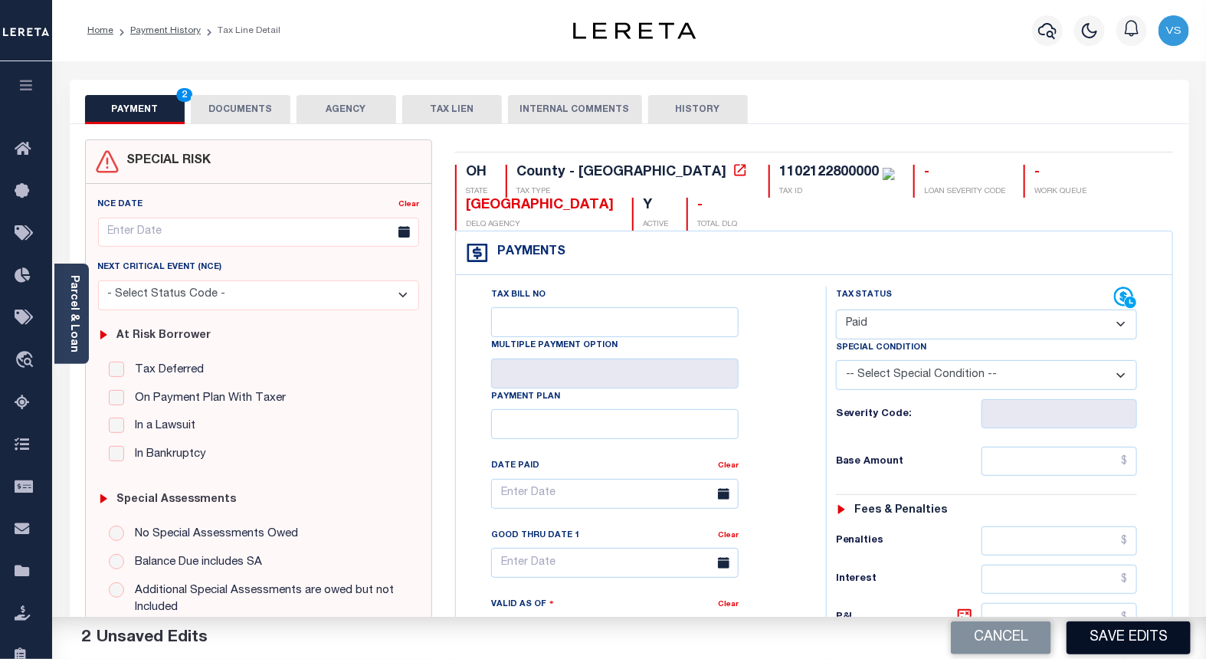
click at [1079, 637] on button "Save Edits" at bounding box center [1129, 637] width 124 height 33
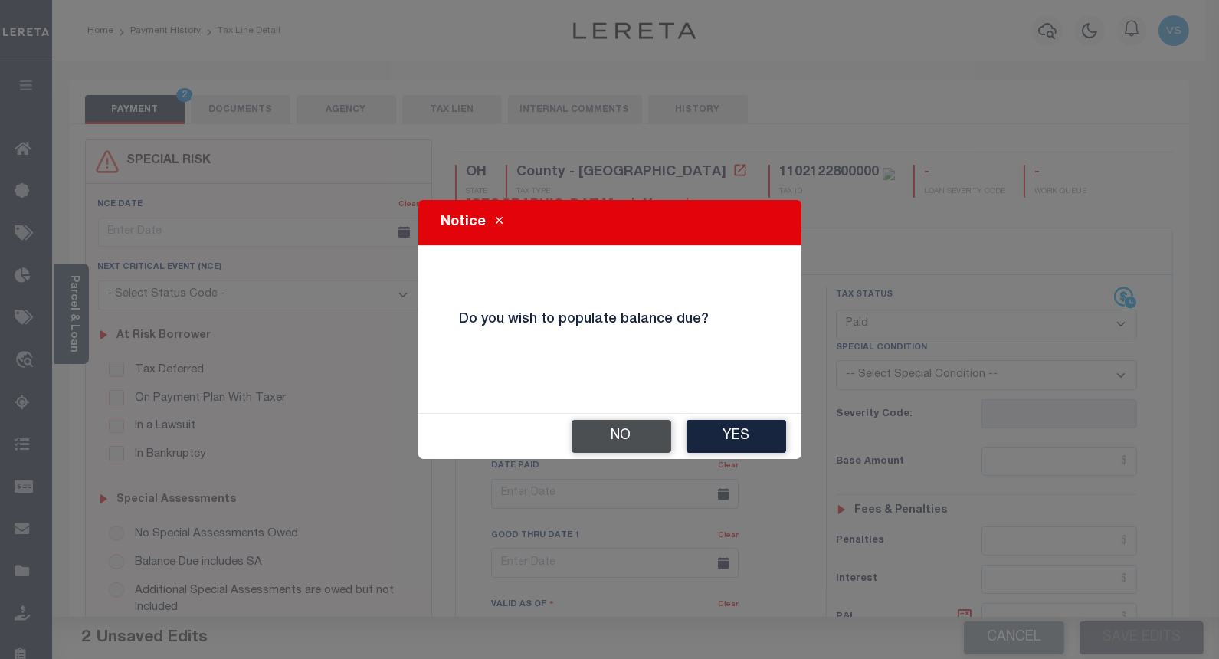
click at [587, 435] on button "No" at bounding box center [622, 436] width 100 height 33
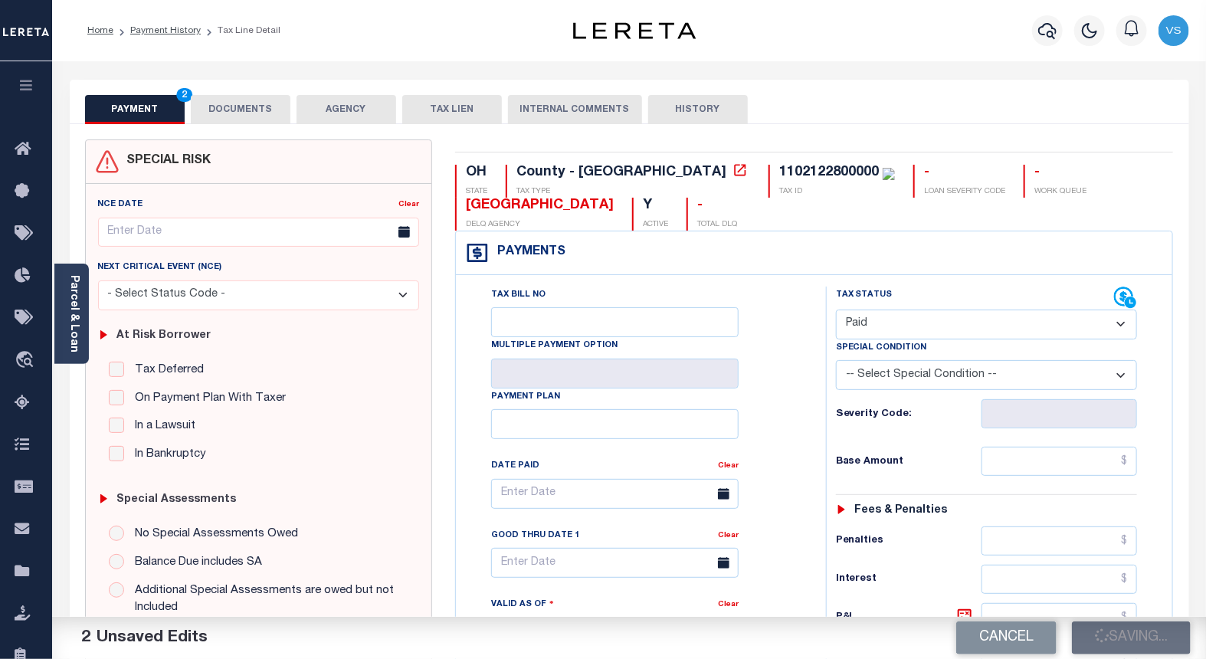
checkbox input "false"
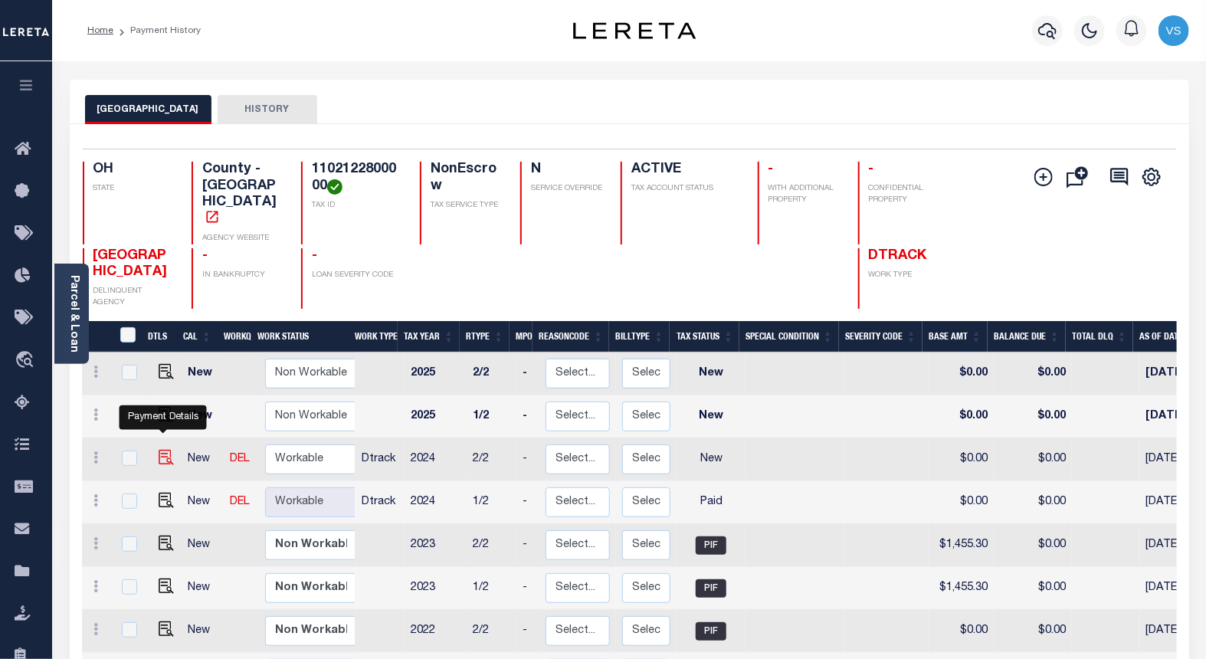
click at [159, 450] on img "" at bounding box center [166, 457] width 15 height 15
checkbox input "true"
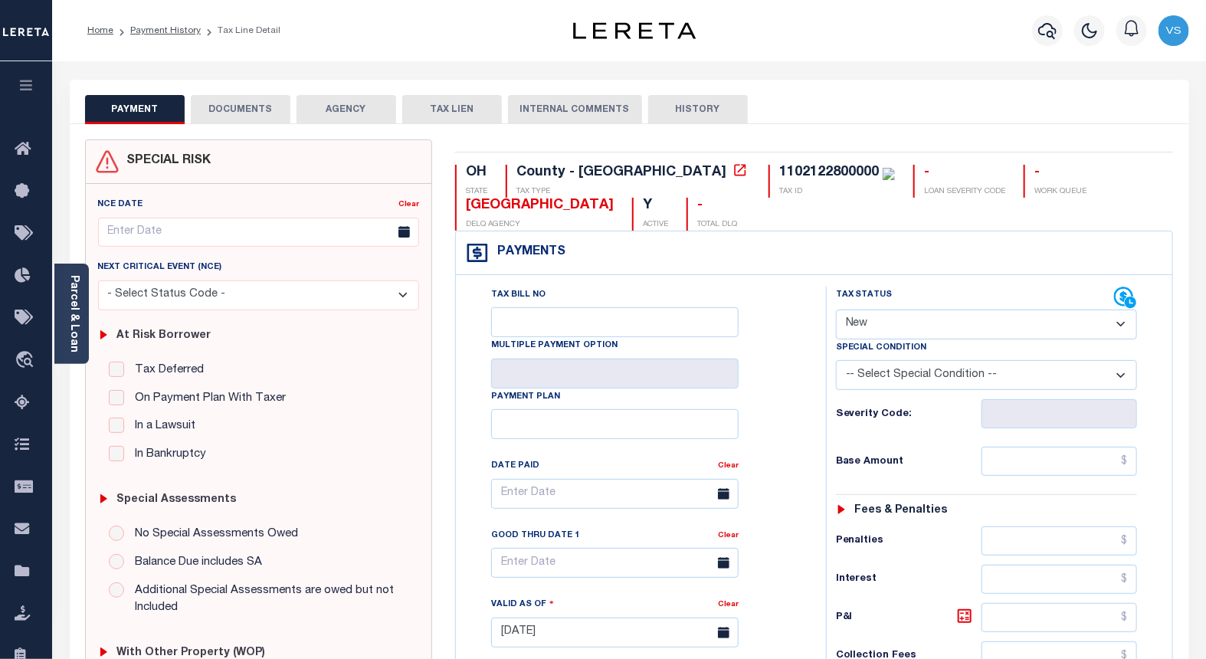
click at [864, 323] on select "- Select Status Code - Open Due/Unpaid Paid Incomplete No Tax Due Internal Refu…" at bounding box center [987, 325] width 302 height 30
select select "PYD"
click at [836, 310] on select "- Select Status Code - Open Due/Unpaid Paid Incomplete No Tax Due Internal Refu…" at bounding box center [987, 325] width 302 height 30
type input "[DATE]"
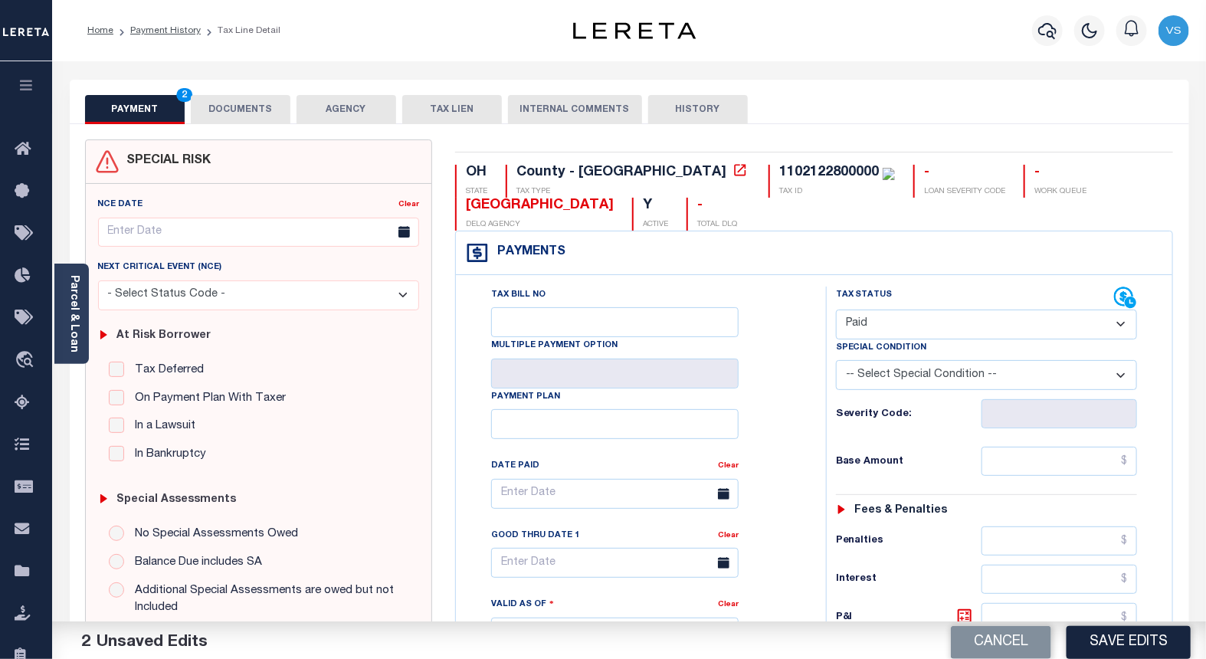
click at [262, 110] on button "DOCUMENTS" at bounding box center [241, 109] width 100 height 29
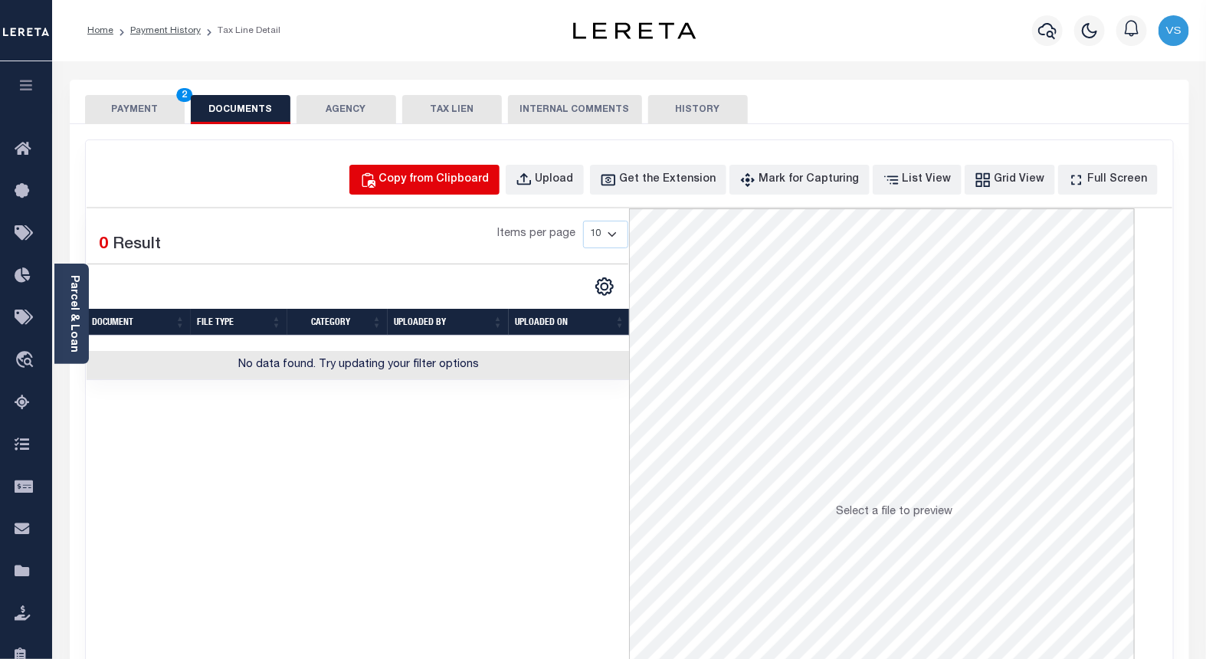
click at [448, 177] on div "Copy from Clipboard" at bounding box center [434, 180] width 110 height 17
select select "POP"
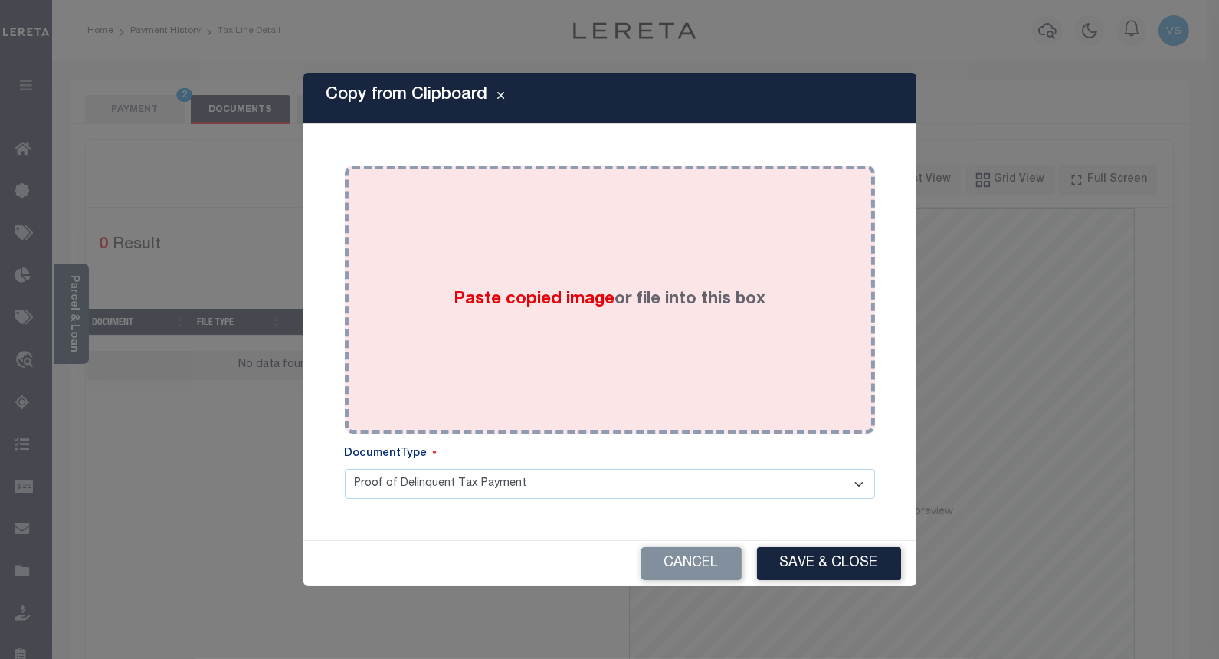
click at [485, 300] on span "Paste copied image" at bounding box center [534, 299] width 161 height 17
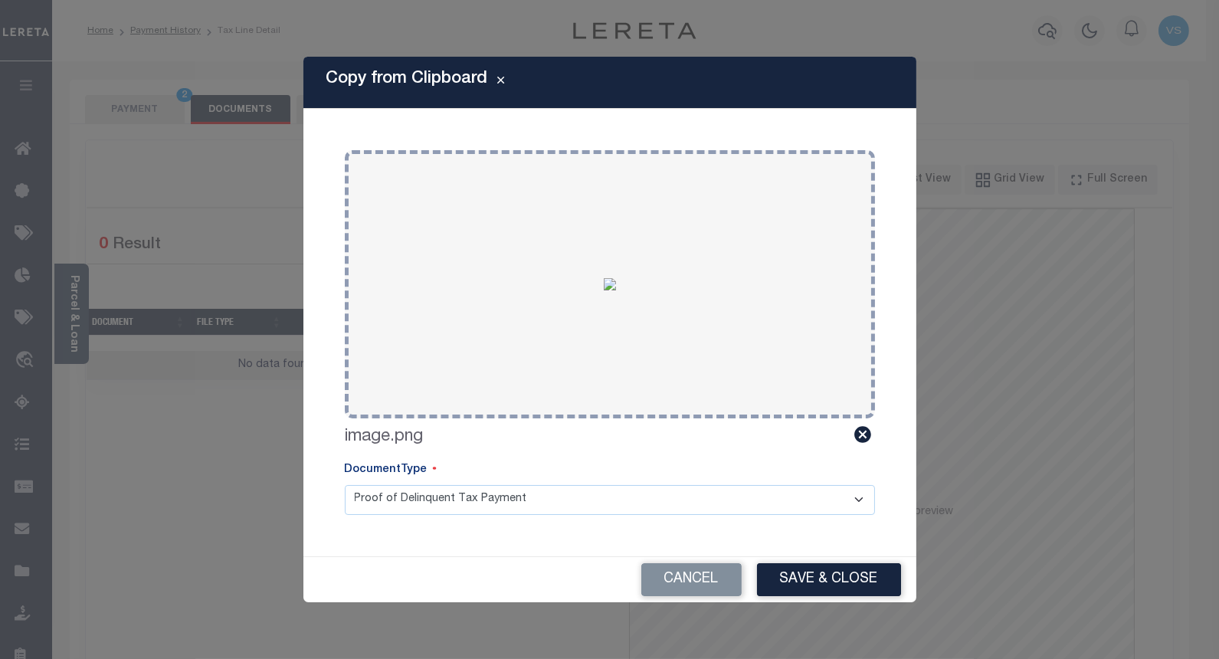
click at [800, 585] on button "Save & Close" at bounding box center [829, 579] width 144 height 33
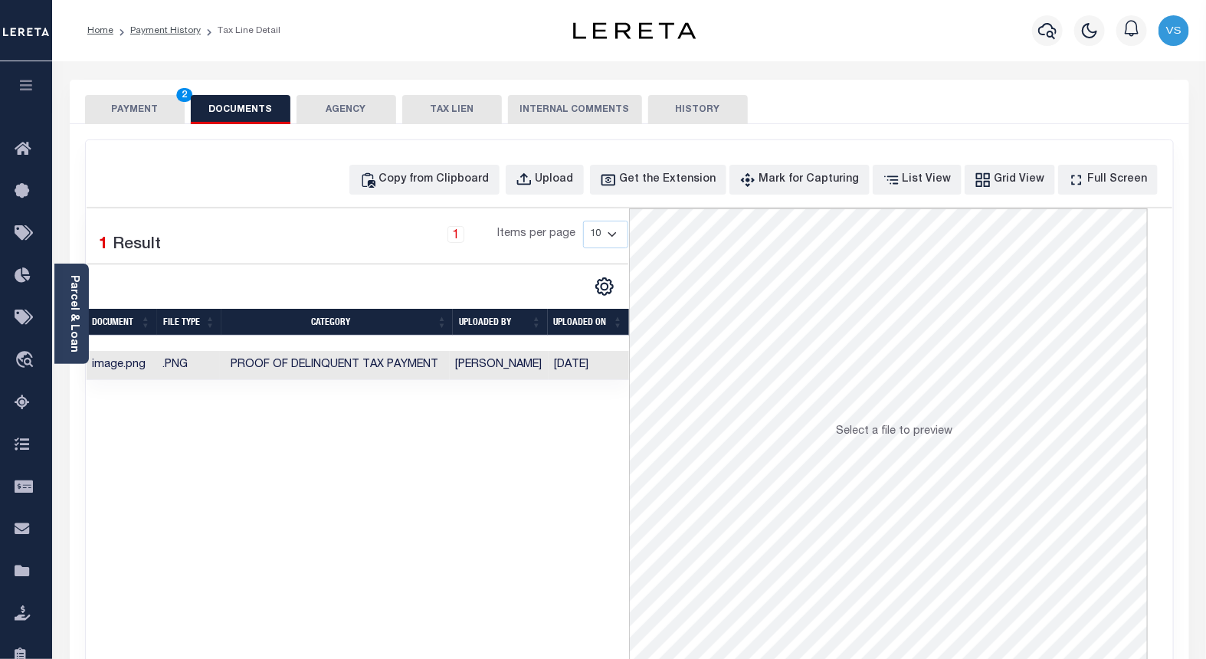
click at [110, 107] on button "PAYMENT 2" at bounding box center [135, 109] width 100 height 29
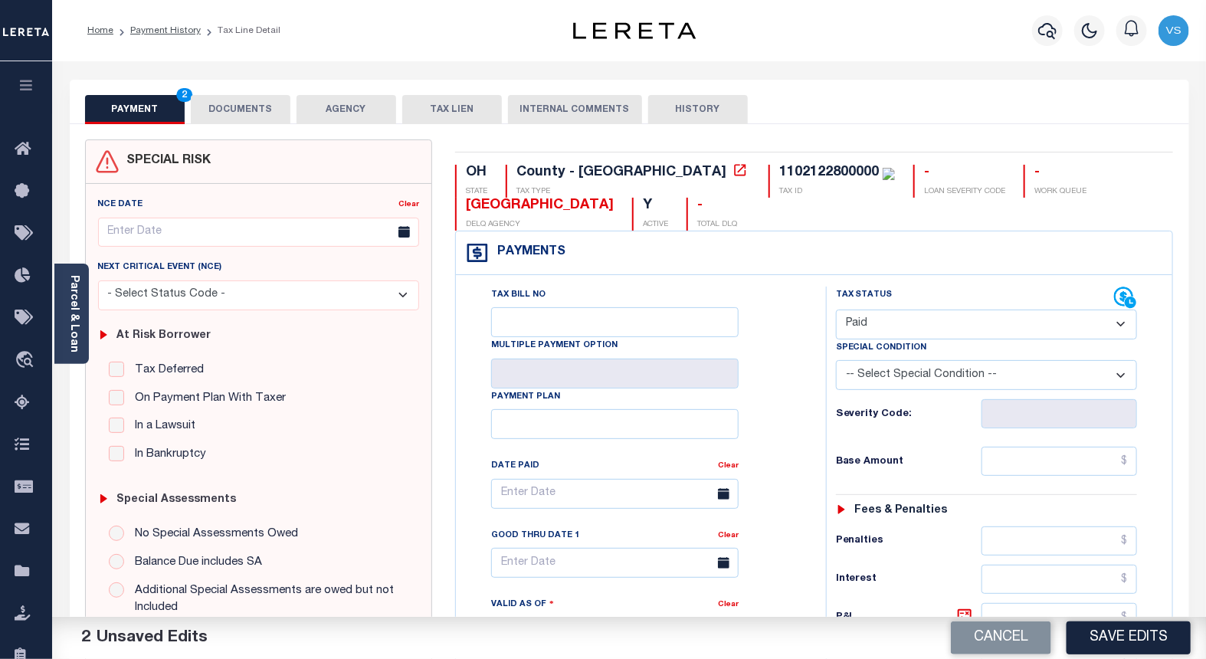
click at [1088, 634] on button "Save Edits" at bounding box center [1129, 637] width 124 height 33
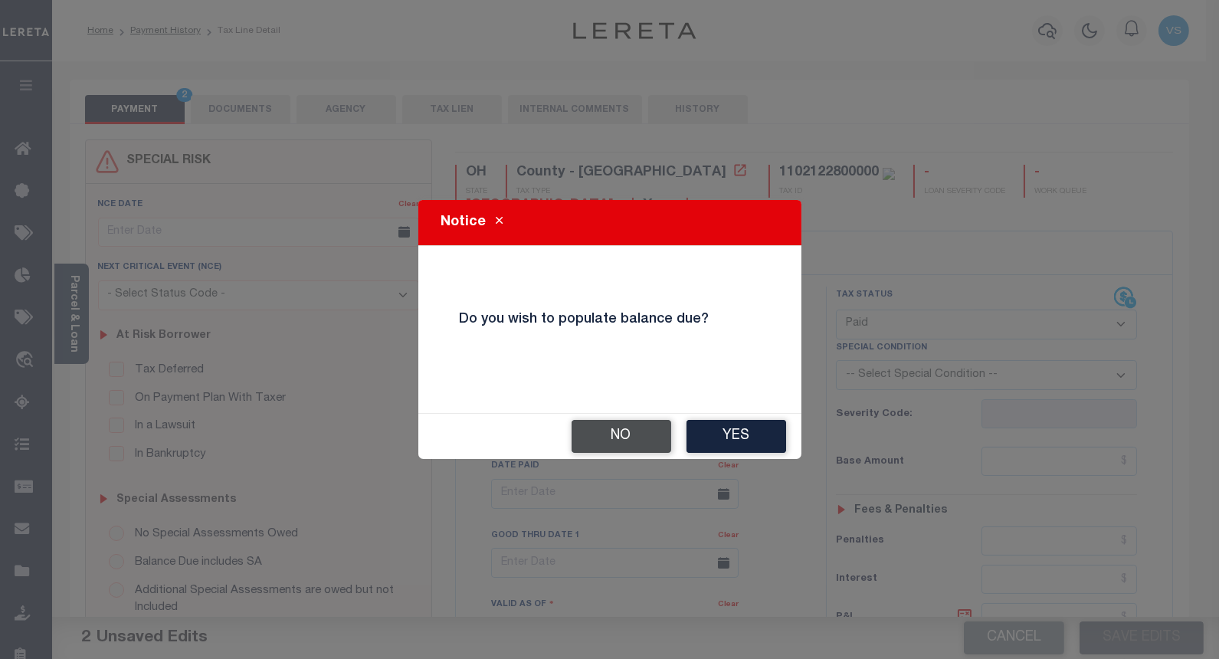
click at [617, 439] on button "No" at bounding box center [622, 436] width 100 height 33
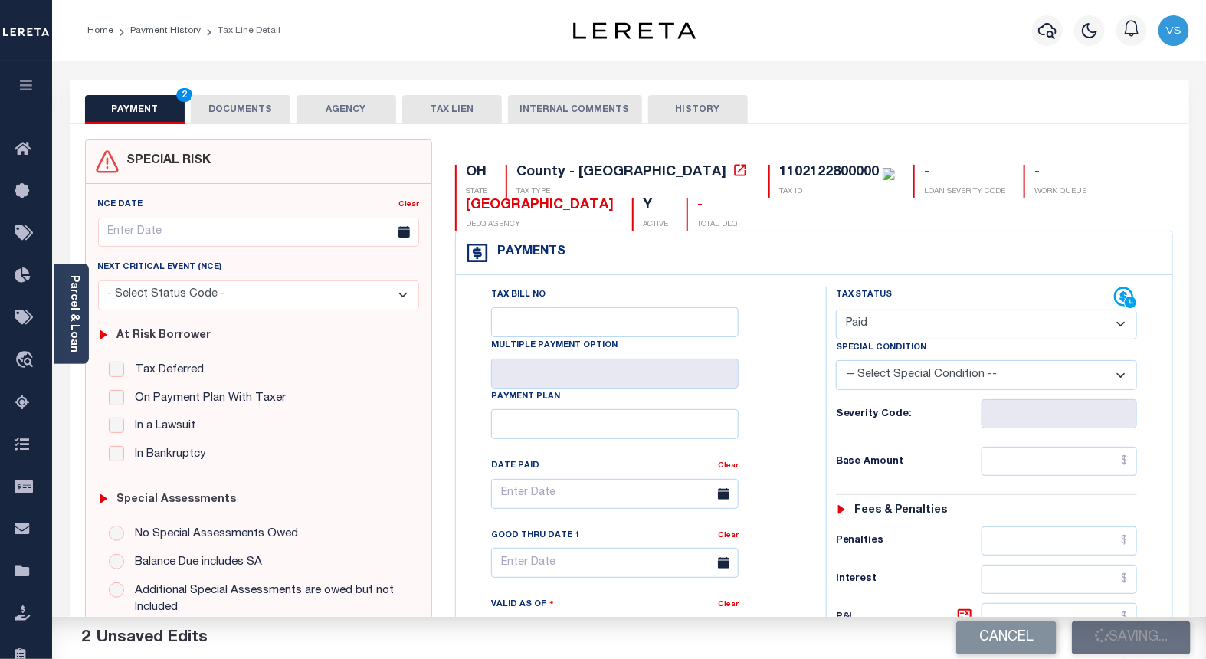
checkbox input "false"
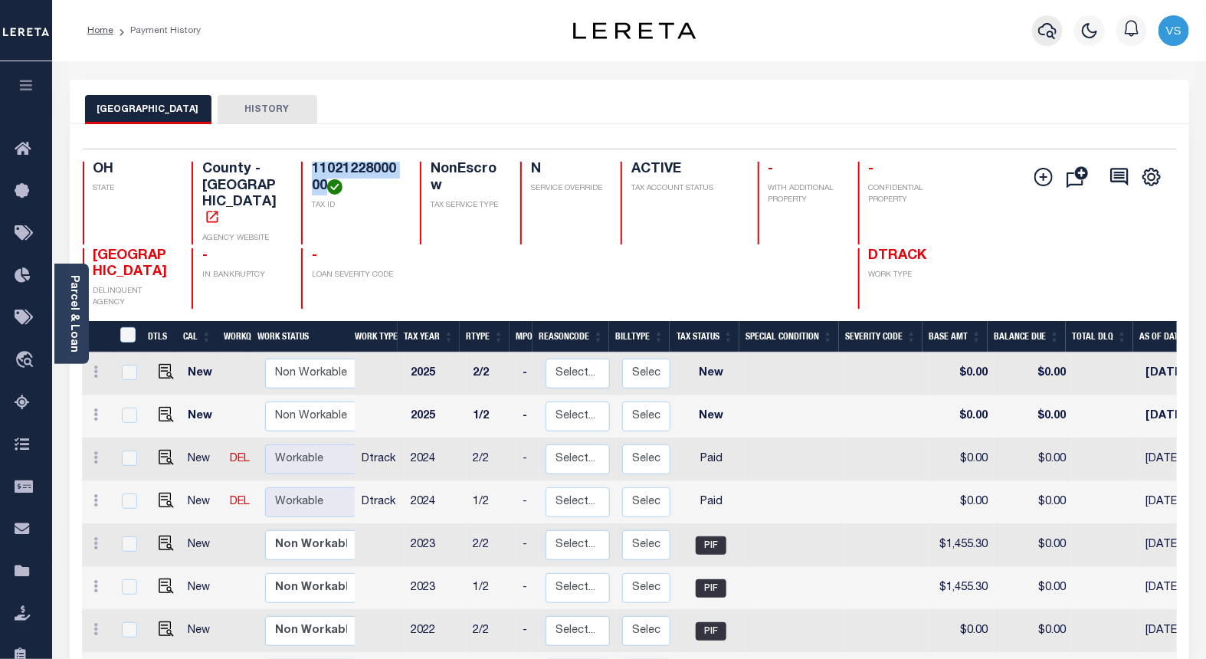
click at [1044, 27] on icon "button" at bounding box center [1047, 30] width 18 height 18
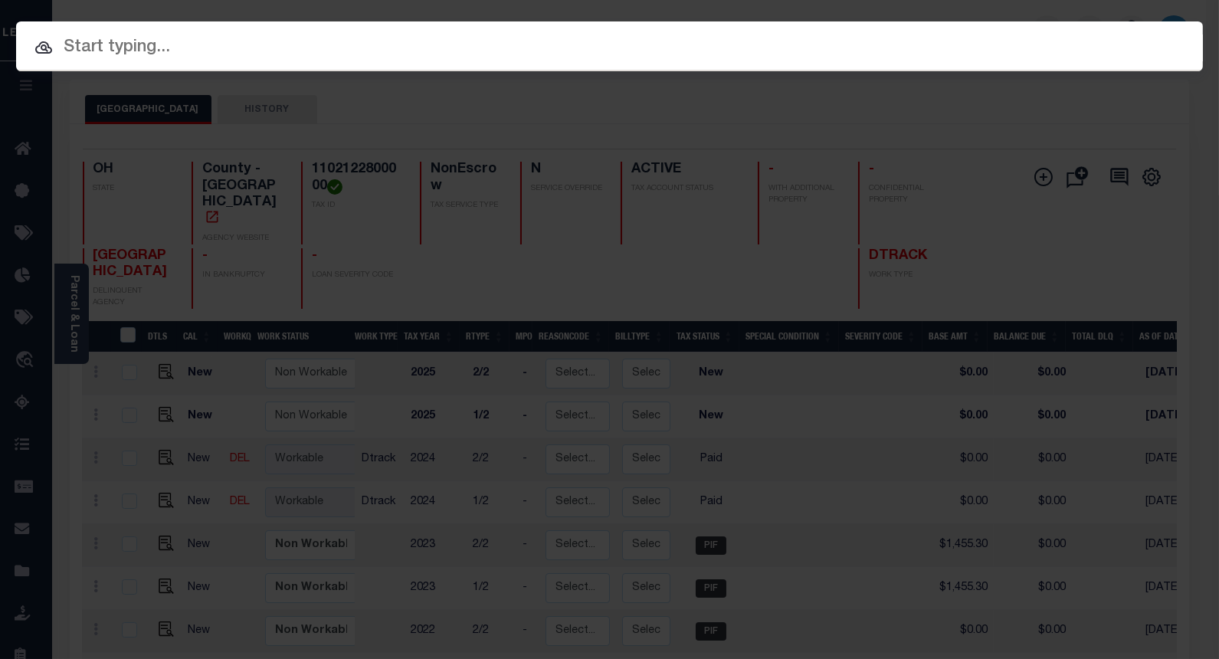
paste input "10023004"
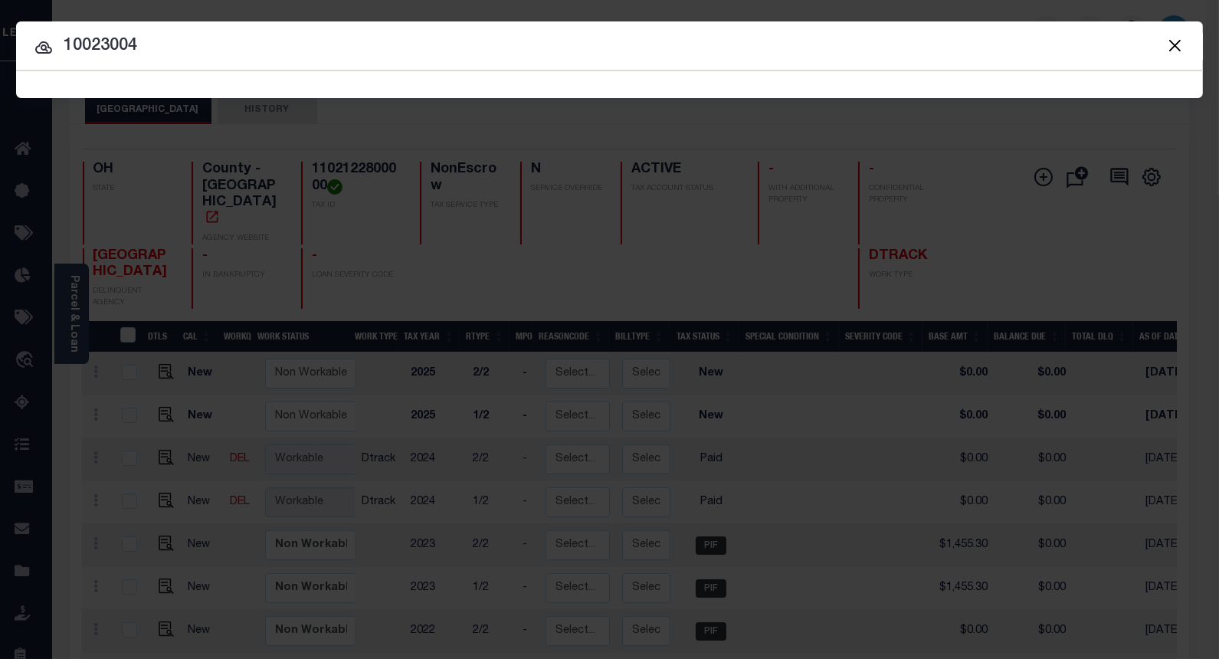
type input "10023004"
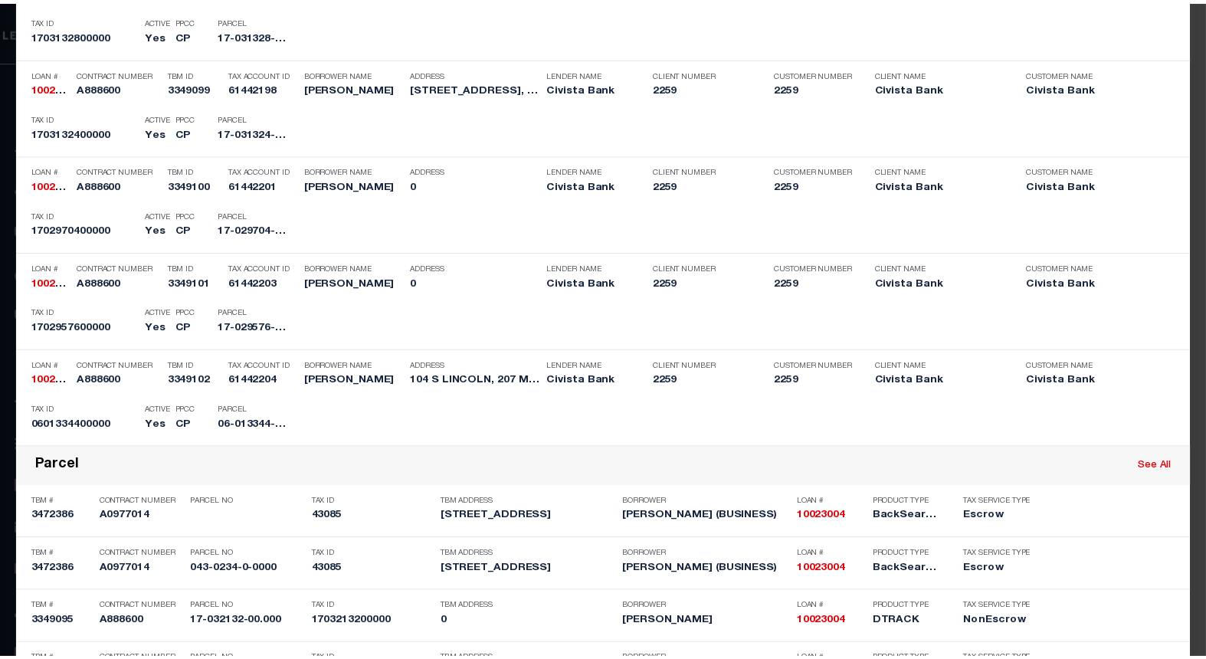
scroll to position [2039, 0]
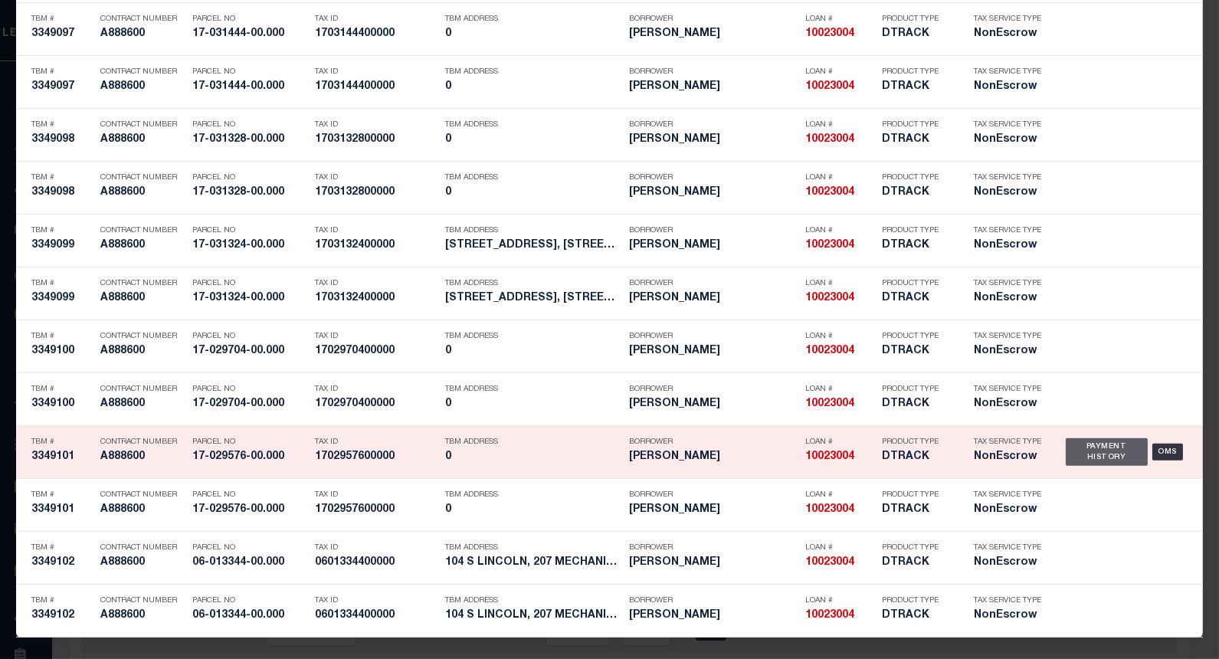
click at [1090, 453] on div "Payment History" at bounding box center [1107, 452] width 82 height 28
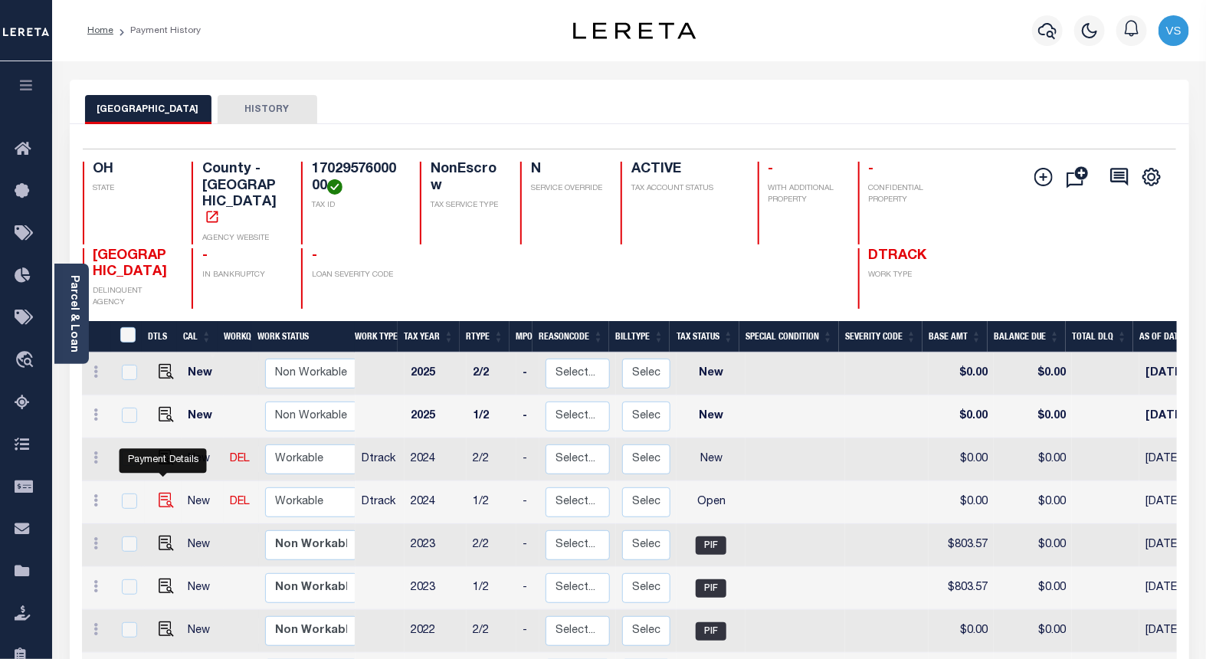
click at [161, 493] on img "" at bounding box center [166, 500] width 15 height 15
checkbox input "true"
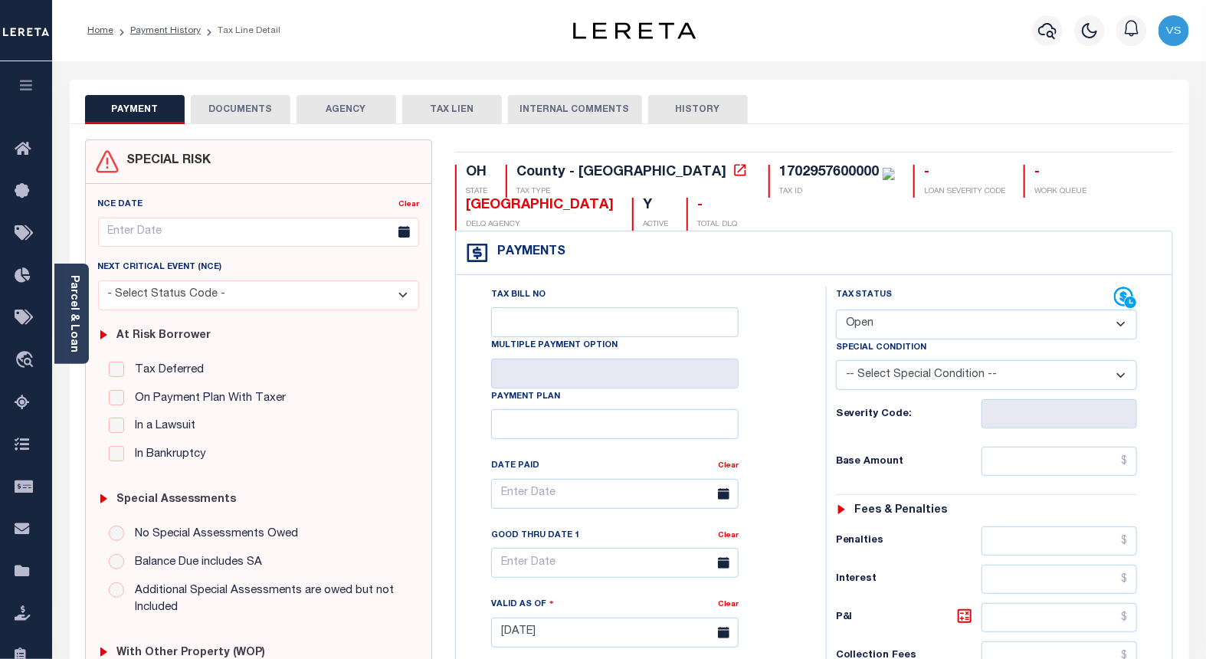
click at [851, 326] on select "- Select Status Code - Open Due/Unpaid Paid Incomplete No Tax Due Internal Refu…" at bounding box center [987, 325] width 302 height 30
select select "PYD"
click at [836, 310] on select "- Select Status Code - Open Due/Unpaid Paid Incomplete No Tax Due Internal Refu…" at bounding box center [987, 325] width 302 height 30
type input "[DATE]"
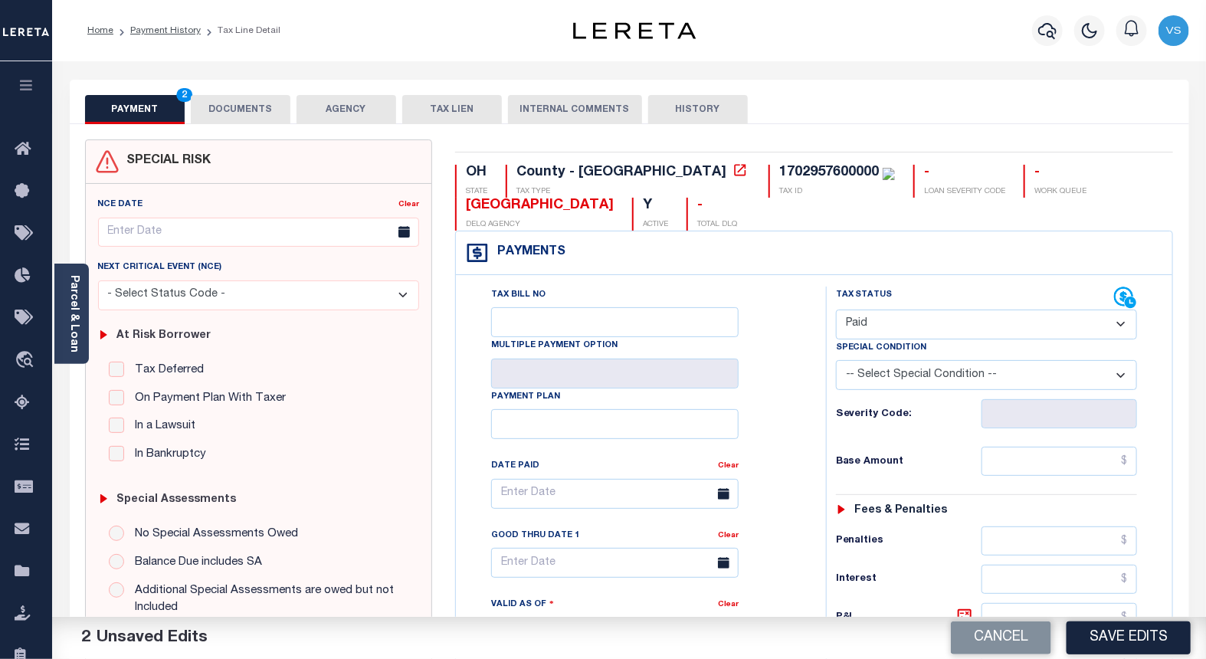
click at [212, 103] on button "DOCUMENTS" at bounding box center [241, 109] width 100 height 29
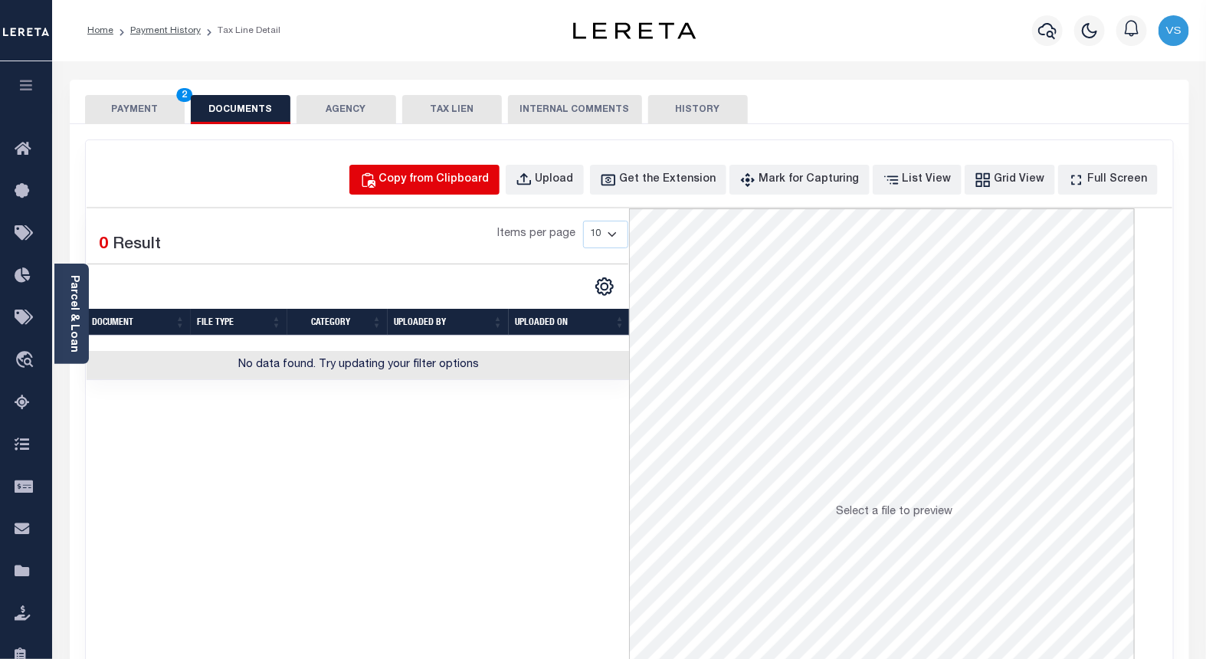
click at [448, 180] on div "Copy from Clipboard" at bounding box center [434, 180] width 110 height 17
select select "POP"
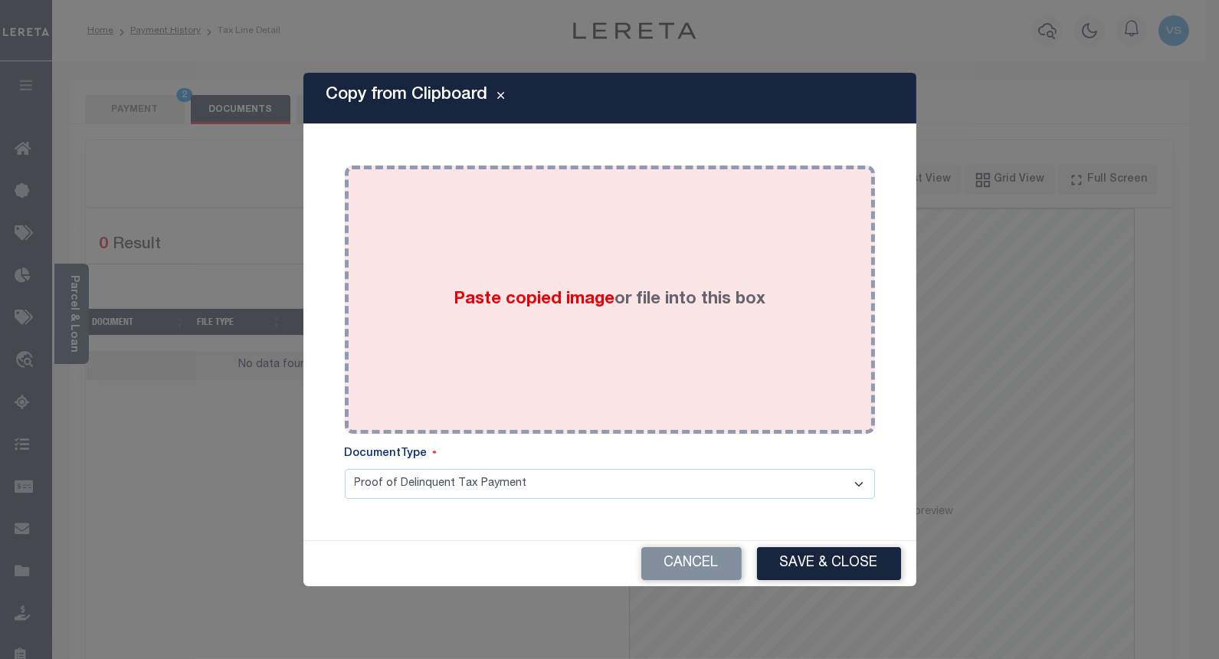
click at [504, 292] on span "Paste copied image" at bounding box center [534, 299] width 161 height 17
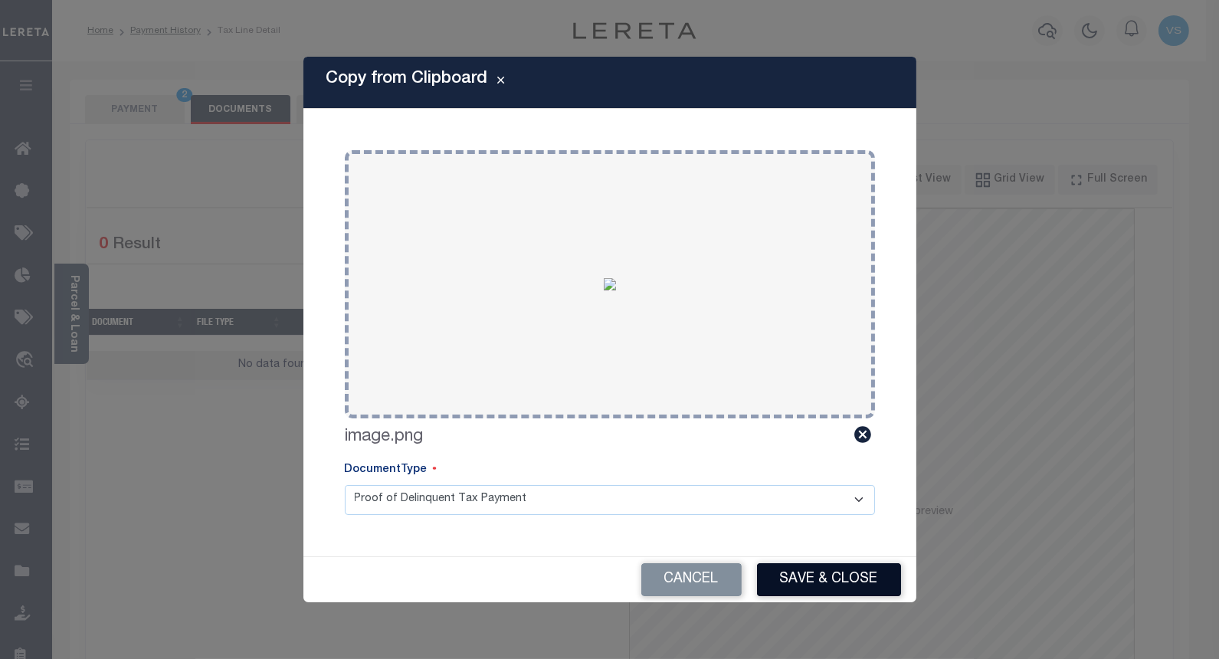
click at [788, 579] on button "Save & Close" at bounding box center [829, 579] width 144 height 33
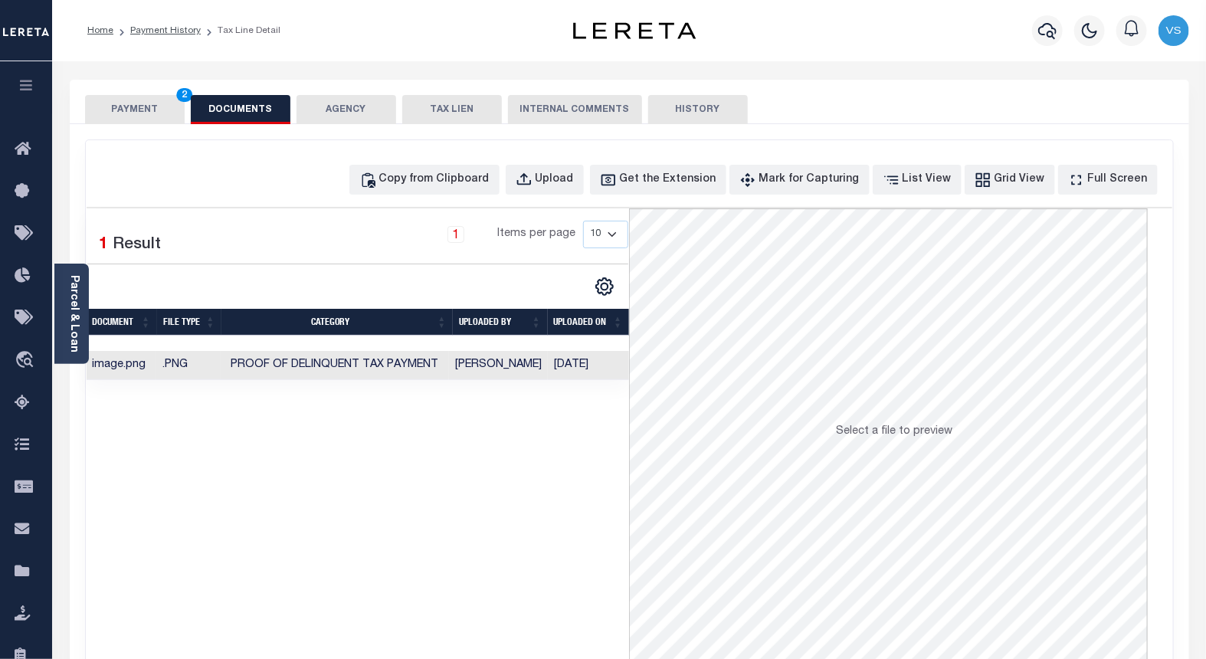
click at [113, 123] on button "PAYMENT 2" at bounding box center [135, 109] width 100 height 29
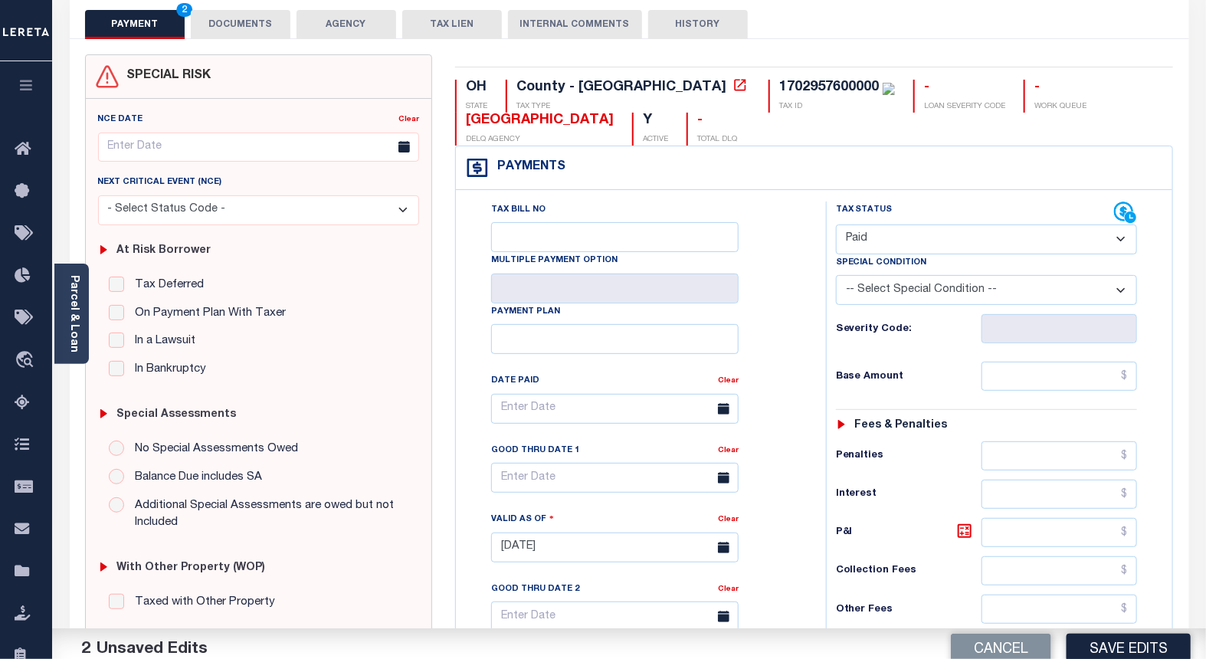
scroll to position [255, 0]
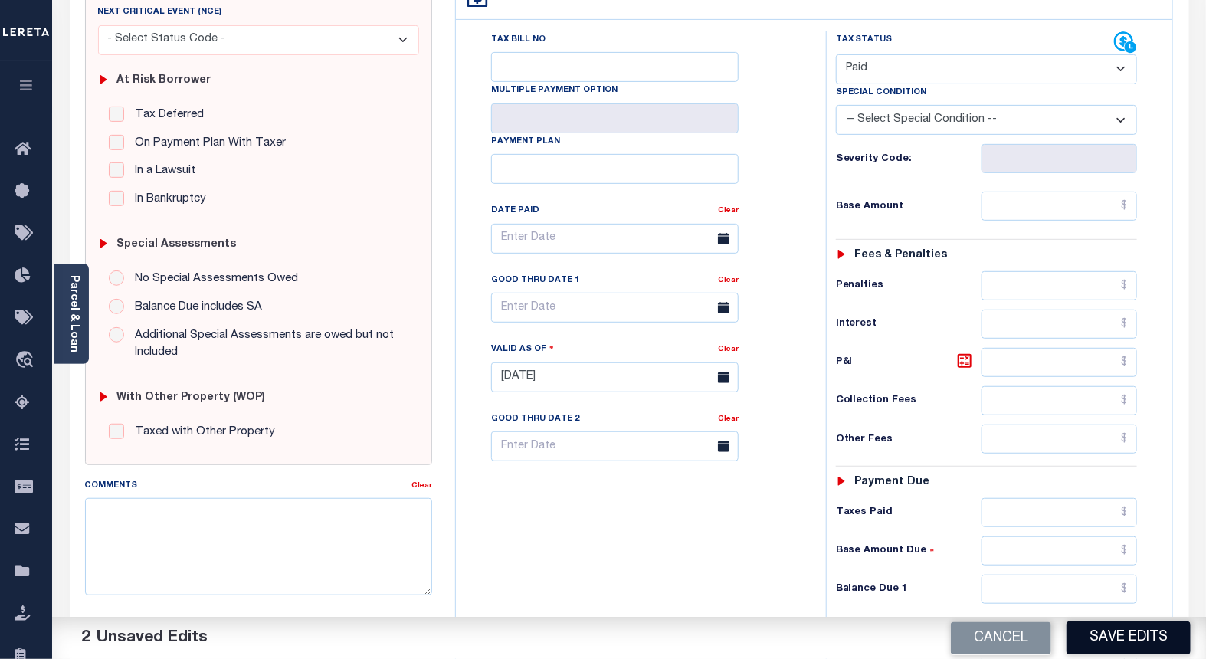
click at [1089, 636] on button "Save Edits" at bounding box center [1129, 637] width 124 height 33
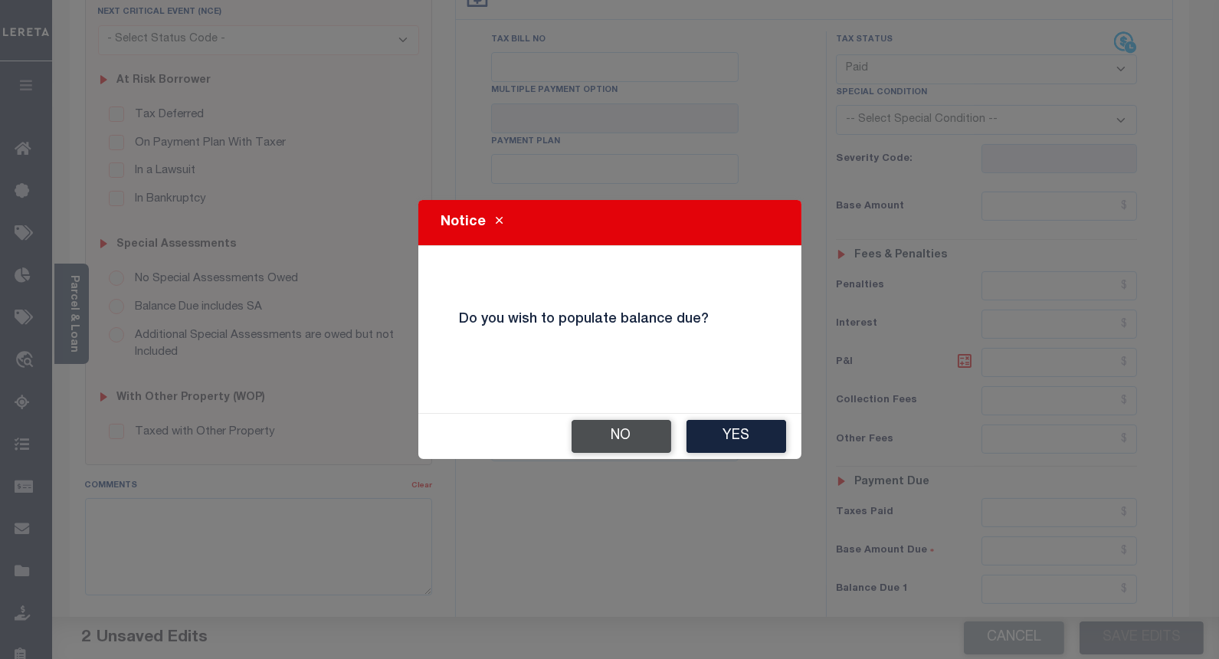
click at [581, 444] on button "No" at bounding box center [622, 436] width 100 height 33
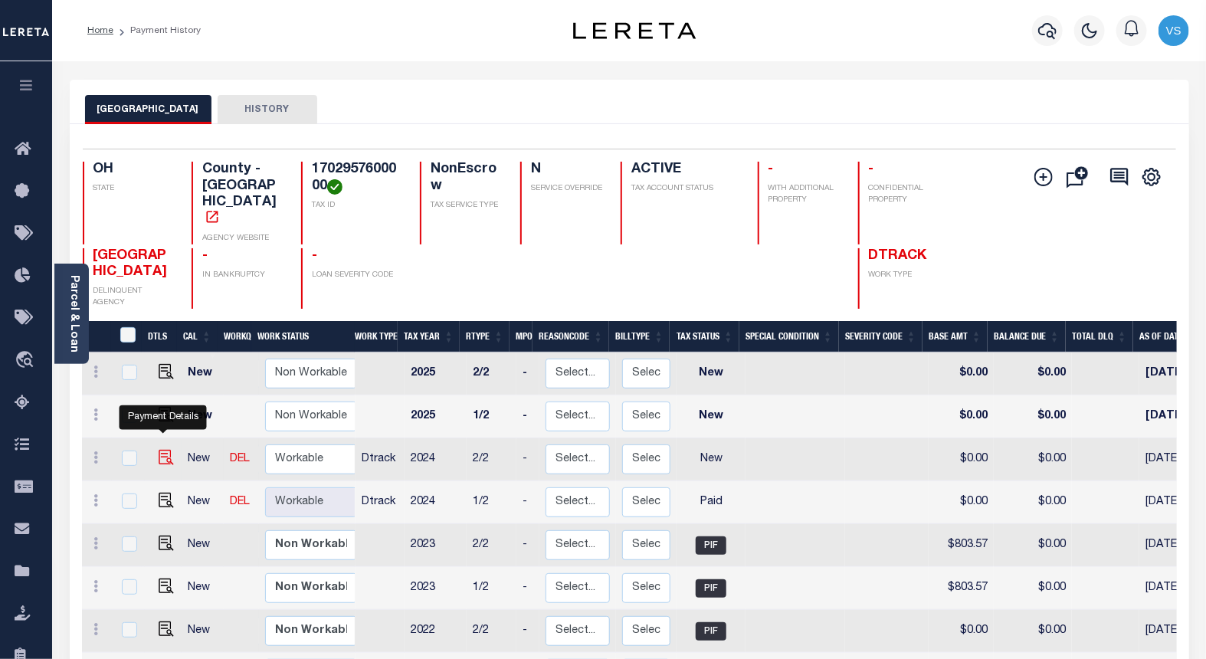
click at [159, 450] on img "" at bounding box center [166, 457] width 15 height 15
checkbox input "true"
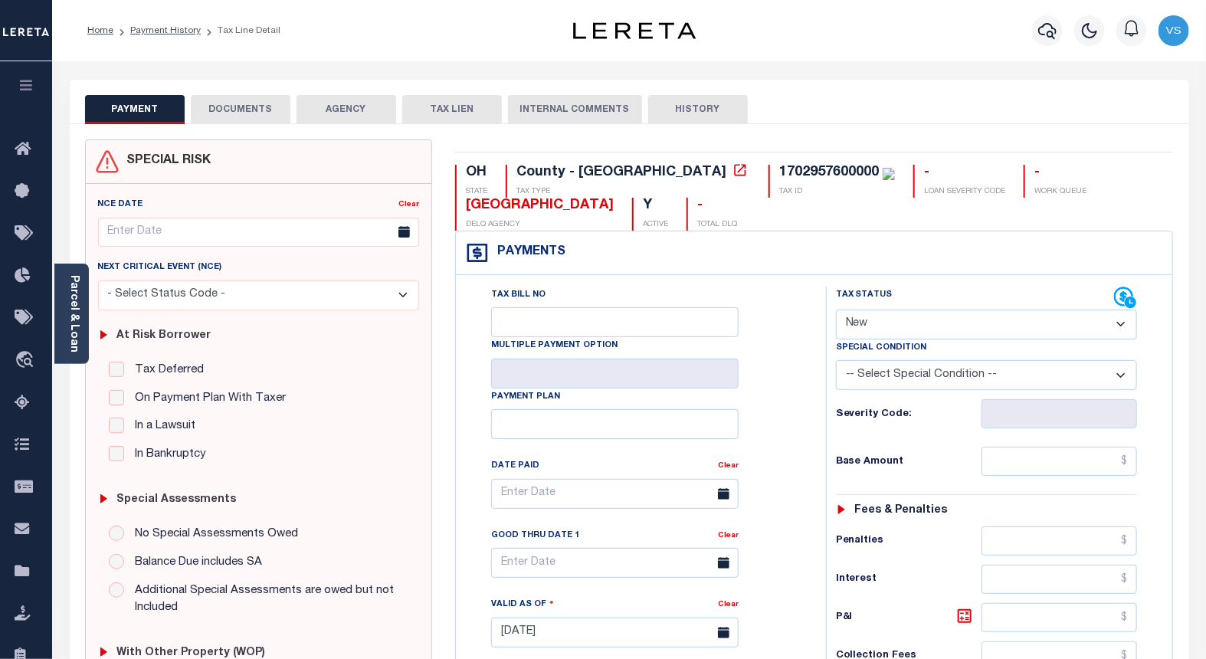
click at [875, 326] on select "- Select Status Code - Open Due/Unpaid Paid Incomplete No Tax Due Internal Refu…" at bounding box center [987, 325] width 302 height 30
select select "PYD"
click at [836, 310] on select "- Select Status Code - Open Due/Unpaid Paid Incomplete No Tax Due Internal Refu…" at bounding box center [987, 325] width 302 height 30
type input "[DATE]"
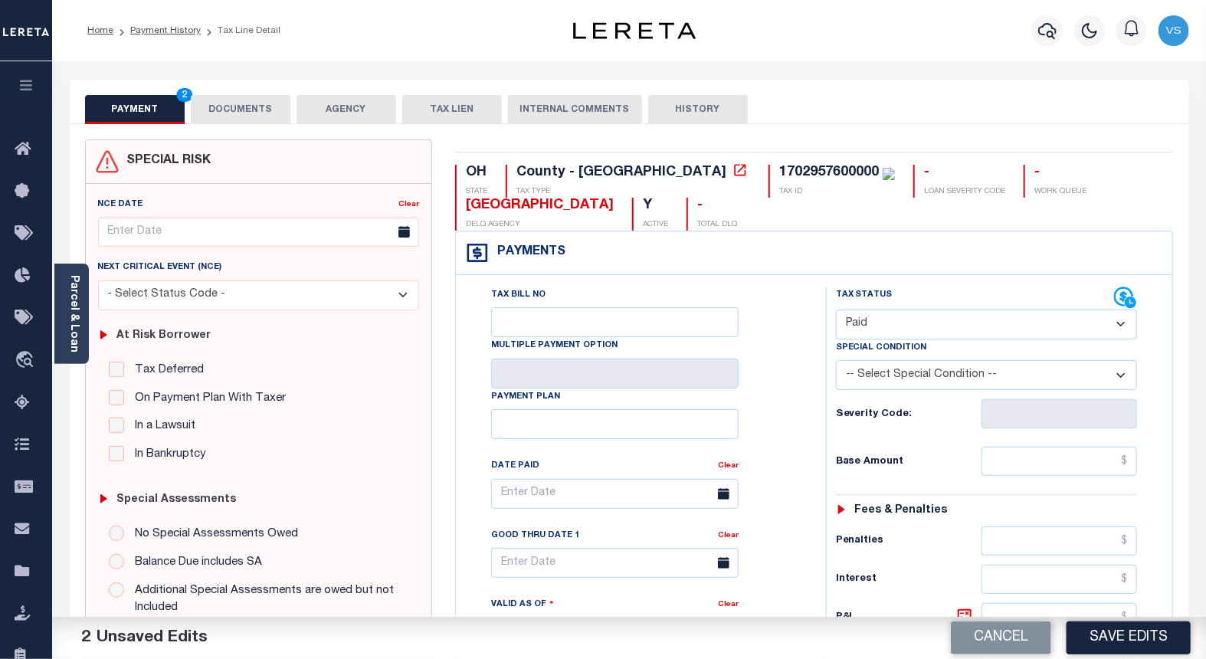
click at [245, 110] on button "DOCUMENTS" at bounding box center [241, 109] width 100 height 29
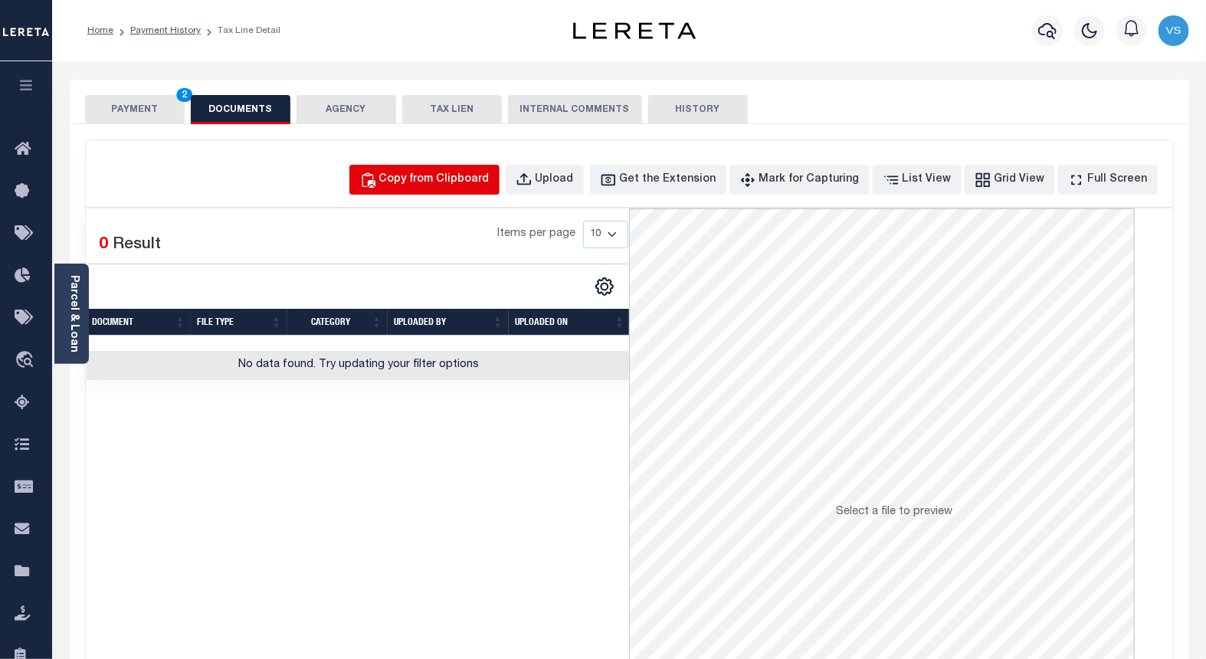
click at [487, 184] on div "Copy from Clipboard" at bounding box center [434, 180] width 110 height 17
select select "POP"
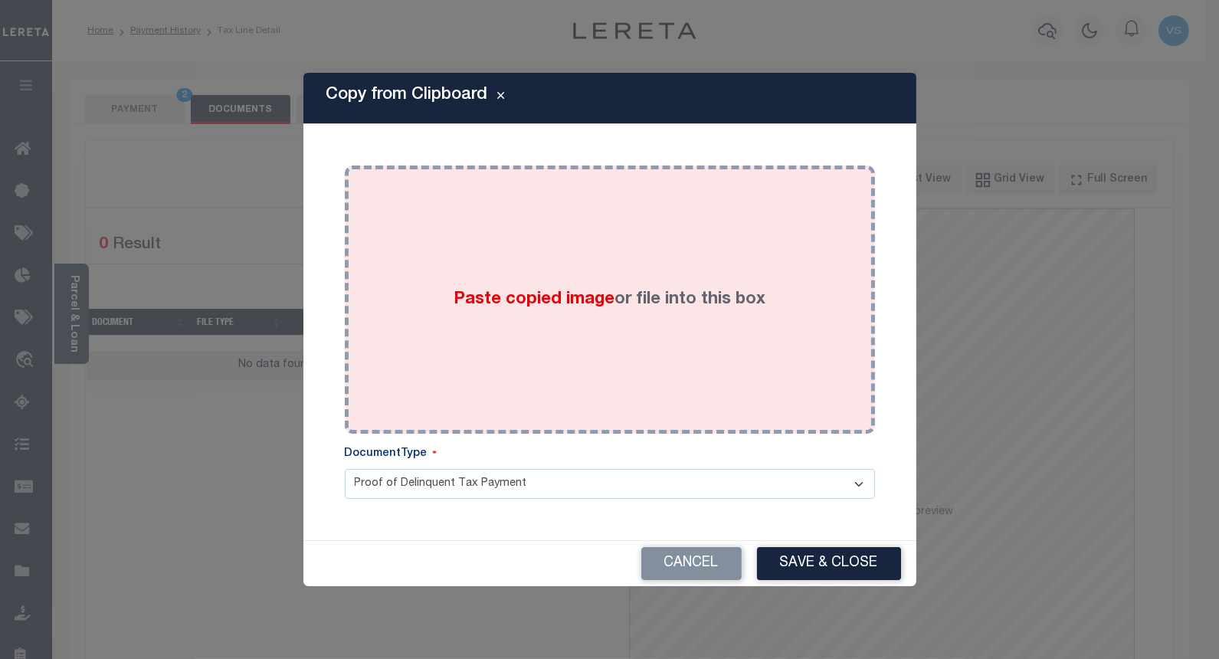
click at [519, 300] on span "Paste copied image" at bounding box center [534, 299] width 161 height 17
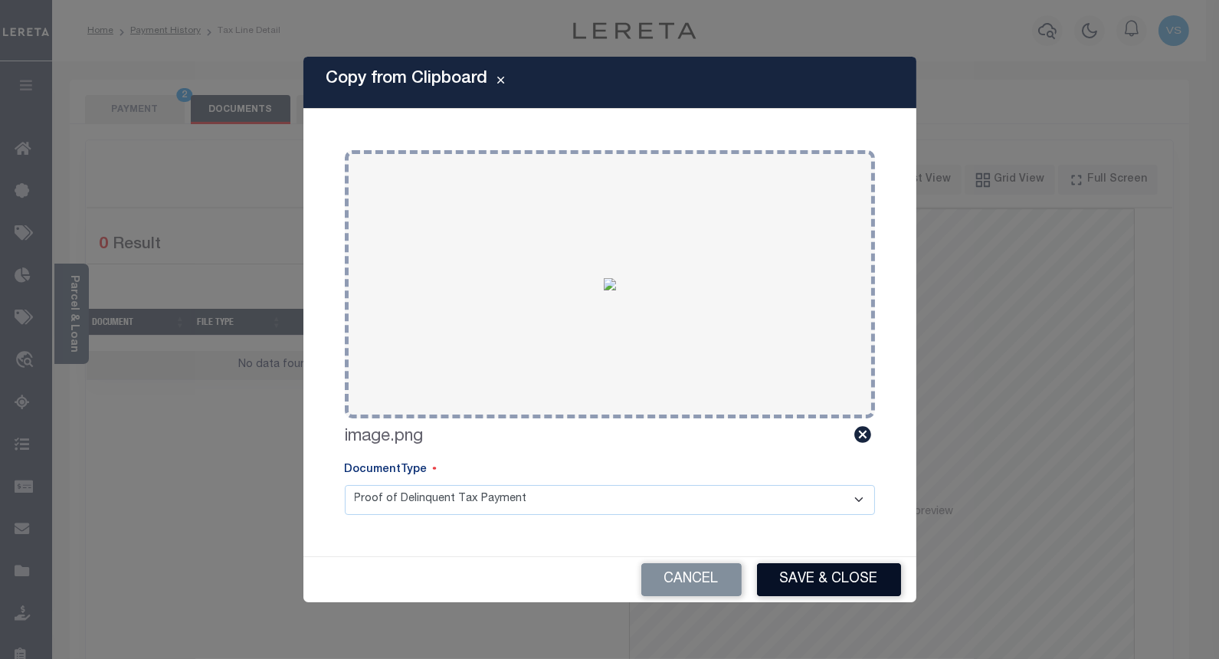
click at [780, 585] on button "Save & Close" at bounding box center [829, 579] width 144 height 33
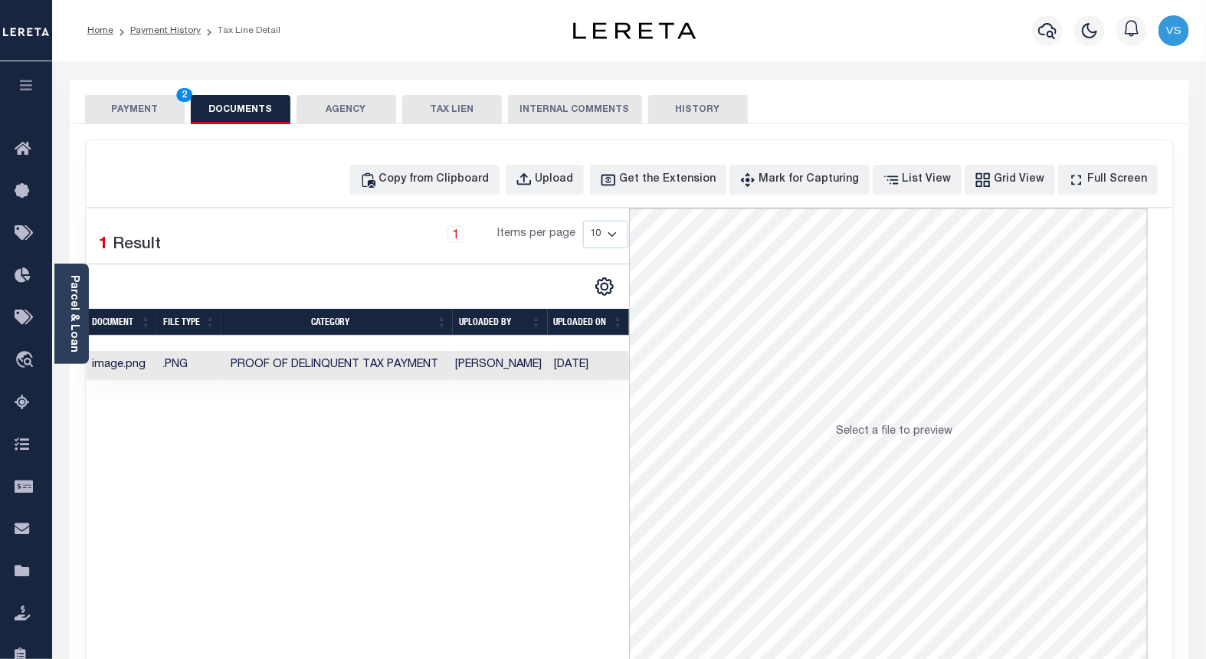
click at [110, 110] on button "PAYMENT 2" at bounding box center [135, 109] width 100 height 29
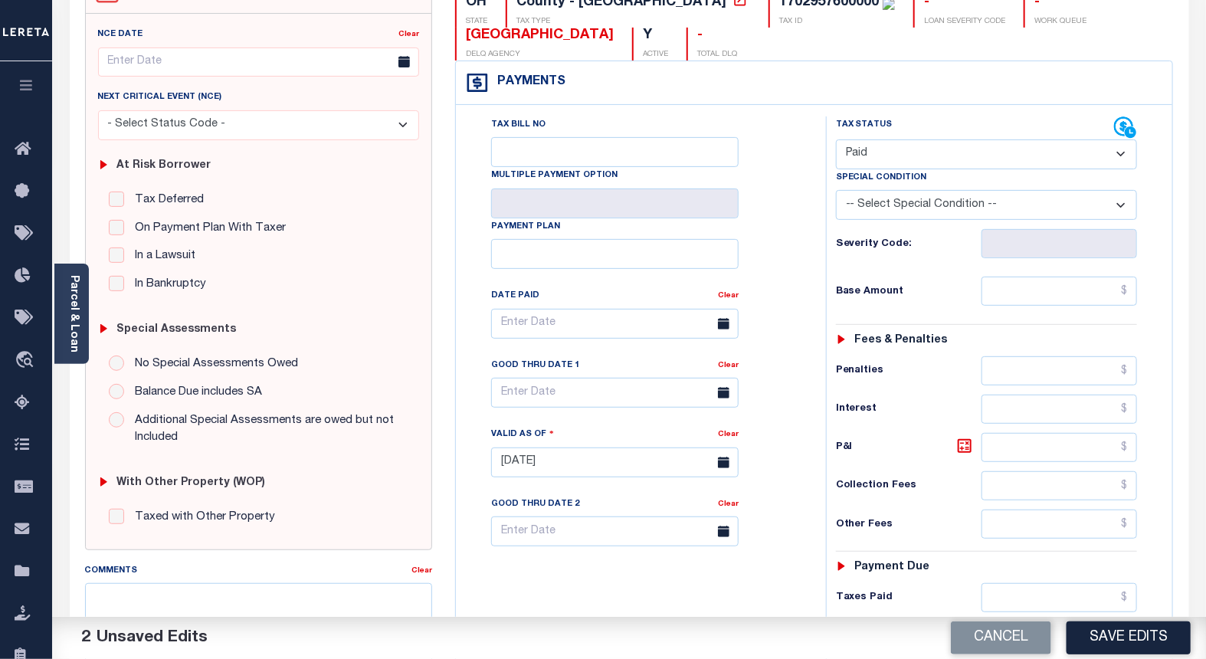
scroll to position [255, 0]
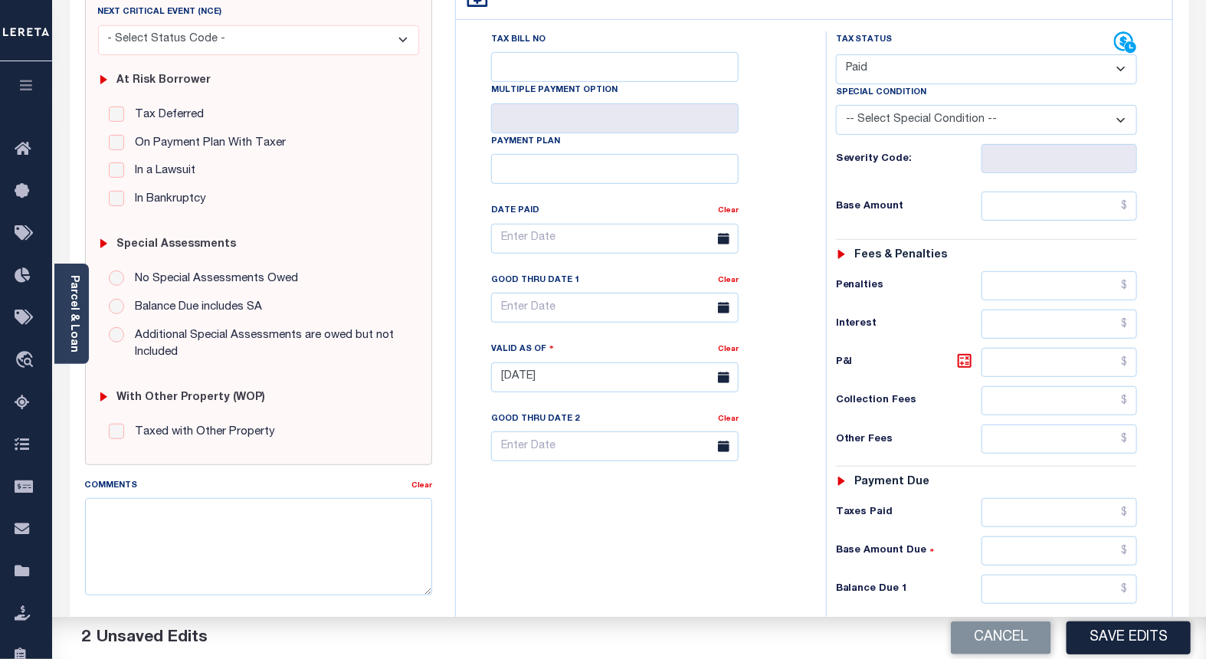
drag, startPoint x: 1088, startPoint y: 635, endPoint x: 1101, endPoint y: 615, distance: 23.2
click at [1088, 634] on button "Save Edits" at bounding box center [1129, 637] width 124 height 33
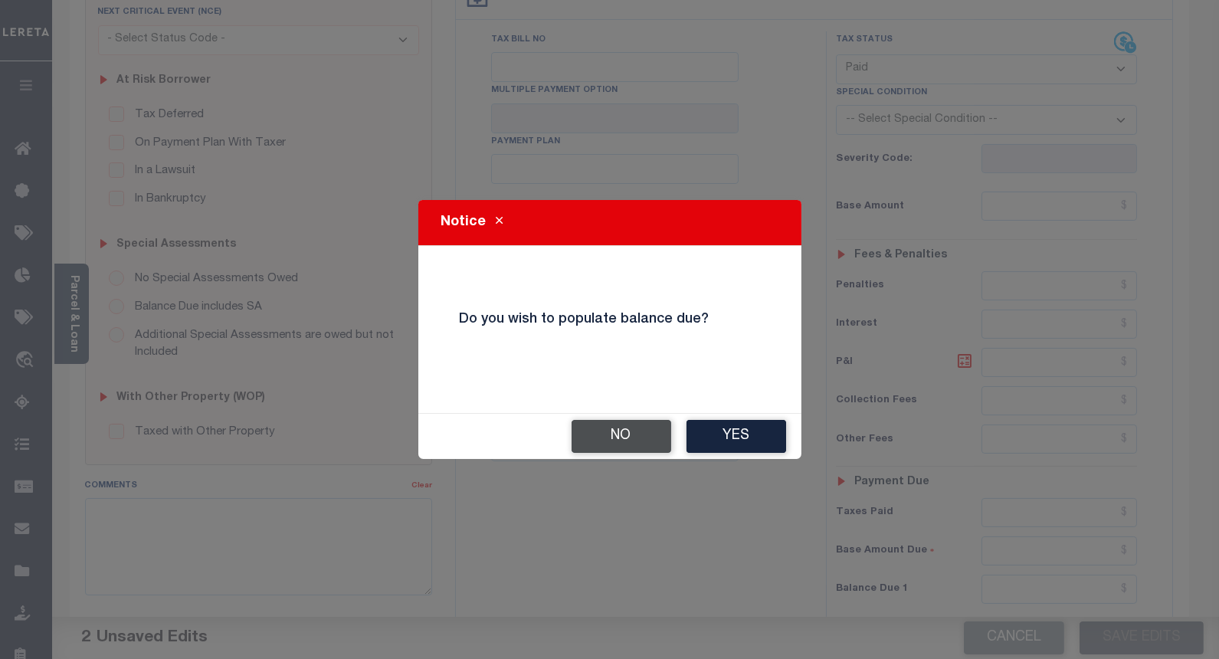
click at [613, 447] on button "No" at bounding box center [622, 436] width 100 height 33
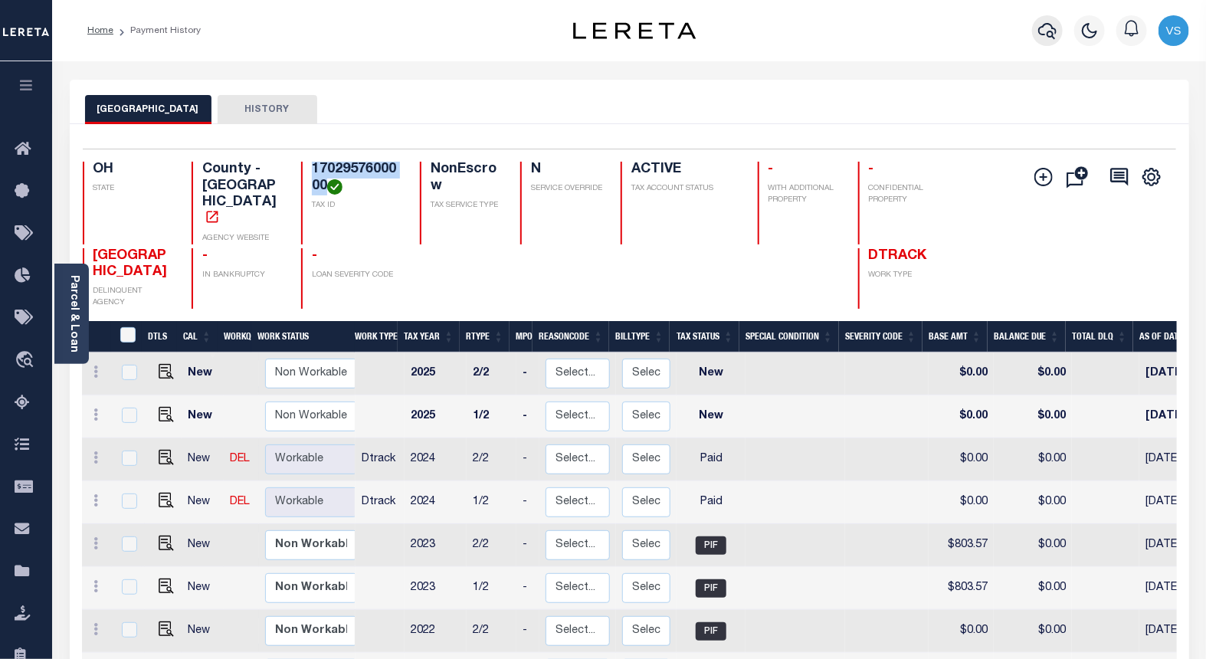
click at [1038, 28] on icon "button" at bounding box center [1047, 30] width 18 height 18
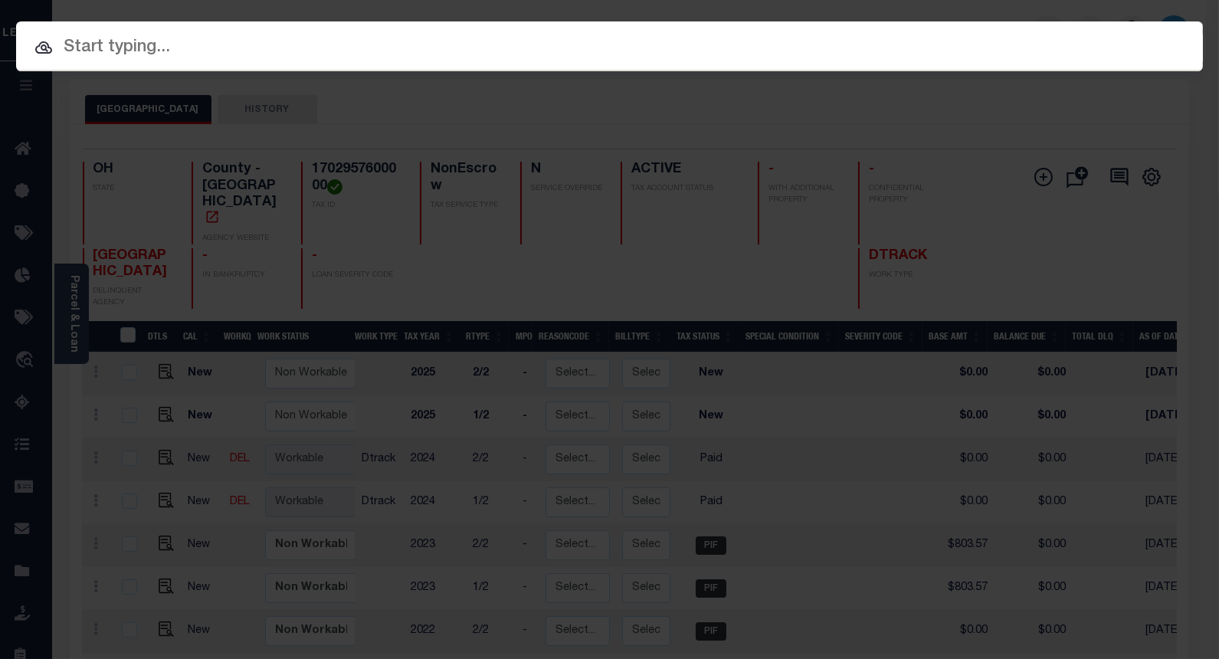
paste input "10023004"
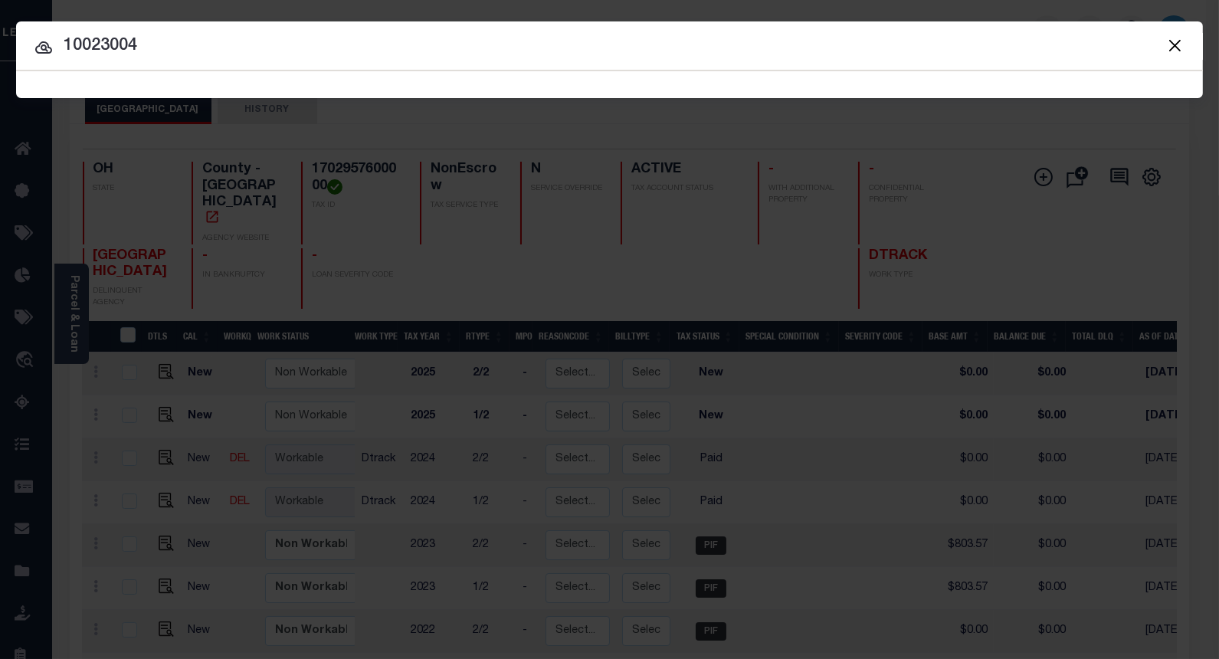
type input "10023004"
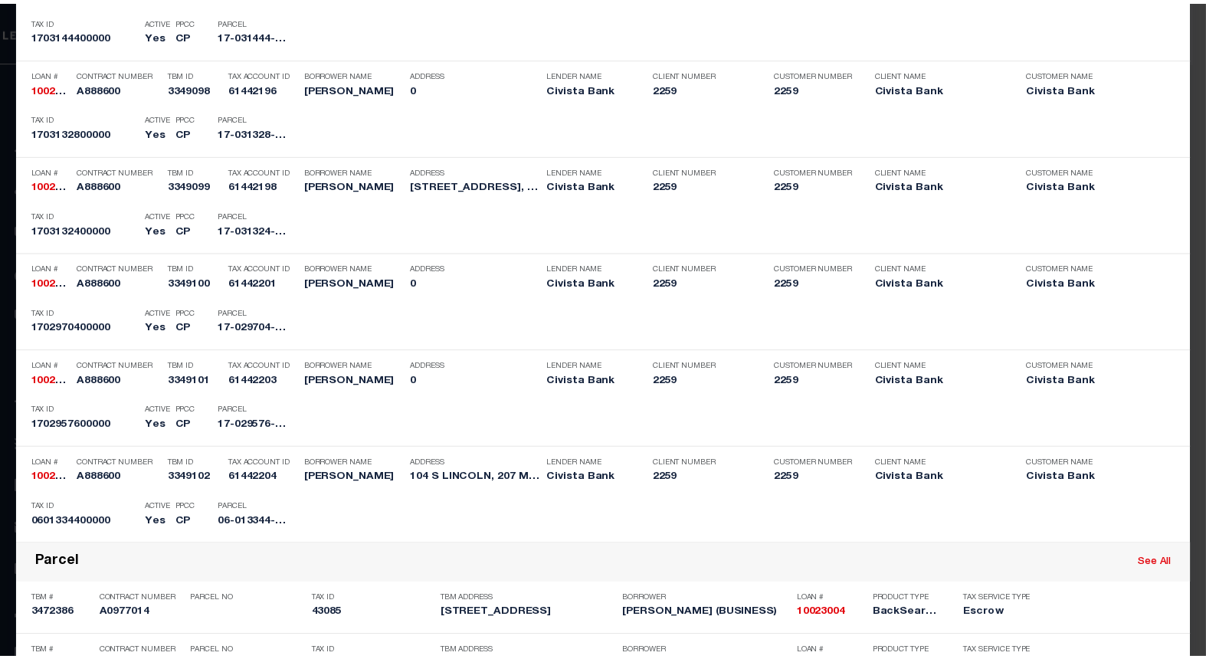
scroll to position [2039, 0]
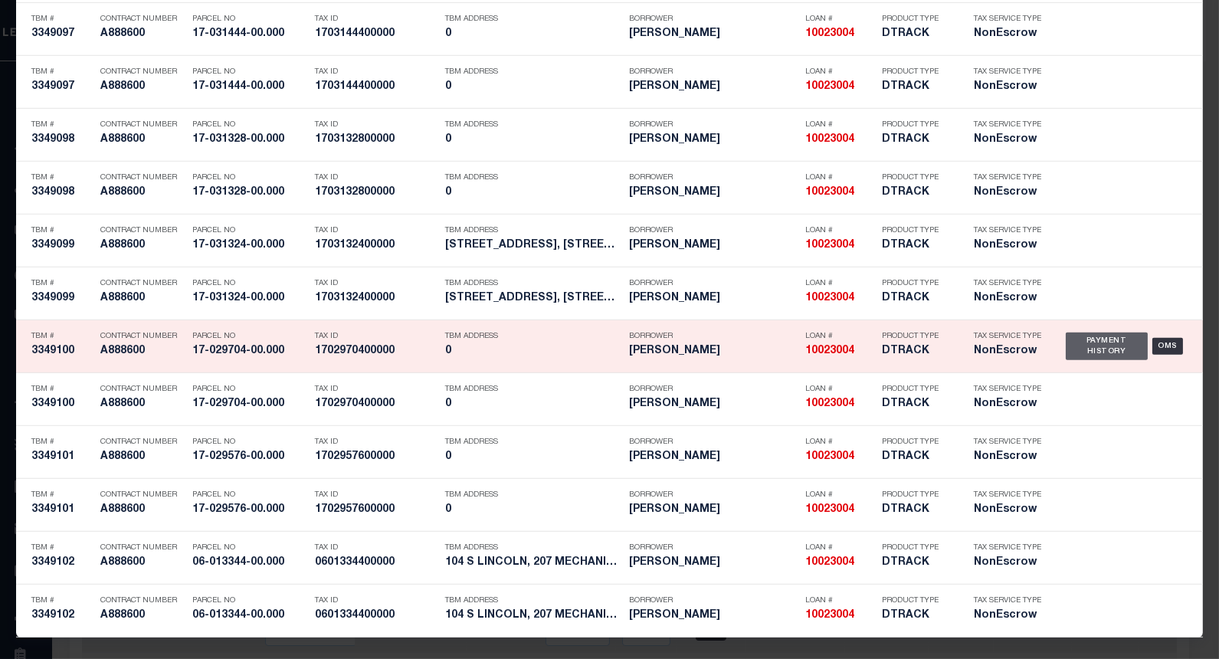
click at [1066, 346] on div "Payment History" at bounding box center [1107, 347] width 82 height 28
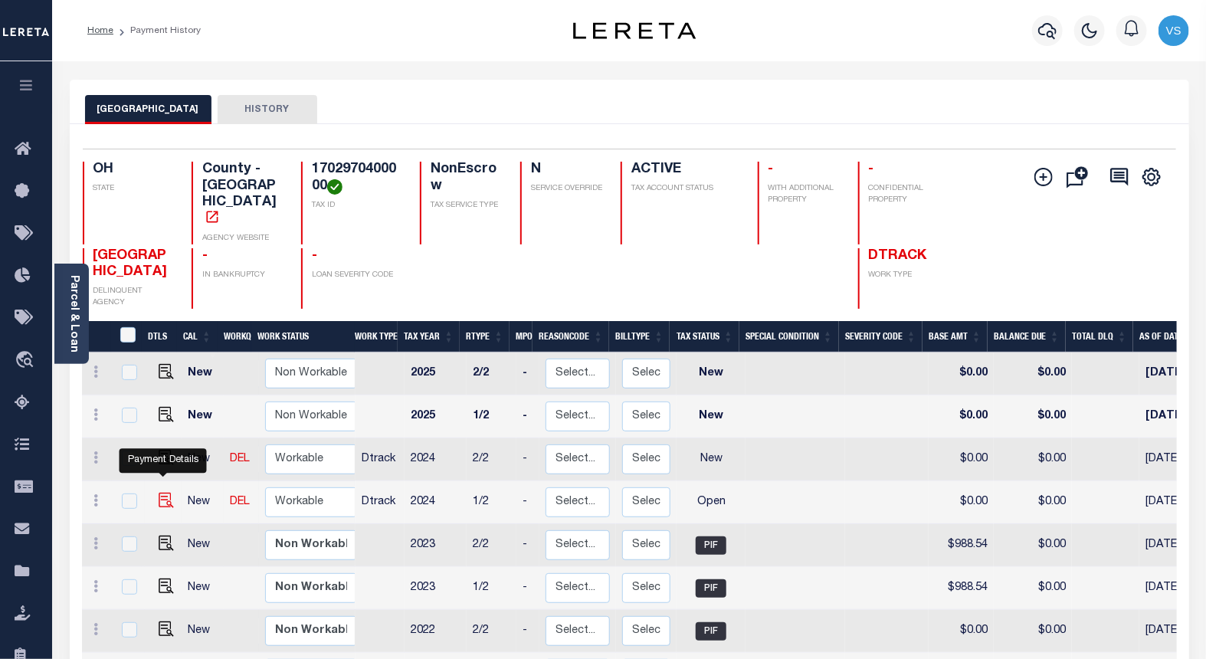
click at [166, 493] on img "" at bounding box center [166, 500] width 15 height 15
checkbox input "true"
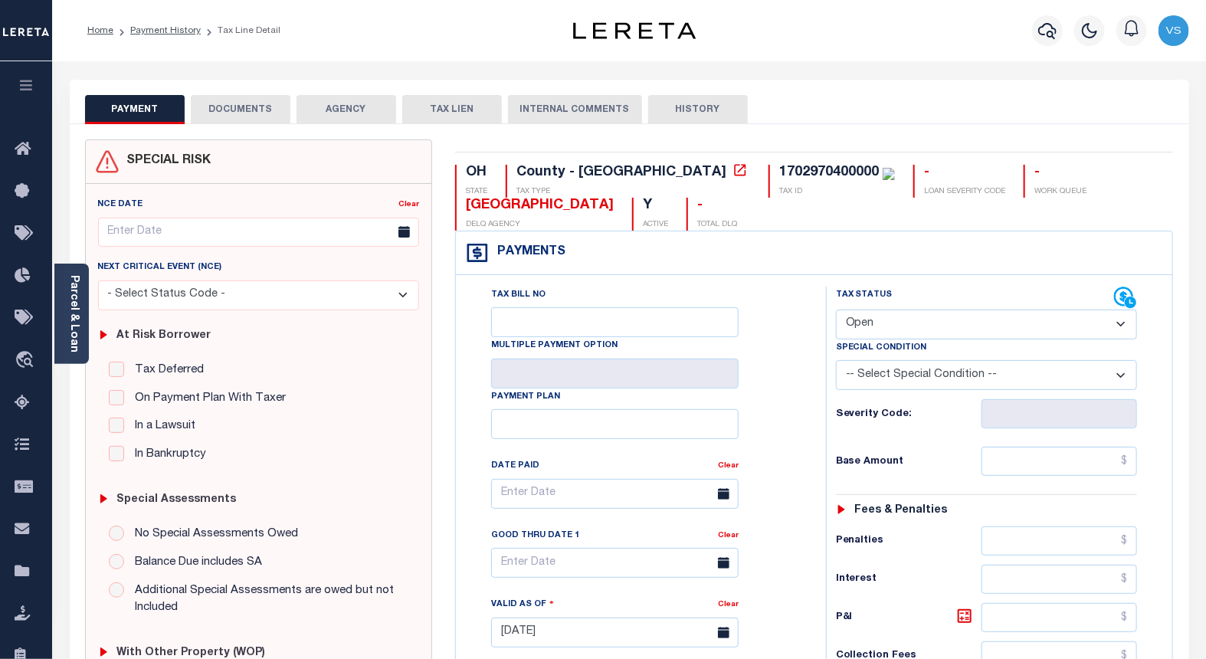
click at [862, 324] on select "- Select Status Code - Open Due/Unpaid Paid Incomplete No Tax Due Internal Refu…" at bounding box center [987, 325] width 302 height 30
select select "PYD"
click at [836, 310] on select "- Select Status Code - Open Due/Unpaid Paid Incomplete No Tax Due Internal Refu…" at bounding box center [987, 325] width 302 height 30
type input "[DATE]"
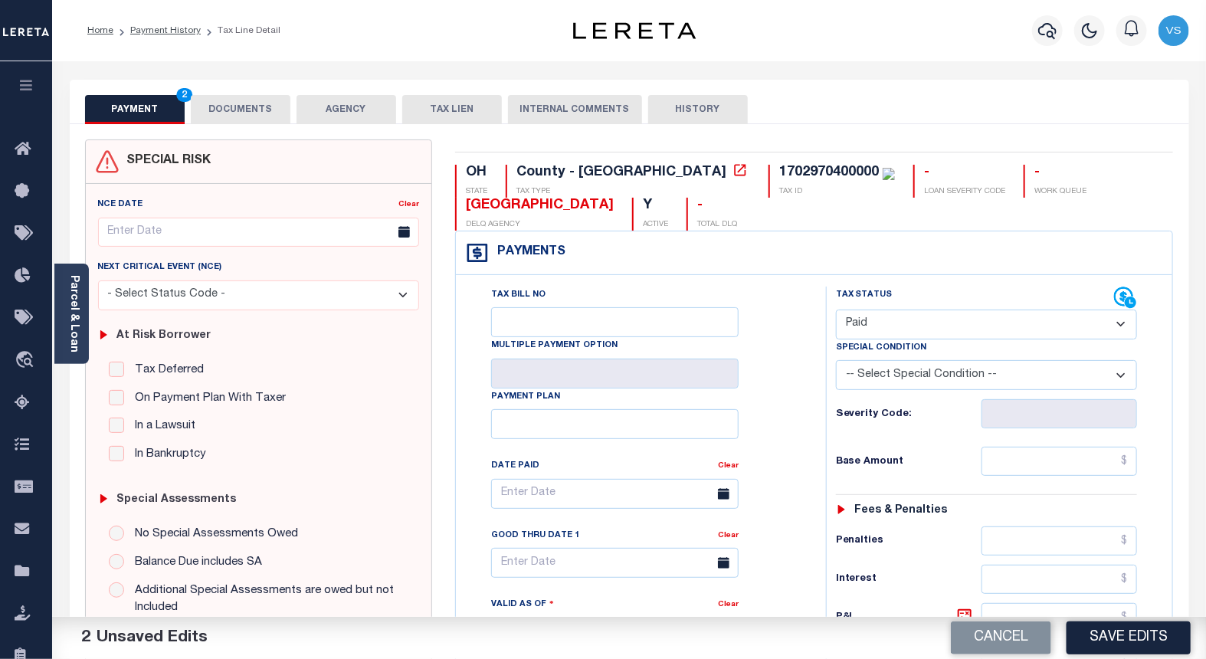
click at [234, 113] on button "DOCUMENTS" at bounding box center [241, 109] width 100 height 29
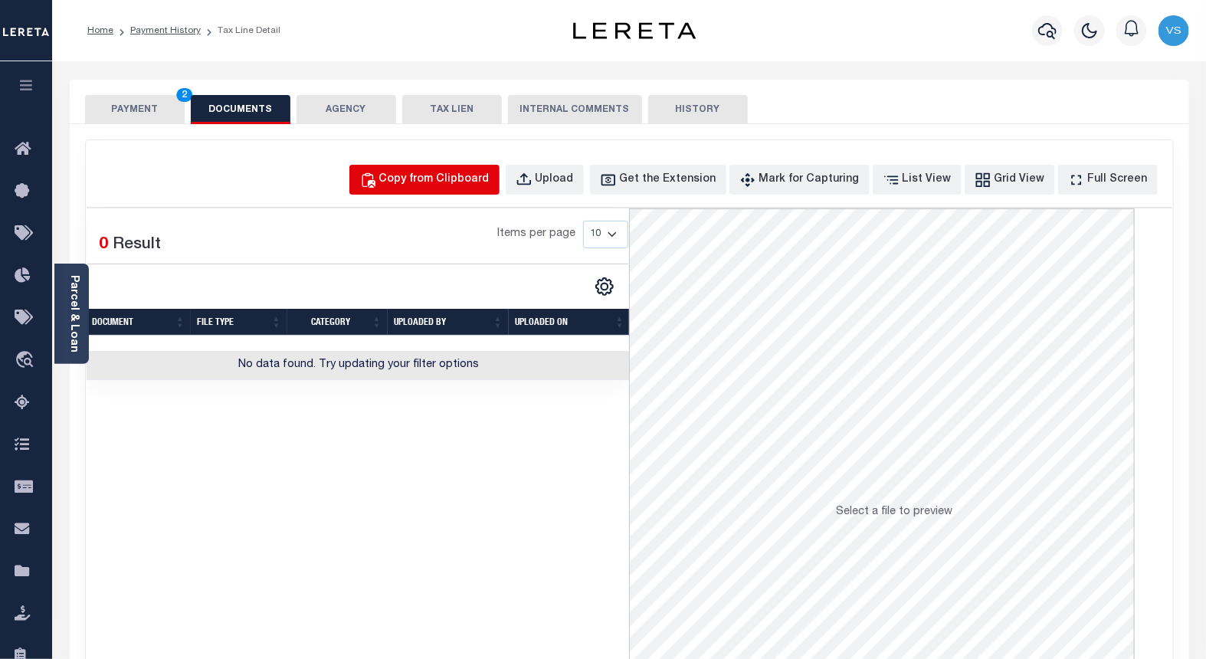
click at [445, 178] on div "Copy from Clipboard" at bounding box center [434, 180] width 110 height 17
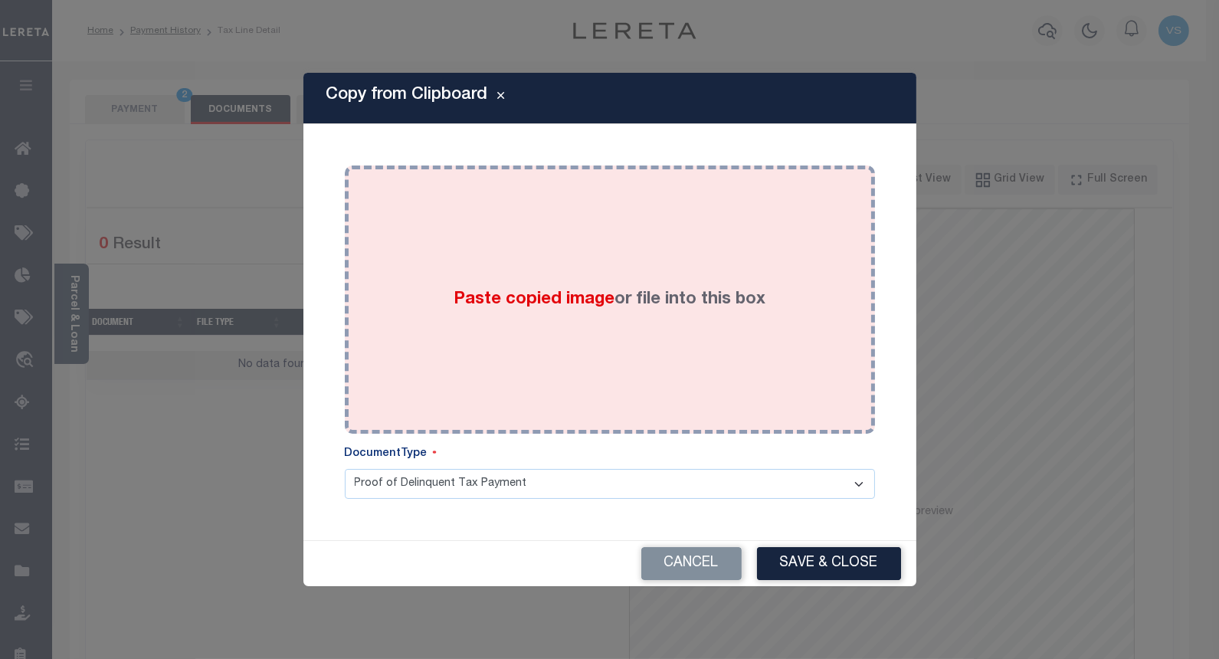
click at [498, 277] on div "Paste copied image or file into this box" at bounding box center [609, 299] width 507 height 245
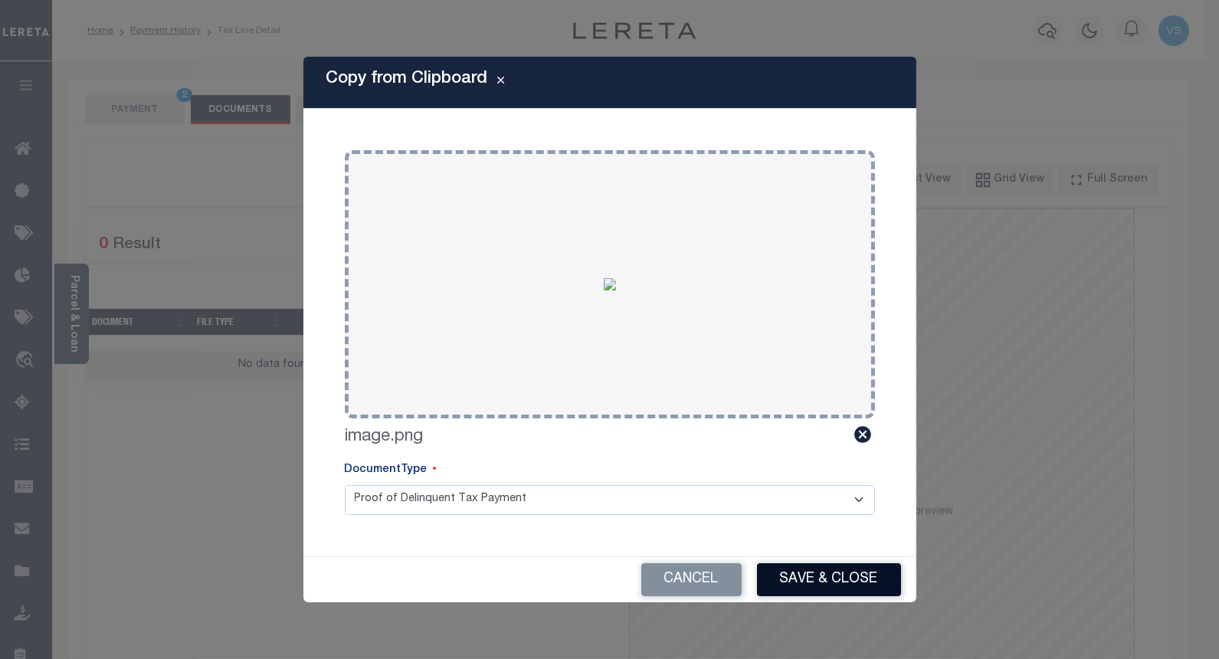
click at [792, 563] on button "Save & Close" at bounding box center [829, 579] width 144 height 33
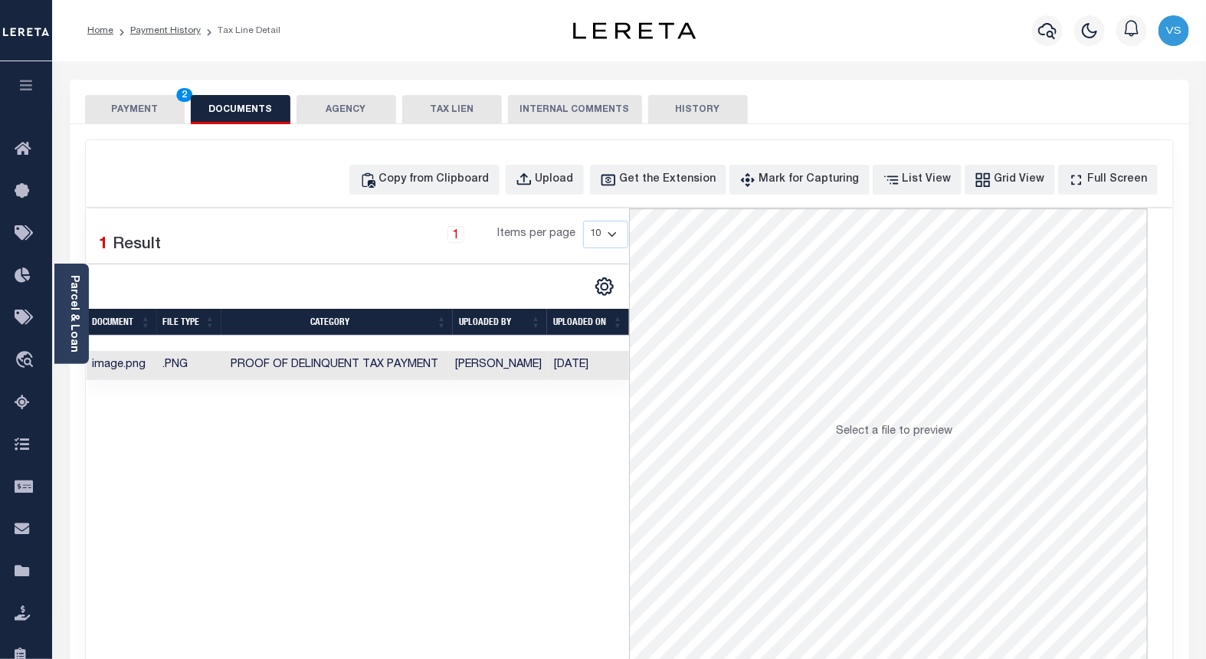
click at [136, 110] on button "PAYMENT 2" at bounding box center [135, 109] width 100 height 29
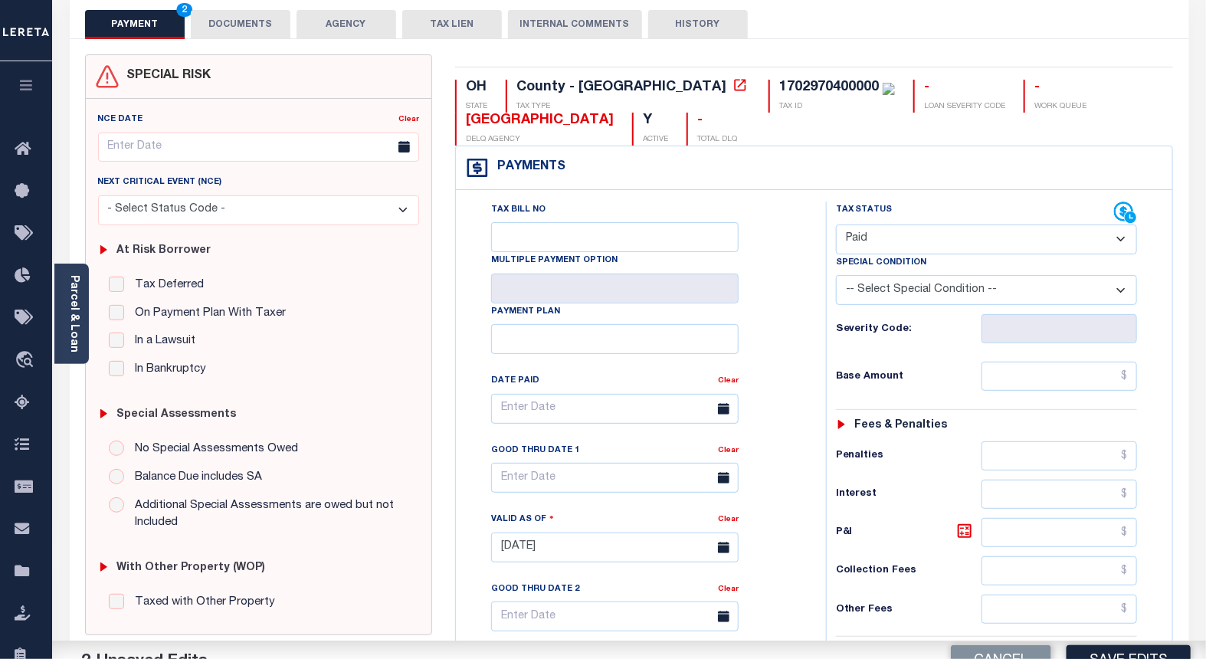
scroll to position [170, 0]
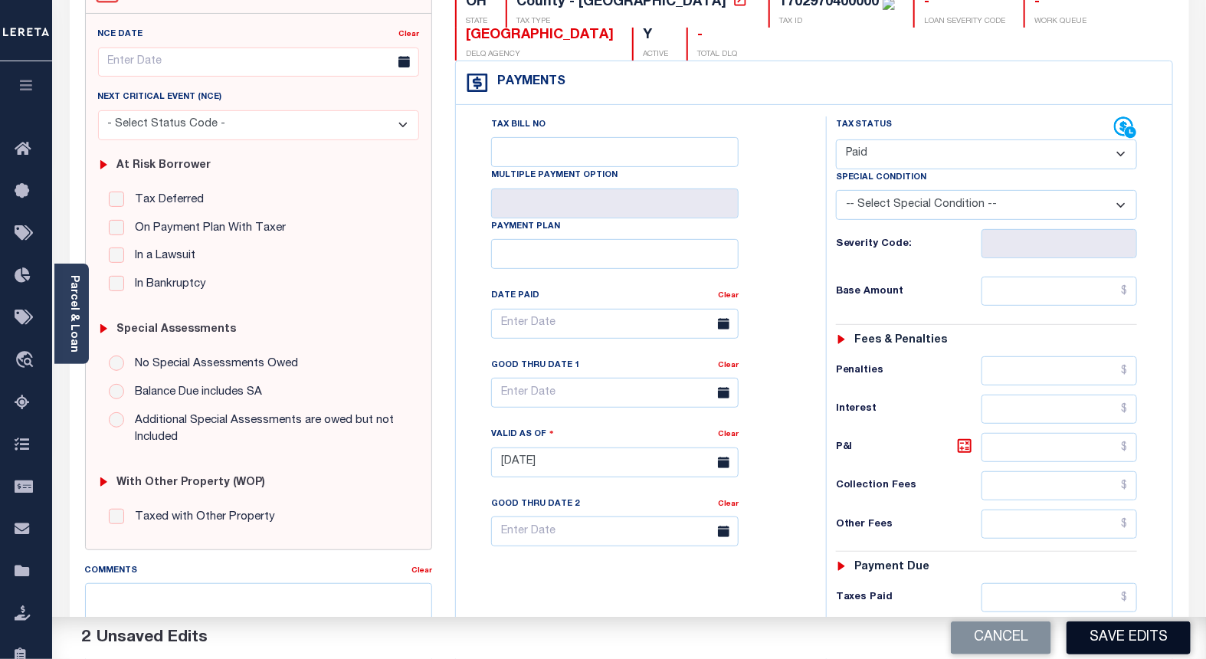
click at [1119, 641] on button "Save Edits" at bounding box center [1129, 637] width 124 height 33
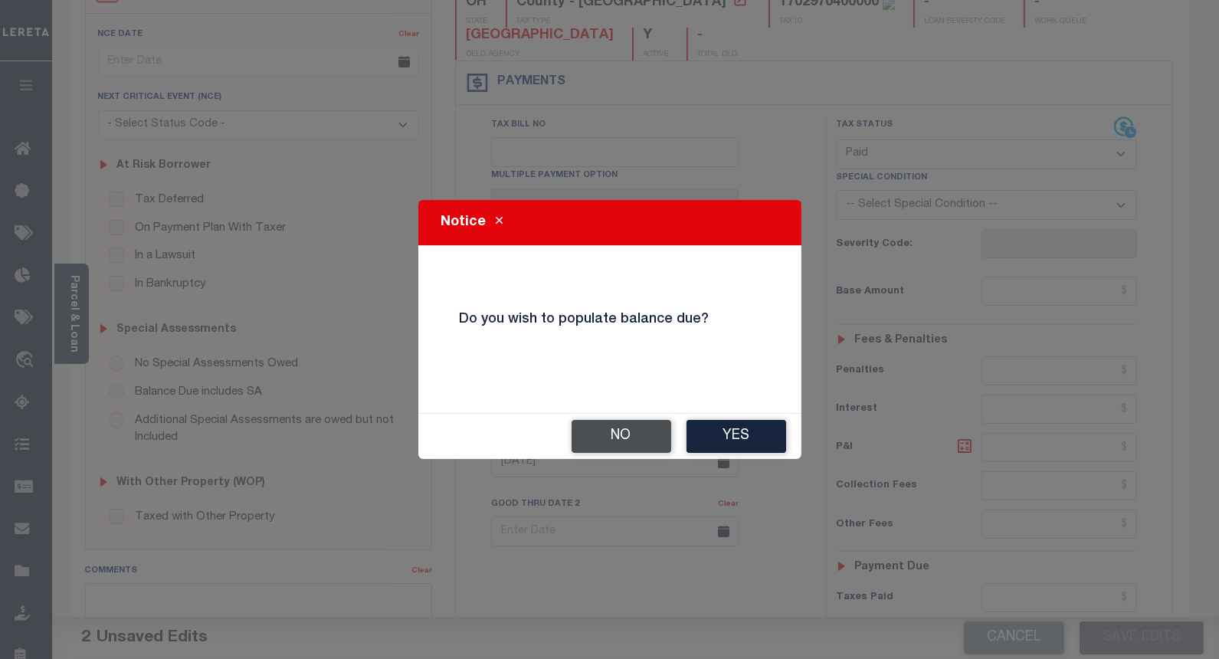
click at [635, 445] on button "No" at bounding box center [622, 436] width 100 height 33
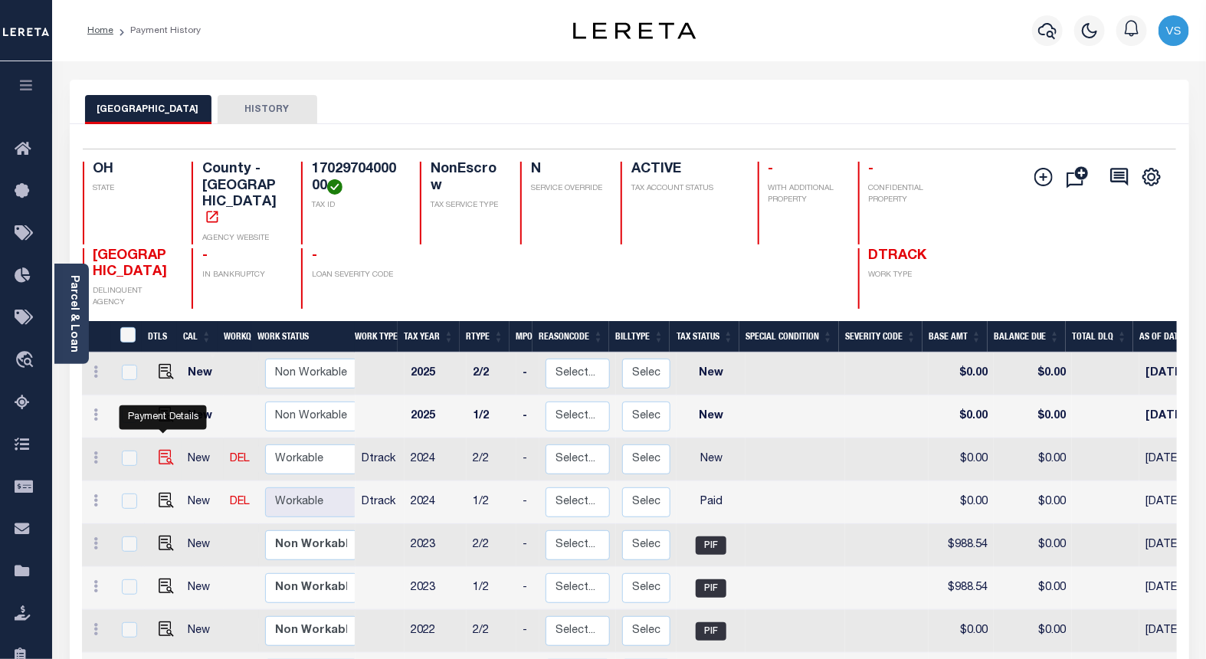
click at [159, 450] on img "" at bounding box center [166, 457] width 15 height 15
checkbox input "true"
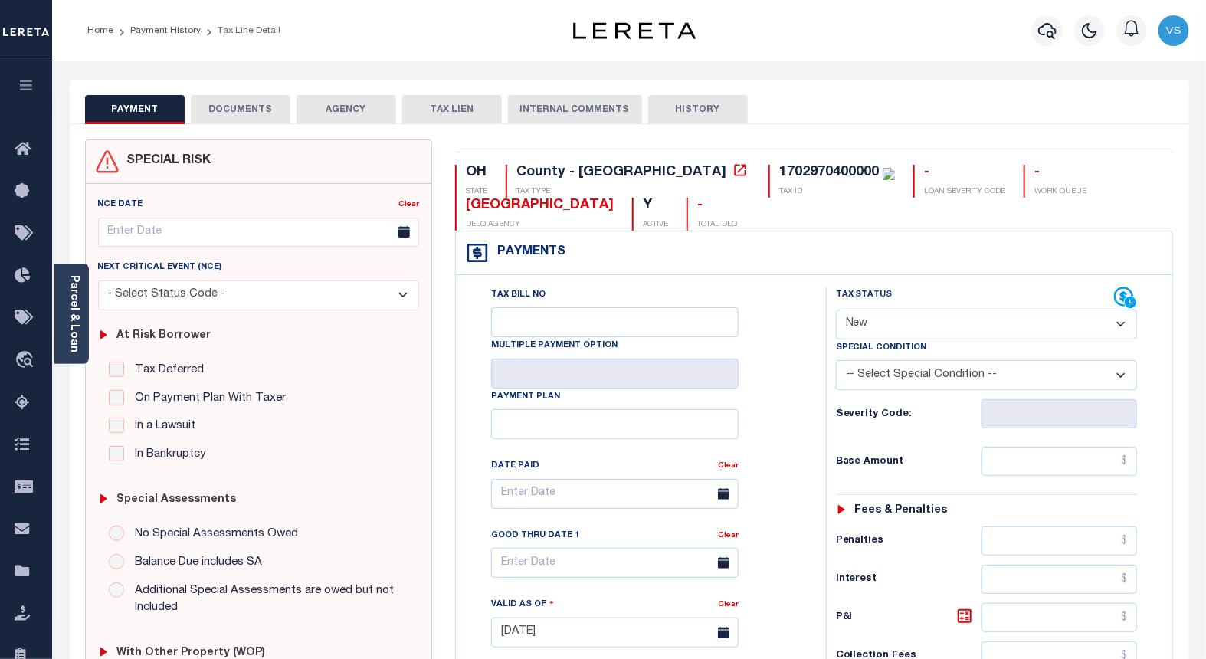
click at [864, 331] on select "- Select Status Code - Open Due/Unpaid Paid Incomplete No Tax Due Internal Refu…" at bounding box center [987, 325] width 302 height 30
select select "PYD"
click at [836, 310] on select "- Select Status Code - Open Due/Unpaid Paid Incomplete No Tax Due Internal Refu…" at bounding box center [987, 325] width 302 height 30
type input "[DATE]"
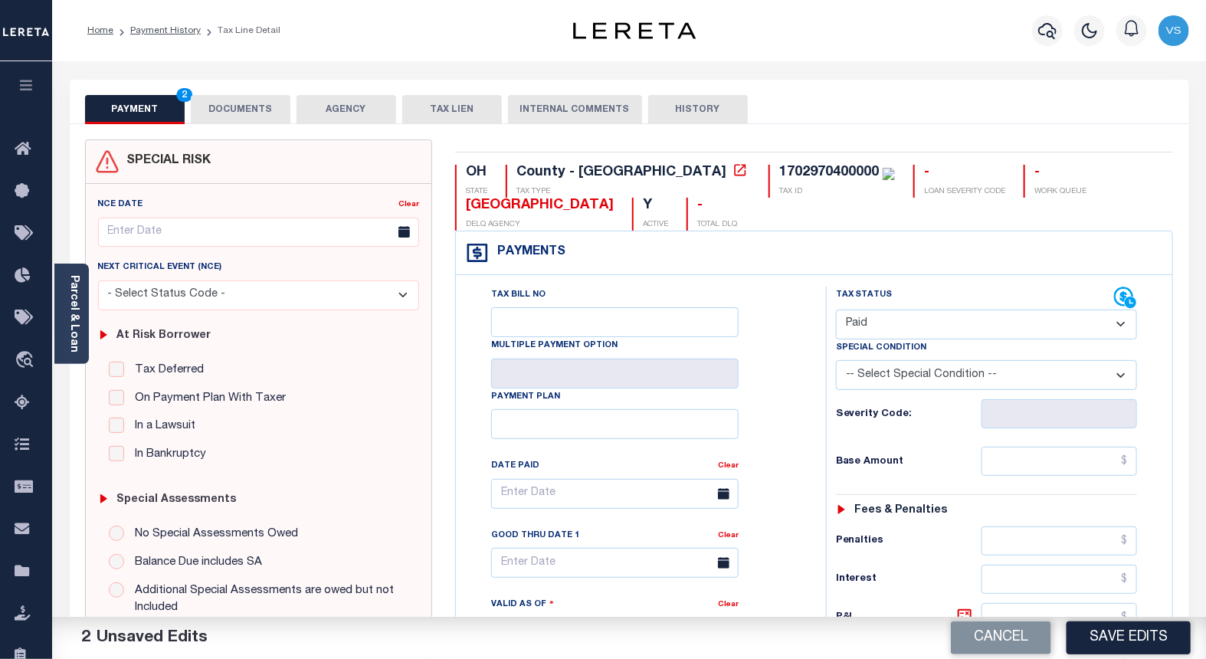
click at [242, 117] on button "DOCUMENTS" at bounding box center [241, 109] width 100 height 29
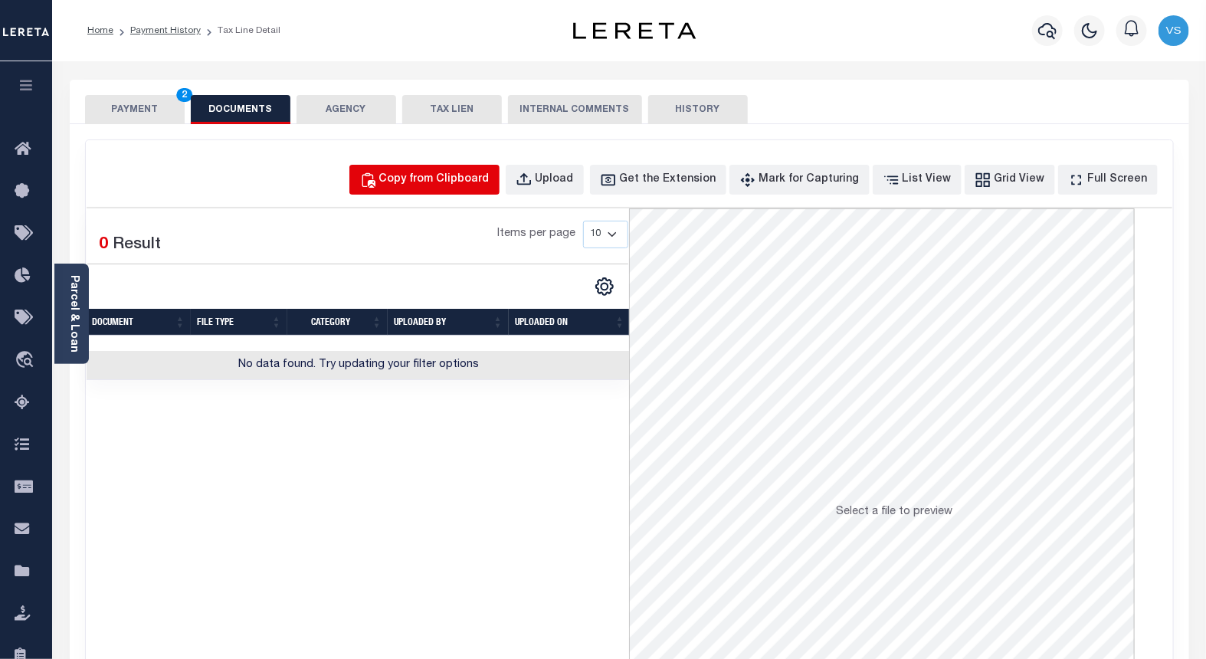
click at [454, 178] on div "Copy from Clipboard" at bounding box center [434, 180] width 110 height 17
select select "POP"
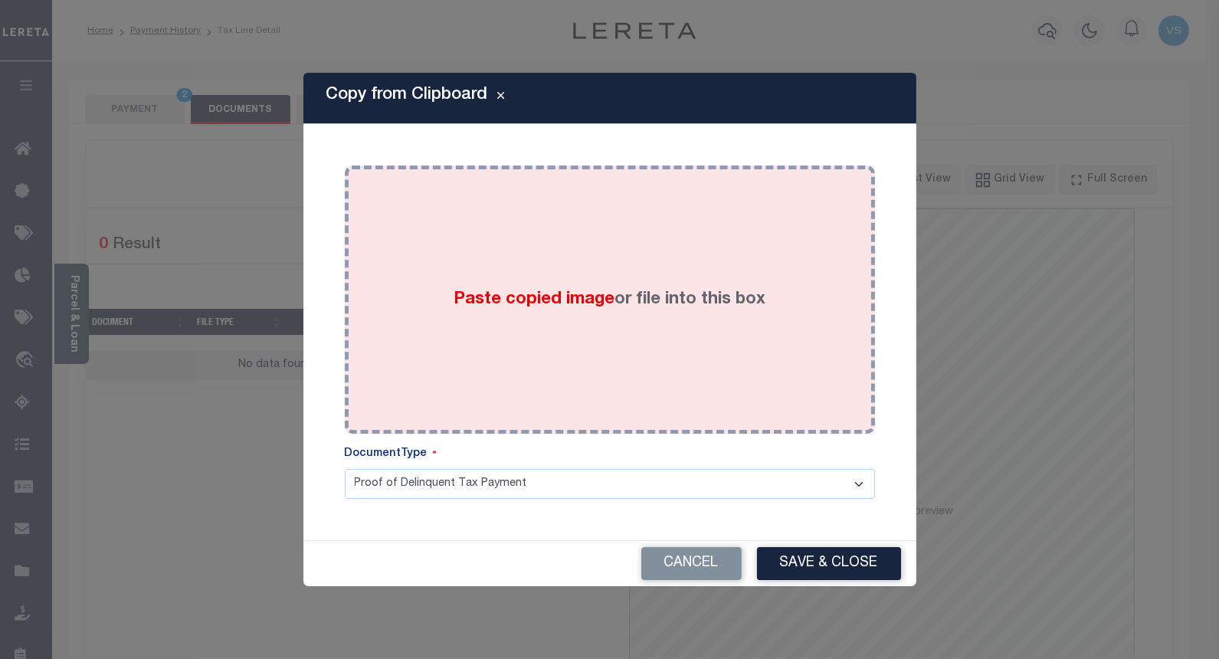
click at [495, 308] on span "Paste copied image" at bounding box center [534, 299] width 161 height 17
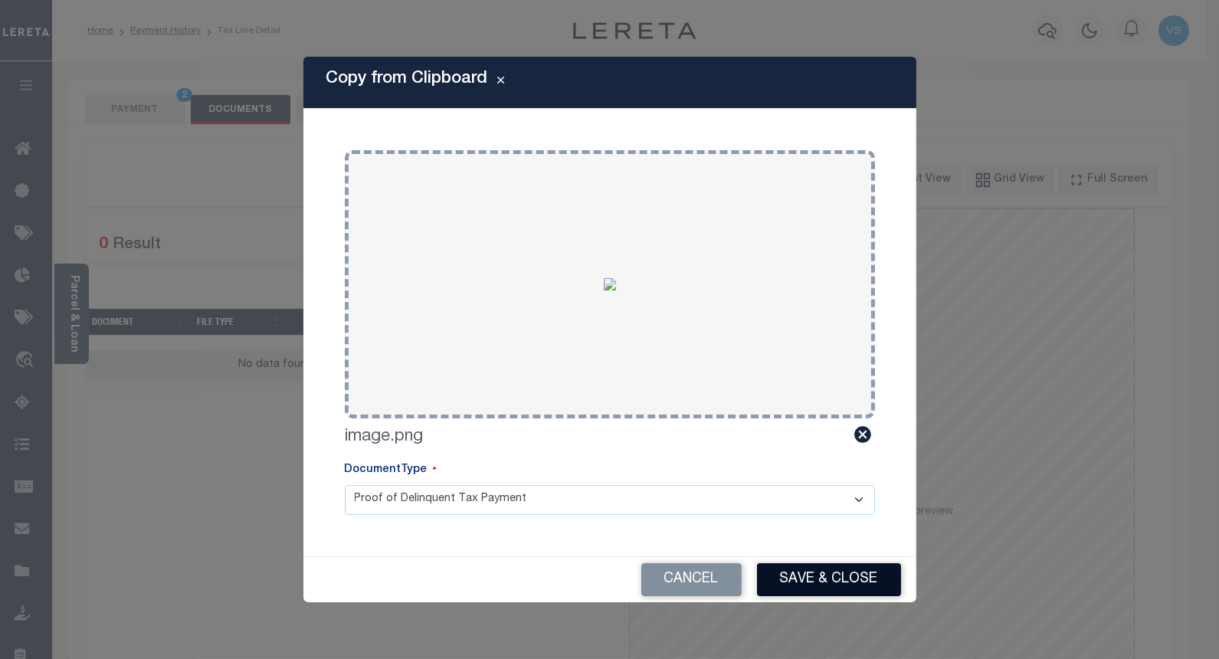
click at [807, 571] on button "Save & Close" at bounding box center [829, 579] width 144 height 33
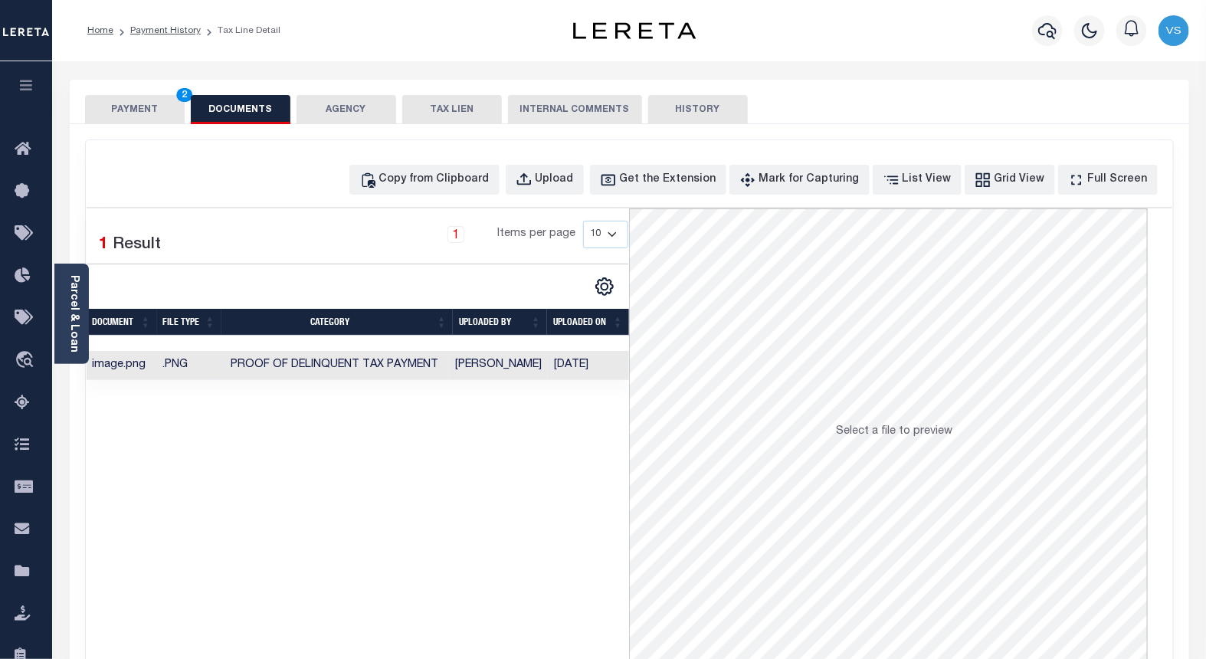
click at [129, 107] on button "PAYMENT 2" at bounding box center [135, 109] width 100 height 29
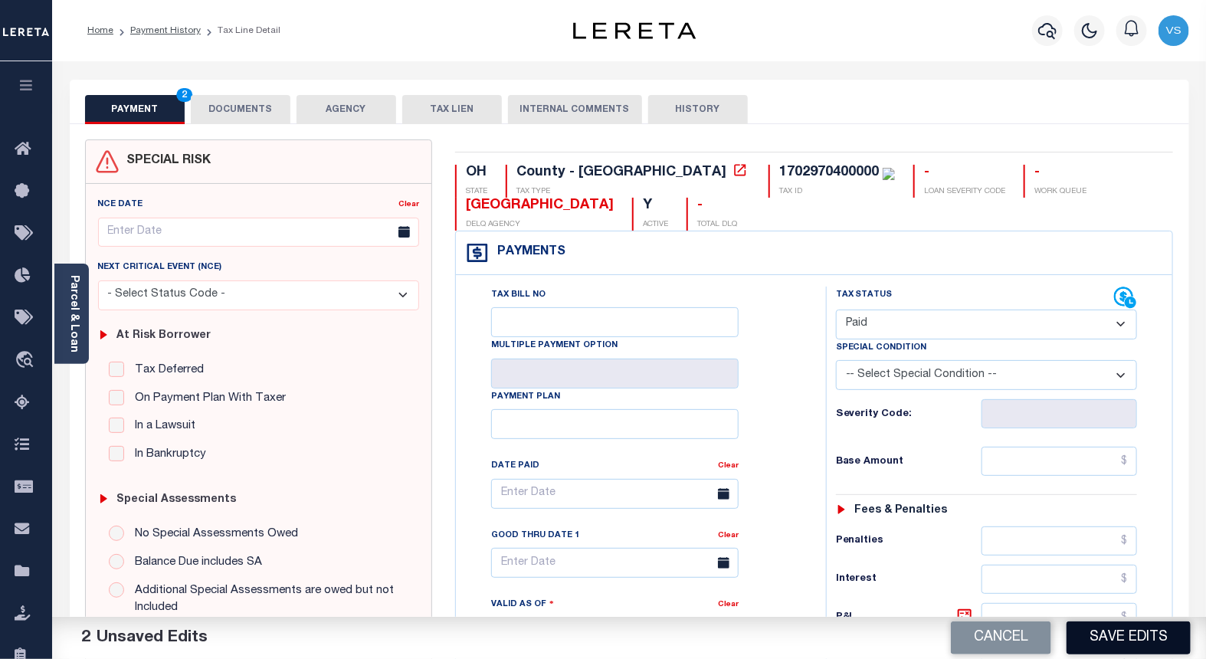
click at [1087, 635] on button "Save Edits" at bounding box center [1129, 637] width 124 height 33
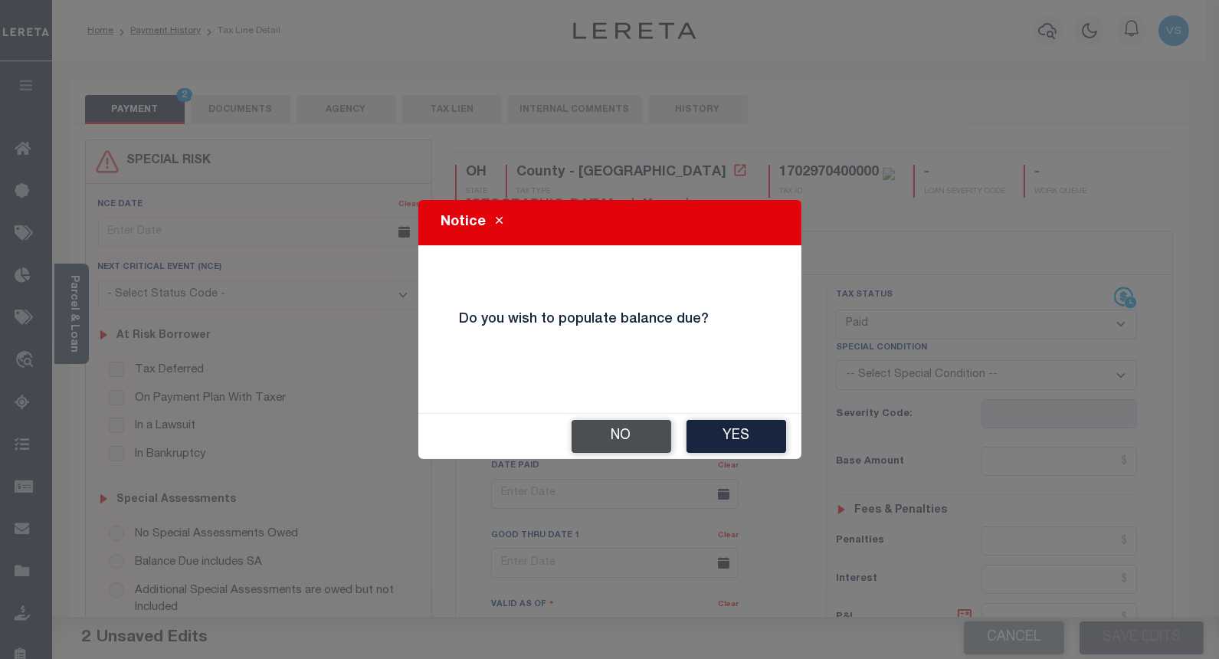
click at [617, 443] on button "No" at bounding box center [622, 436] width 100 height 33
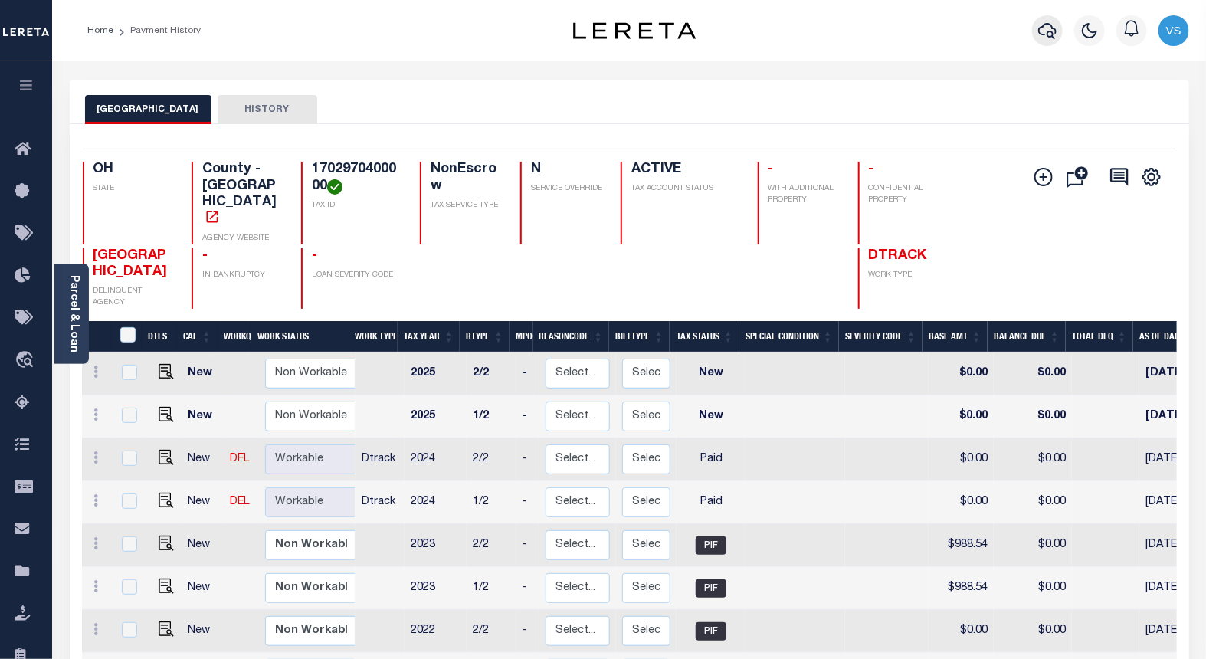
click at [1046, 33] on icon "button" at bounding box center [1047, 30] width 18 height 18
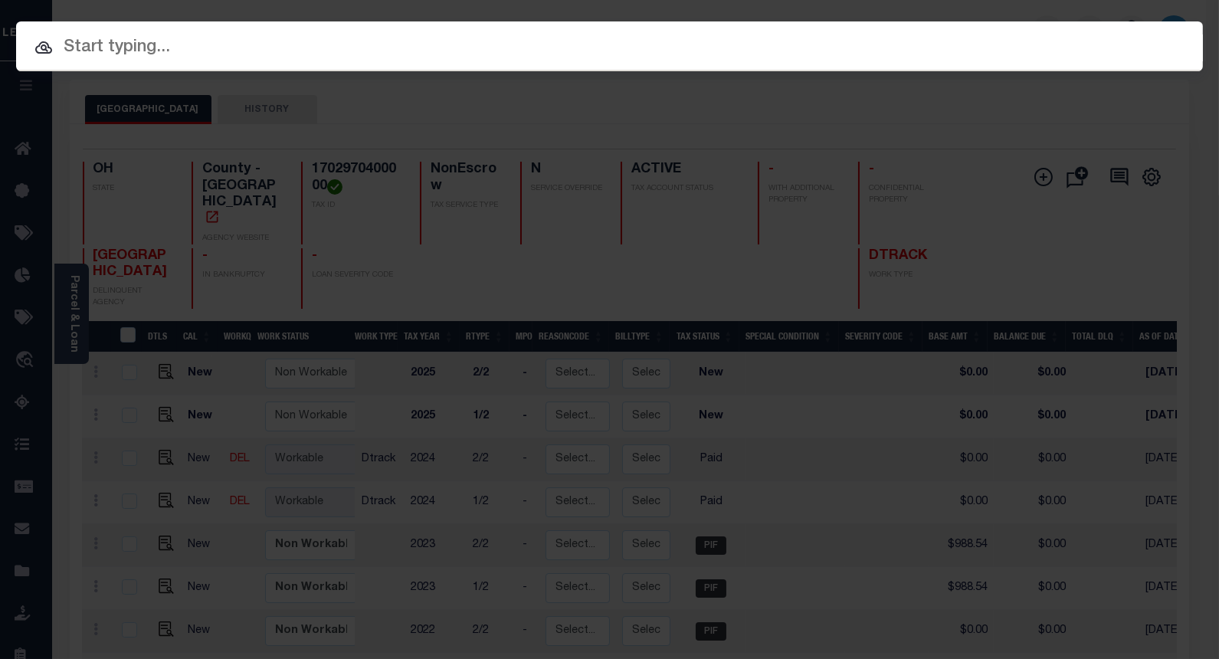
paste input "10017602"
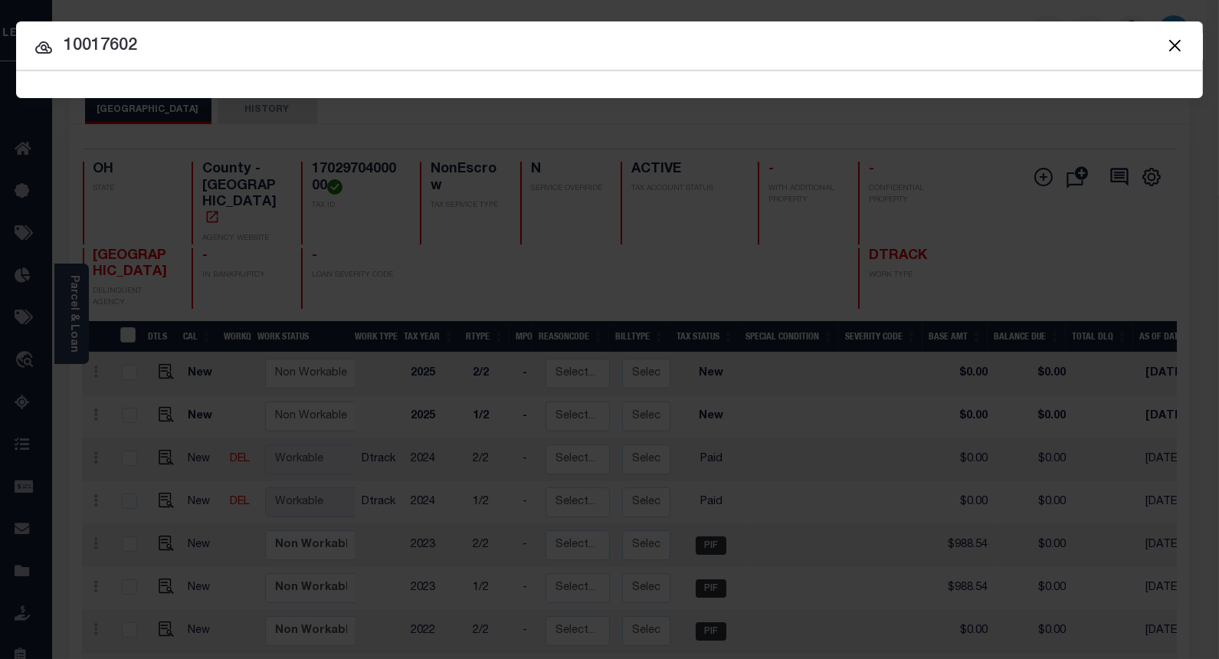
type input "10017602"
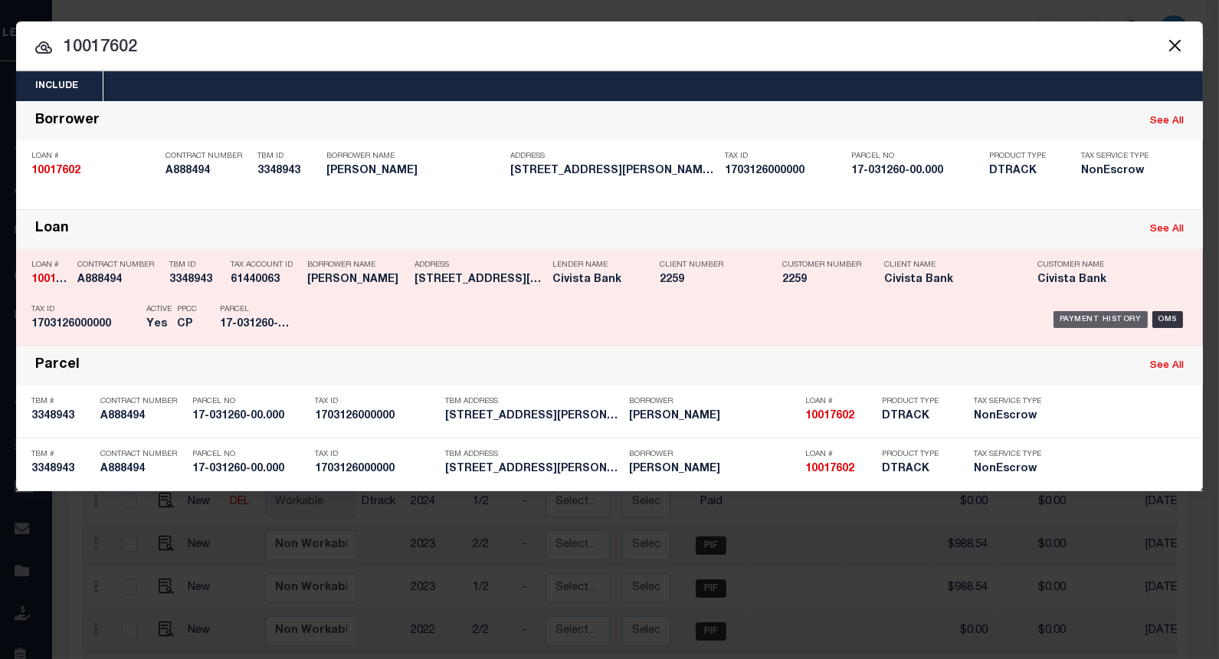
click at [1074, 320] on div "Payment History" at bounding box center [1101, 319] width 94 height 17
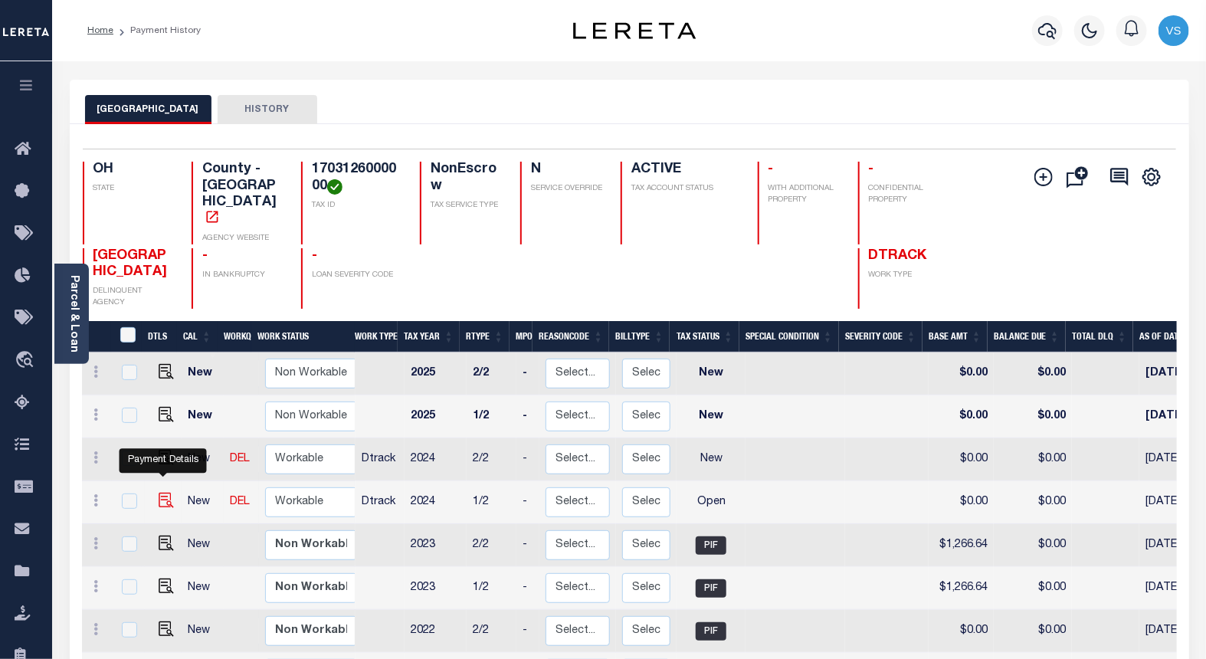
click at [159, 493] on img "" at bounding box center [166, 500] width 15 height 15
checkbox input "true"
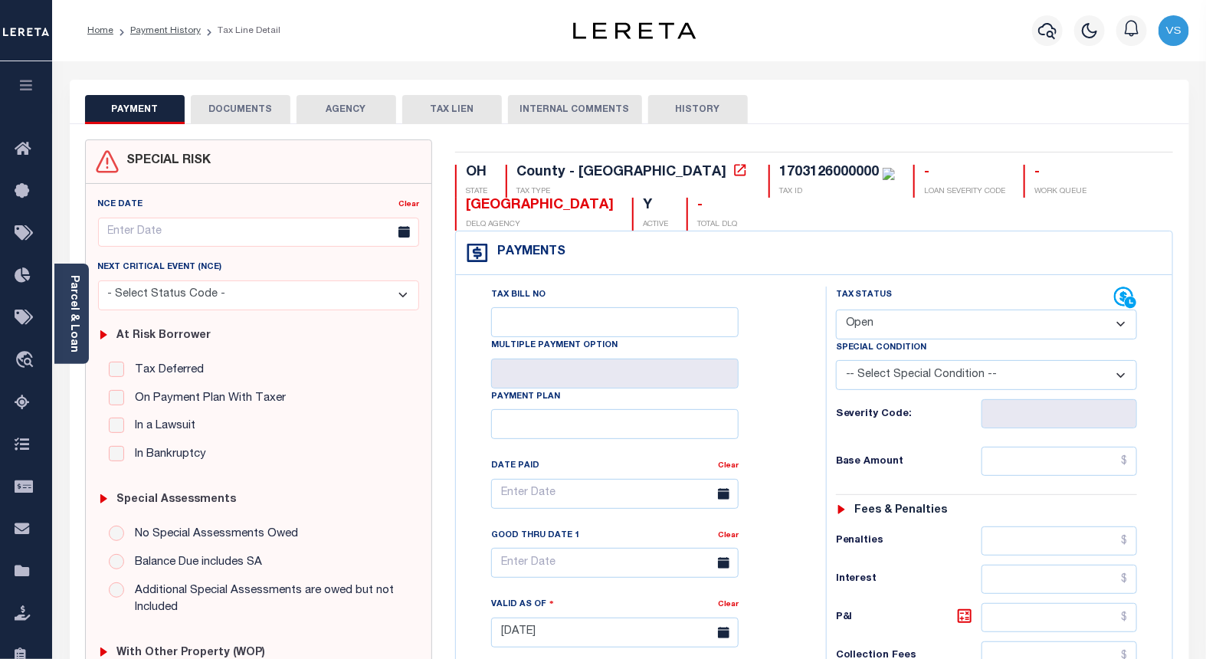
drag, startPoint x: 861, startPoint y: 324, endPoint x: 861, endPoint y: 342, distance: 17.6
click at [861, 324] on select "- Select Status Code - Open Due/Unpaid Paid Incomplete No Tax Due Internal Refu…" at bounding box center [987, 325] width 302 height 30
select select "PYD"
click at [836, 310] on select "- Select Status Code - Open Due/Unpaid Paid Incomplete No Tax Due Internal Refu…" at bounding box center [987, 325] width 302 height 30
type input "[DATE]"
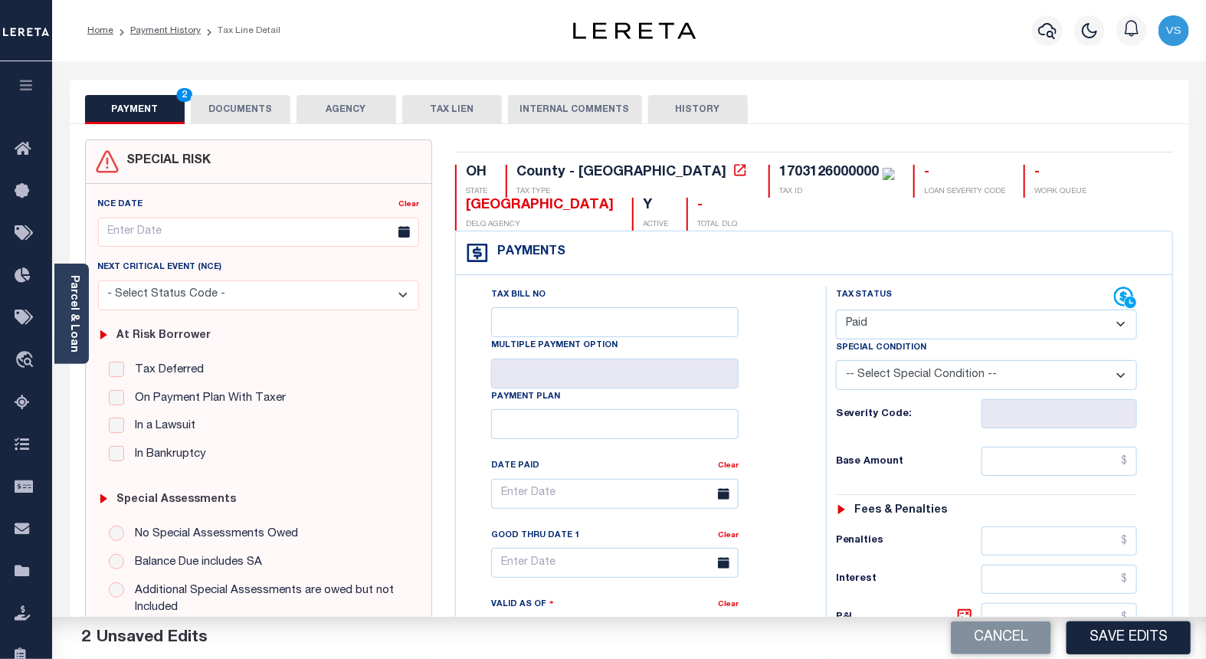
click at [231, 104] on button "DOCUMENTS" at bounding box center [241, 109] width 100 height 29
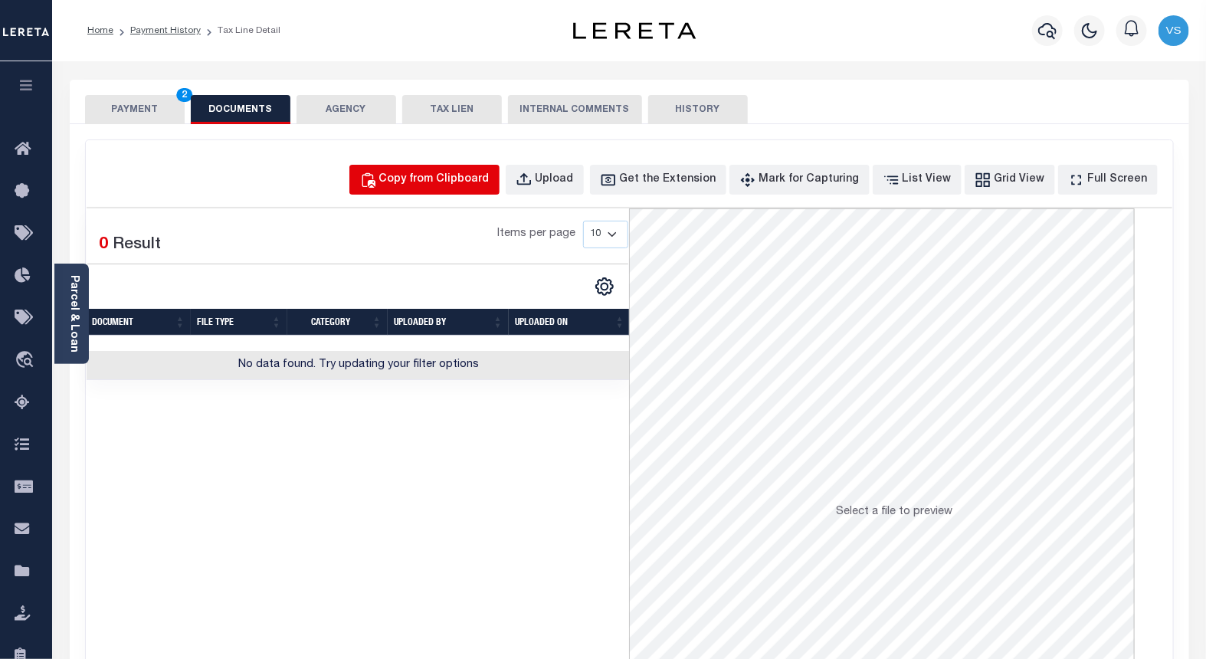
click at [490, 180] on div "Copy from Clipboard" at bounding box center [434, 180] width 110 height 17
select select "POP"
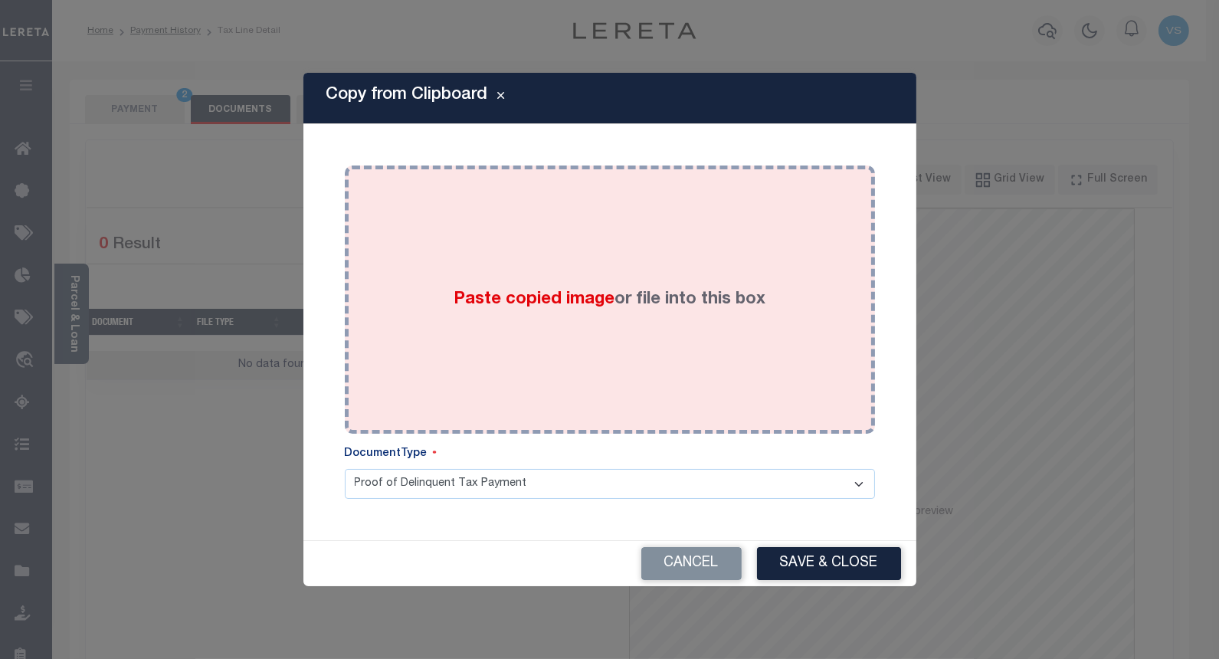
click at [533, 300] on span "Paste copied image" at bounding box center [534, 299] width 161 height 17
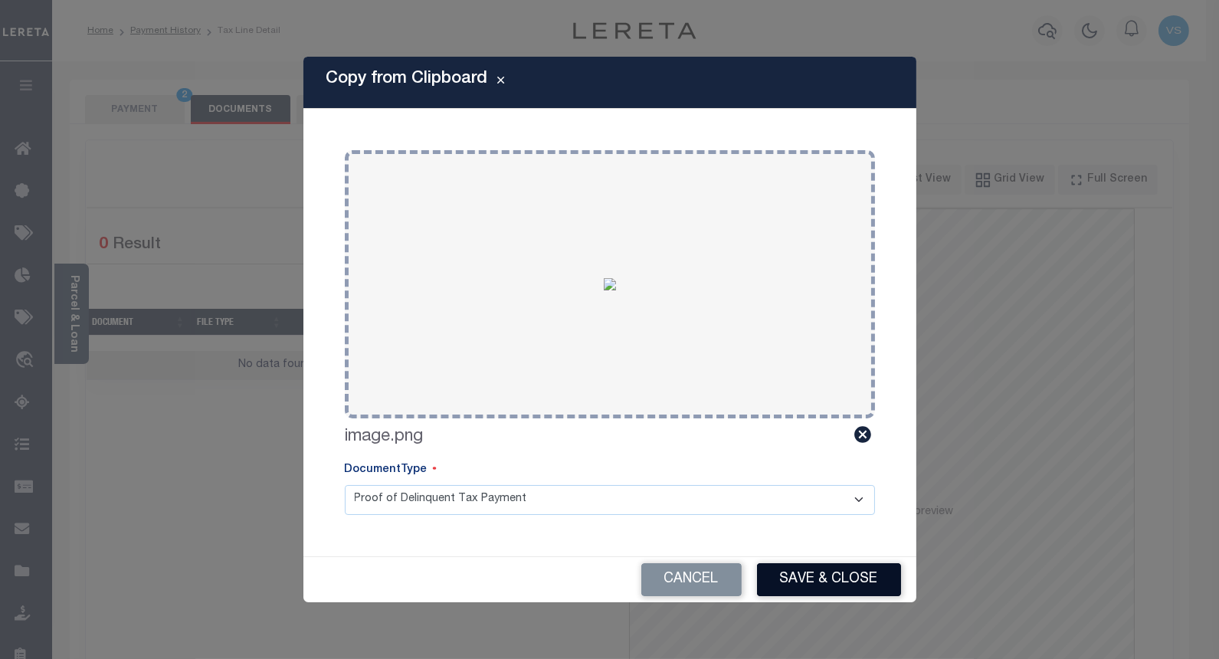
click at [798, 583] on button "Save & Close" at bounding box center [829, 579] width 144 height 33
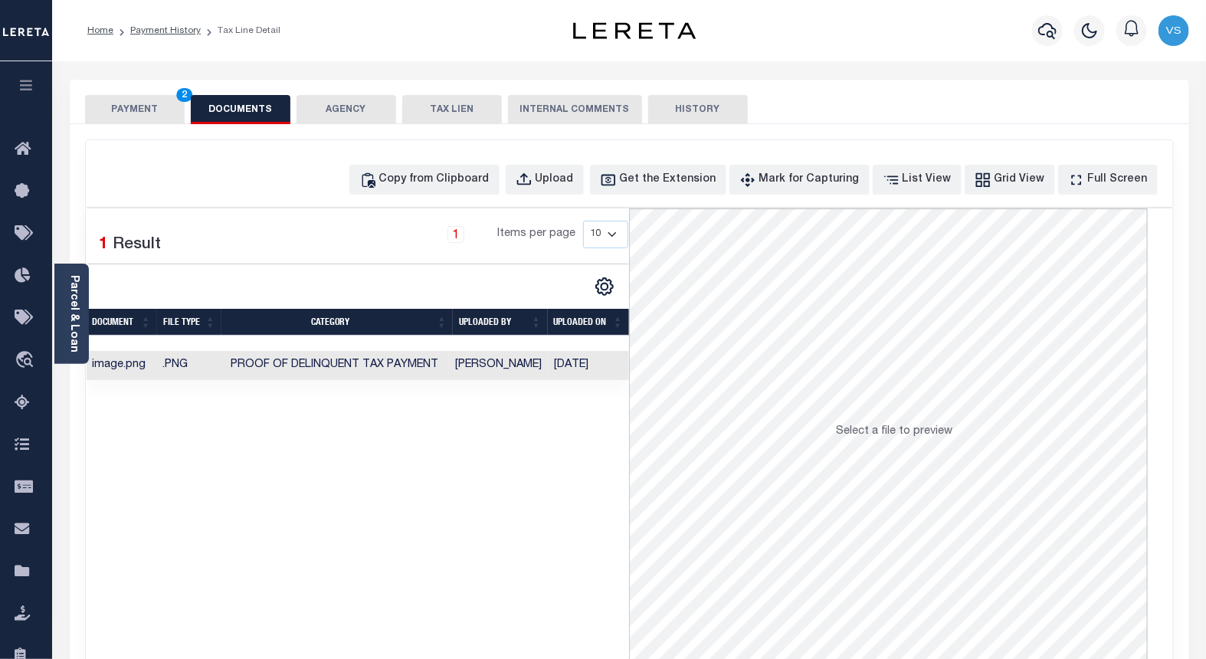
click at [119, 112] on button "PAYMENT 2" at bounding box center [135, 109] width 100 height 29
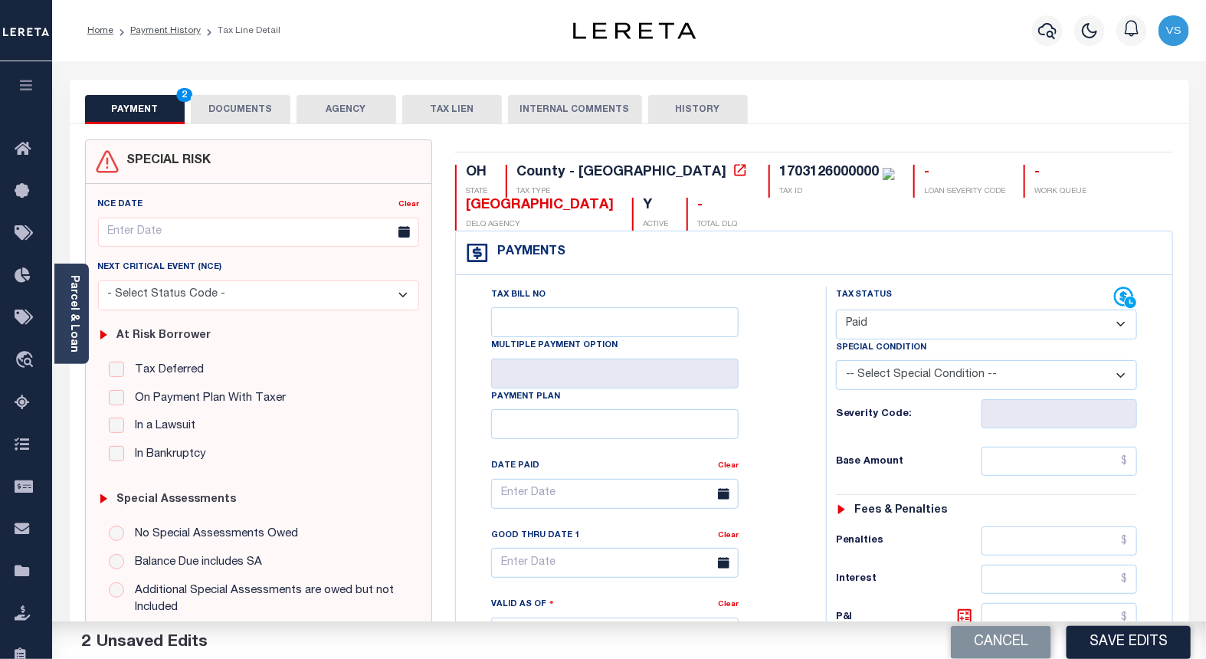
scroll to position [340, 0]
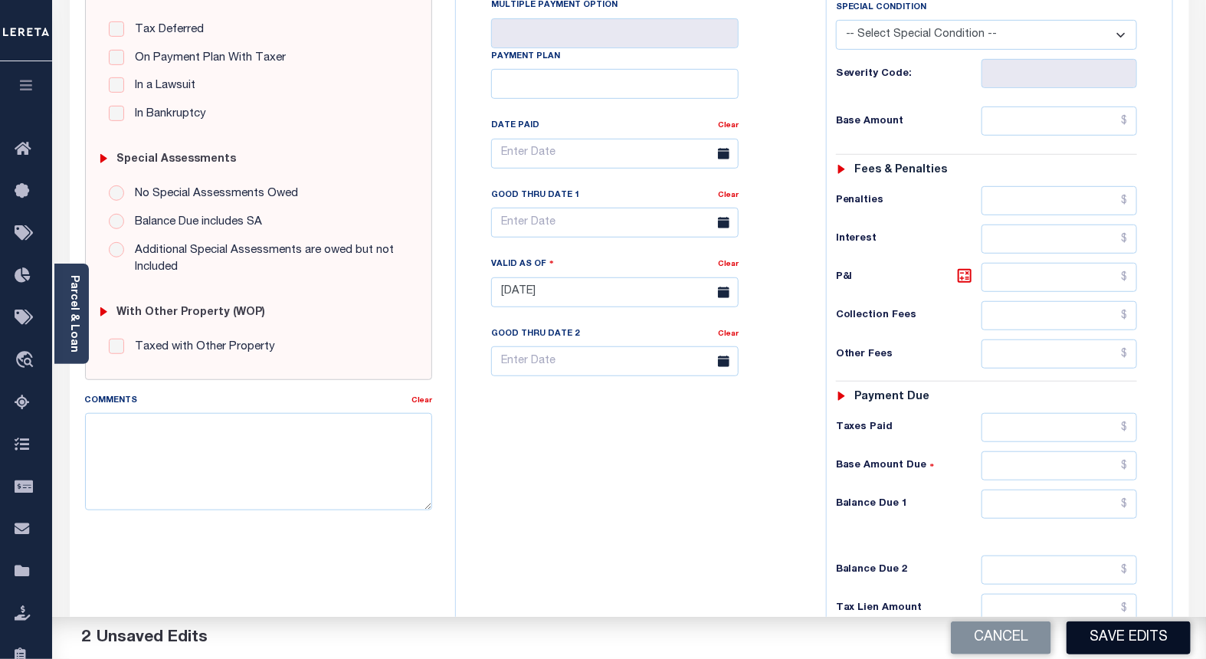
click at [1119, 631] on button "Save Edits" at bounding box center [1129, 637] width 124 height 33
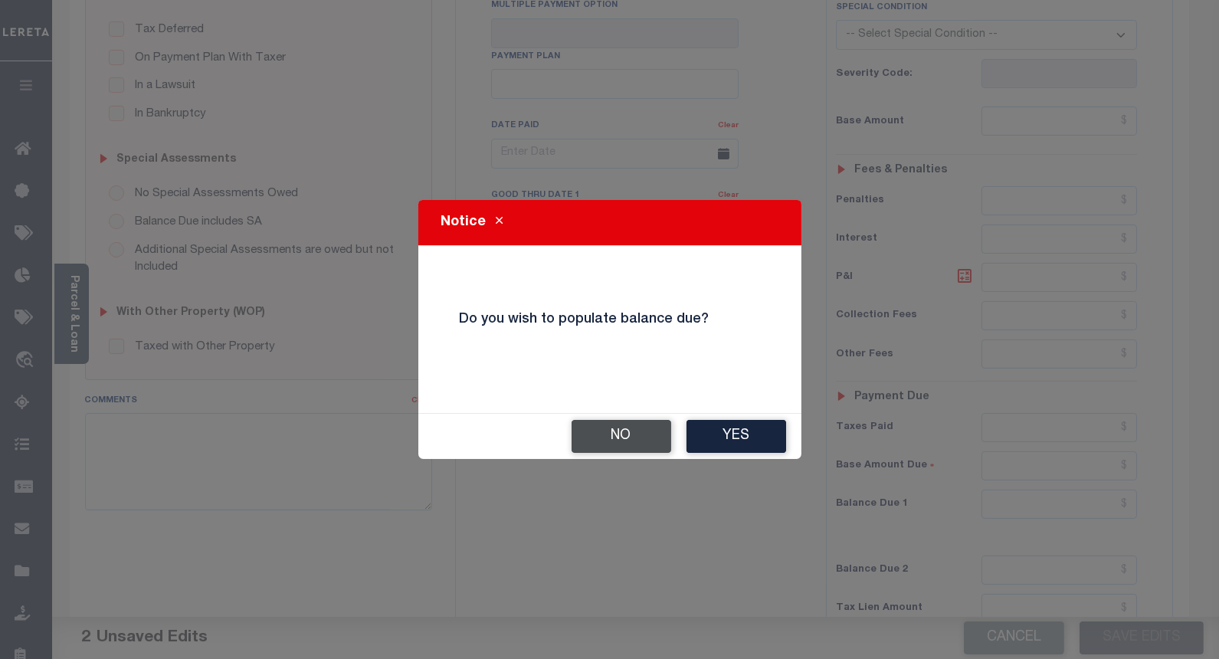
click at [624, 431] on button "No" at bounding box center [622, 436] width 100 height 33
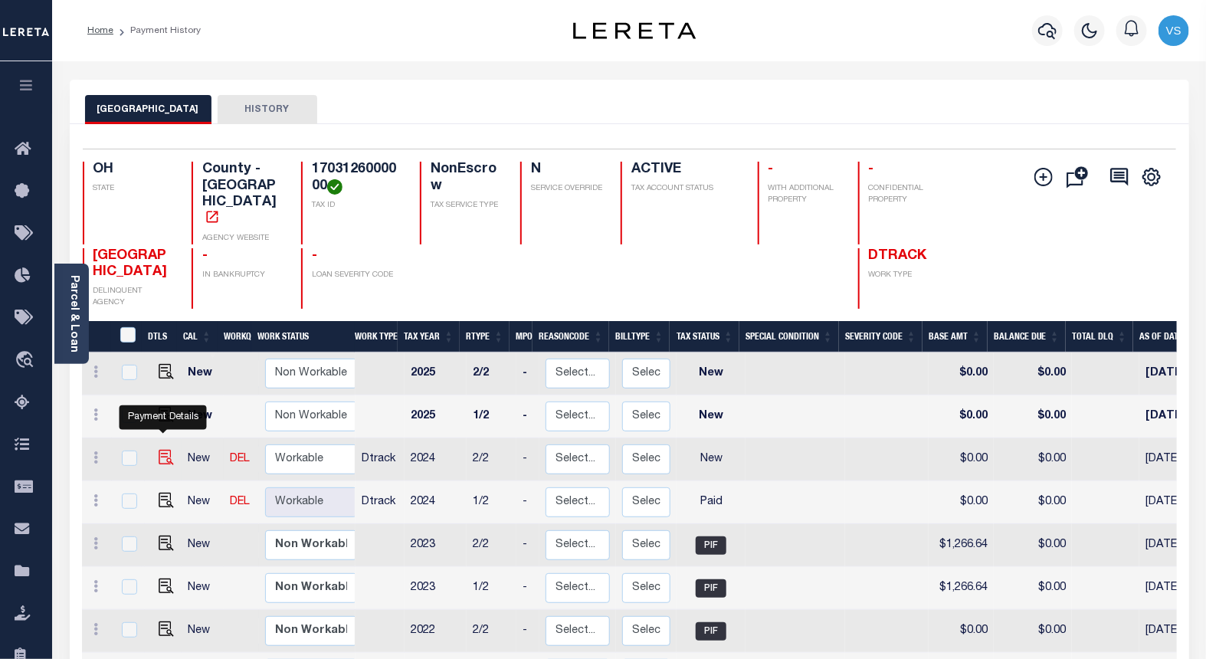
click at [159, 450] on img "" at bounding box center [166, 457] width 15 height 15
checkbox input "true"
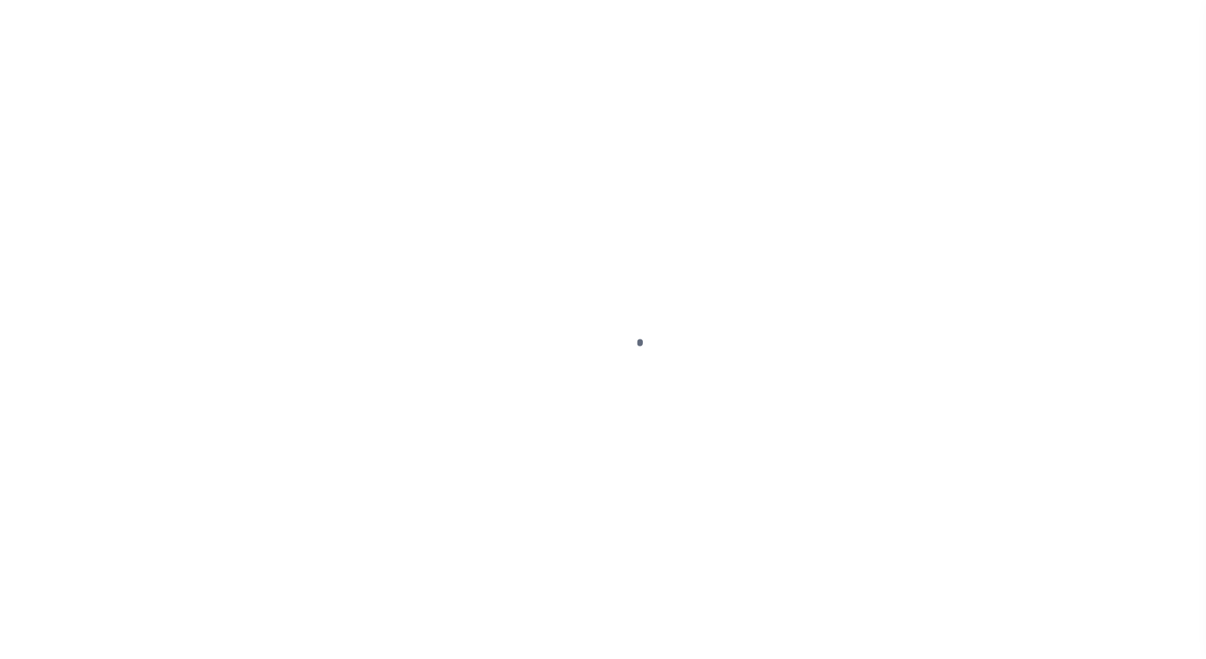
select select "NW2"
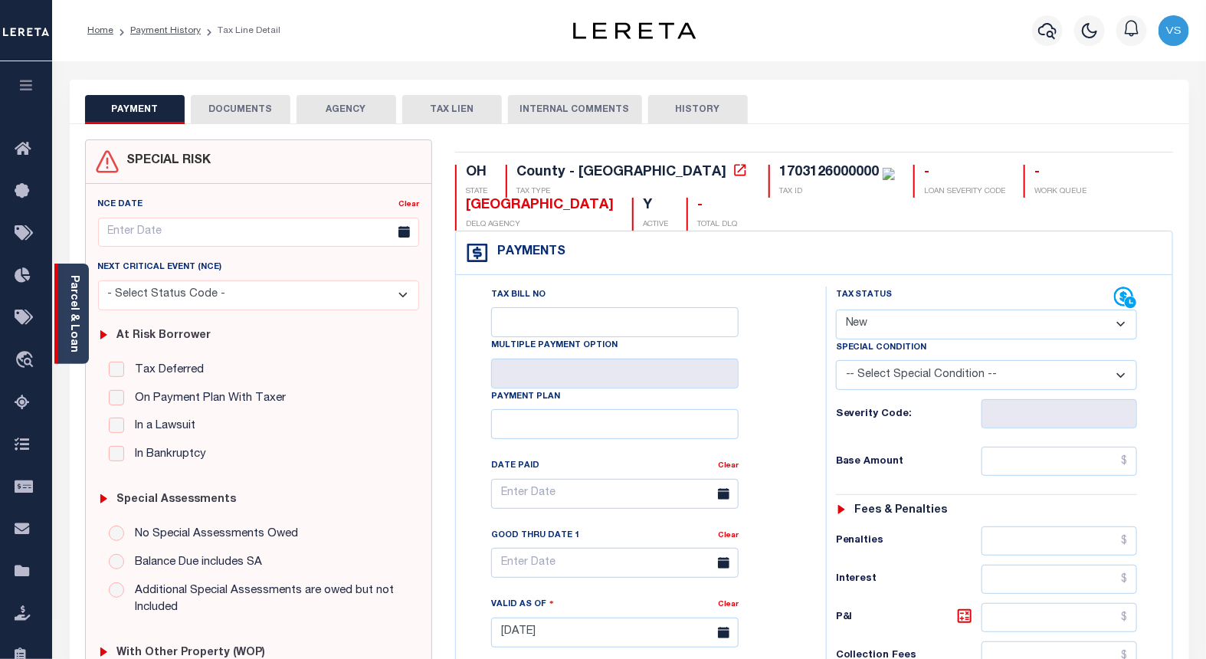
click at [70, 330] on link "Parcel & Loan" at bounding box center [73, 313] width 11 height 77
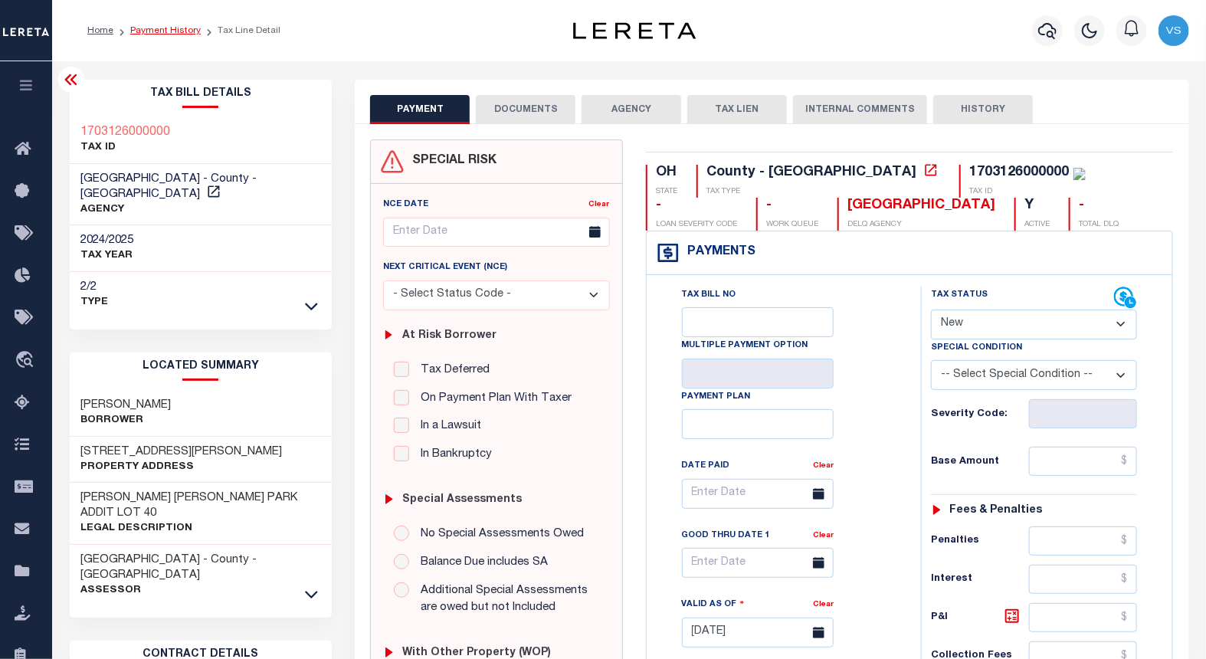
click at [134, 29] on link "Payment History" at bounding box center [165, 30] width 71 height 9
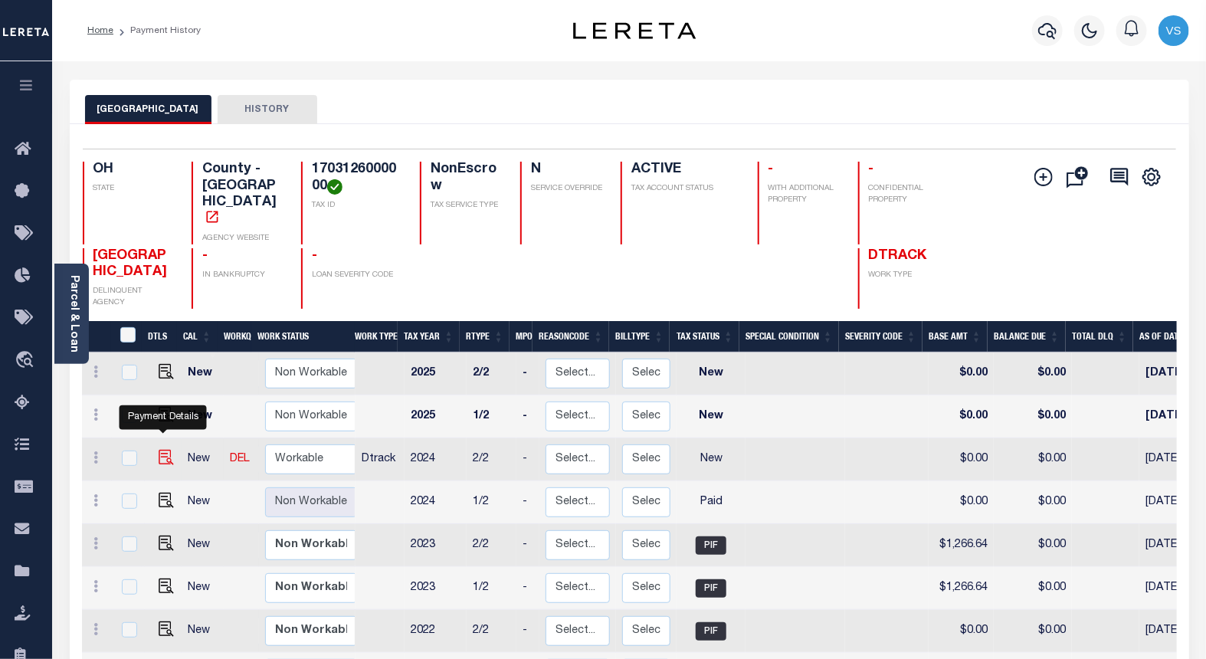
click at [159, 450] on img "" at bounding box center [166, 457] width 15 height 15
checkbox input "true"
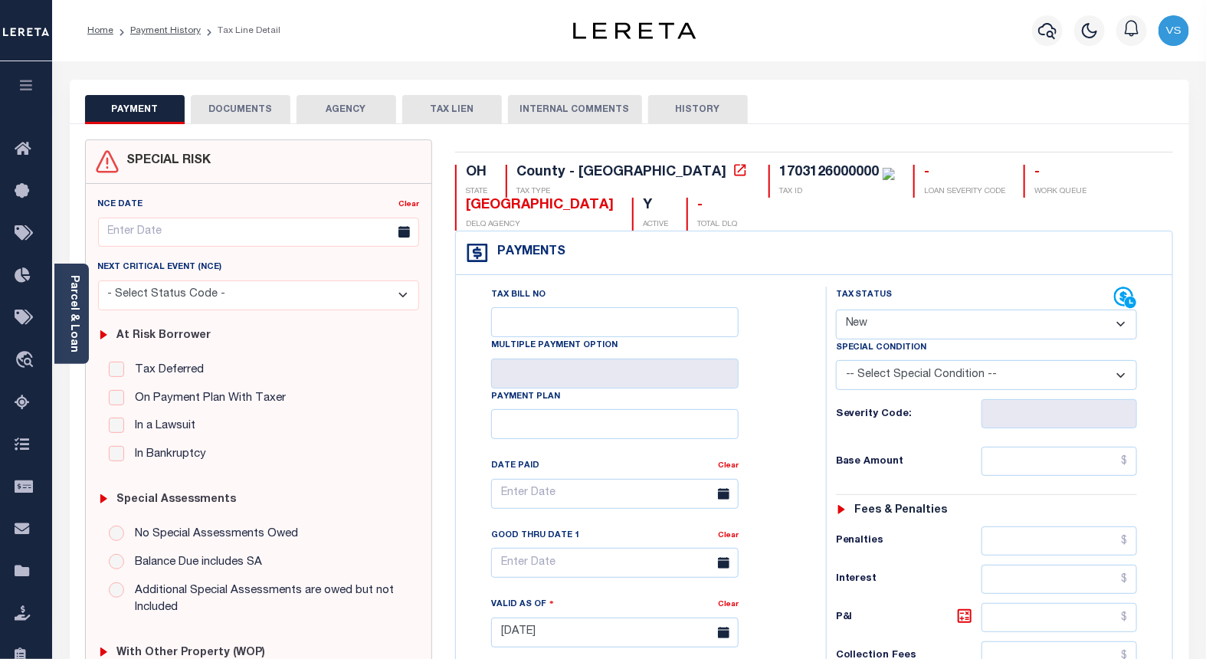
click at [874, 331] on select "- Select Status Code - Open Due/Unpaid Paid Incomplete No Tax Due Internal Refu…" at bounding box center [987, 325] width 302 height 30
select select "PYD"
click at [836, 310] on select "- Select Status Code - Open Due/Unpaid Paid Incomplete No Tax Due Internal Refu…" at bounding box center [987, 325] width 302 height 30
type input "[DATE]"
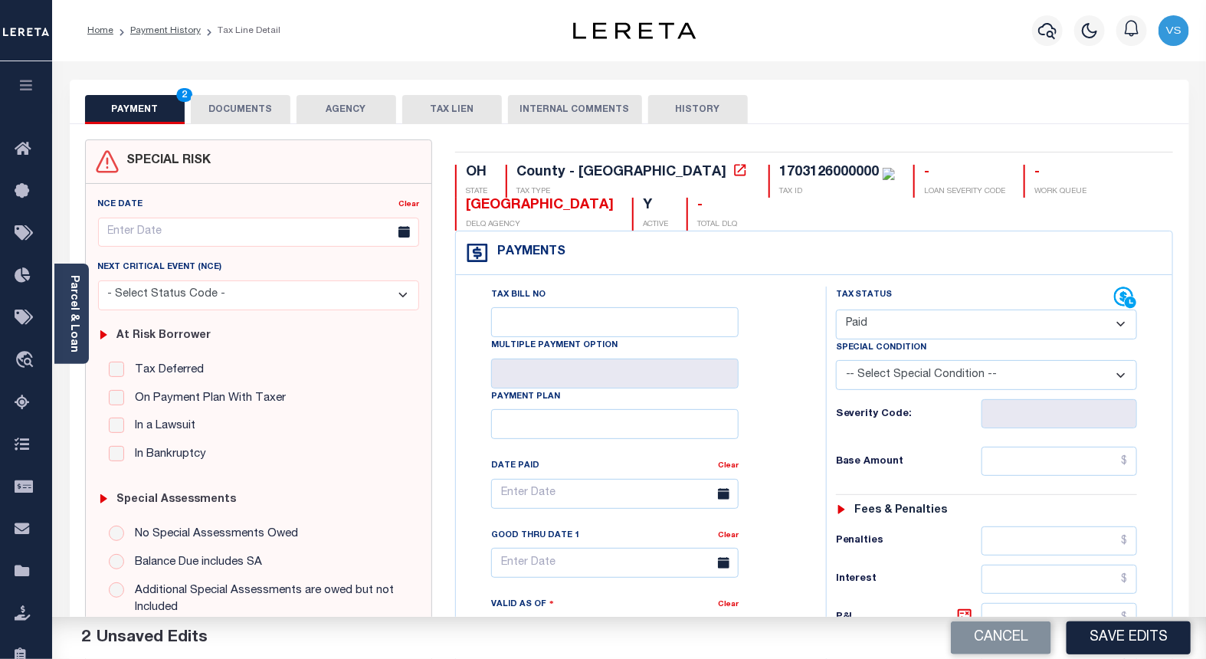
click at [212, 102] on button "DOCUMENTS" at bounding box center [241, 109] width 100 height 29
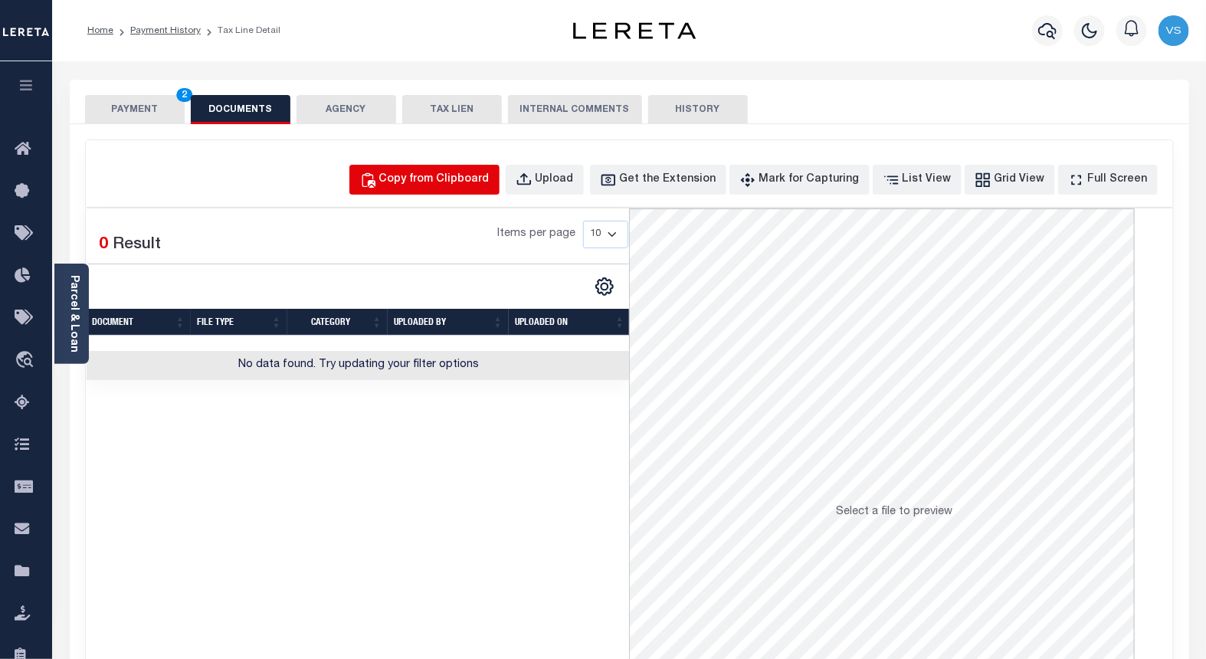
click at [432, 185] on div "Copy from Clipboard" at bounding box center [434, 180] width 110 height 17
select select "POP"
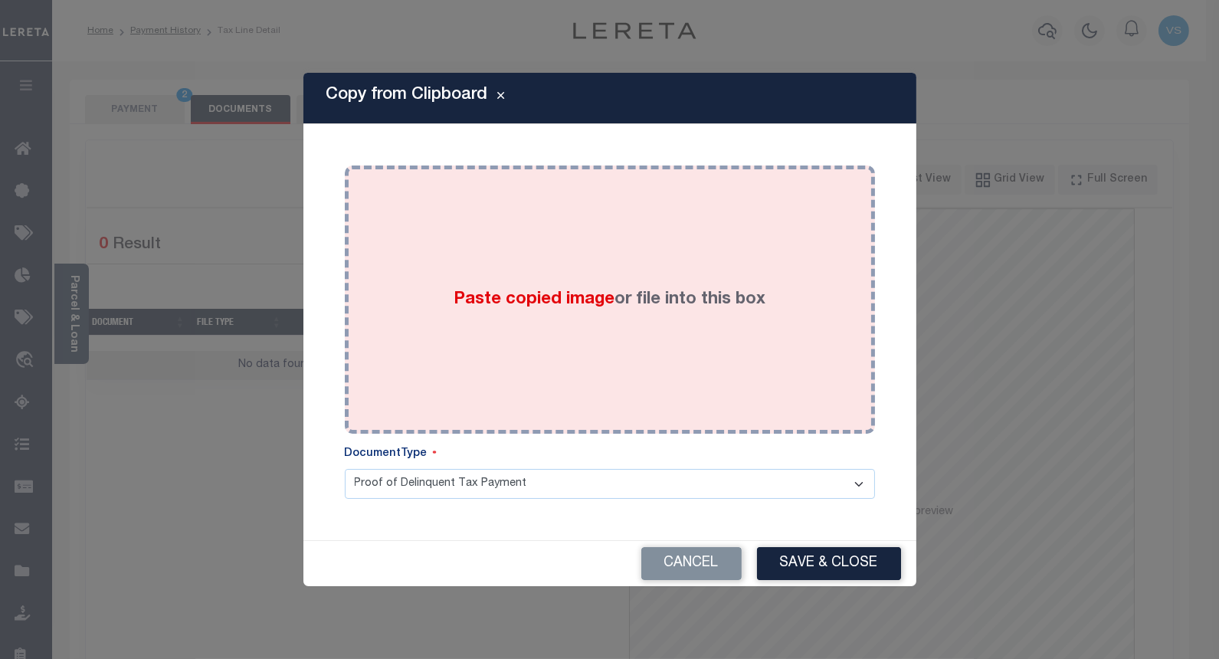
click at [456, 300] on span "Paste copied image" at bounding box center [534, 299] width 161 height 17
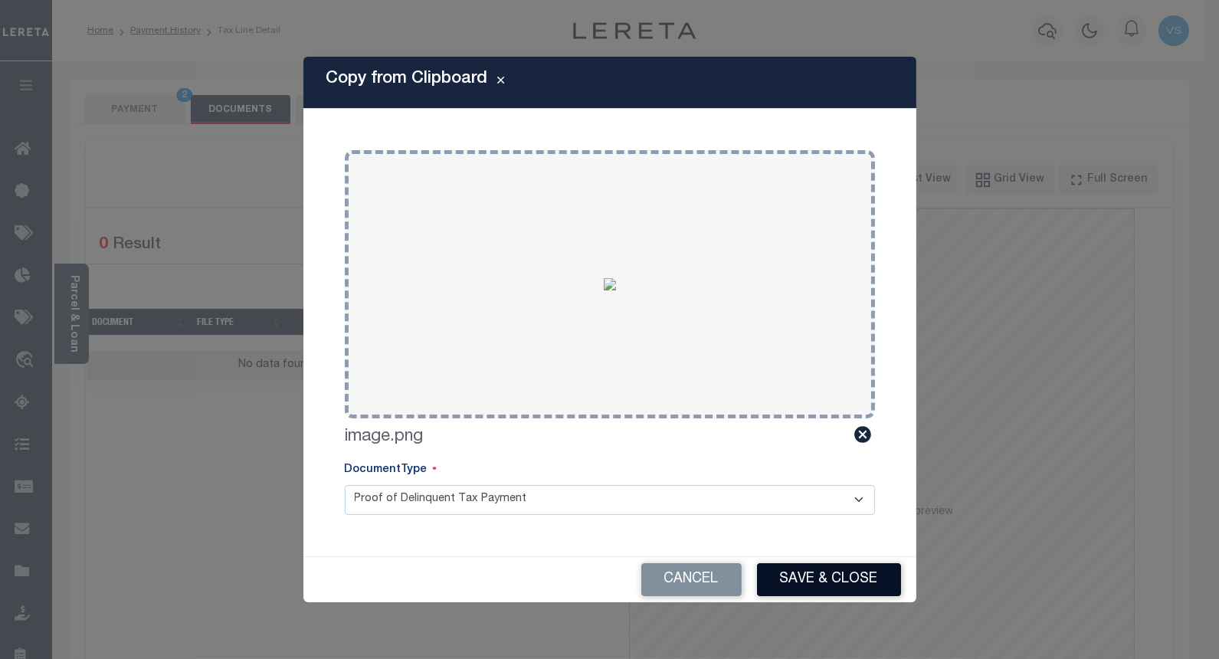
click at [839, 579] on button "Save & Close" at bounding box center [829, 579] width 144 height 33
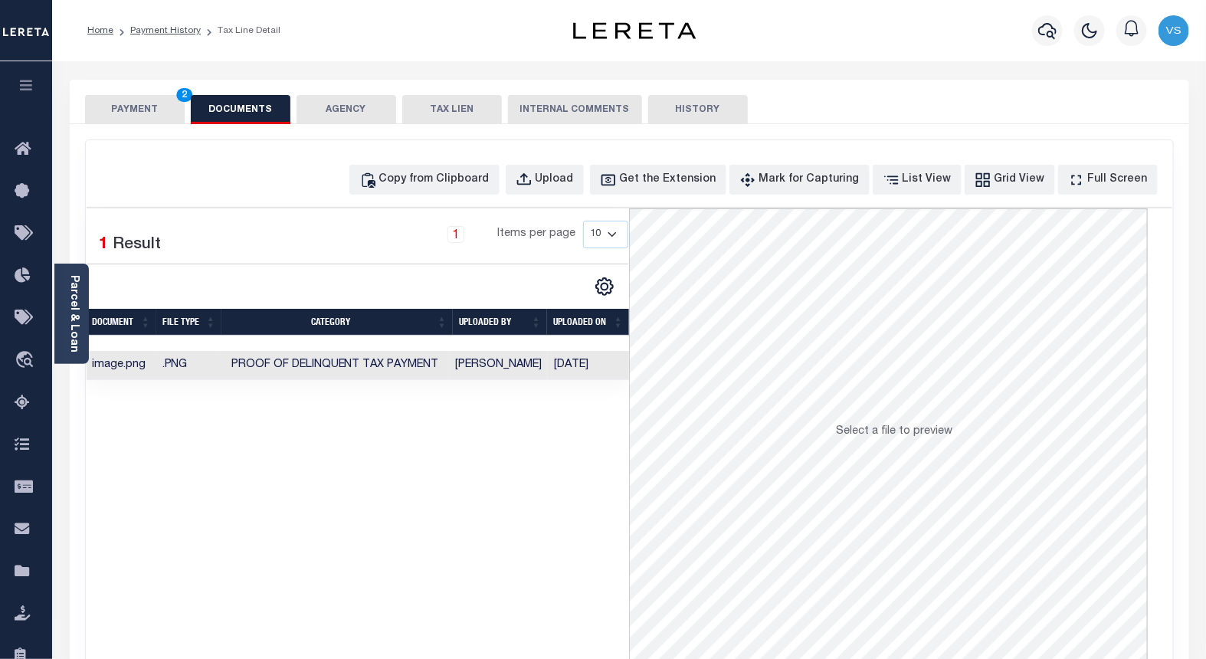
click at [123, 102] on button "PAYMENT 2" at bounding box center [135, 109] width 100 height 29
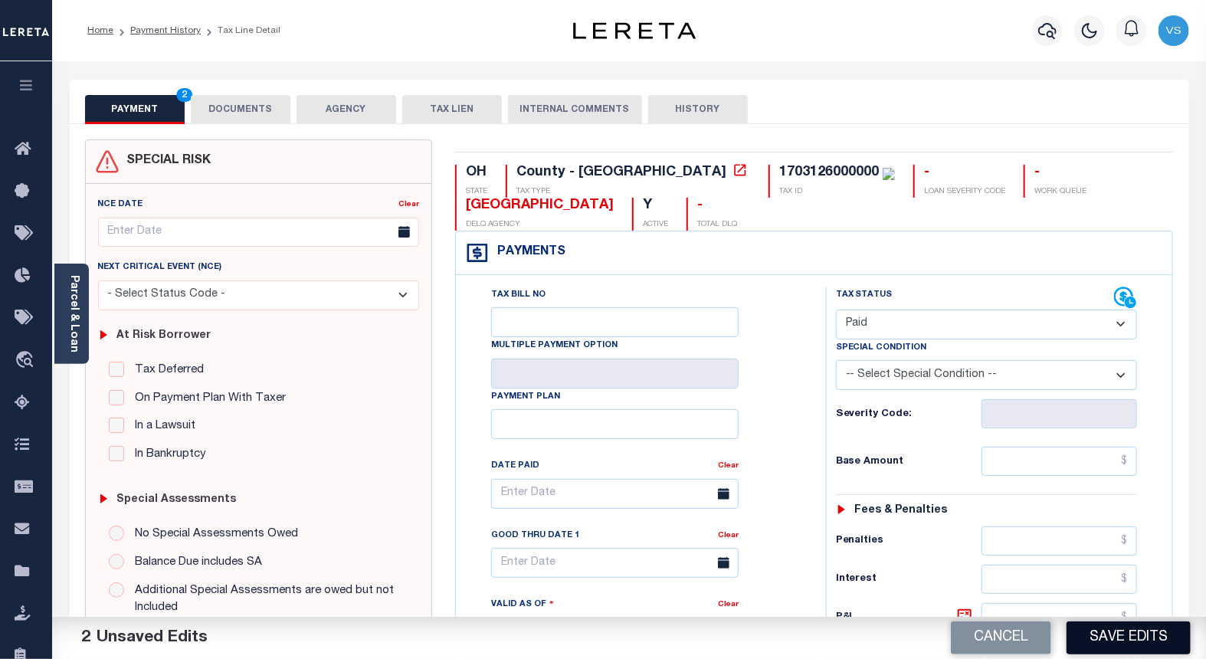
click at [1094, 632] on button "Save Edits" at bounding box center [1129, 637] width 124 height 33
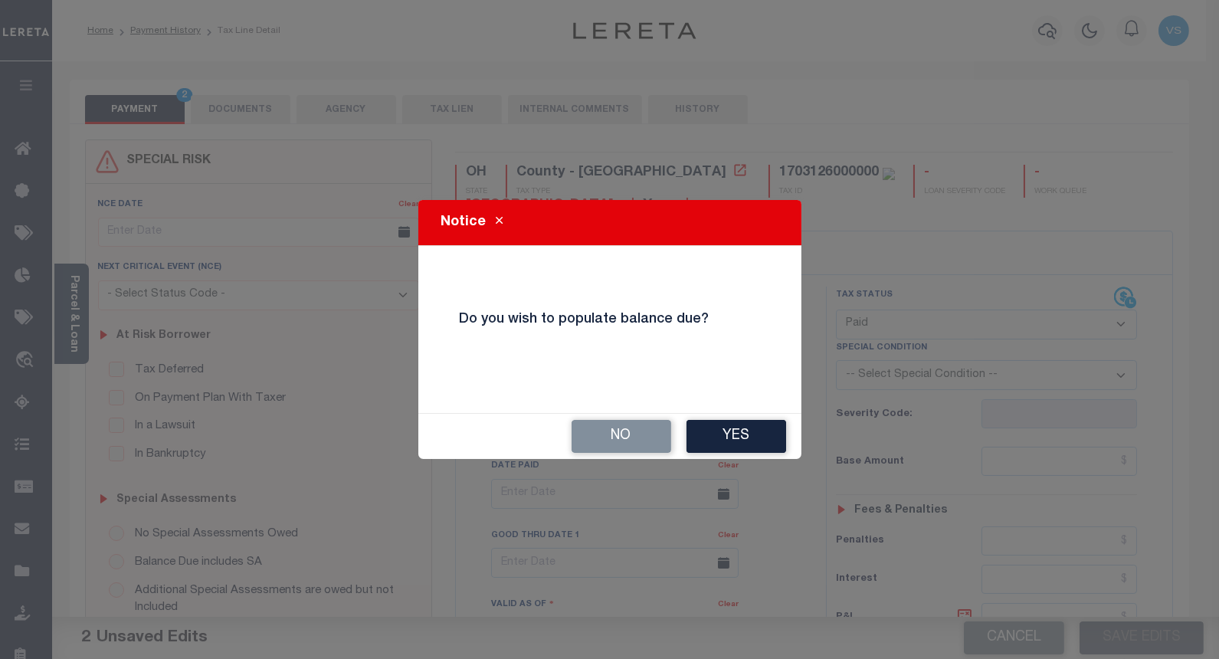
click at [622, 441] on button "No" at bounding box center [622, 436] width 100 height 33
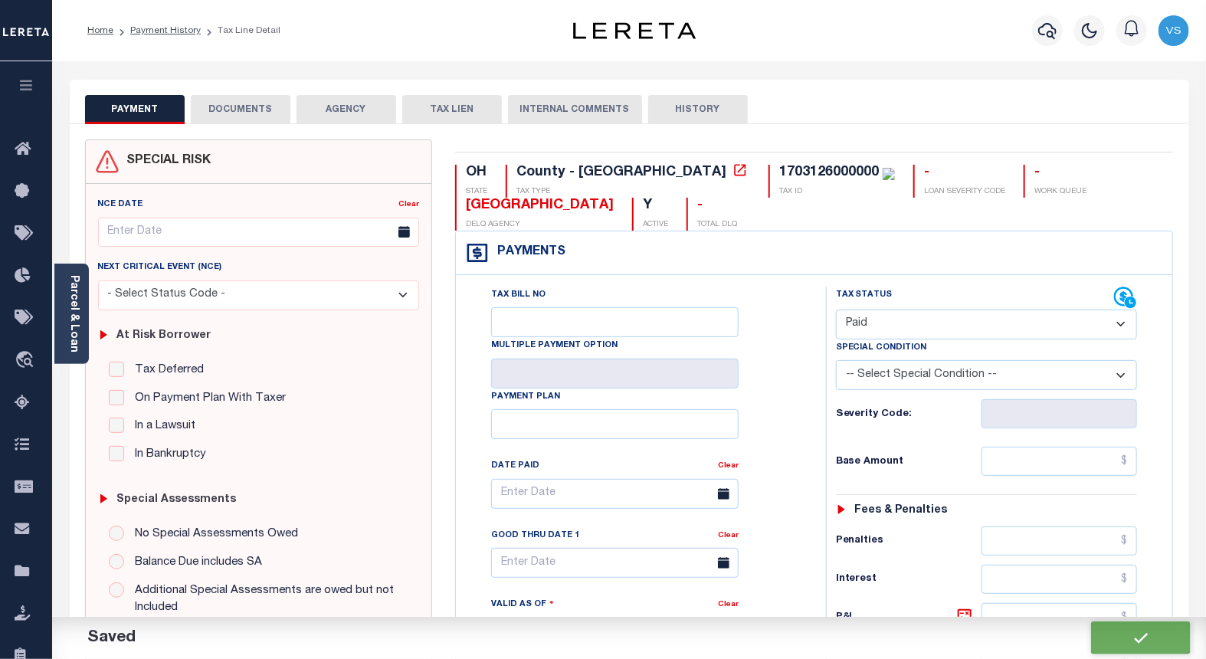
checkbox input "false"
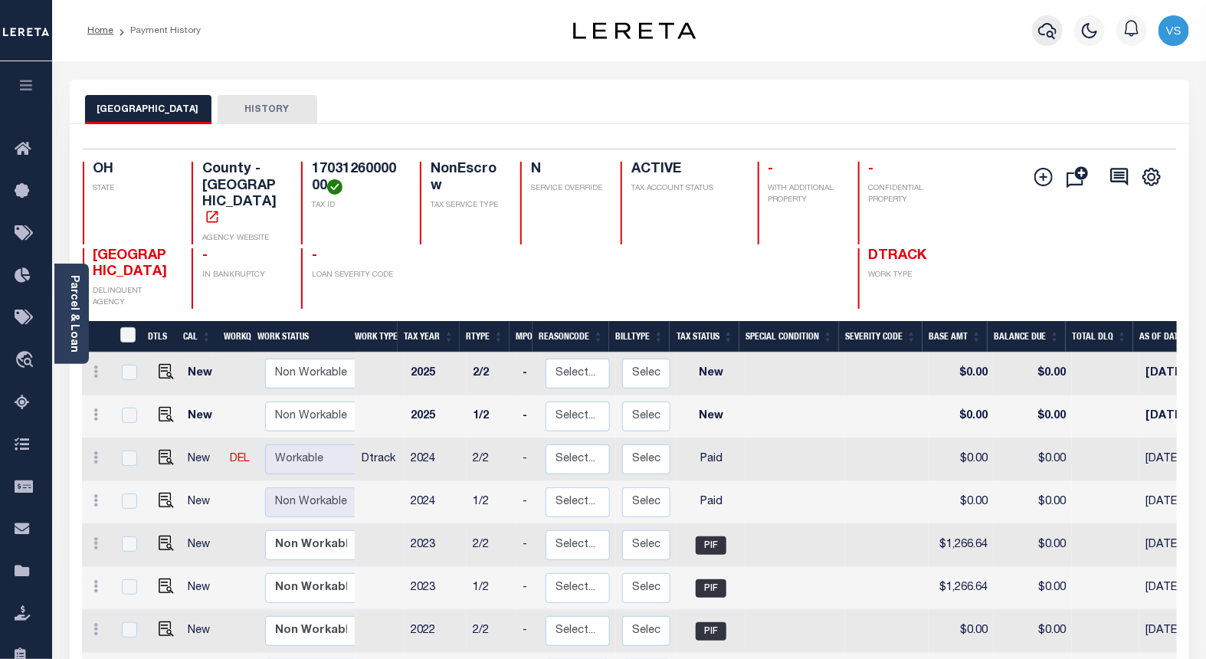
click at [1051, 37] on icon "button" at bounding box center [1047, 31] width 18 height 16
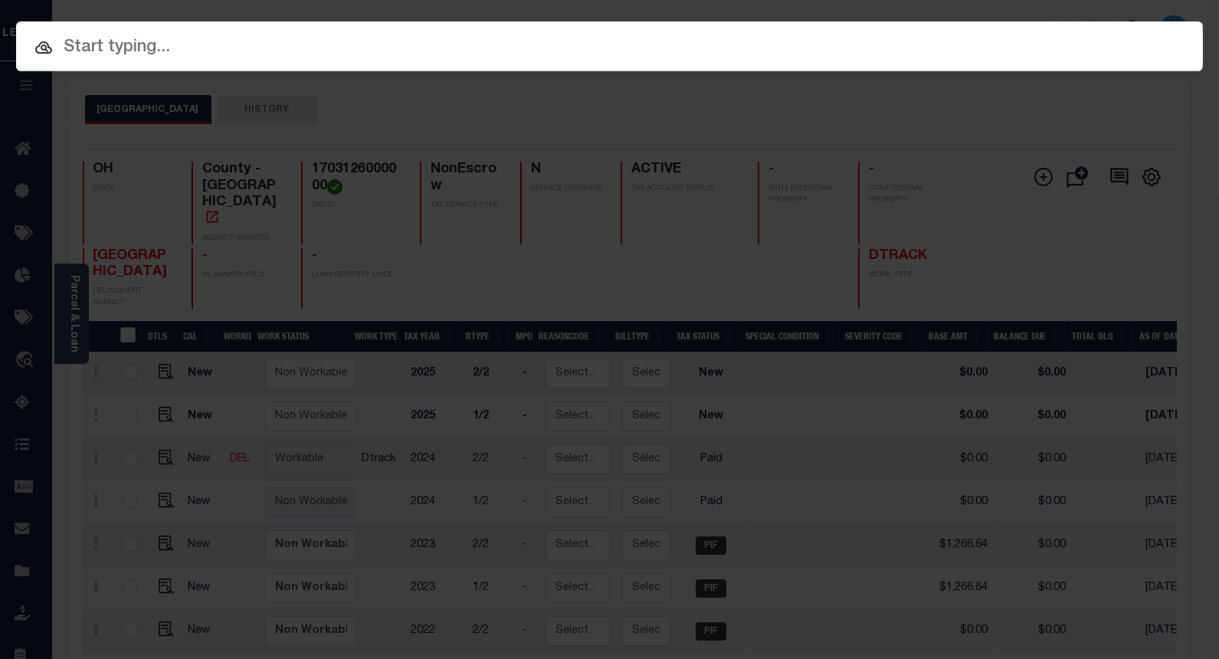
paste input "10023004"
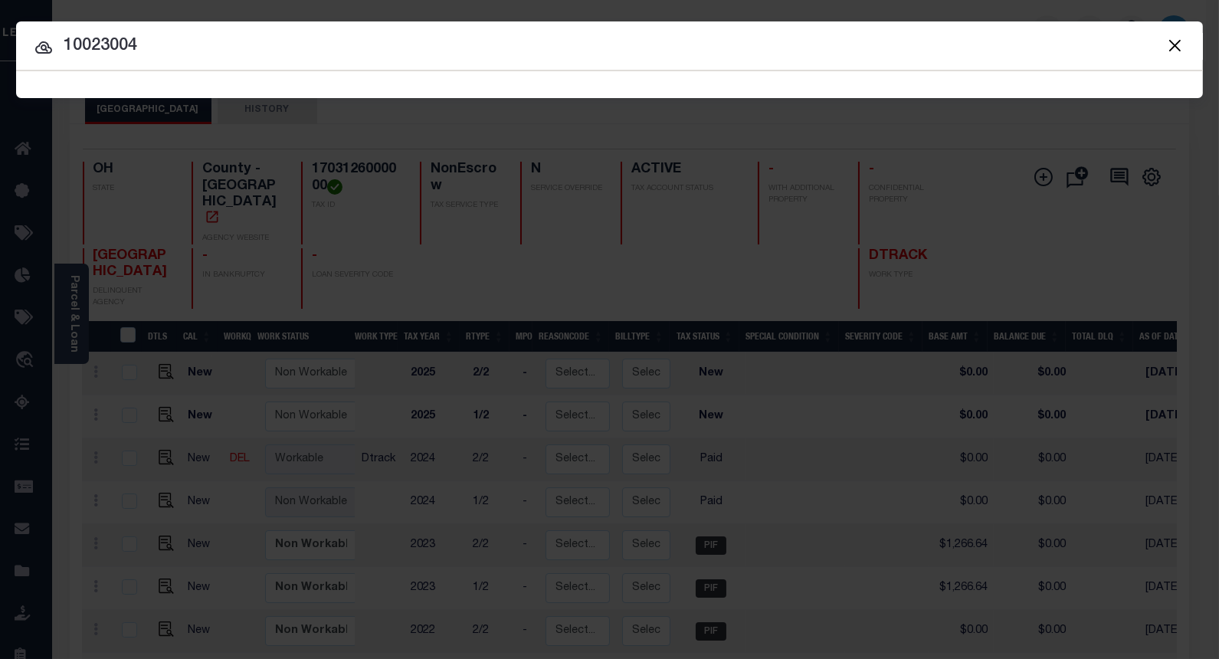
type input "10023004"
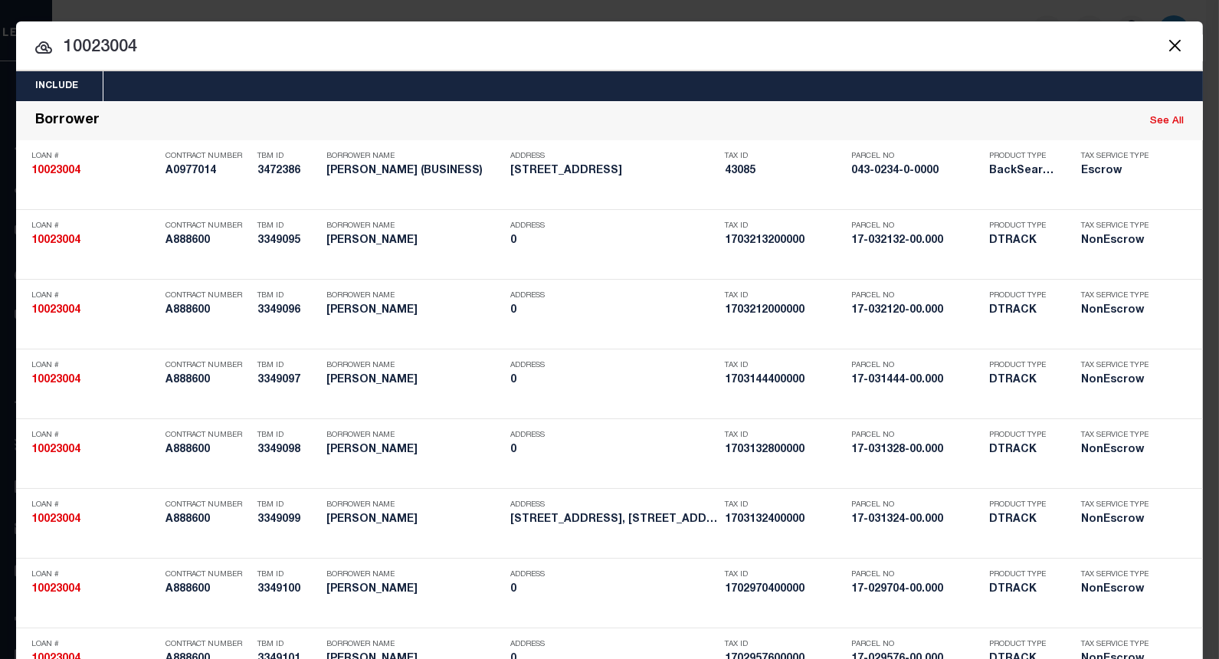
scroll to position [1040, 0]
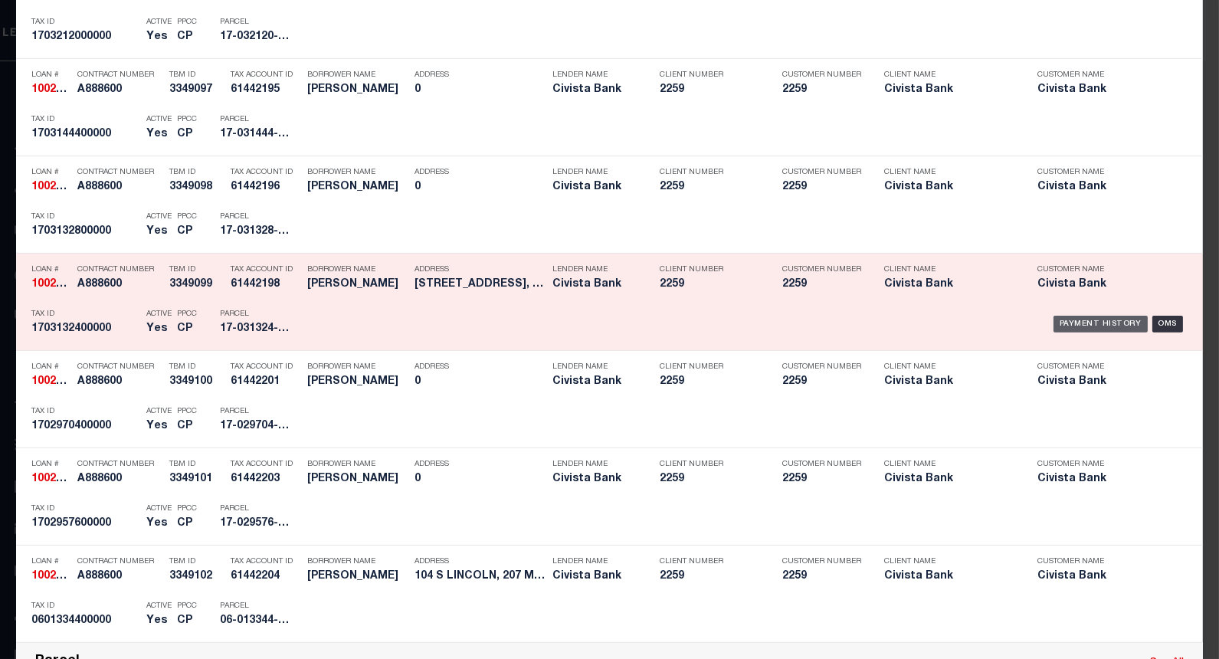
click at [1067, 320] on div "Payment History" at bounding box center [1101, 324] width 94 height 17
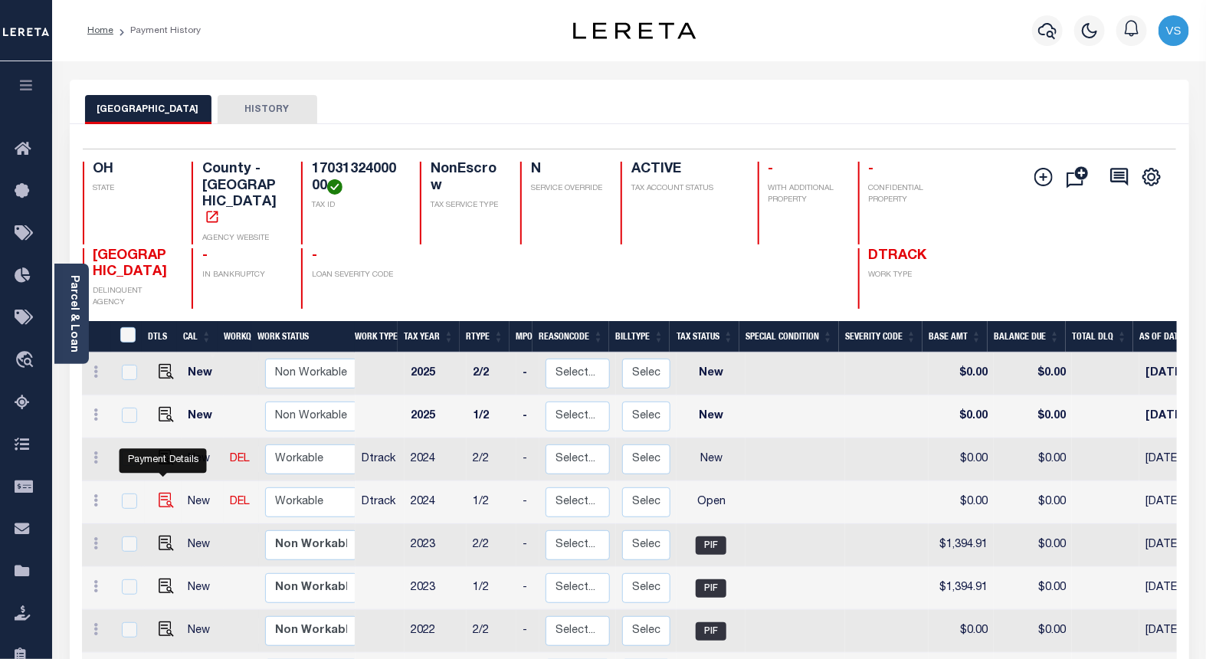
click at [159, 493] on img "" at bounding box center [166, 500] width 15 height 15
checkbox input "true"
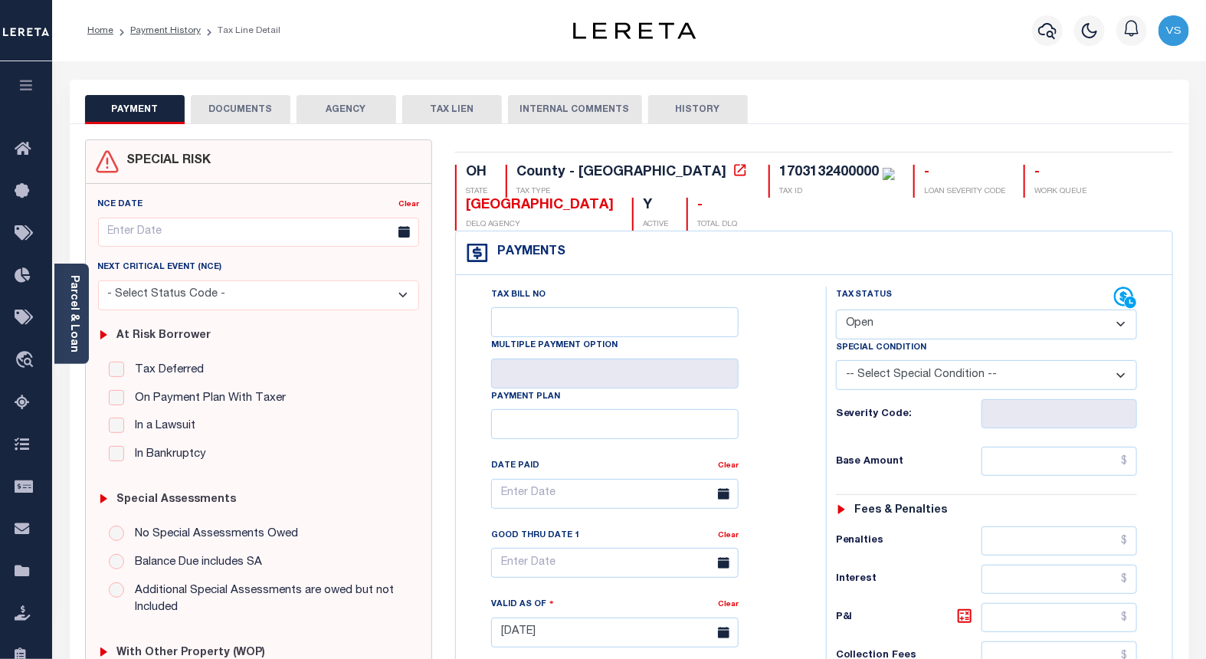
click at [925, 328] on select "- Select Status Code - Open Due/Unpaid Paid Incomplete No Tax Due Internal Refu…" at bounding box center [987, 325] width 302 height 30
select select "PYD"
click at [836, 310] on select "- Select Status Code - Open Due/Unpaid Paid Incomplete No Tax Due Internal Refu…" at bounding box center [987, 325] width 302 height 30
type input "[DATE]"
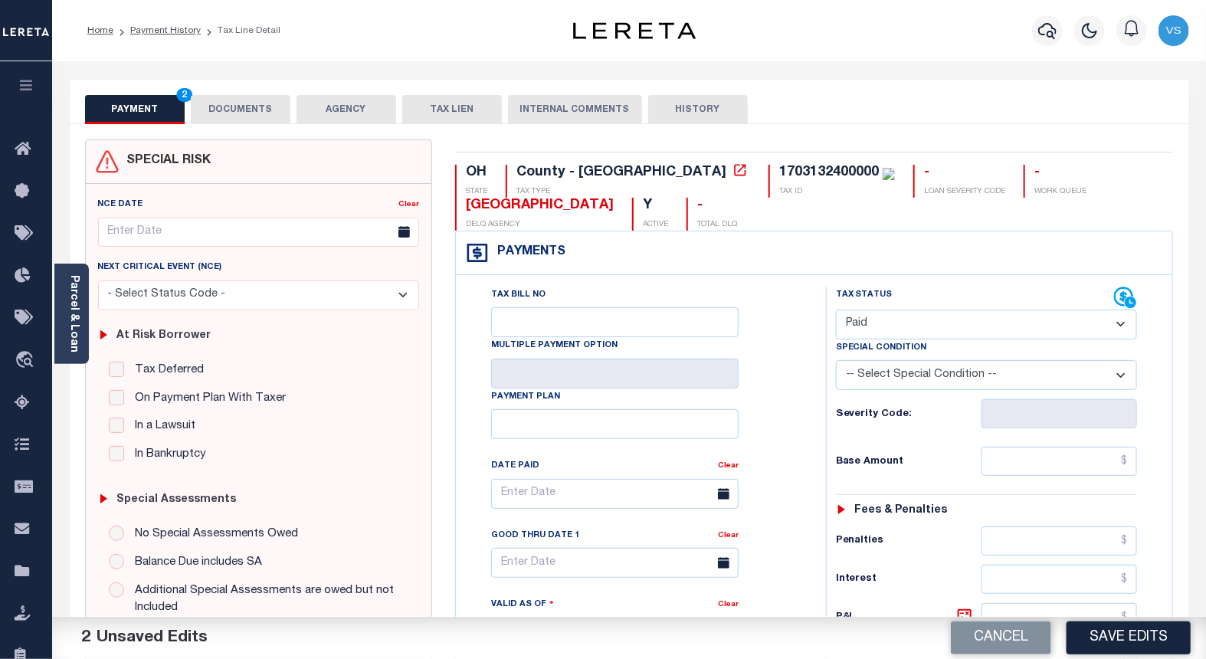
click at [215, 116] on button "DOCUMENTS" at bounding box center [241, 109] width 100 height 29
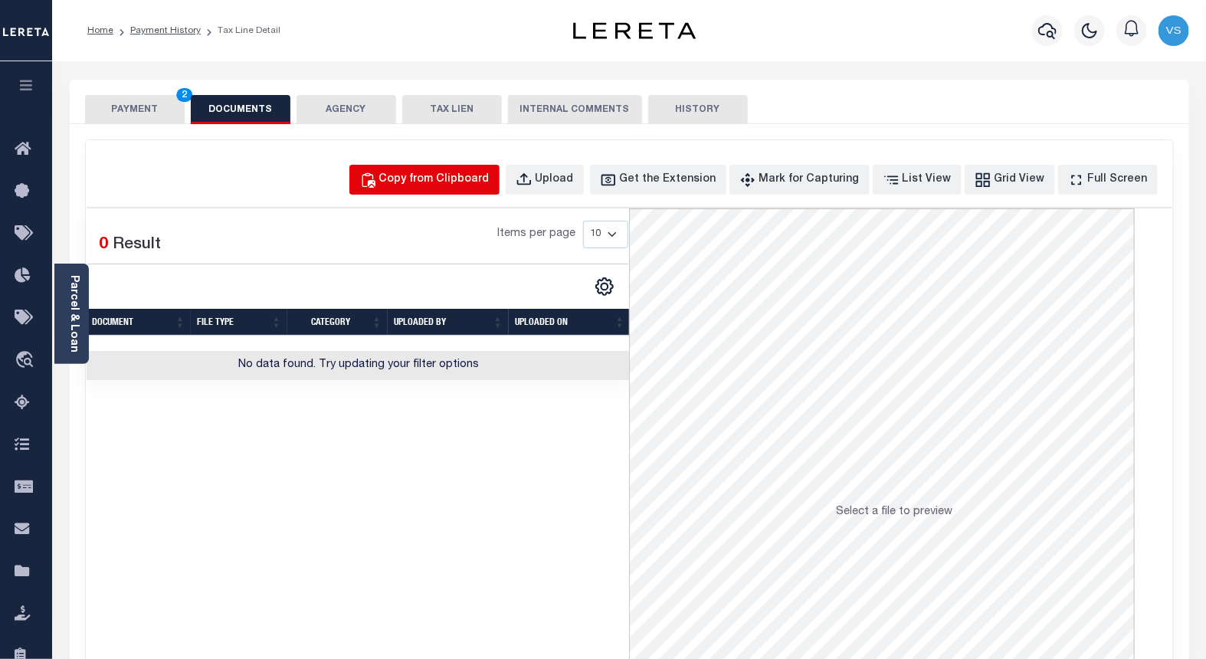
click at [448, 184] on div "Copy from Clipboard" at bounding box center [434, 180] width 110 height 17
select select "POP"
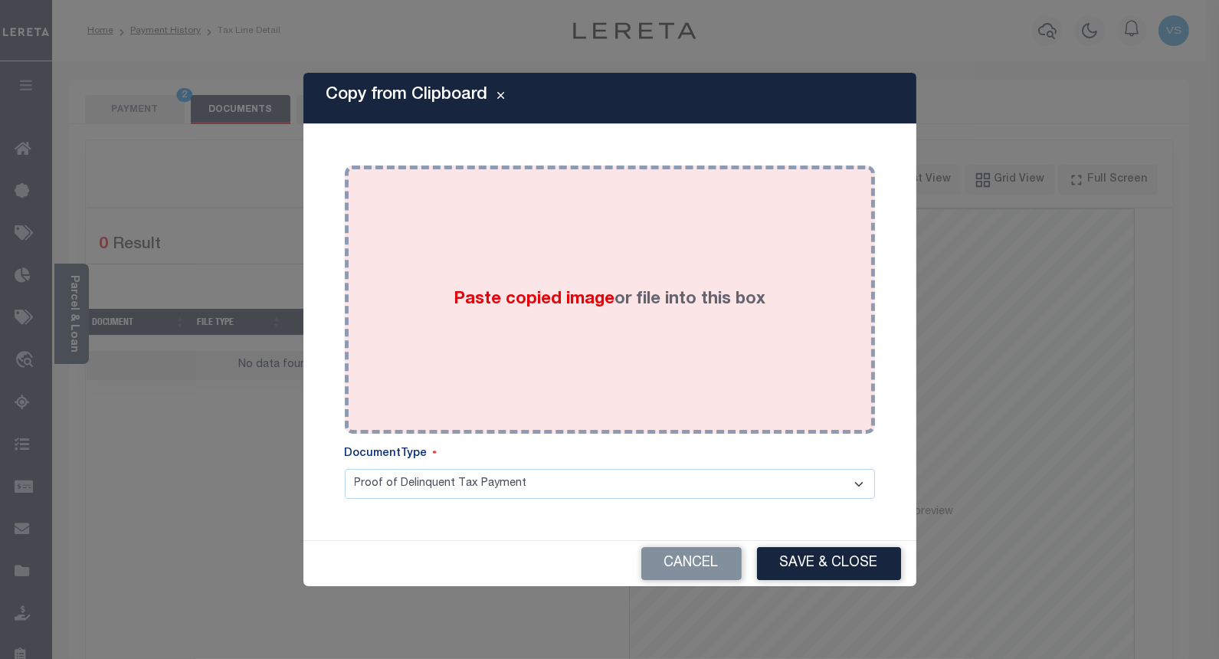
click at [480, 330] on div "Paste copied image or file into this box" at bounding box center [609, 299] width 507 height 245
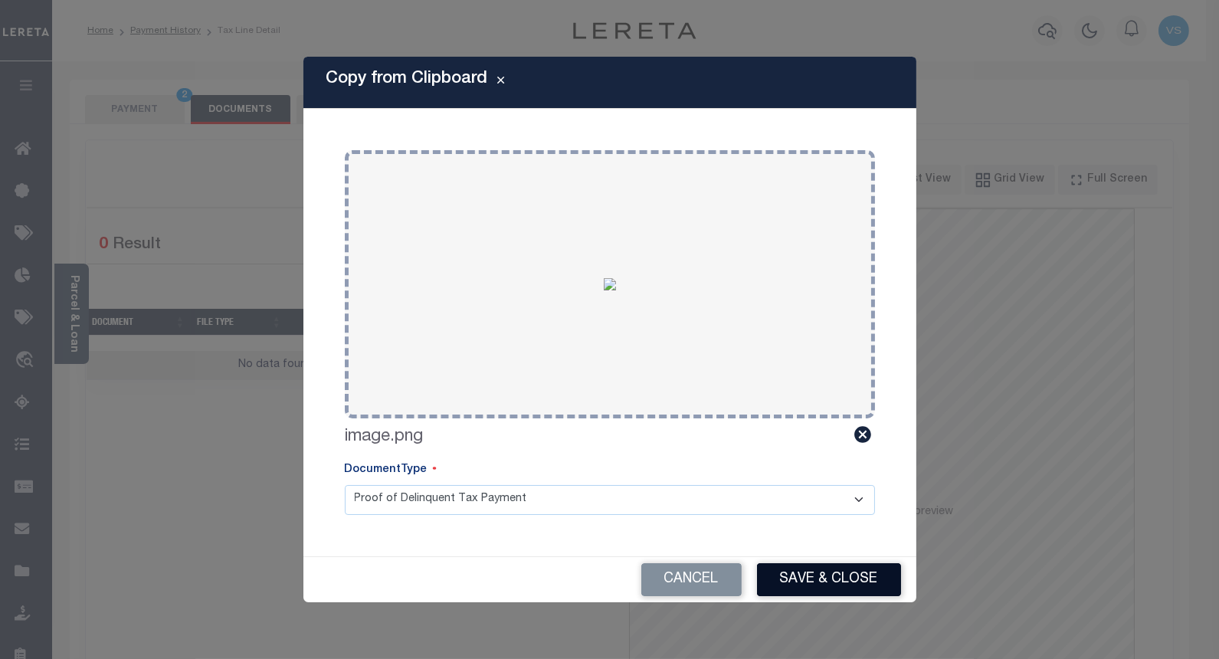
click at [798, 576] on button "Save & Close" at bounding box center [829, 579] width 144 height 33
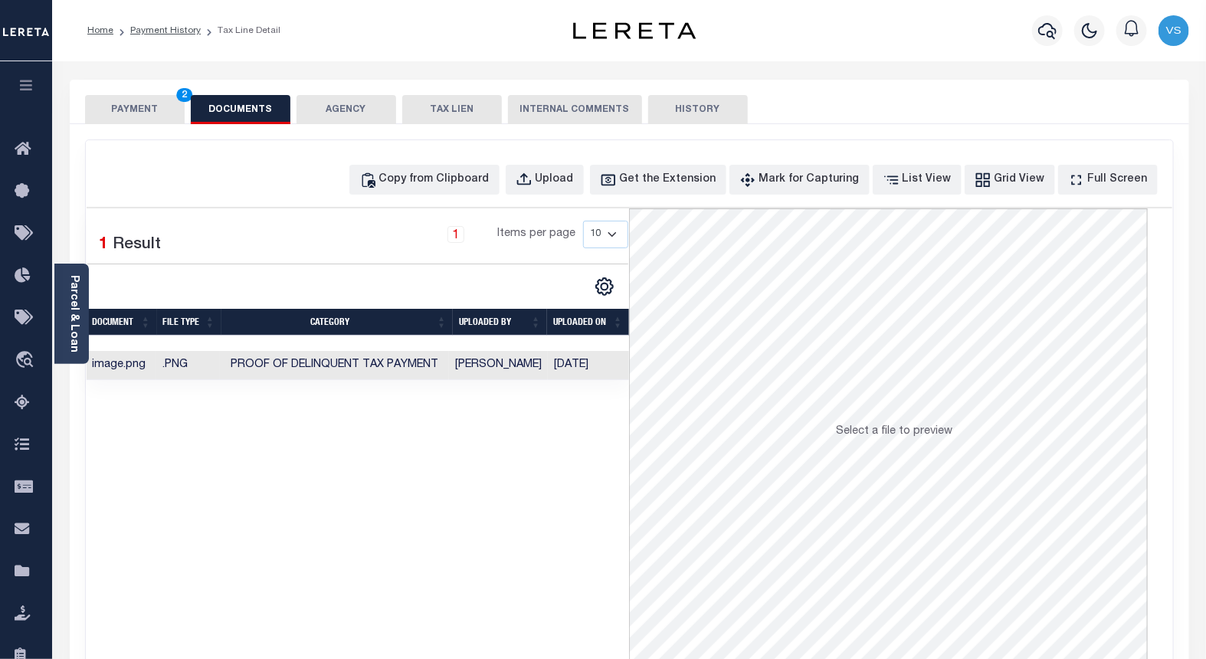
click at [110, 105] on button "PAYMENT 2" at bounding box center [135, 109] width 100 height 29
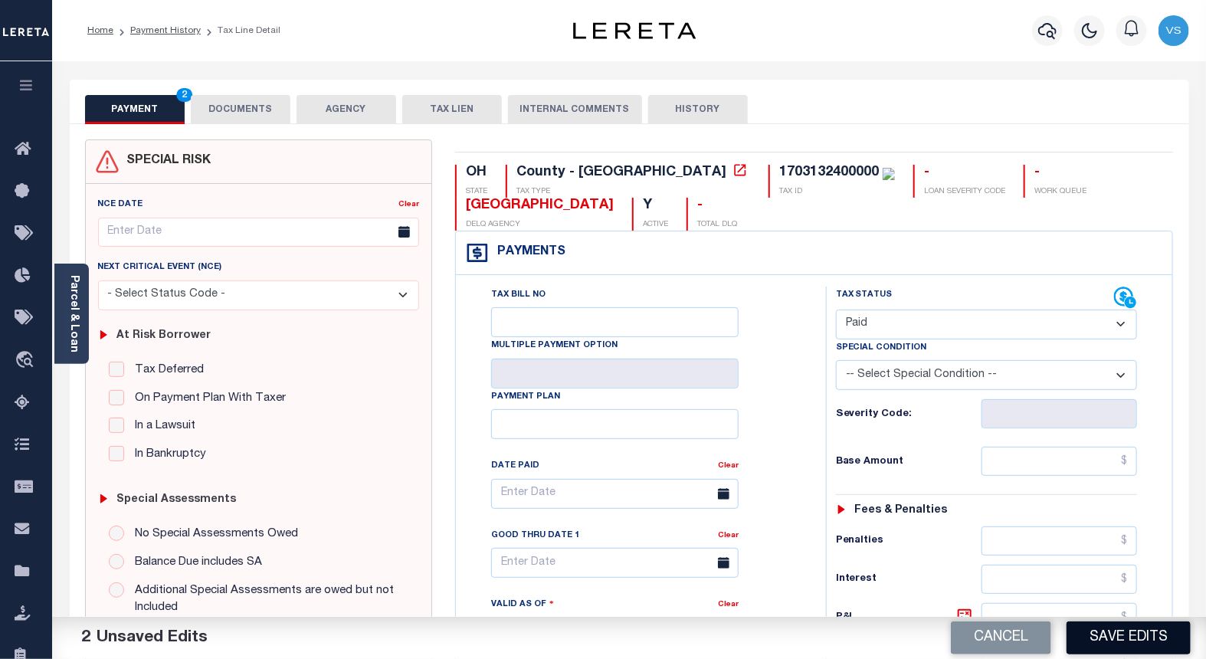
click at [1090, 646] on button "Save Edits" at bounding box center [1129, 637] width 124 height 33
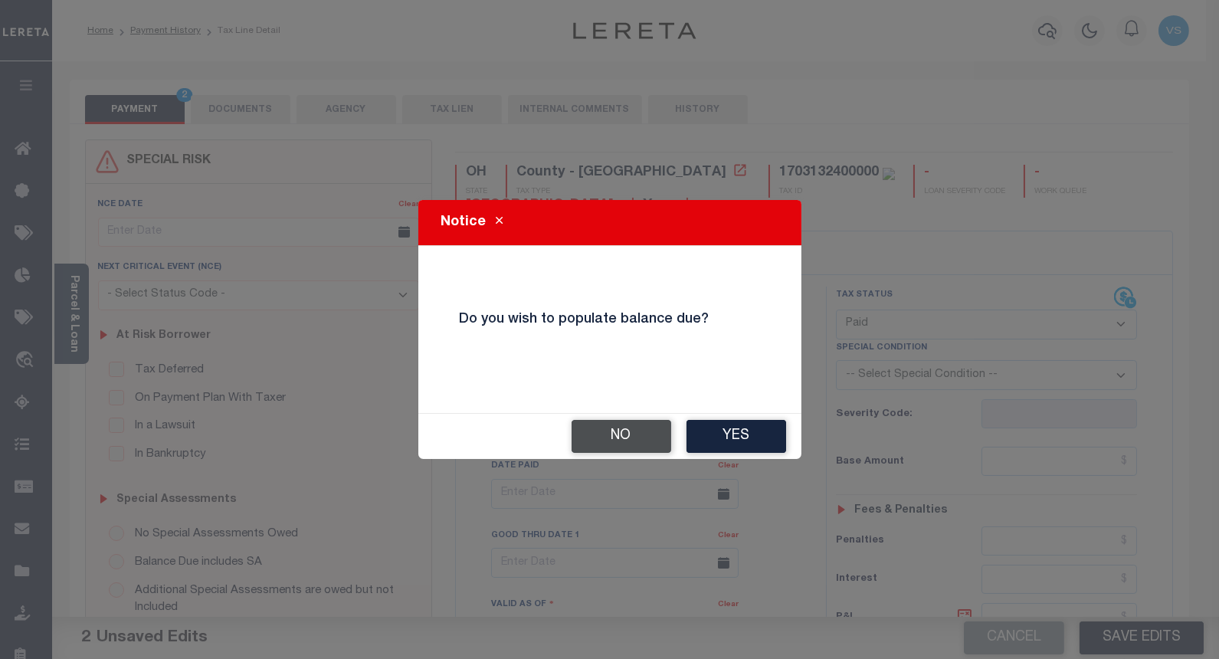
click at [586, 432] on button "No" at bounding box center [622, 436] width 100 height 33
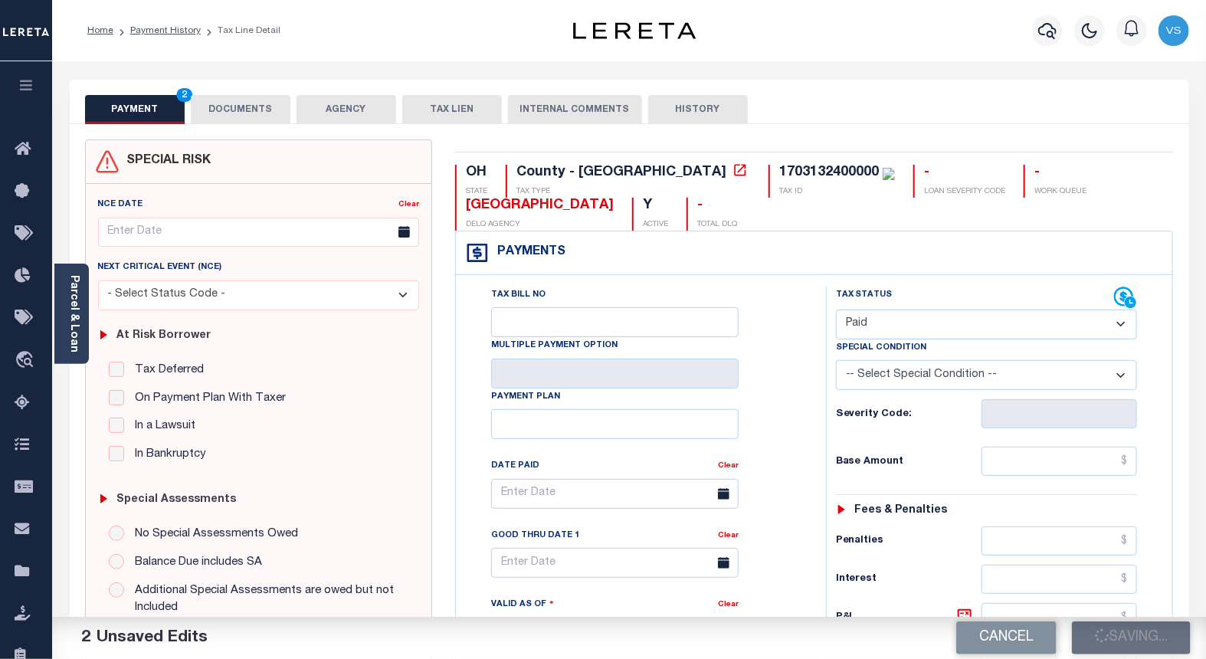
checkbox input "false"
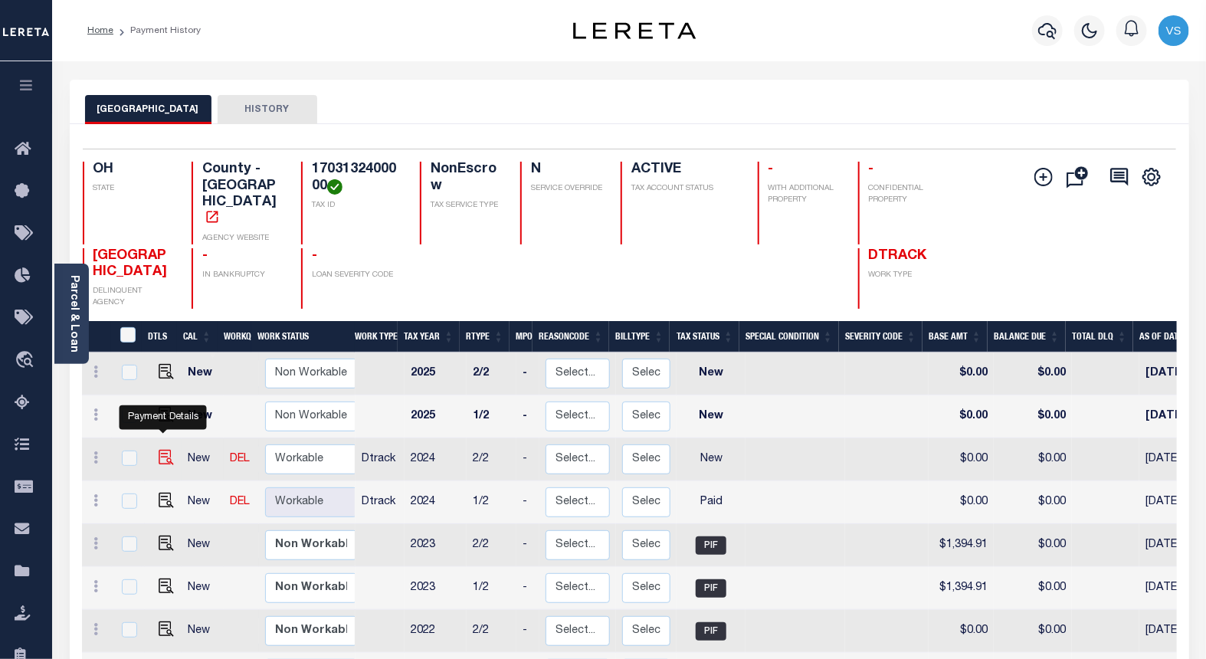
click at [162, 450] on img "" at bounding box center [166, 457] width 15 height 15
checkbox input "true"
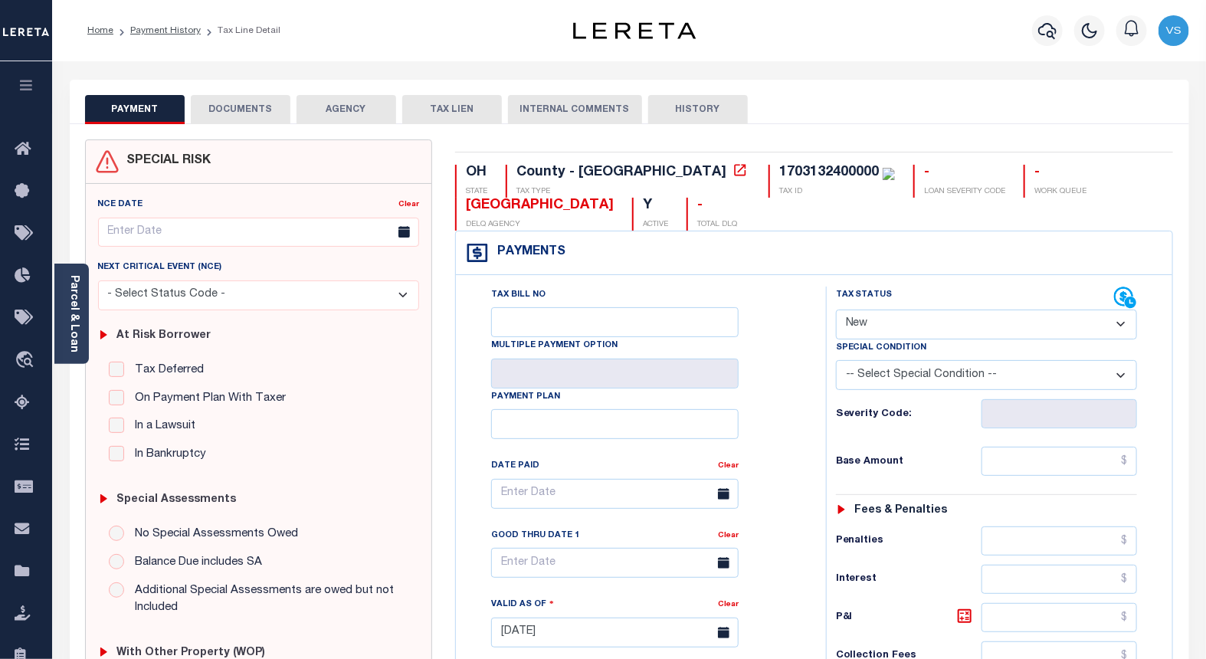
click at [930, 330] on select "- Select Status Code - Open Due/Unpaid Paid Incomplete No Tax Due Internal Refu…" at bounding box center [987, 325] width 302 height 30
select select "PYD"
click at [836, 310] on select "- Select Status Code - Open Due/Unpaid Paid Incomplete No Tax Due Internal Refu…" at bounding box center [987, 325] width 302 height 30
type input "[DATE]"
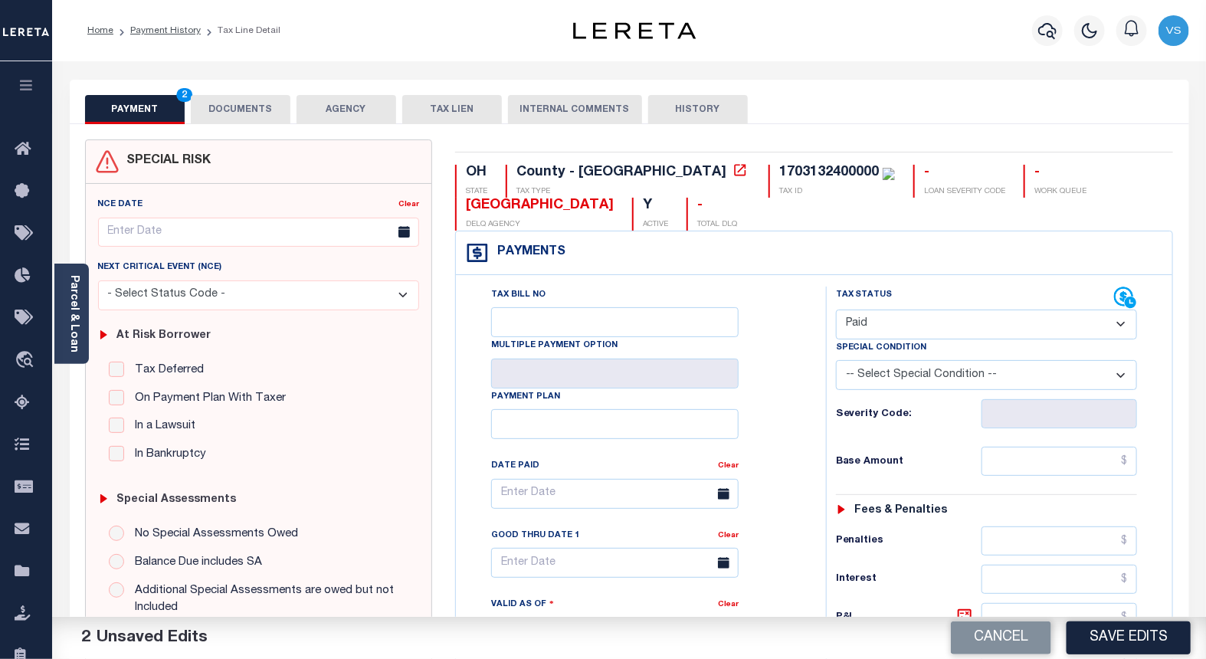
click at [228, 105] on button "DOCUMENTS" at bounding box center [241, 109] width 100 height 29
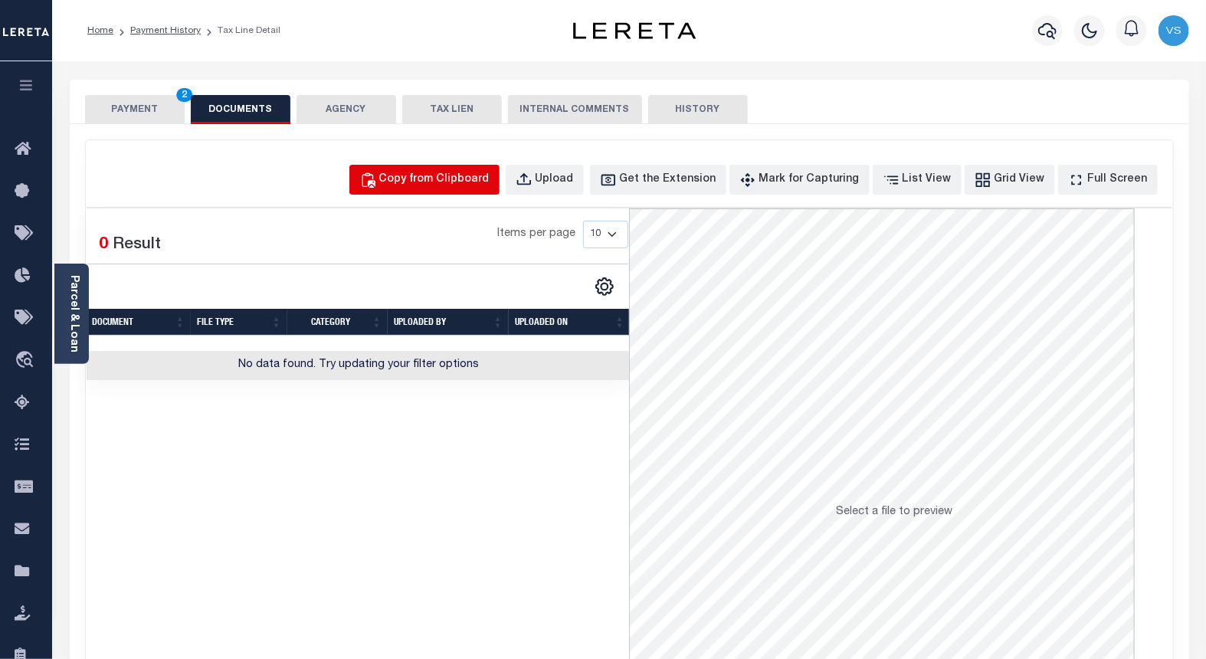
click at [432, 175] on div "Copy from Clipboard" at bounding box center [434, 180] width 110 height 17
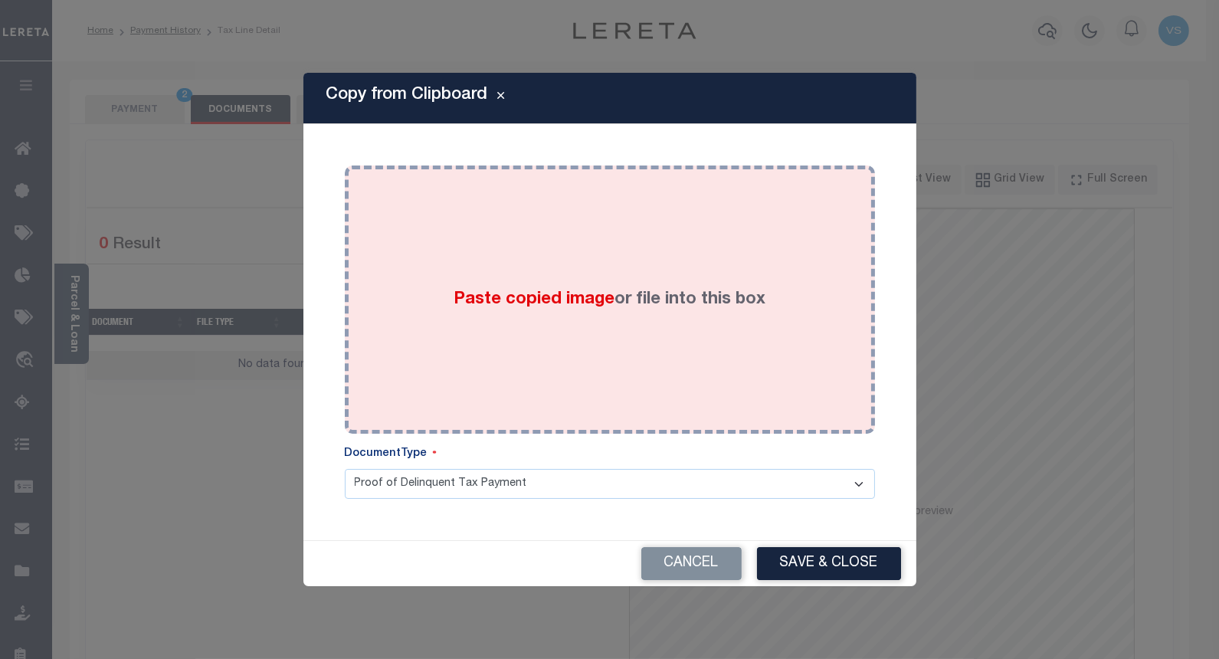
click at [464, 336] on div "Paste copied image or file into this box" at bounding box center [609, 299] width 507 height 245
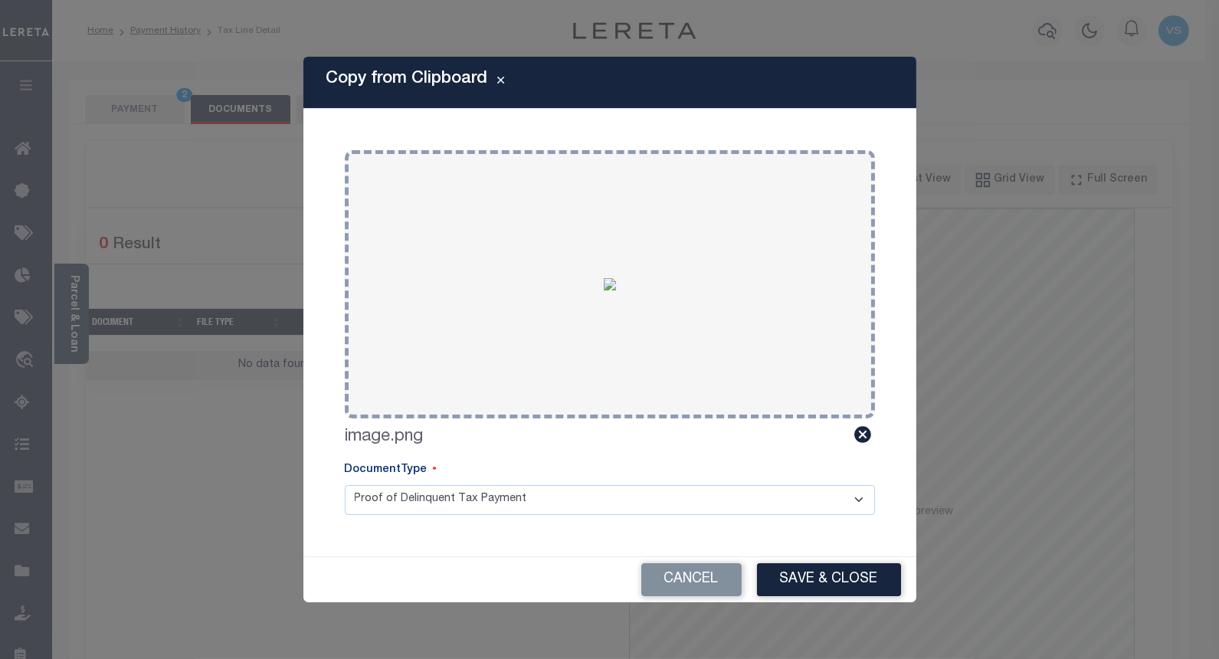
click at [790, 577] on button "Save & Close" at bounding box center [829, 579] width 144 height 33
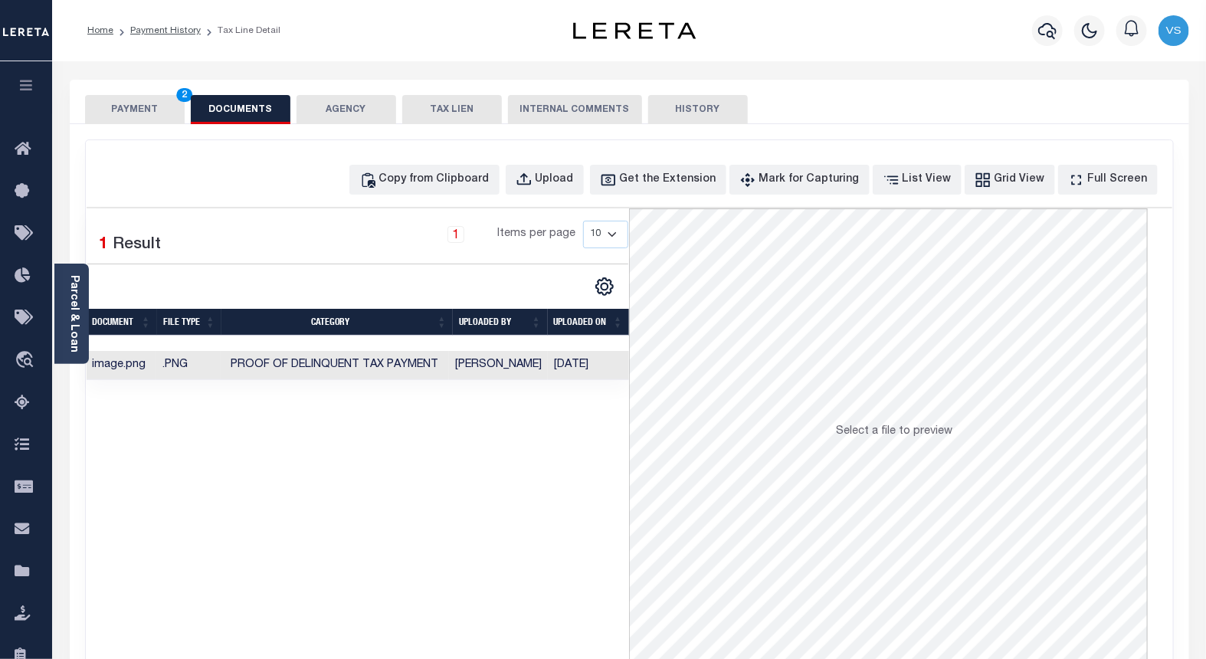
click at [123, 109] on button "PAYMENT 2" at bounding box center [135, 109] width 100 height 29
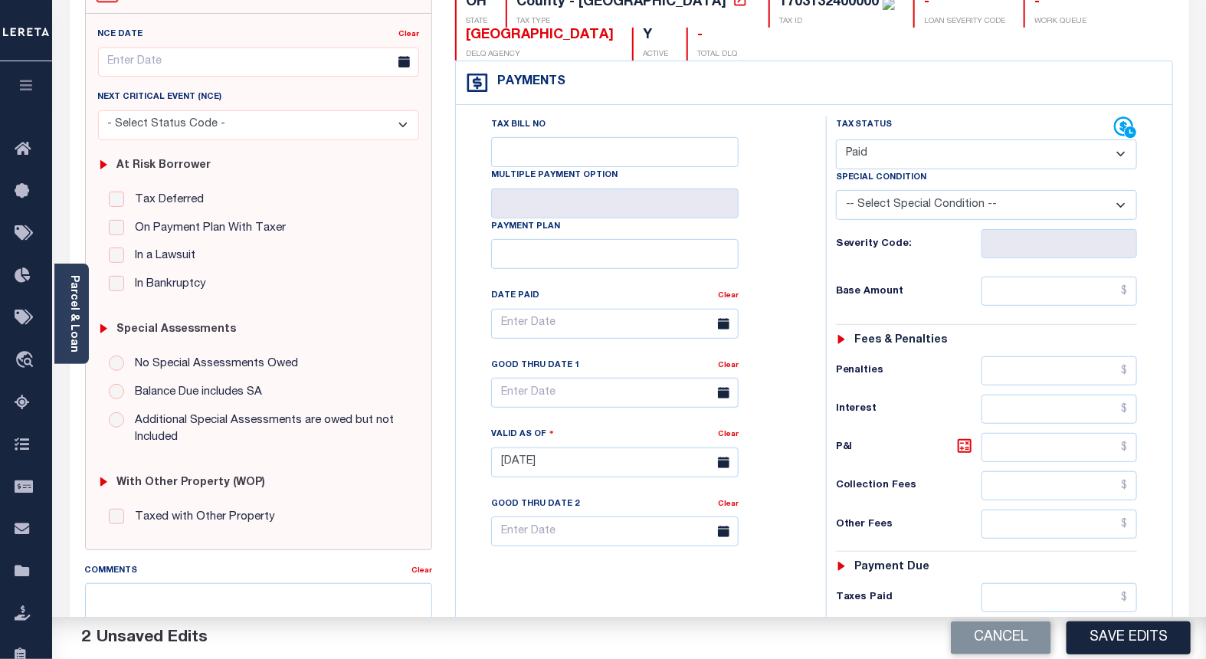
scroll to position [255, 0]
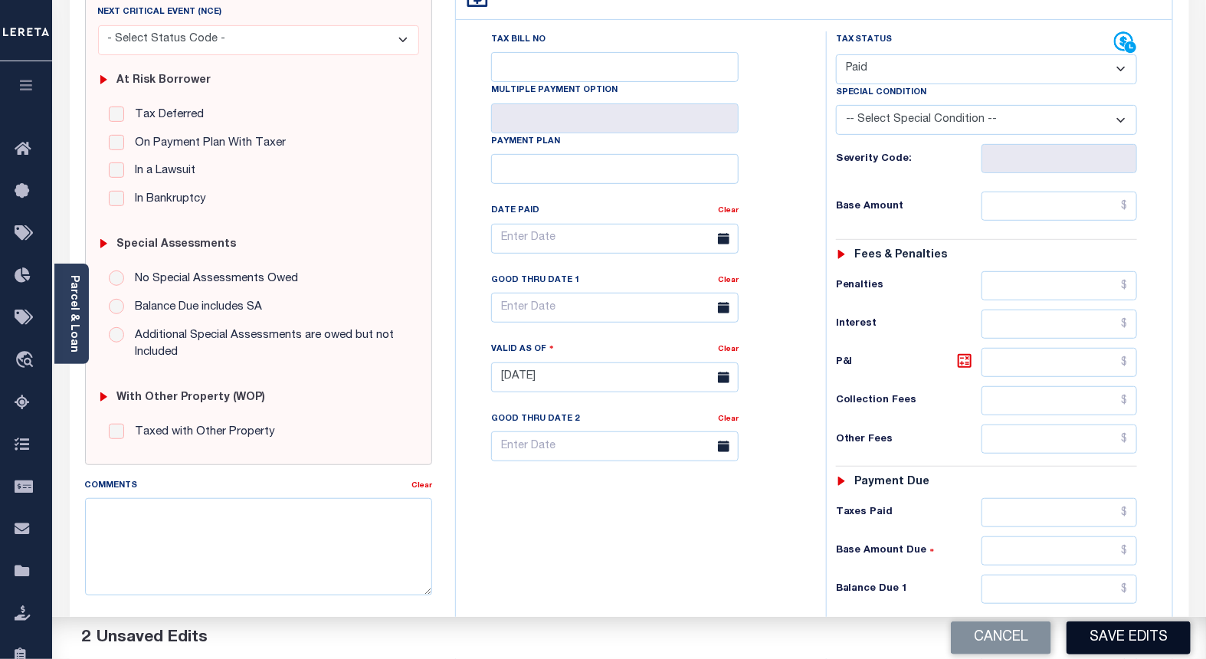
click at [1086, 635] on button "Save Edits" at bounding box center [1129, 637] width 124 height 33
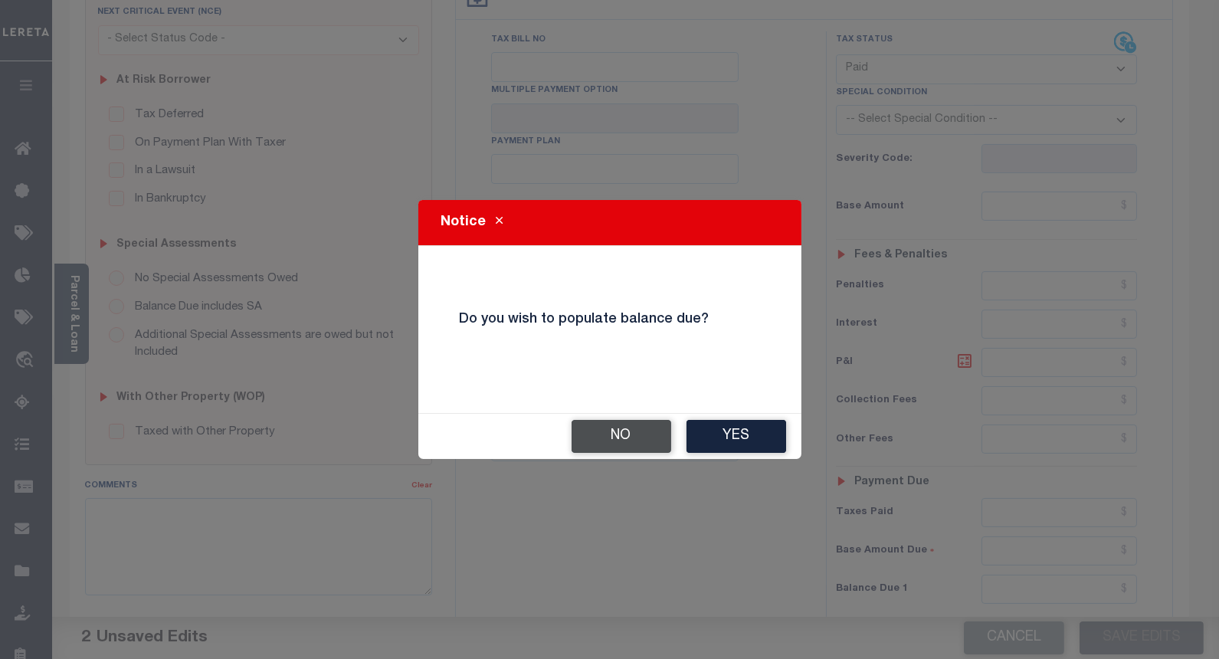
click at [605, 441] on button "No" at bounding box center [622, 436] width 100 height 33
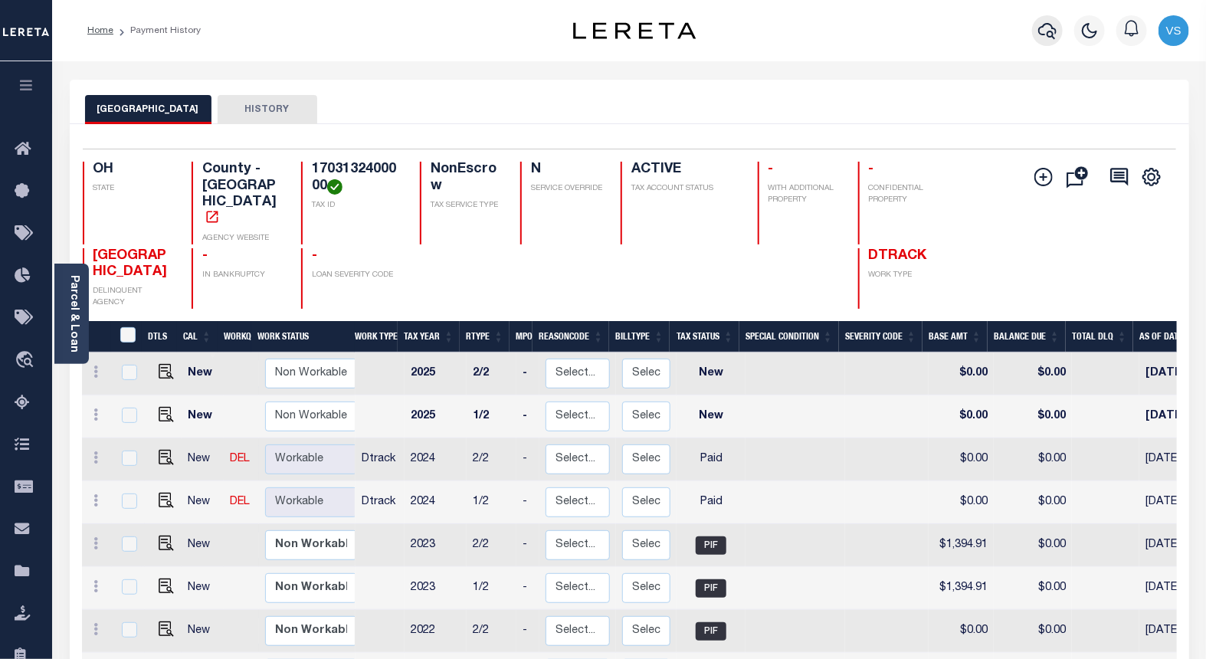
click at [1047, 25] on icon "button" at bounding box center [1047, 31] width 18 height 16
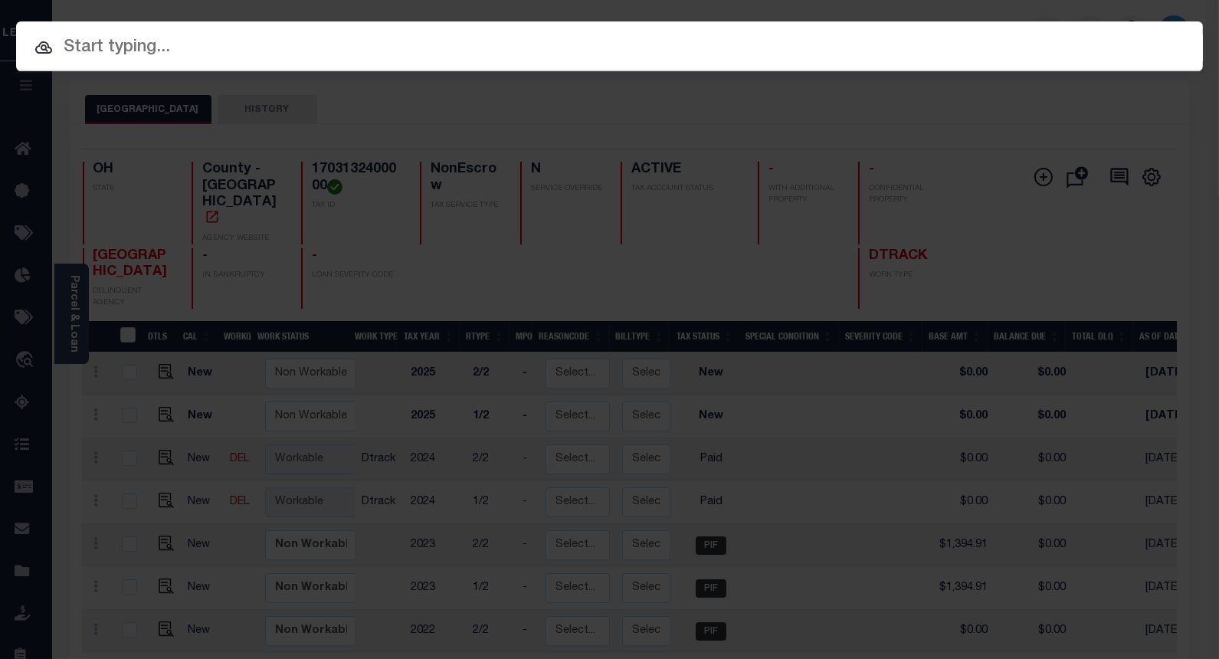
paste input "10023004"
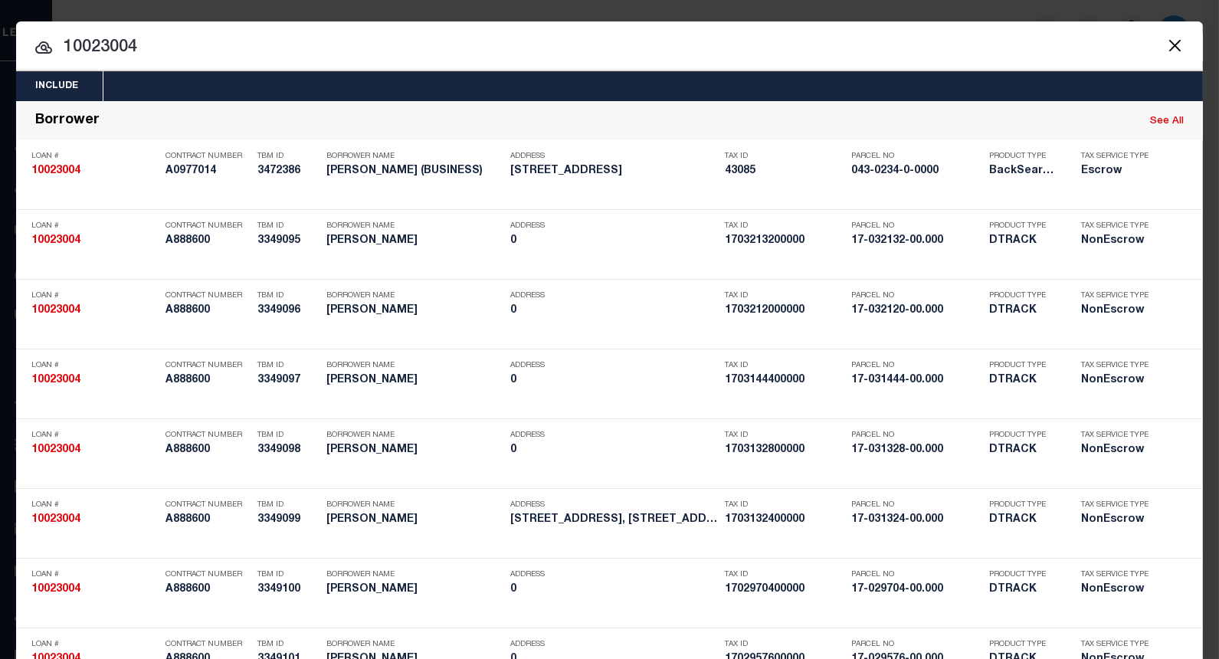
paste input "703132400000"
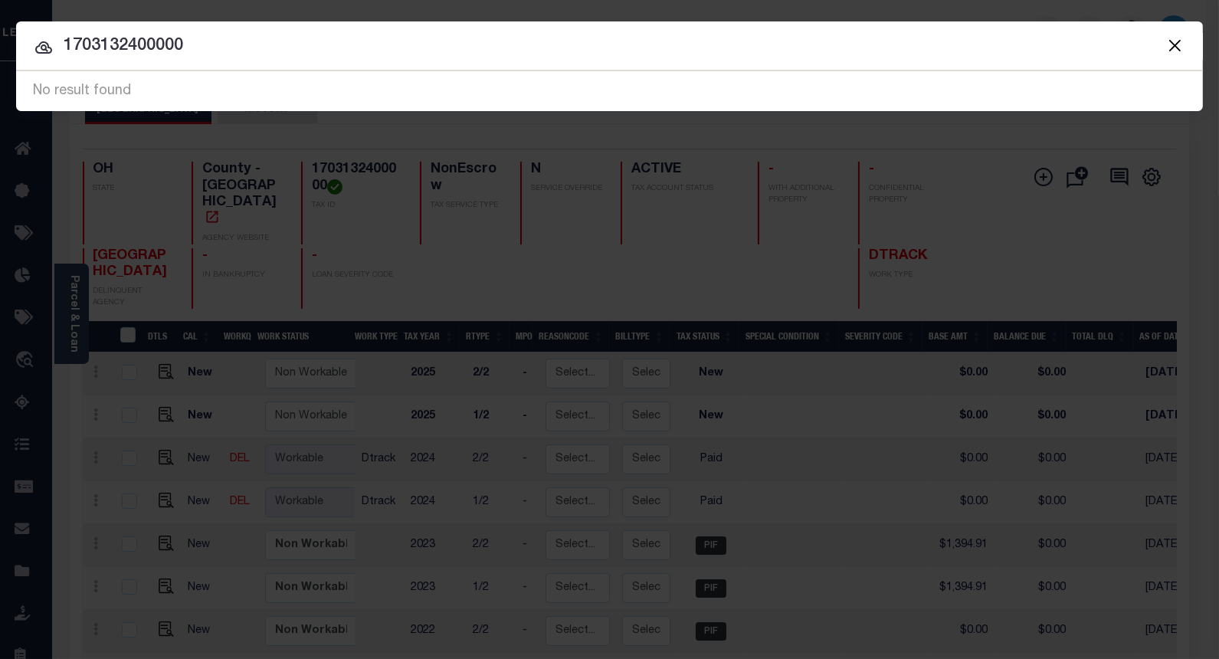
click at [186, 44] on input "1703132400000" at bounding box center [609, 46] width 1187 height 27
paste input "0023004"
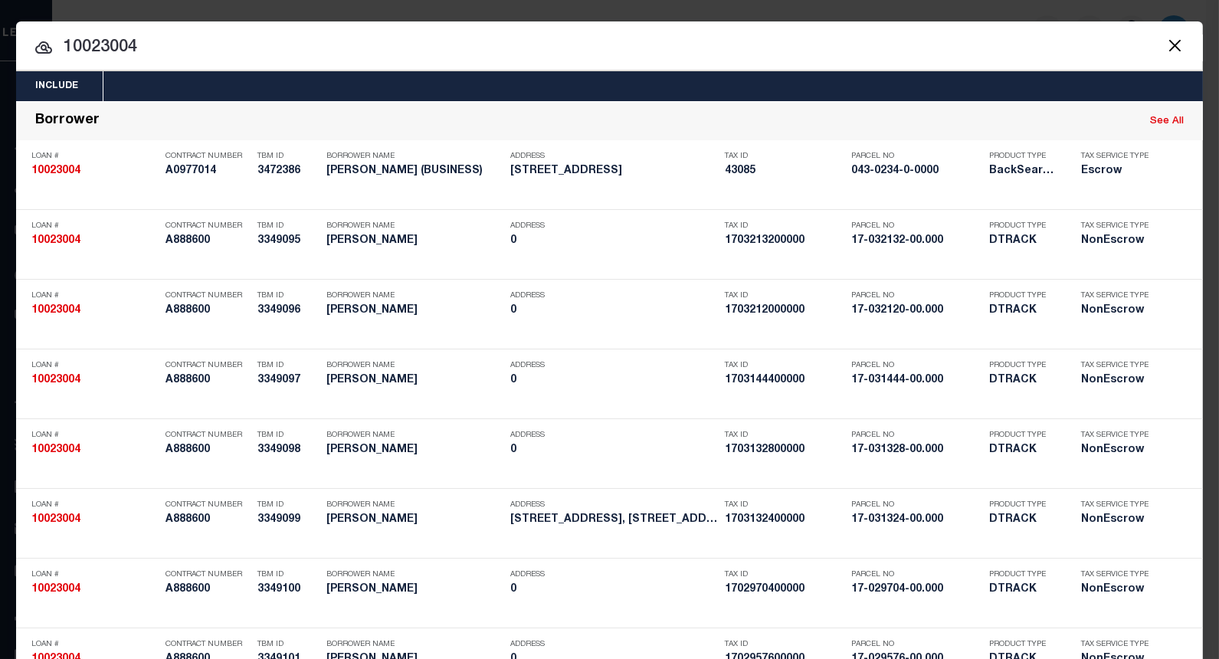
type input "10023004"
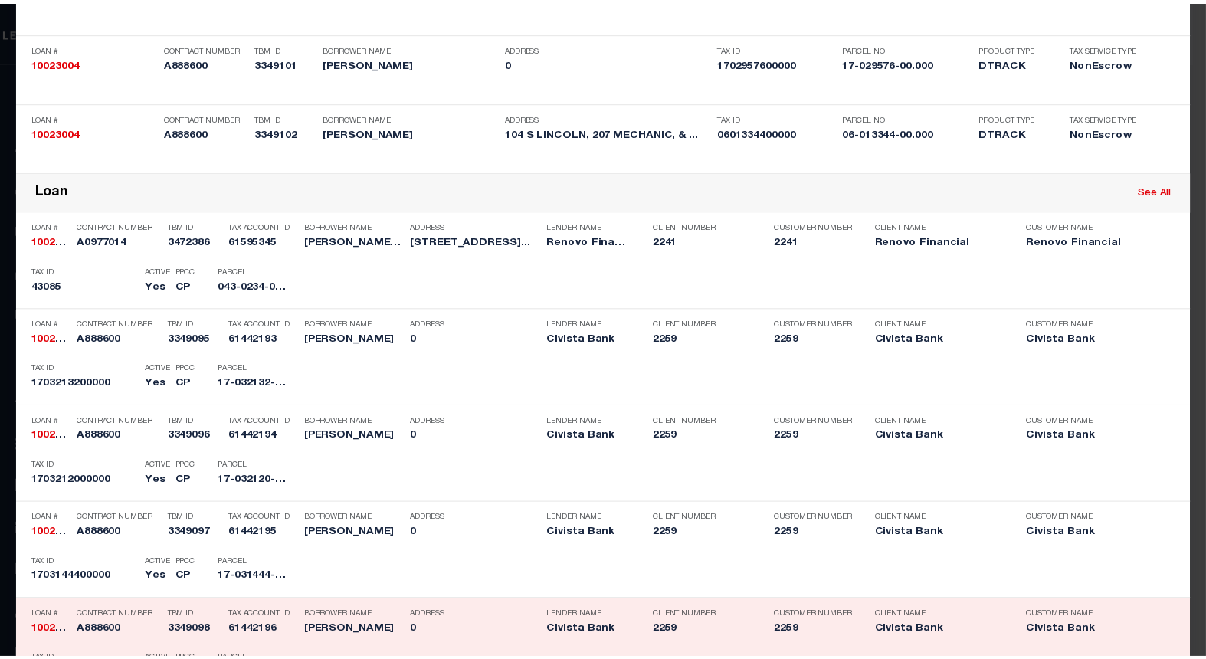
scroll to position [936, 0]
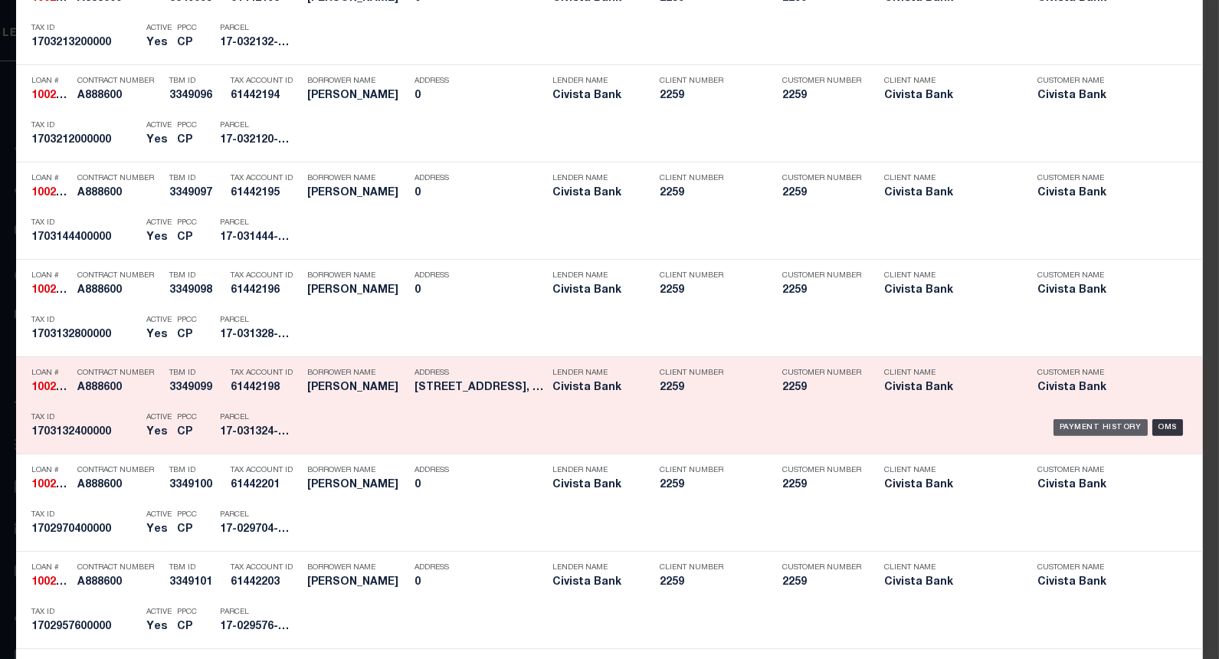
click at [1071, 429] on div "Payment History" at bounding box center [1101, 427] width 94 height 17
